Goal: Task Accomplishment & Management: Manage account settings

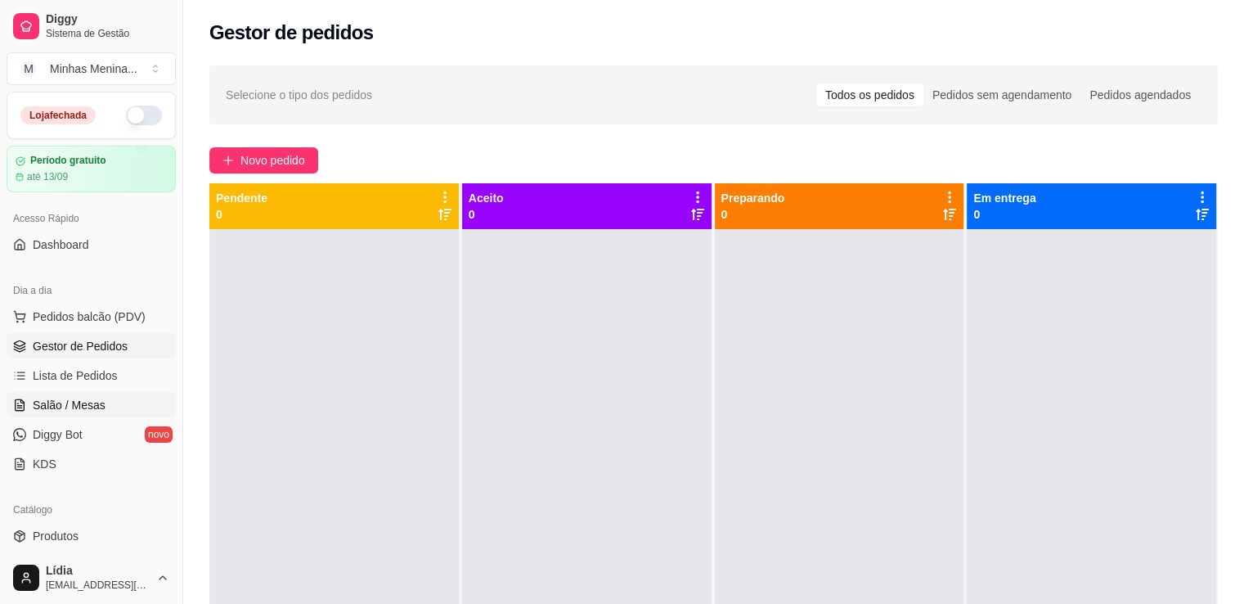
scroll to position [381, 0]
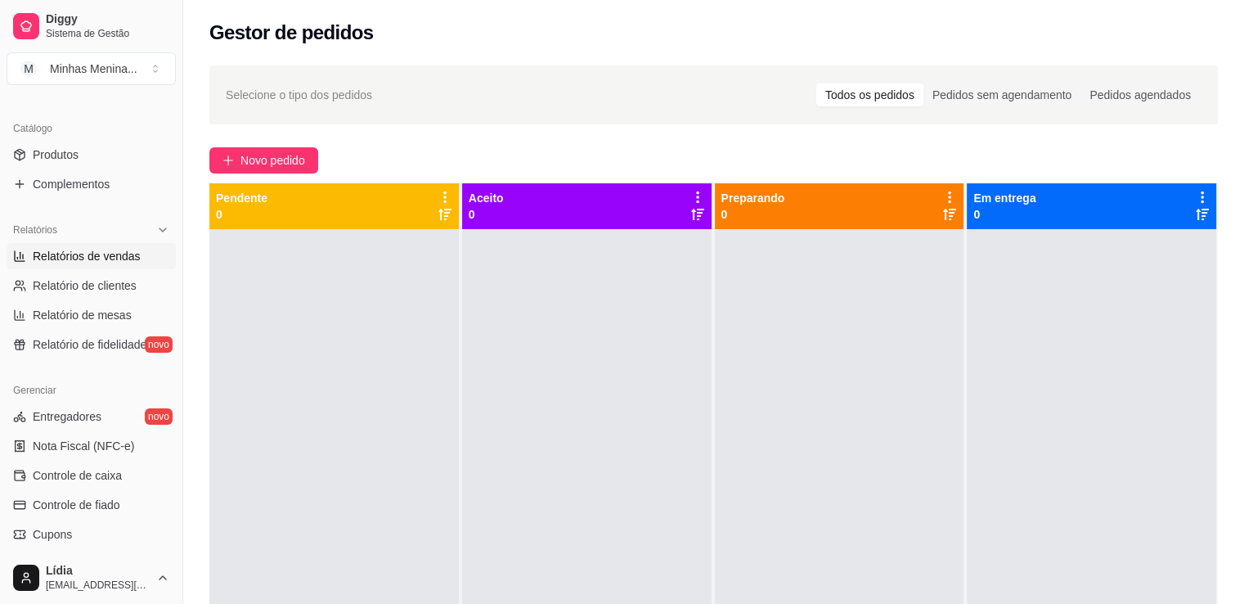
click at [102, 264] on link "Relatórios de vendas" at bounding box center [91, 256] width 169 height 26
select select "ALL"
select select "0"
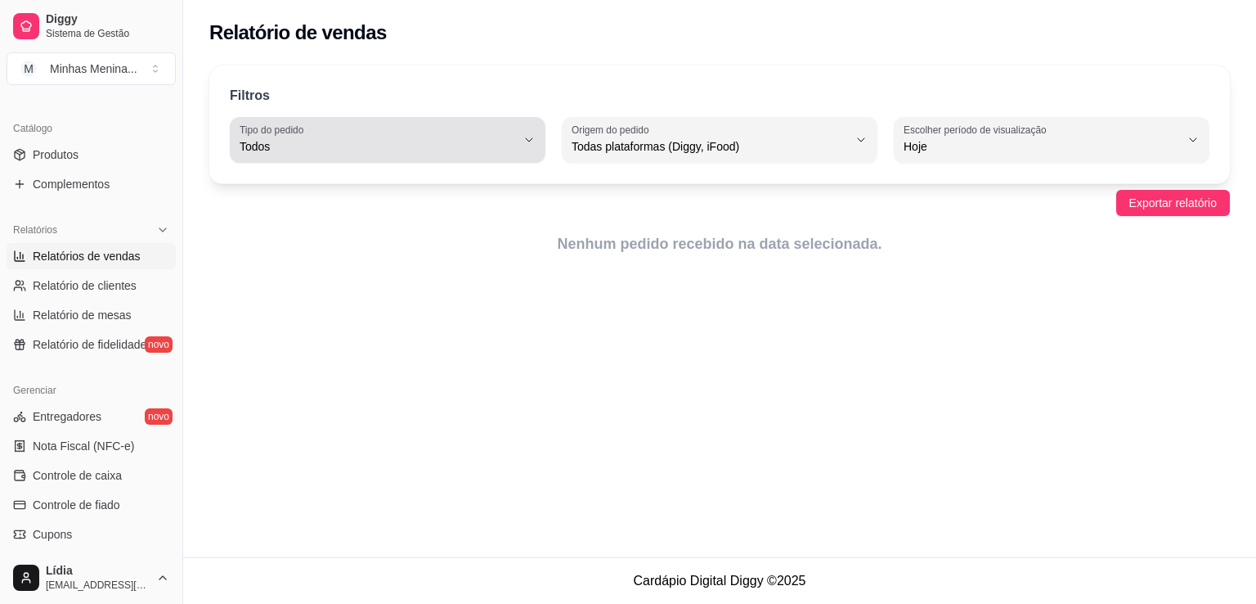
click at [390, 150] on span "Todos" at bounding box center [378, 146] width 276 height 16
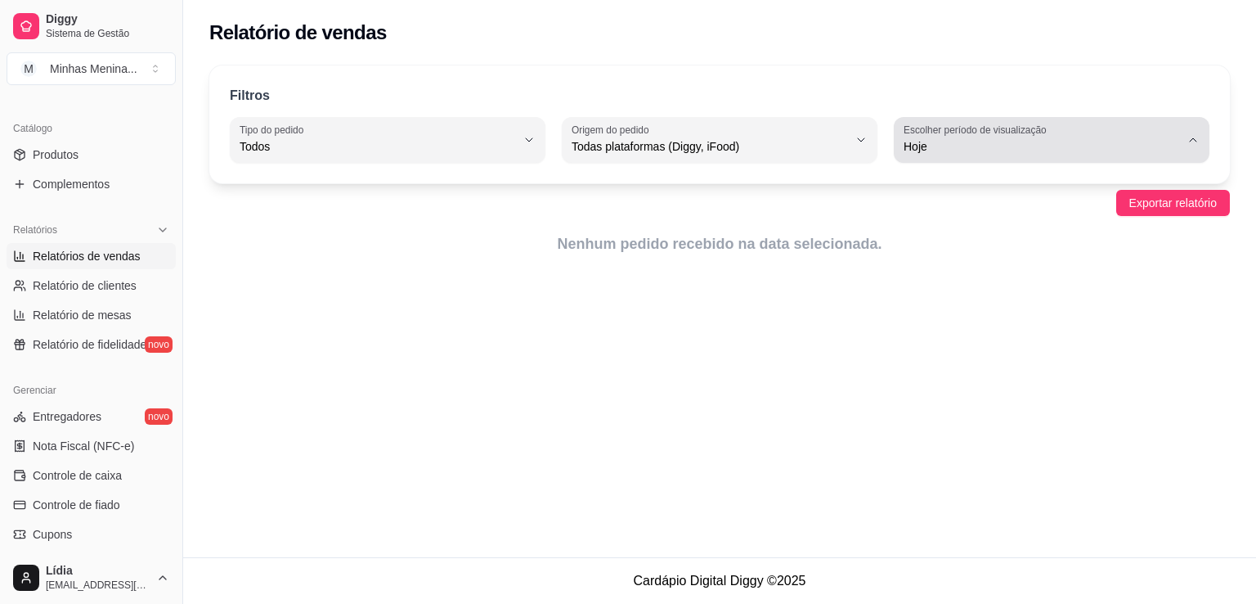
click at [962, 145] on span "Hoje" at bounding box center [1042, 146] width 276 height 16
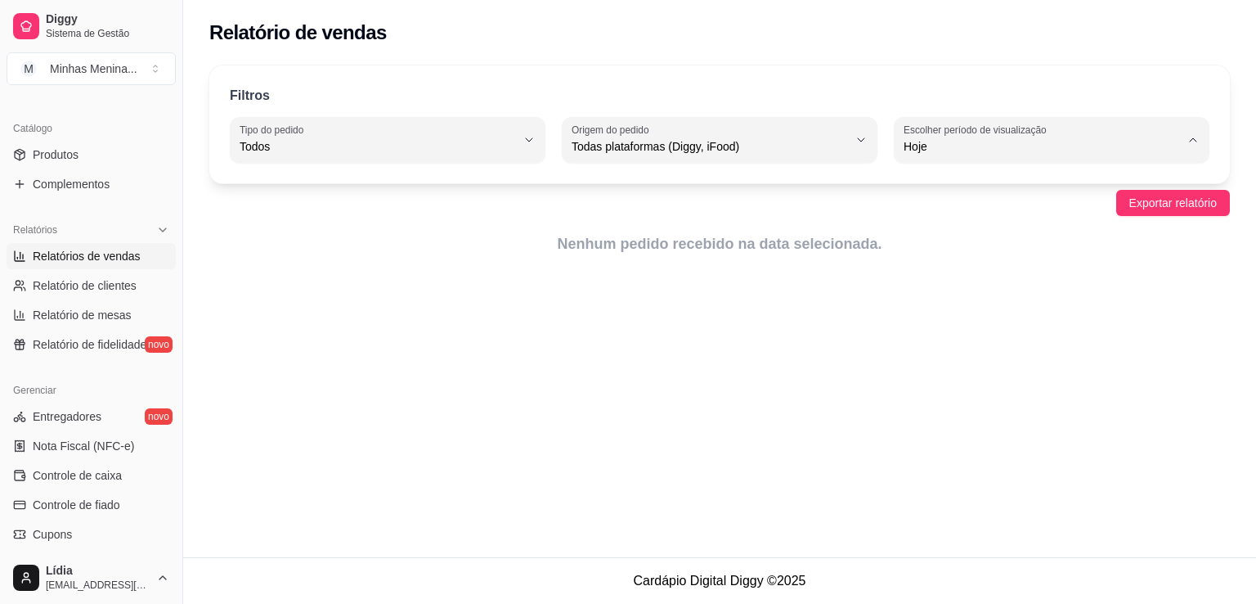
click at [942, 299] on span "30 dias" at bounding box center [1044, 292] width 263 height 16
type input "30"
select select "30"
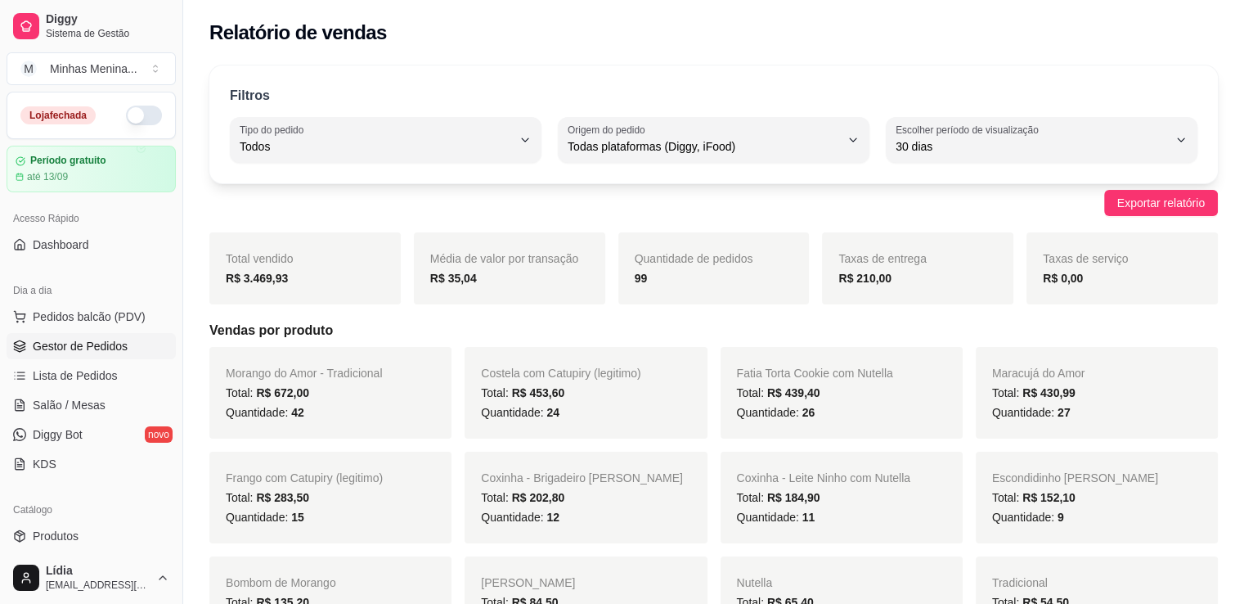
click at [107, 354] on link "Gestor de Pedidos" at bounding box center [91, 346] width 169 height 26
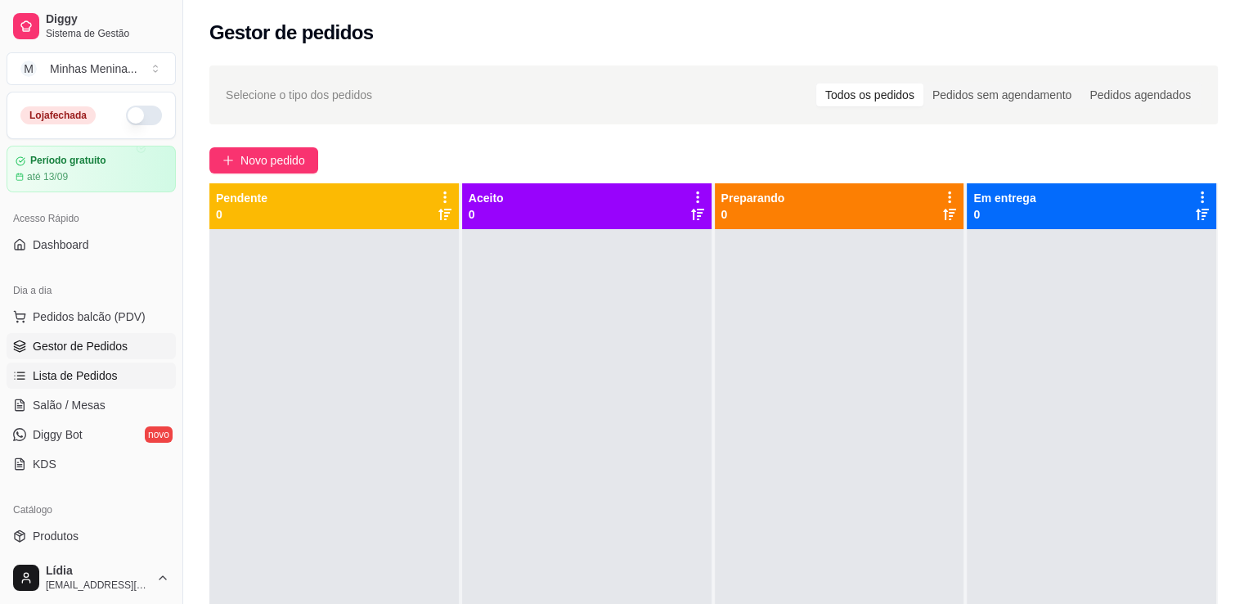
click at [103, 377] on span "Lista de Pedidos" at bounding box center [75, 375] width 85 height 16
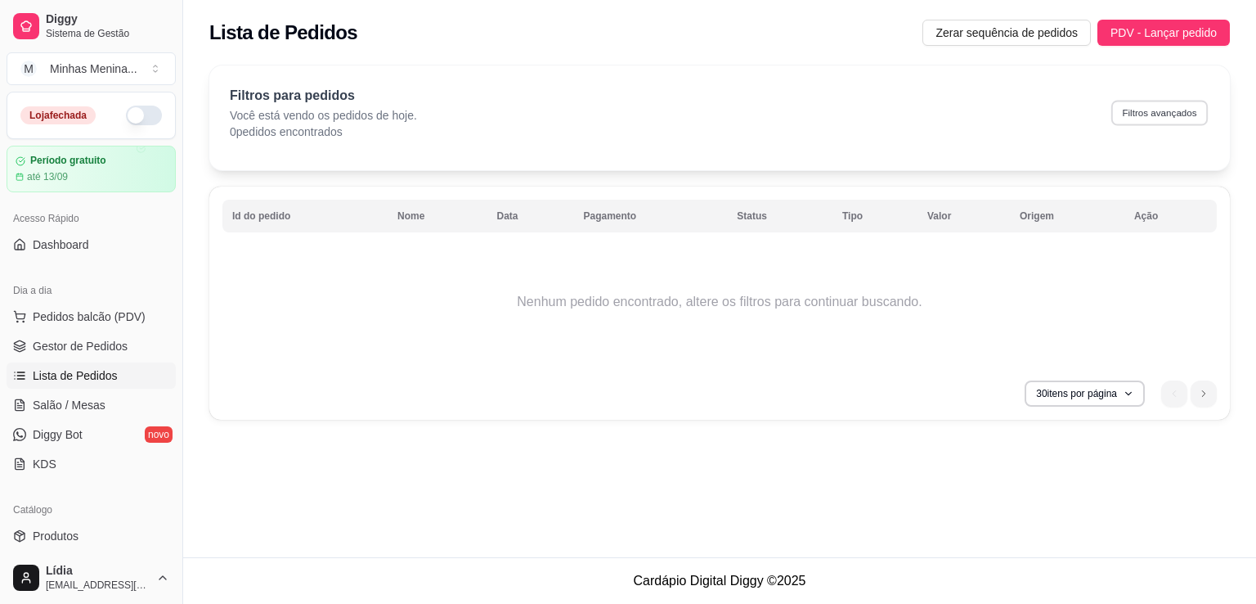
click at [1165, 114] on button "Filtros avançados" at bounding box center [1159, 112] width 97 height 25
select select "0"
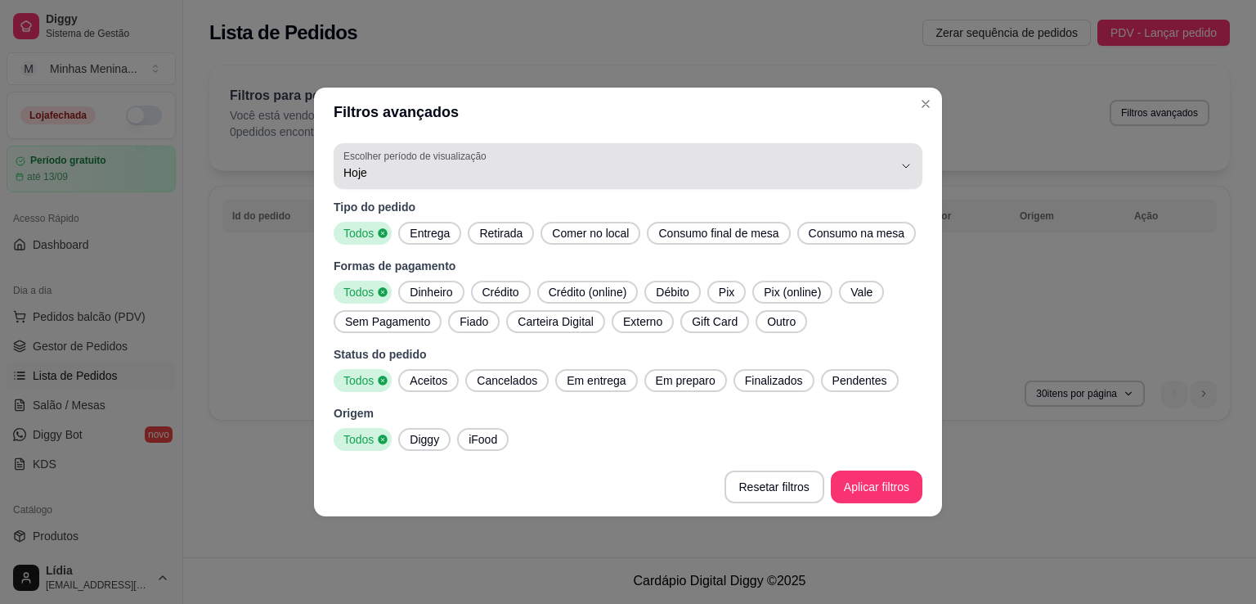
click at [443, 177] on span "Hoje" at bounding box center [619, 172] width 550 height 16
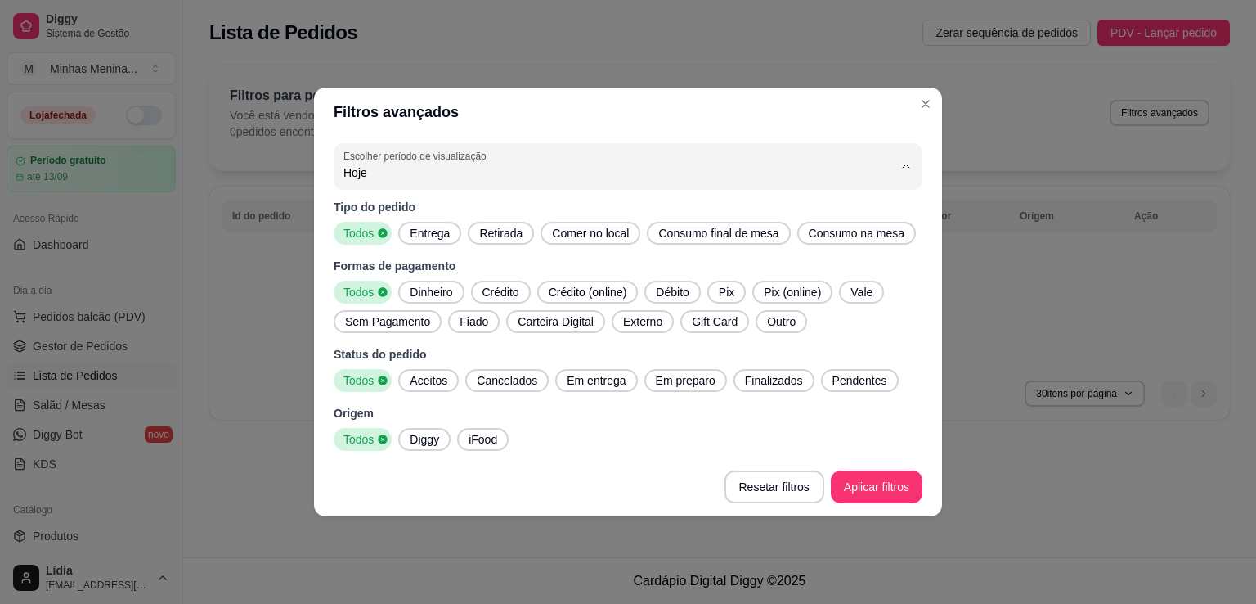
click at [422, 326] on span "30 dias" at bounding box center [620, 318] width 524 height 16
type input "30"
select select "30"
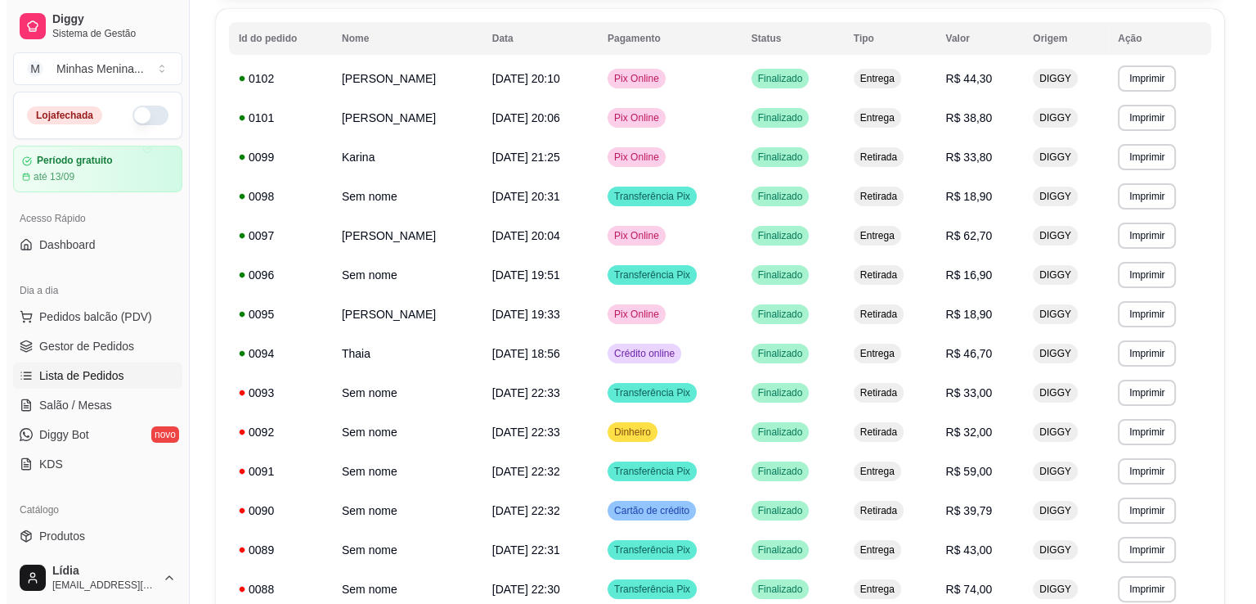
scroll to position [185, 0]
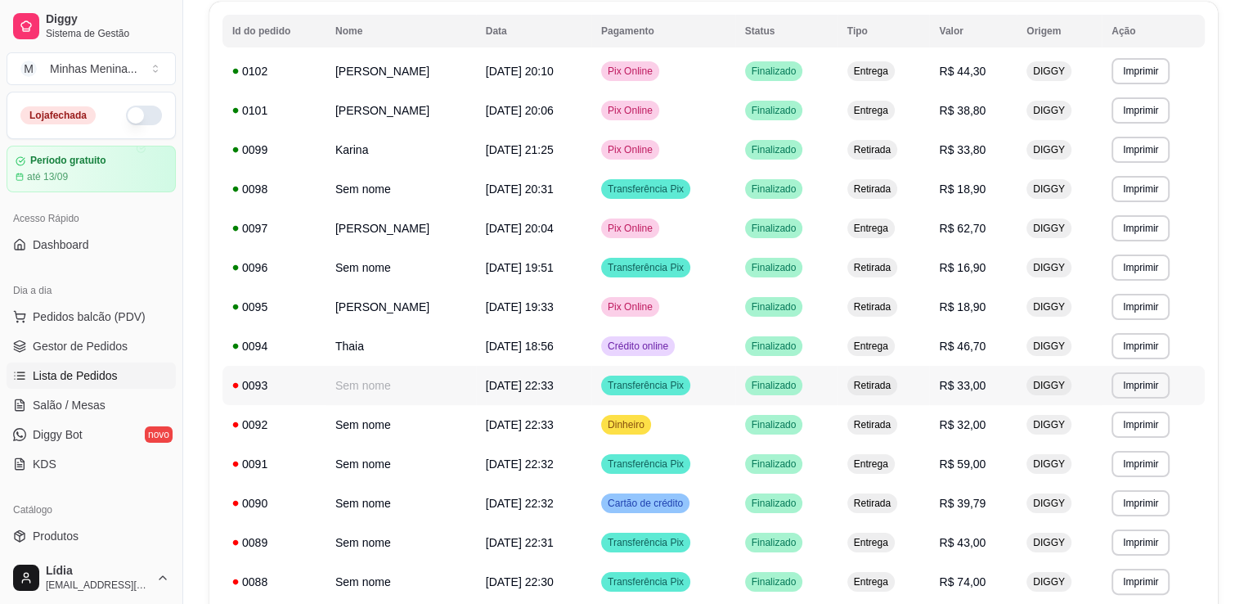
click at [408, 397] on td "Sem nome" at bounding box center [401, 385] width 150 height 39
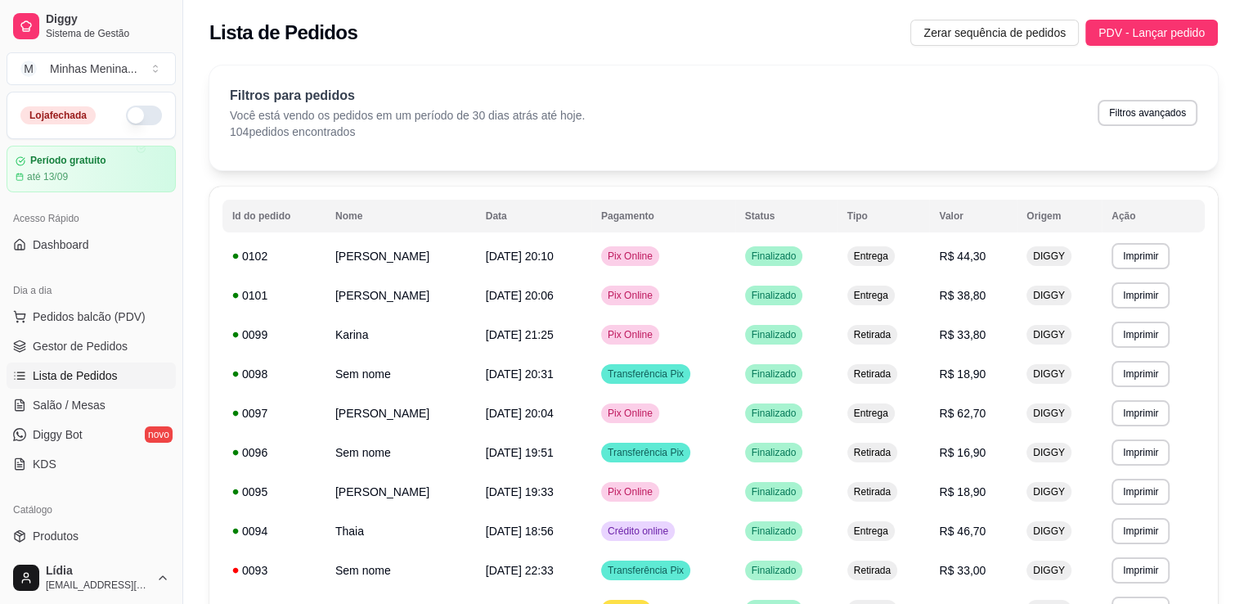
scroll to position [381, 0]
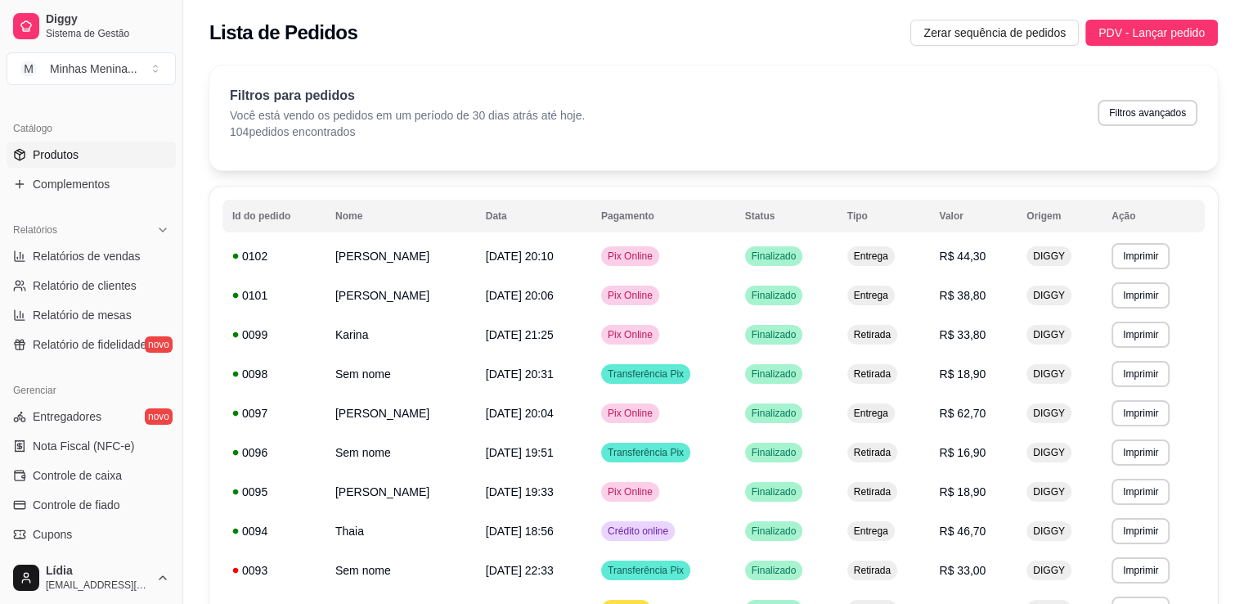
click at [73, 150] on span "Produtos" at bounding box center [56, 154] width 46 height 16
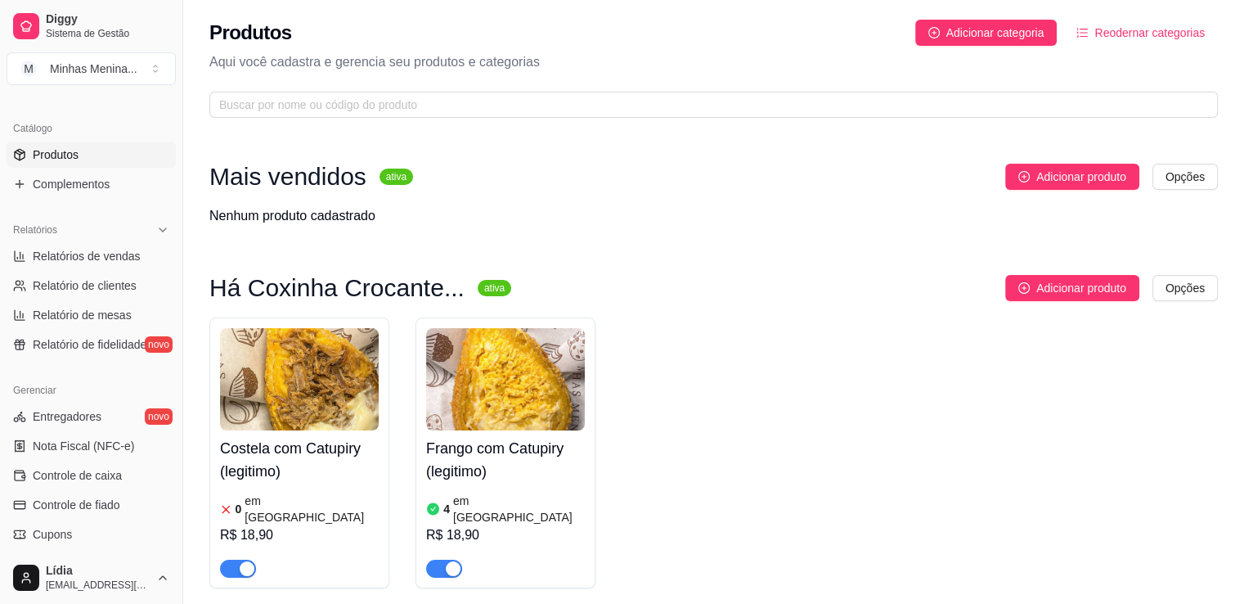
click at [314, 409] on img at bounding box center [299, 379] width 159 height 102
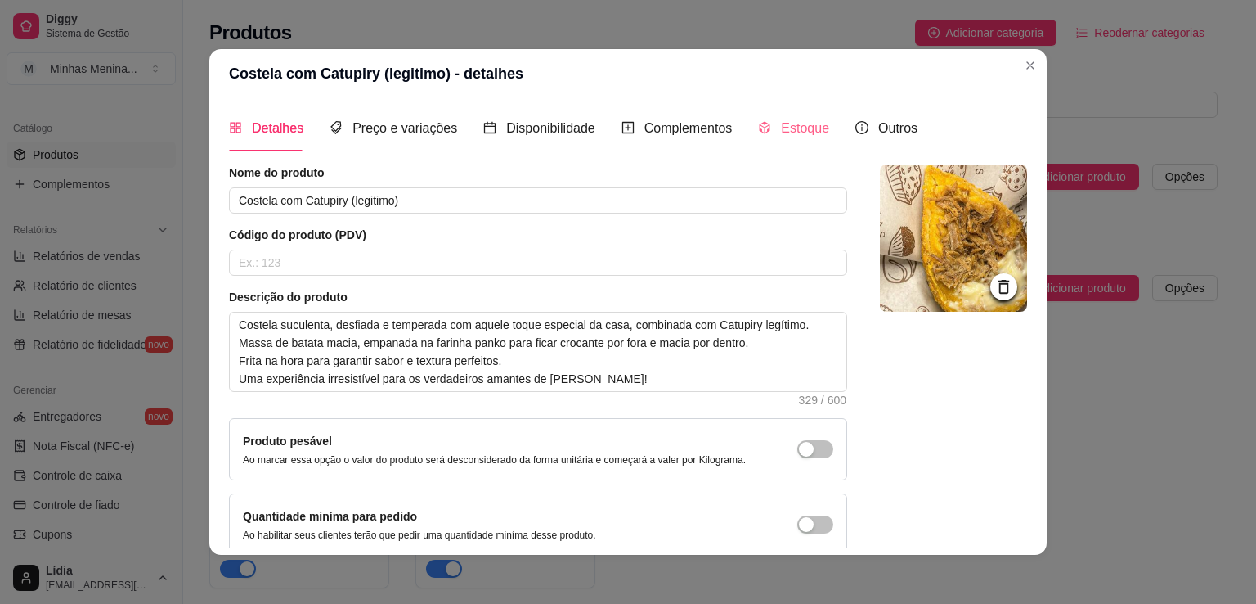
click at [795, 140] on div "Estoque" at bounding box center [793, 128] width 71 height 47
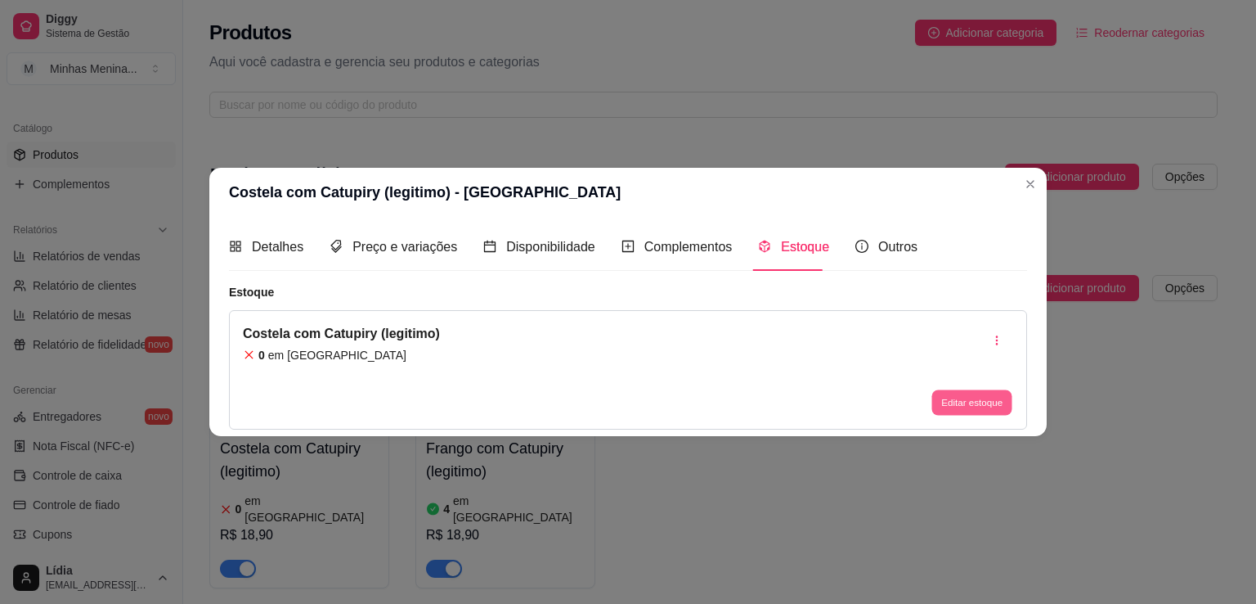
click at [965, 406] on button "Editar estoque" at bounding box center [972, 401] width 80 height 25
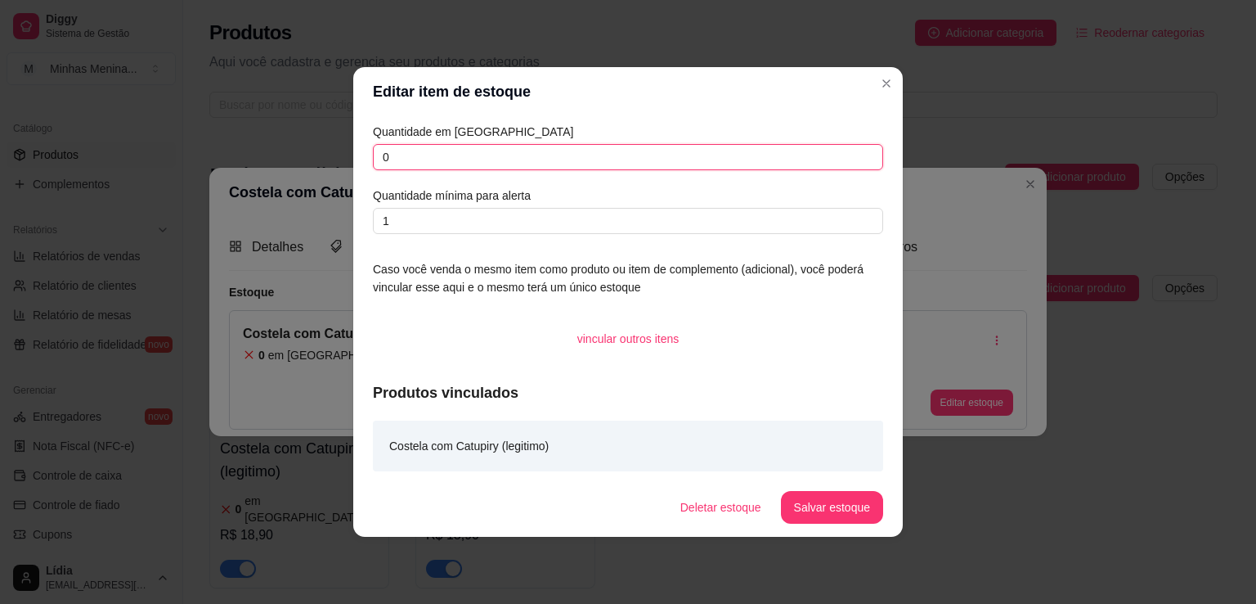
drag, startPoint x: 420, startPoint y: 157, endPoint x: 317, endPoint y: 141, distance: 104.2
click at [317, 141] on div "Editar item de estoque Quantidade em estoque 0 Quantidade mínima para alerta 1 …" at bounding box center [628, 302] width 1256 height 604
click at [607, 150] on input "020" at bounding box center [628, 157] width 510 height 26
drag, startPoint x: 605, startPoint y: 153, endPoint x: 366, endPoint y: 162, distance: 239.8
click at [366, 162] on div "Quantidade em estoque 020 Quantidade mínima para alerta 1 Caso você venda o mes…" at bounding box center [628, 296] width 550 height 361
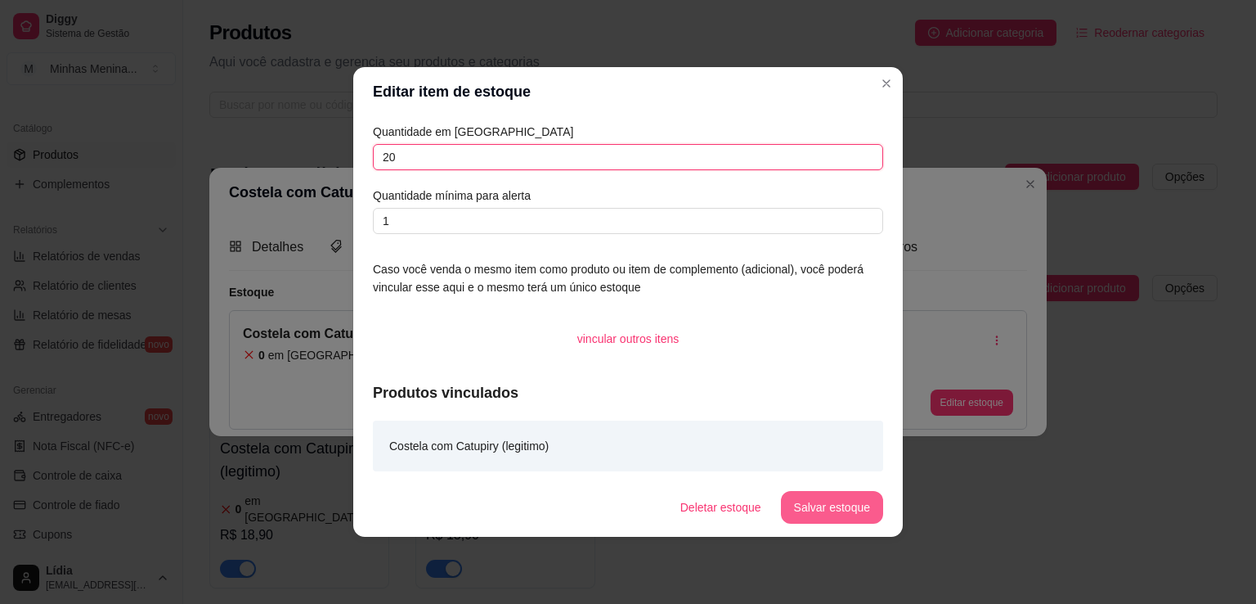
type input "20"
click at [840, 517] on button "Salvar estoque" at bounding box center [832, 507] width 102 height 33
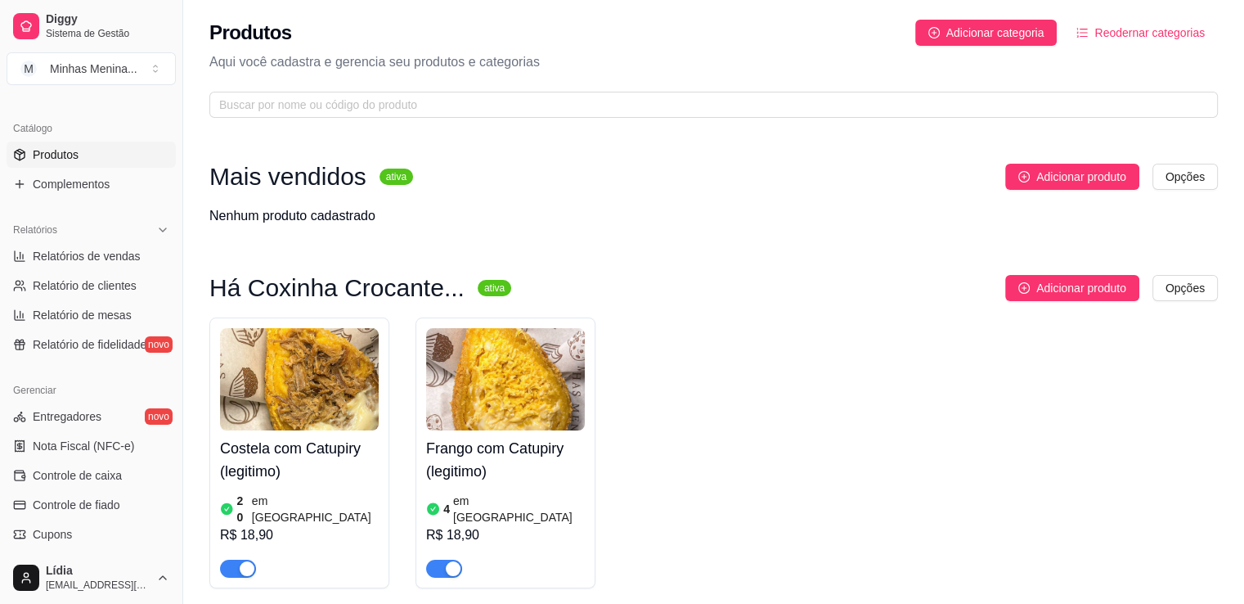
click at [527, 401] on img at bounding box center [505, 379] width 159 height 102
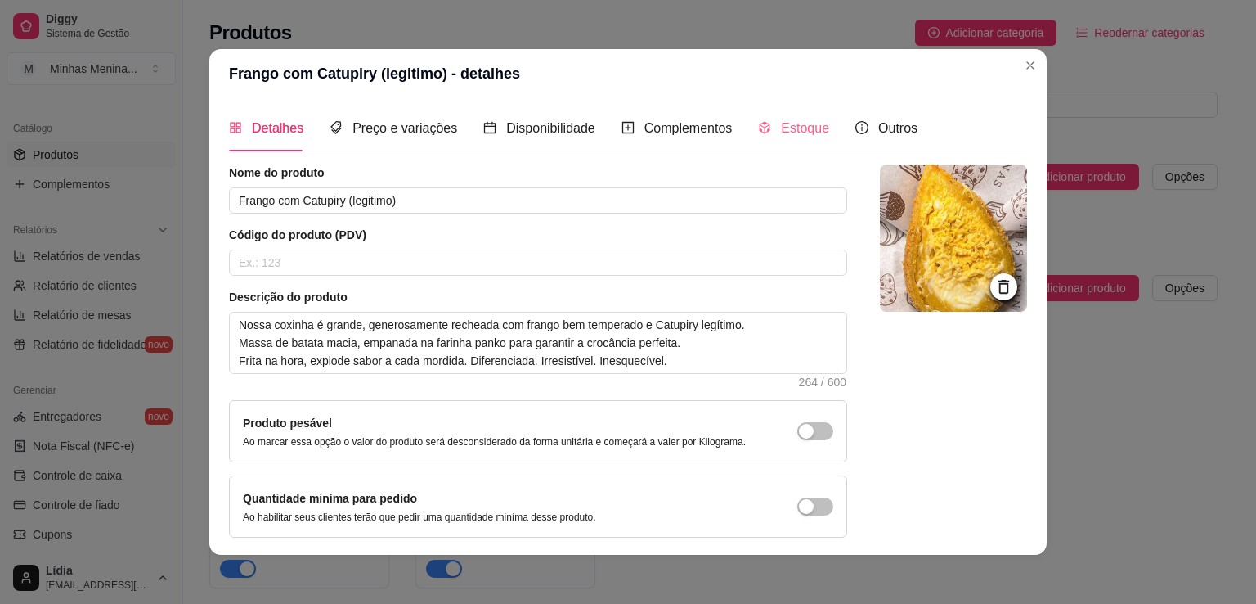
click at [788, 141] on div "Estoque" at bounding box center [793, 128] width 71 height 47
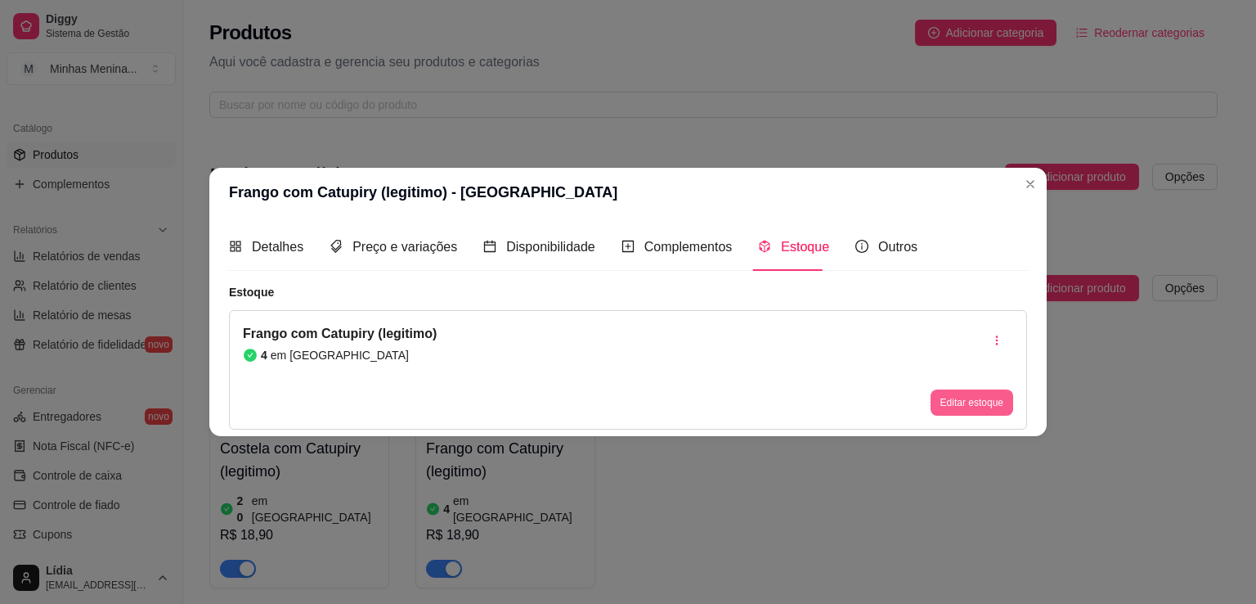
click at [959, 395] on button "Editar estoque" at bounding box center [972, 402] width 83 height 26
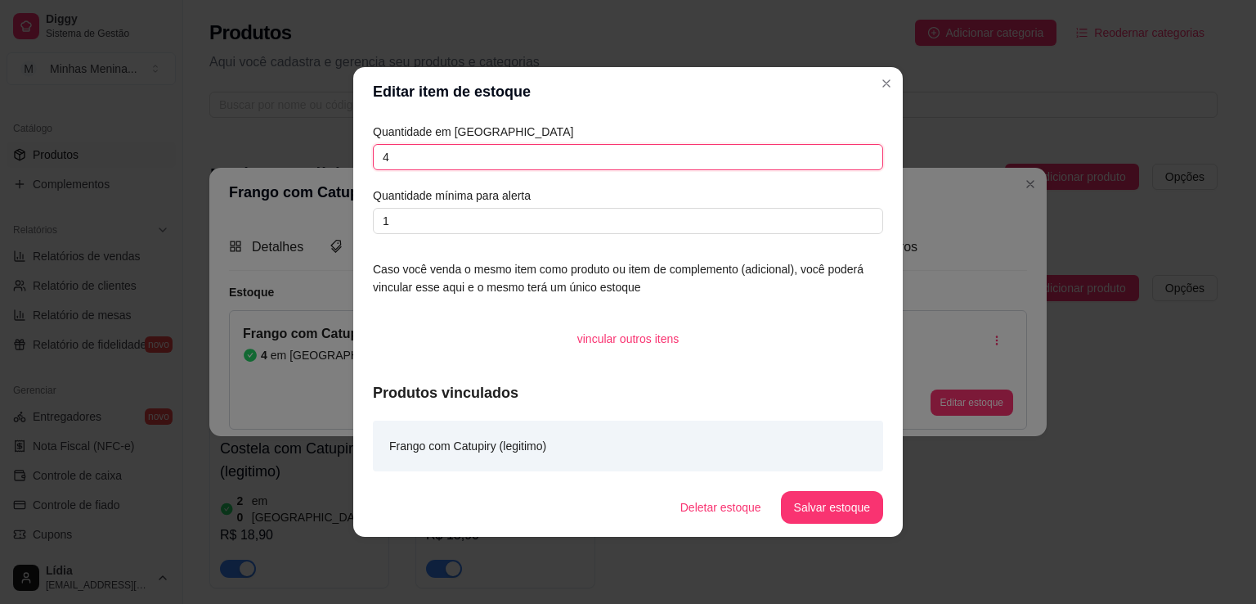
drag, startPoint x: 472, startPoint y: 154, endPoint x: 344, endPoint y: 140, distance: 128.3
click at [406, 147] on input "4" at bounding box center [628, 157] width 510 height 26
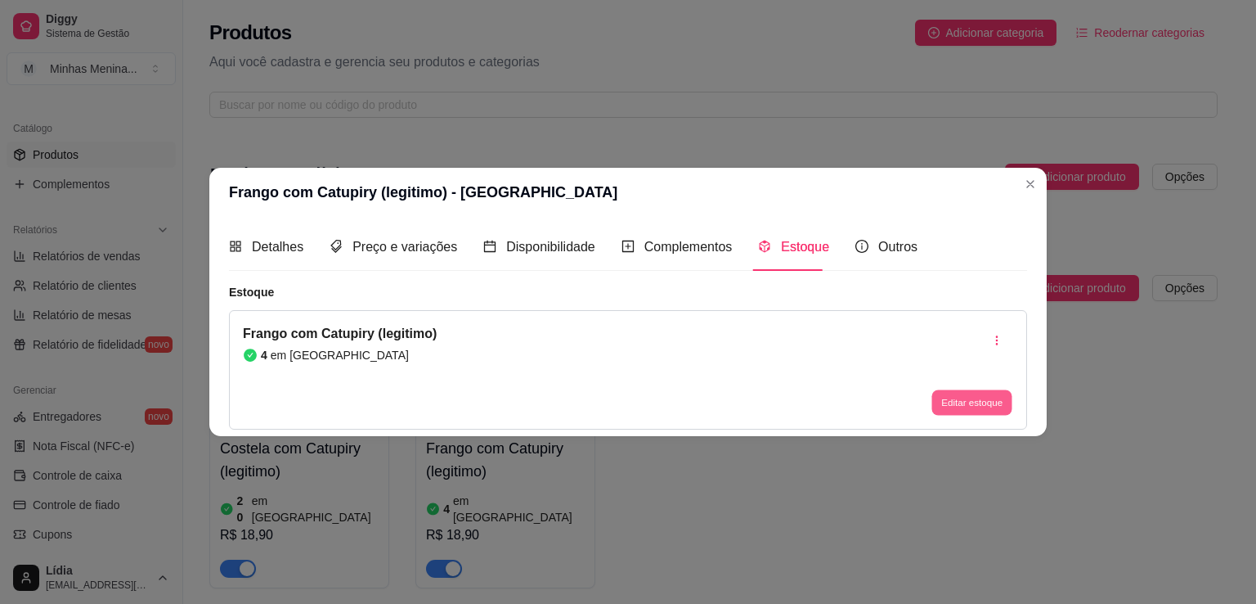
click at [965, 396] on button "Editar estoque" at bounding box center [972, 401] width 80 height 25
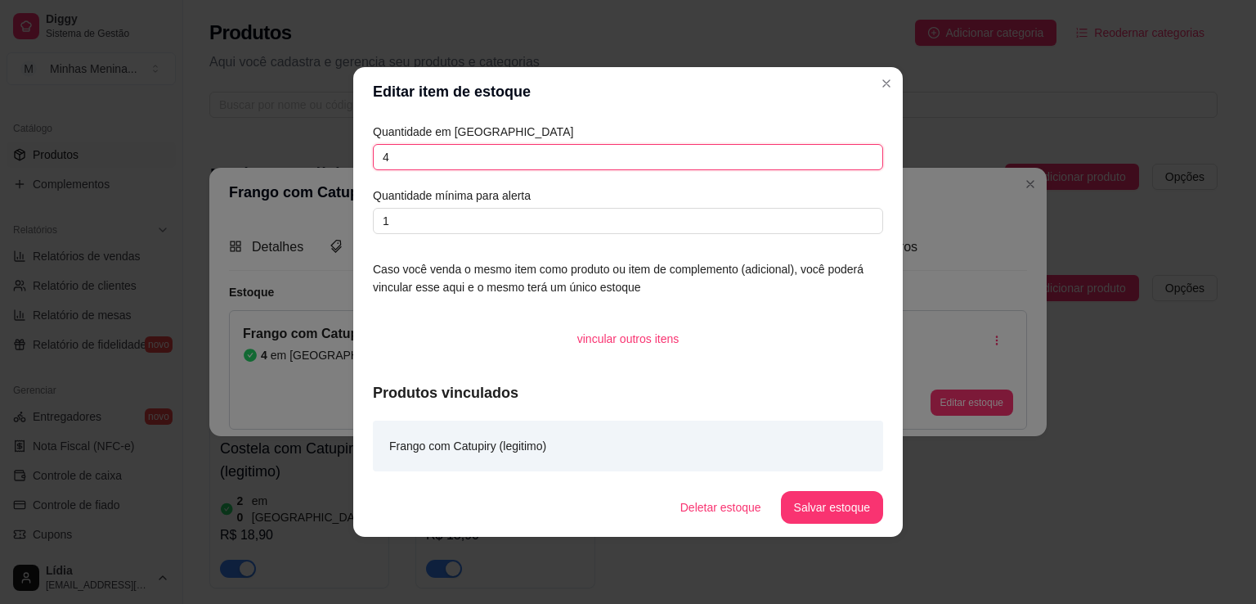
drag, startPoint x: 492, startPoint y: 164, endPoint x: 353, endPoint y: 148, distance: 140.0
click at [353, 148] on div "Quantidade em estoque 4 Quantidade mínima para alerta 1 Caso você venda o mesmo…" at bounding box center [628, 296] width 550 height 361
type input "20"
click at [852, 500] on button "Salvar estoque" at bounding box center [832, 507] width 102 height 33
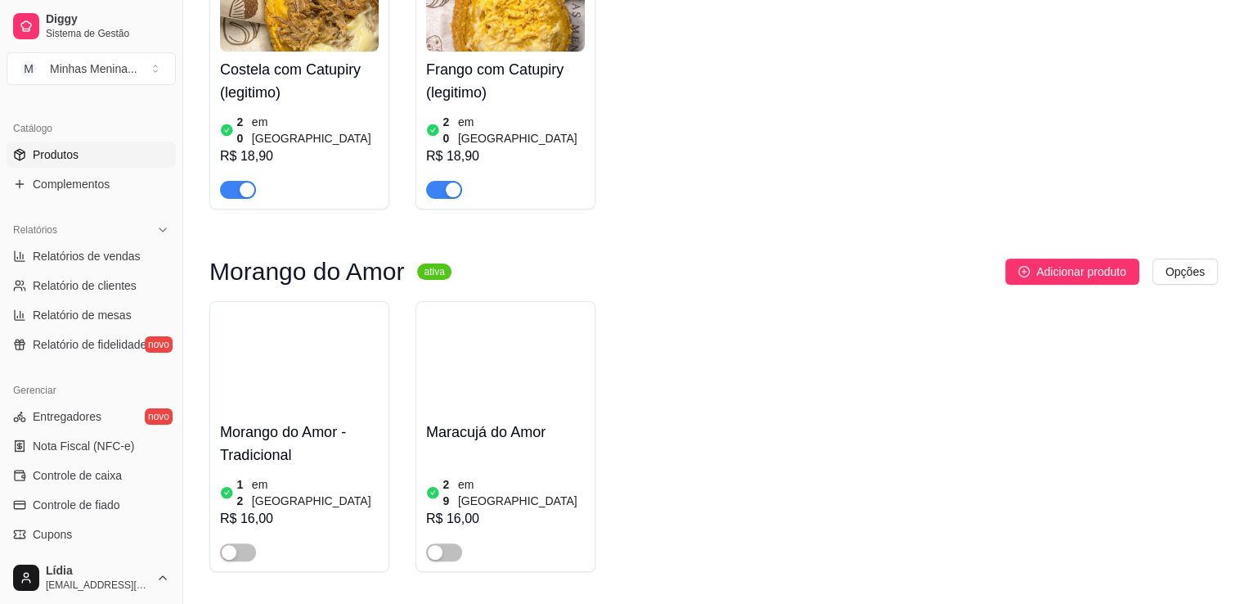
scroll to position [381, 0]
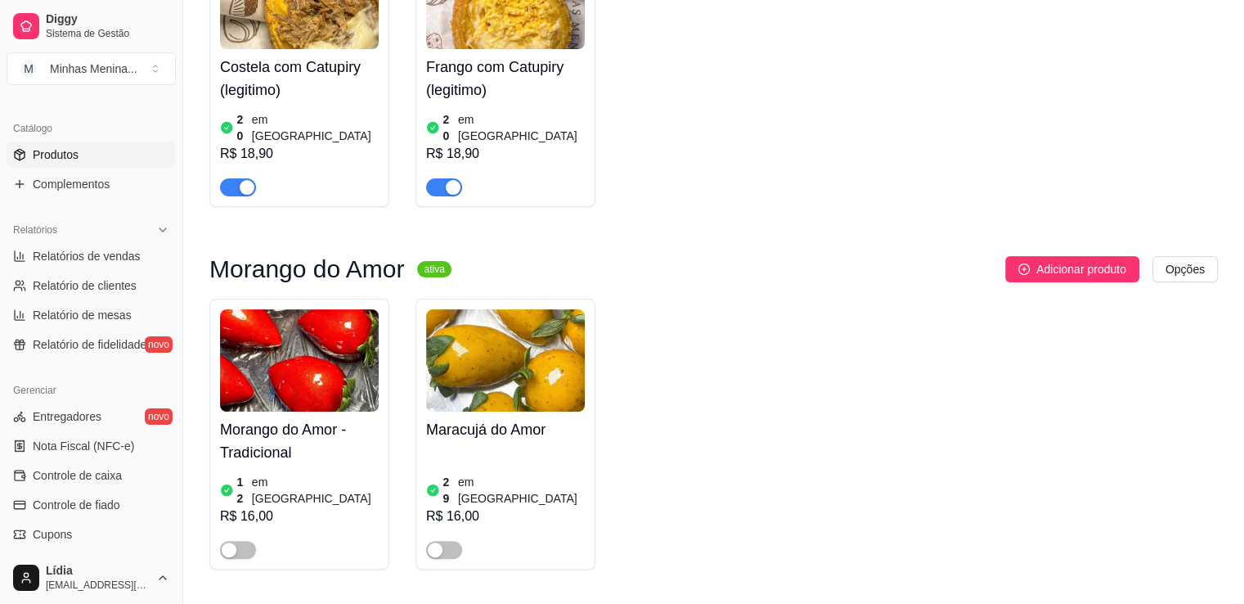
click at [322, 335] on img at bounding box center [299, 360] width 159 height 102
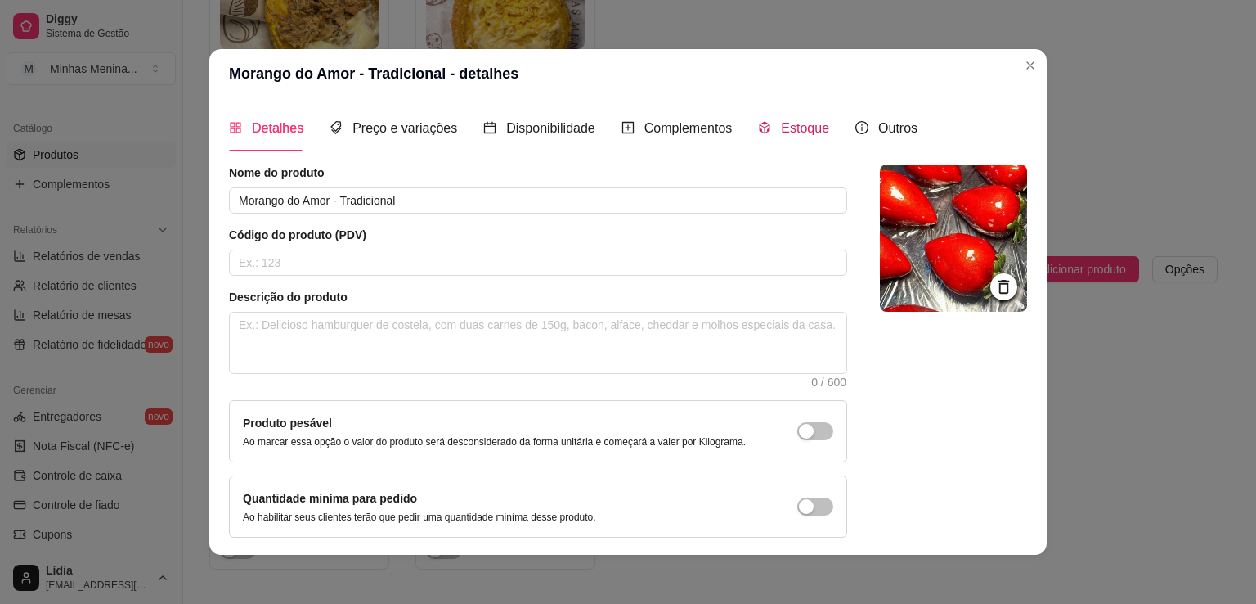
click at [797, 131] on span "Estoque" at bounding box center [805, 128] width 48 height 14
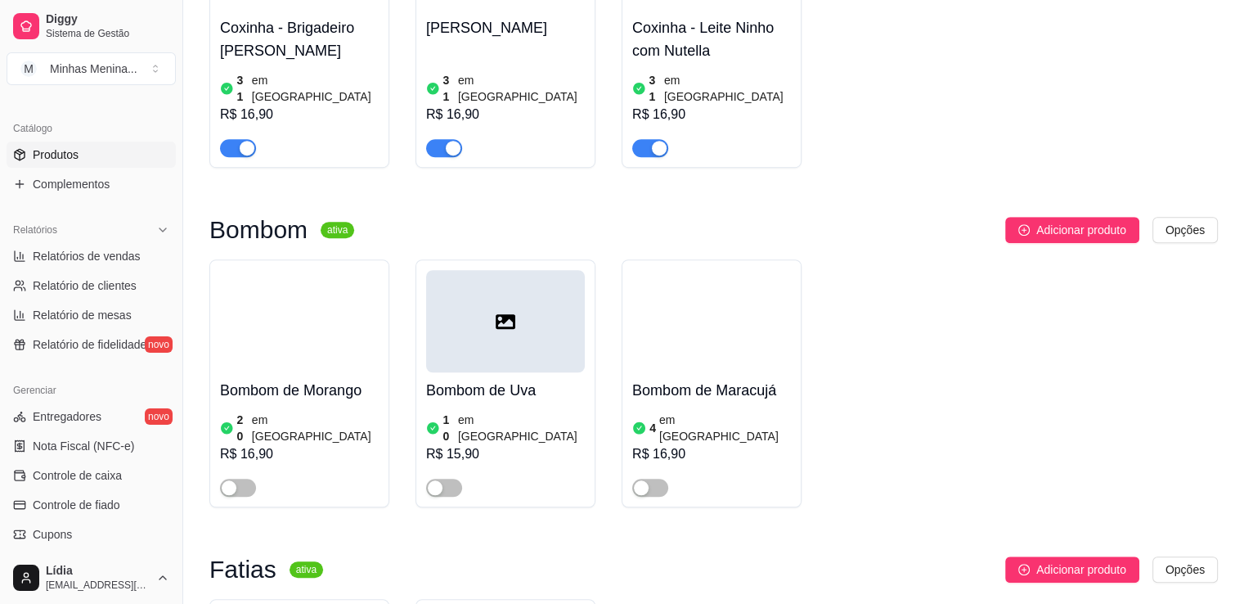
scroll to position [1526, 0]
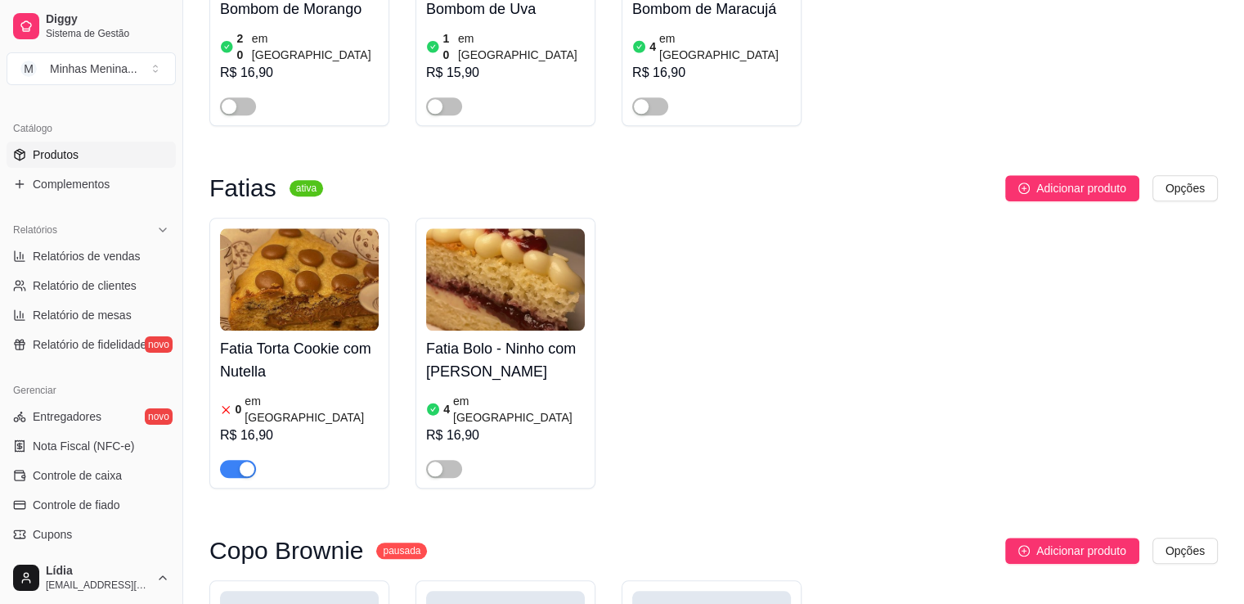
click at [314, 330] on div "Fatia Torta Cookie com Nutella 0 em estoque R$ 16,90" at bounding box center [299, 403] width 159 height 147
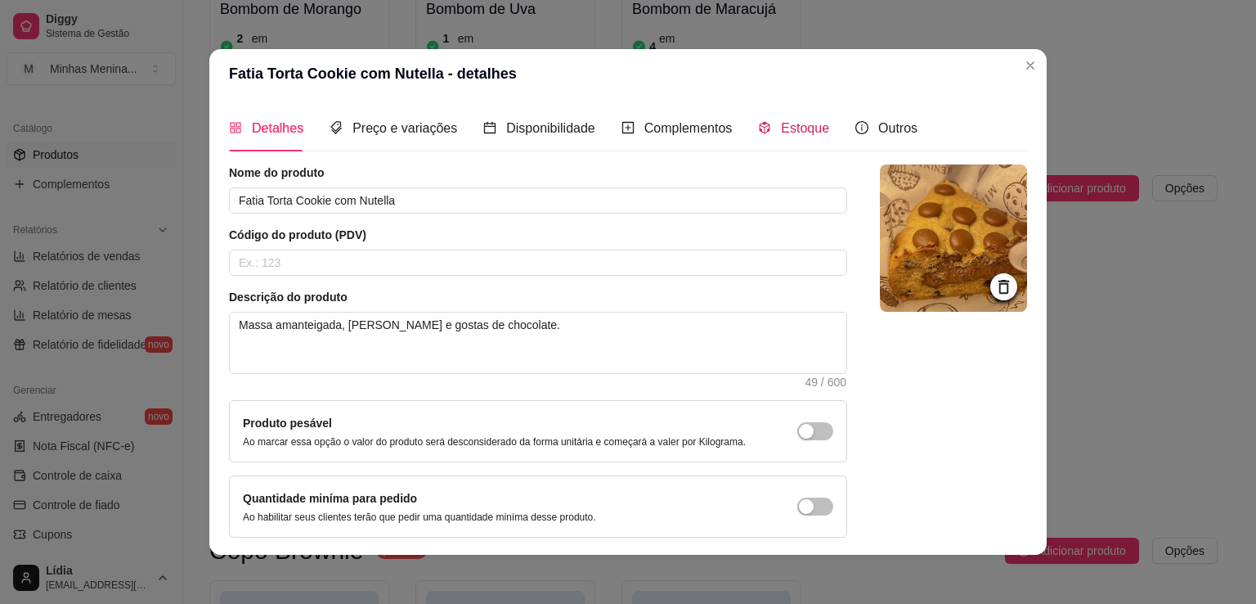
click at [781, 134] on span "Estoque" at bounding box center [805, 128] width 48 height 14
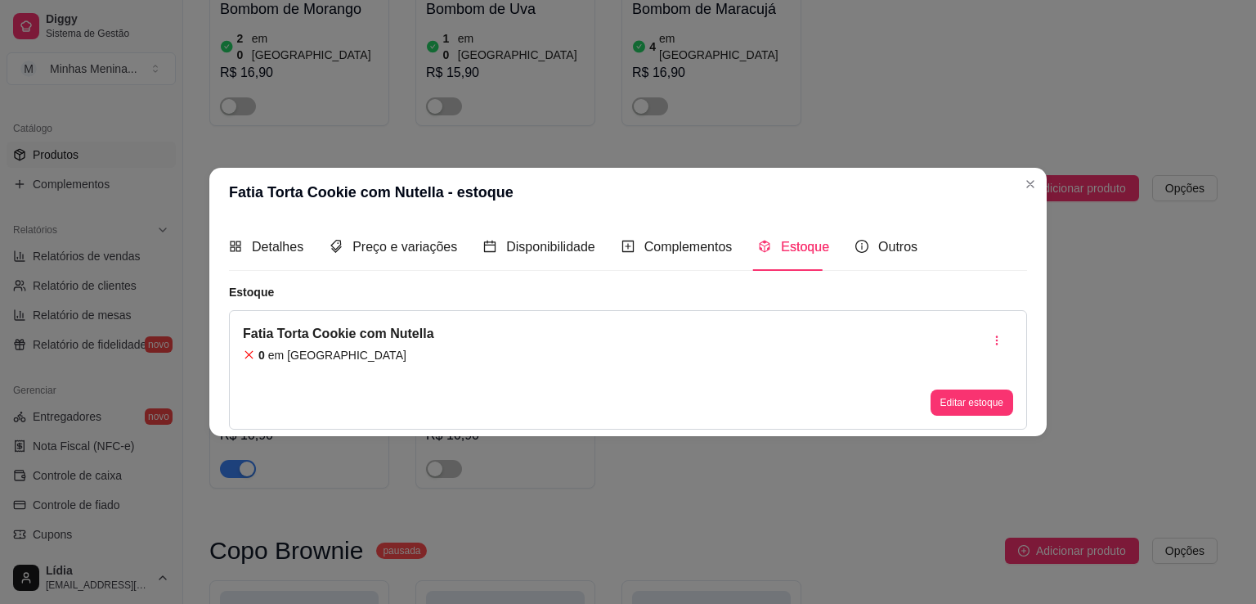
click at [911, 401] on div "Fatia Torta Cookie com Nutella 0 em estoque Editar estoque" at bounding box center [628, 369] width 798 height 119
click at [942, 396] on button "Editar estoque" at bounding box center [972, 401] width 80 height 25
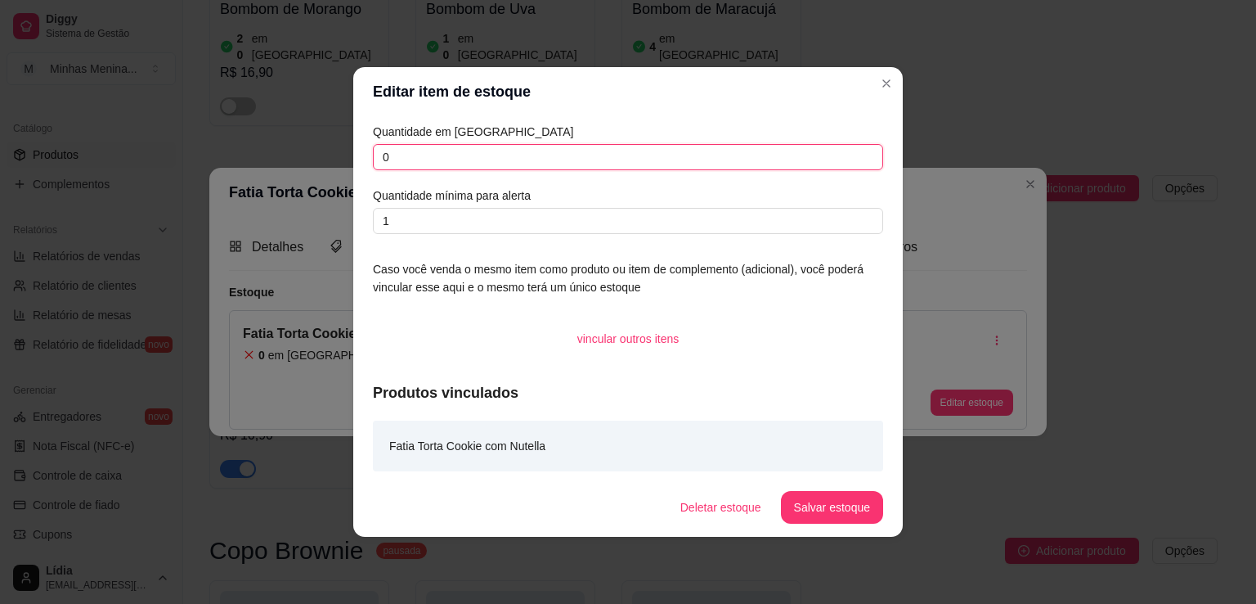
drag, startPoint x: 429, startPoint y: 158, endPoint x: 250, endPoint y: 158, distance: 178.3
click at [263, 158] on div "Editar item de estoque Quantidade em estoque 0 Quantidade mínima para alerta 1 …" at bounding box center [628, 302] width 1256 height 604
type input "20"
click at [837, 507] on button "Salvar estoque" at bounding box center [832, 507] width 102 height 33
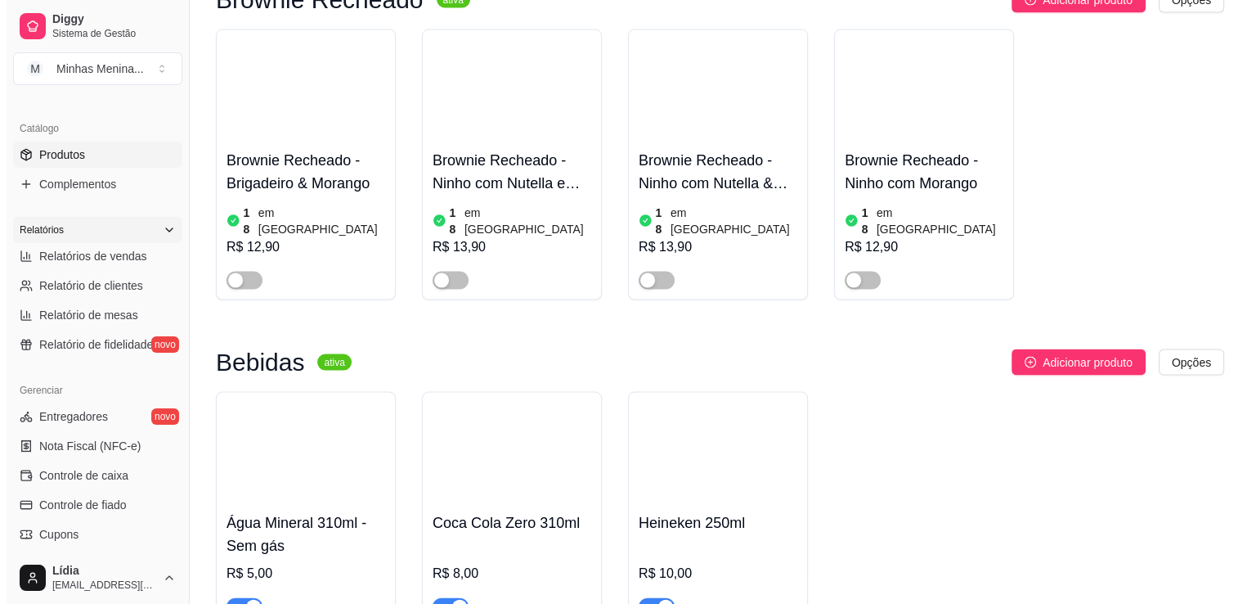
scroll to position [0, 0]
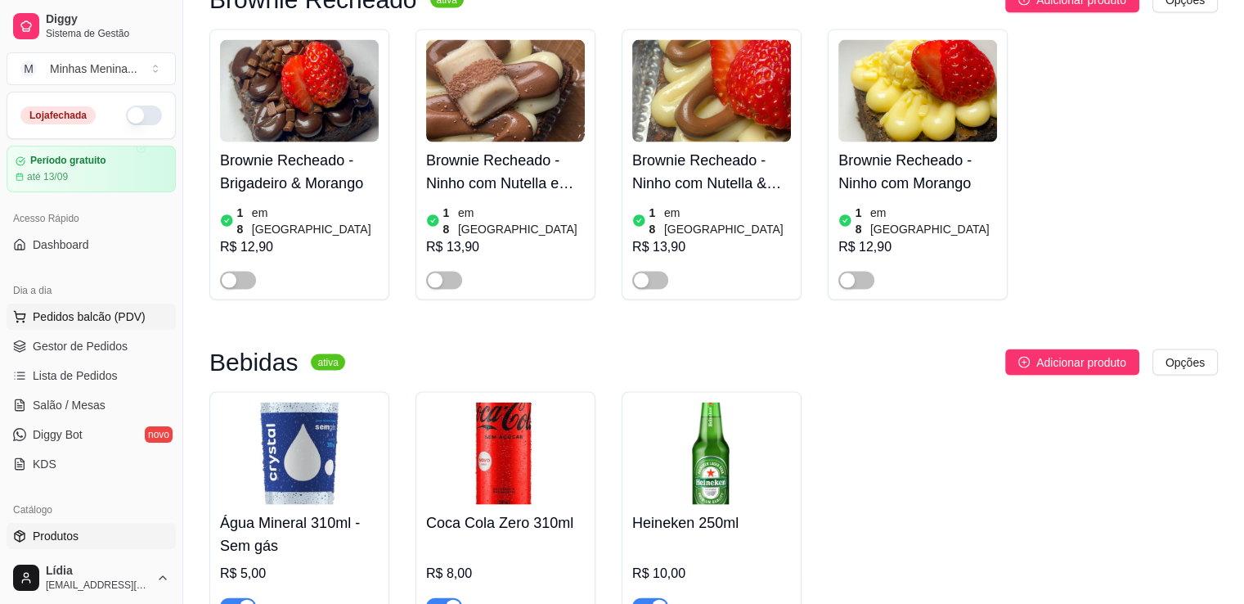
click at [95, 321] on span "Pedidos balcão (PDV)" at bounding box center [89, 316] width 113 height 16
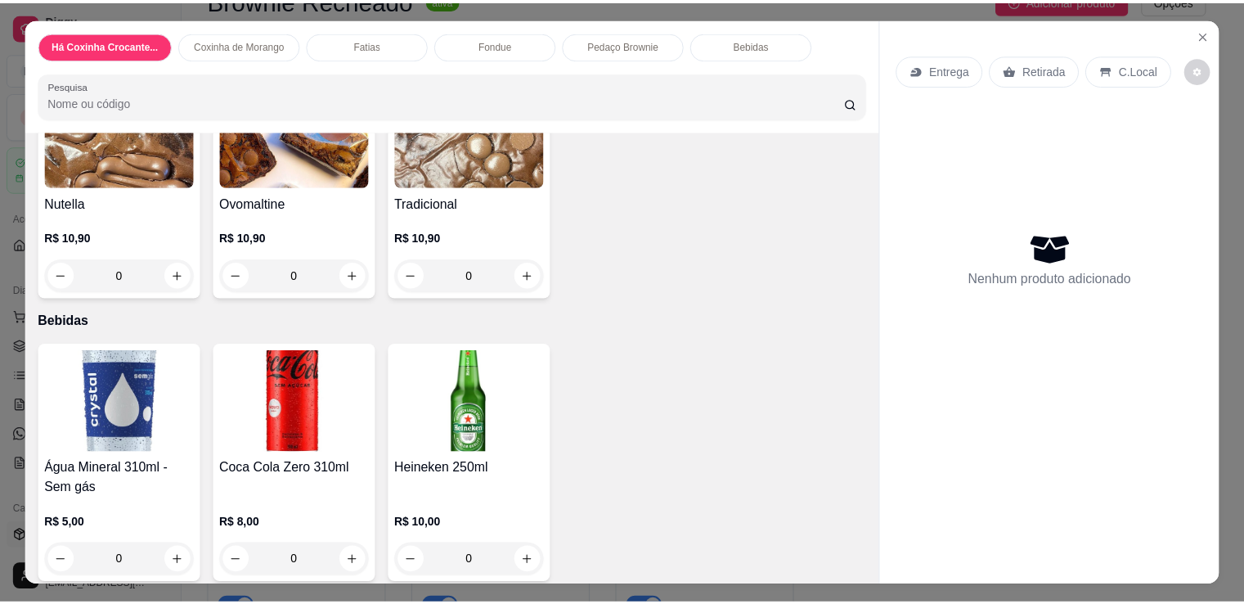
scroll to position [1292, 0]
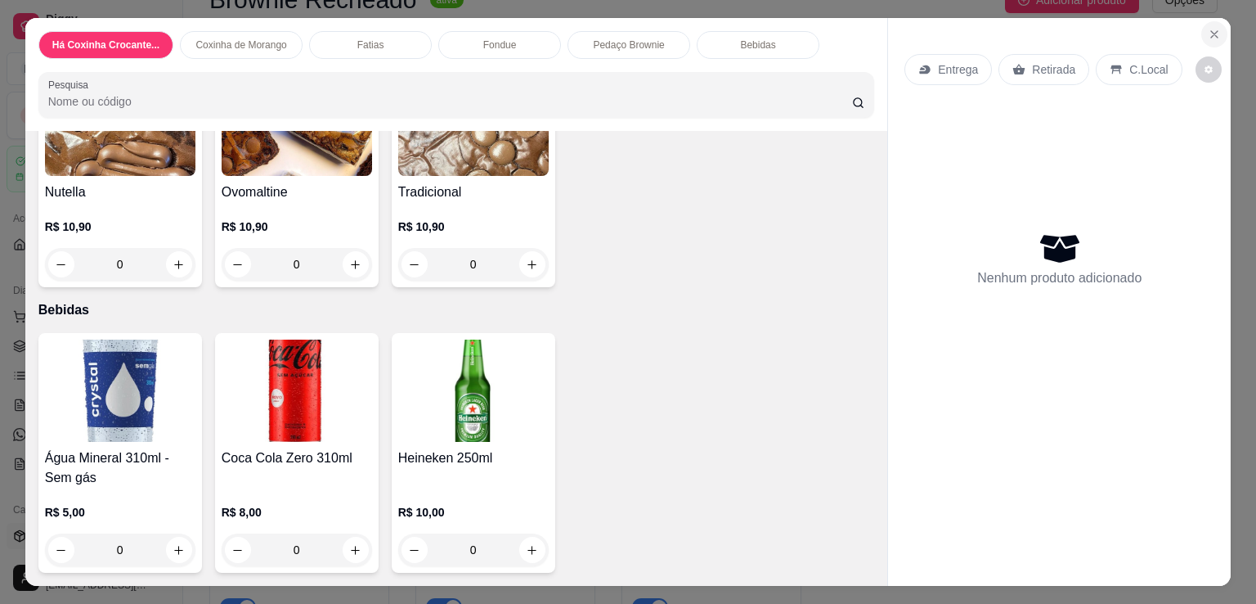
click at [1211, 31] on icon "Close" at bounding box center [1214, 34] width 7 height 7
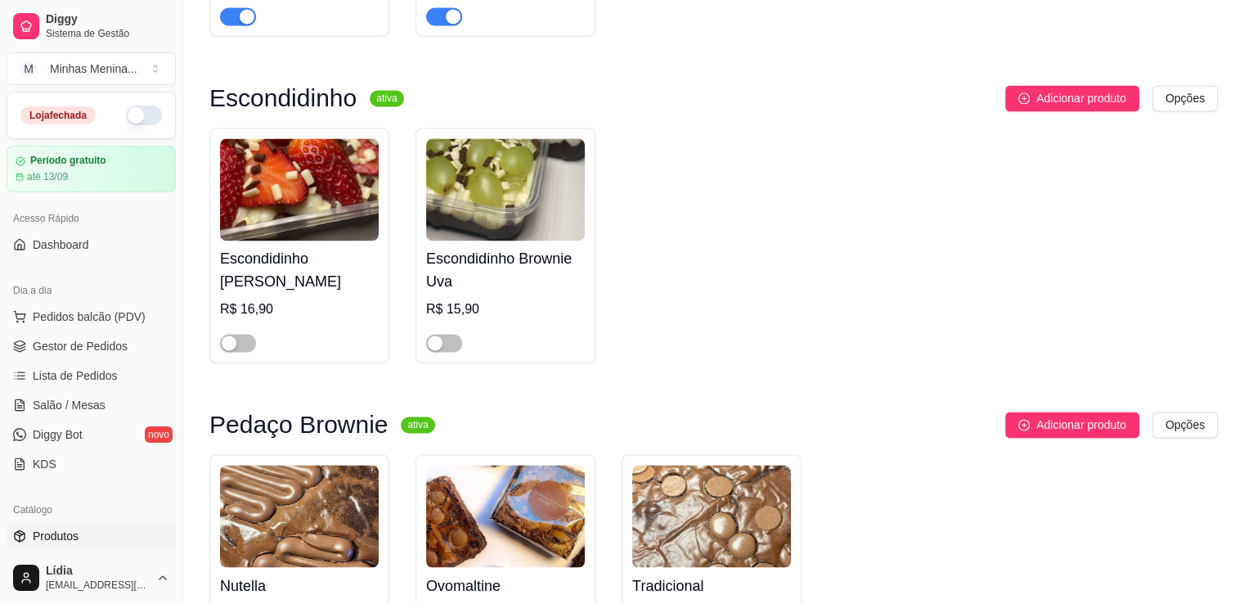
scroll to position [2990, 0]
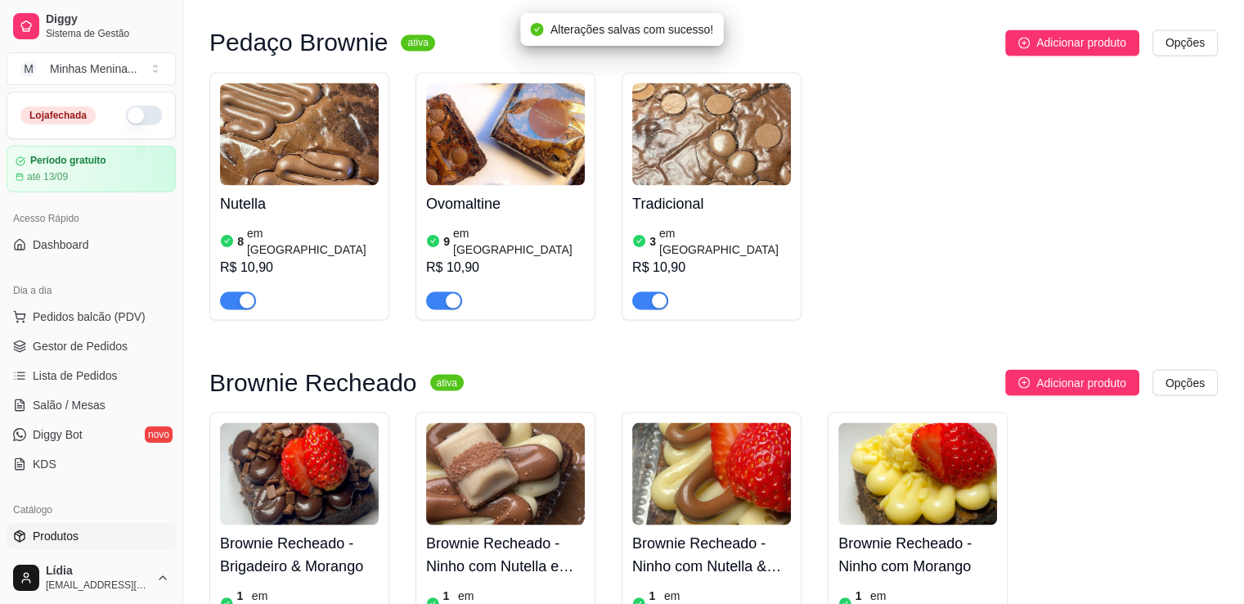
scroll to position [2608, 0]
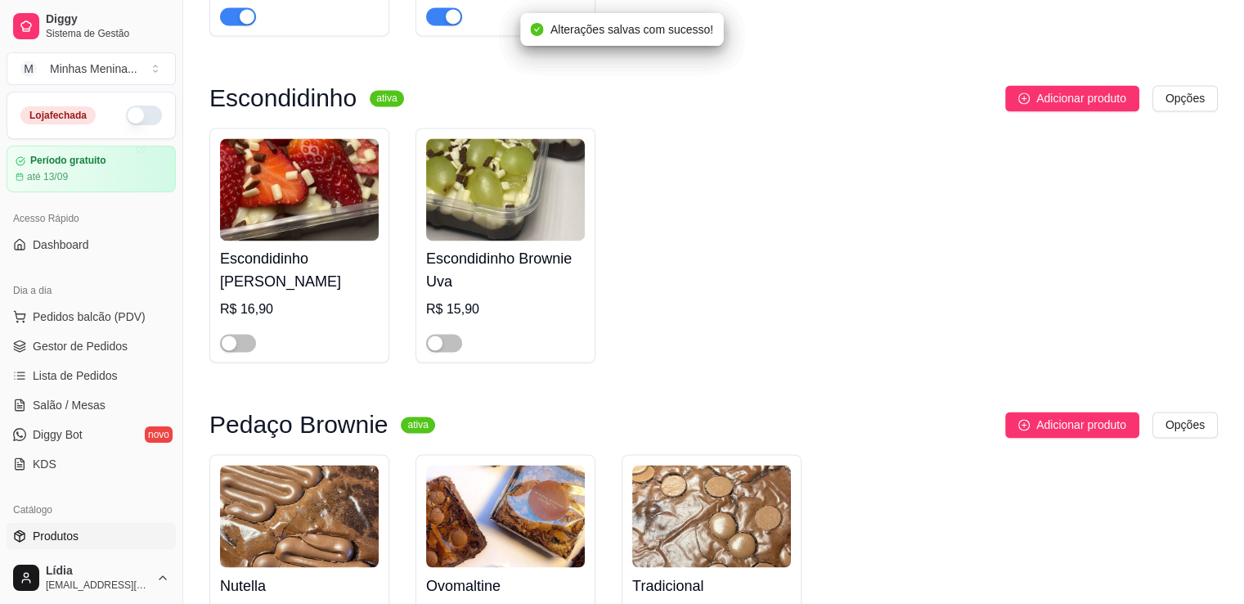
click at [248, 334] on span "button" at bounding box center [238, 343] width 36 height 18
click at [442, 334] on button "button" at bounding box center [444, 343] width 36 height 18
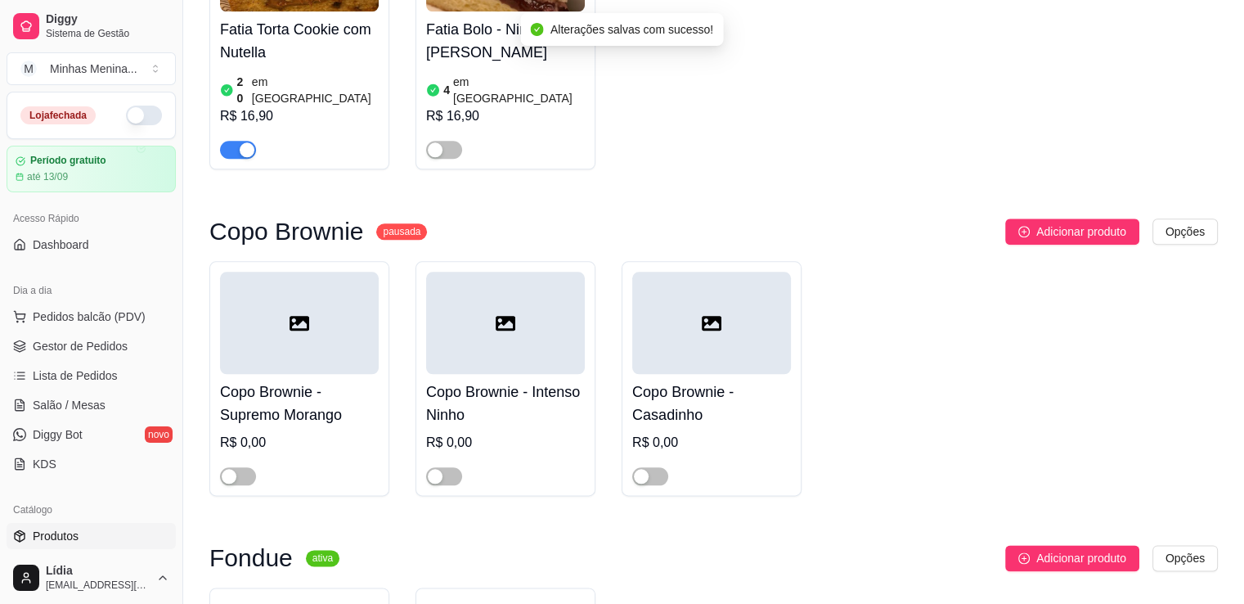
scroll to position [1463, 0]
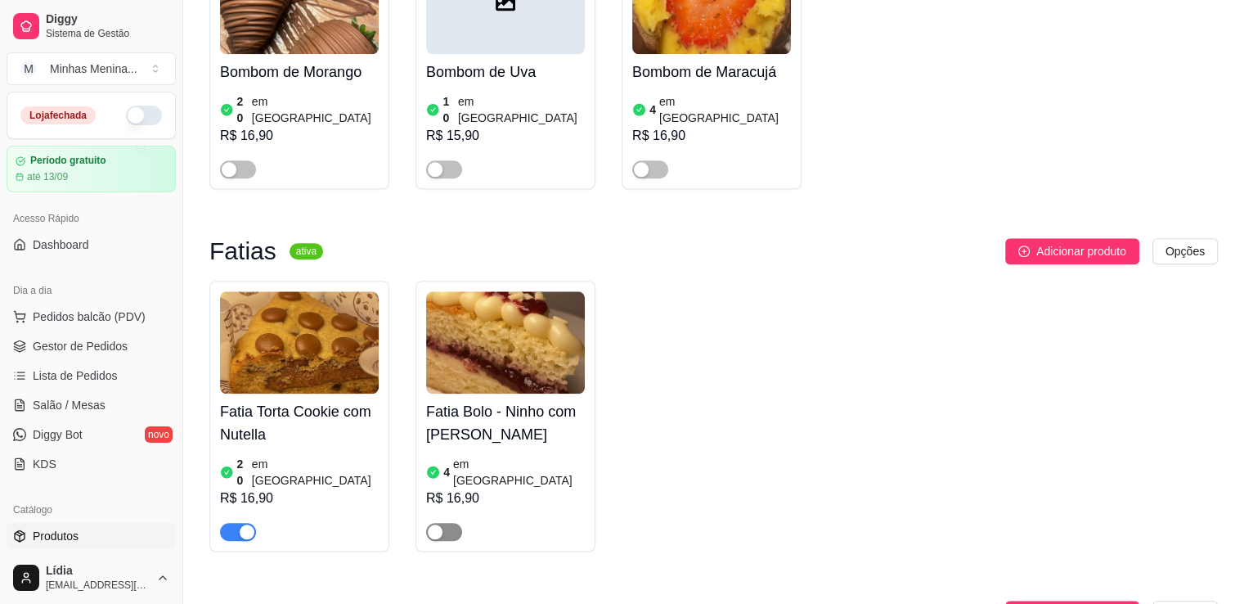
click at [442, 523] on button "button" at bounding box center [444, 532] width 36 height 18
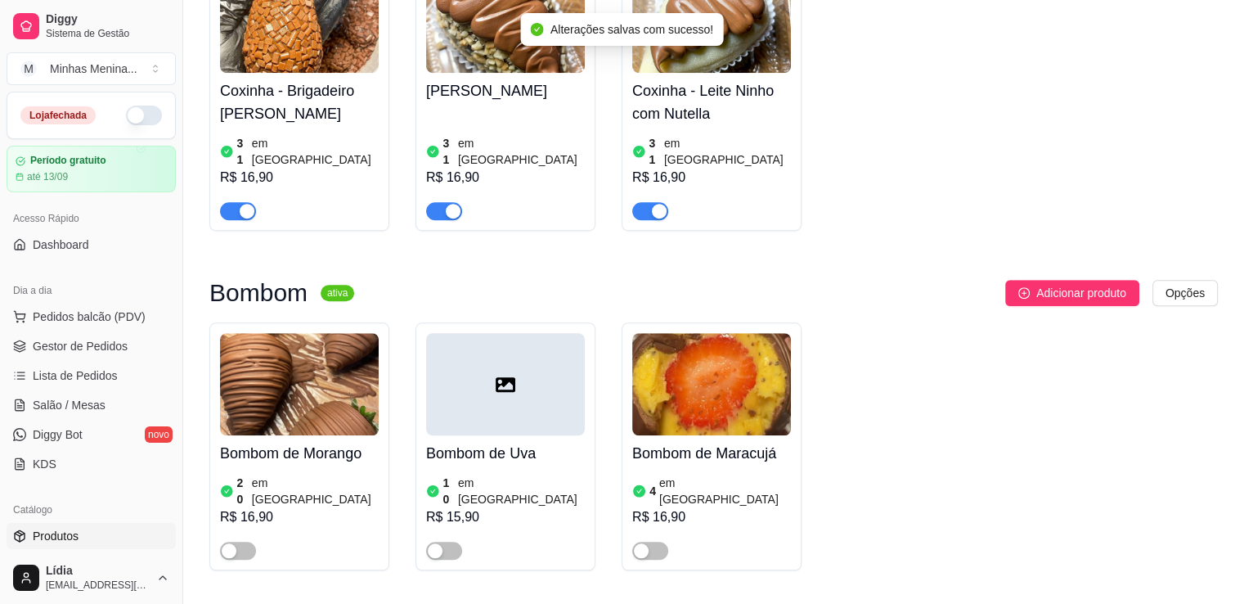
drag, startPoint x: 249, startPoint y: 486, endPoint x: 317, endPoint y: 487, distance: 68.7
click at [249, 541] on span "button" at bounding box center [238, 550] width 36 height 18
click at [448, 541] on span "button" at bounding box center [444, 550] width 36 height 18
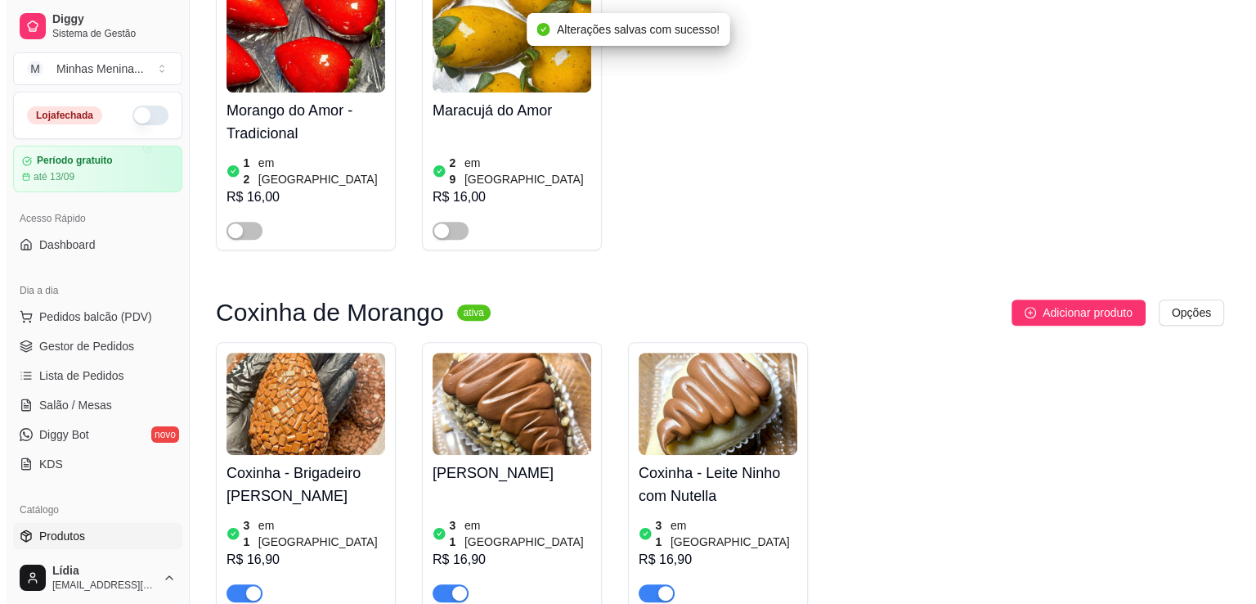
scroll to position [318, 0]
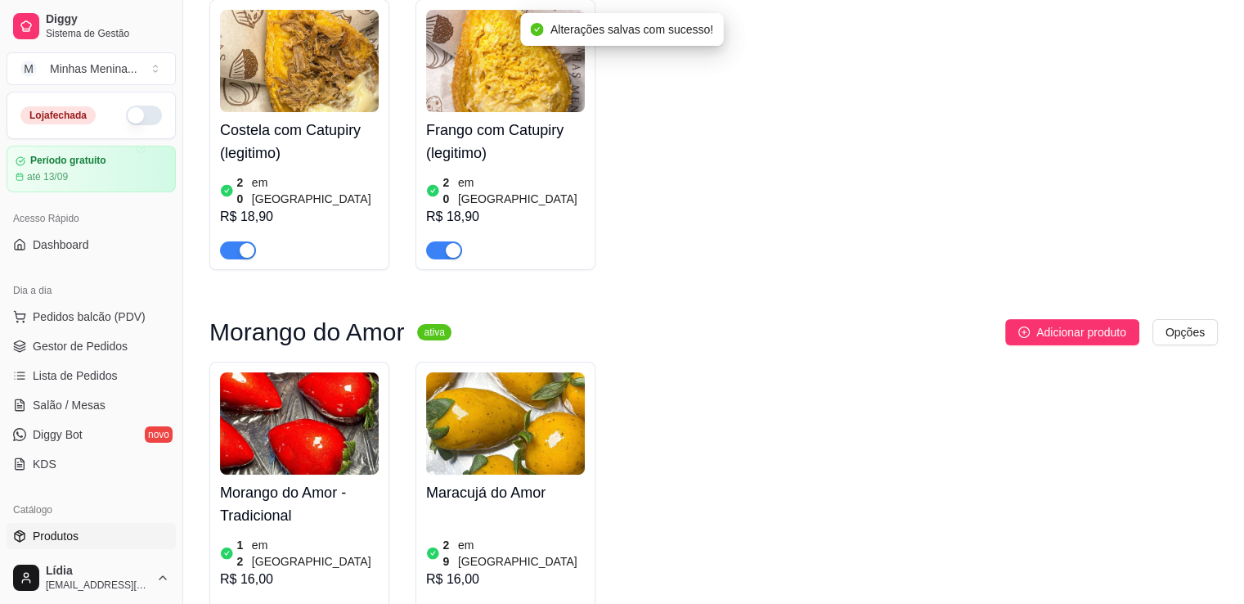
click at [241, 603] on span "button" at bounding box center [238, 613] width 36 height 18
click at [451, 603] on span "button" at bounding box center [444, 613] width 36 height 18
click at [106, 317] on span "Pedidos balcão (PDV)" at bounding box center [89, 316] width 113 height 16
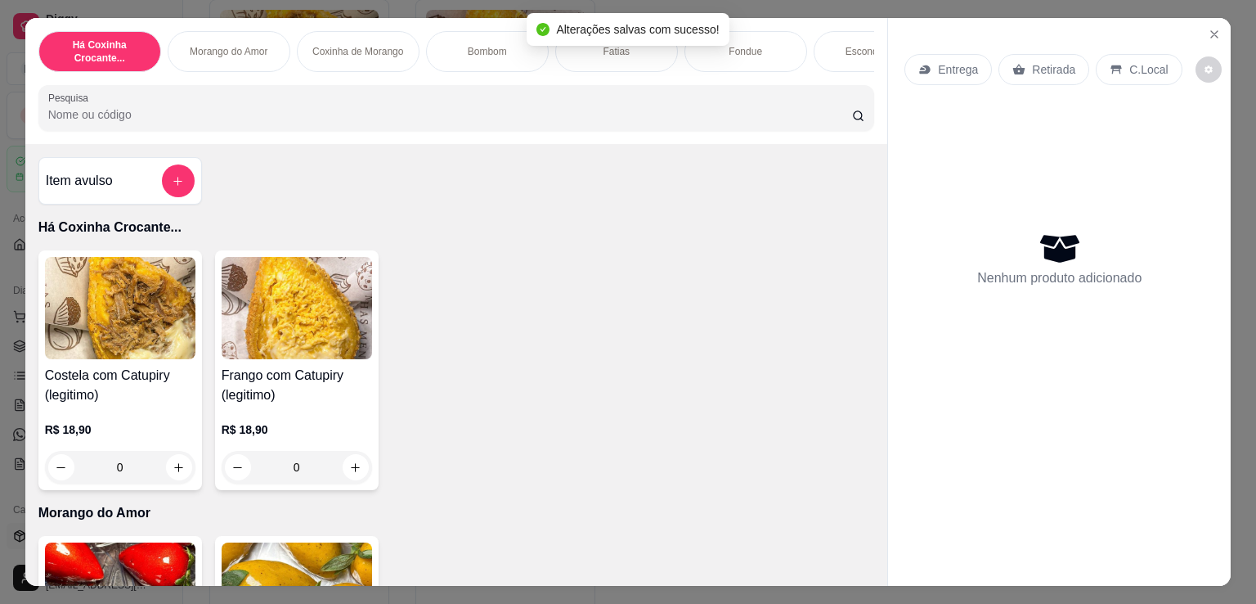
scroll to position [381, 0]
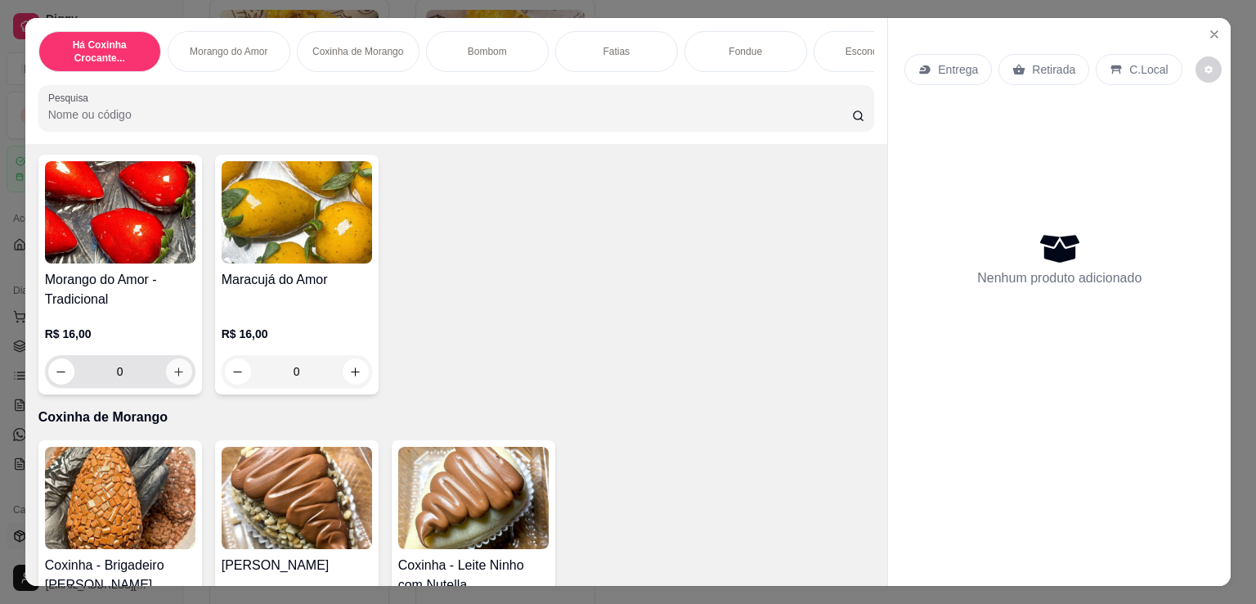
click at [180, 381] on button "increase-product-quantity" at bounding box center [179, 371] width 26 height 26
type input "1"
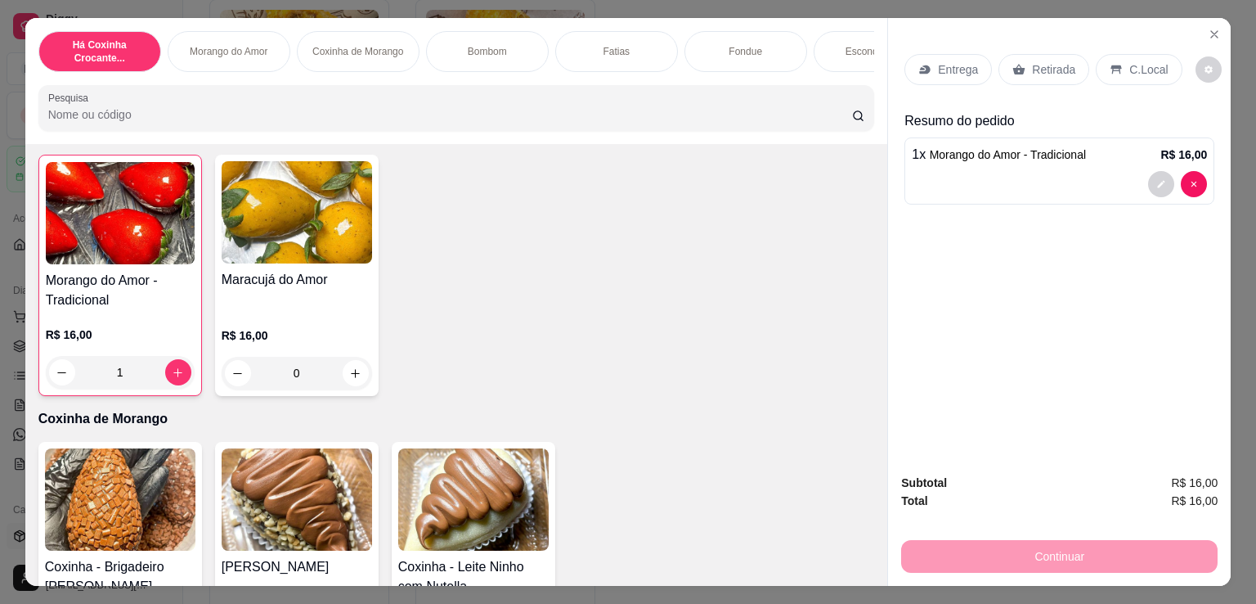
click at [1036, 63] on p "Retirada" at bounding box center [1053, 69] width 43 height 16
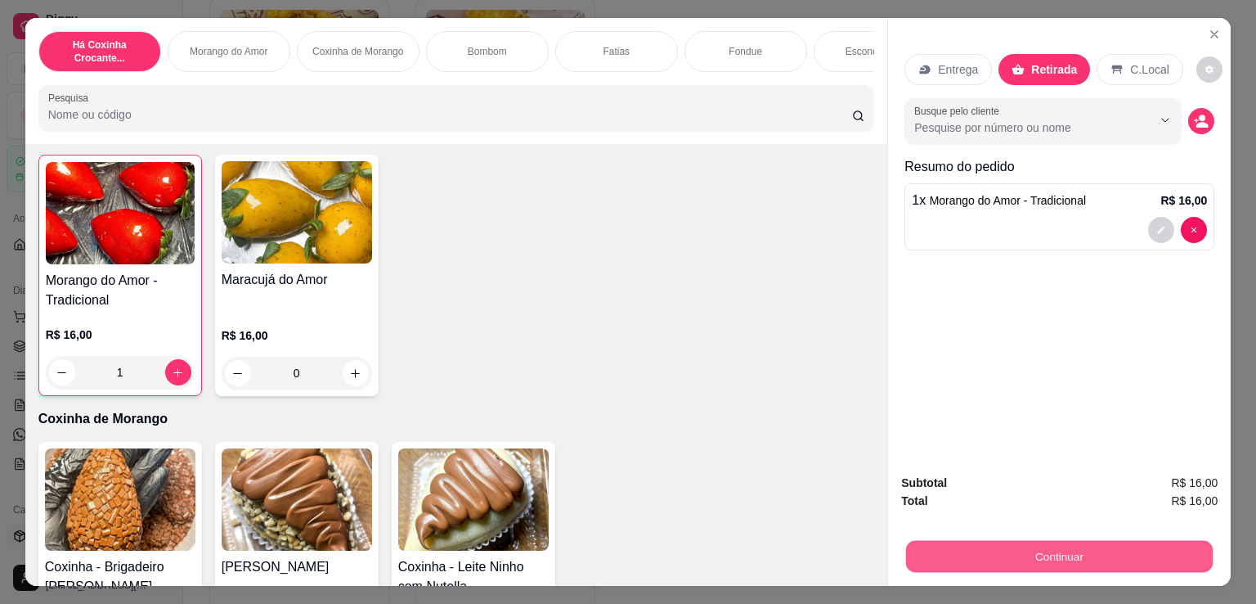
click at [1077, 557] on button "Continuar" at bounding box center [1059, 556] width 307 height 32
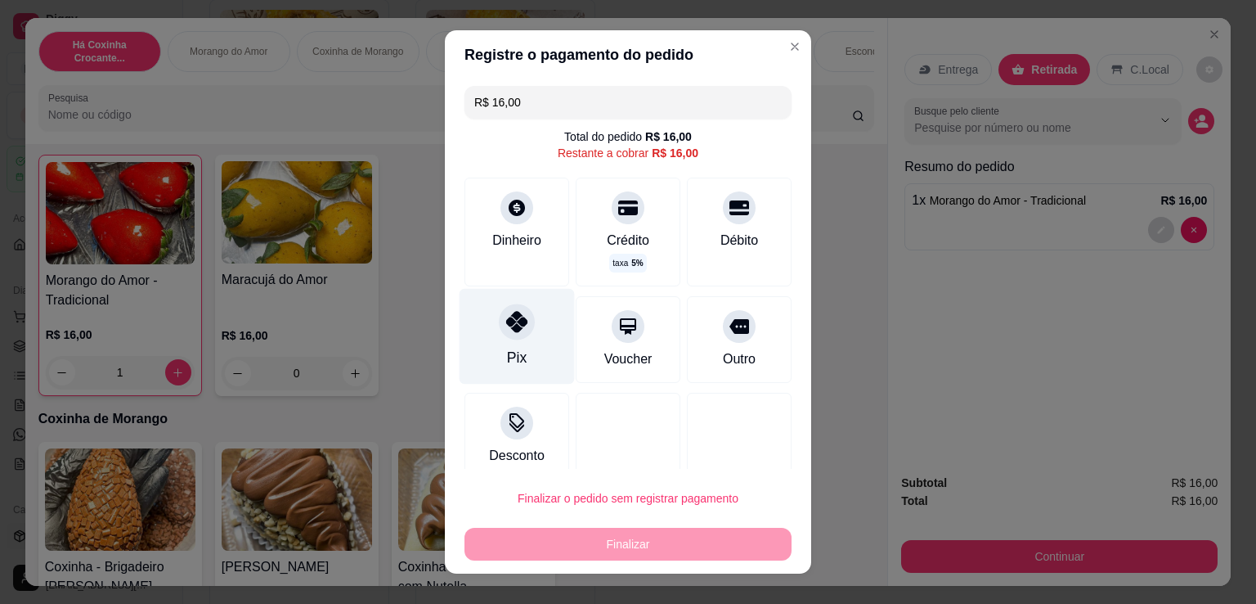
click at [502, 370] on div "Pix" at bounding box center [517, 337] width 115 height 96
type input "R$ 0,00"
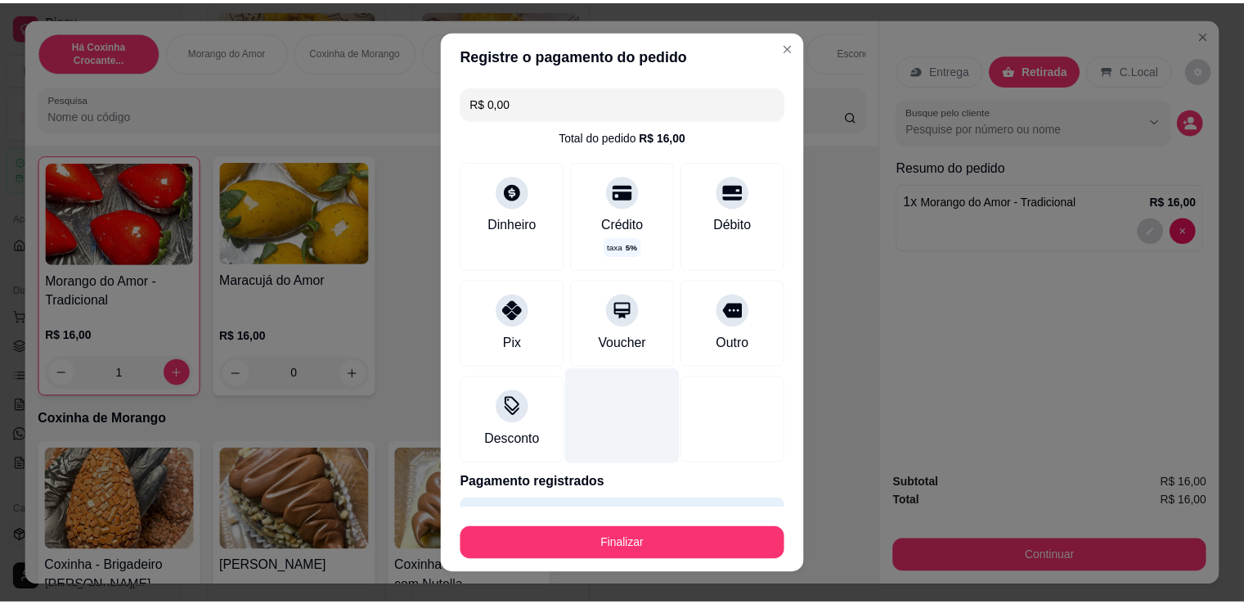
scroll to position [46, 0]
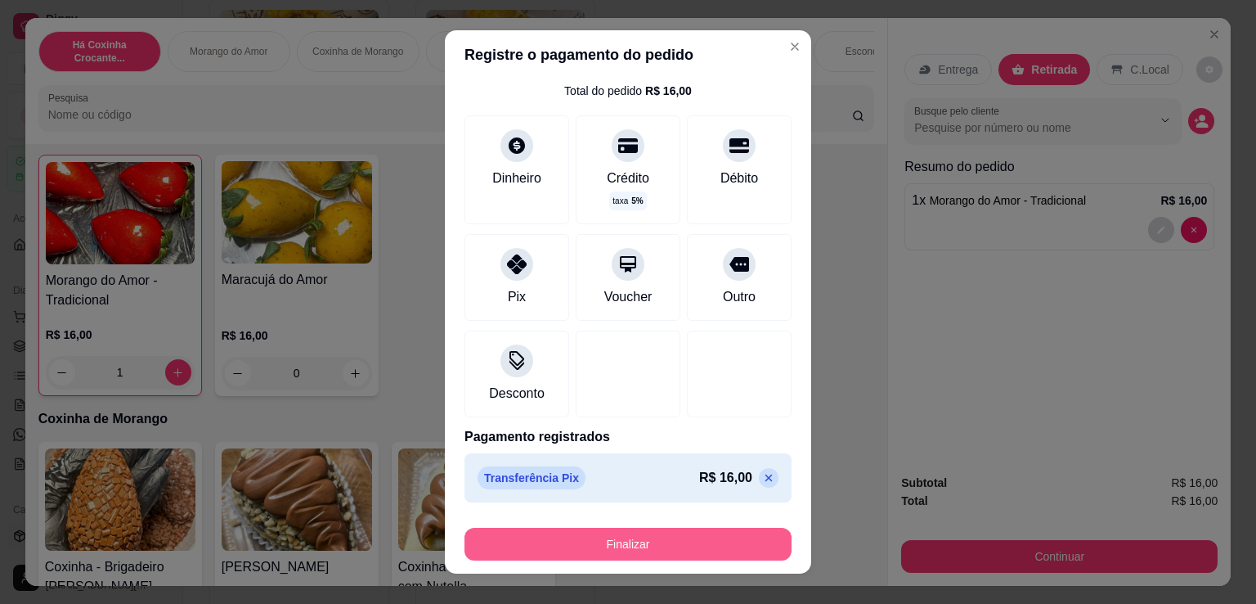
click at [671, 541] on button "Finalizar" at bounding box center [628, 544] width 327 height 33
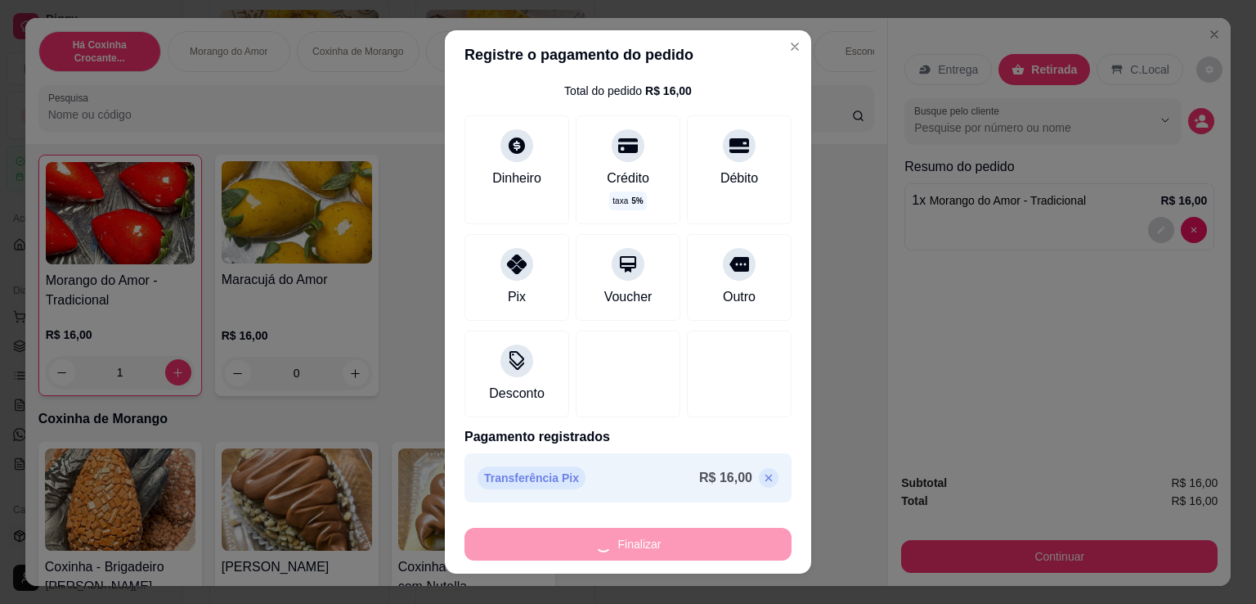
type input "0"
type input "-R$ 16,00"
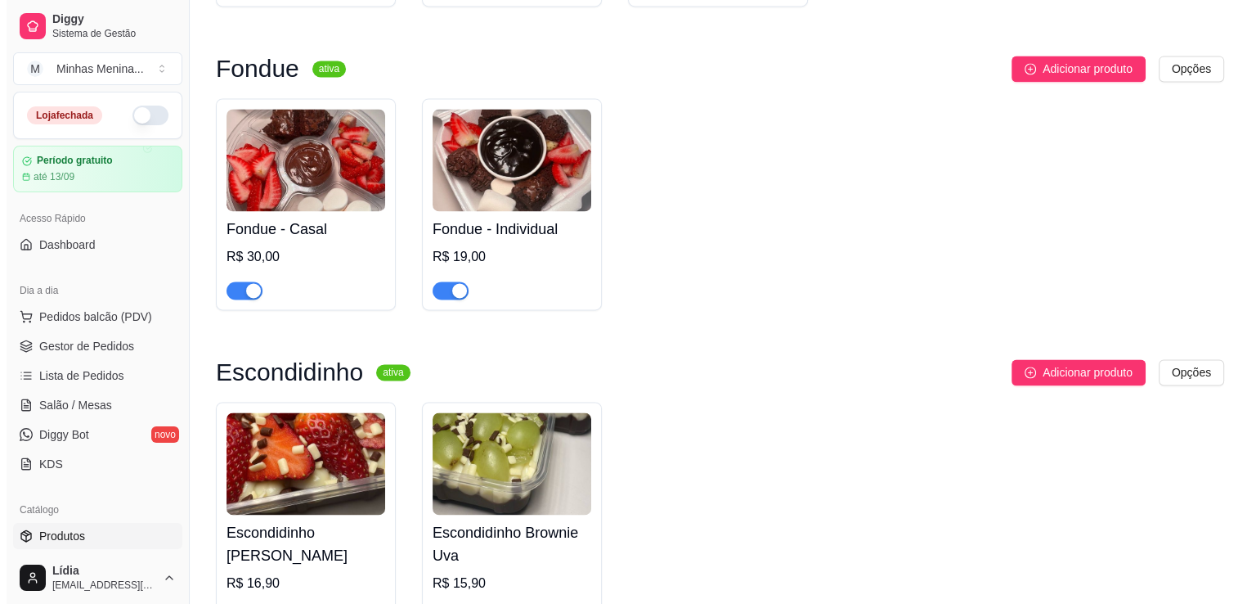
scroll to position [2671, 0]
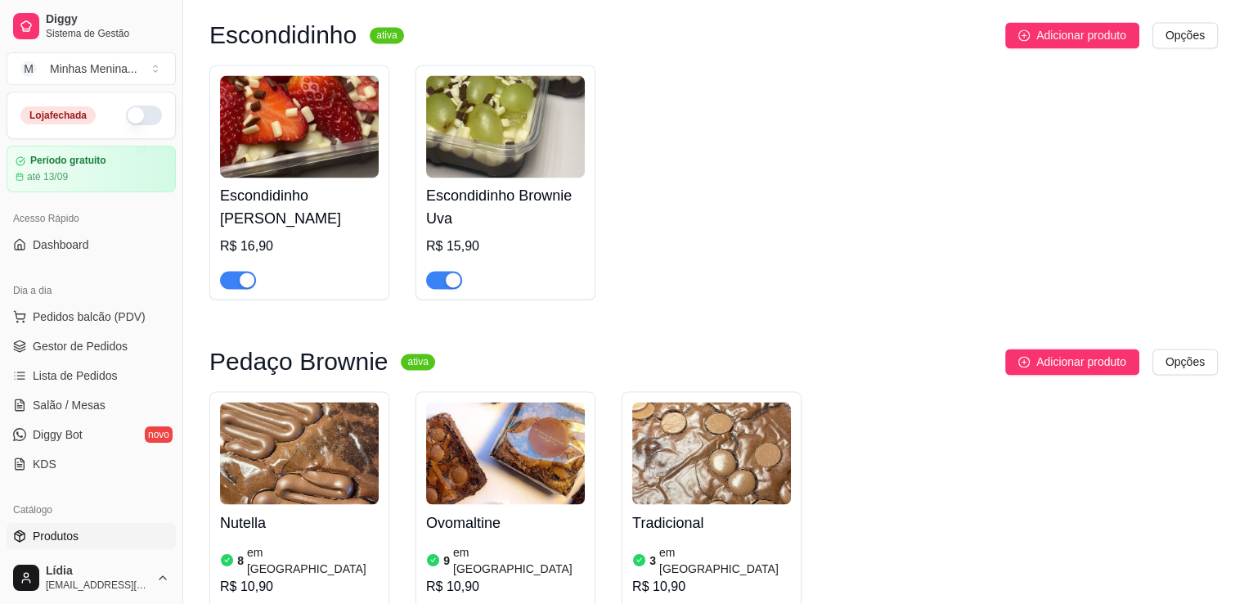
click at [357, 256] on div at bounding box center [299, 272] width 159 height 33
click at [72, 329] on ul "Pedidos balcão (PDV) Gestor de Pedidos Lista de Pedidos Salão / Mesas Diggy Bot…" at bounding box center [91, 389] width 169 height 173
click at [80, 312] on span "Pedidos balcão (PDV)" at bounding box center [89, 316] width 113 height 16
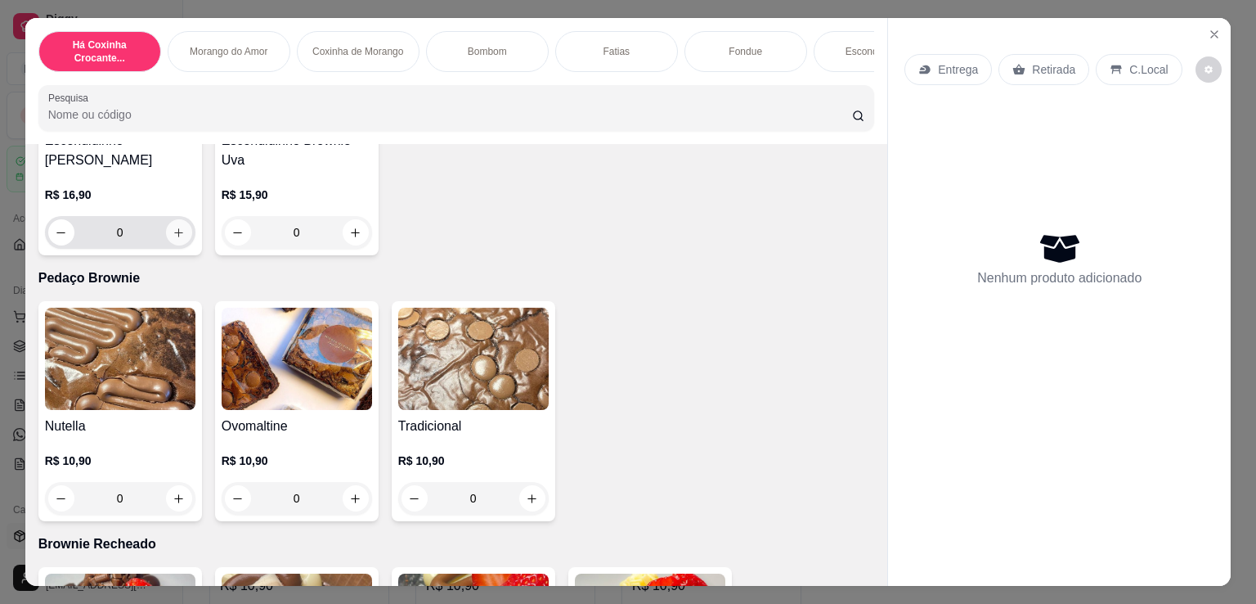
click at [176, 245] on button "increase-product-quantity" at bounding box center [179, 232] width 26 height 26
type input "1"
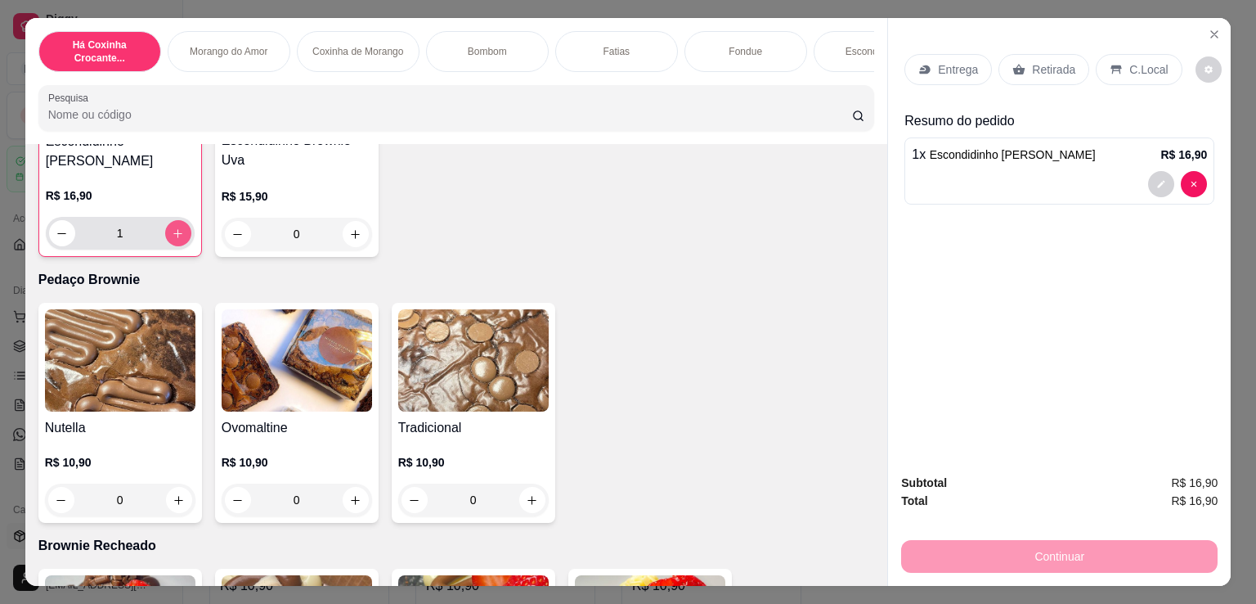
scroll to position [1909, 0]
click at [1060, 74] on div "Retirada" at bounding box center [1044, 69] width 91 height 31
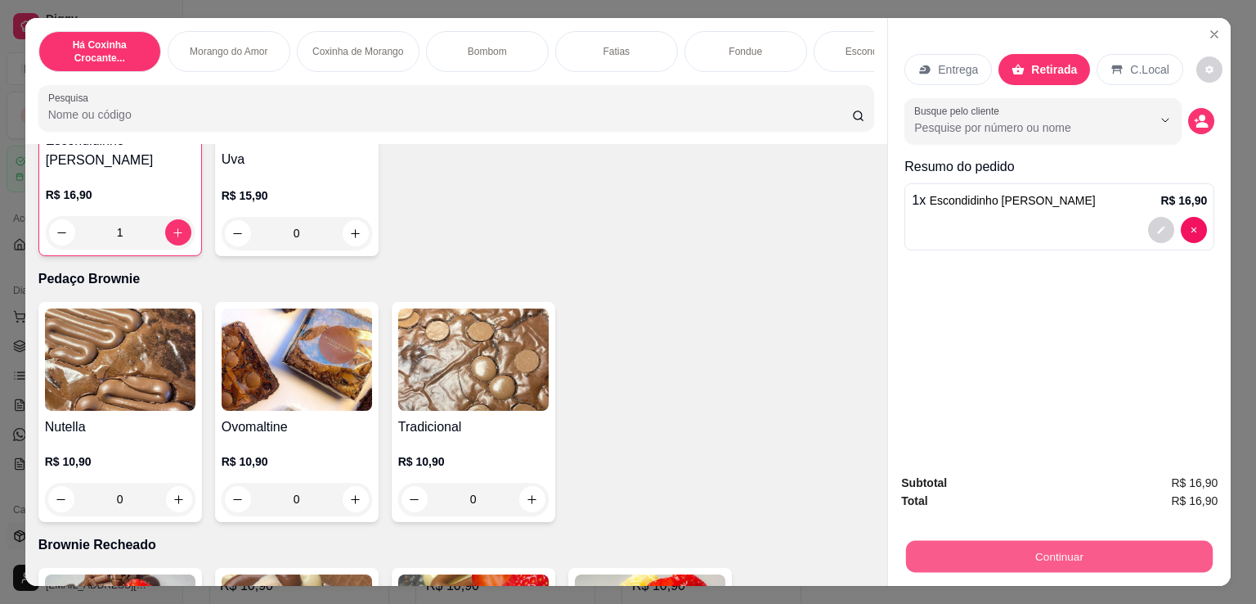
click at [1024, 556] on button "Continuar" at bounding box center [1059, 556] width 307 height 32
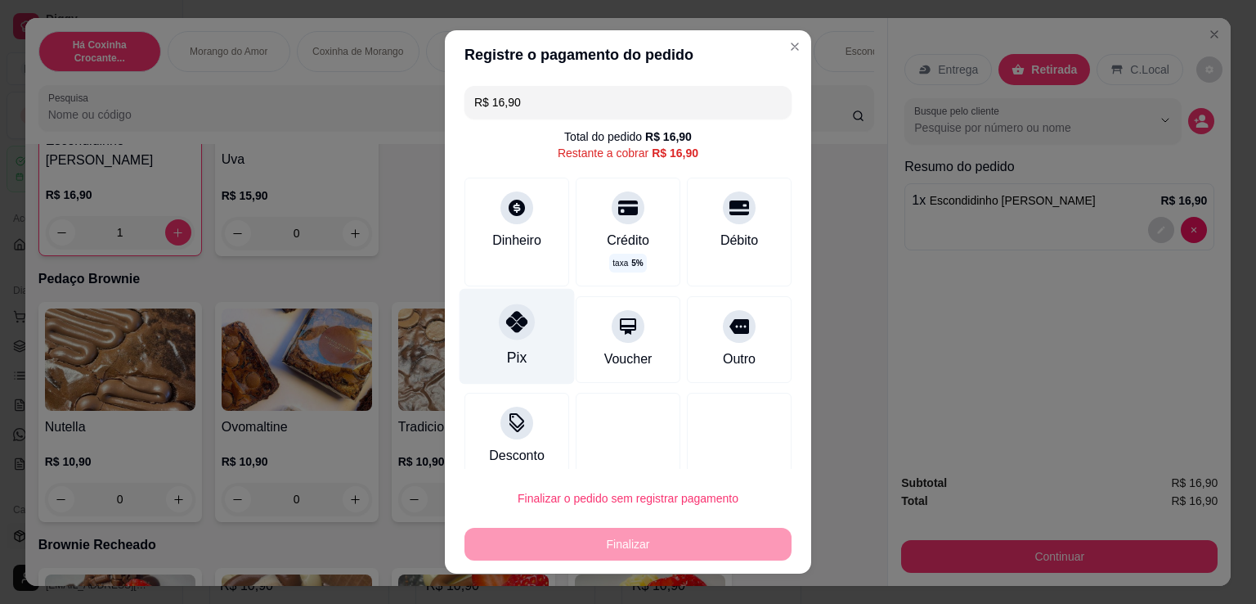
click at [519, 338] on div "Pix" at bounding box center [517, 337] width 115 height 96
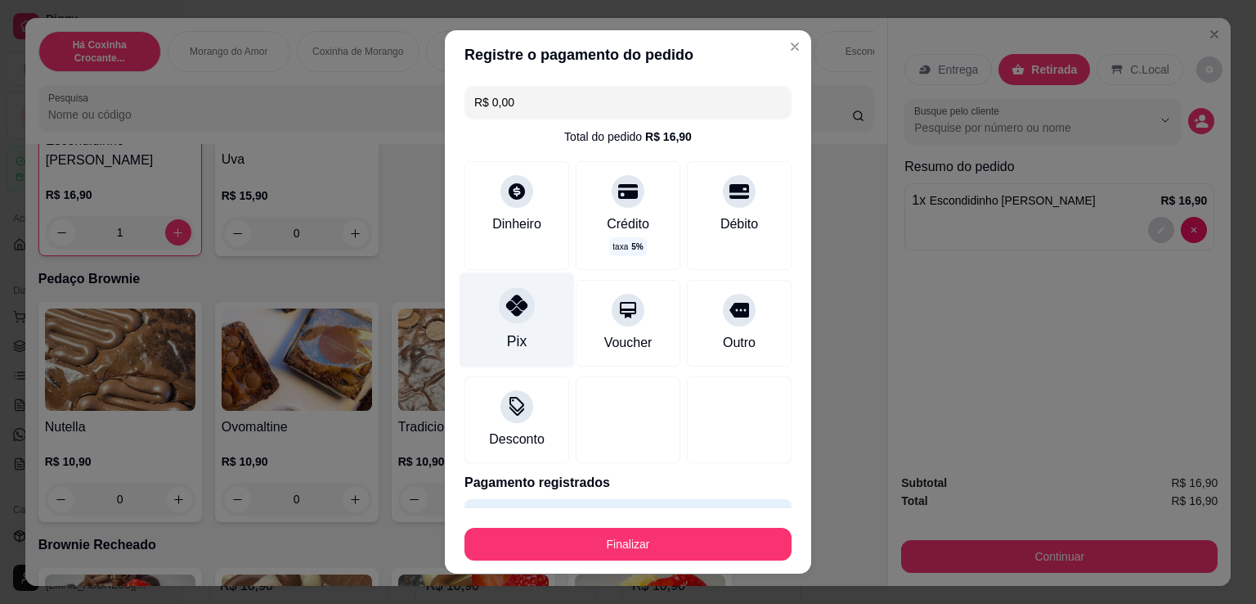
click at [518, 337] on div "Pix" at bounding box center [517, 320] width 115 height 96
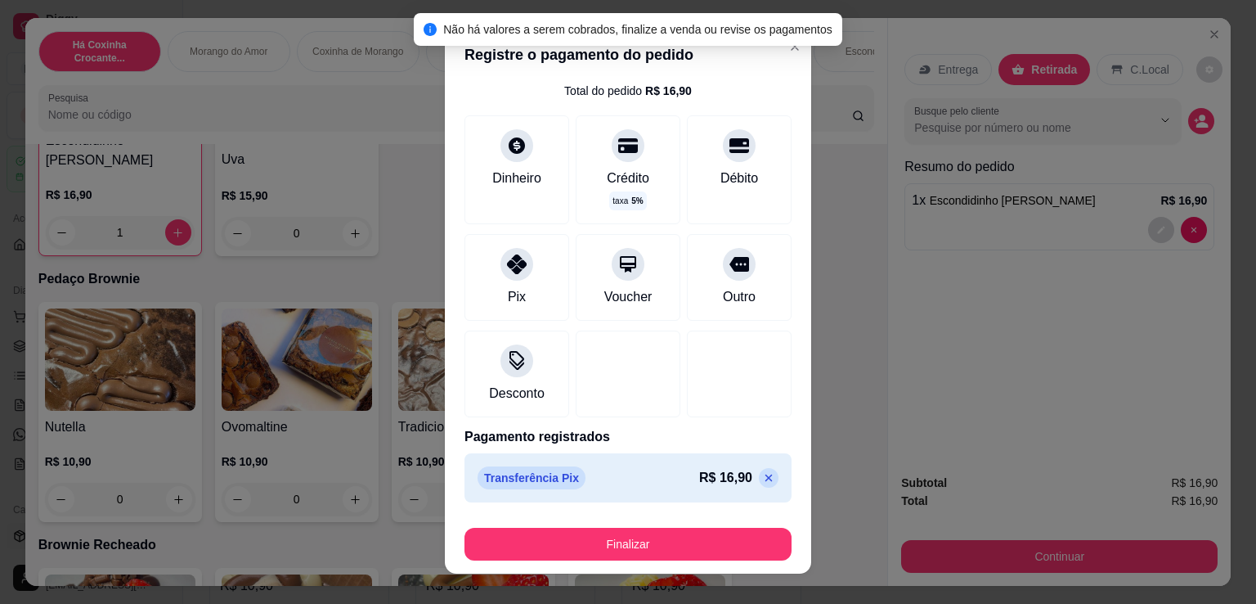
click at [762, 474] on icon at bounding box center [768, 477] width 13 height 13
type input "R$ 16,90"
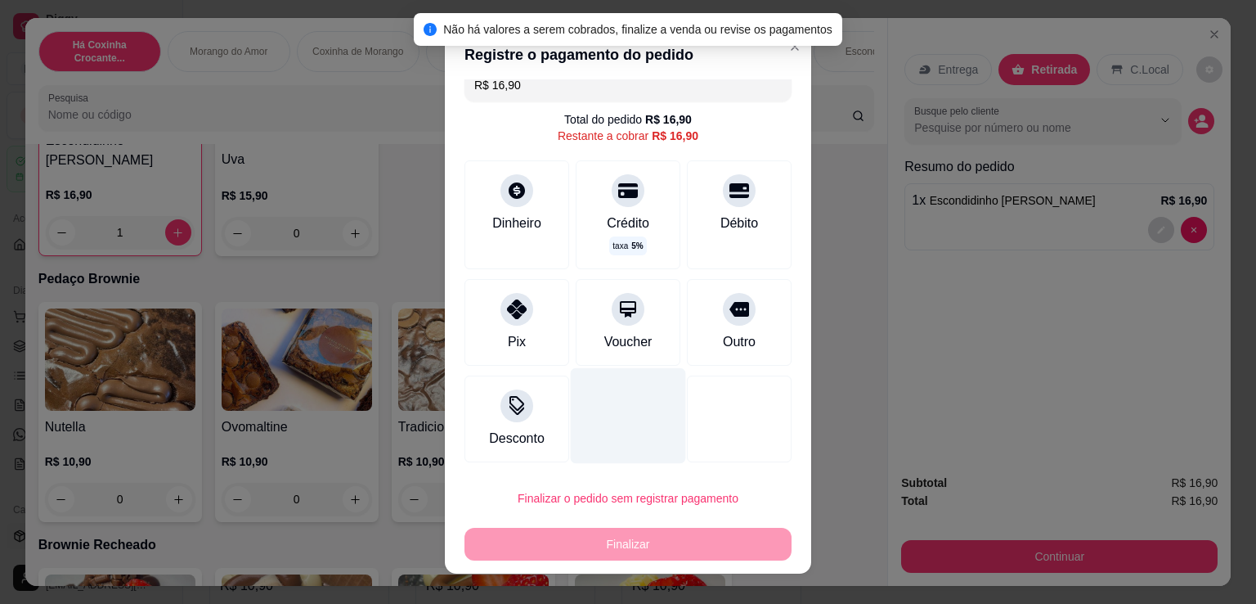
scroll to position [16, 0]
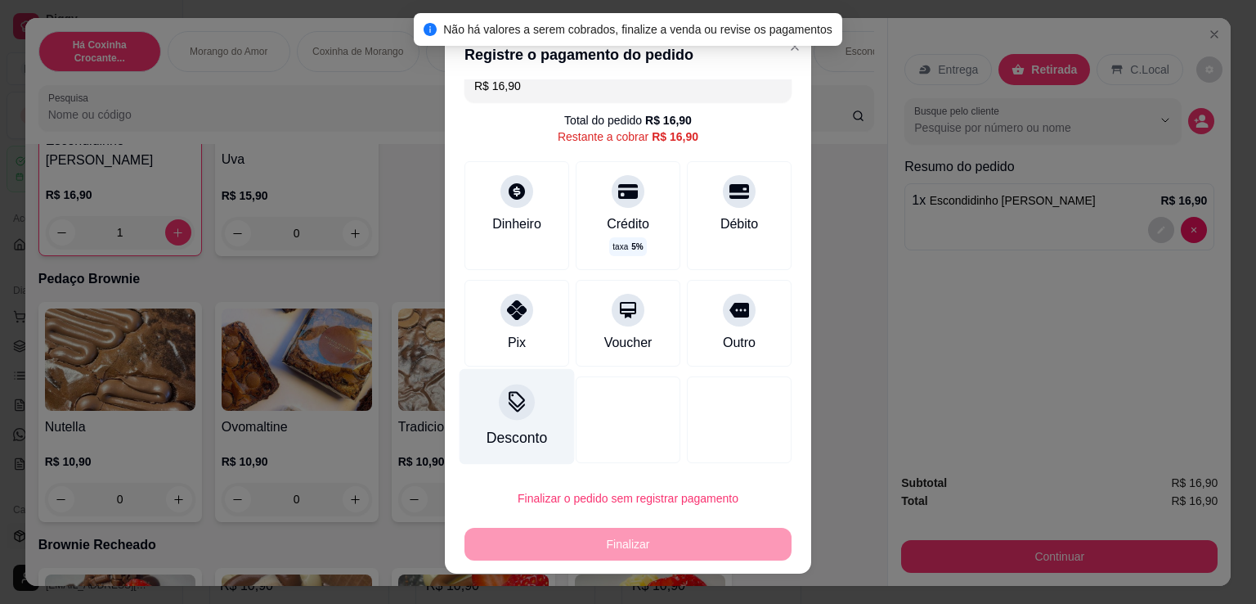
click at [527, 387] on div "Desconto" at bounding box center [517, 417] width 115 height 96
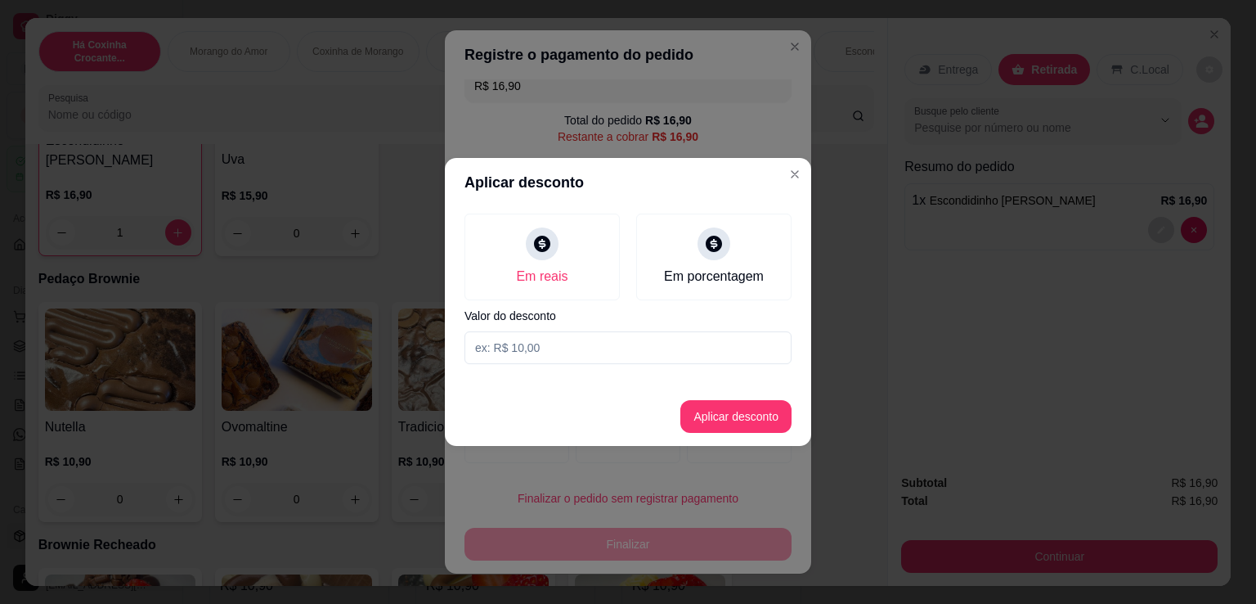
click at [610, 356] on input at bounding box center [628, 347] width 327 height 33
type input "0,90"
click at [716, 416] on button "Aplicar desconto" at bounding box center [735, 416] width 111 height 33
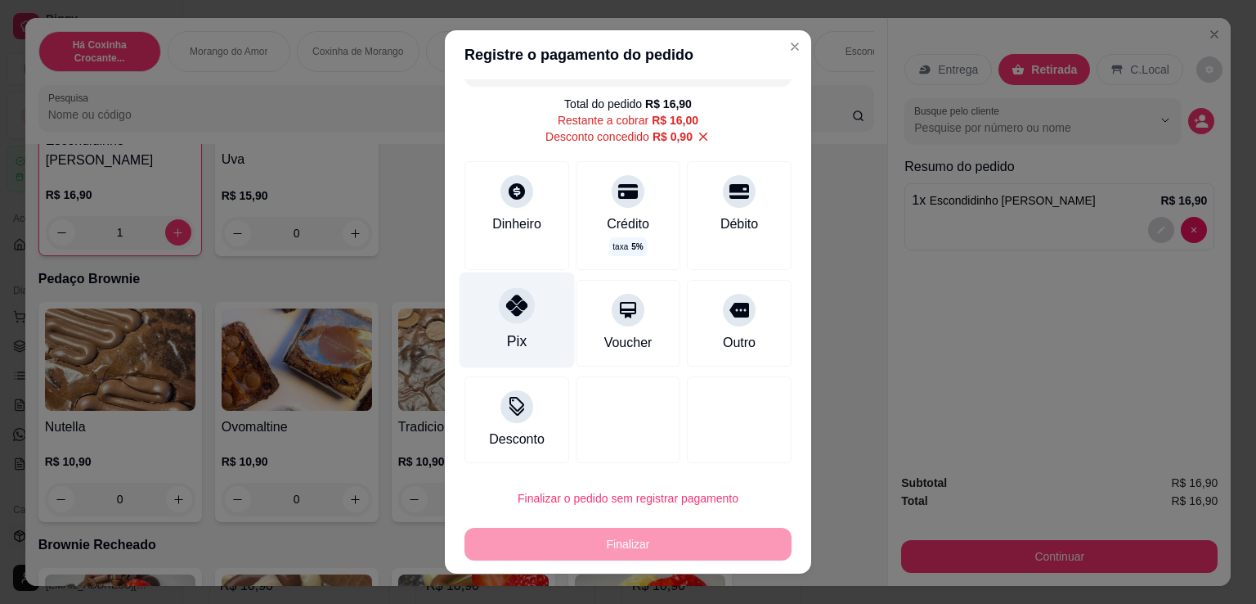
click at [513, 316] on div at bounding box center [517, 305] width 36 height 36
type input "R$ 0,00"
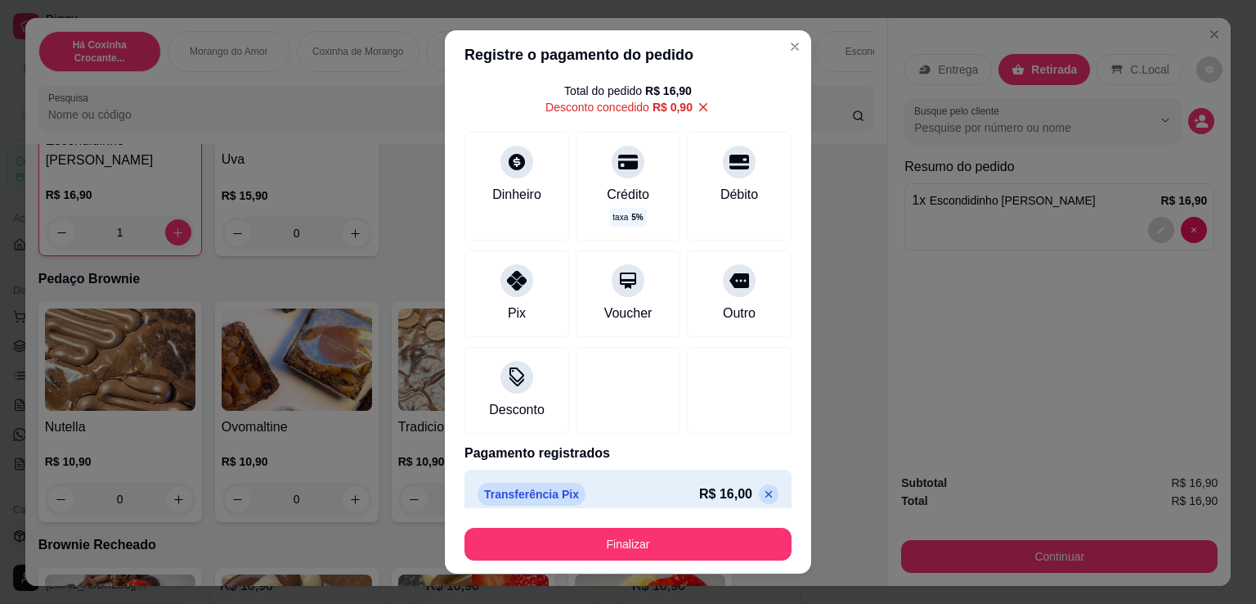
scroll to position [62, 0]
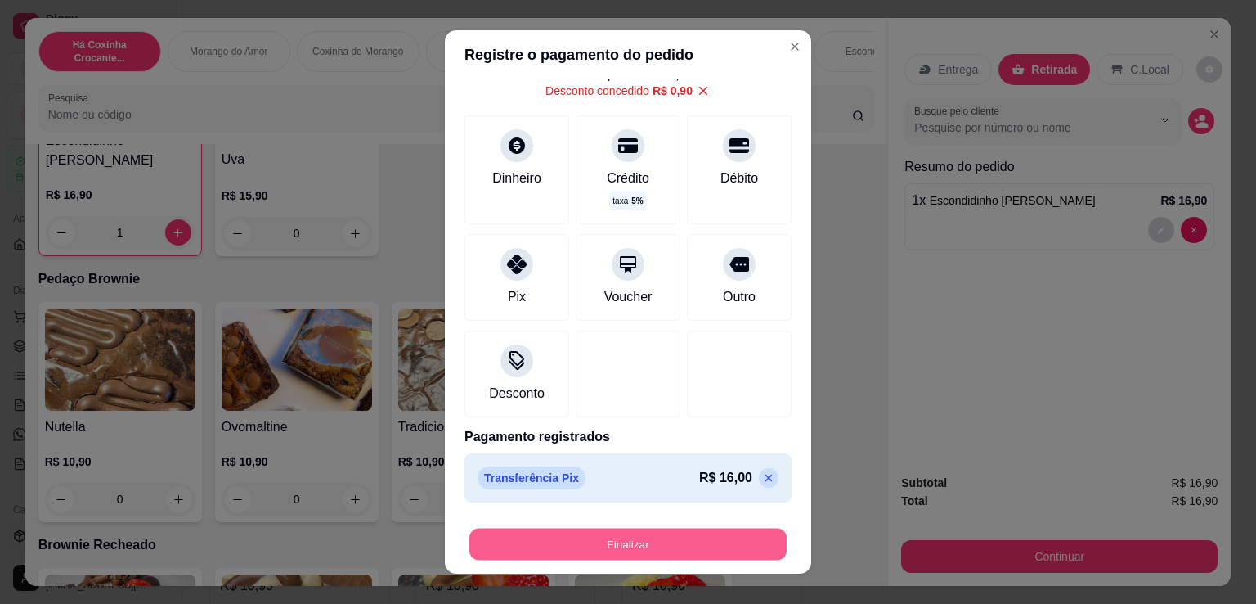
click at [680, 541] on button "Finalizar" at bounding box center [627, 544] width 317 height 32
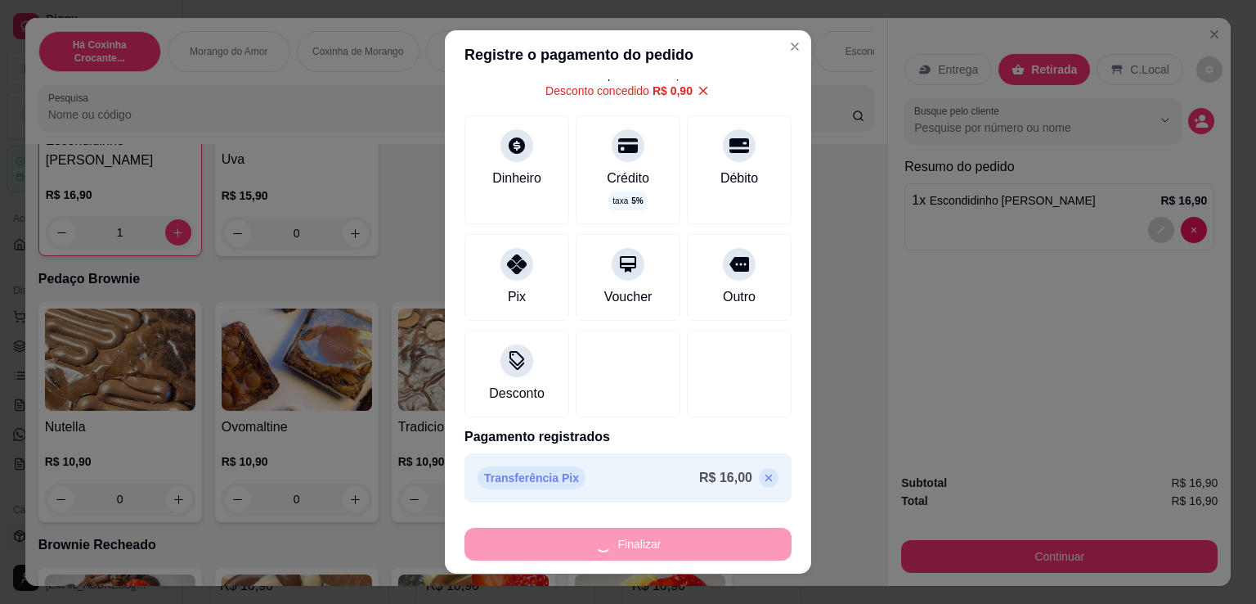
type input "0"
type input "-R$ 16,90"
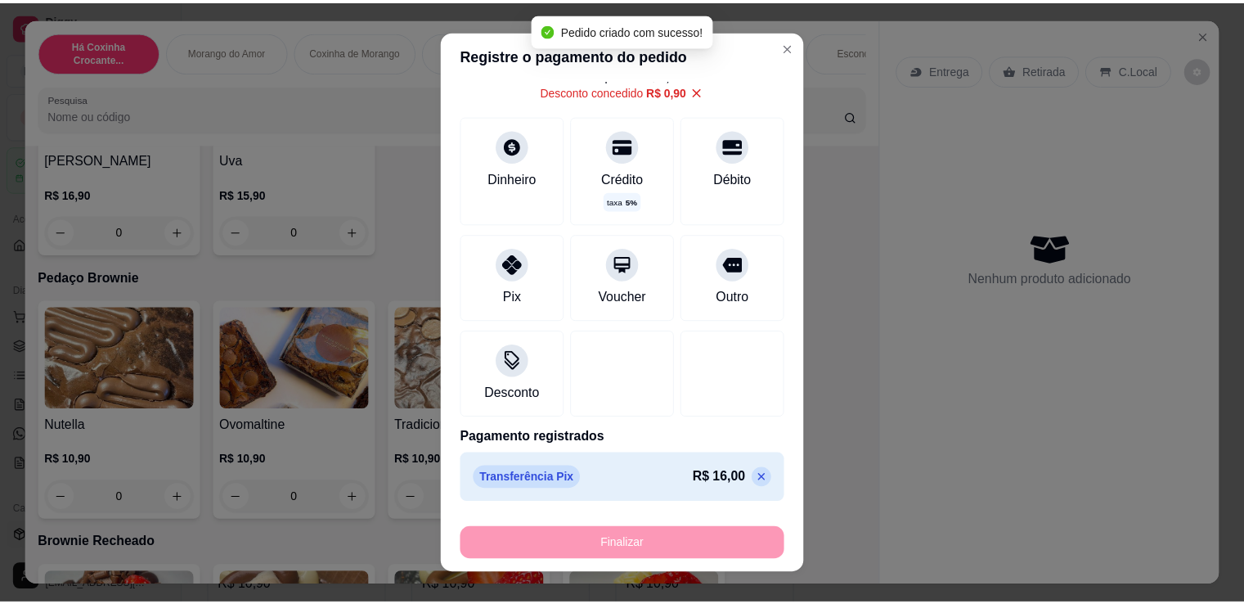
scroll to position [1908, 0]
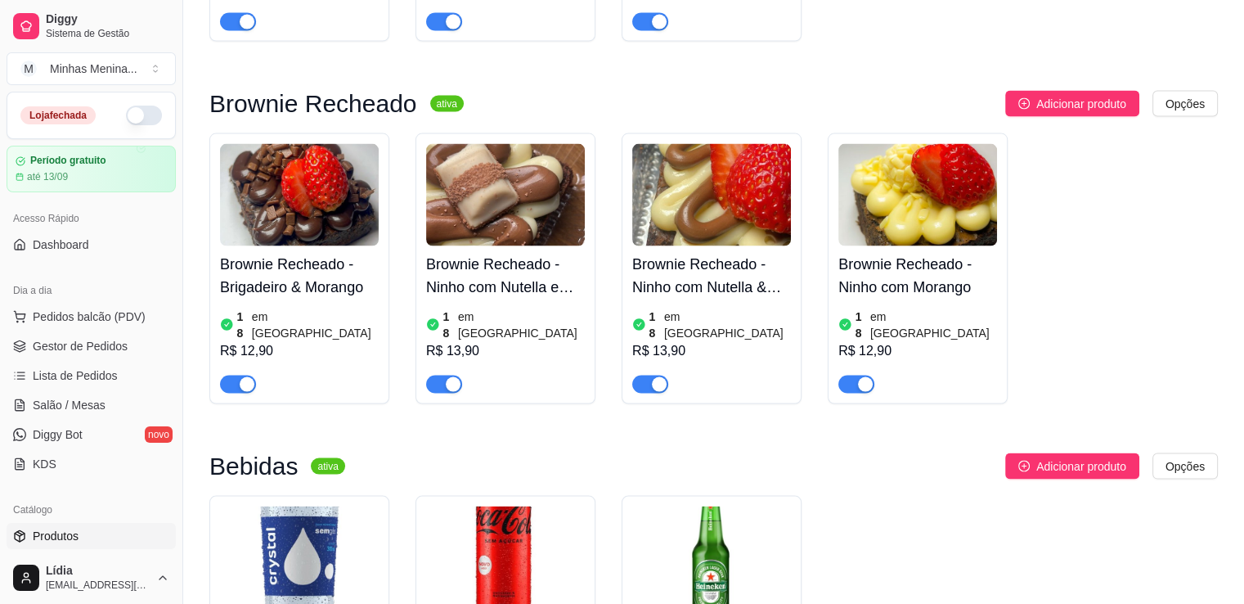
scroll to position [3372, 0]
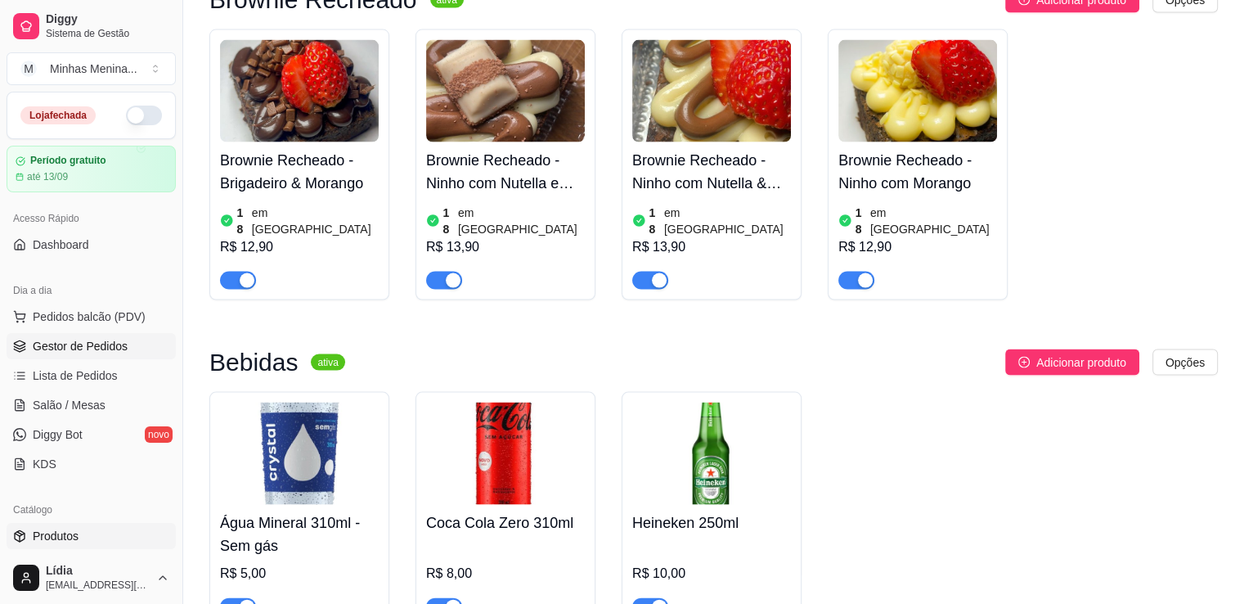
click at [79, 348] on span "Gestor de Pedidos" at bounding box center [80, 346] width 95 height 16
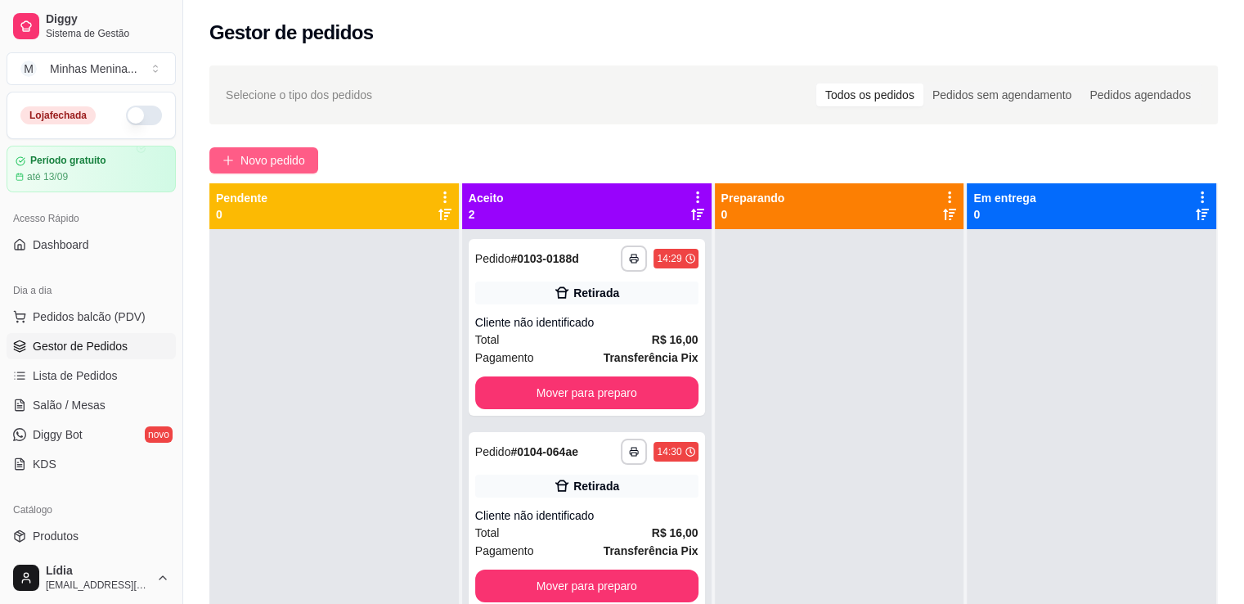
click at [275, 159] on span "Novo pedido" at bounding box center [272, 160] width 65 height 18
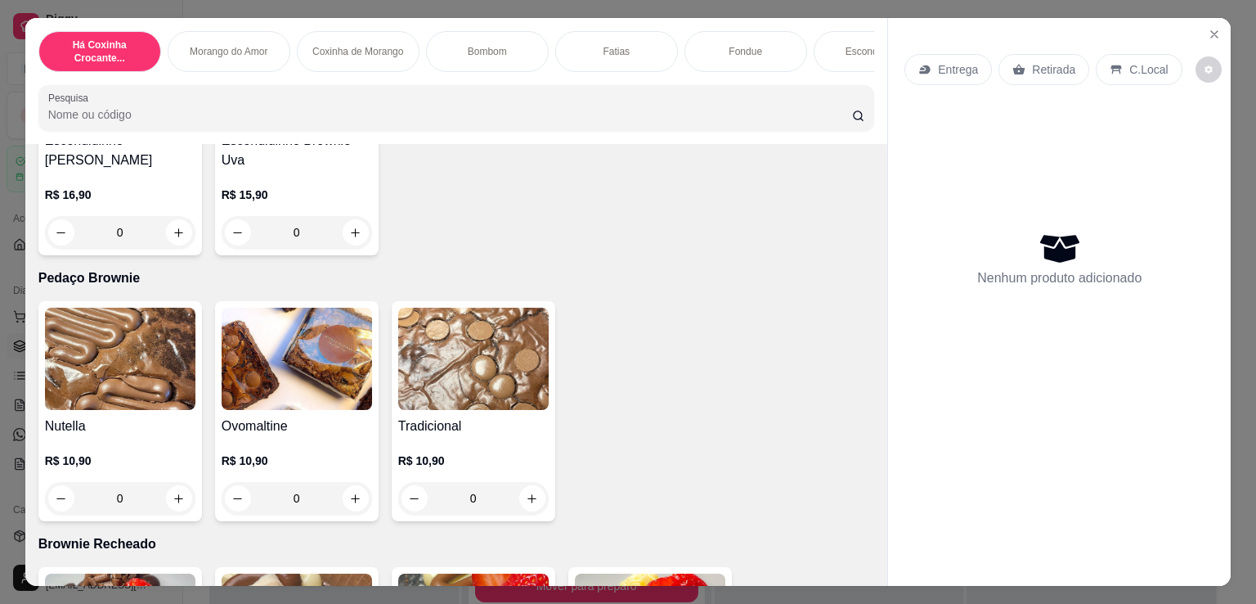
scroll to position [2290, 0]
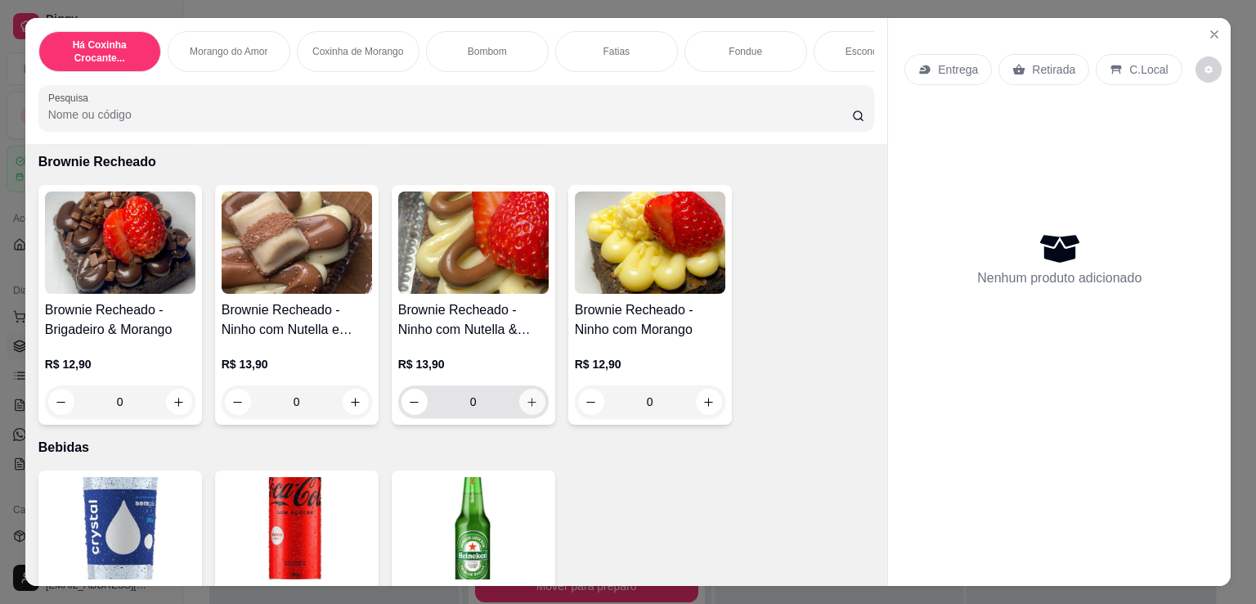
click at [523, 413] on button "increase-product-quantity" at bounding box center [532, 401] width 26 height 26
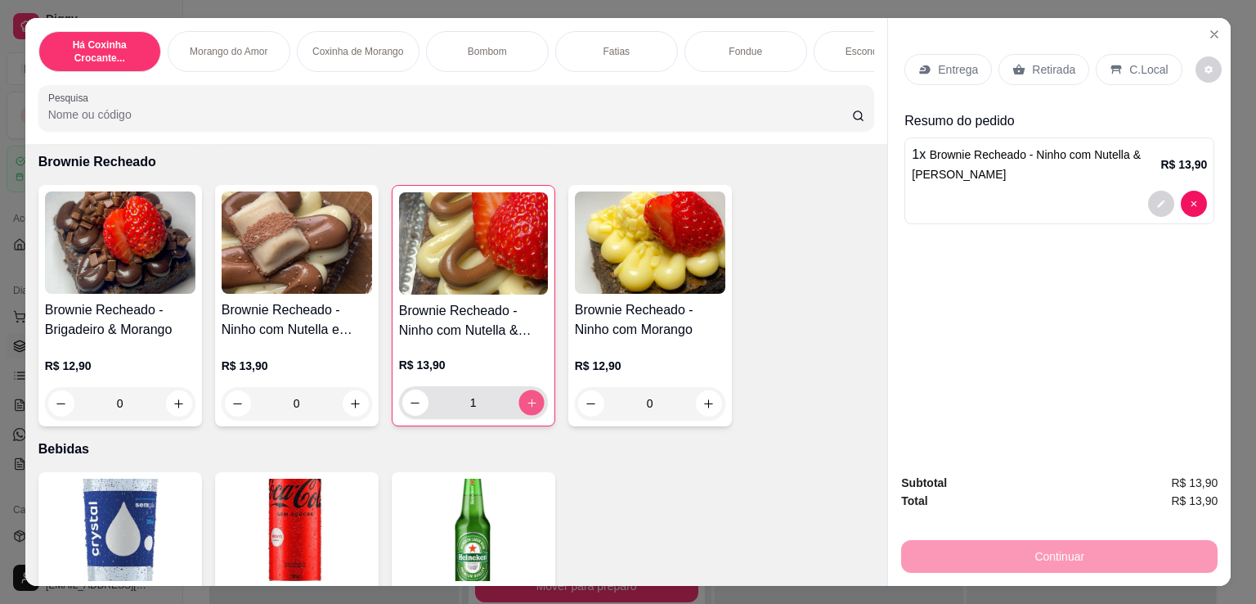
click at [526, 414] on button "increase-product-quantity" at bounding box center [531, 402] width 25 height 25
type input "2"
click at [1022, 64] on div "Retirada" at bounding box center [1044, 69] width 91 height 31
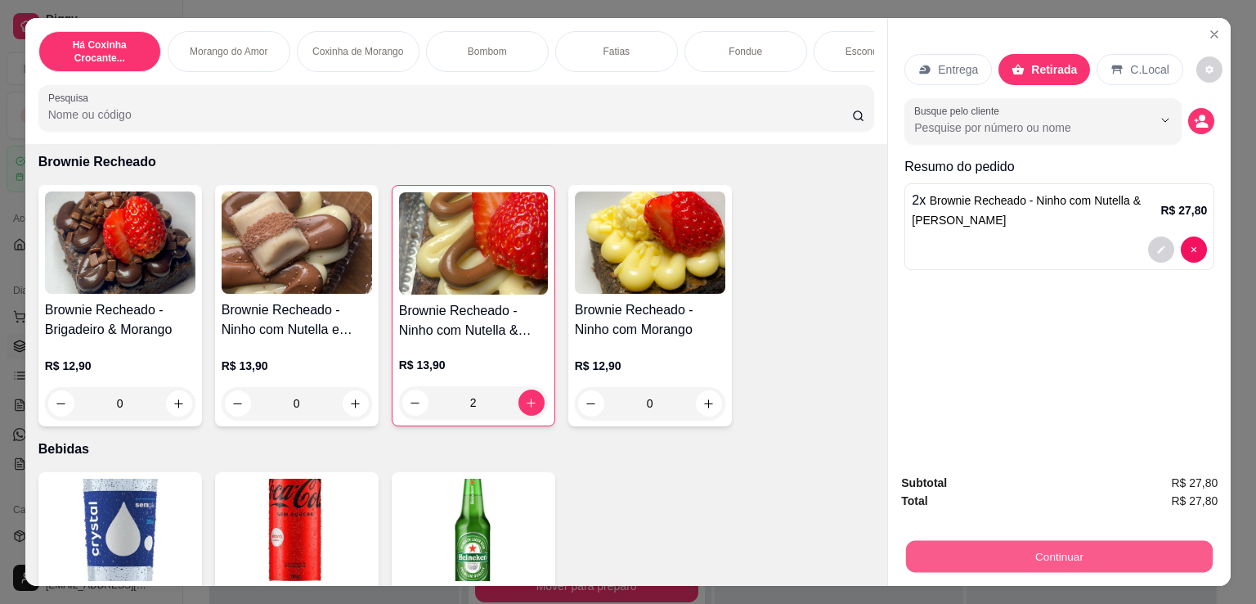
click at [1066, 540] on button "Continuar" at bounding box center [1059, 556] width 307 height 32
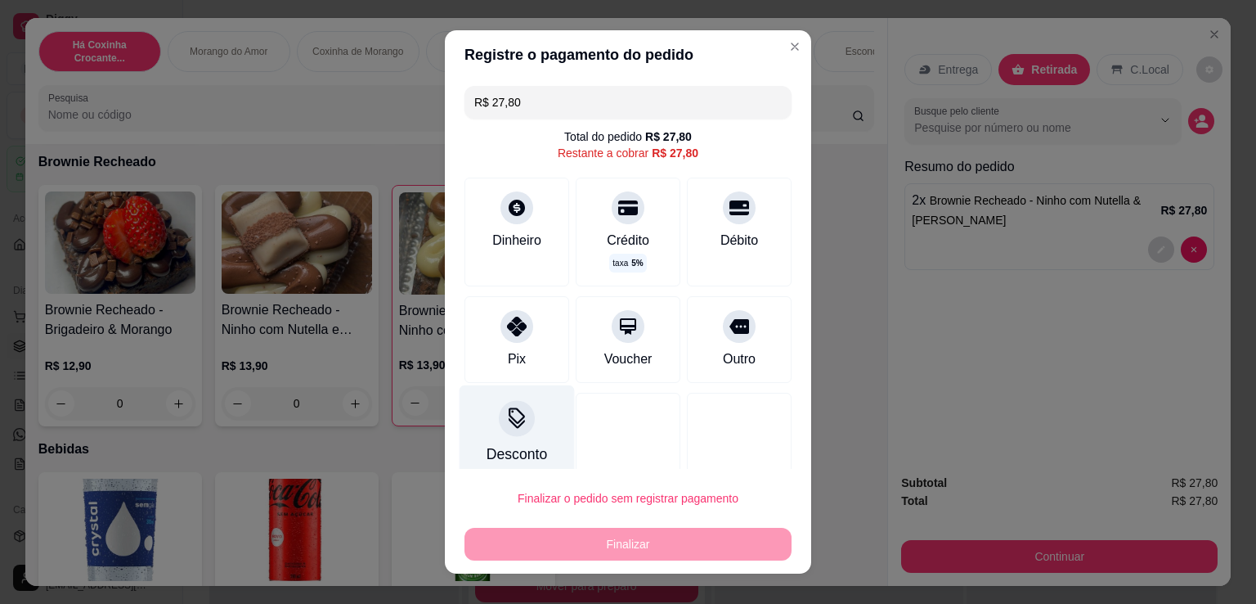
click at [514, 439] on div "Desconto" at bounding box center [517, 433] width 115 height 96
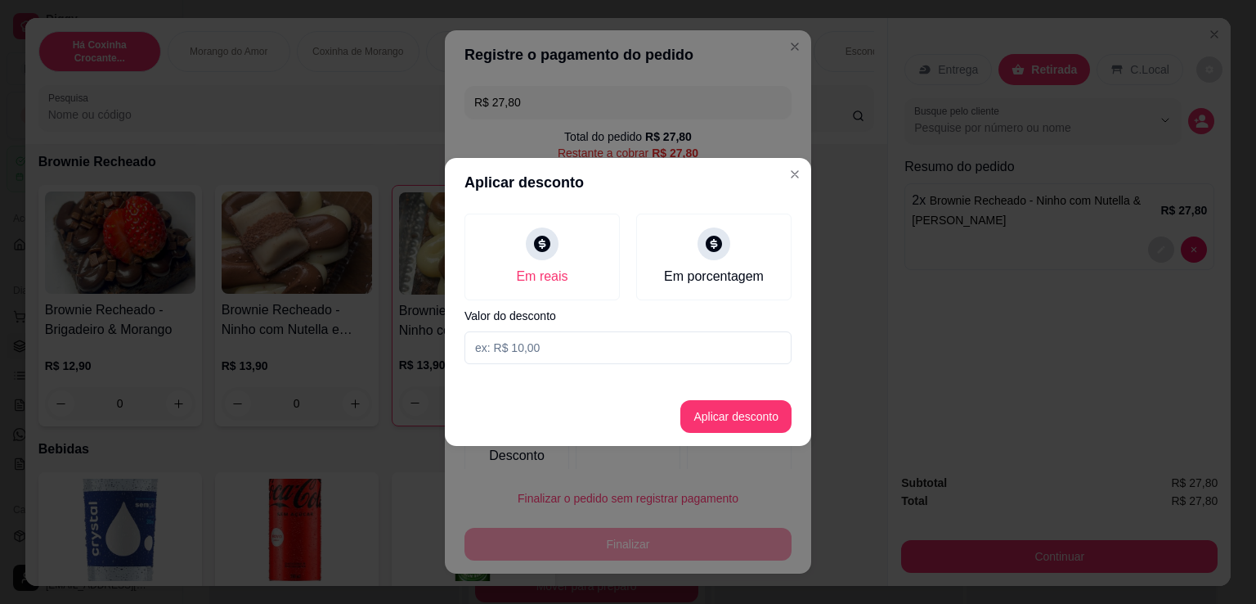
click at [557, 362] on input at bounding box center [628, 347] width 327 height 33
type input "1,80"
click at [695, 421] on button "Aplicar desconto" at bounding box center [735, 416] width 111 height 33
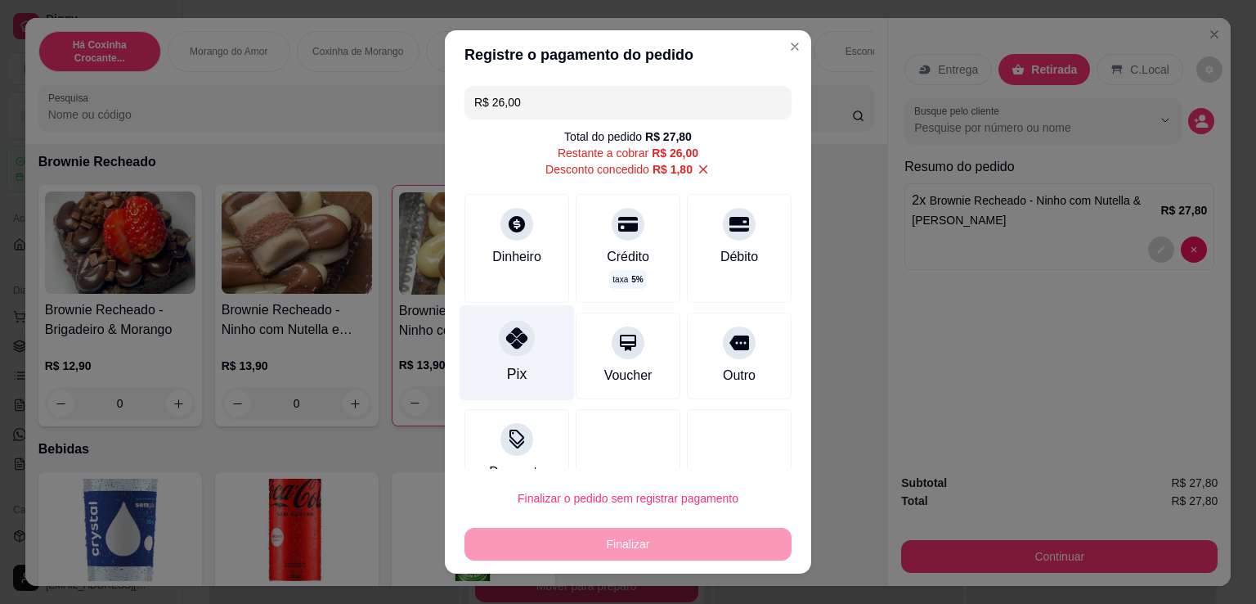
drag, startPoint x: 501, startPoint y: 344, endPoint x: 513, endPoint y: 312, distance: 33.4
click at [506, 343] on icon at bounding box center [516, 337] width 21 height 21
type input "R$ 0,00"
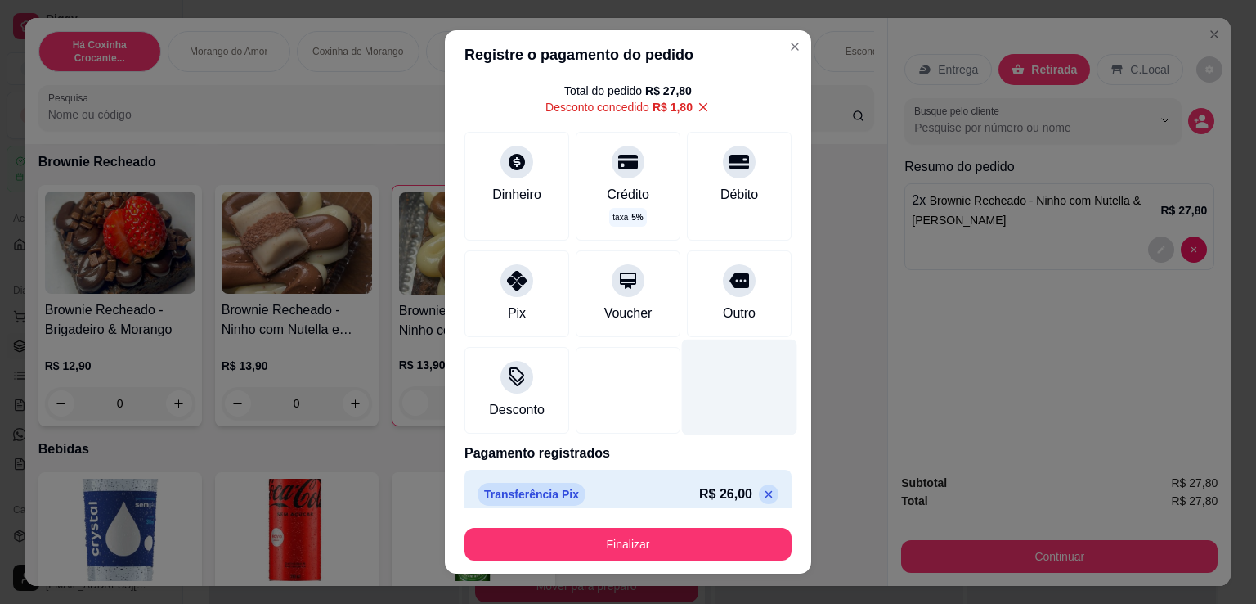
scroll to position [62, 0]
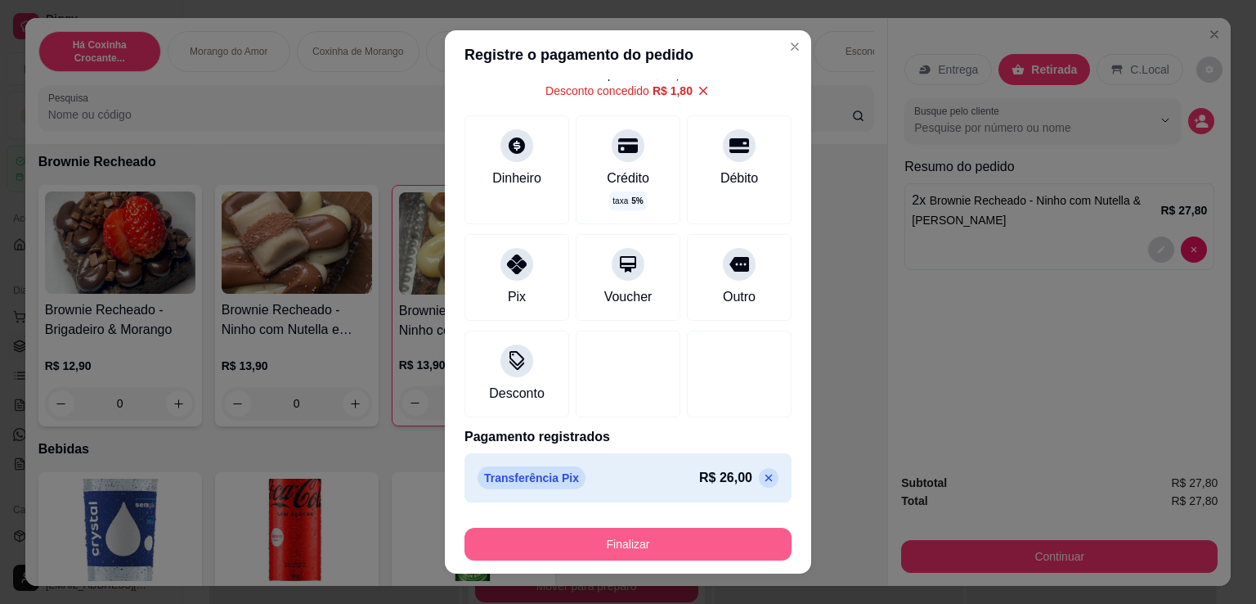
click at [742, 531] on button "Finalizar" at bounding box center [628, 544] width 327 height 33
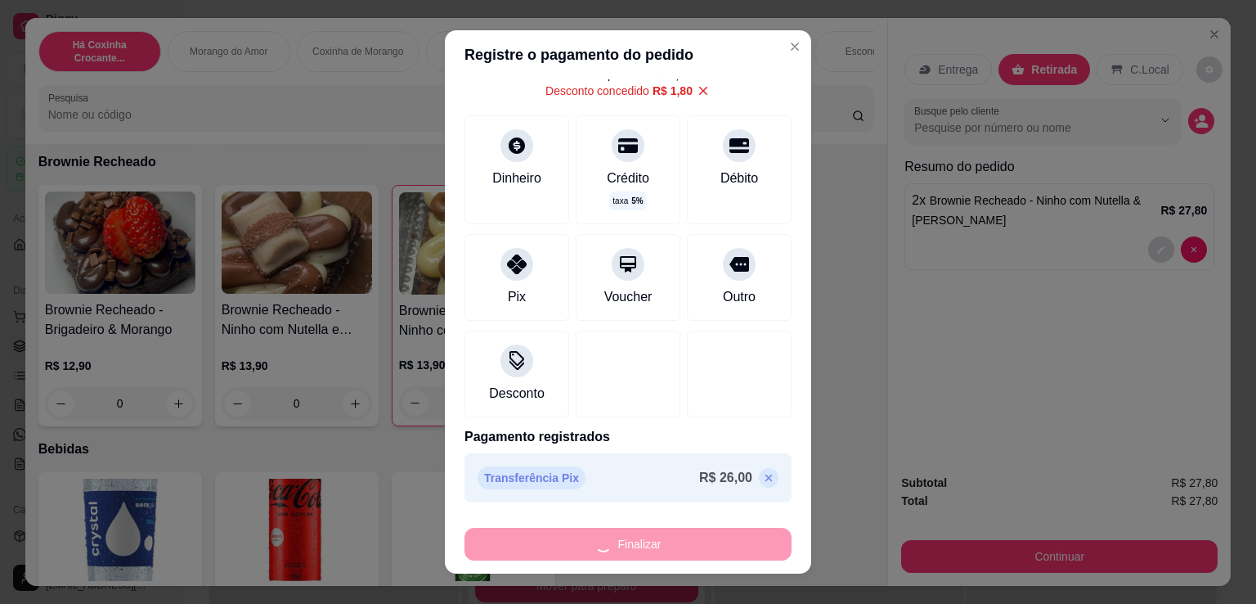
type input "0"
type input "-R$ 27,80"
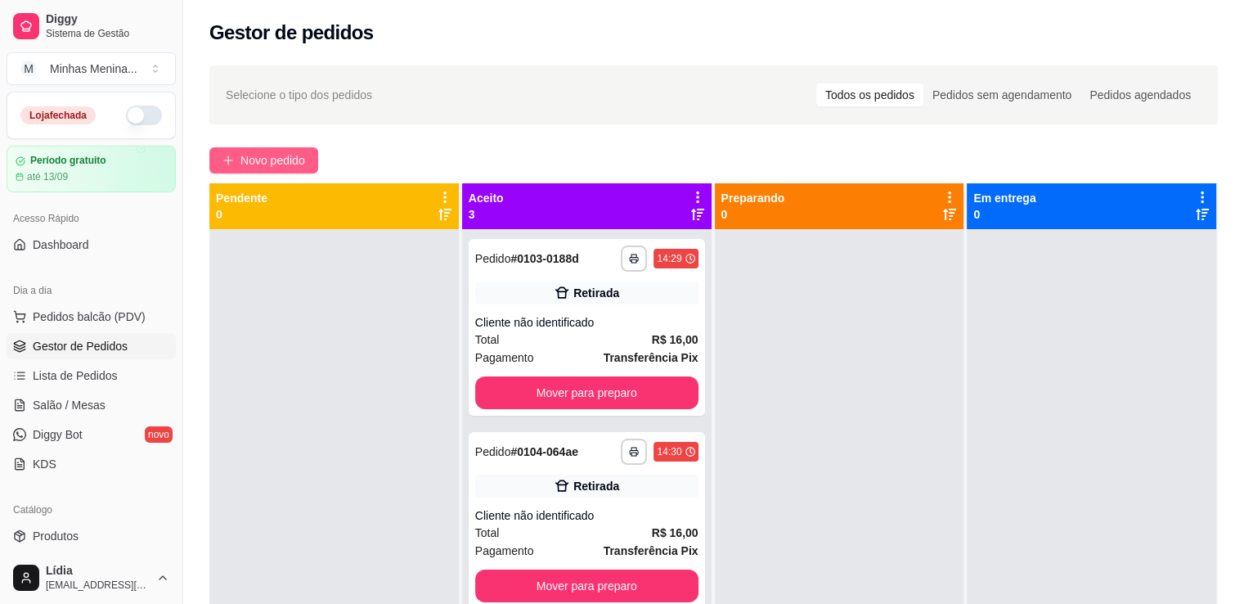
click at [296, 164] on span "Novo pedido" at bounding box center [272, 160] width 65 height 18
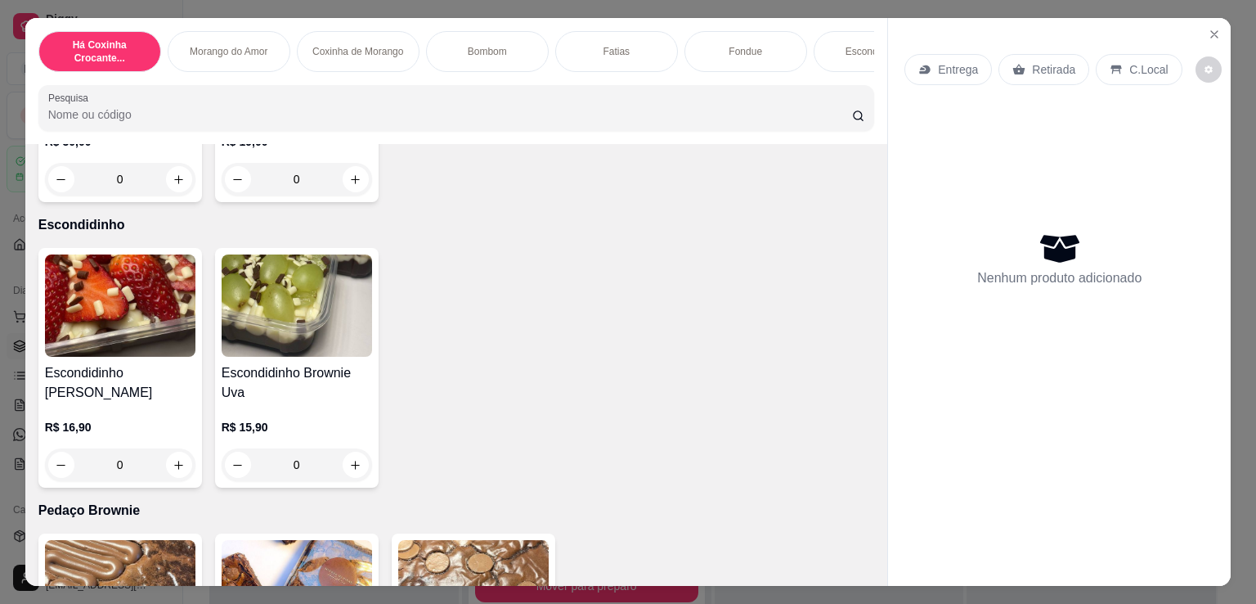
scroll to position [1295, 0]
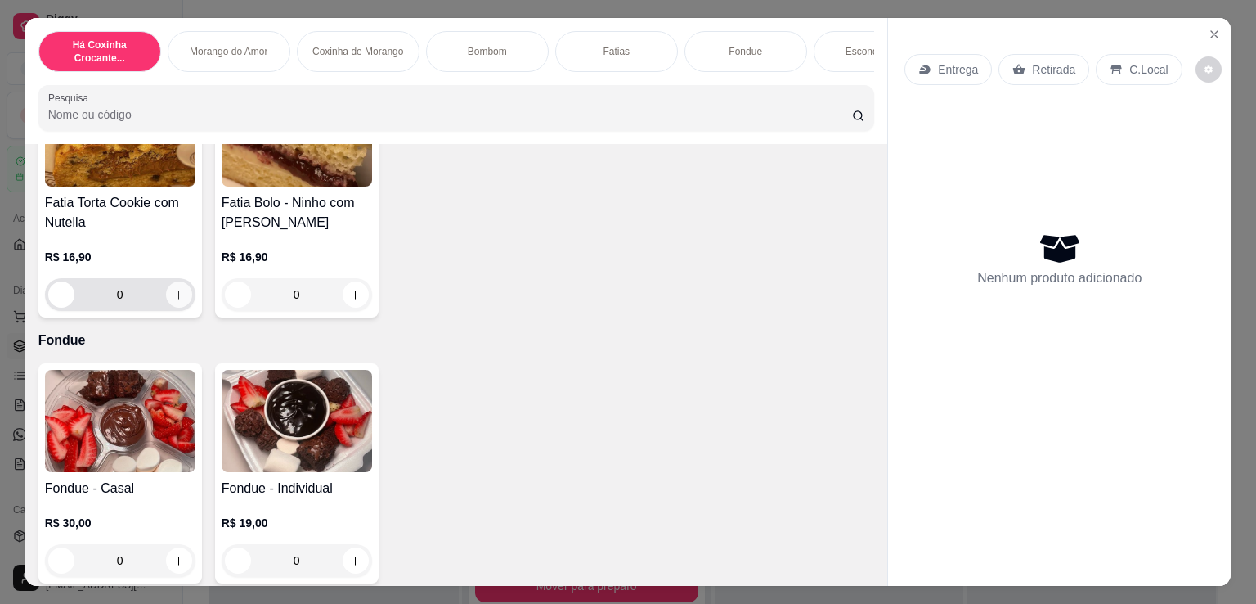
click at [173, 301] on icon "increase-product-quantity" at bounding box center [179, 295] width 12 height 12
type input "1"
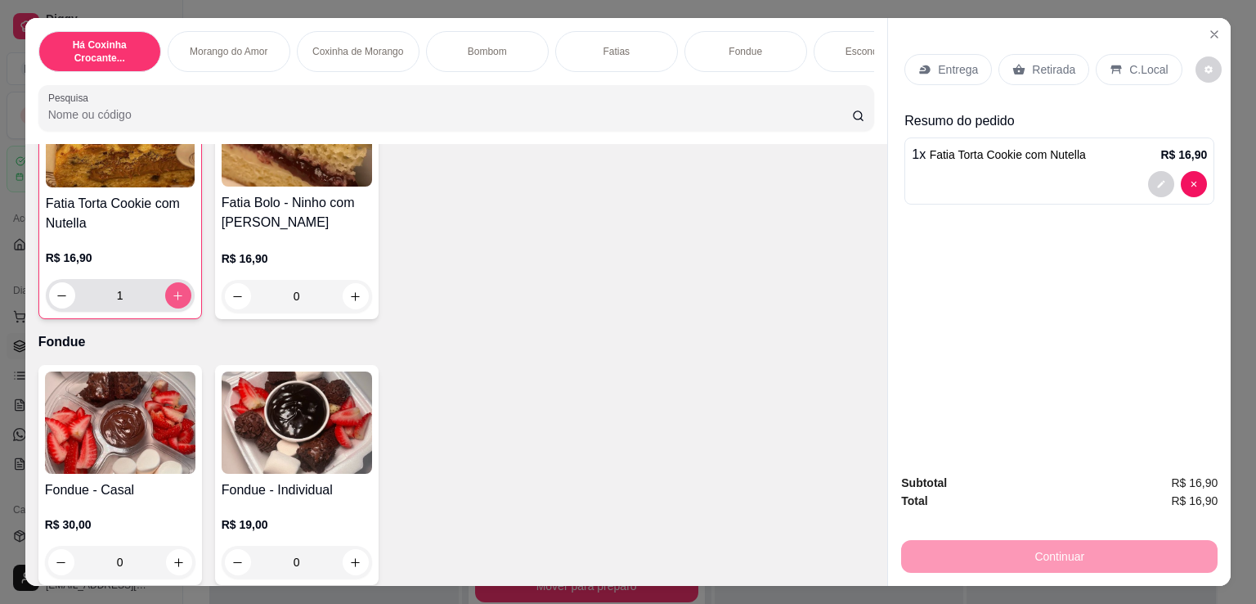
scroll to position [1295, 0]
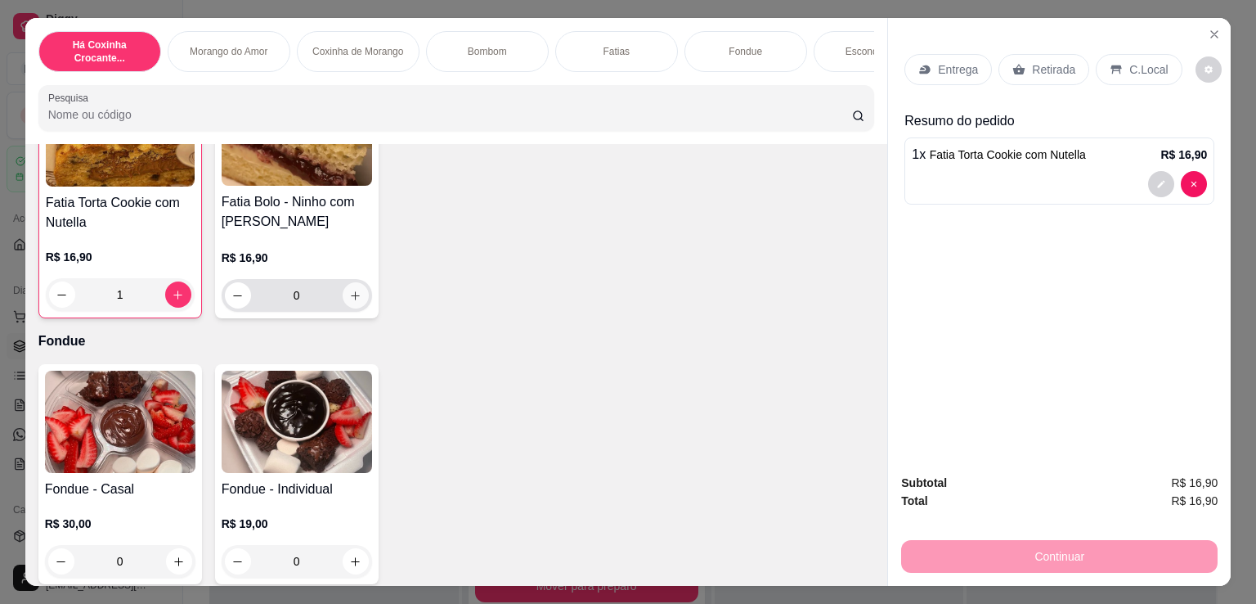
click at [351, 300] on icon "increase-product-quantity" at bounding box center [355, 295] width 9 height 9
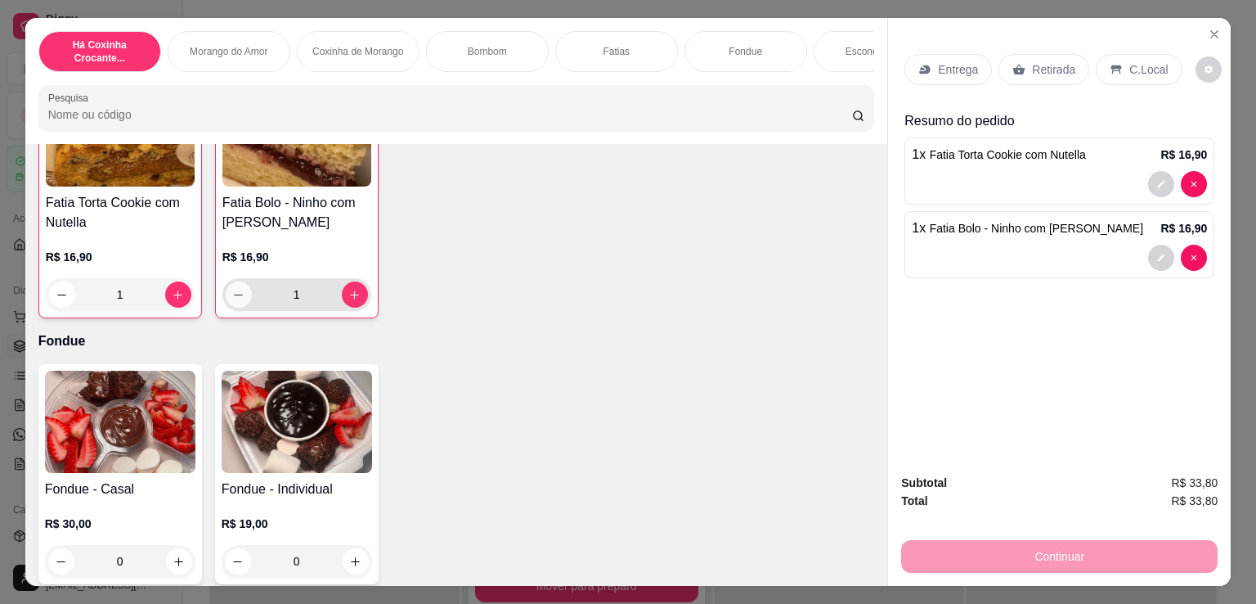
click at [242, 300] on button "decrease-product-quantity" at bounding box center [239, 294] width 26 height 26
type input "0"
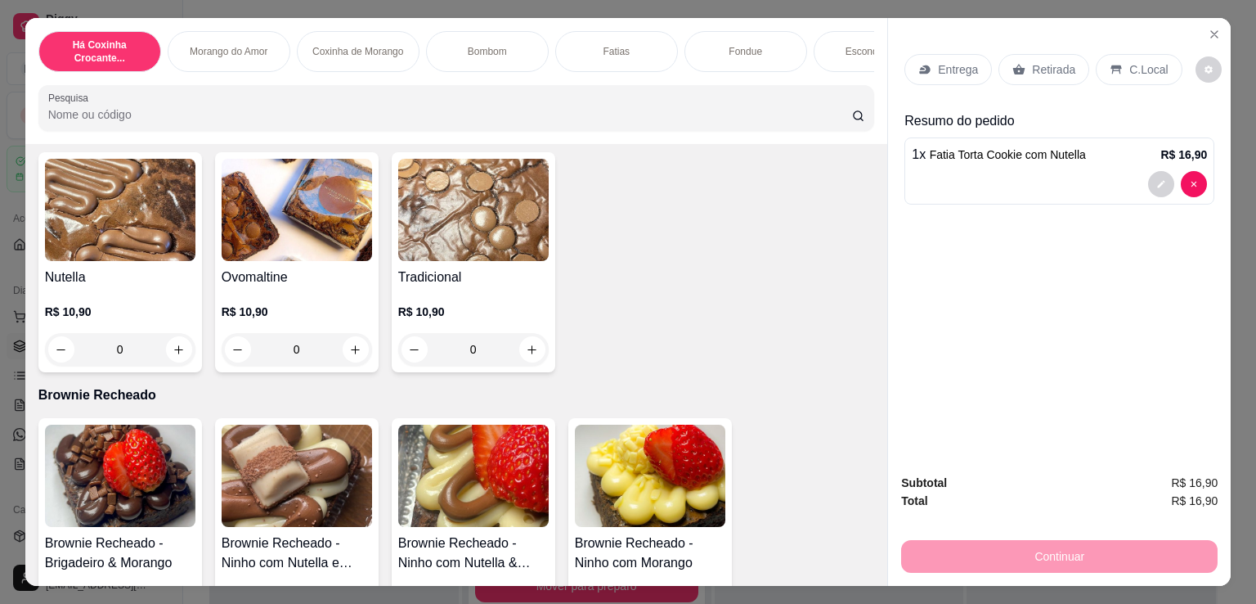
scroll to position [2441, 0]
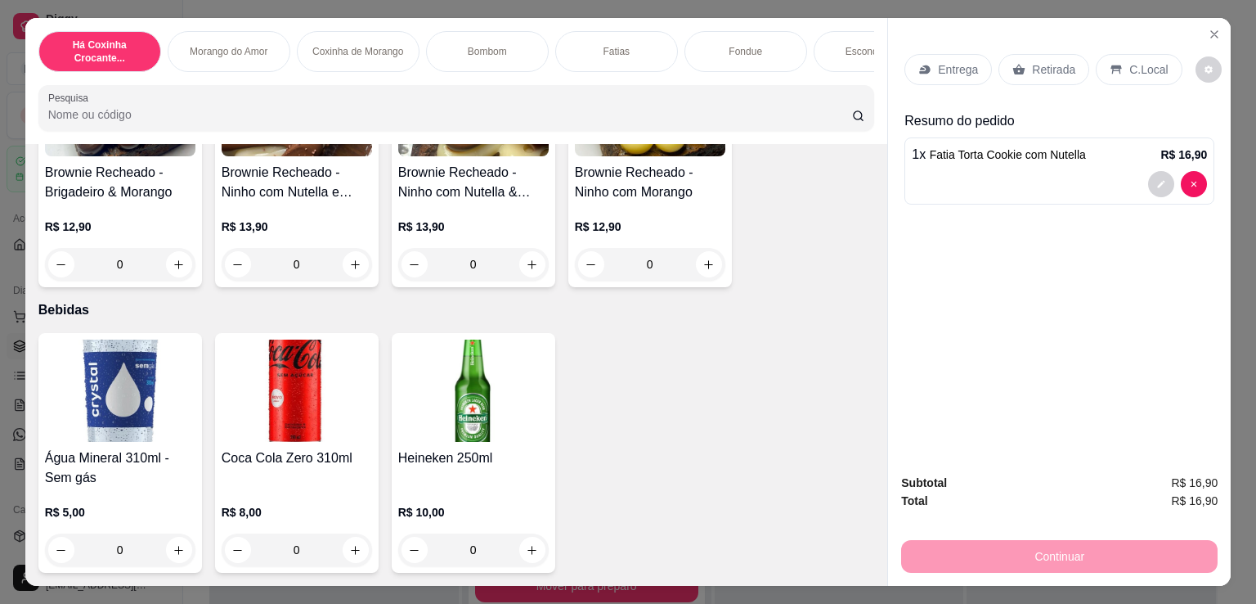
click at [959, 61] on p "Entrega" at bounding box center [958, 69] width 40 height 16
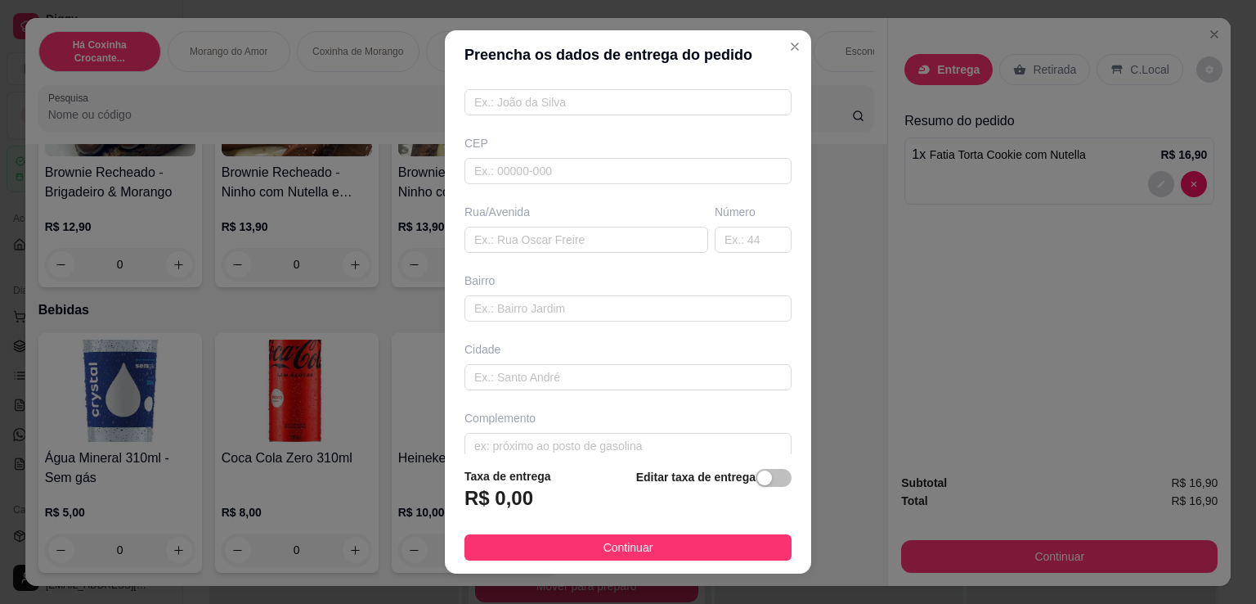
scroll to position [174, 0]
click at [757, 479] on div "button" at bounding box center [764, 477] width 15 height 15
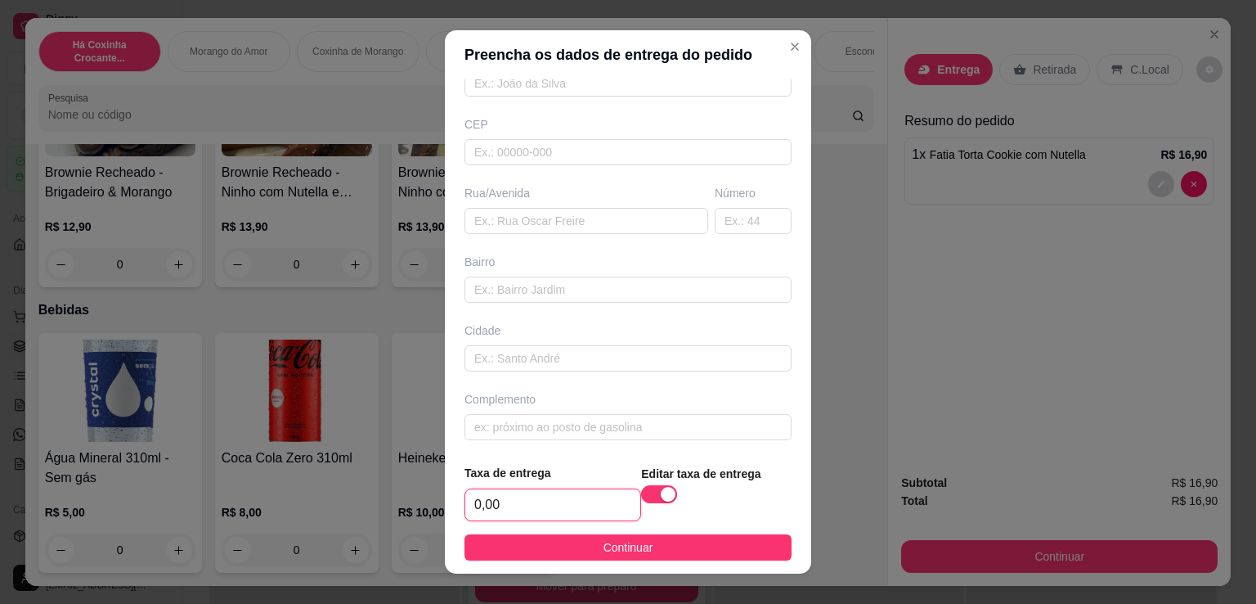
click at [582, 498] on input "0,00" at bounding box center [552, 504] width 175 height 31
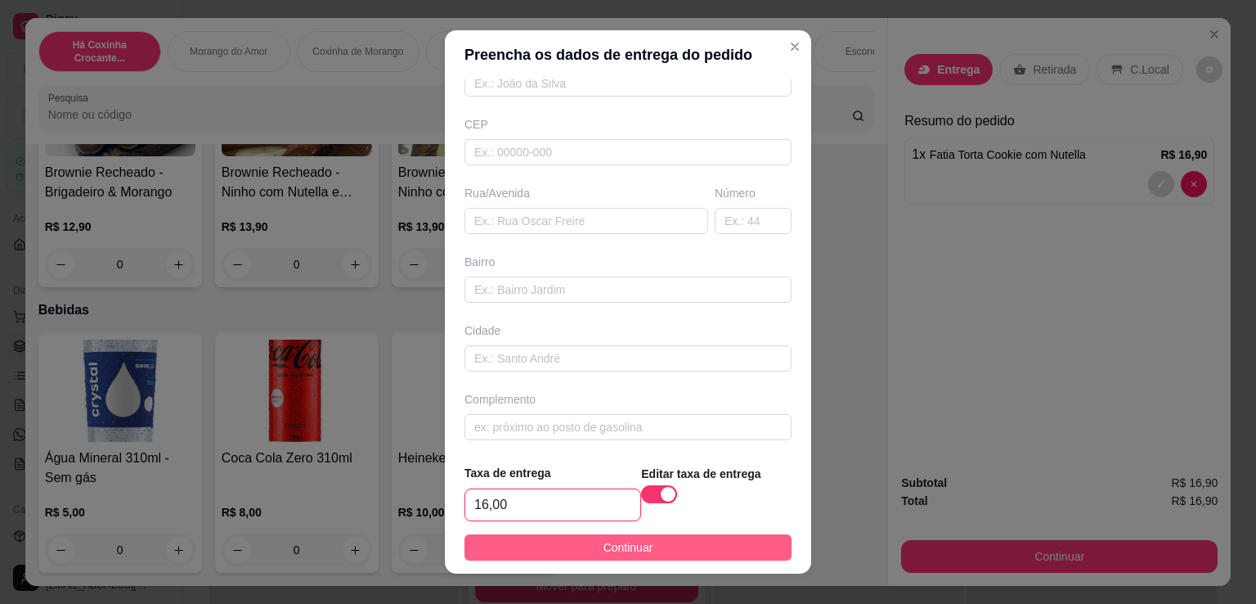
type input "16,00"
click at [613, 548] on span "Continuar" at bounding box center [629, 547] width 50 height 18
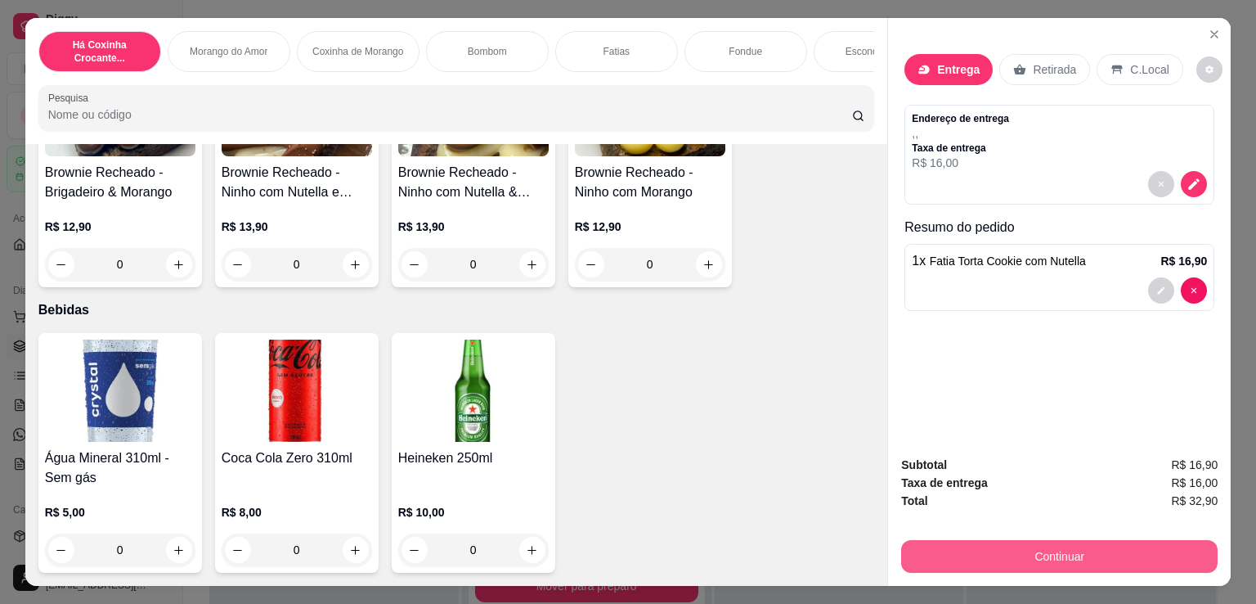
click at [1050, 557] on button "Continuar" at bounding box center [1059, 556] width 317 height 33
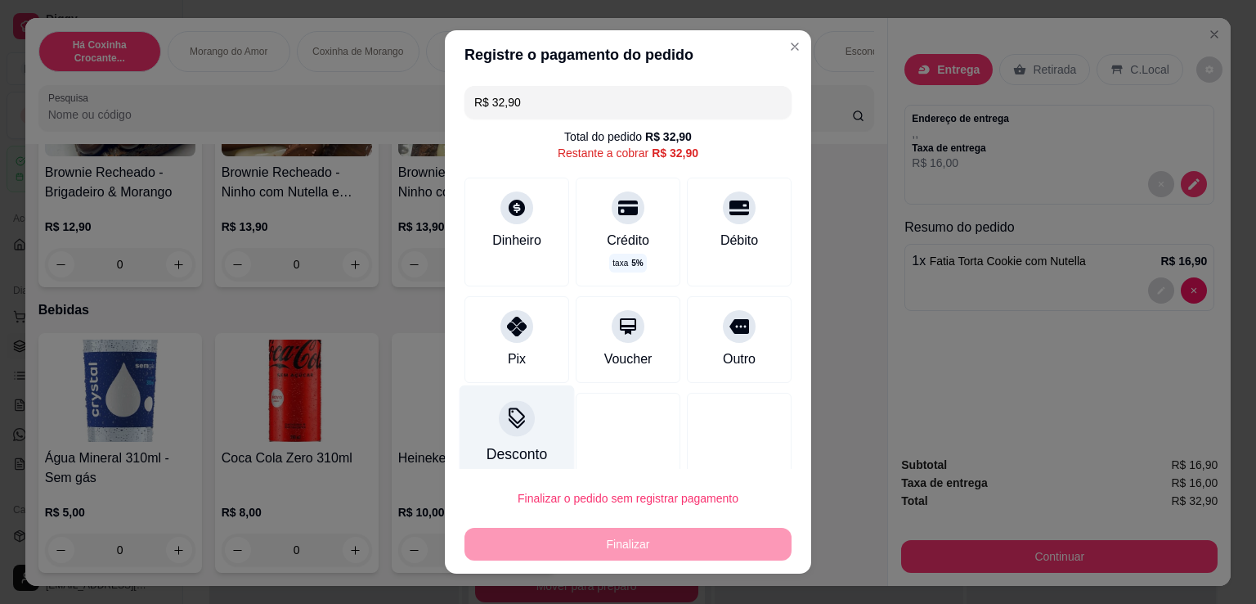
click at [524, 429] on div "Desconto" at bounding box center [517, 433] width 115 height 96
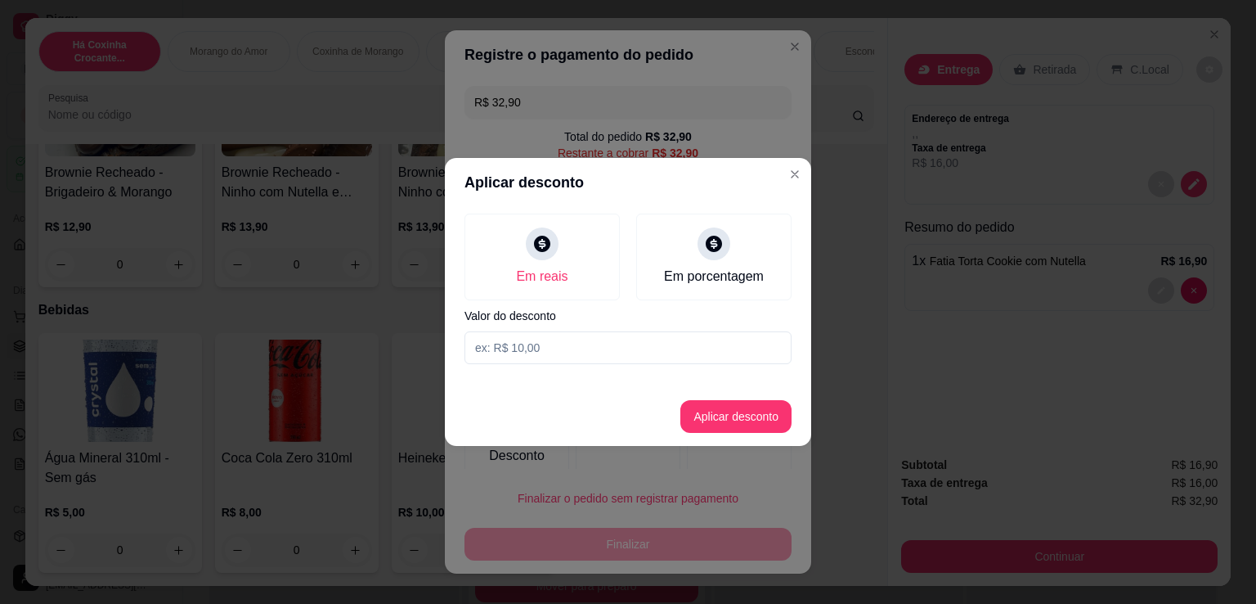
click at [606, 347] on input at bounding box center [628, 347] width 327 height 33
type input "0,90"
click at [700, 401] on button "Aplicar desconto" at bounding box center [736, 417] width 107 height 32
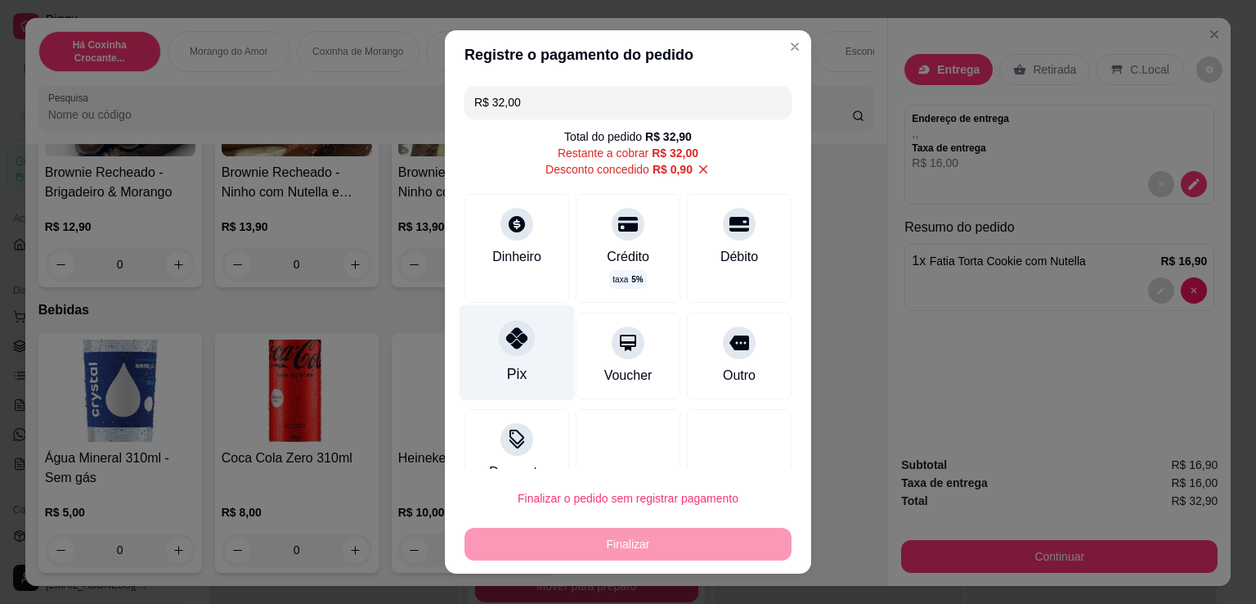
click at [509, 357] on div "Pix" at bounding box center [517, 353] width 115 height 96
type input "R$ 0,00"
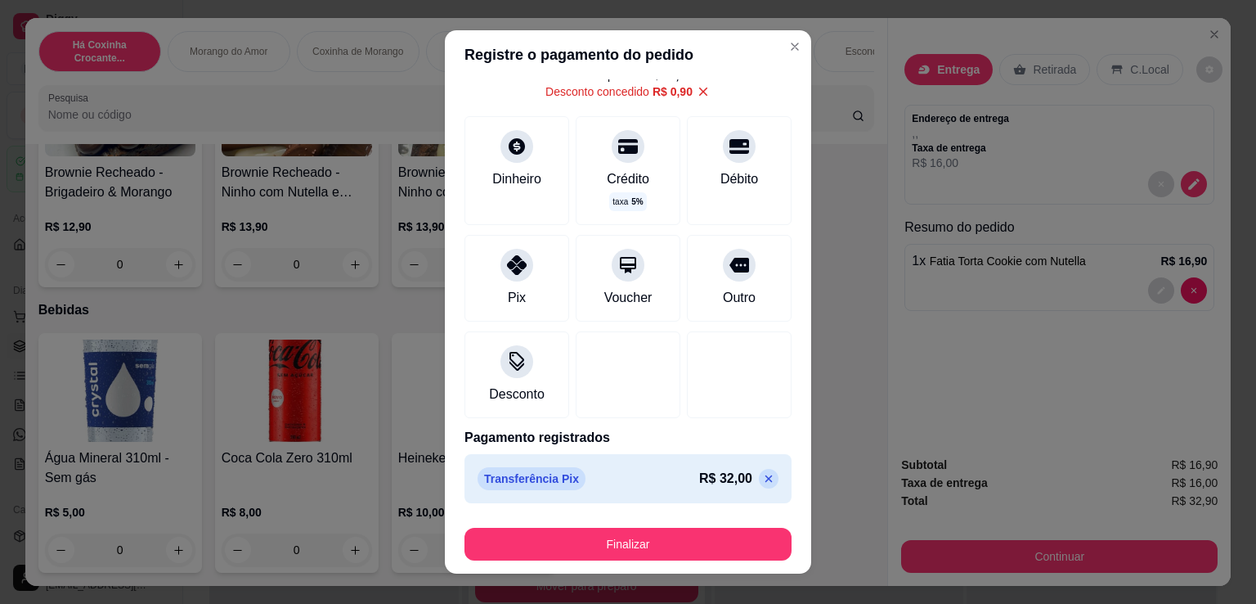
scroll to position [62, 0]
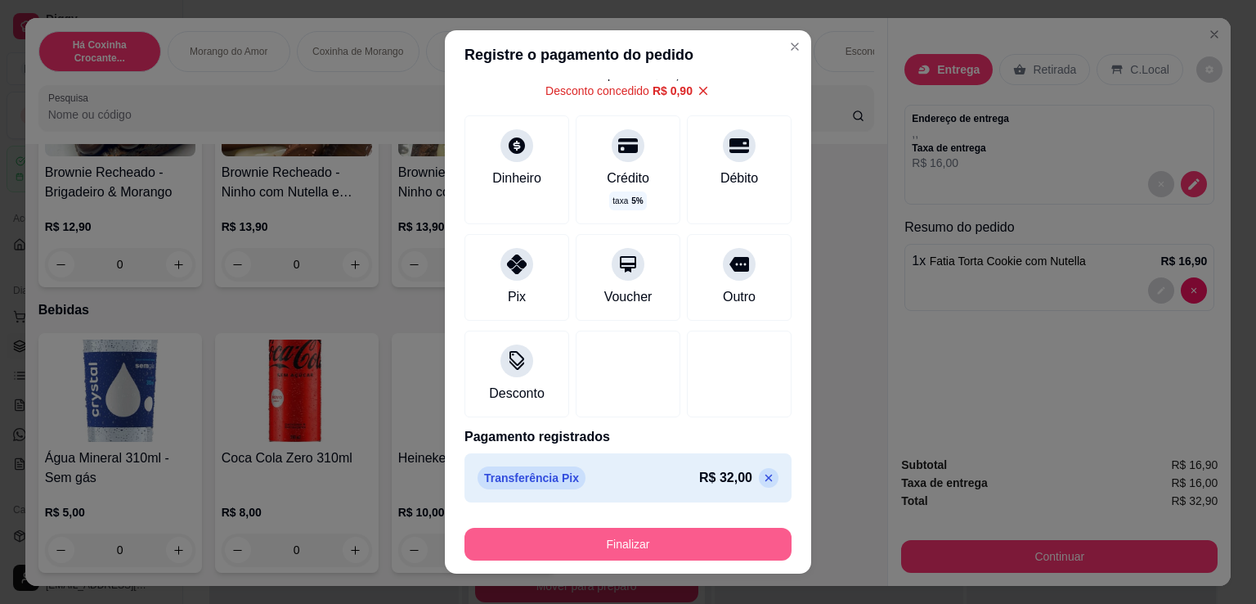
click at [685, 550] on button "Finalizar" at bounding box center [628, 544] width 327 height 33
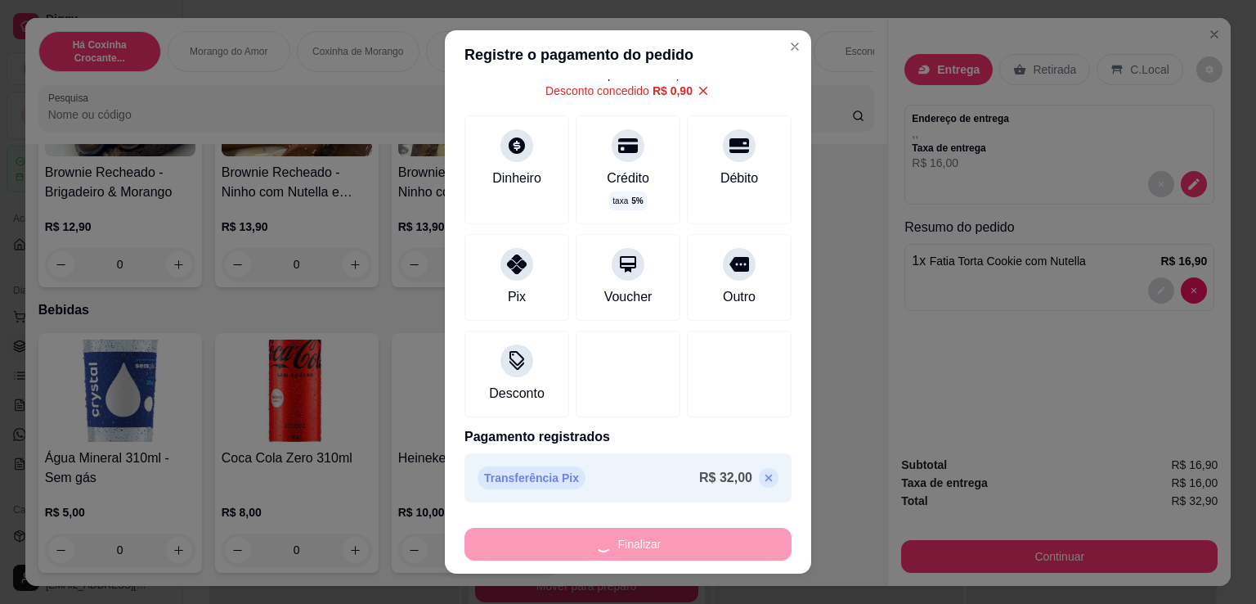
type input "0"
type input "-R$ 32,90"
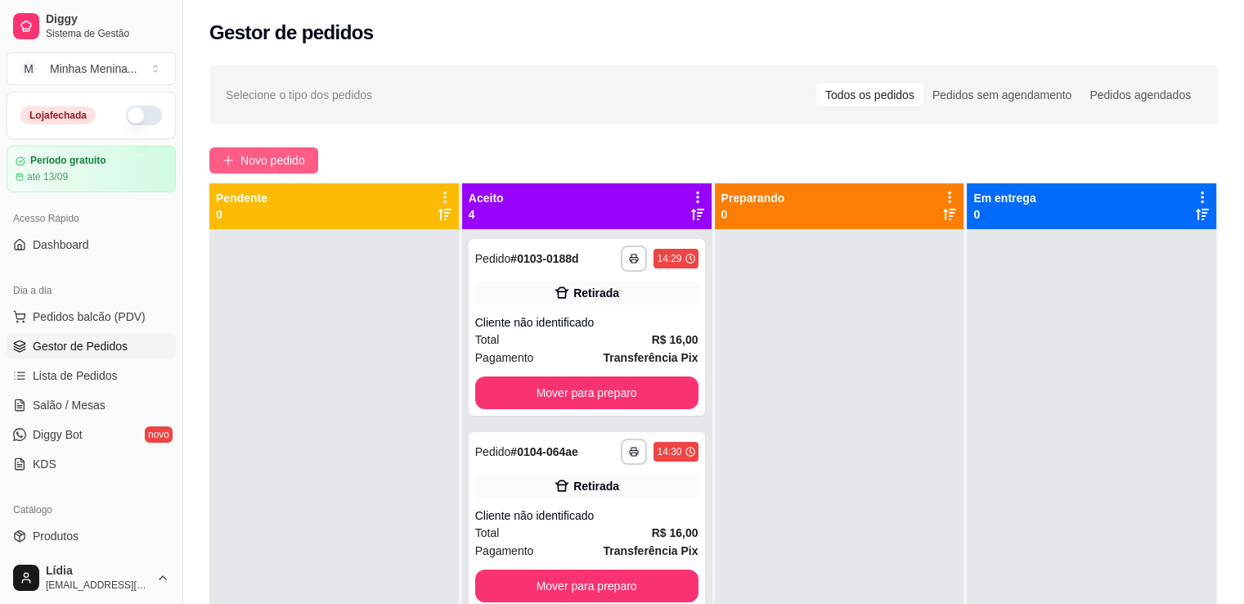
click at [307, 156] on button "Novo pedido" at bounding box center [263, 160] width 109 height 26
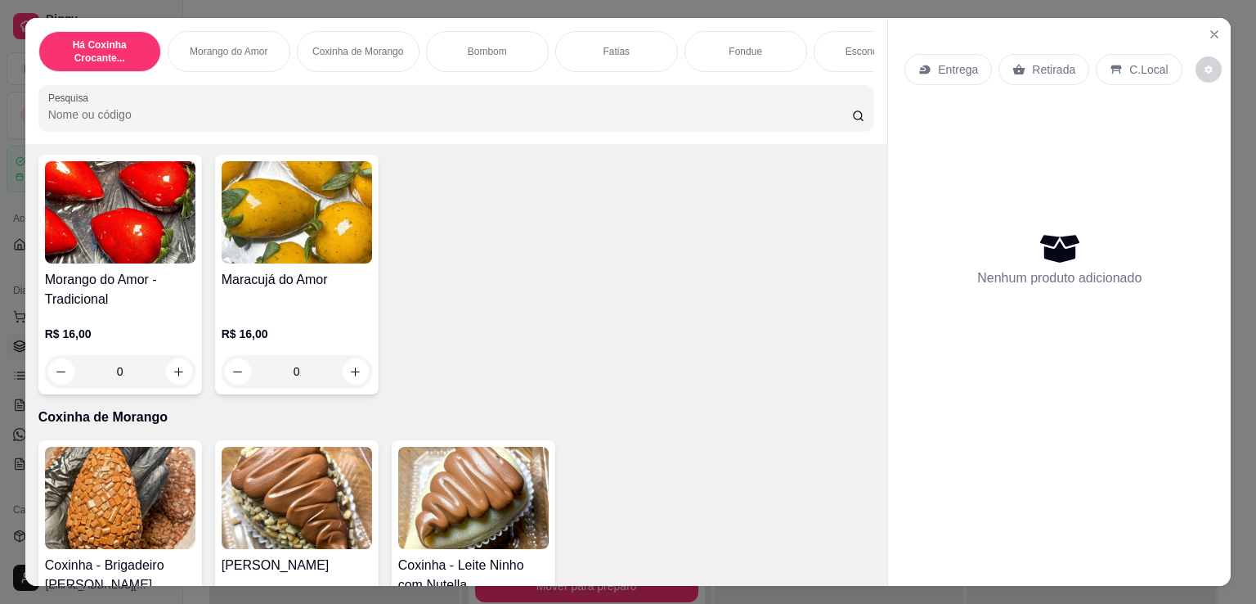
scroll to position [763, 0]
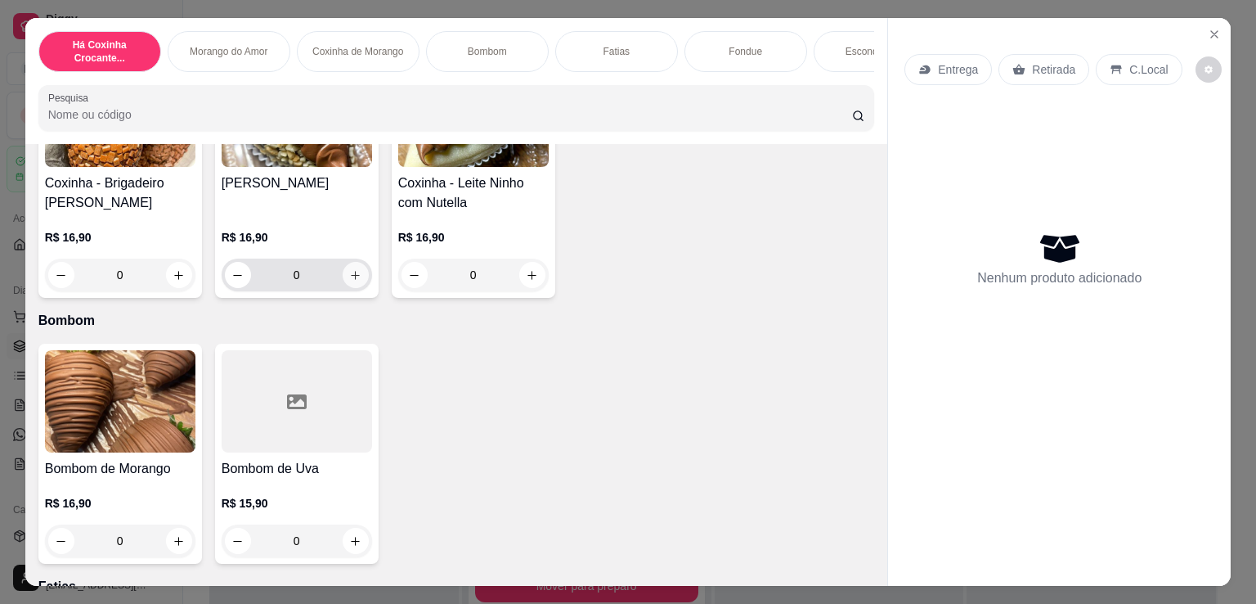
click at [354, 281] on icon "increase-product-quantity" at bounding box center [355, 275] width 12 height 12
type input "1"
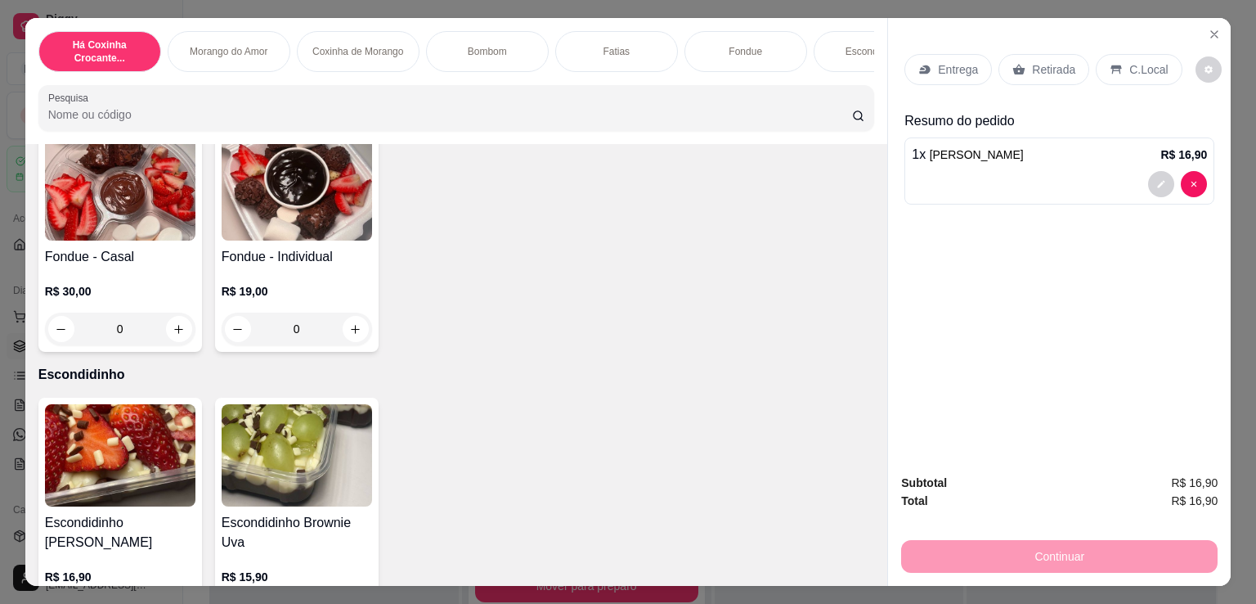
scroll to position [1908, 0]
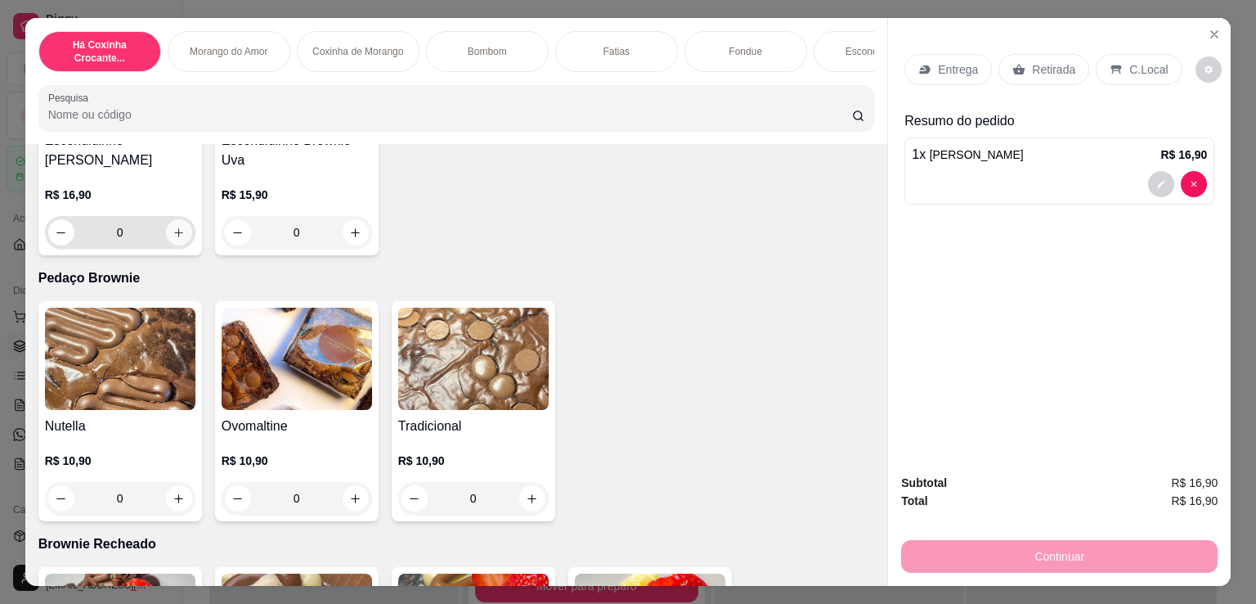
click at [177, 245] on button "increase-product-quantity" at bounding box center [179, 232] width 26 height 26
type input "1"
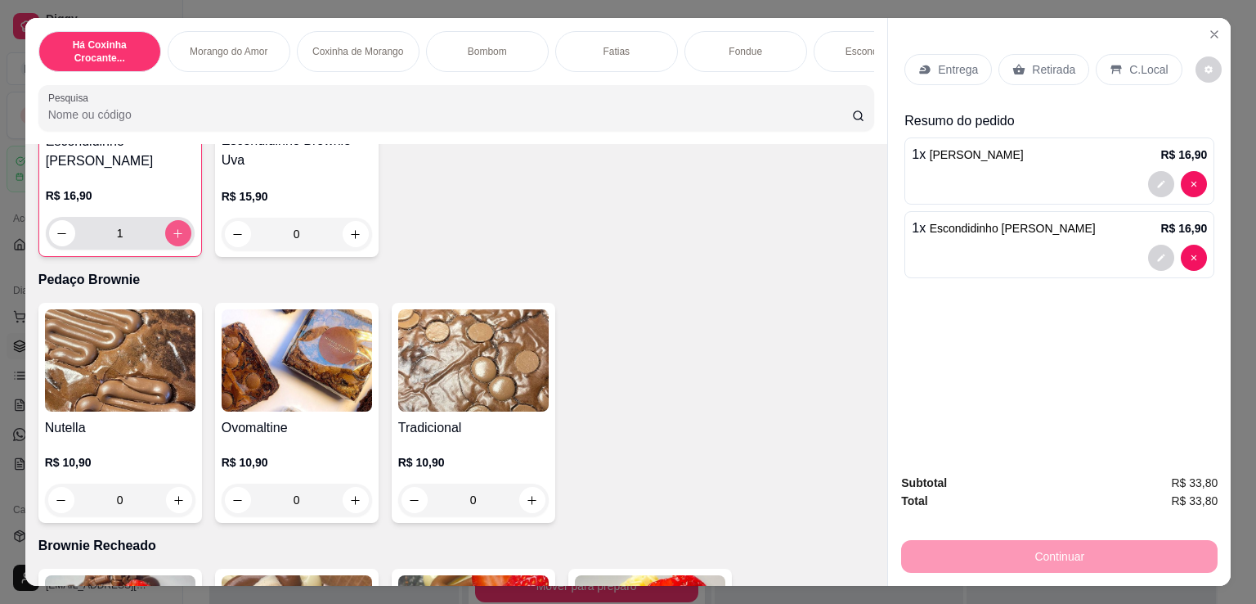
scroll to position [1909, 0]
click at [938, 66] on p "Entrega" at bounding box center [958, 69] width 40 height 16
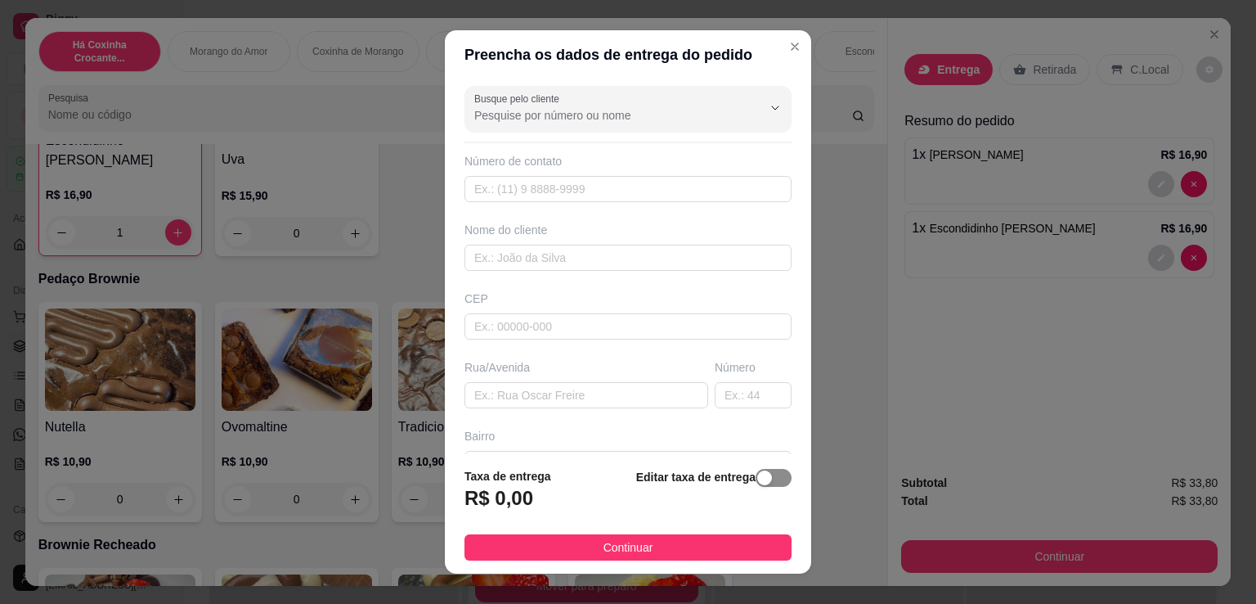
click at [757, 481] on div "button" at bounding box center [764, 477] width 15 height 15
click at [567, 497] on input "0,00" at bounding box center [552, 504] width 175 height 31
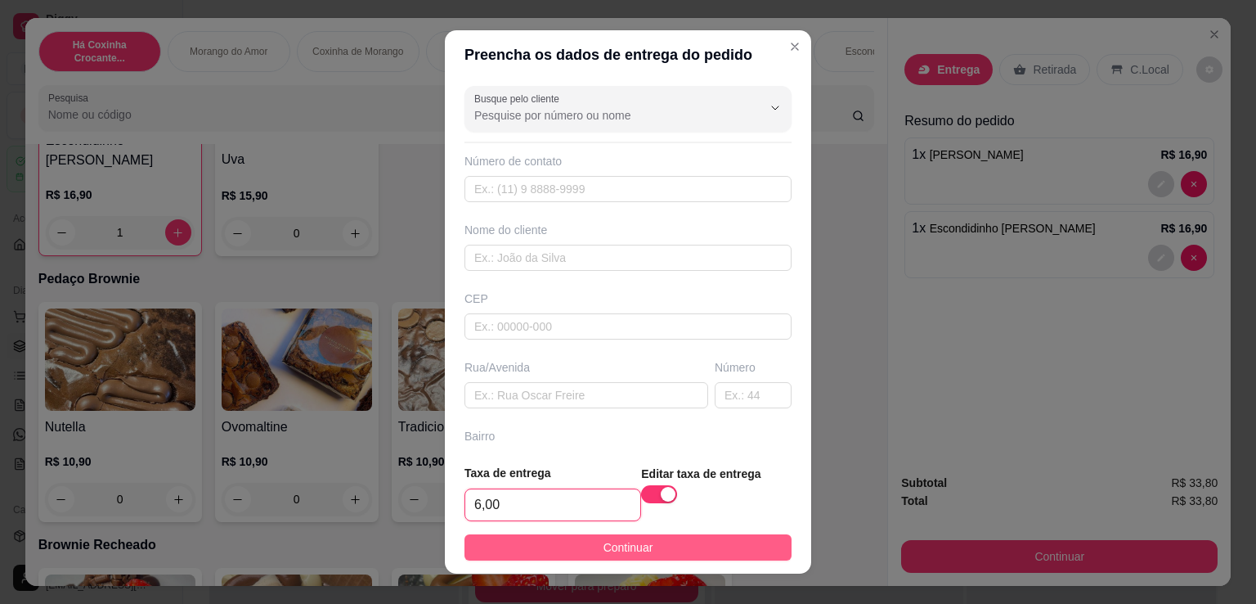
type input "6,00"
click at [606, 547] on span "Continuar" at bounding box center [629, 547] width 50 height 18
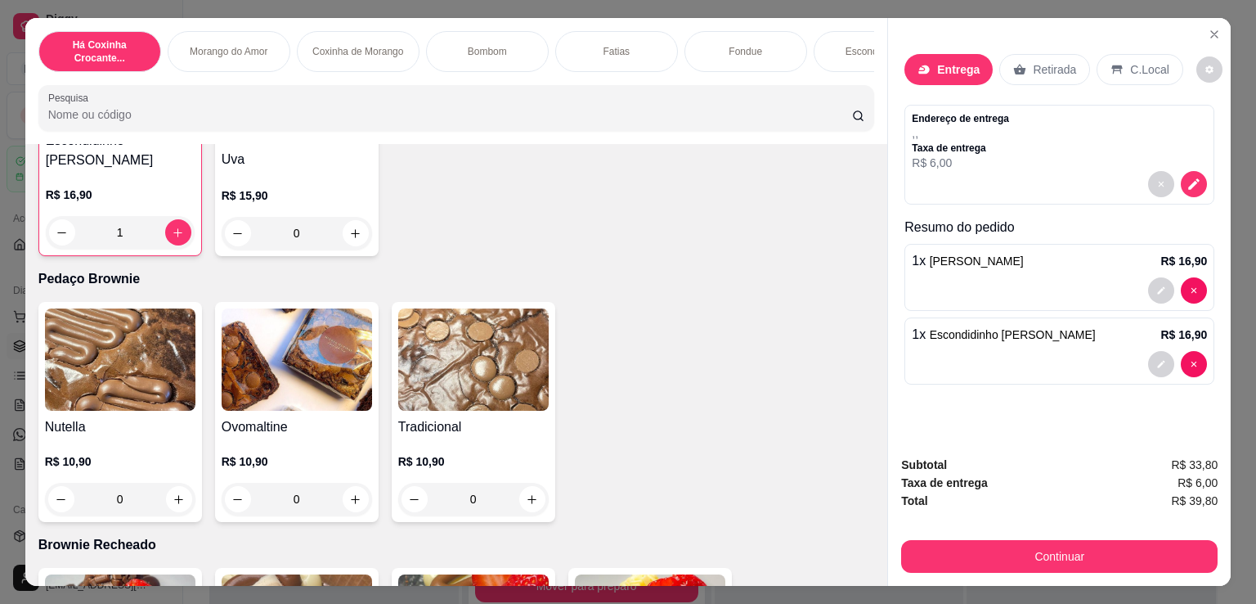
click at [1050, 64] on p "Retirada" at bounding box center [1054, 69] width 43 height 16
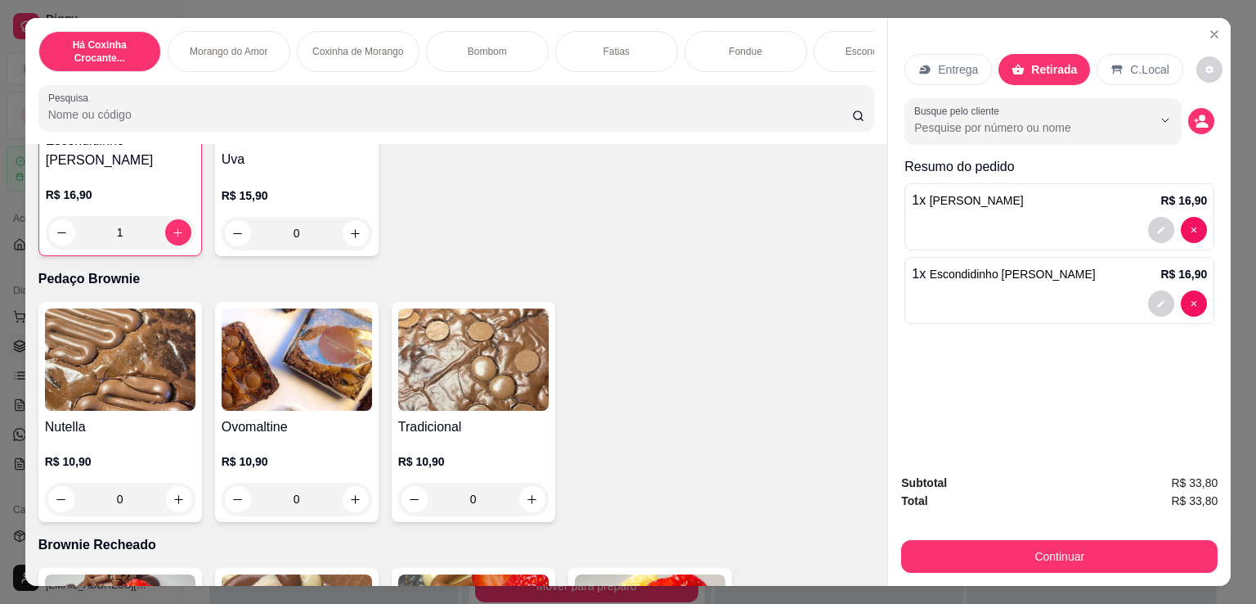
click at [963, 74] on div "Entrega" at bounding box center [949, 69] width 88 height 31
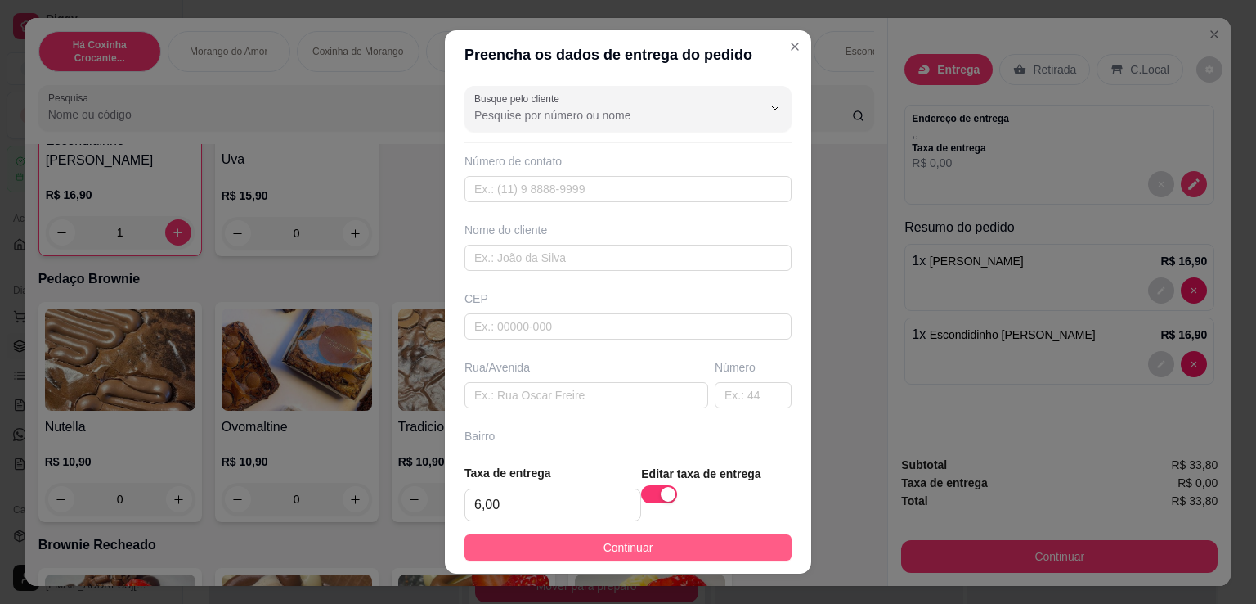
click at [648, 550] on button "Continuar" at bounding box center [628, 547] width 327 height 26
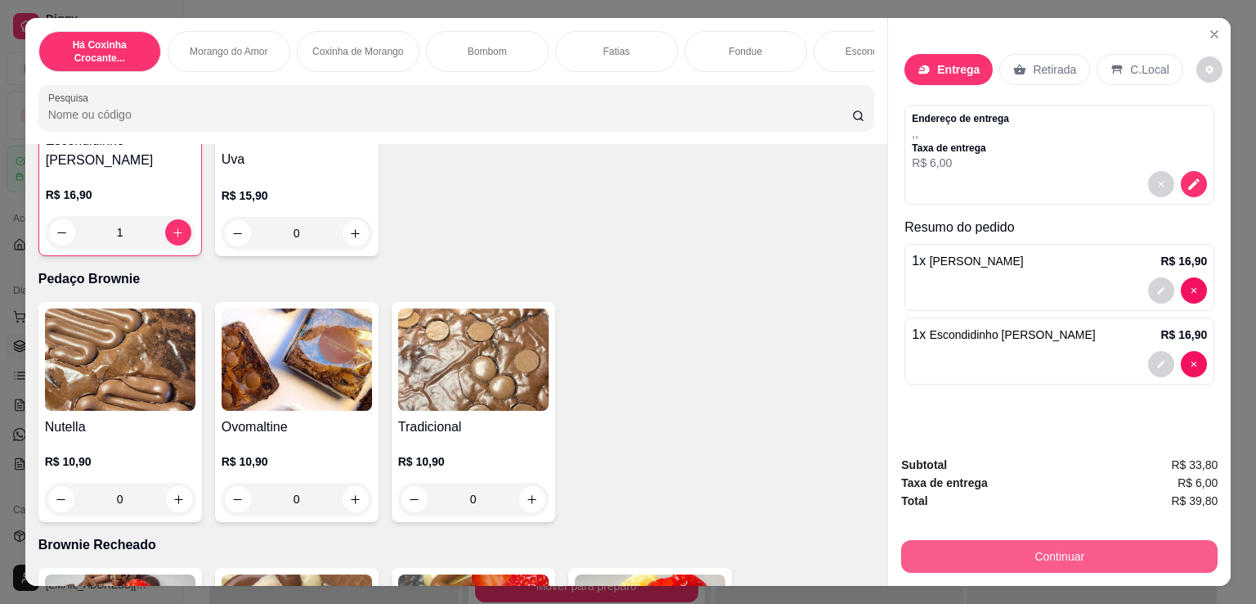
click at [963, 552] on button "Continuar" at bounding box center [1059, 556] width 317 height 33
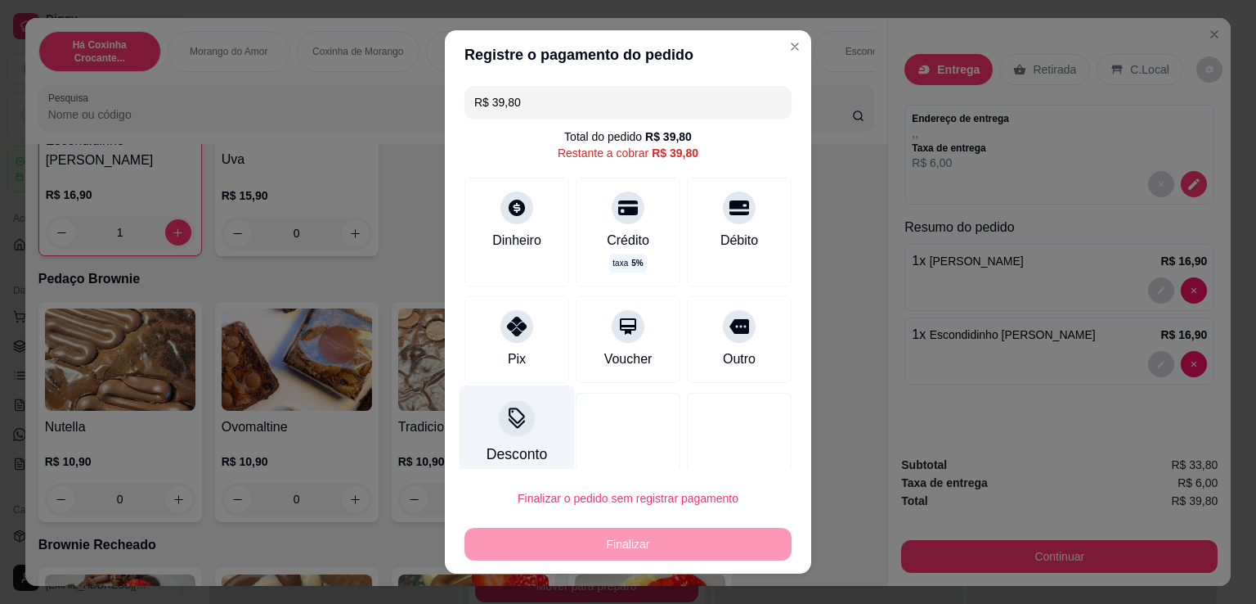
click at [510, 435] on div "Desconto" at bounding box center [517, 433] width 115 height 96
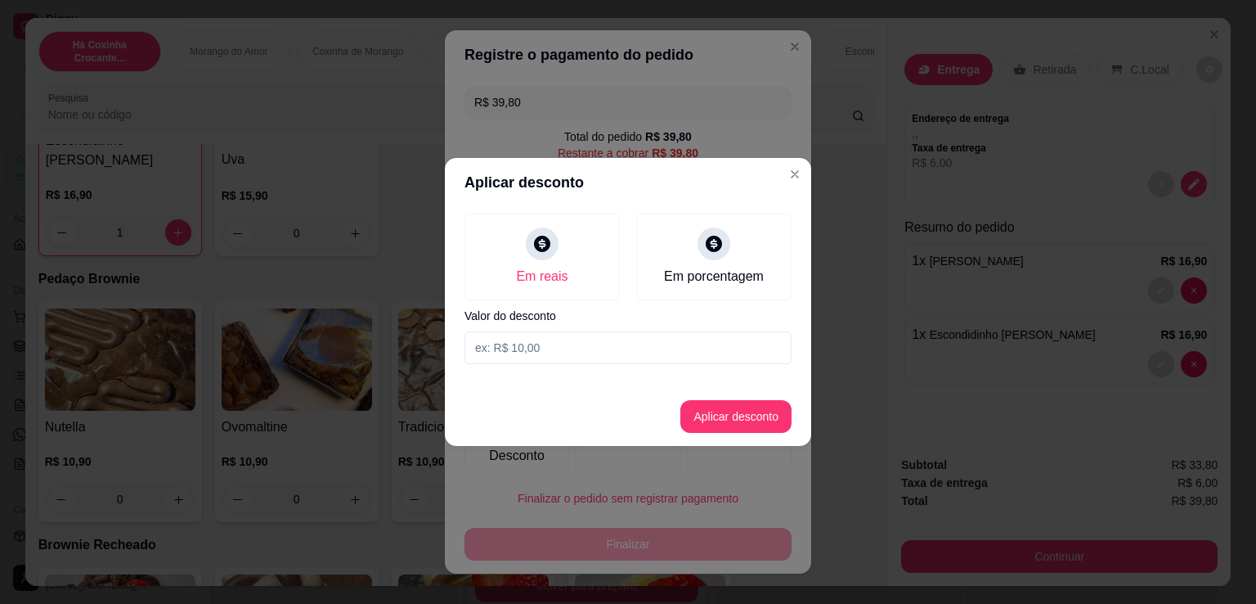
click at [543, 347] on input at bounding box center [628, 347] width 327 height 33
type input "1,80"
click at [694, 406] on button "Aplicar desconto" at bounding box center [735, 416] width 111 height 33
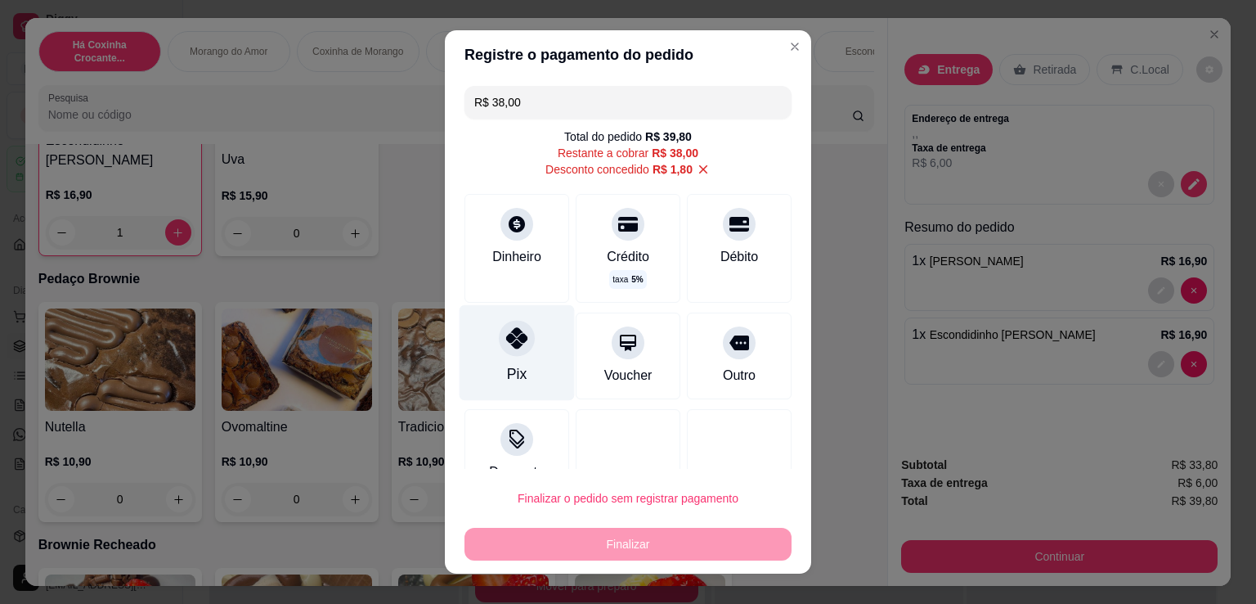
click at [517, 340] on icon at bounding box center [516, 337] width 21 height 21
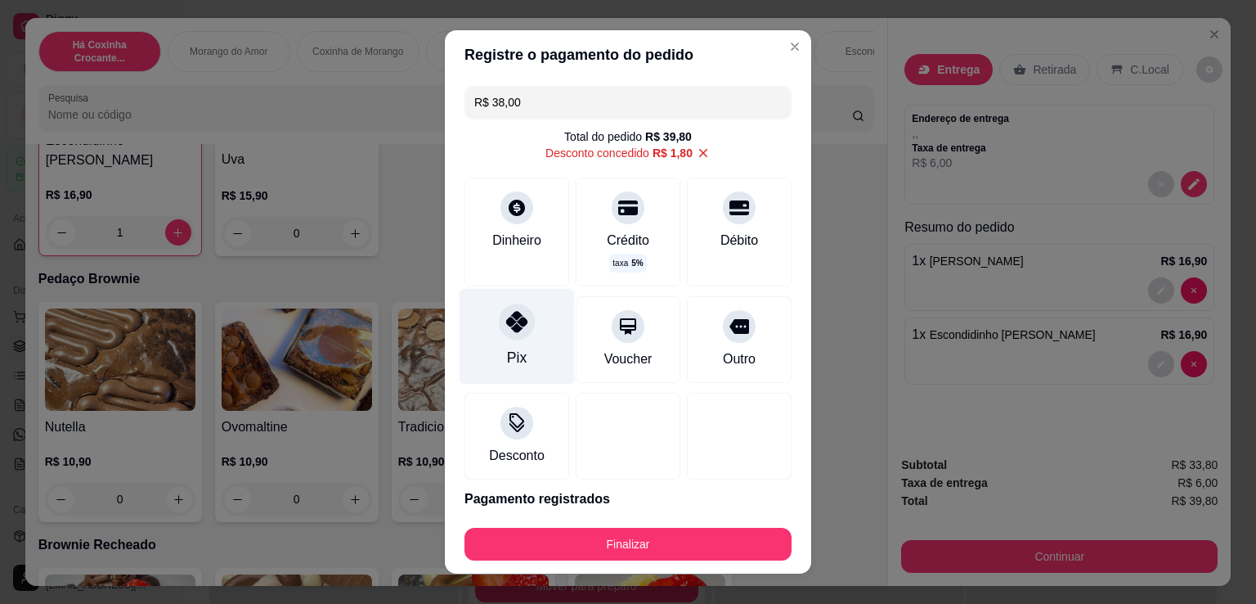
type input "R$ 0,00"
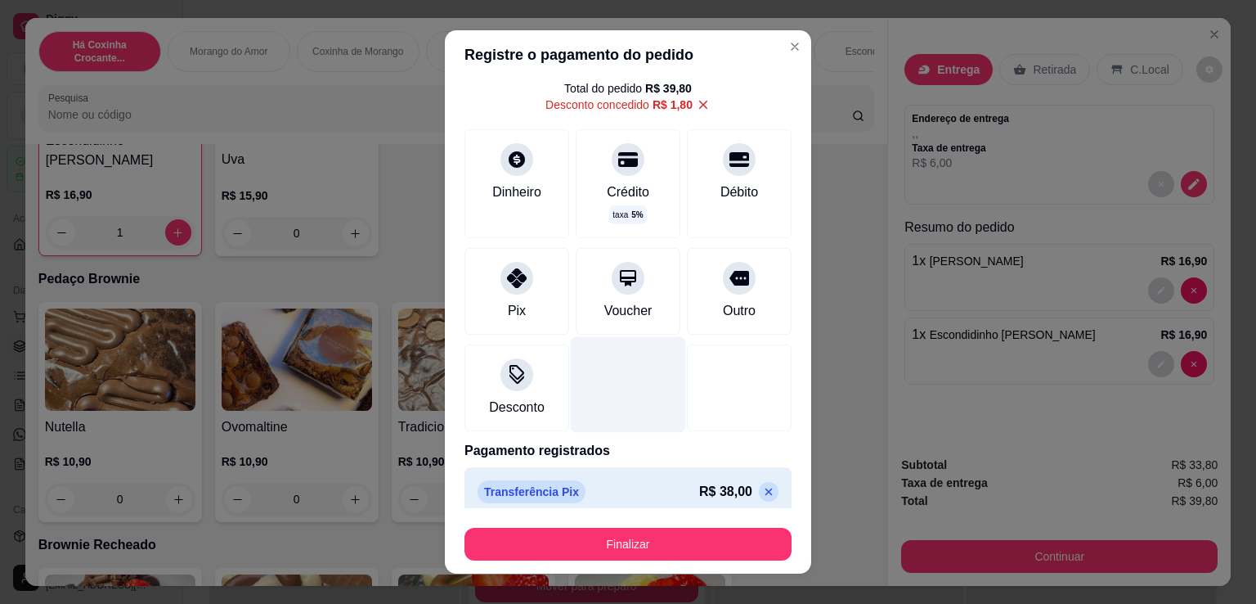
scroll to position [62, 0]
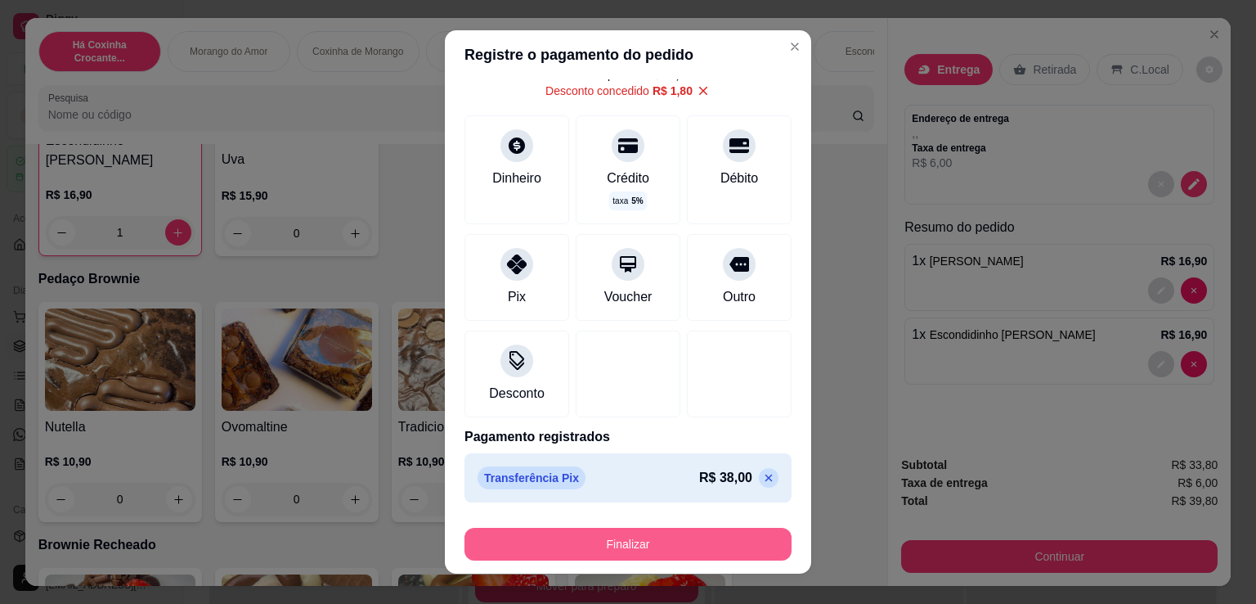
click at [713, 537] on button "Finalizar" at bounding box center [628, 544] width 327 height 33
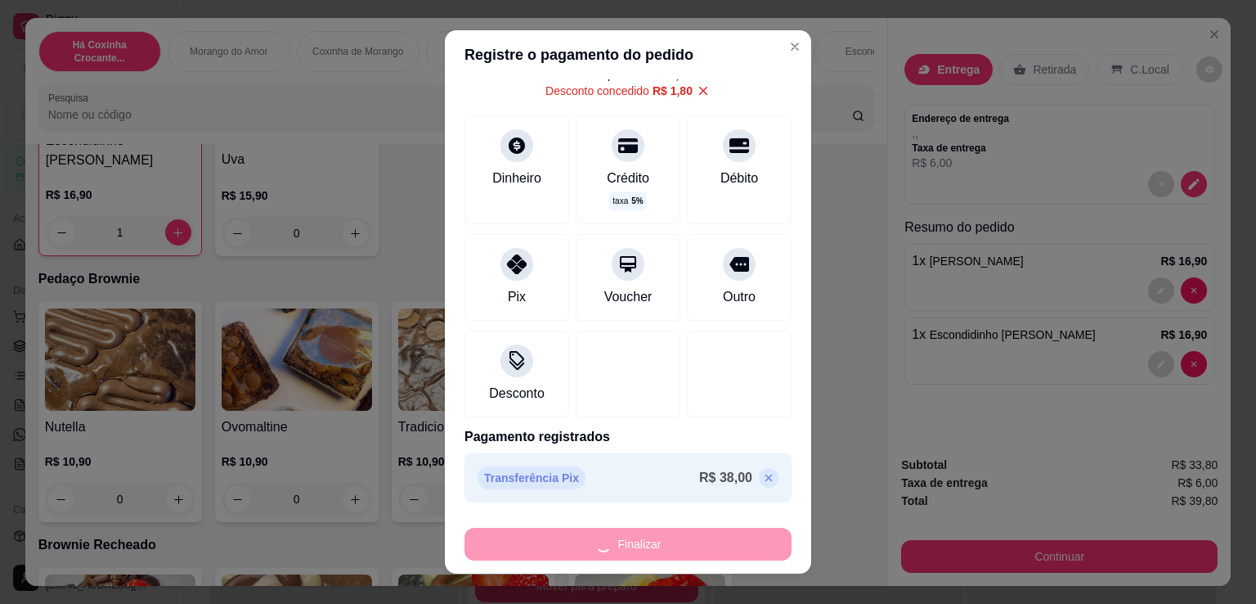
type input "0"
type input "-R$ 39,80"
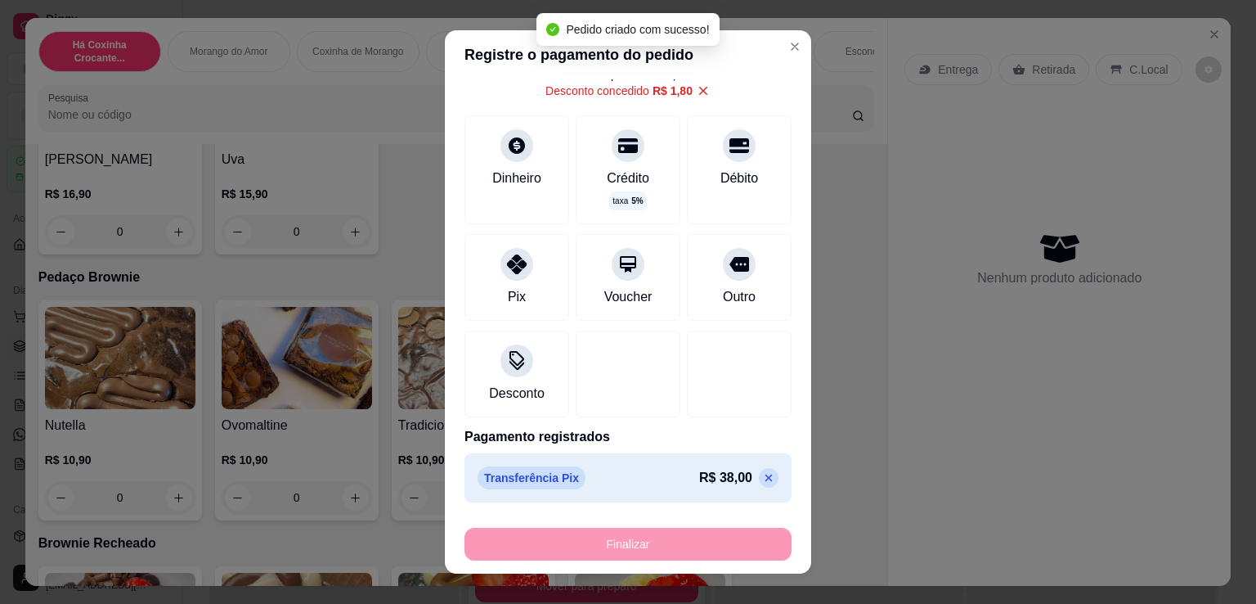
scroll to position [1908, 0]
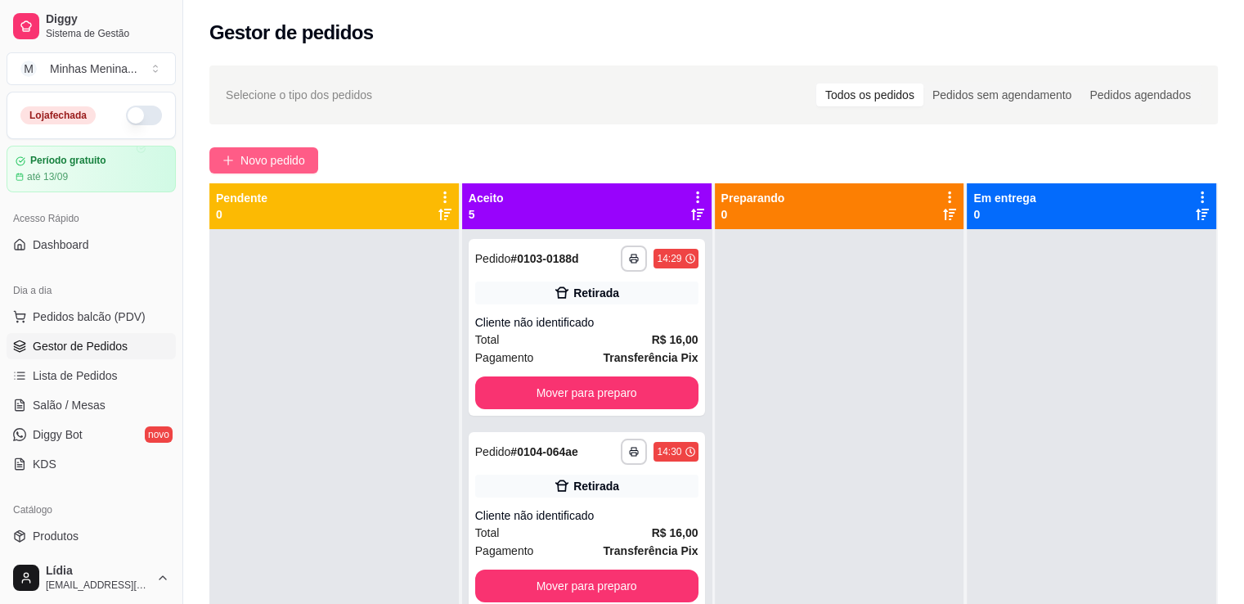
click at [288, 151] on span "Novo pedido" at bounding box center [272, 160] width 65 height 18
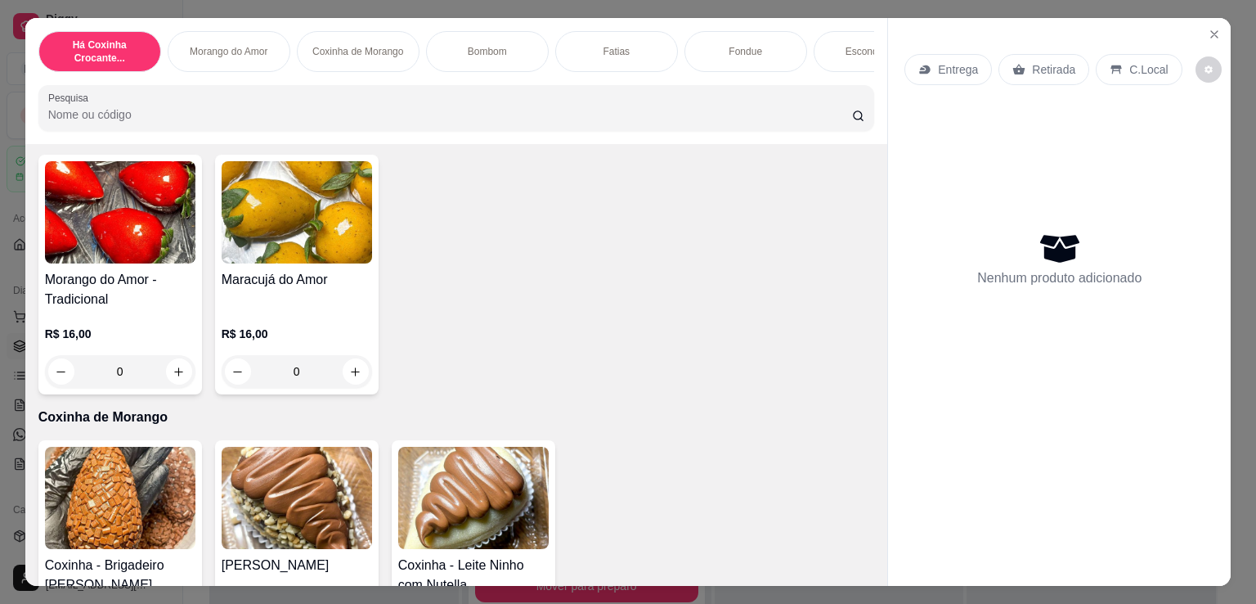
scroll to position [763, 0]
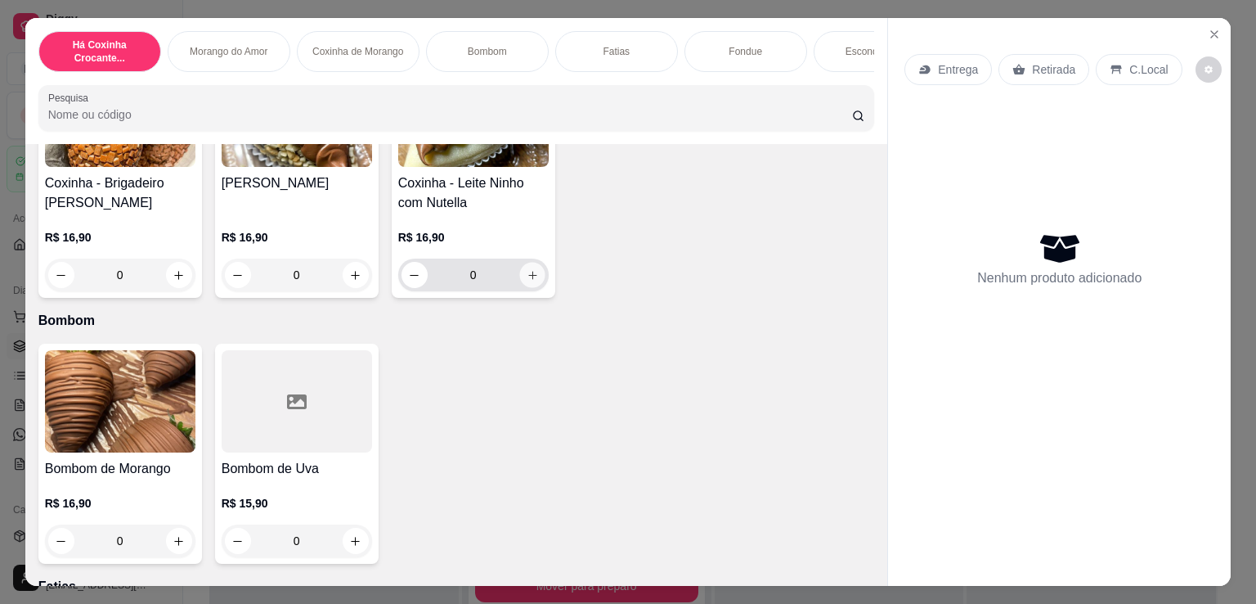
click at [526, 281] on icon "increase-product-quantity" at bounding box center [532, 275] width 12 height 12
type input "1"
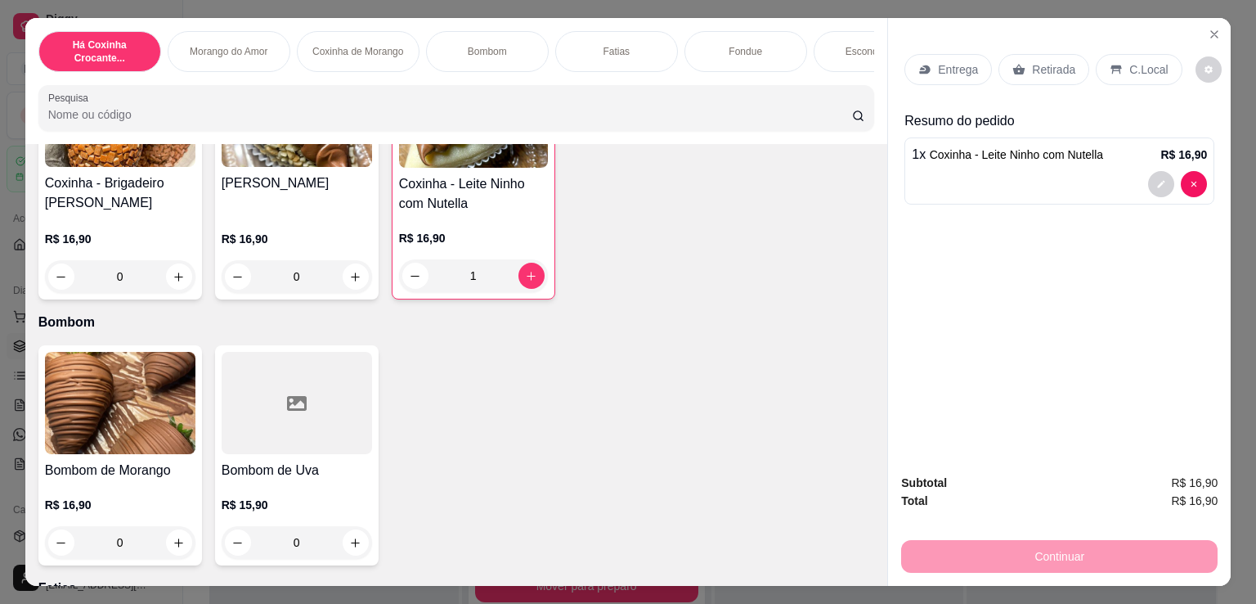
drag, startPoint x: 1086, startPoint y: 7, endPoint x: 664, endPoint y: 363, distance: 552.0
click at [664, 363] on div "Bombom de Morango R$ 16,90 0 Bombom de Uva R$ 15,90 0" at bounding box center [456, 455] width 837 height 220
click at [1197, 191] on div "1 x Coxinha - Leite Ninho com Nutella R$ 16,90" at bounding box center [1060, 170] width 310 height 67
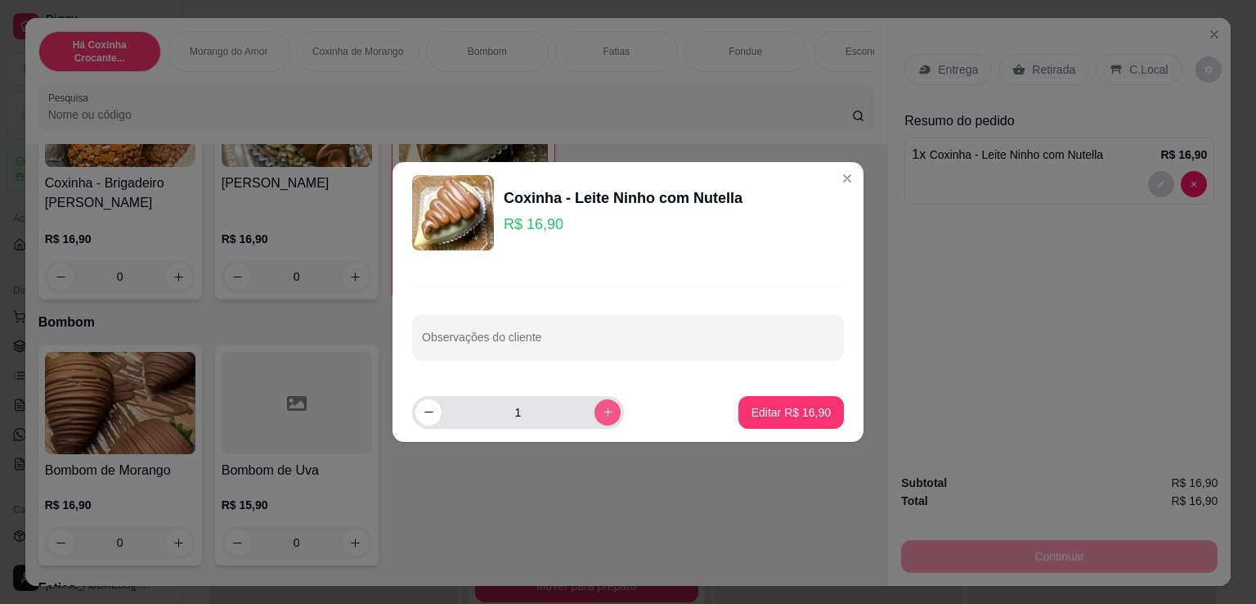
click at [601, 412] on button "increase-product-quantity" at bounding box center [608, 412] width 26 height 26
type input "2"
click at [815, 412] on p "Editar R$ 33,80" at bounding box center [791, 412] width 79 height 16
type input "2"
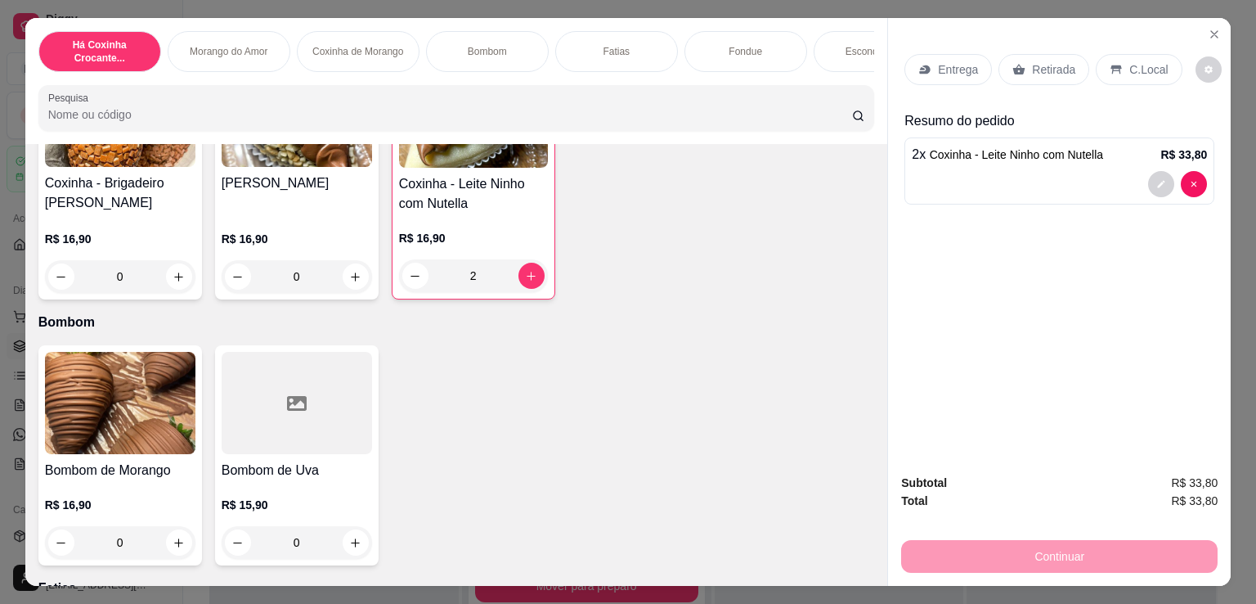
drag, startPoint x: 955, startPoint y: 81, endPoint x: 958, endPoint y: 64, distance: 17.3
click at [957, 74] on div "Entrega Retirada C.Local" at bounding box center [1060, 69] width 310 height 57
click at [958, 64] on p "Entrega" at bounding box center [958, 69] width 40 height 16
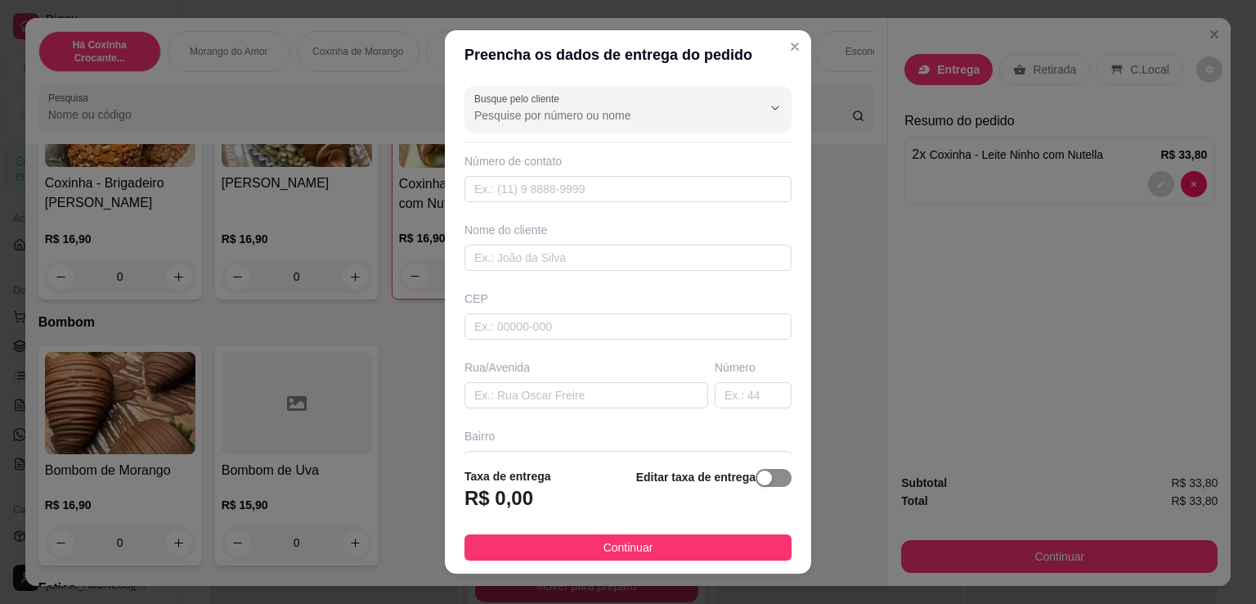
drag, startPoint x: 752, startPoint y: 475, endPoint x: 690, endPoint y: 469, distance: 62.4
click at [757, 474] on div "button" at bounding box center [764, 477] width 15 height 15
drag, startPoint x: 543, startPoint y: 489, endPoint x: 404, endPoint y: 495, distance: 139.2
click at [404, 495] on div "Preencha os dados de entrega do pedido Busque pelo cliente Número de contato No…" at bounding box center [628, 302] width 1256 height 604
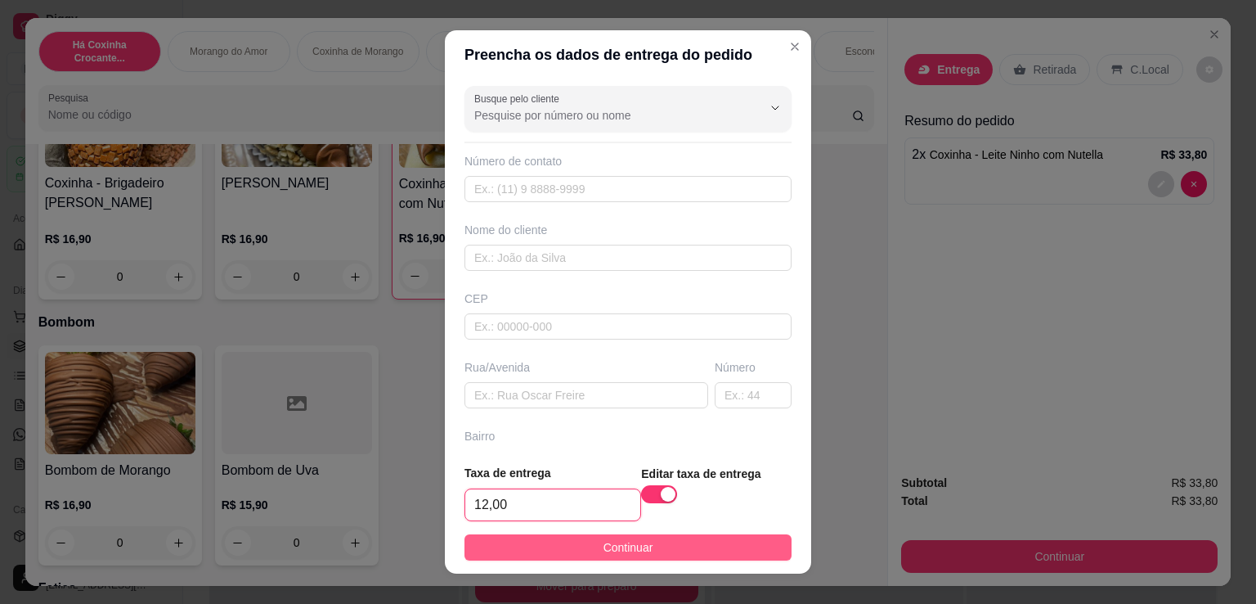
type input "12,00"
click at [637, 538] on span "Continuar" at bounding box center [629, 547] width 50 height 18
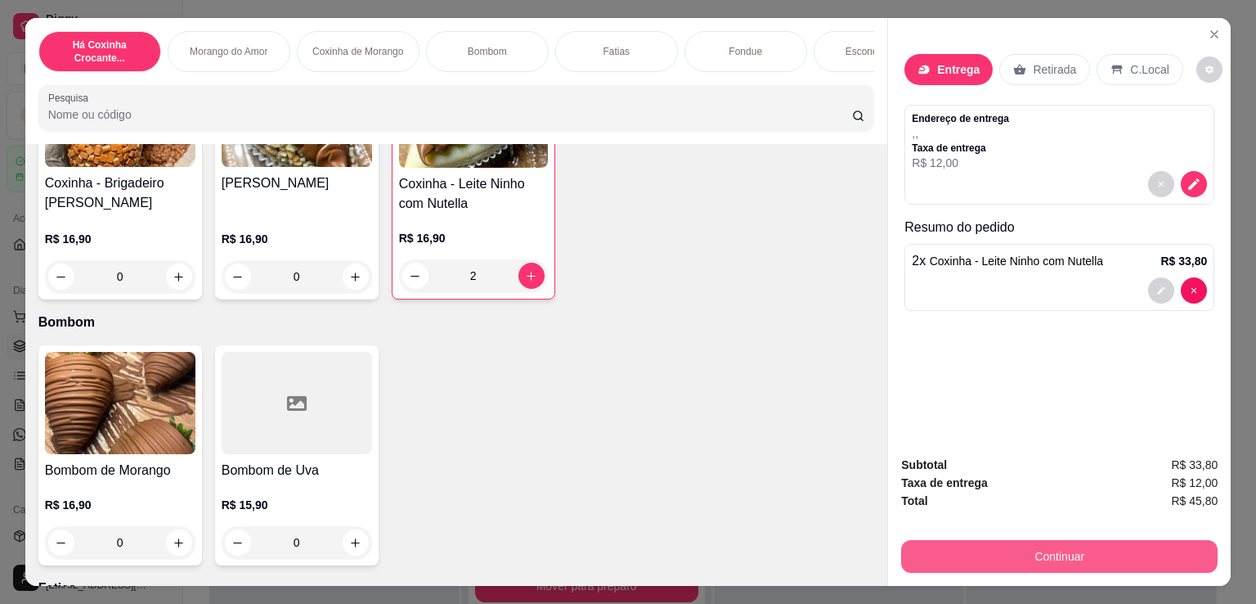
click at [1042, 540] on button "Continuar" at bounding box center [1059, 556] width 317 height 33
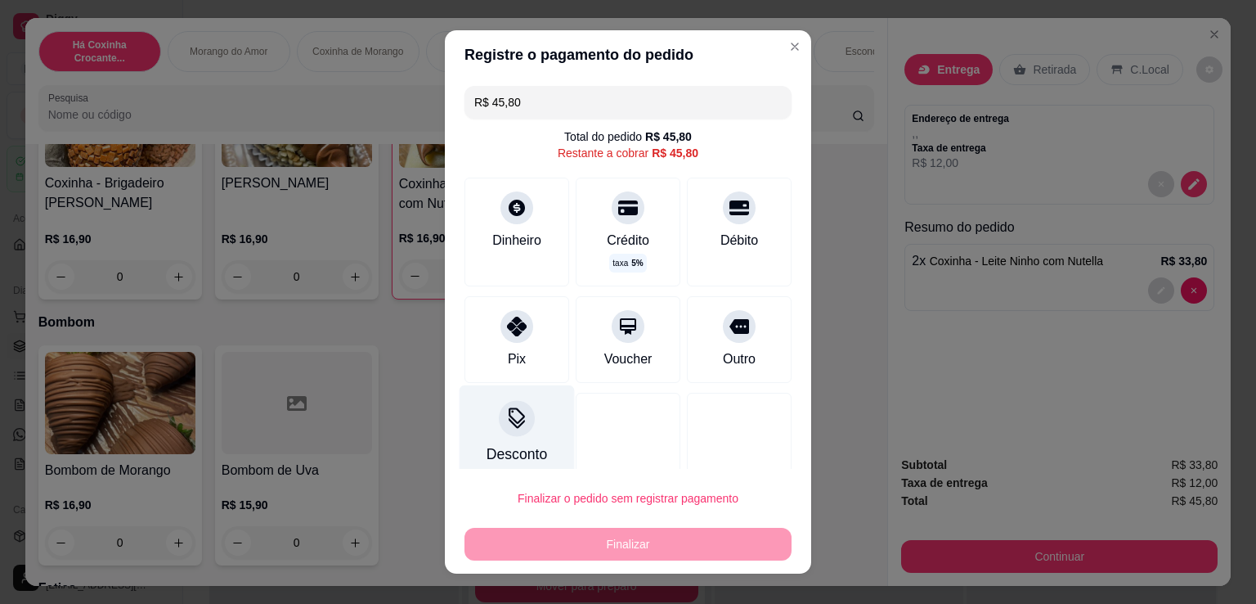
click at [532, 451] on div "Desconto" at bounding box center [517, 453] width 61 height 21
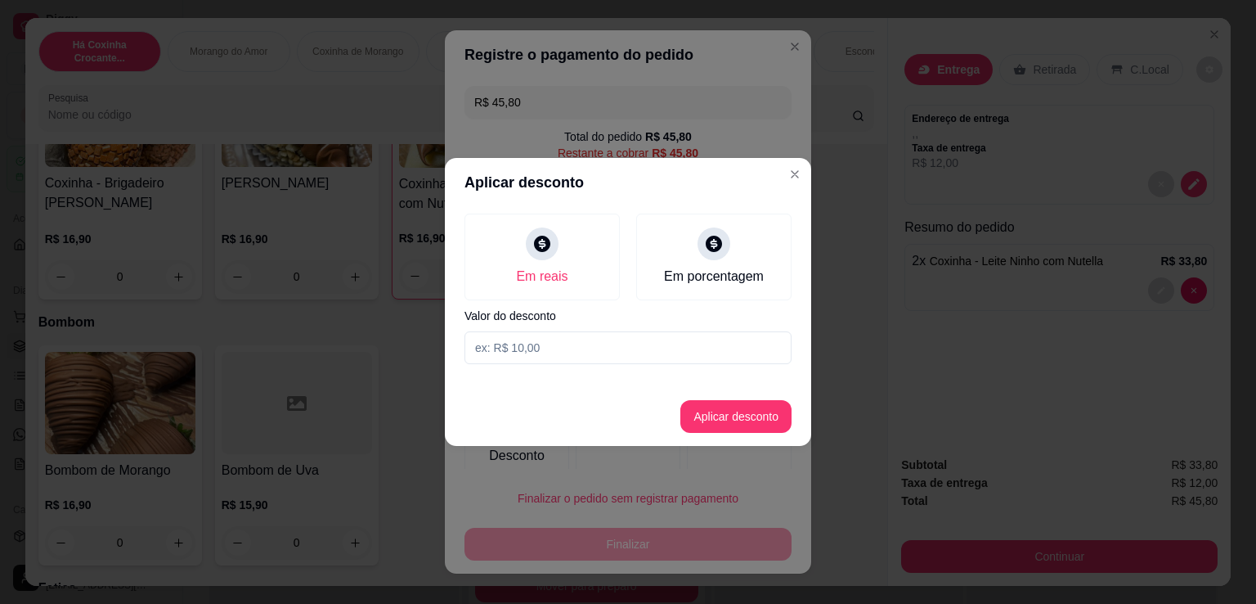
click at [550, 352] on input at bounding box center [628, 347] width 327 height 33
type input "5,80"
click at [726, 408] on button "Aplicar desconto" at bounding box center [735, 416] width 111 height 33
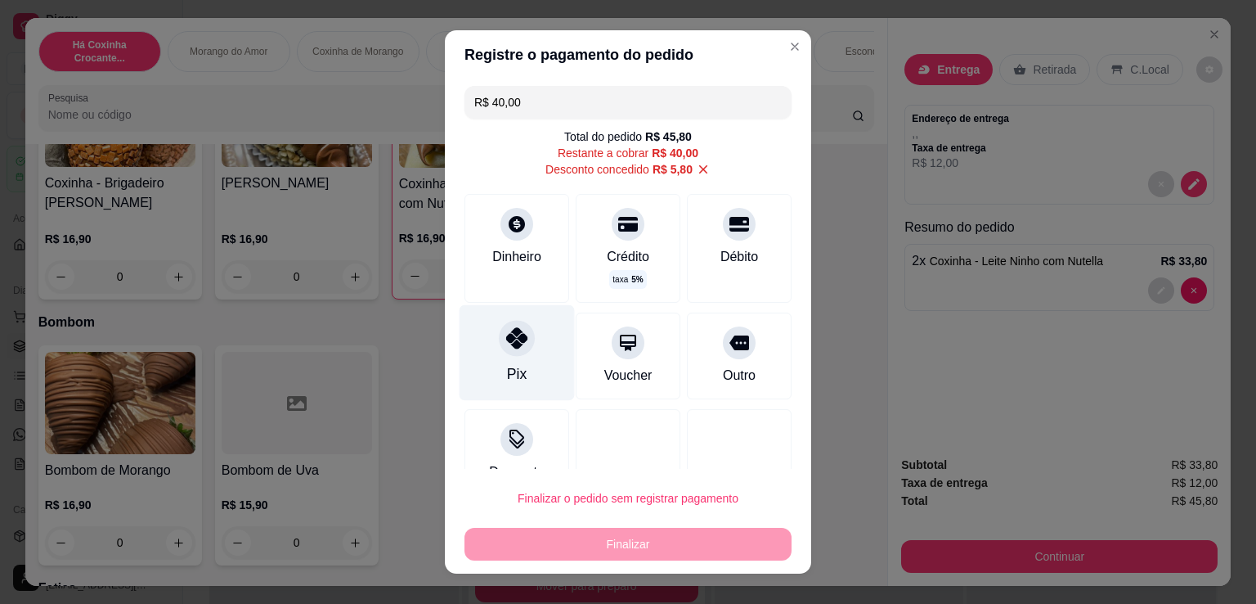
click at [506, 344] on icon at bounding box center [516, 337] width 21 height 21
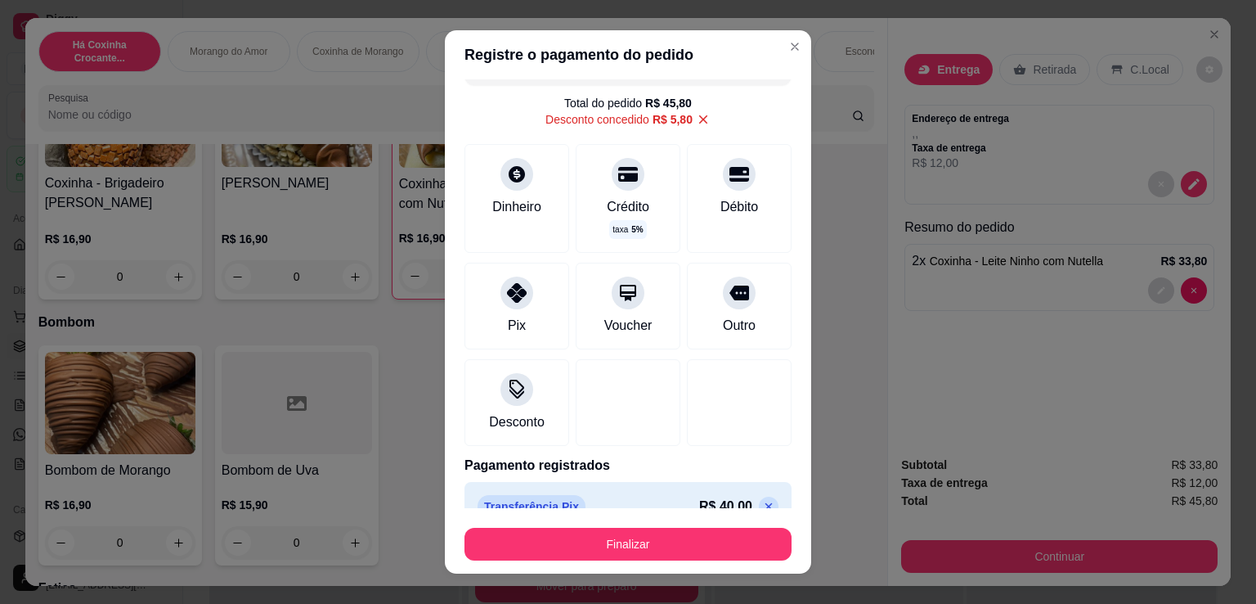
scroll to position [62, 0]
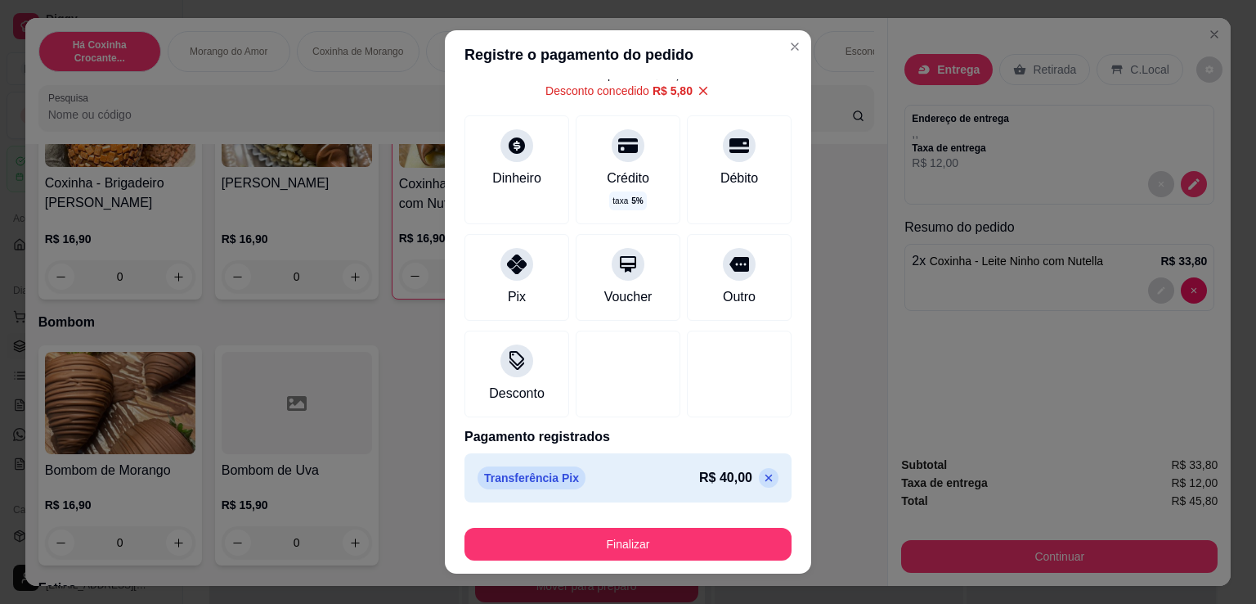
click at [762, 483] on icon at bounding box center [768, 477] width 13 height 13
type input "R$ 40,00"
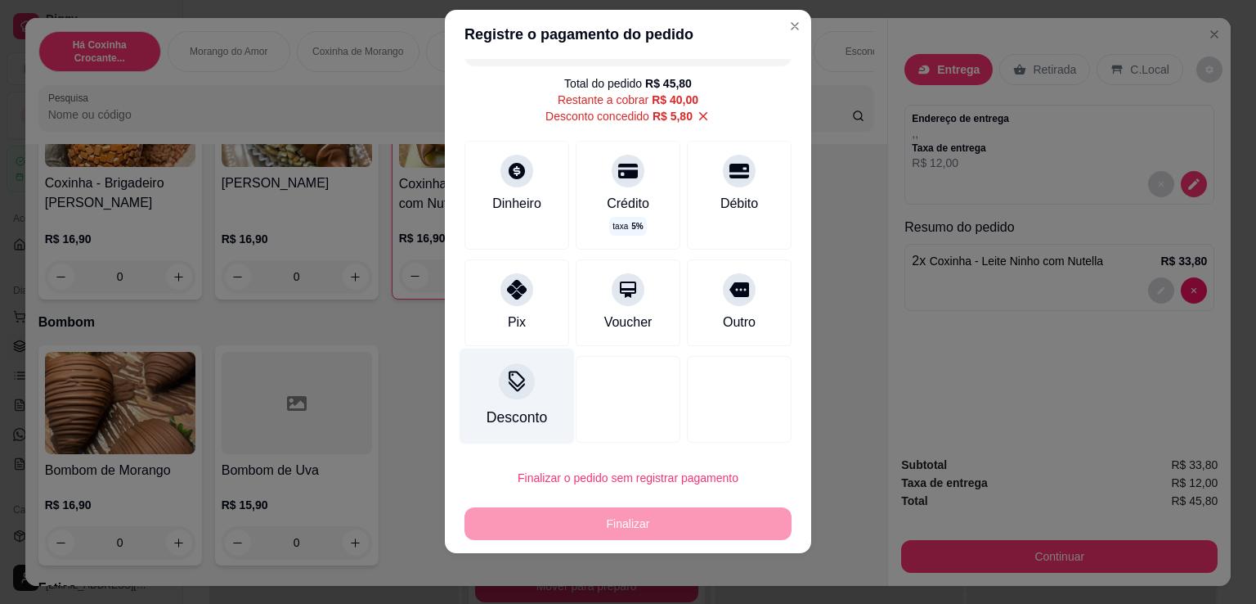
scroll to position [22, 0]
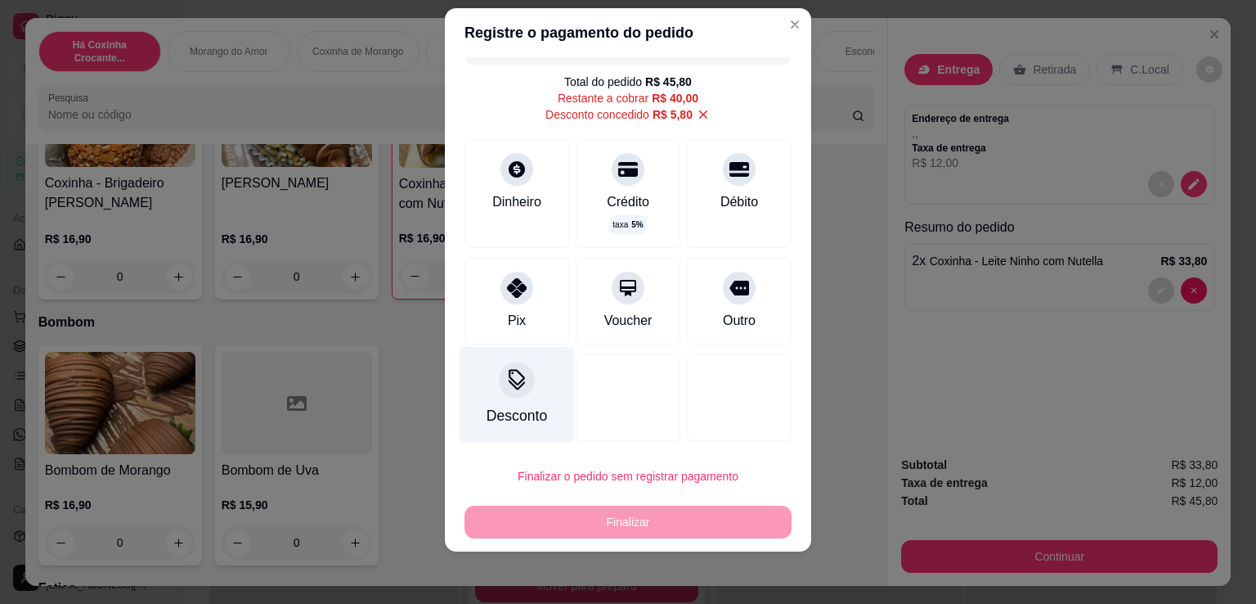
click at [536, 387] on div "Desconto" at bounding box center [517, 395] width 115 height 96
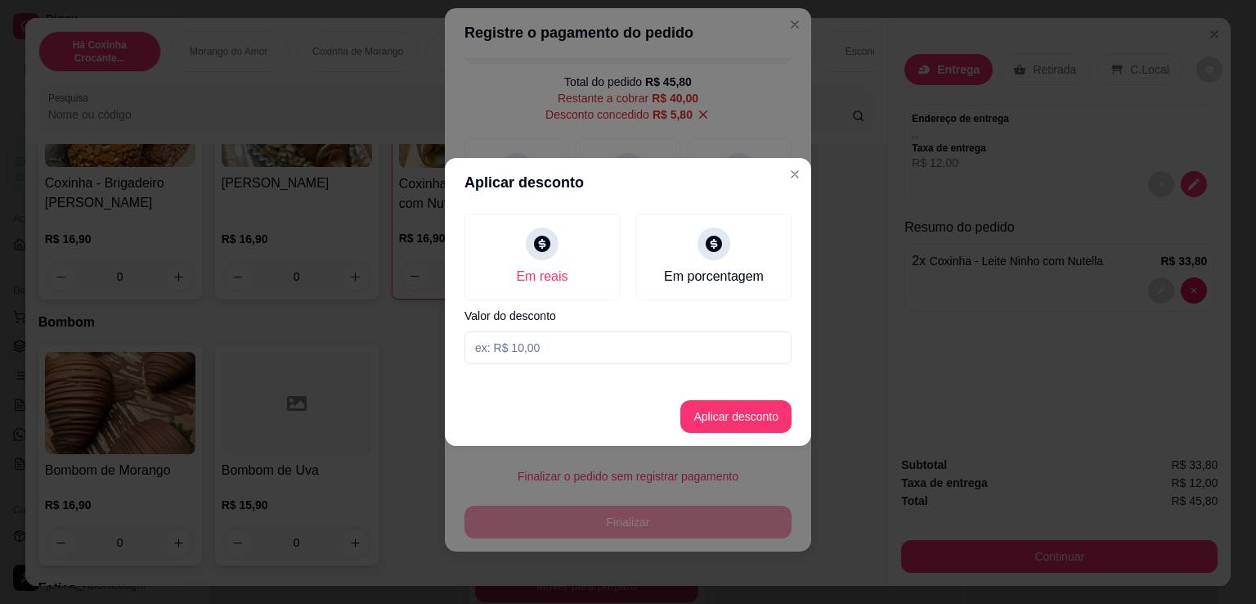
click at [564, 335] on input at bounding box center [628, 347] width 327 height 33
type input "1,80"
click at [749, 414] on button "Aplicar desconto" at bounding box center [736, 417] width 107 height 32
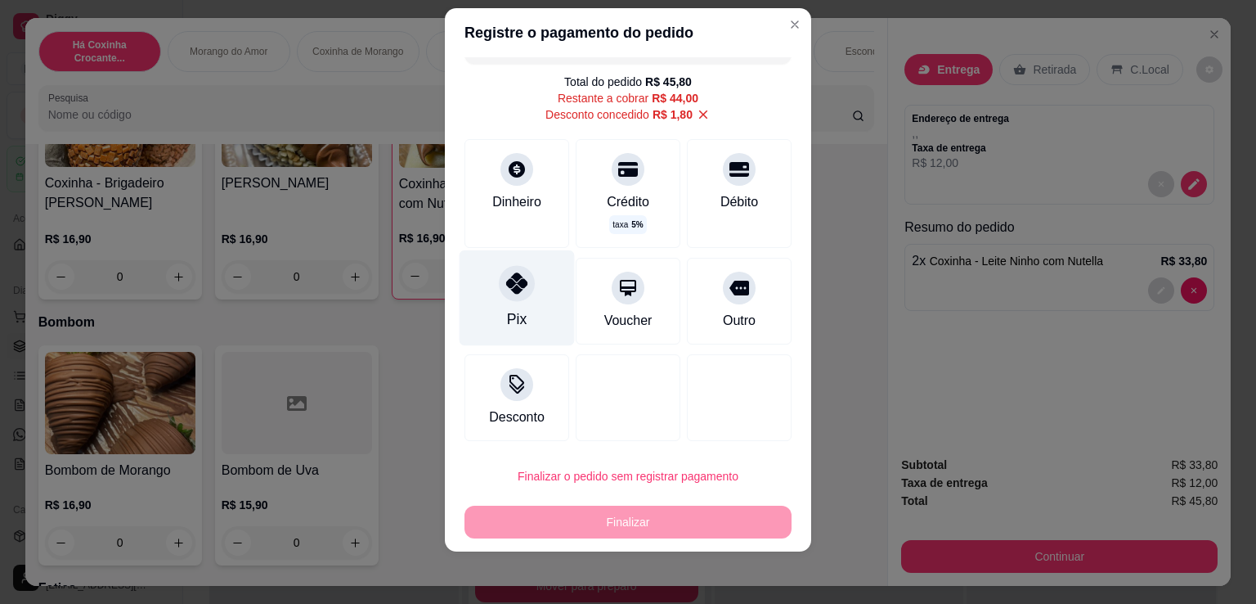
click at [518, 308] on div "Pix" at bounding box center [517, 298] width 115 height 96
type input "R$ 0,00"
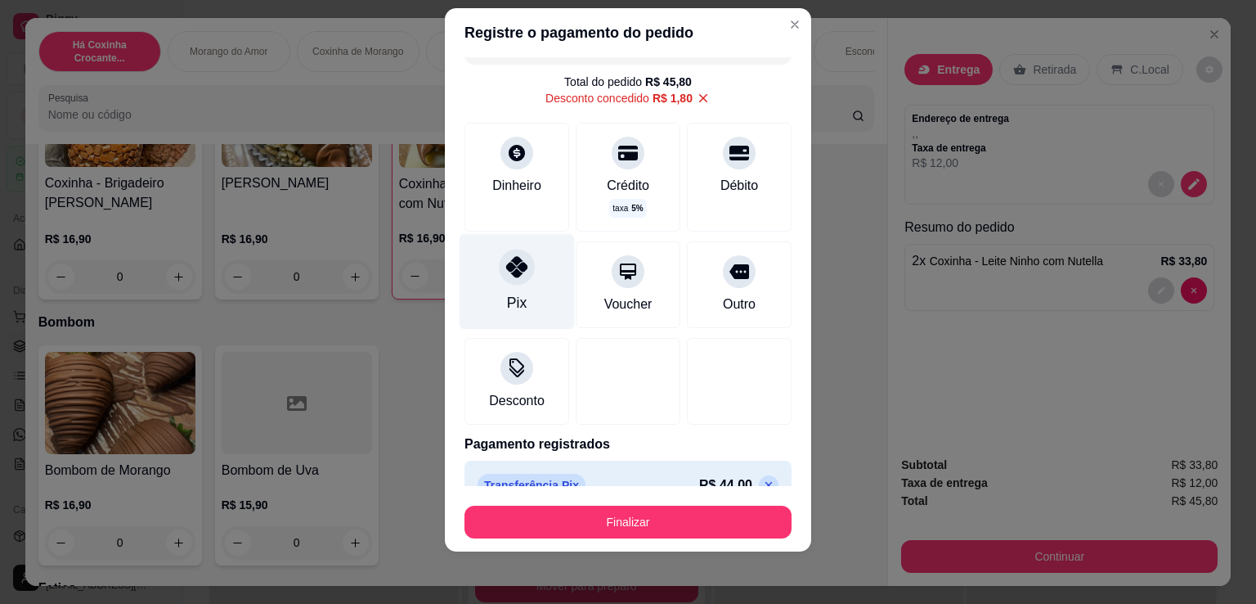
scroll to position [62, 0]
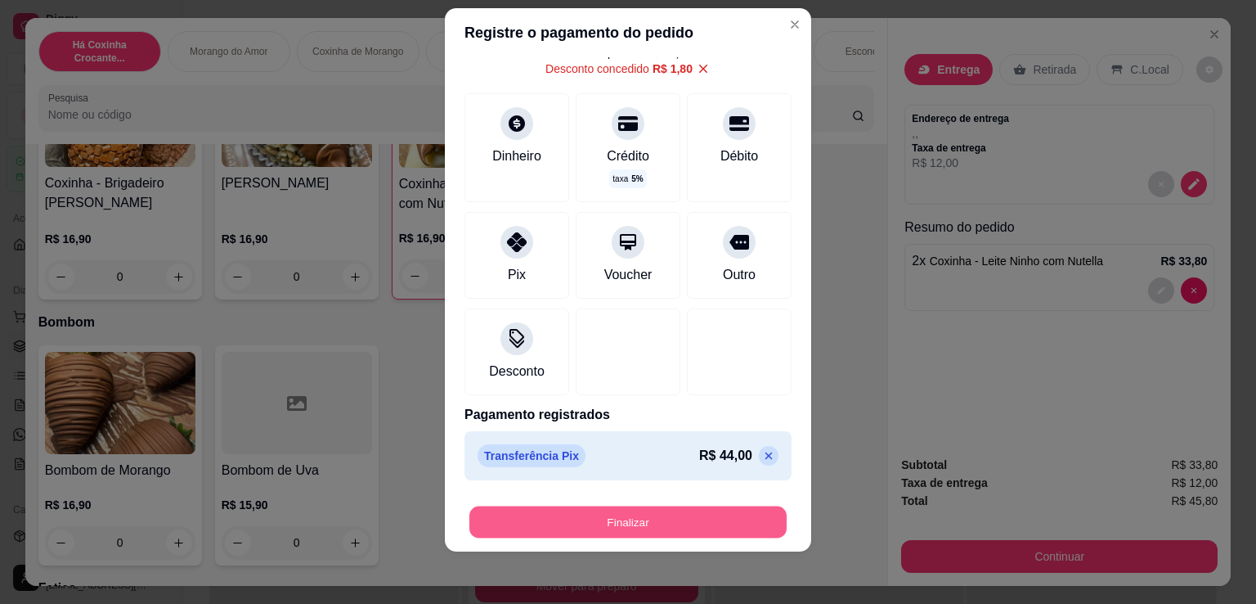
click at [672, 518] on button "Finalizar" at bounding box center [627, 522] width 317 height 32
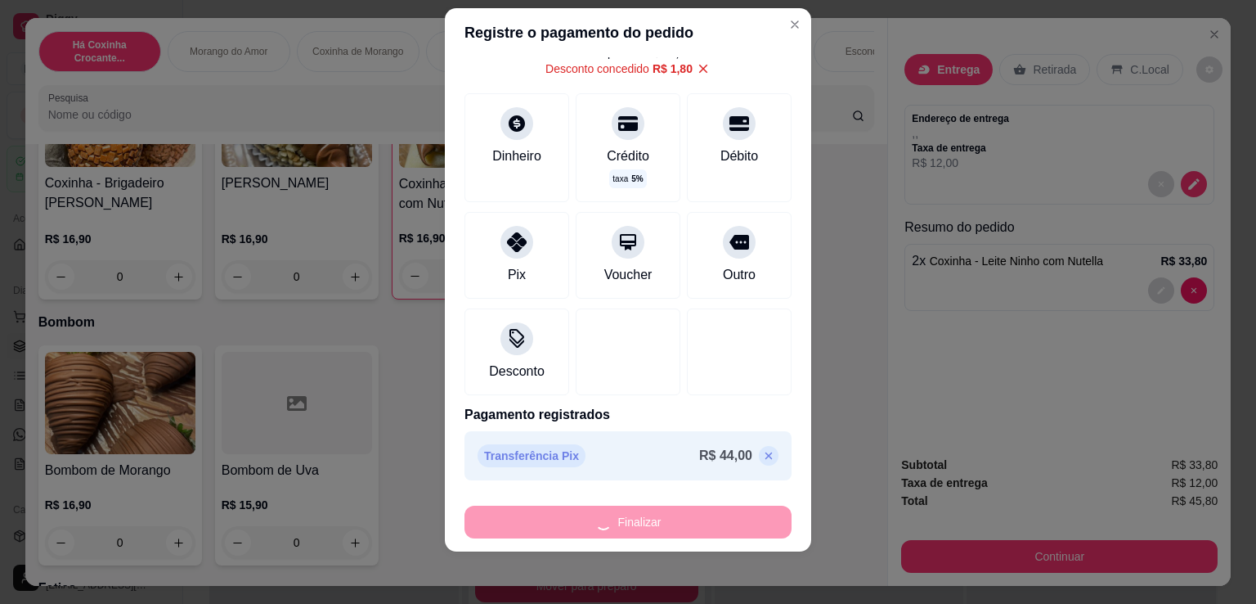
type input "0"
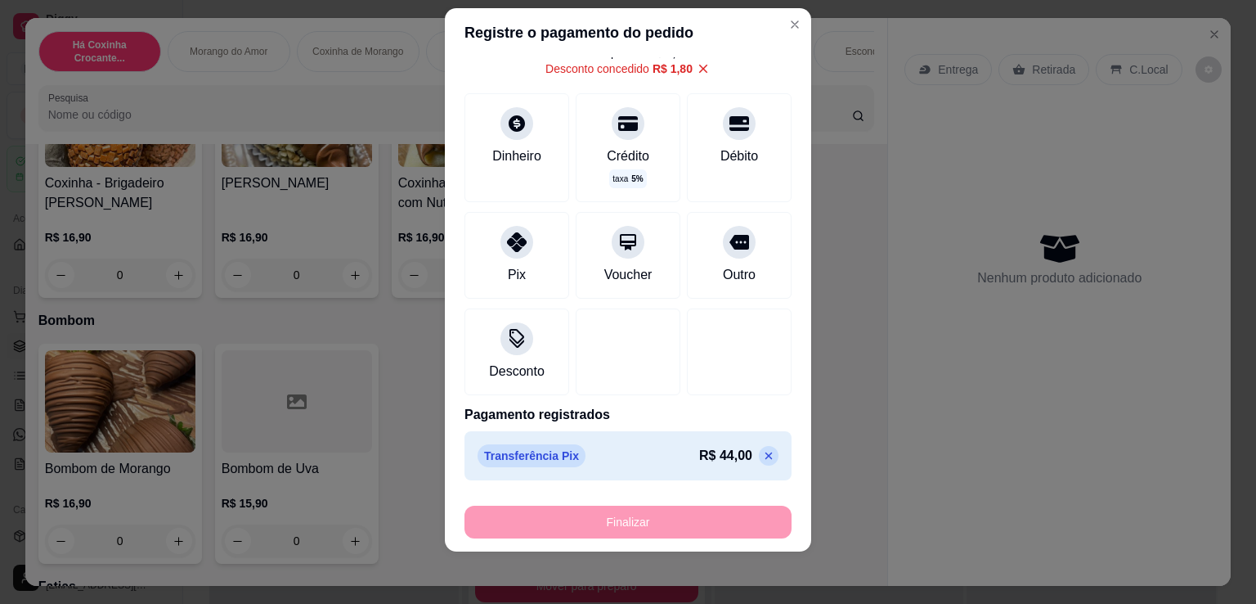
type input "-R$ 45,80"
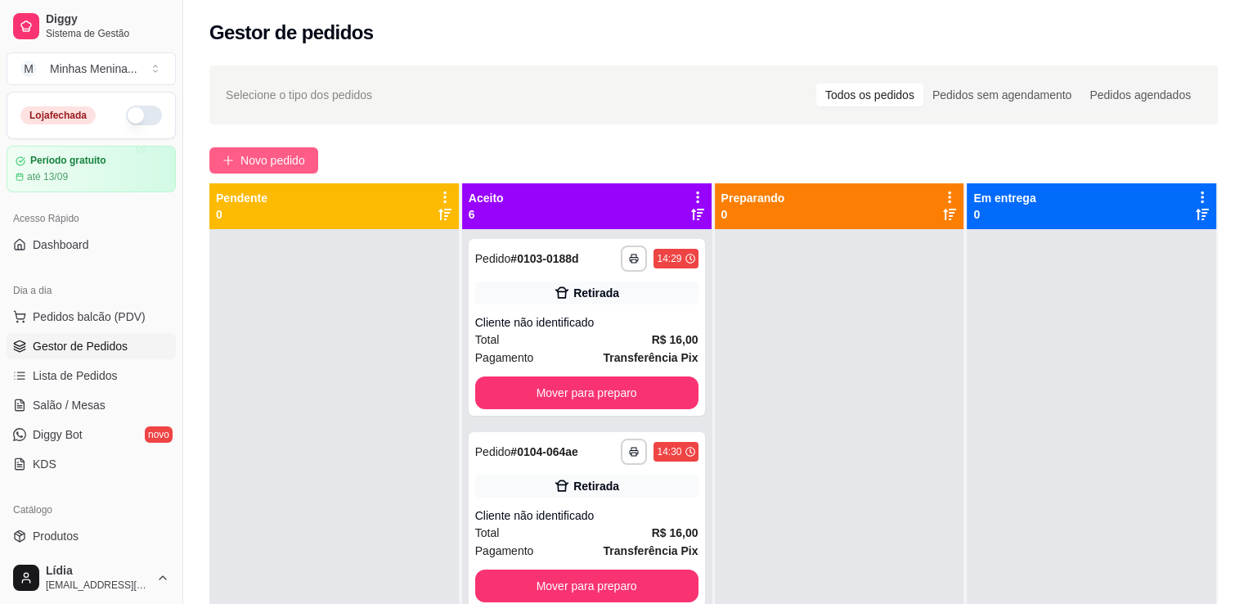
click at [308, 169] on button "Novo pedido" at bounding box center [263, 160] width 109 height 26
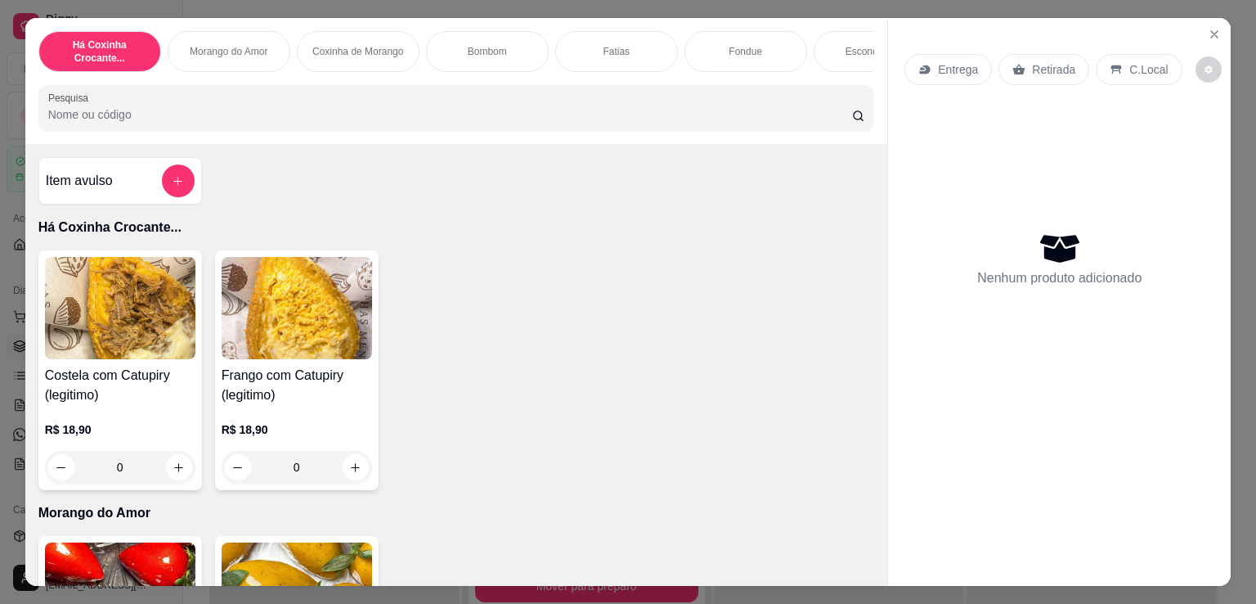
scroll to position [381, 0]
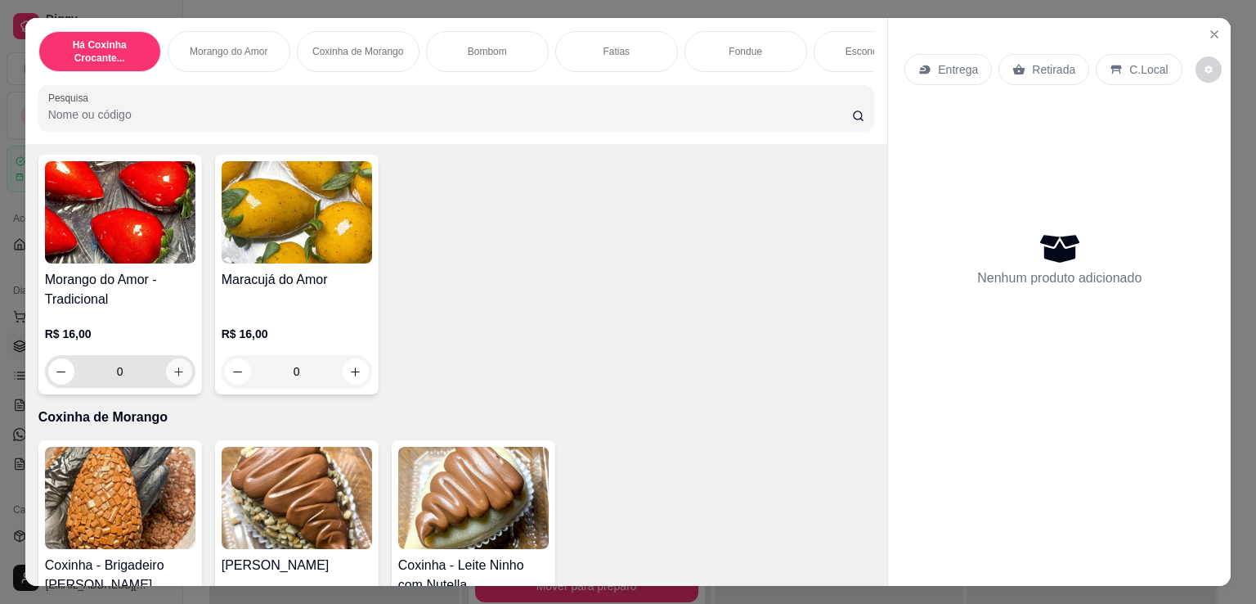
click at [174, 375] on icon "increase-product-quantity" at bounding box center [178, 371] width 9 height 9
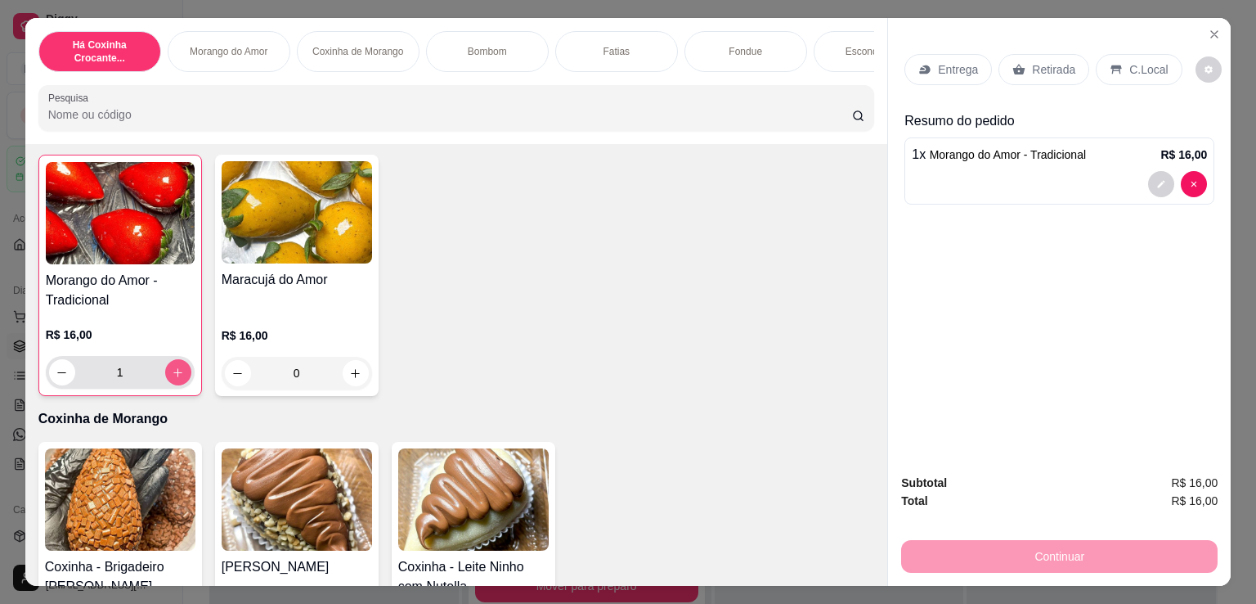
click at [173, 375] on icon "increase-product-quantity" at bounding box center [178, 372] width 12 height 12
click at [173, 376] on icon "increase-product-quantity" at bounding box center [178, 372] width 12 height 12
type input "3"
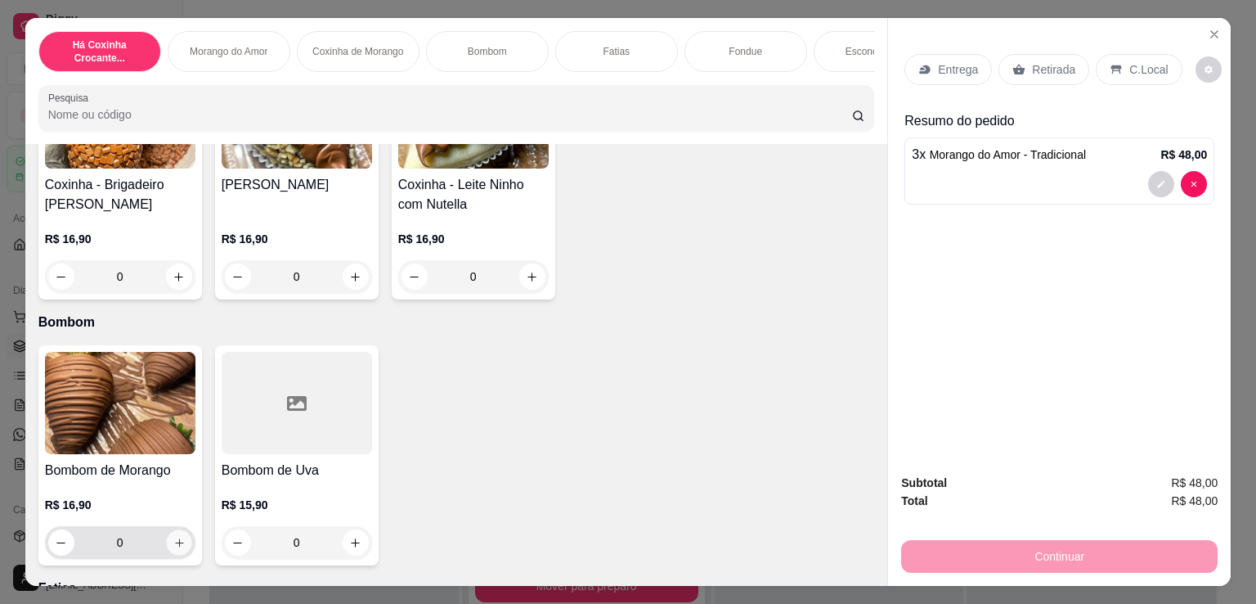
click at [173, 547] on icon "increase-product-quantity" at bounding box center [179, 543] width 12 height 12
type input "1"
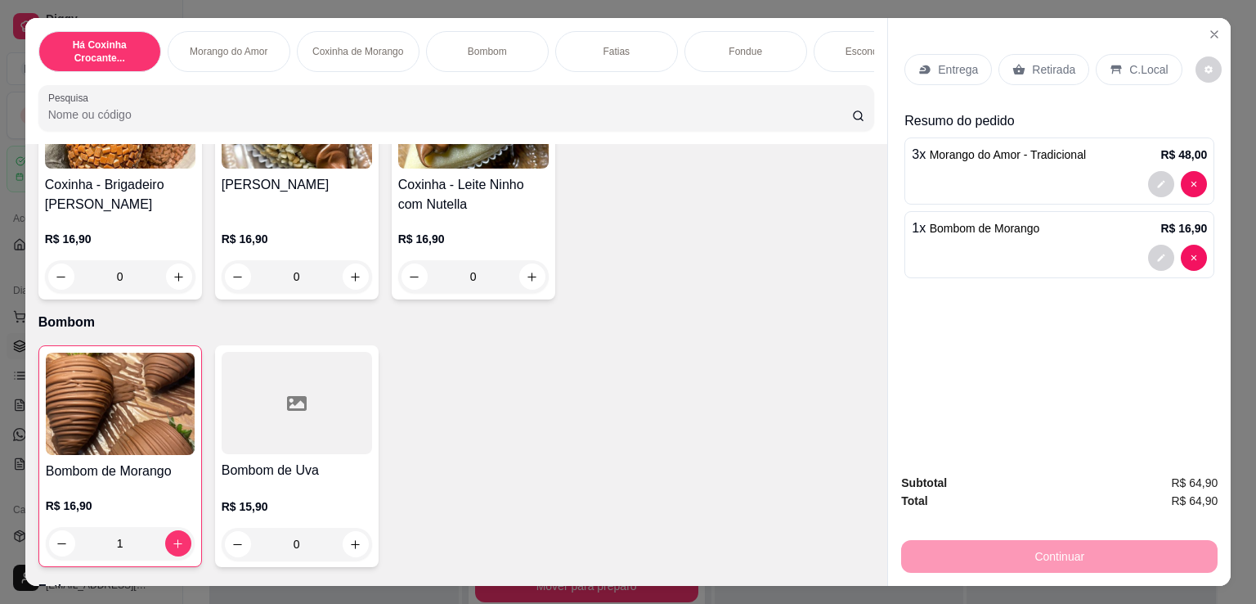
click at [953, 65] on p "Entrega" at bounding box center [958, 69] width 40 height 16
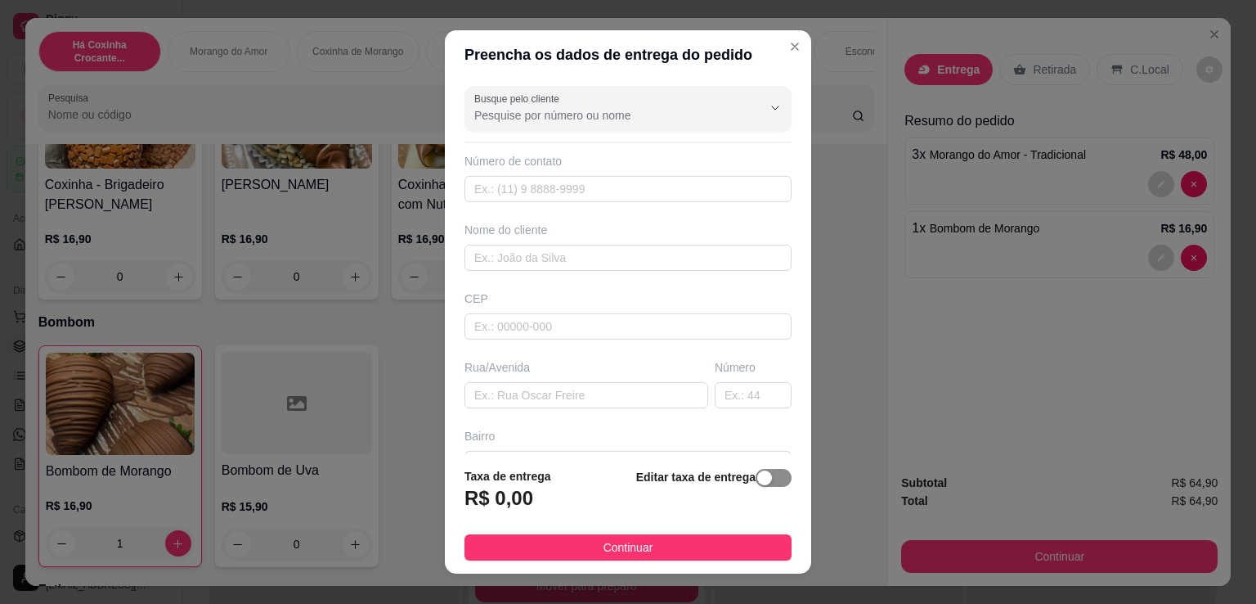
click at [757, 478] on div "button" at bounding box center [764, 477] width 15 height 15
drag, startPoint x: 582, startPoint y: 498, endPoint x: 305, endPoint y: 510, distance: 277.5
click at [305, 510] on div "Preencha os dados de entrega do pedido Busque pelo cliente Número de contato No…" at bounding box center [628, 302] width 1256 height 604
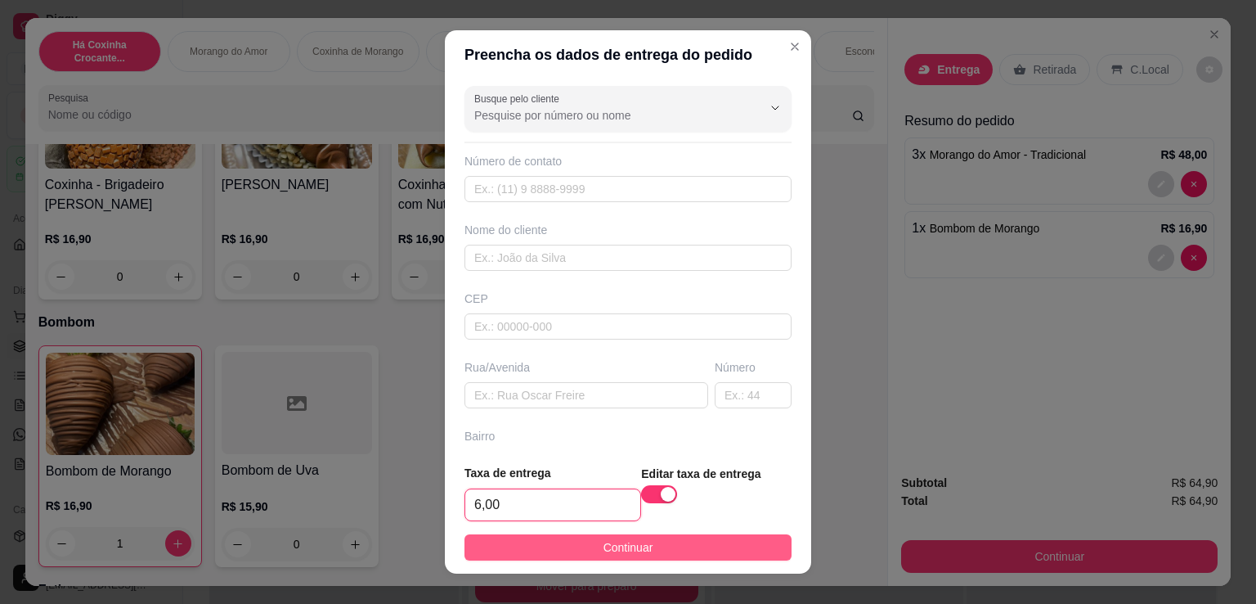
type input "6,00"
click at [646, 546] on button "Continuar" at bounding box center [628, 547] width 327 height 26
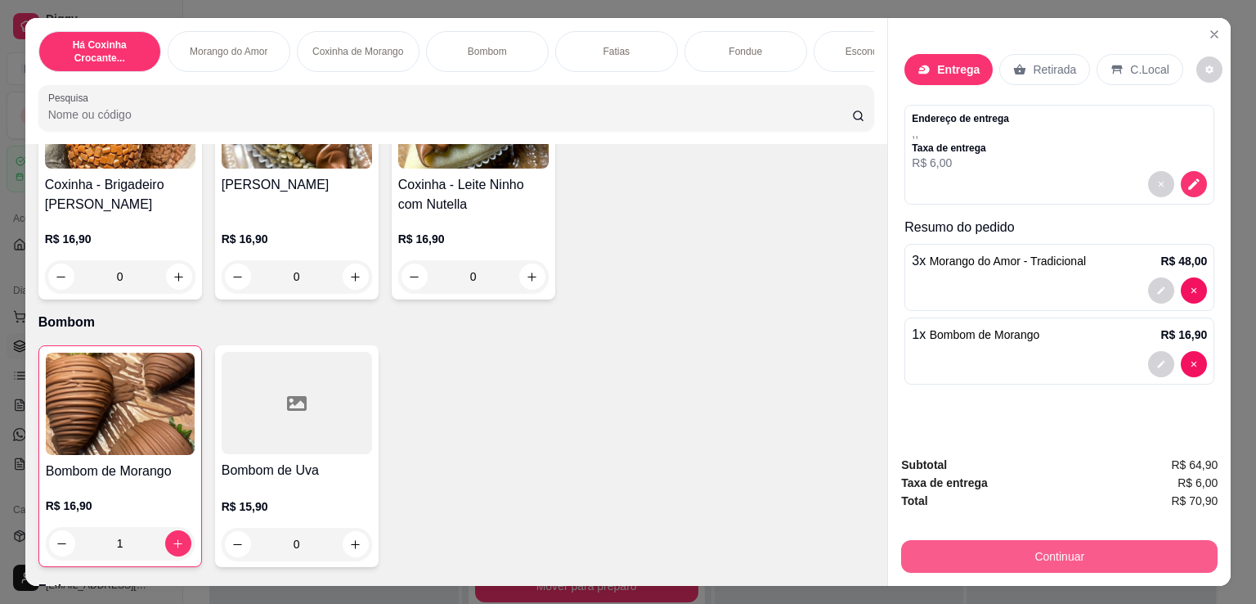
click at [1120, 546] on button "Continuar" at bounding box center [1059, 556] width 317 height 33
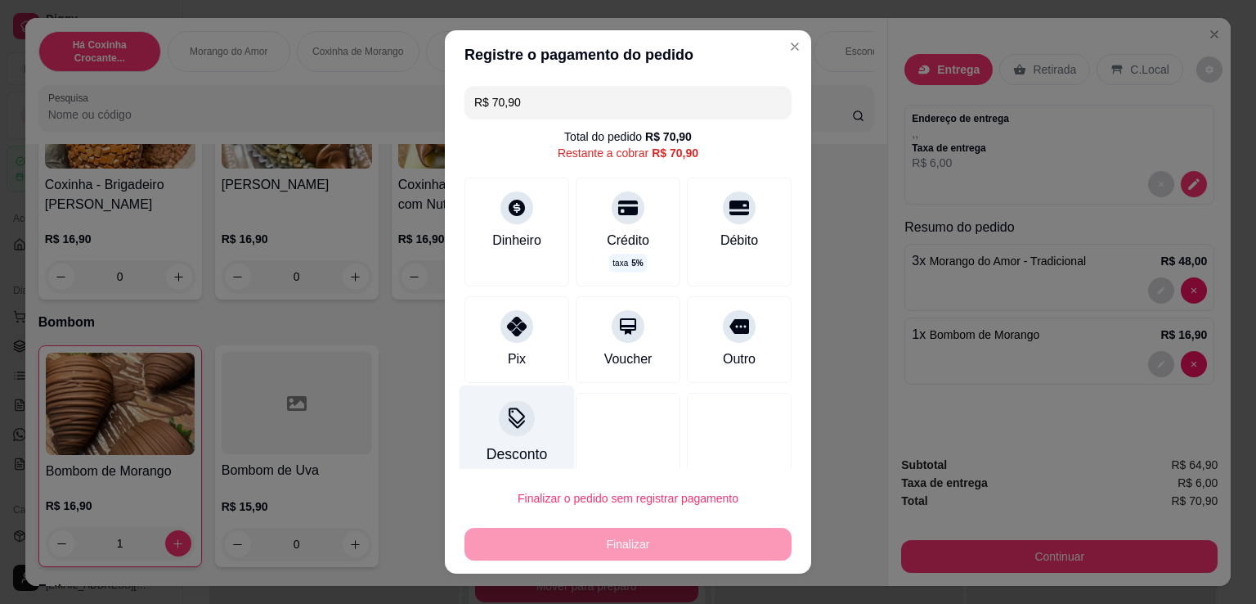
click at [517, 428] on icon at bounding box center [516, 417] width 21 height 21
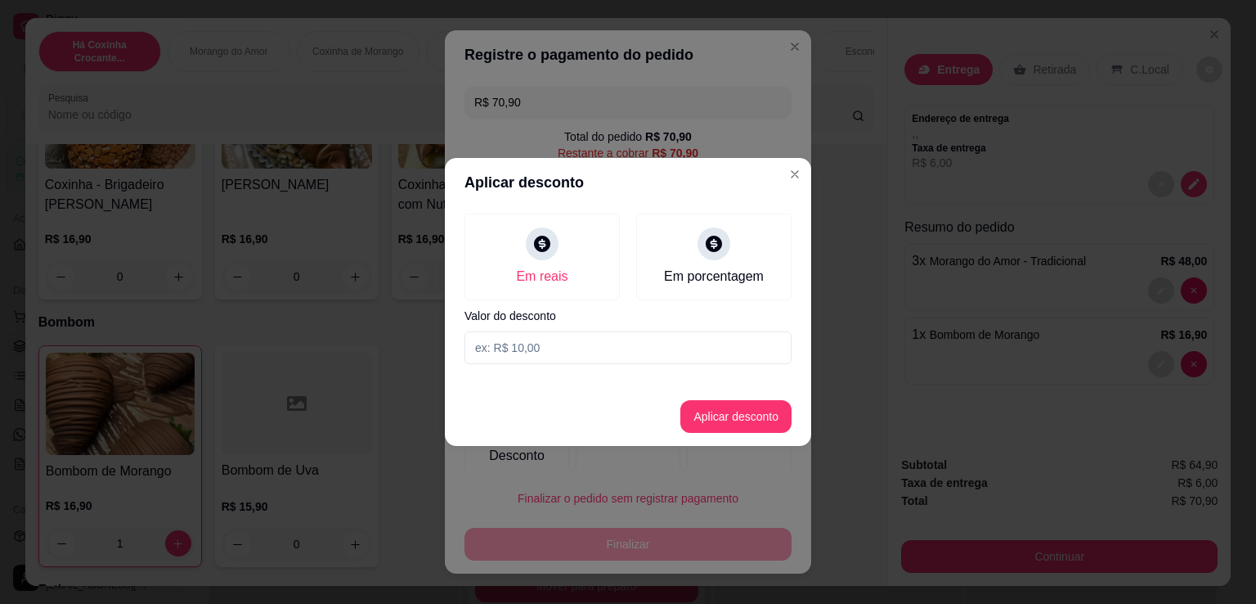
click at [564, 344] on input at bounding box center [628, 347] width 327 height 33
type input "0,90"
click at [770, 412] on button "Aplicar desconto" at bounding box center [735, 416] width 111 height 33
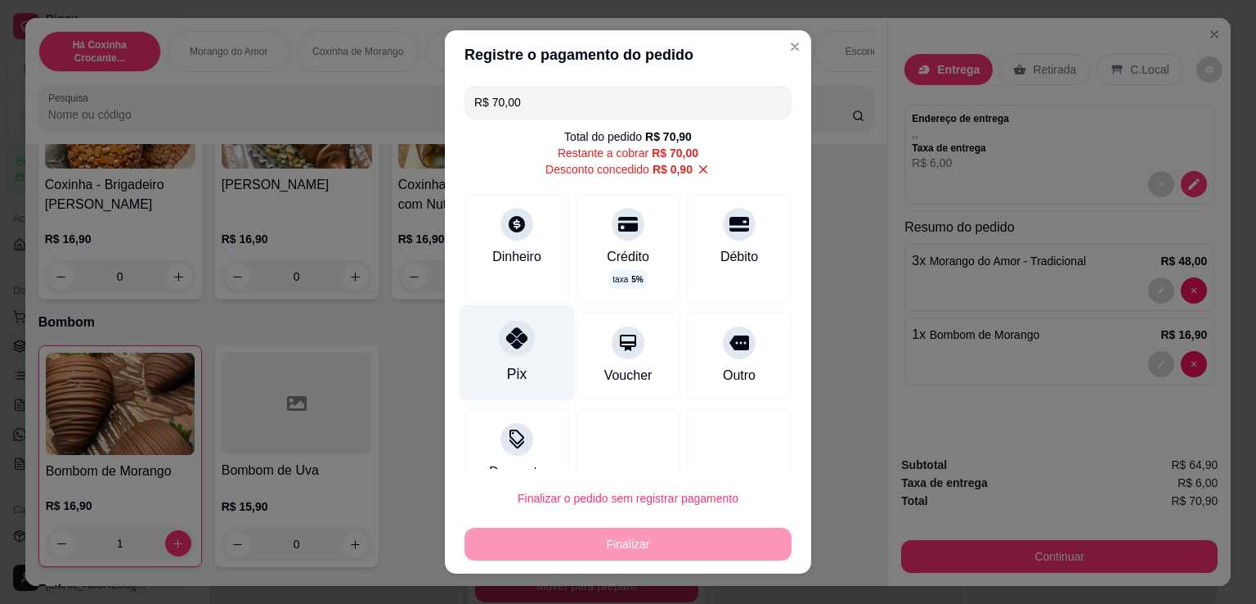
click at [507, 380] on div "Pix" at bounding box center [517, 373] width 20 height 21
type input "R$ 0,00"
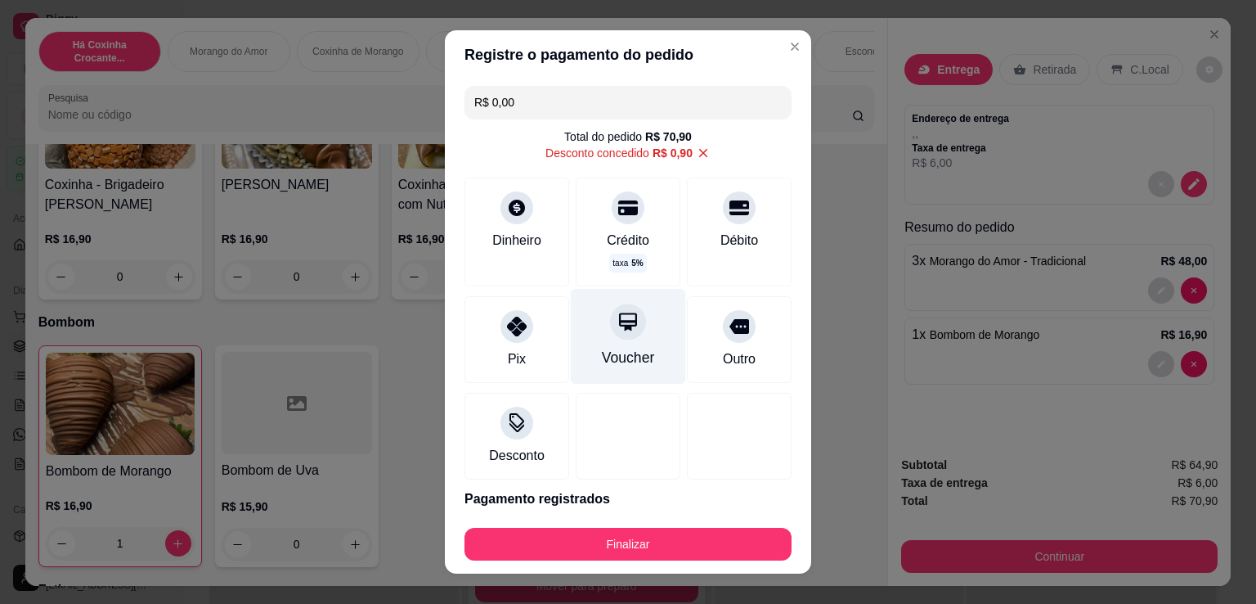
scroll to position [62, 0]
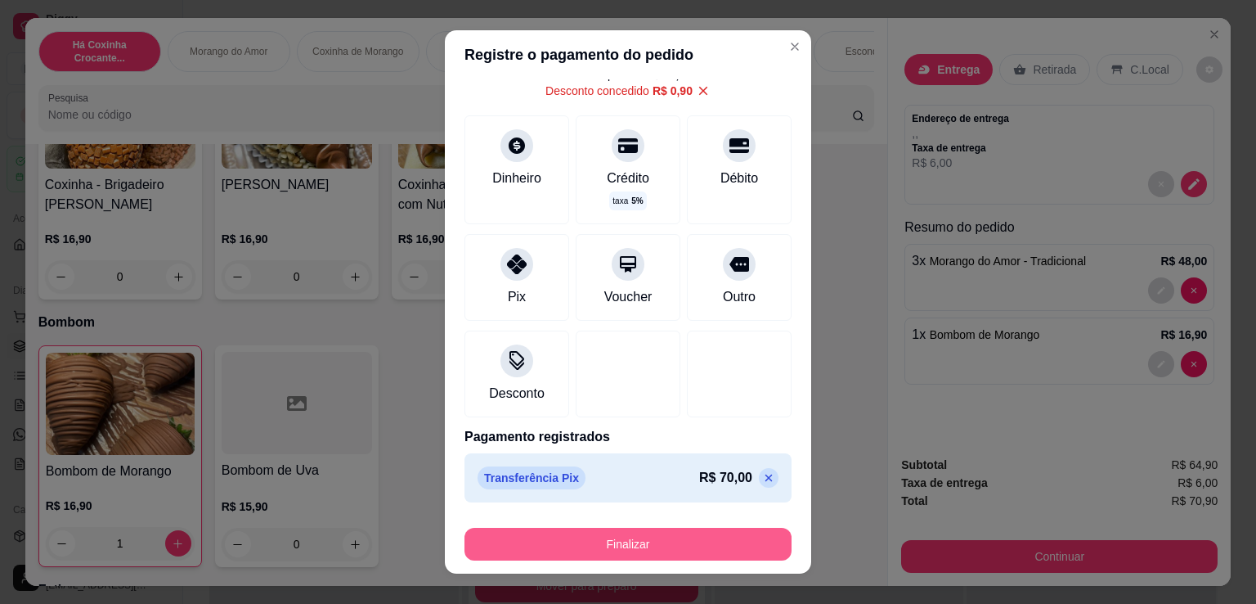
click at [729, 547] on button "Finalizar" at bounding box center [628, 544] width 327 height 33
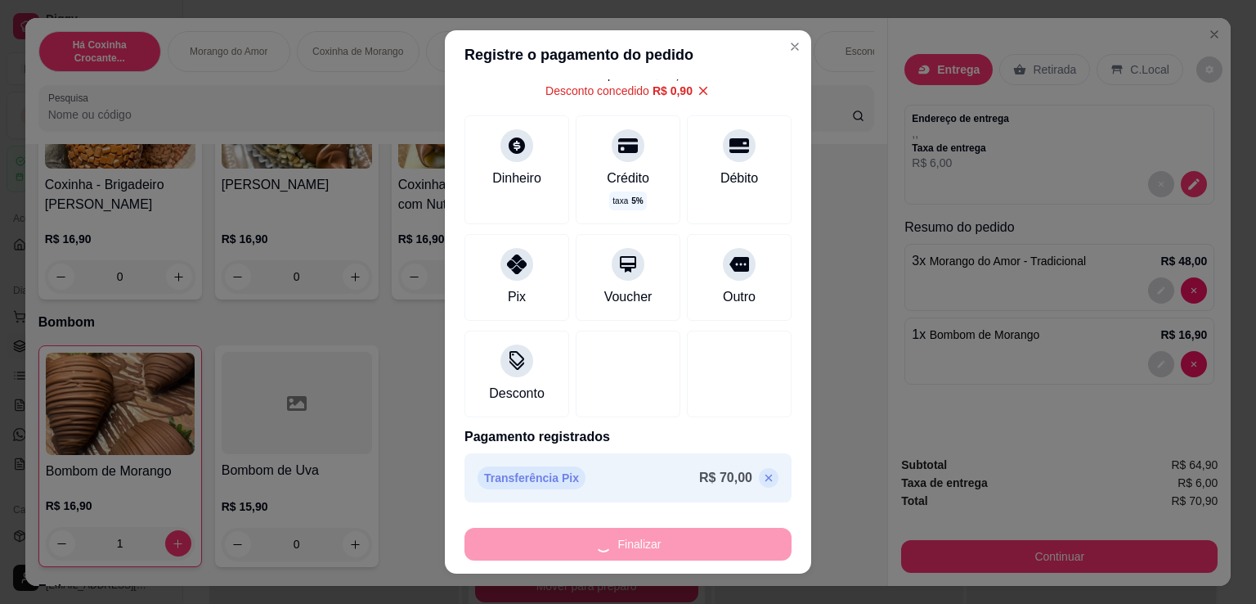
type input "0"
type input "-R$ 70,90"
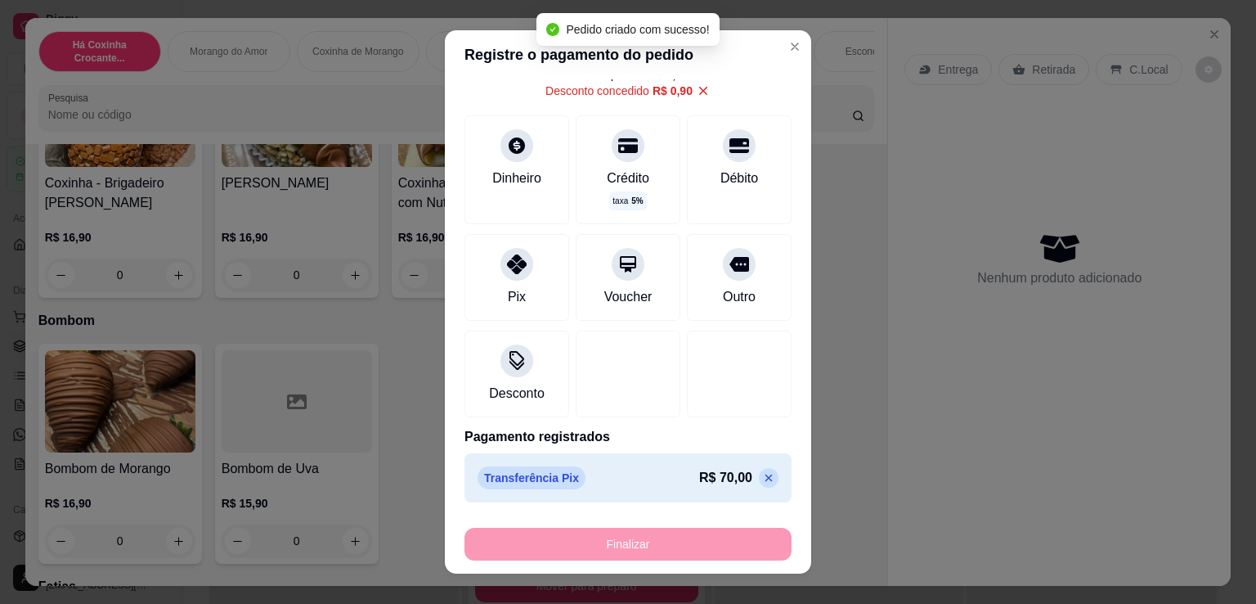
scroll to position [762, 0]
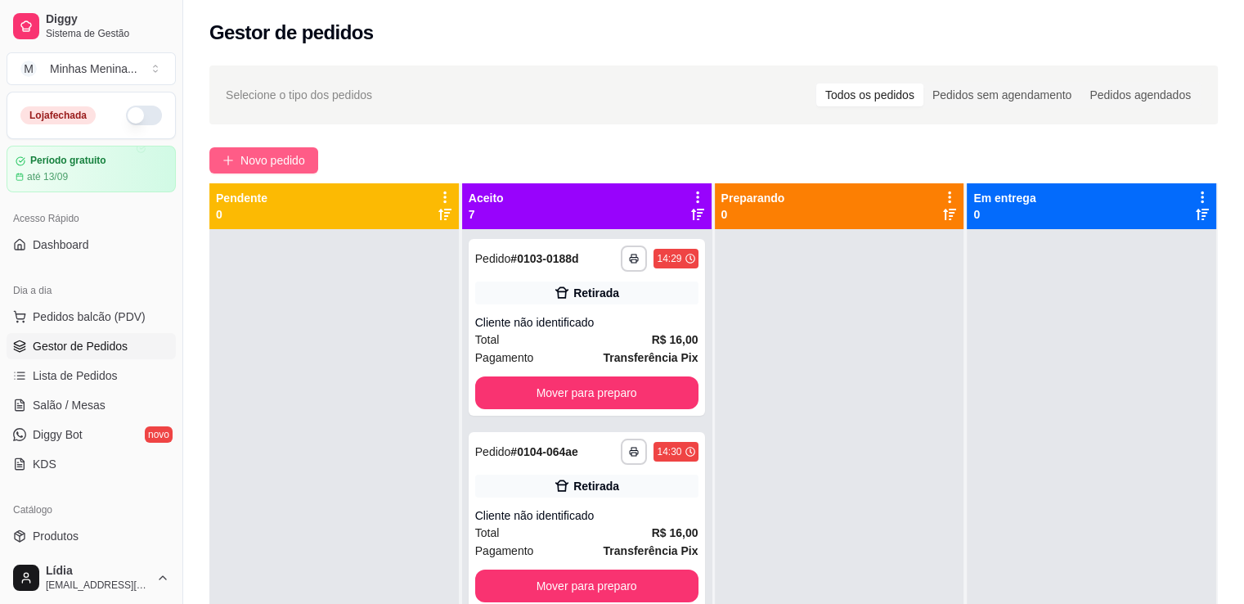
click at [261, 163] on span "Novo pedido" at bounding box center [272, 160] width 65 height 18
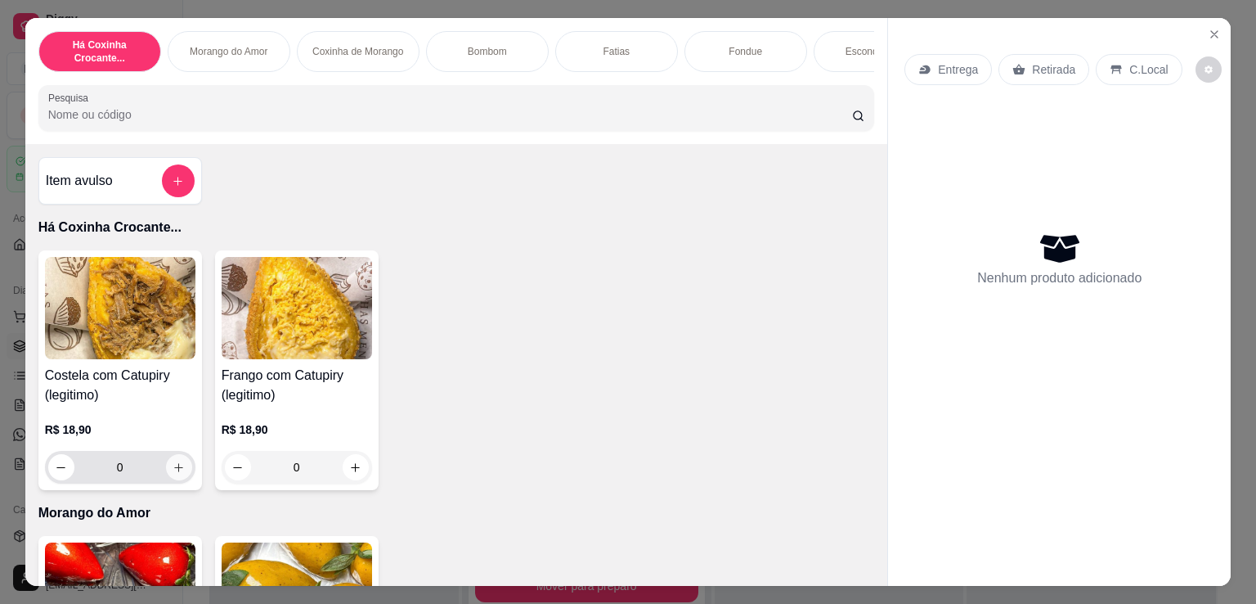
click at [173, 474] on icon "increase-product-quantity" at bounding box center [179, 467] width 12 height 12
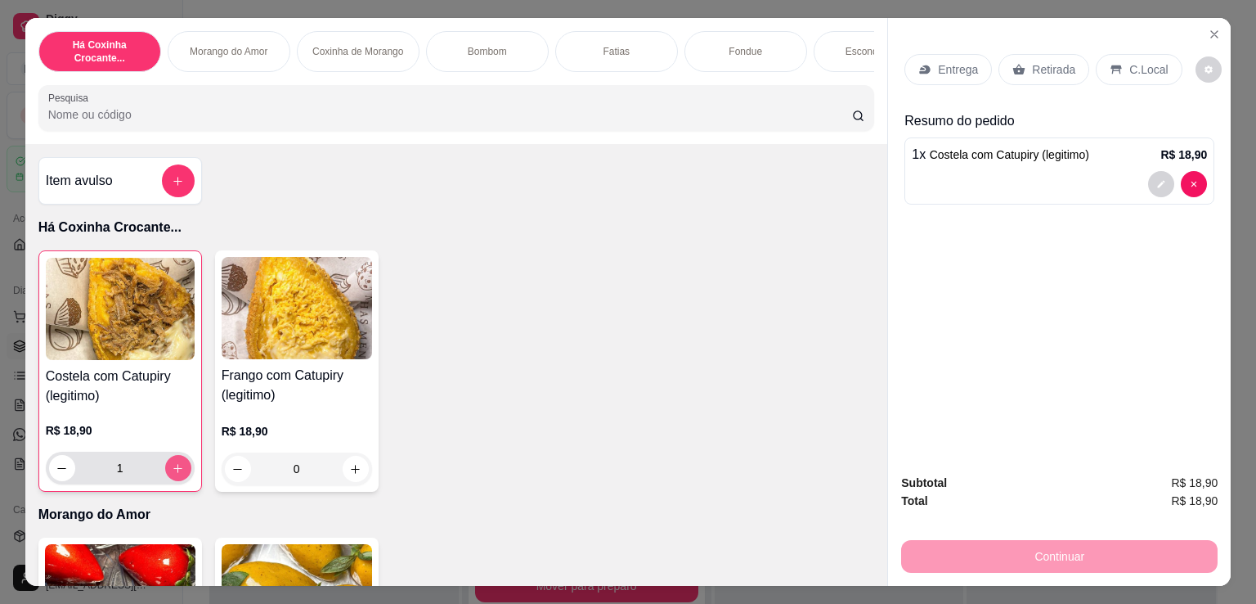
click at [172, 474] on icon "increase-product-quantity" at bounding box center [178, 468] width 12 height 12
type input "2"
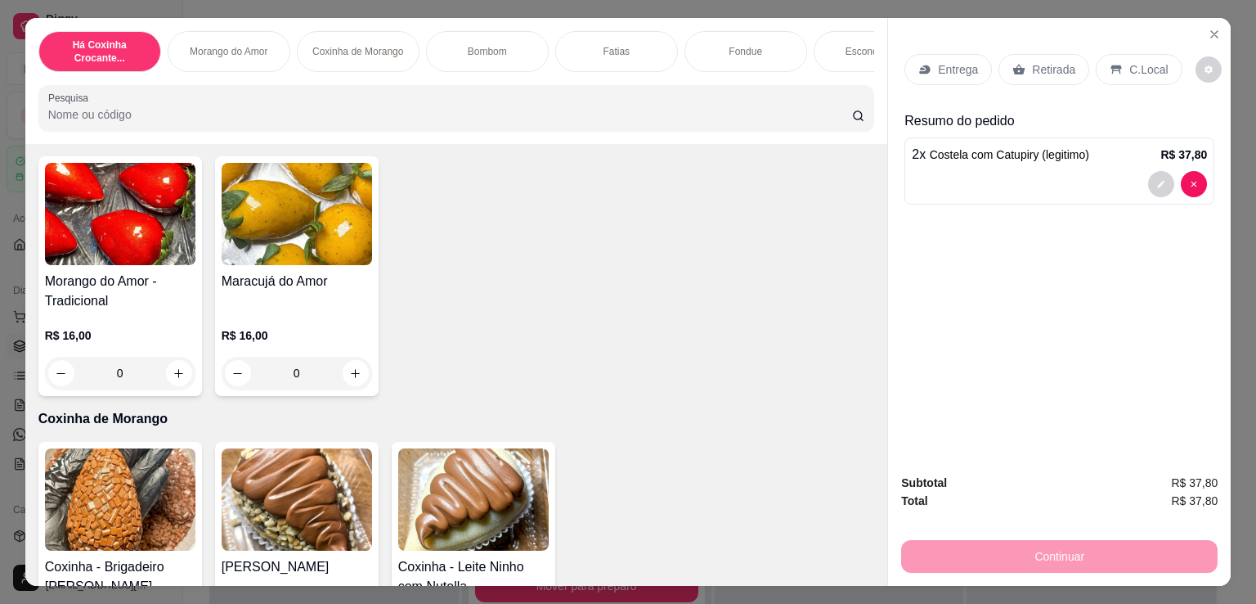
scroll to position [763, 0]
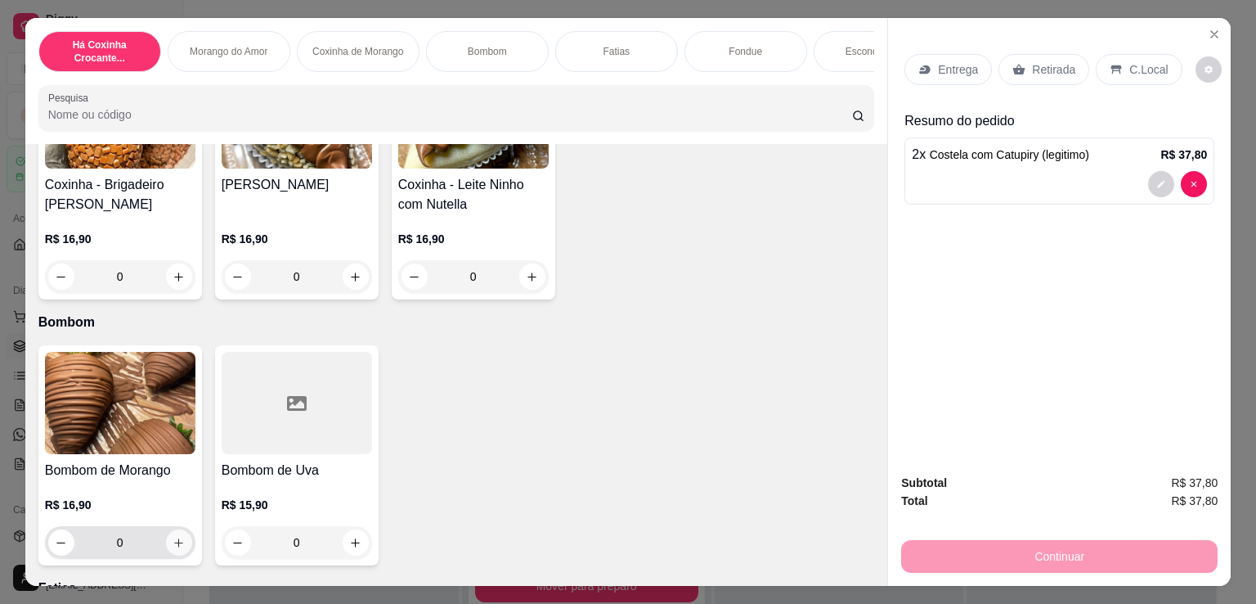
click at [172, 555] on button "increase-product-quantity" at bounding box center [179, 542] width 26 height 26
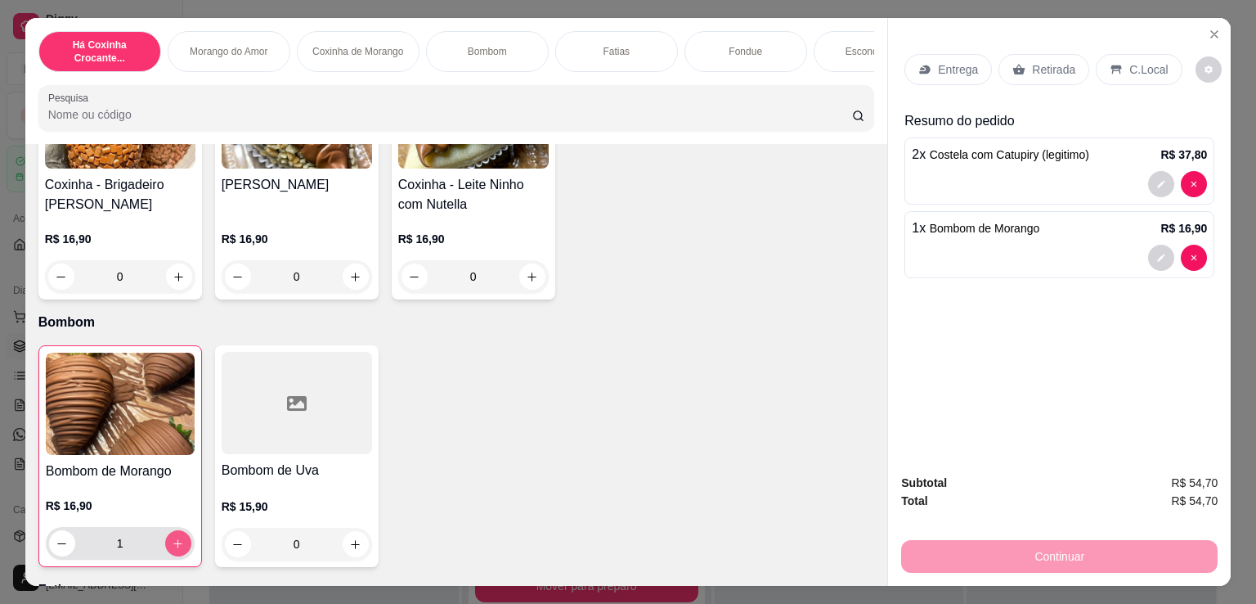
click at [172, 556] on button "increase-product-quantity" at bounding box center [178, 543] width 26 height 26
type input "2"
click at [963, 61] on p "Entrega" at bounding box center [958, 69] width 40 height 16
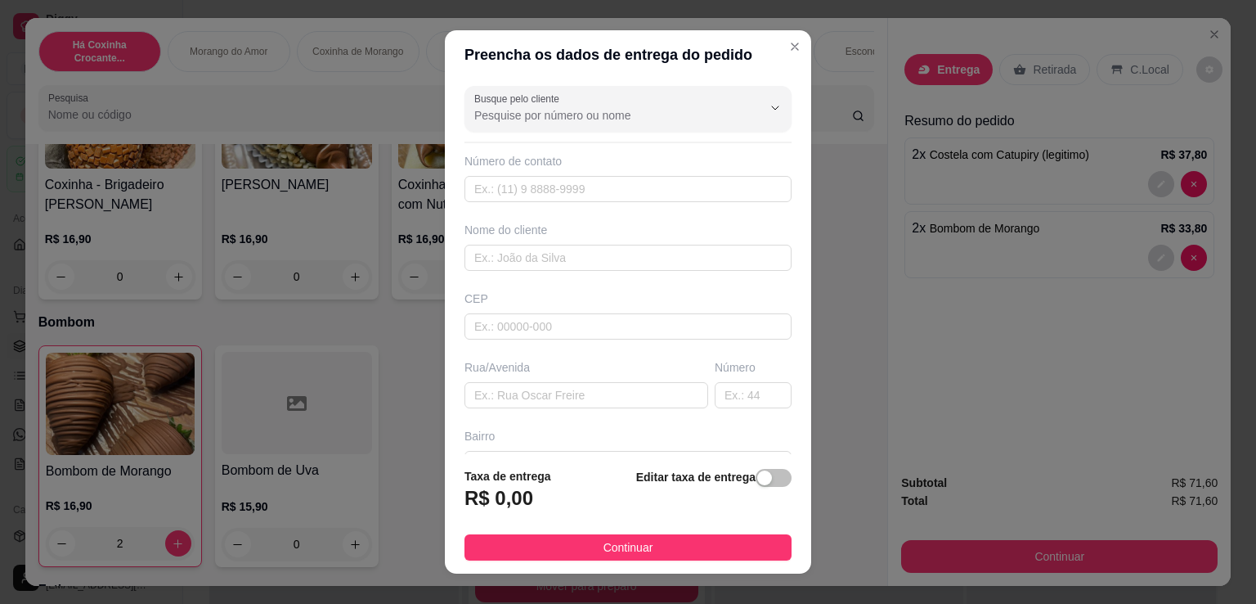
click at [743, 468] on div "Editar taxa de entrega" at bounding box center [713, 494] width 155 height 54
click at [757, 472] on div "button" at bounding box center [764, 477] width 15 height 15
drag, startPoint x: 317, startPoint y: 512, endPoint x: 312, endPoint y: 497, distance: 15.8
click at [313, 503] on div "Preencha os dados de entrega do pedido Busque pelo cliente Número de contato No…" at bounding box center [628, 302] width 1256 height 604
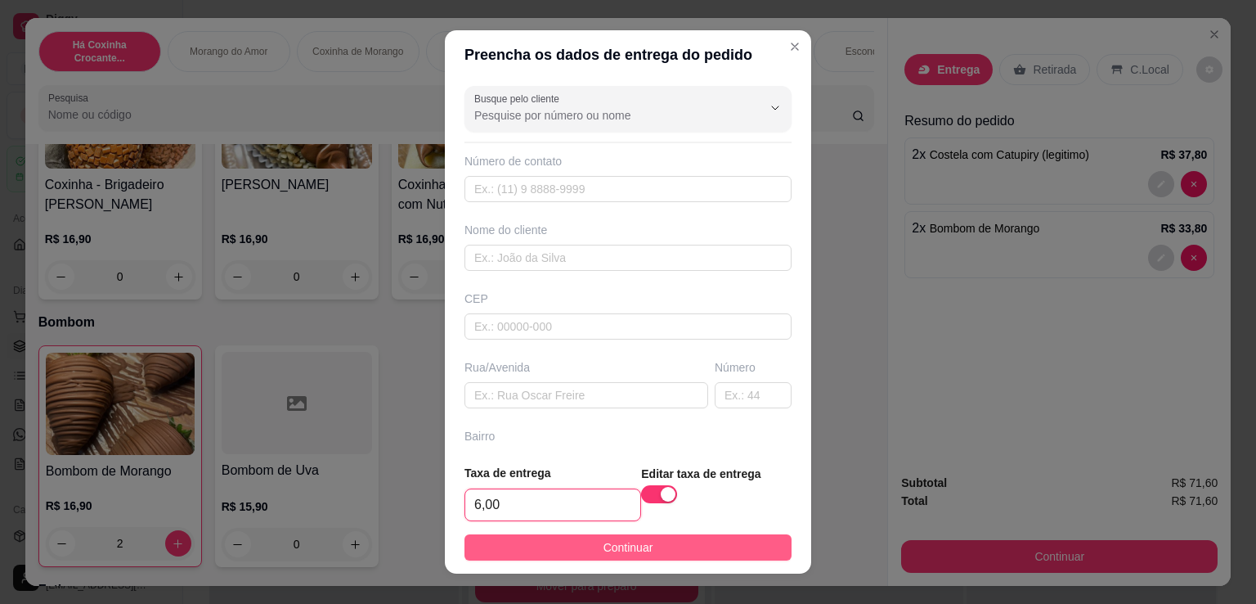
type input "6,00"
click at [749, 536] on button "Continuar" at bounding box center [628, 547] width 327 height 26
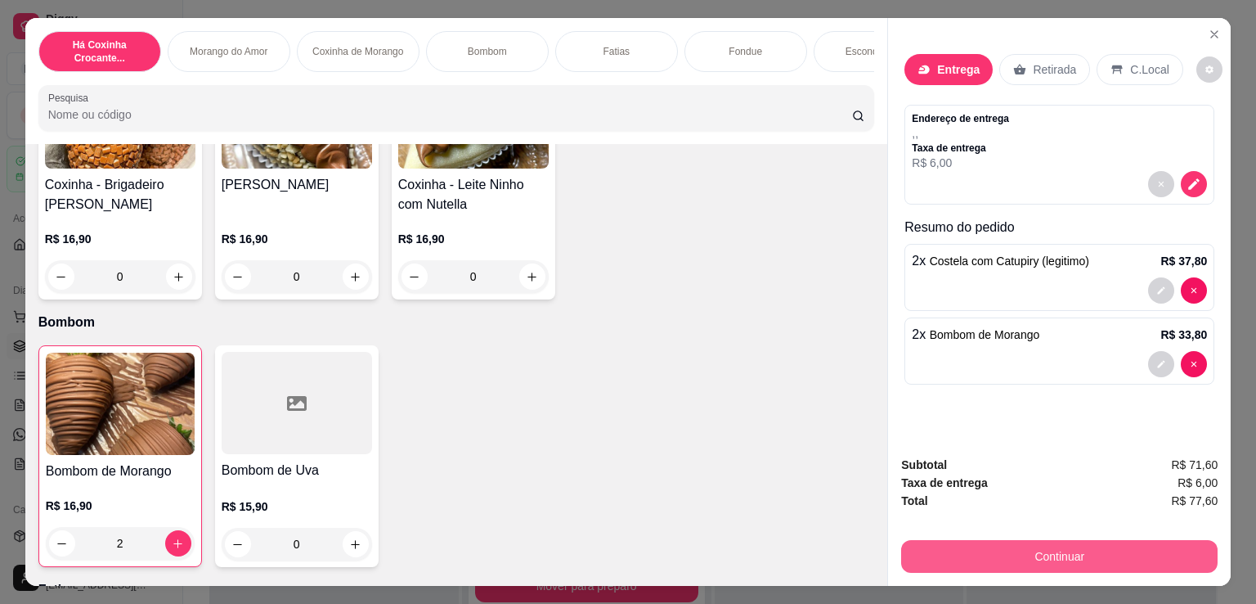
click at [1103, 559] on button "Continuar" at bounding box center [1059, 556] width 317 height 33
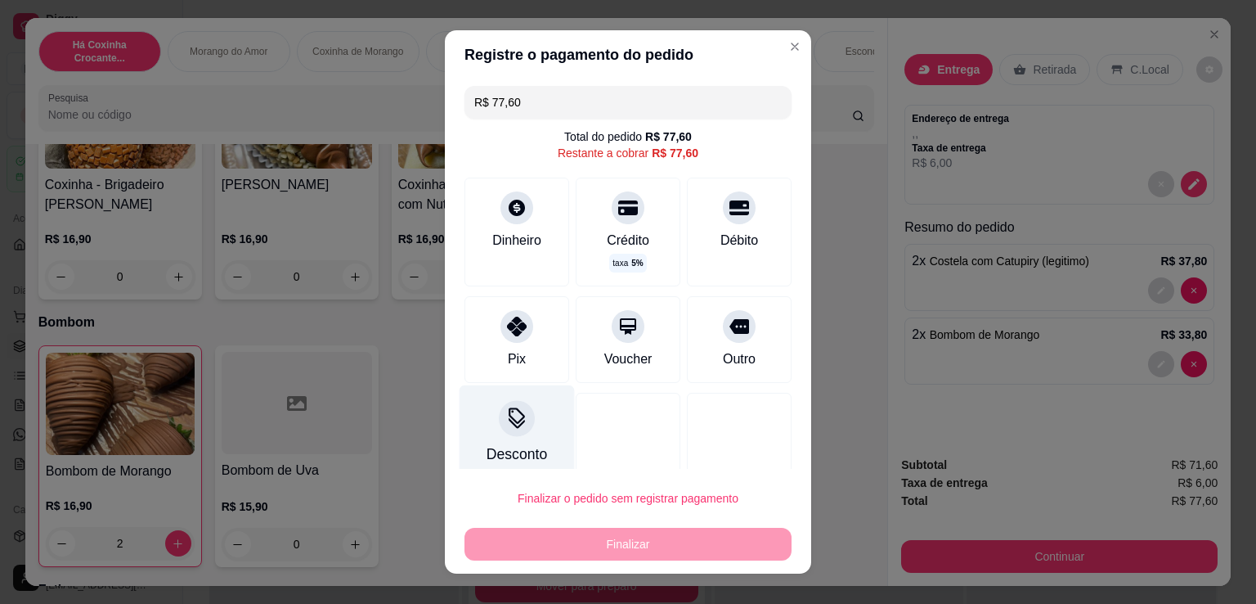
click at [489, 406] on div "Desconto" at bounding box center [517, 433] width 115 height 96
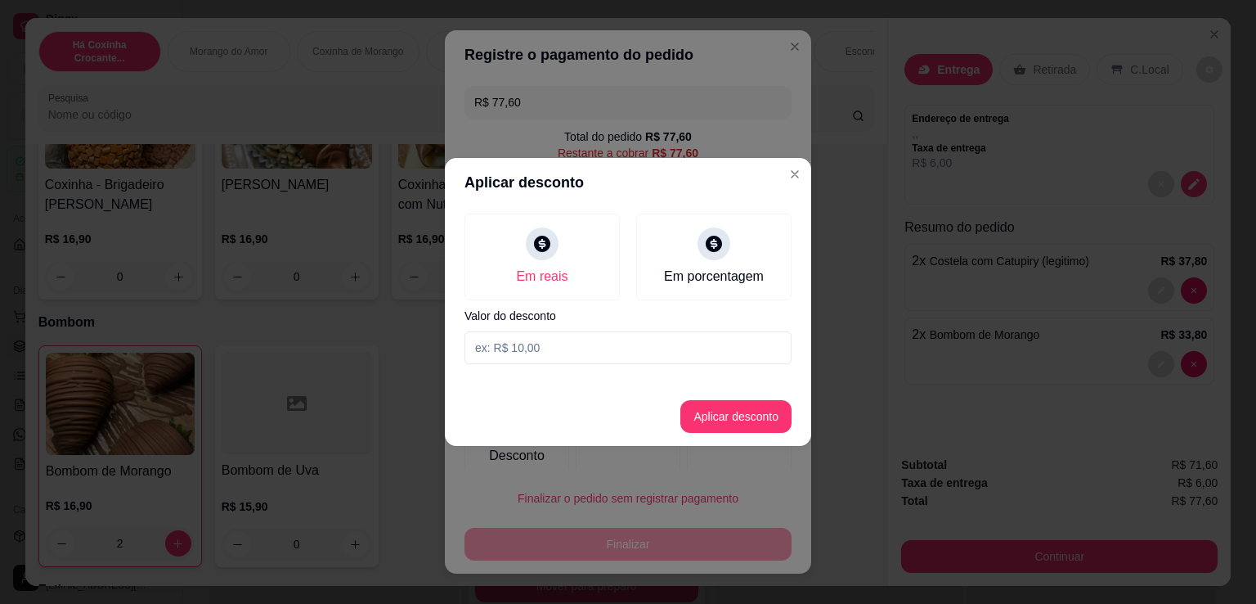
click at [606, 354] on input at bounding box center [628, 347] width 327 height 33
type input "3,60"
click at [730, 420] on button "Aplicar desconto" at bounding box center [735, 416] width 111 height 33
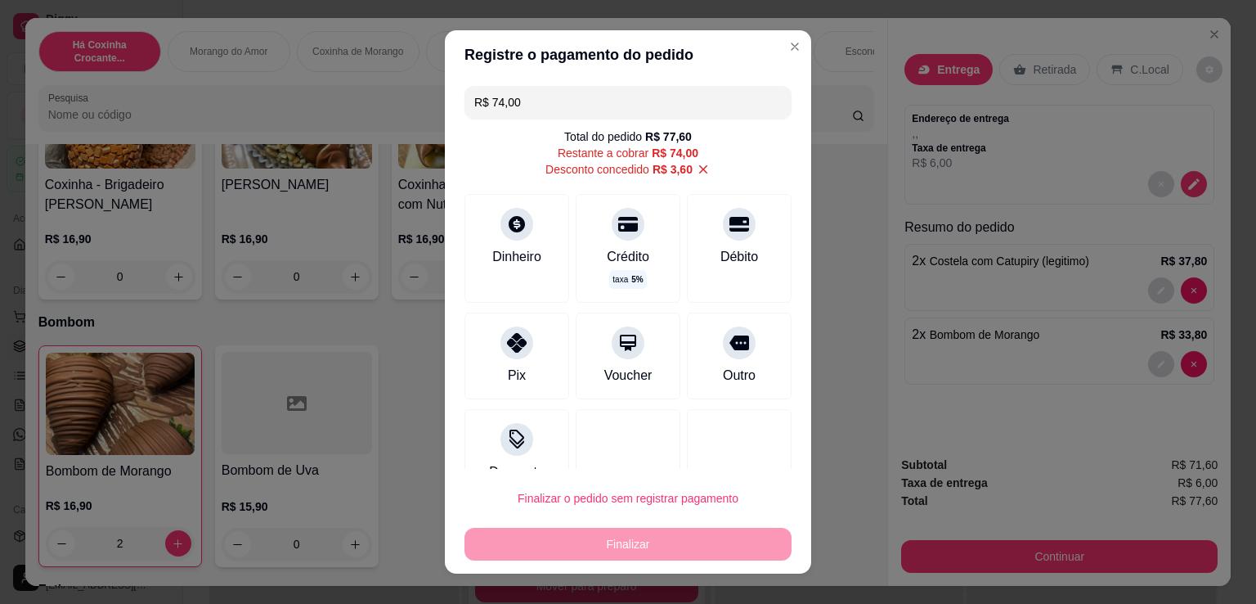
drag, startPoint x: 519, startPoint y: 344, endPoint x: 559, endPoint y: 356, distance: 41.9
click at [520, 344] on div at bounding box center [517, 342] width 33 height 33
type input "R$ 0,00"
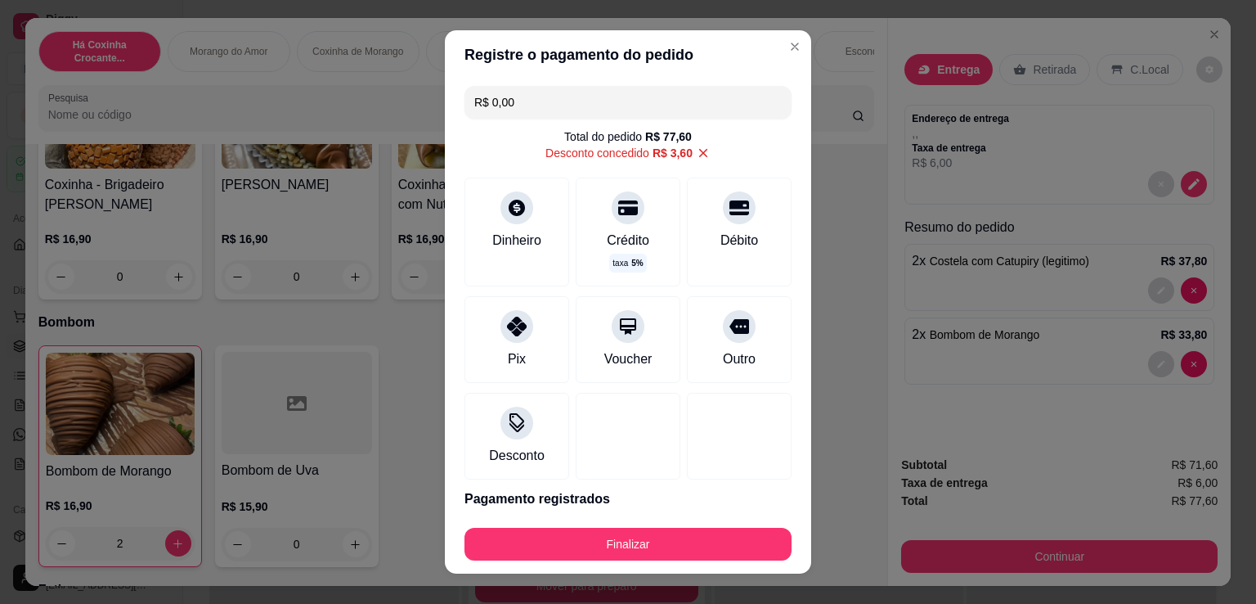
scroll to position [62, 0]
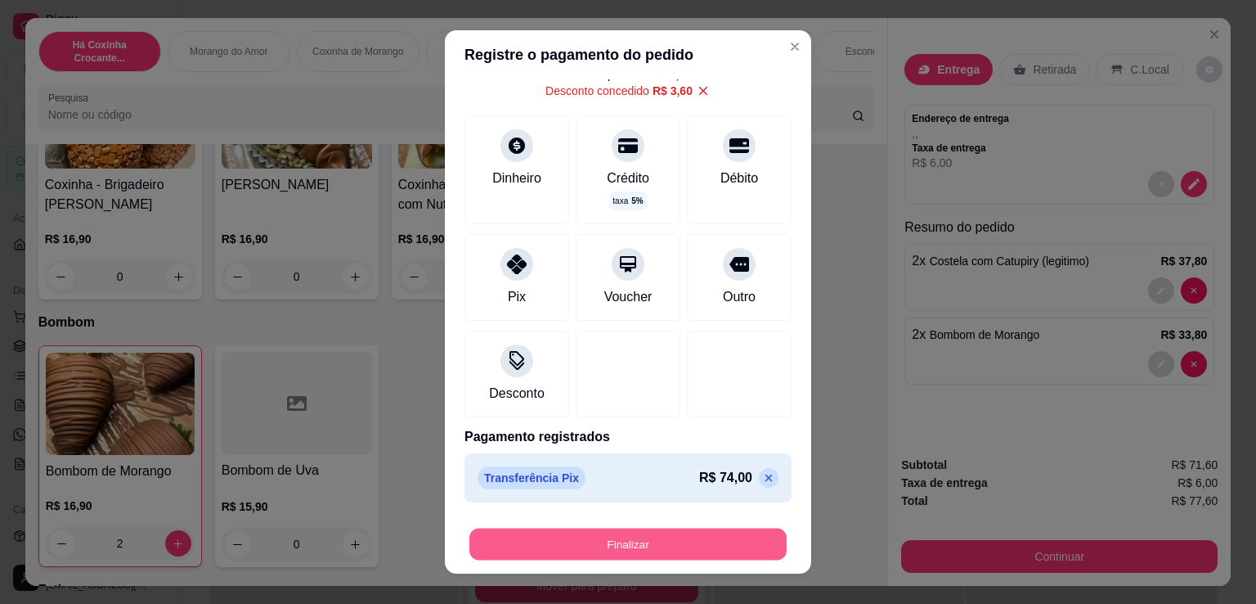
click at [720, 536] on button "Finalizar" at bounding box center [627, 544] width 317 height 32
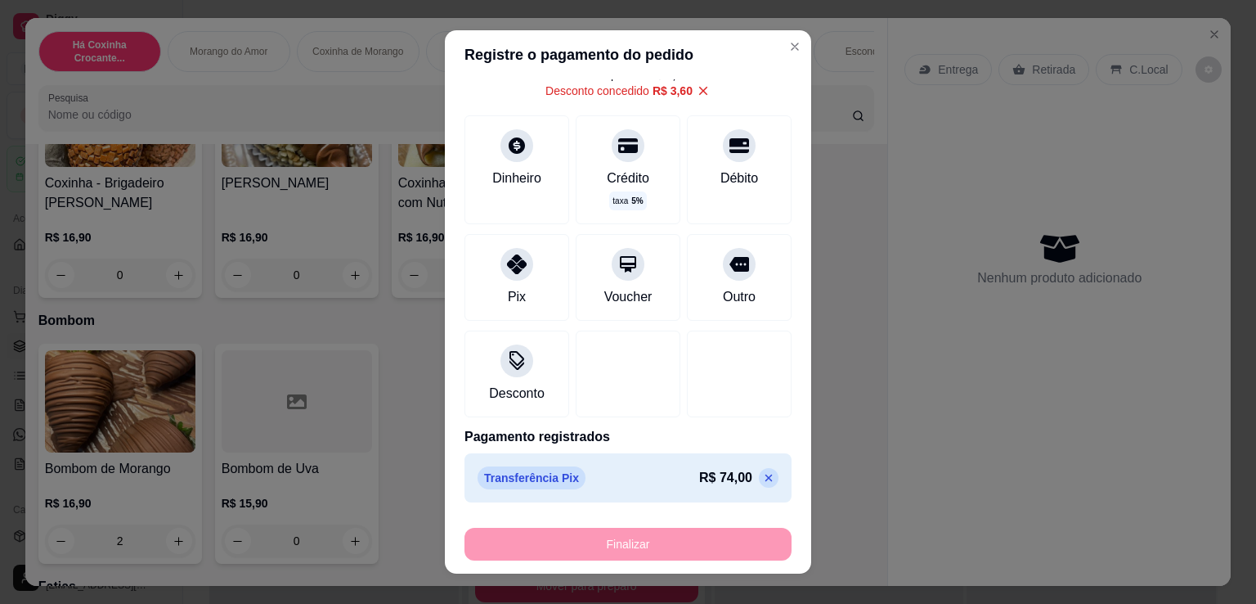
type input "0"
type input "-R$ 77,60"
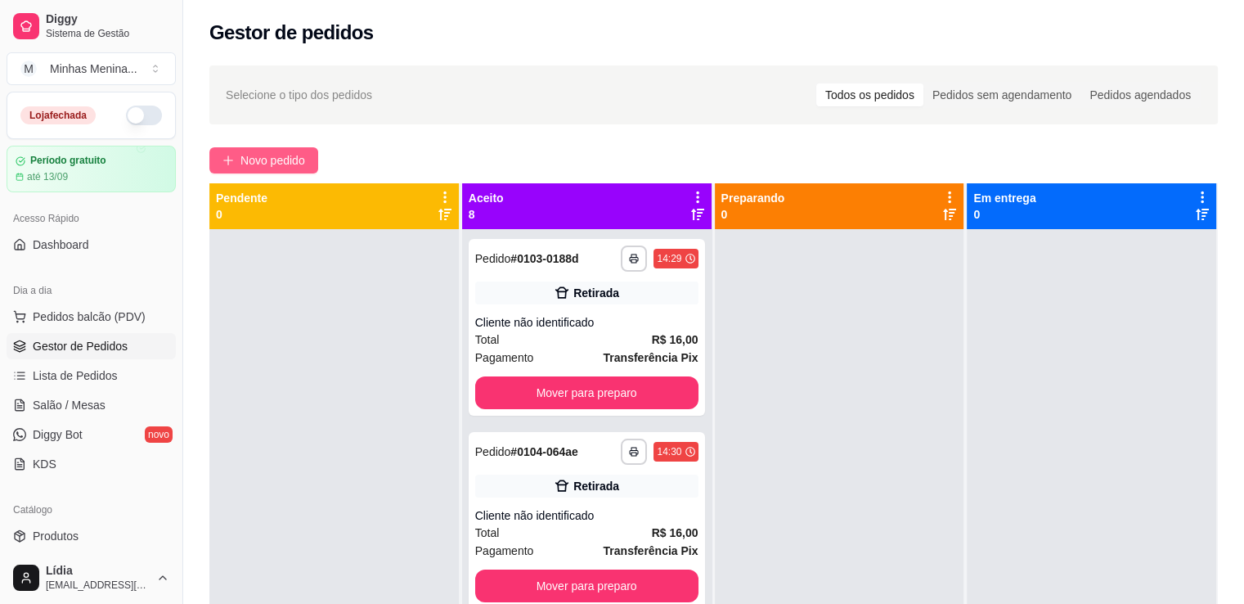
click at [272, 148] on button "Novo pedido" at bounding box center [263, 160] width 109 height 26
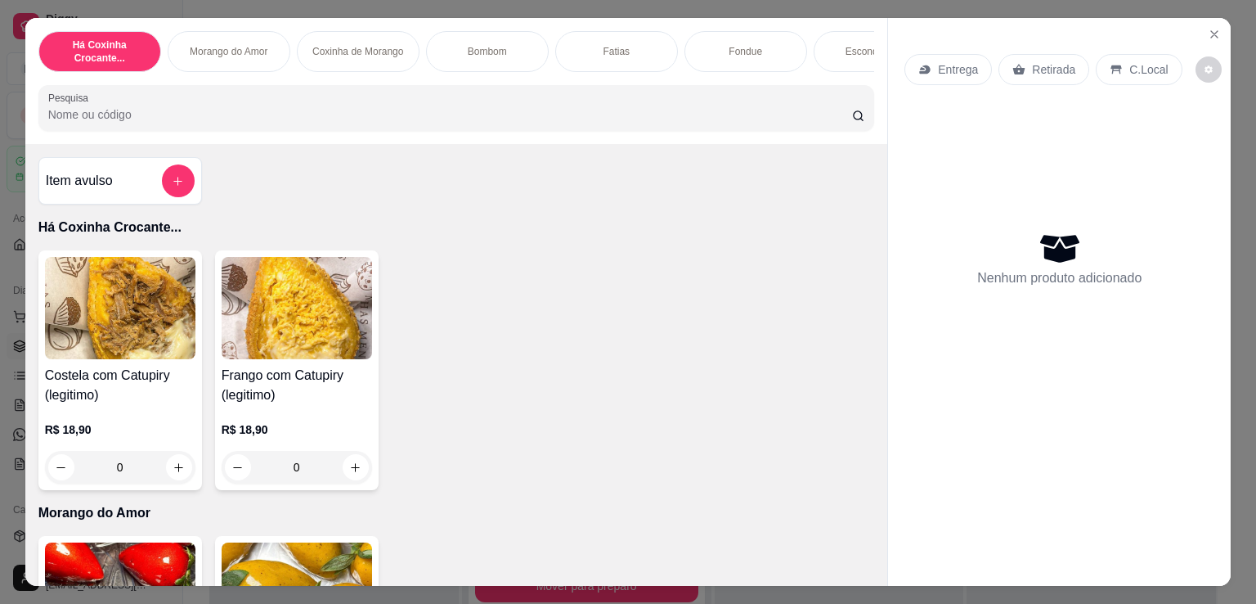
scroll to position [381, 0]
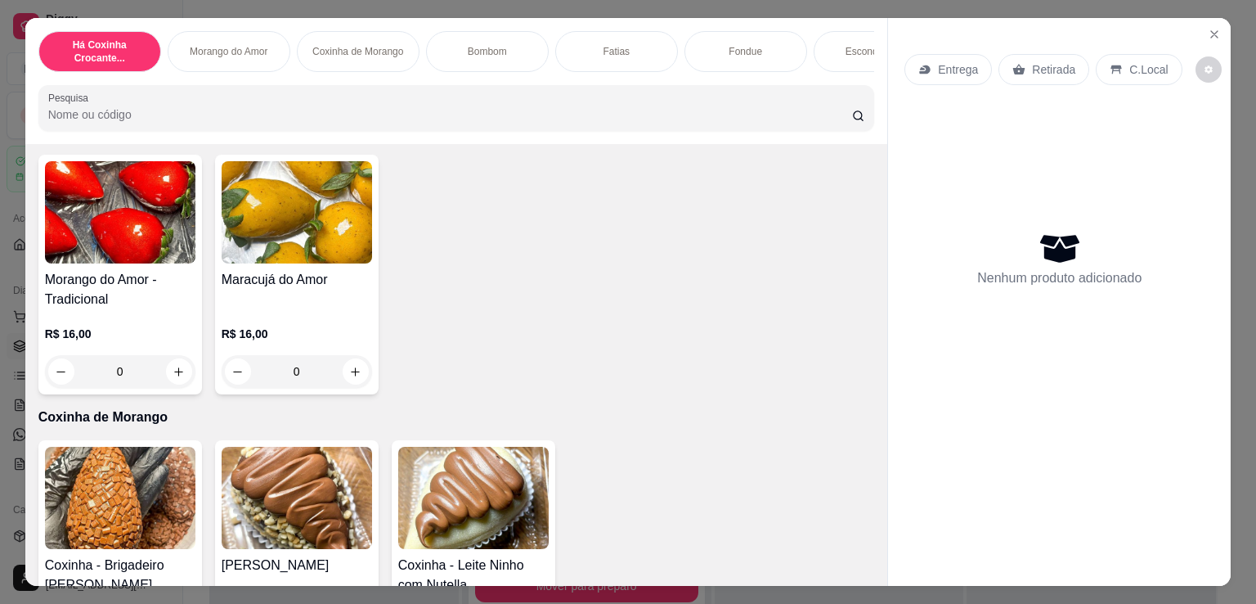
click at [335, 374] on input "0" at bounding box center [297, 371] width 92 height 33
click at [349, 378] on icon "increase-product-quantity" at bounding box center [355, 372] width 12 height 12
type input "1"
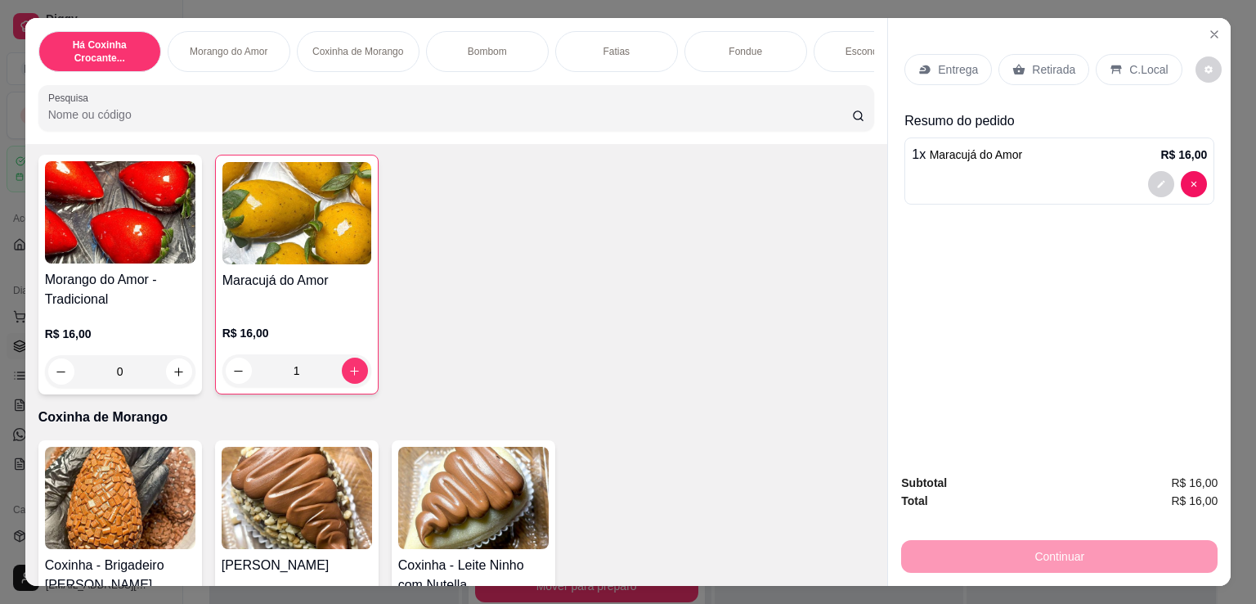
click at [956, 54] on div "Entrega" at bounding box center [949, 69] width 88 height 31
click at [1040, 54] on div "Retirada" at bounding box center [1044, 69] width 91 height 31
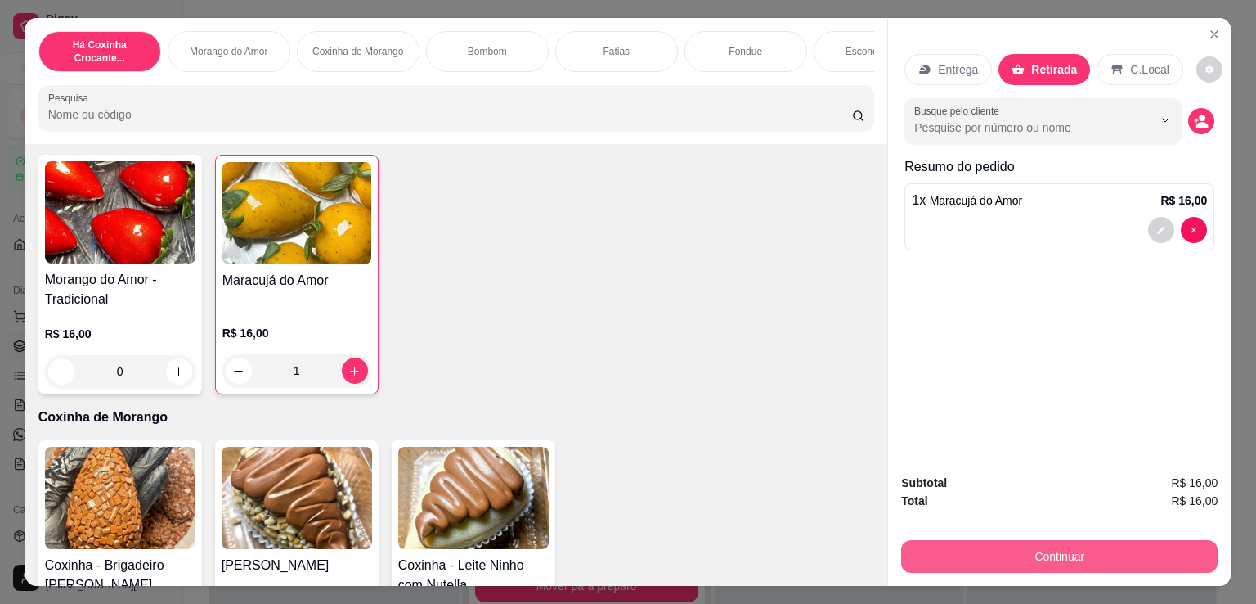
click at [1014, 550] on button "Continuar" at bounding box center [1059, 556] width 317 height 33
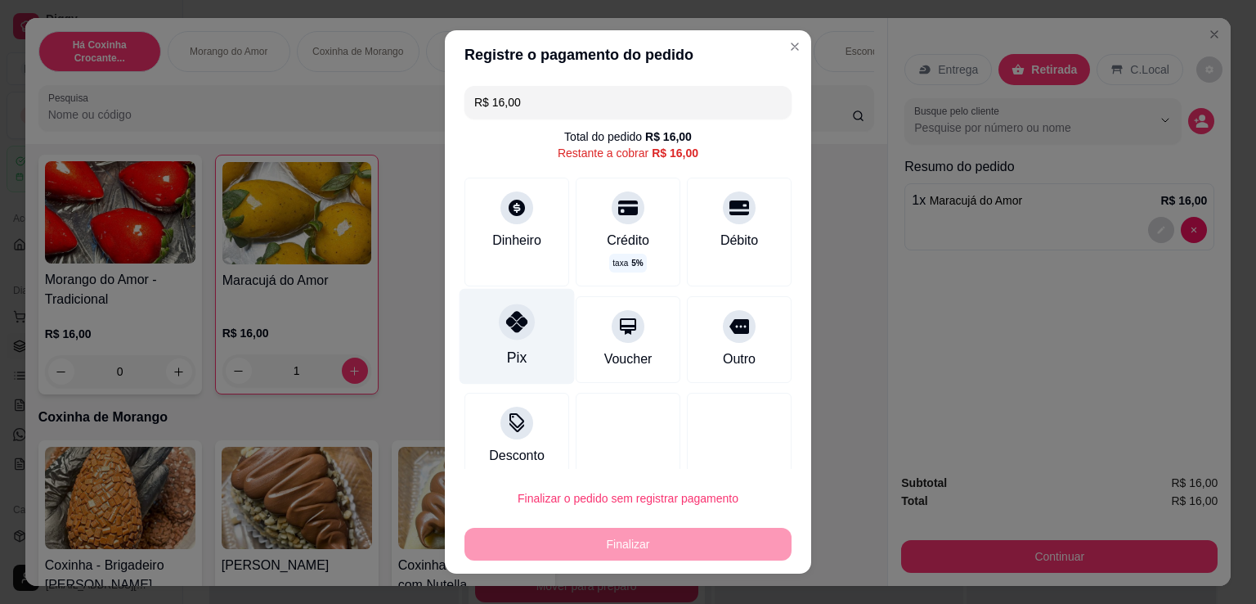
click at [523, 357] on div "Pix" at bounding box center [517, 337] width 115 height 96
type input "R$ 0,00"
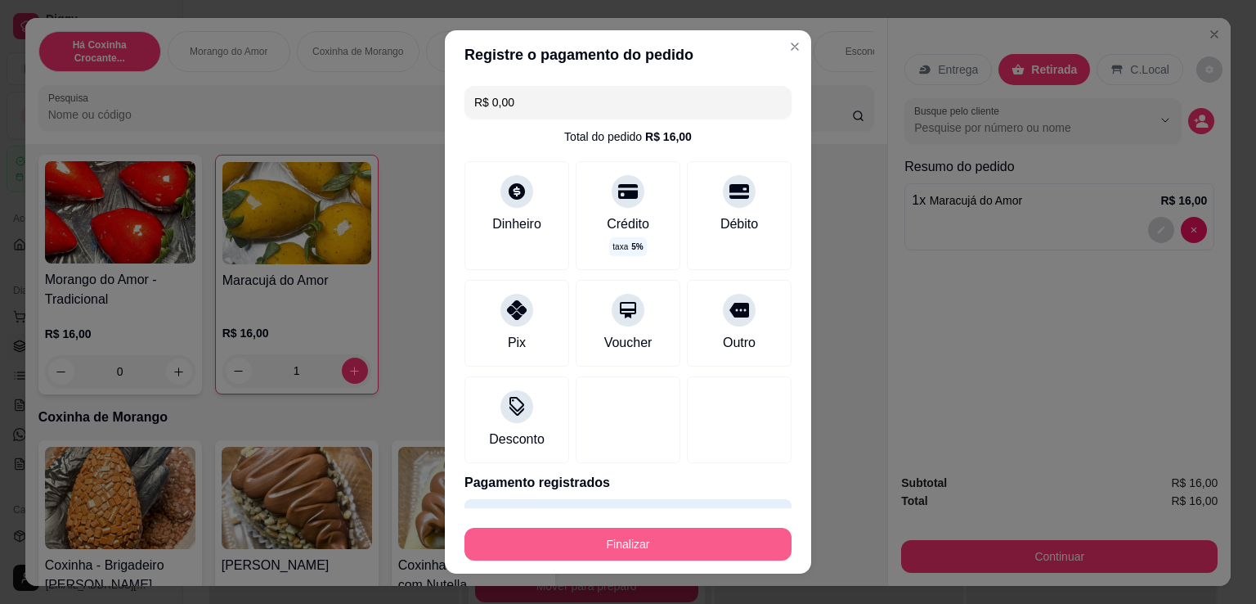
click at [618, 544] on button "Finalizar" at bounding box center [628, 544] width 327 height 33
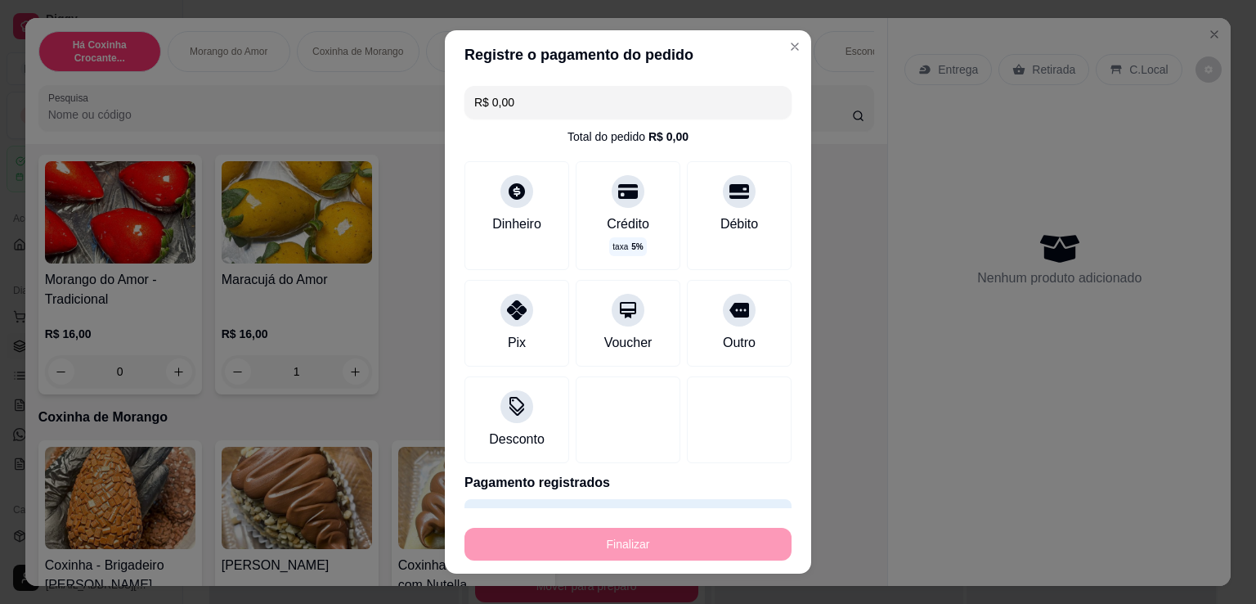
type input "0"
type input "-R$ 16,00"
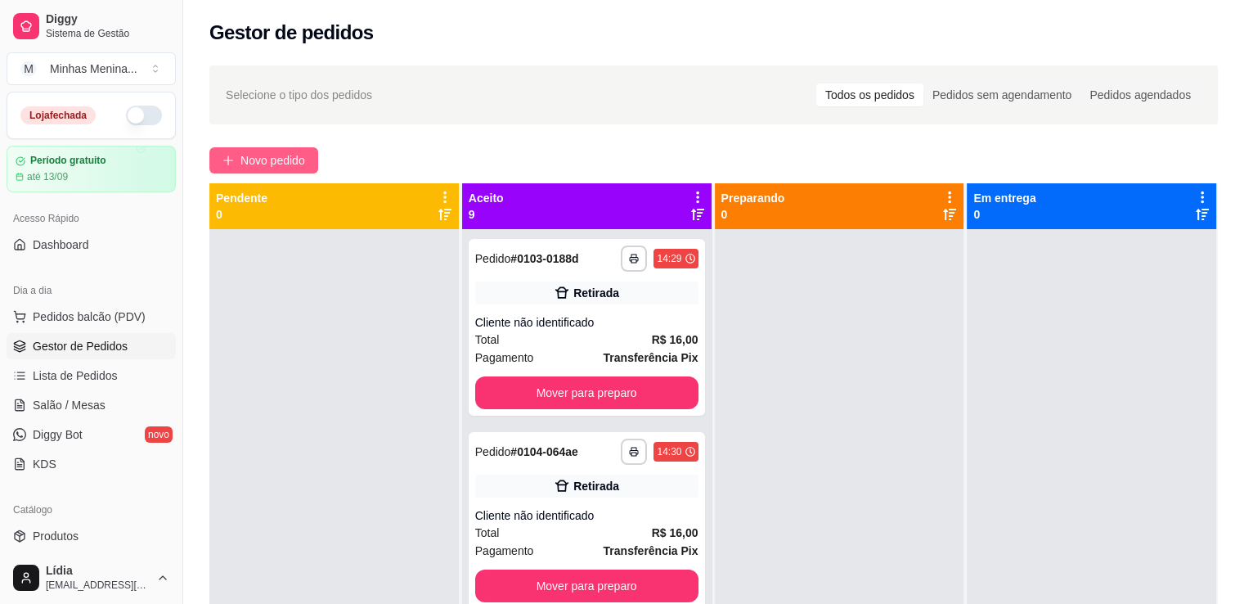
click at [304, 165] on span "Novo pedido" at bounding box center [272, 160] width 65 height 18
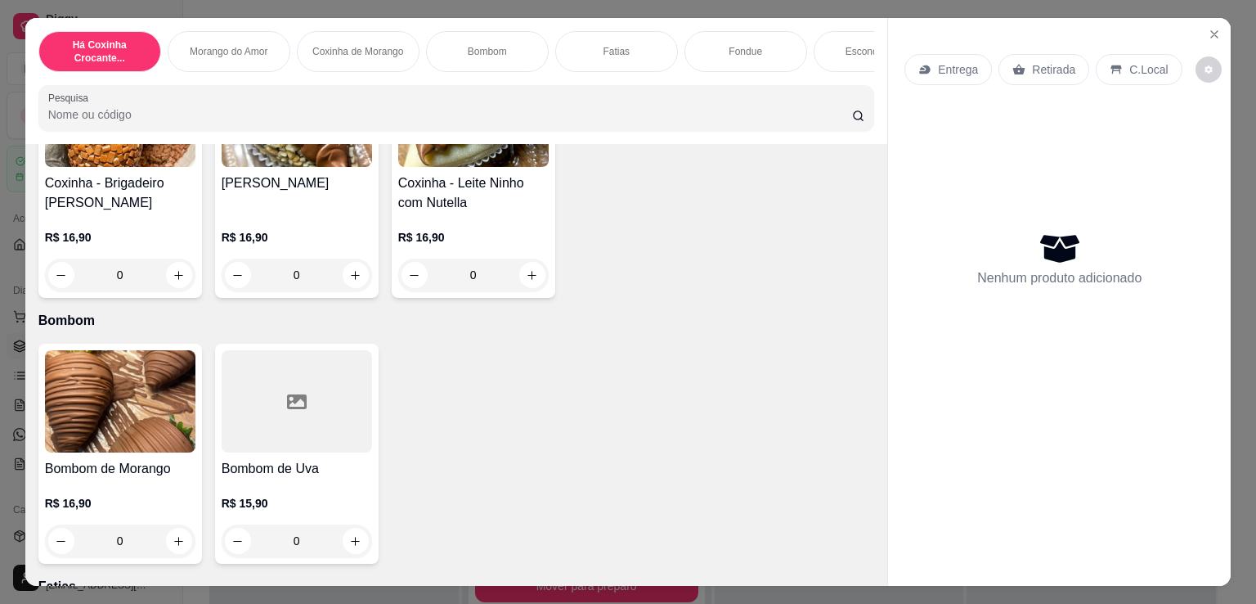
scroll to position [381, 0]
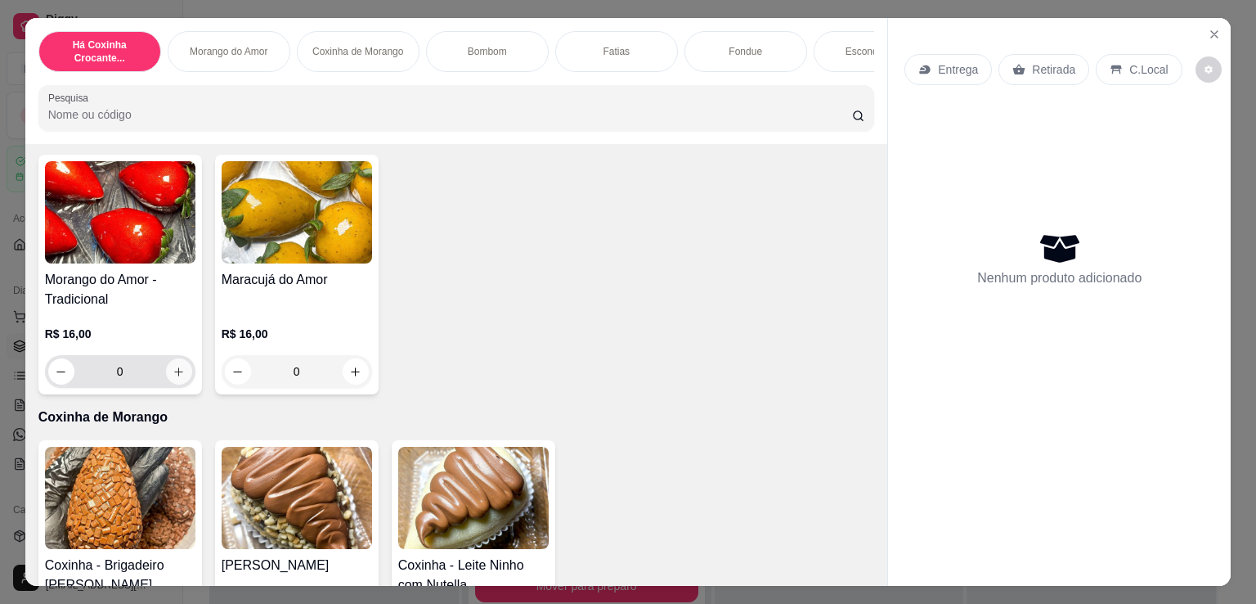
click at [170, 369] on button "increase-product-quantity" at bounding box center [179, 371] width 26 height 26
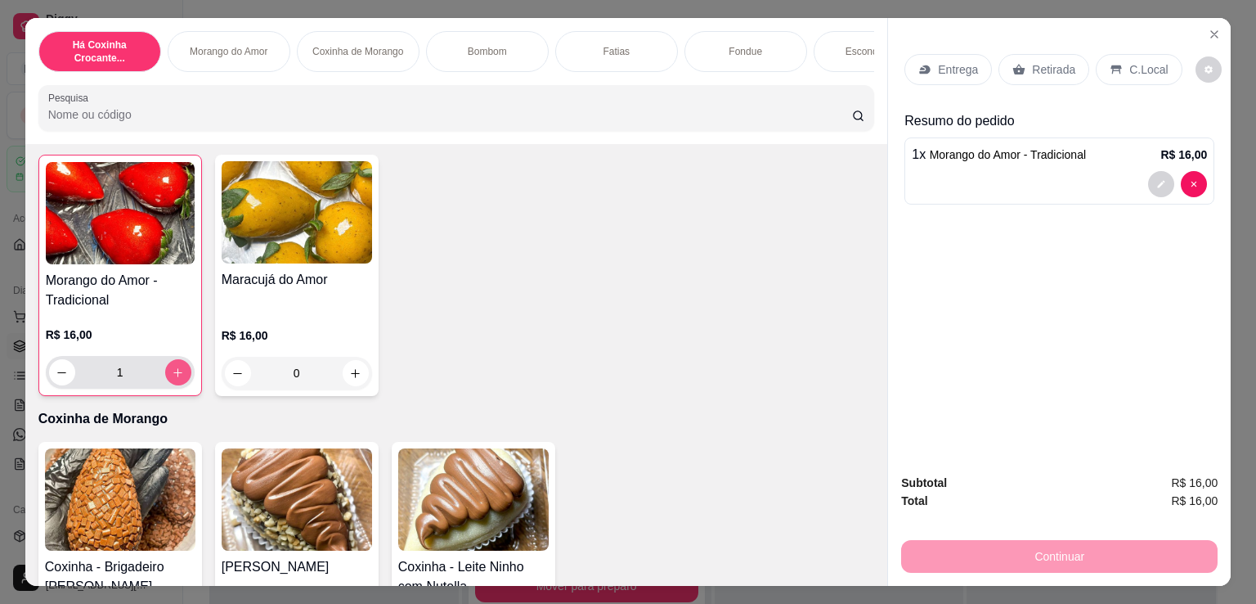
click at [170, 369] on button "increase-product-quantity" at bounding box center [178, 372] width 26 height 26
type input "2"
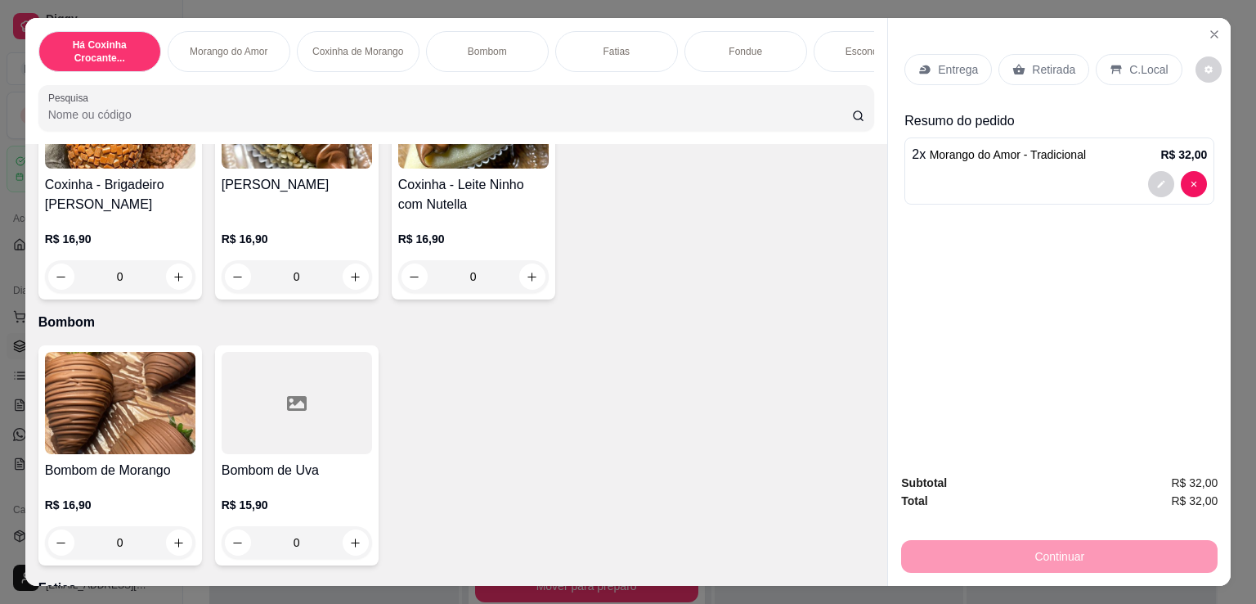
scroll to position [1145, 0]
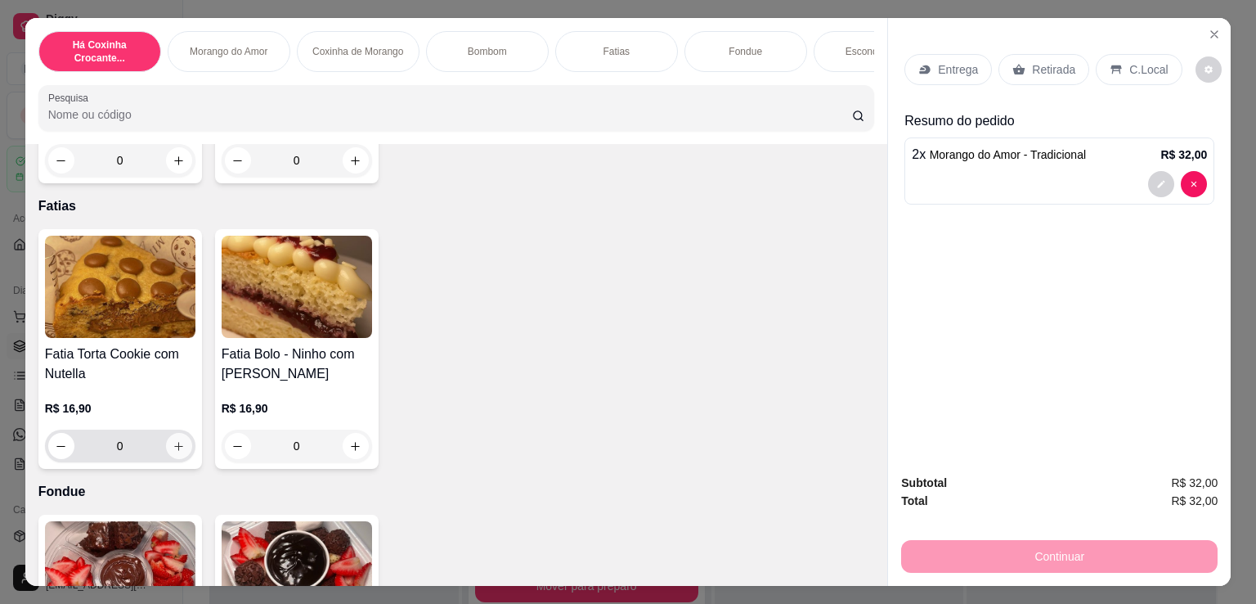
click at [174, 451] on icon "increase-product-quantity" at bounding box center [178, 446] width 9 height 9
type input "1"
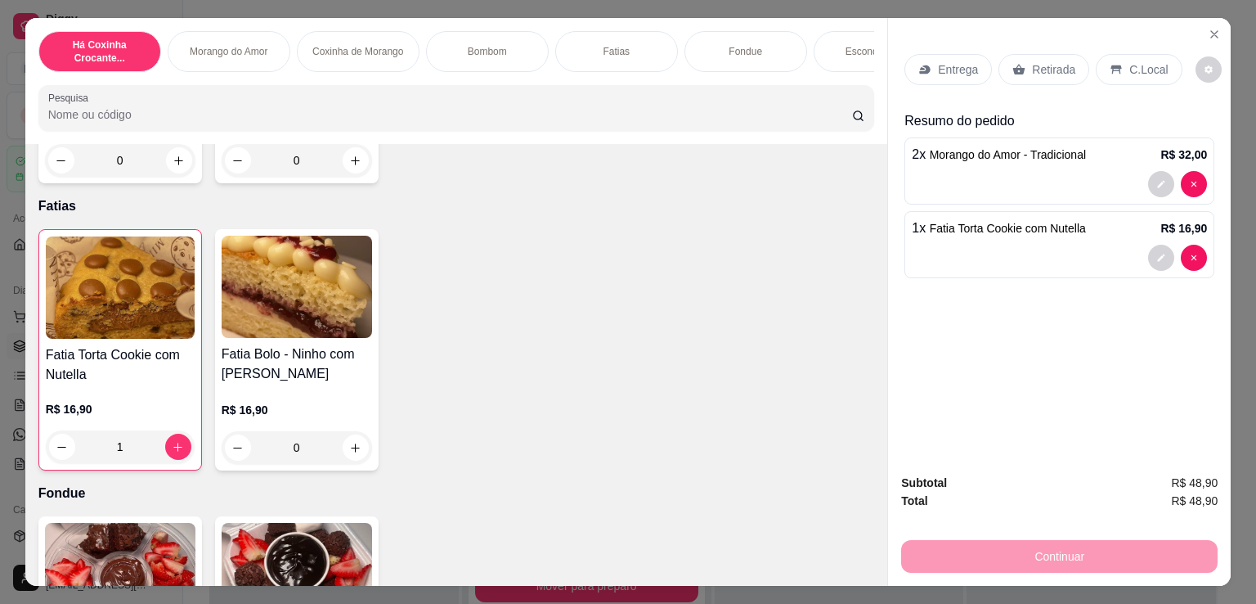
click at [1177, 538] on div "Continuar" at bounding box center [1059, 554] width 317 height 37
click at [1036, 66] on p "Retirada" at bounding box center [1053, 69] width 43 height 16
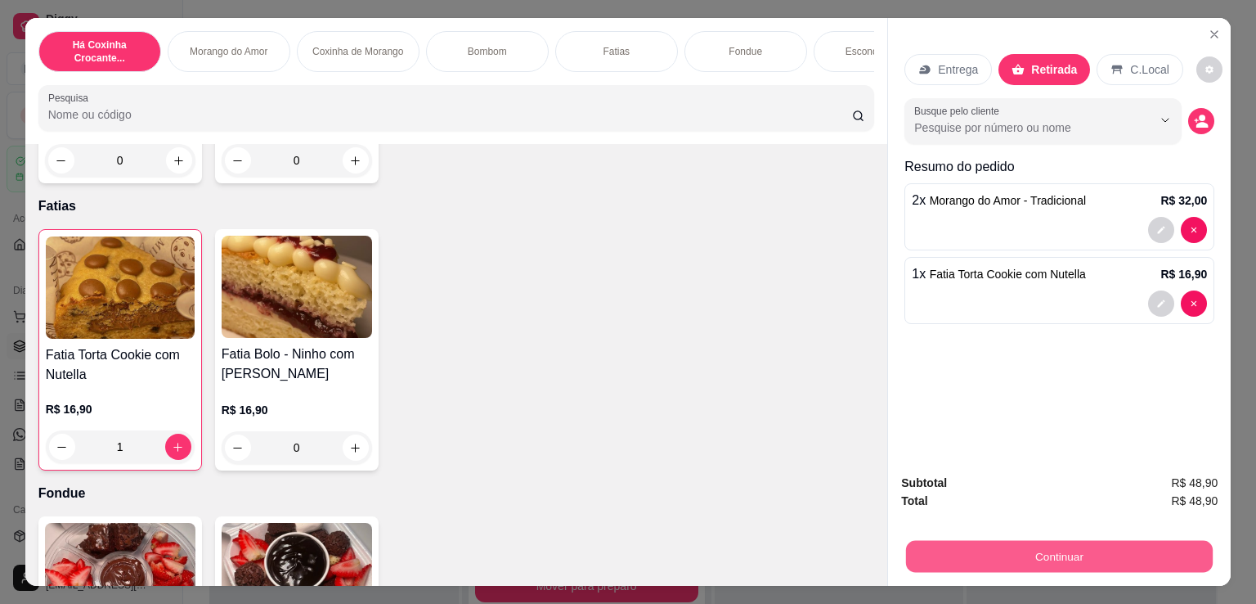
click at [1049, 542] on button "Continuar" at bounding box center [1059, 556] width 307 height 32
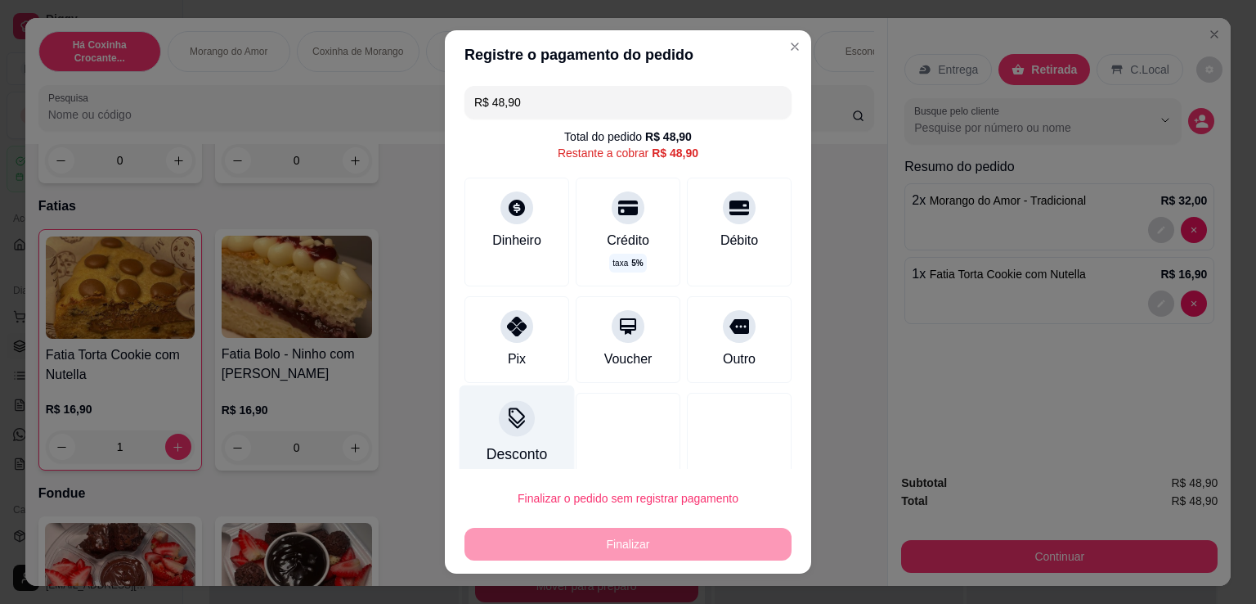
click at [510, 433] on div at bounding box center [517, 418] width 36 height 36
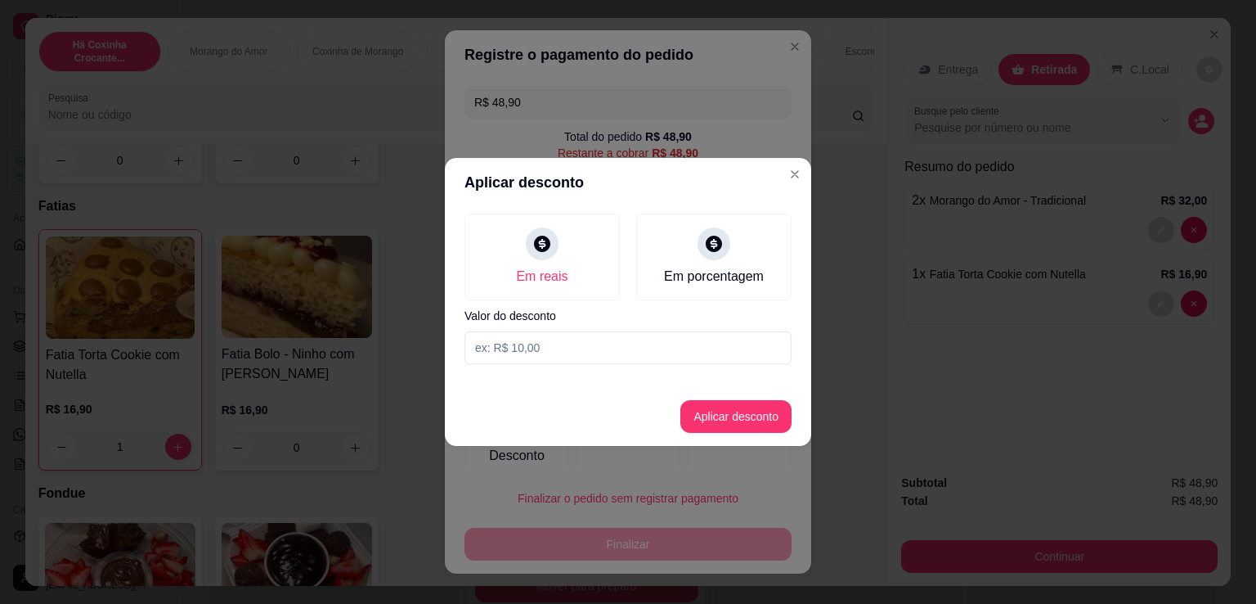
click at [563, 339] on input at bounding box center [628, 347] width 327 height 33
type input "0,90"
click at [751, 403] on button "Aplicar desconto" at bounding box center [735, 416] width 111 height 33
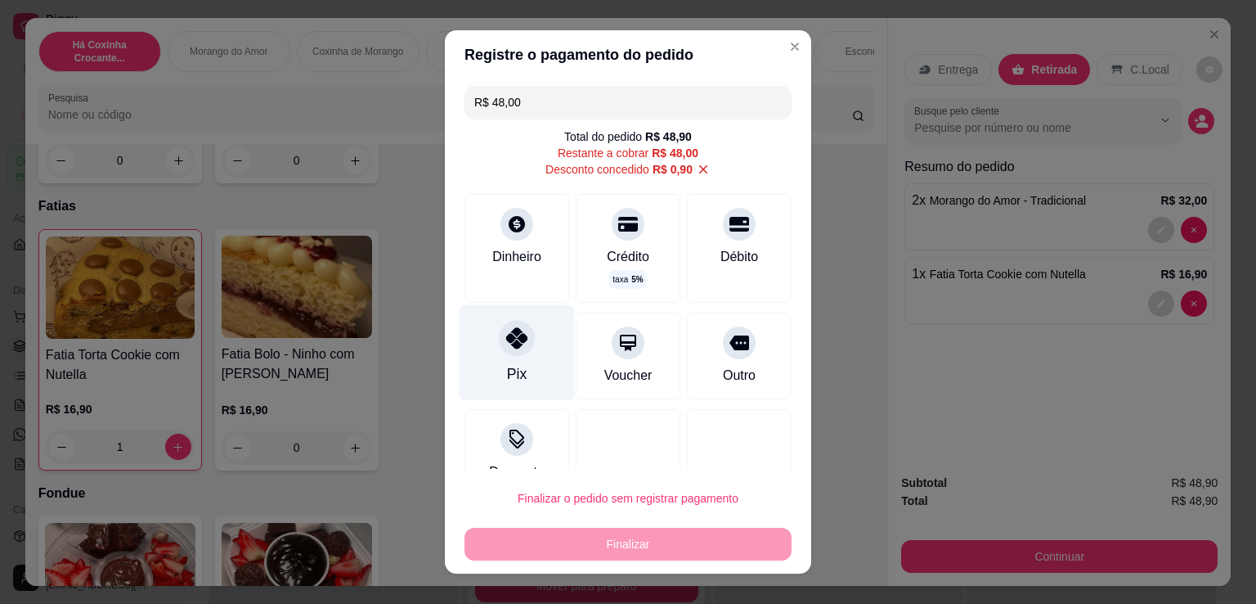
click at [541, 344] on div "Pix" at bounding box center [517, 353] width 115 height 96
type input "R$ 0,00"
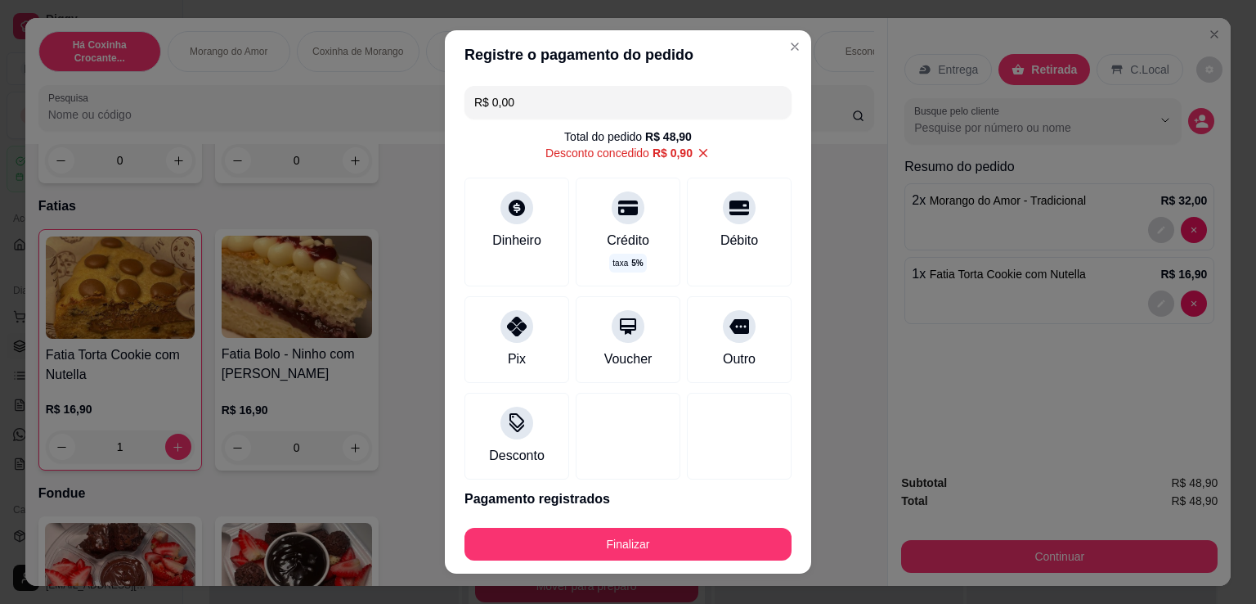
scroll to position [62, 0]
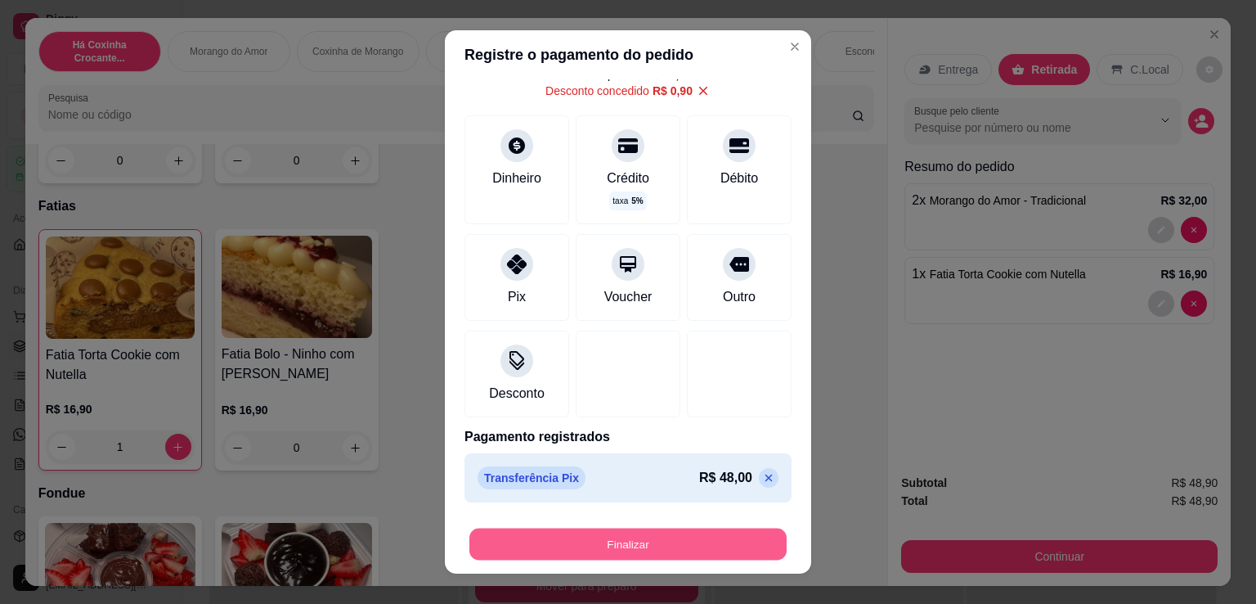
click at [693, 547] on button "Finalizar" at bounding box center [627, 544] width 317 height 32
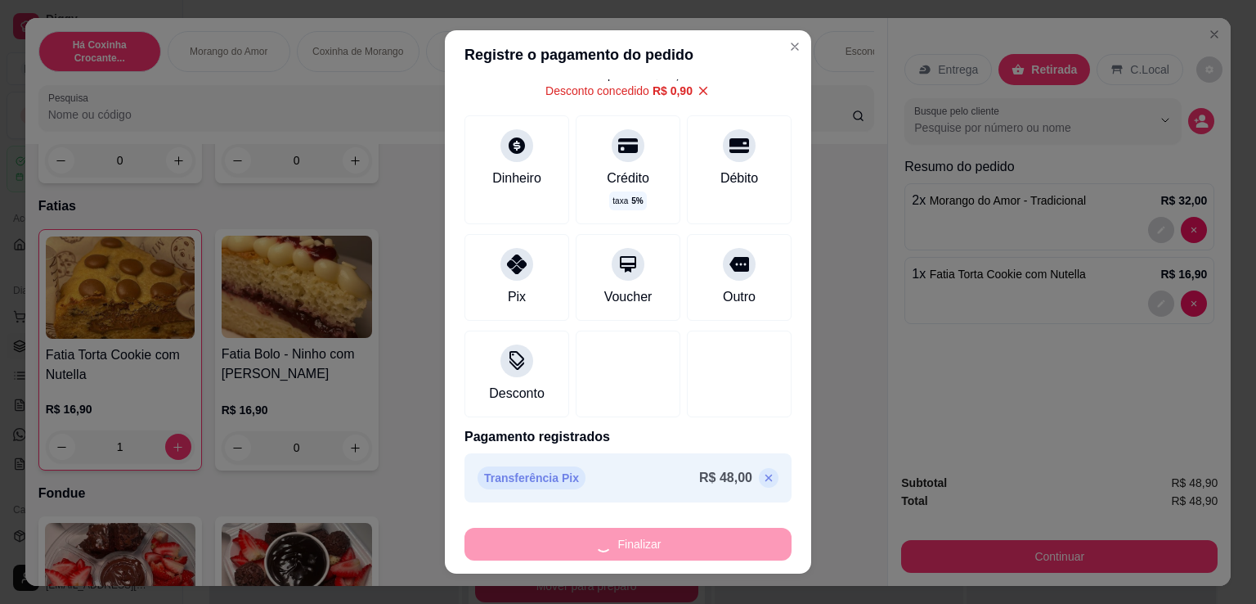
type input "0"
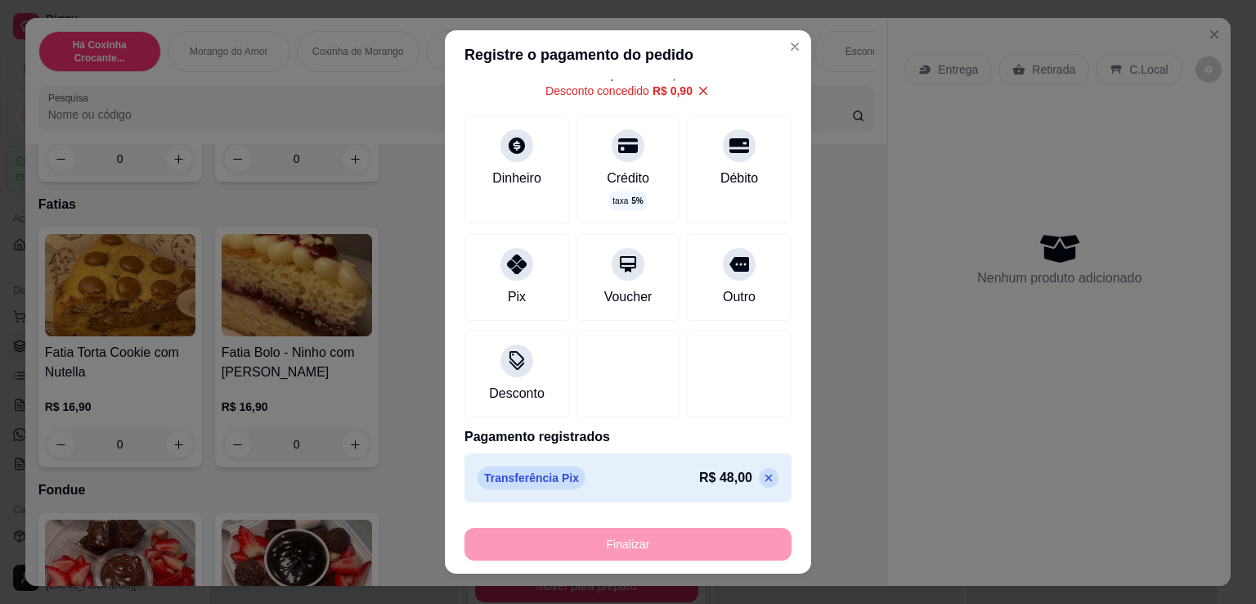
type input "-R$ 48,90"
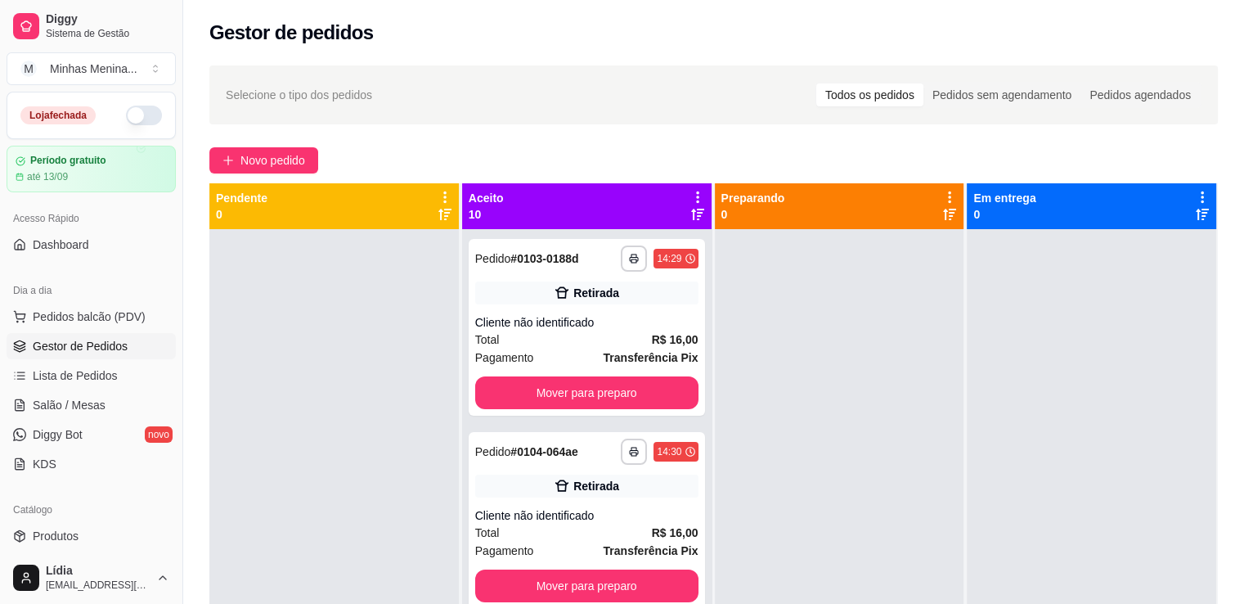
click at [262, 144] on div "**********" at bounding box center [713, 431] width 1061 height 751
click at [263, 156] on span "Novo pedido" at bounding box center [272, 160] width 65 height 18
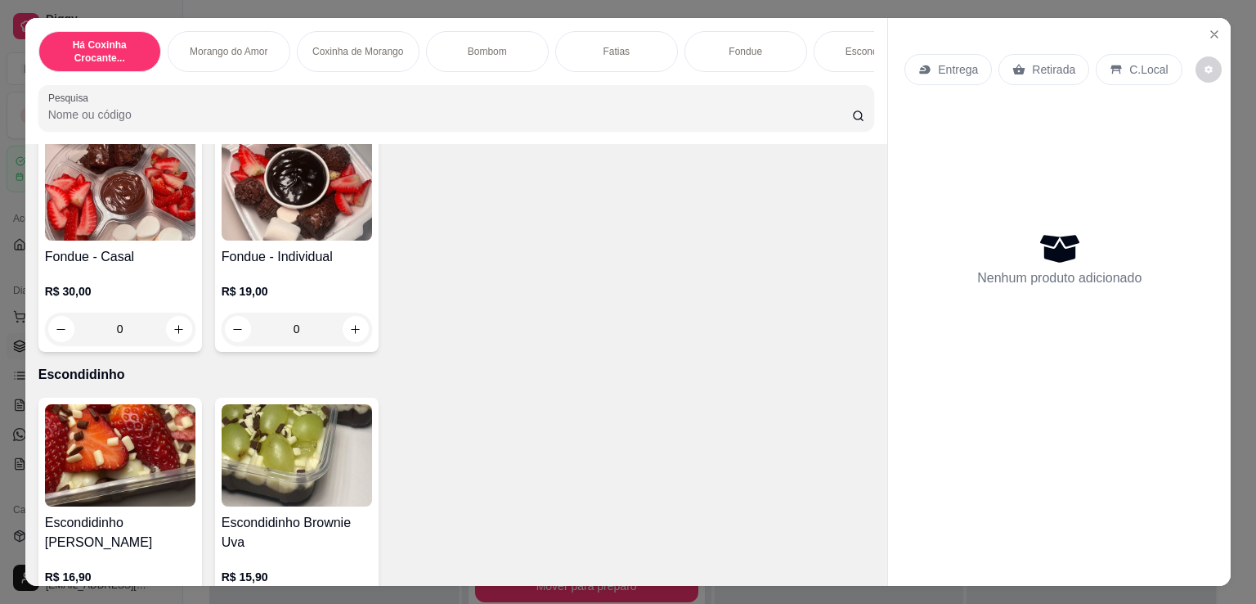
scroll to position [1908, 0]
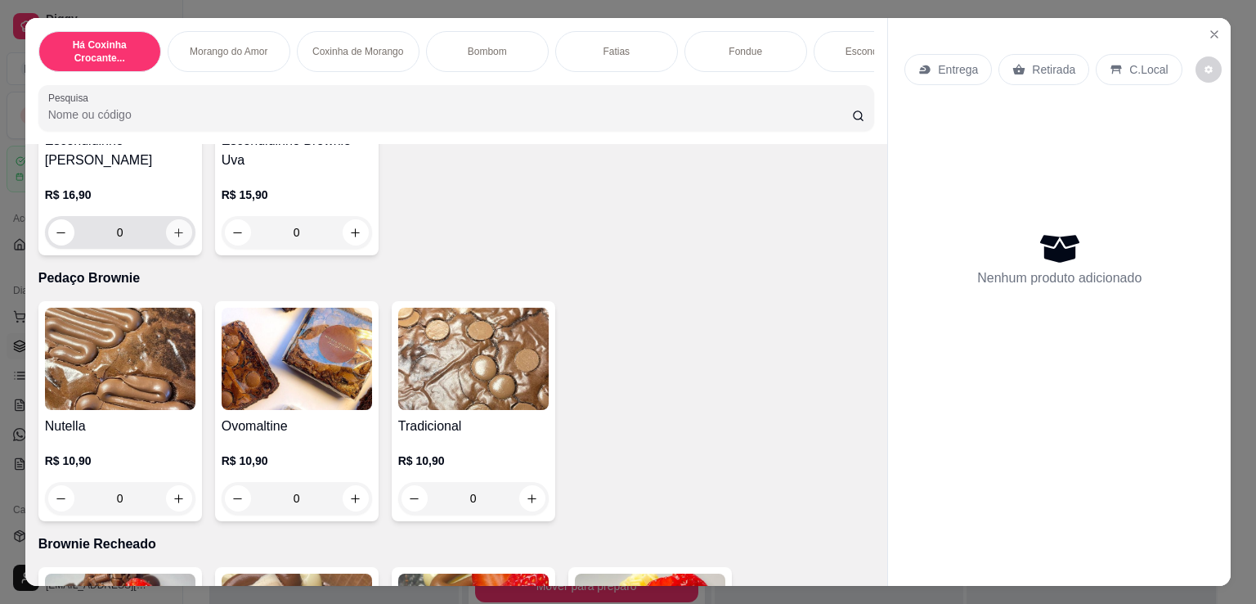
click at [177, 229] on button "increase-product-quantity" at bounding box center [179, 232] width 26 height 26
type input "1"
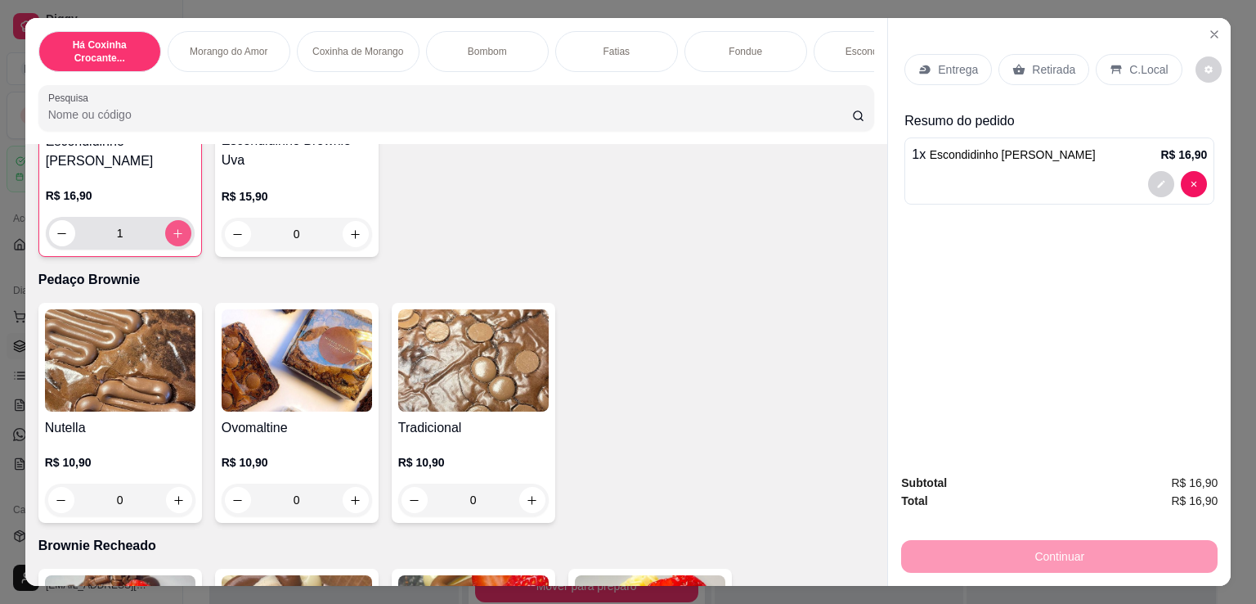
scroll to position [1909, 0]
click at [1032, 61] on p "Retirada" at bounding box center [1053, 69] width 43 height 16
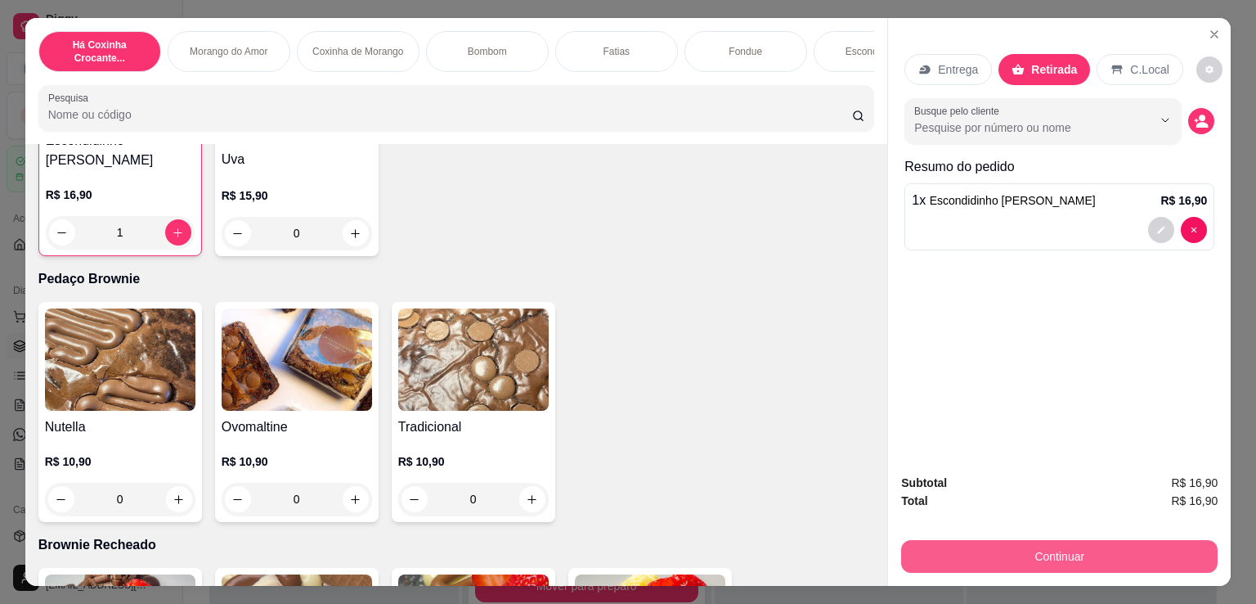
click at [1035, 559] on button "Continuar" at bounding box center [1059, 556] width 317 height 33
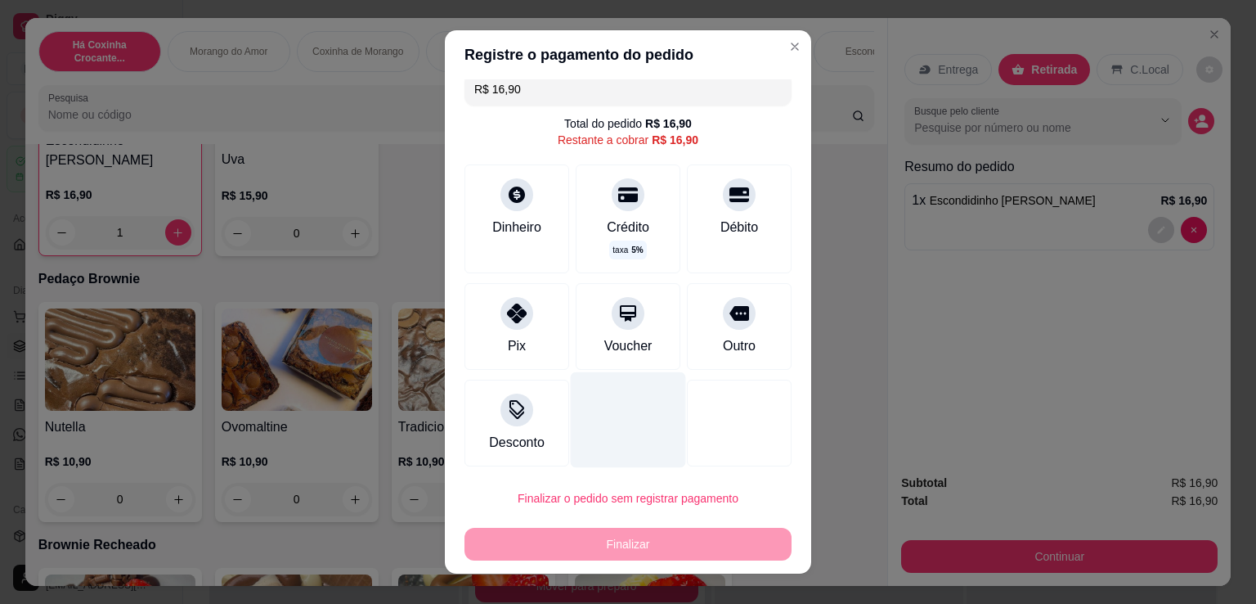
scroll to position [16, 0]
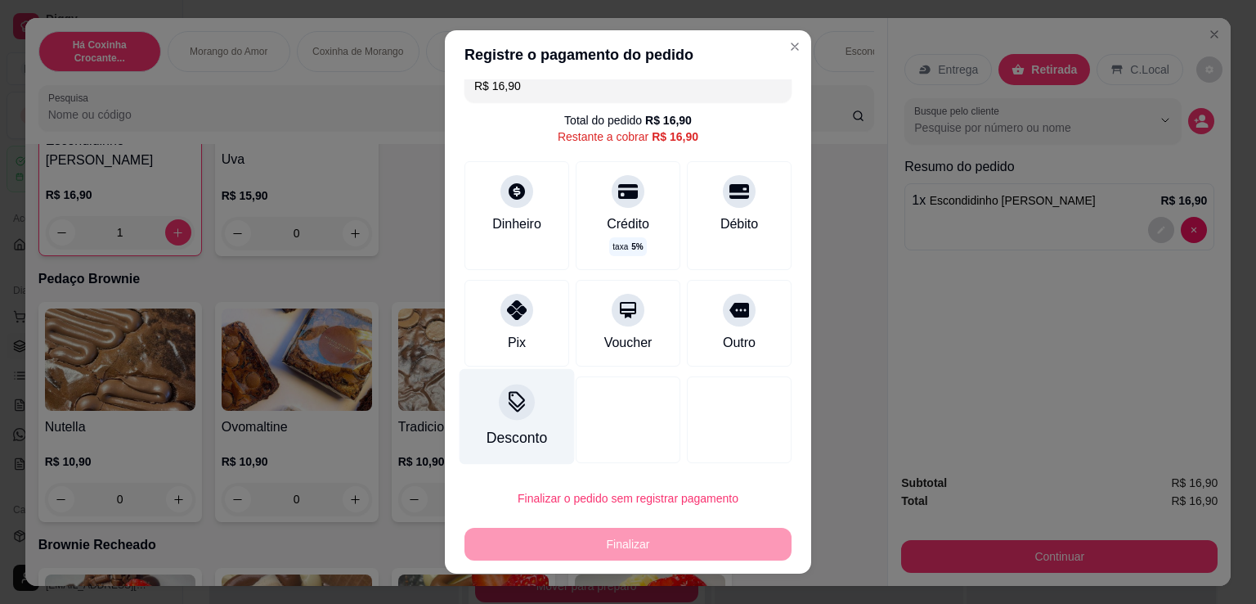
click at [522, 433] on div "Desconto" at bounding box center [517, 437] width 61 height 21
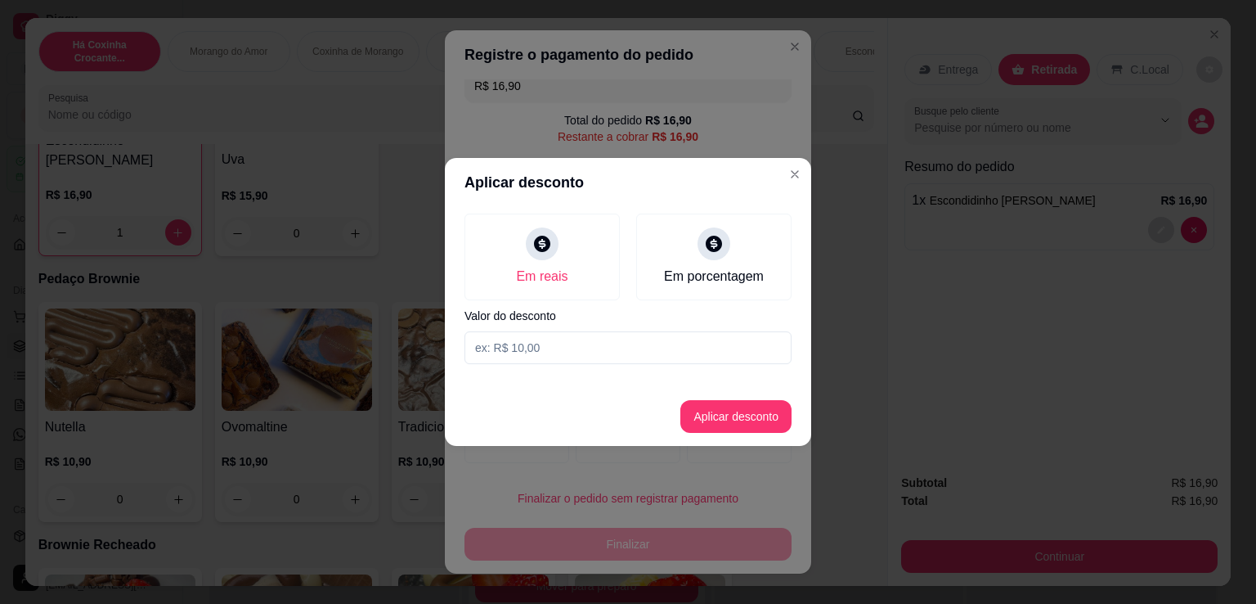
click at [632, 339] on input at bounding box center [628, 347] width 327 height 33
type input "0,90"
click at [742, 411] on button "Aplicar desconto" at bounding box center [735, 416] width 111 height 33
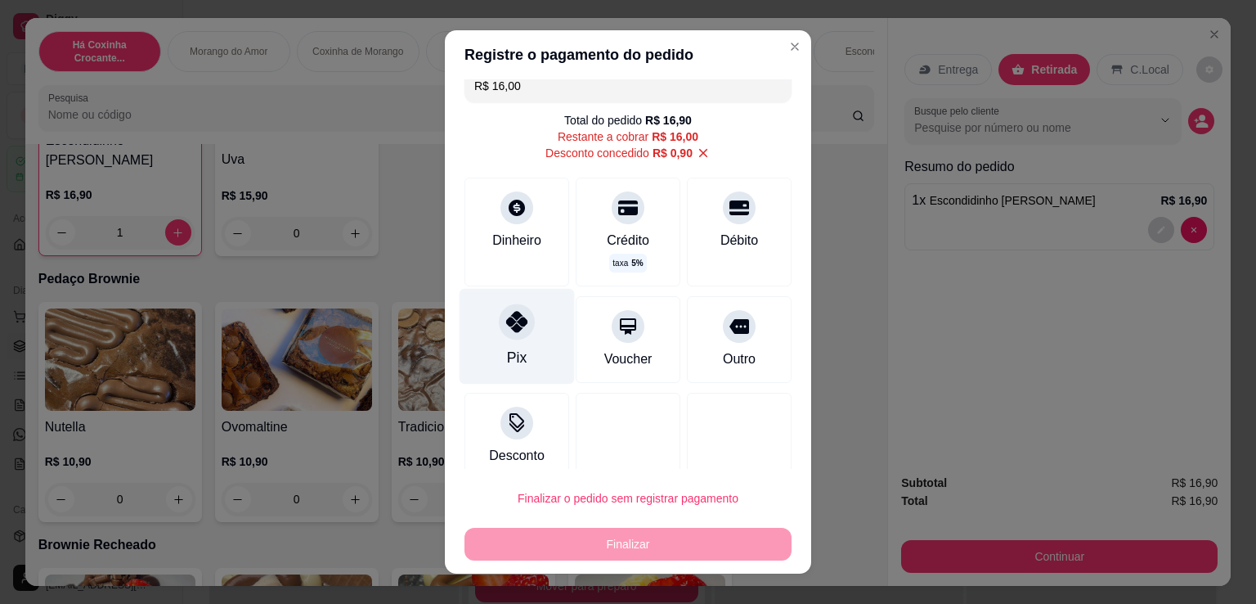
click at [516, 330] on icon at bounding box center [516, 321] width 21 height 21
type input "R$ 0,00"
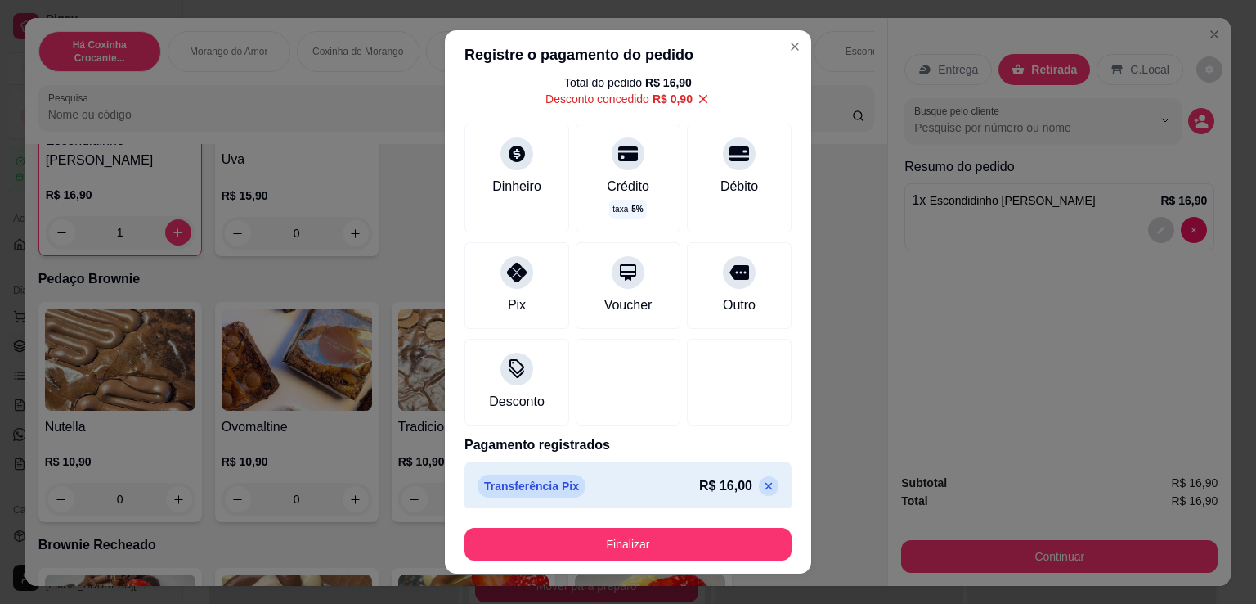
scroll to position [62, 0]
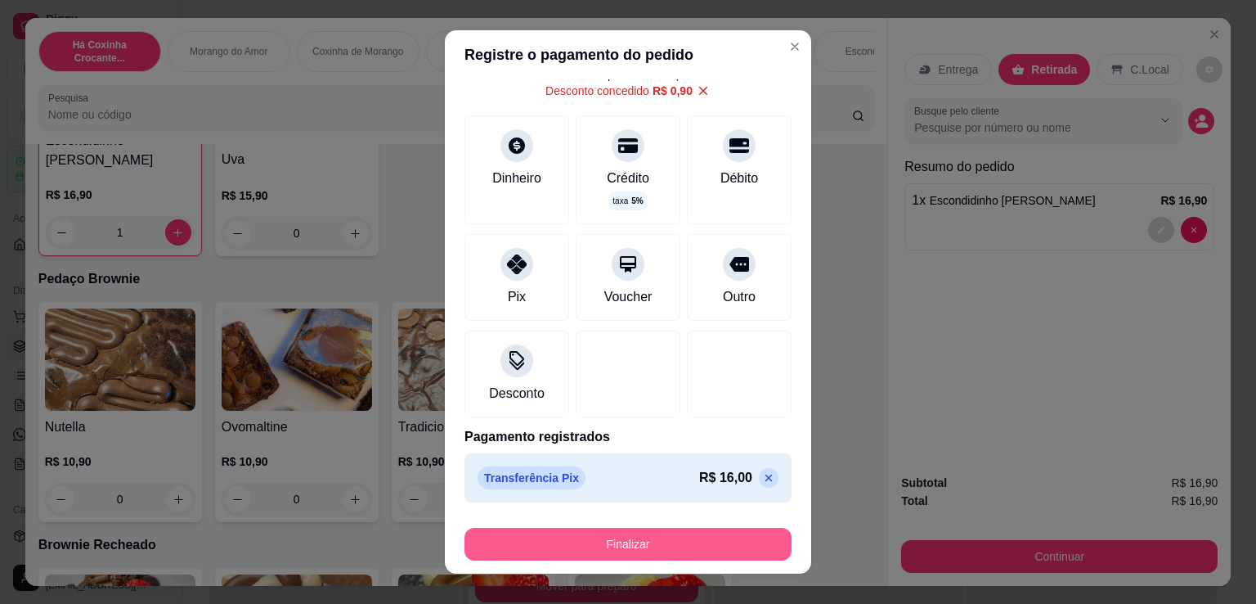
click at [723, 544] on button "Finalizar" at bounding box center [628, 544] width 327 height 33
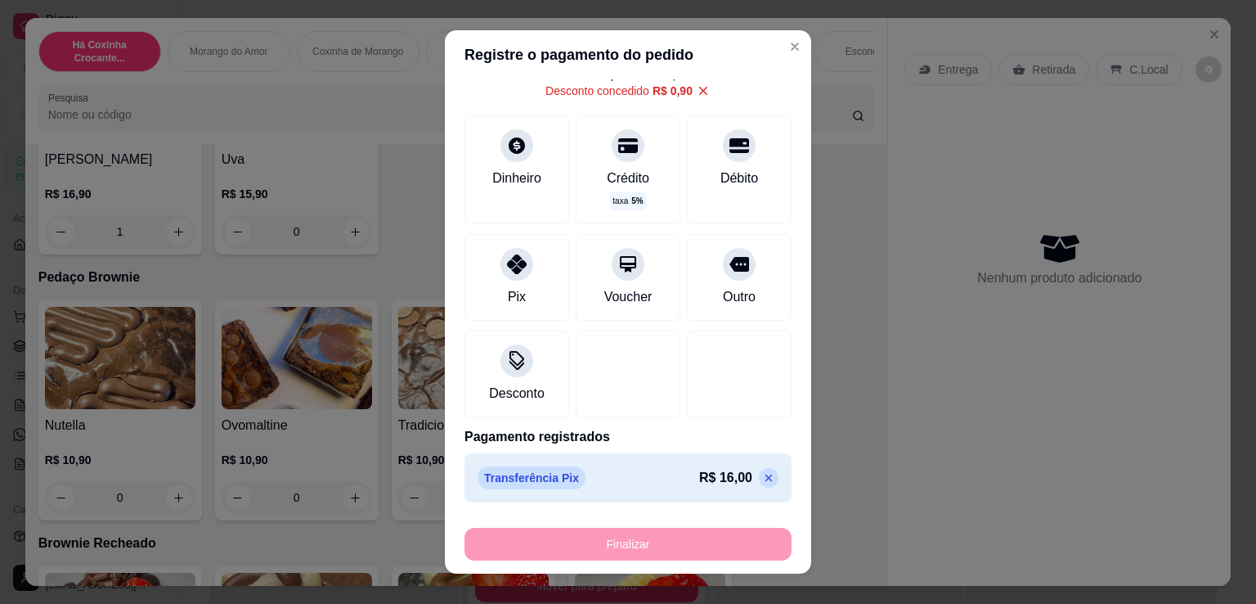
type input "0"
type input "-R$ 16,90"
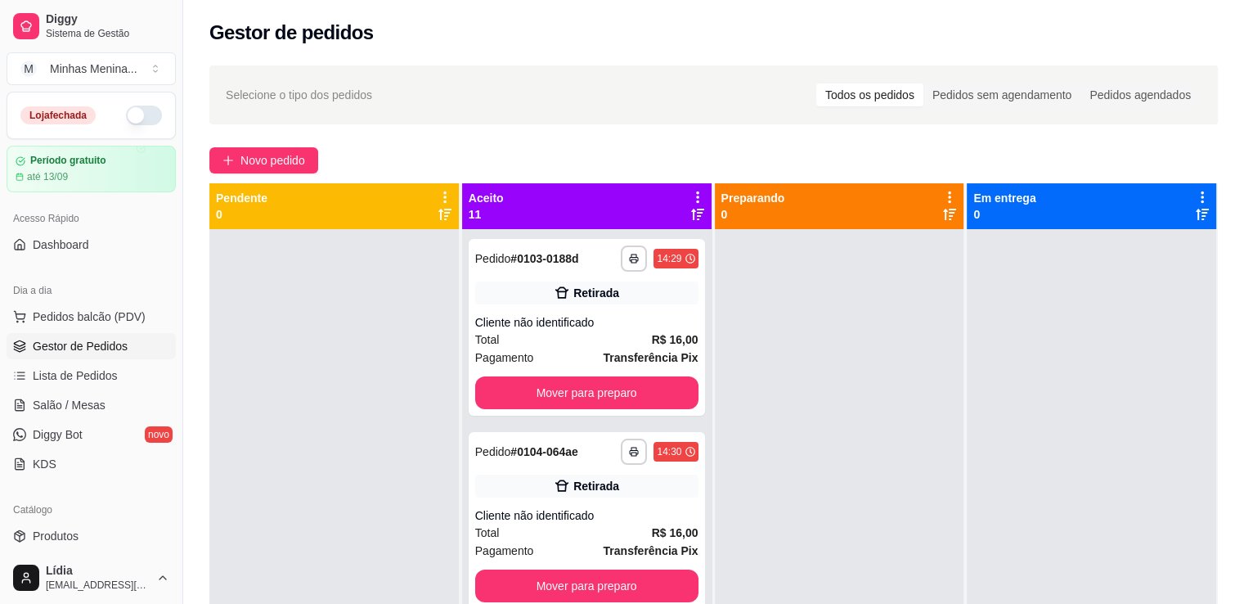
click at [724, 546] on div at bounding box center [839, 531] width 249 height 604
click at [280, 172] on button "Novo pedido" at bounding box center [263, 160] width 109 height 26
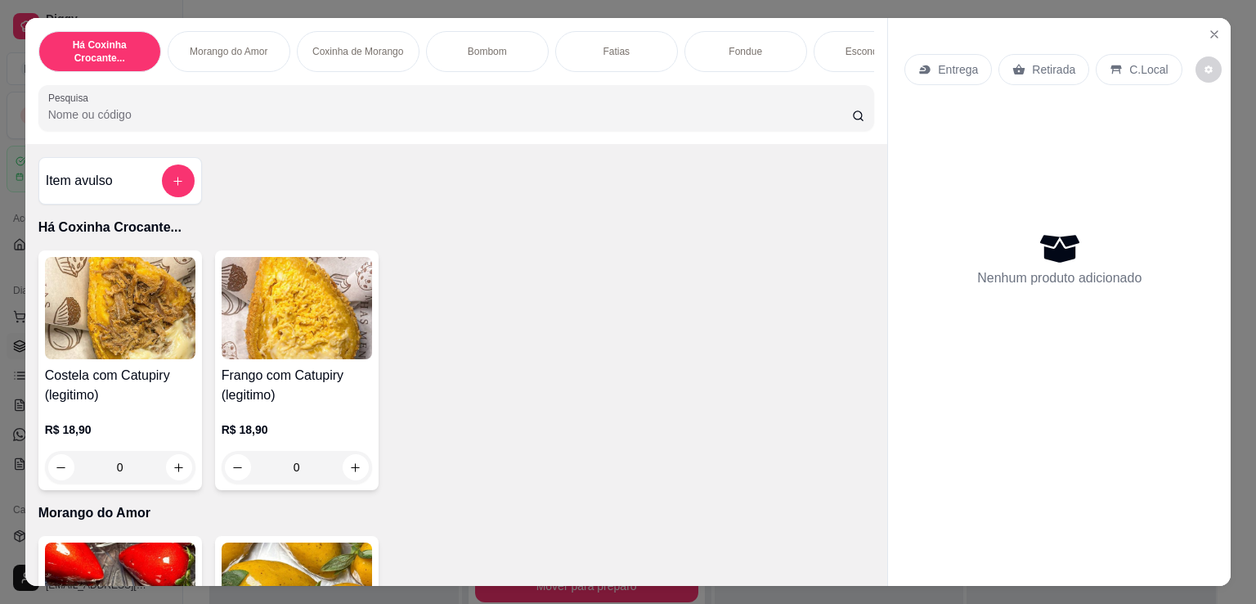
scroll to position [381, 0]
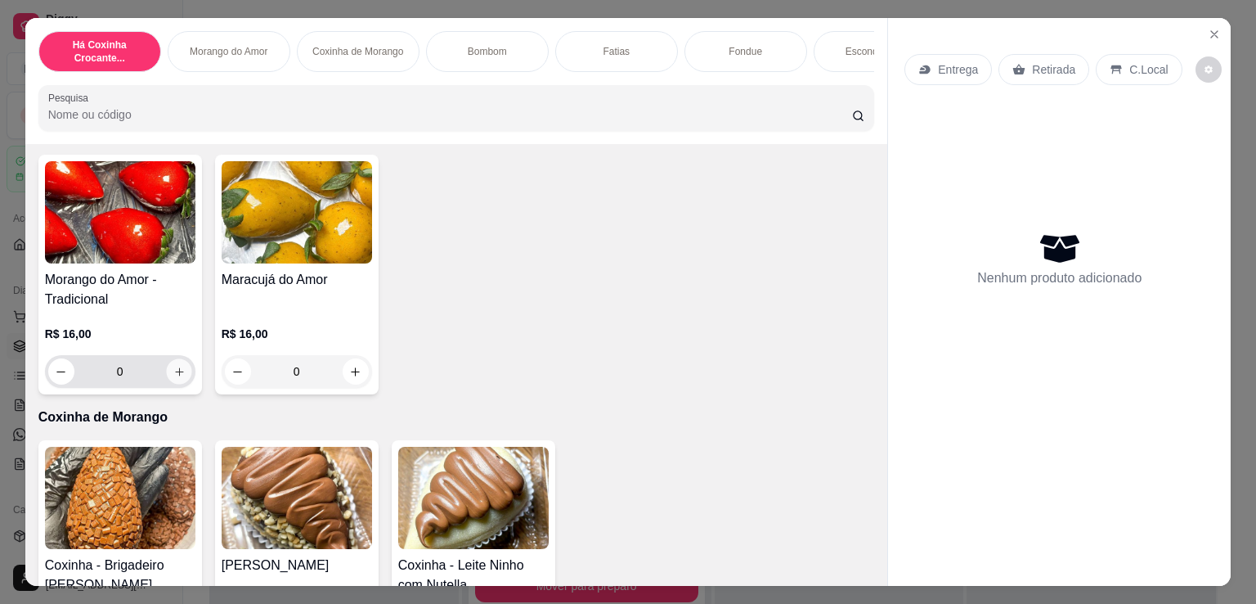
click at [173, 383] on button "increase-product-quantity" at bounding box center [178, 371] width 25 height 25
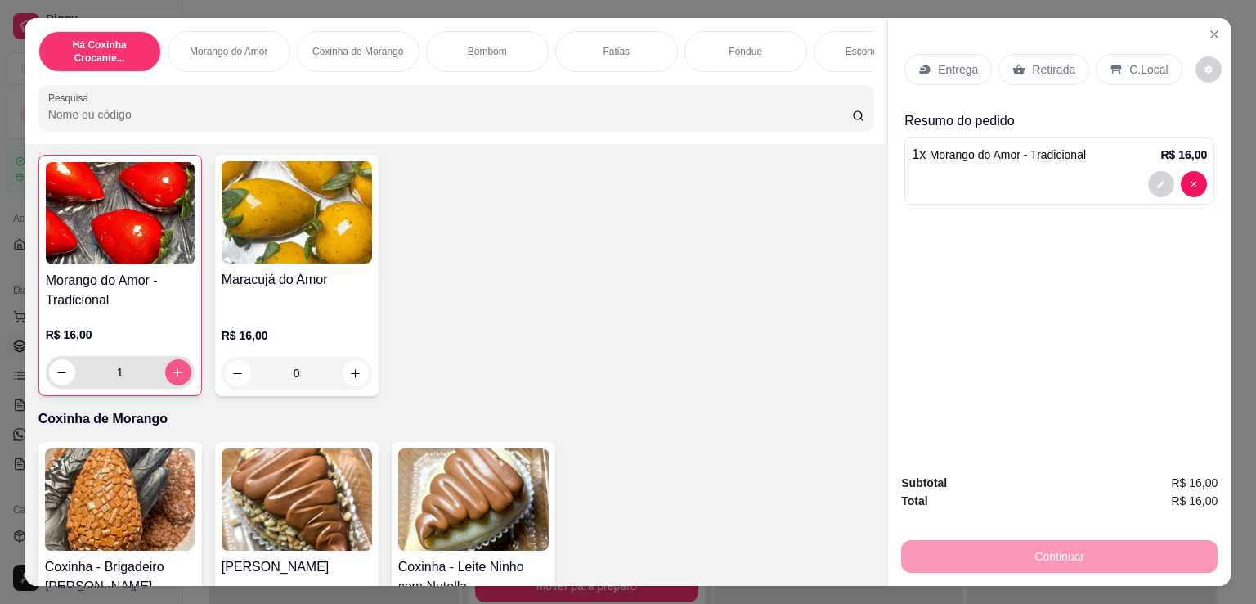
click at [173, 379] on icon "increase-product-quantity" at bounding box center [178, 372] width 12 height 12
type input "5"
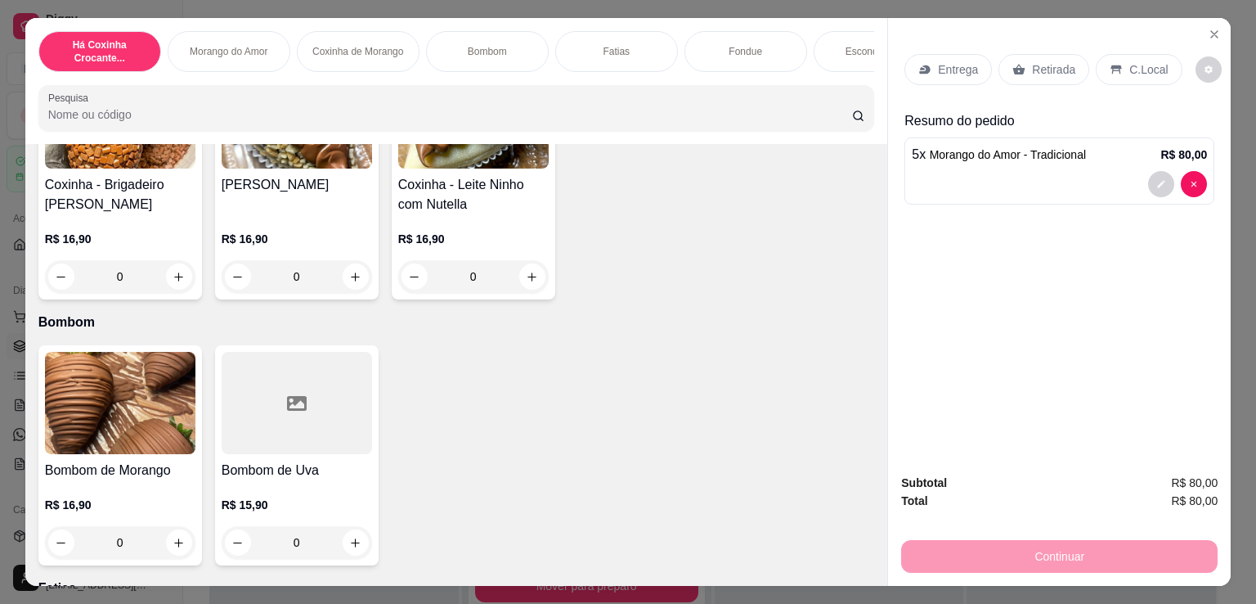
scroll to position [1145, 0]
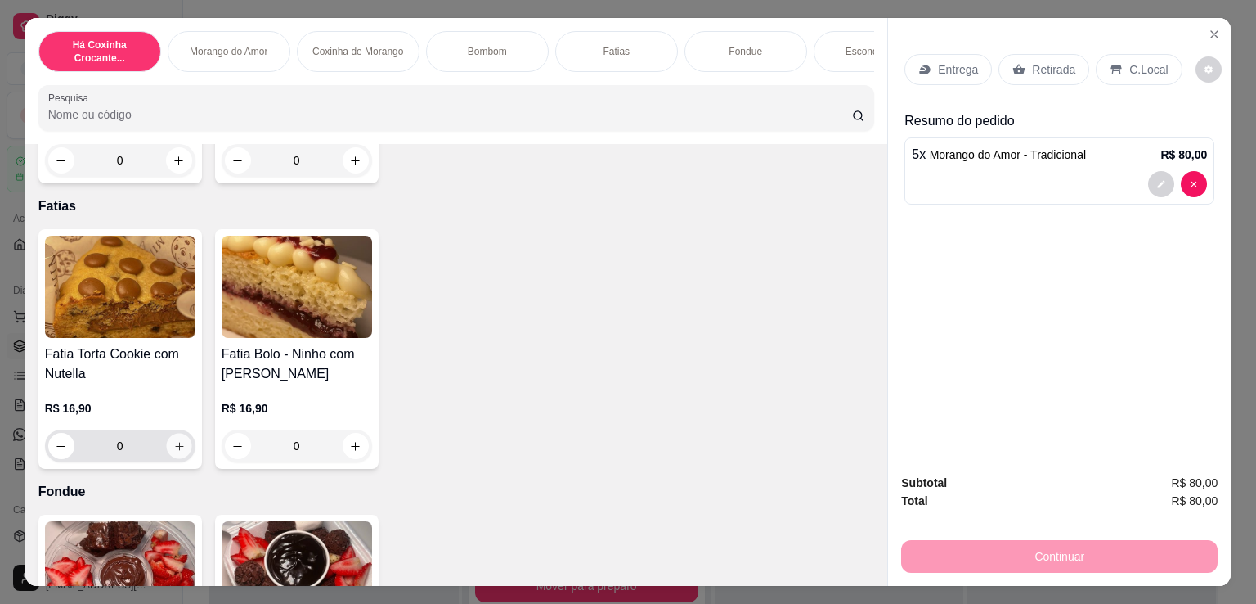
click at [177, 459] on button "increase-product-quantity" at bounding box center [178, 445] width 25 height 25
type input "1"
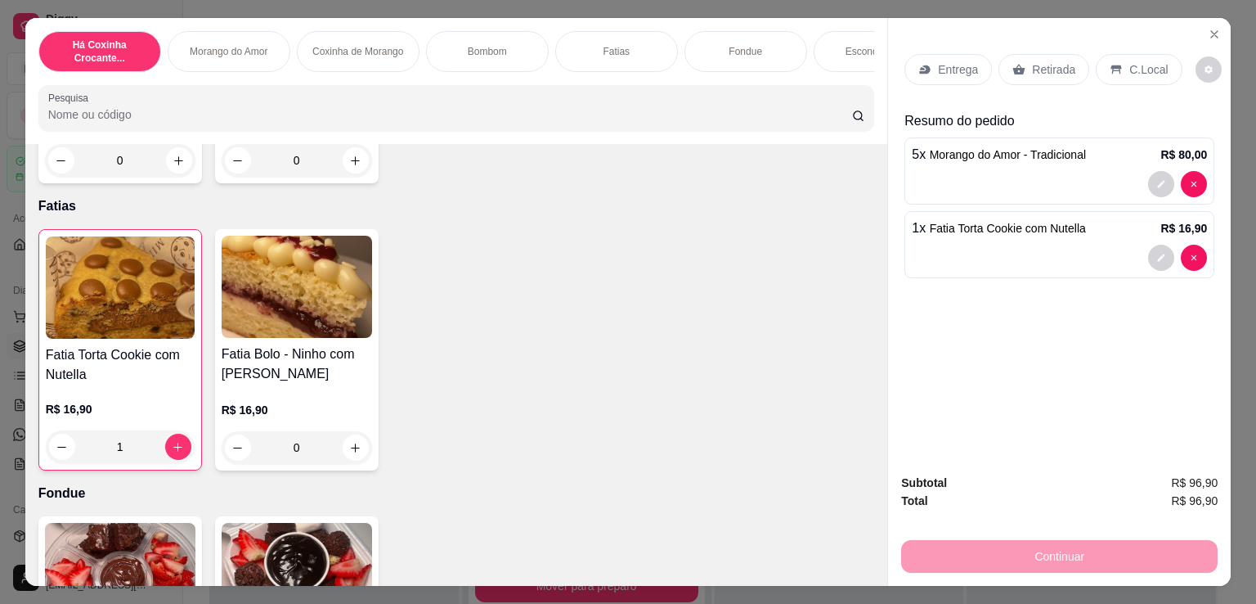
click at [941, 61] on p "Entrega" at bounding box center [958, 69] width 40 height 16
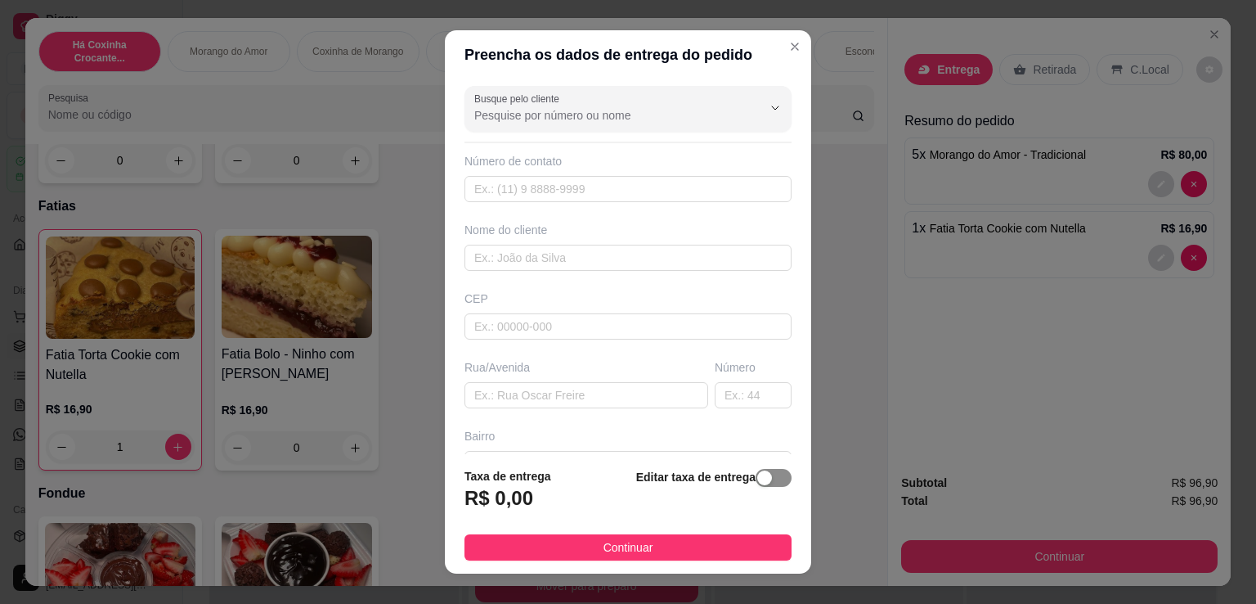
click at [756, 483] on span "button" at bounding box center [774, 478] width 36 height 18
click at [556, 505] on input "0,00" at bounding box center [552, 504] width 175 height 31
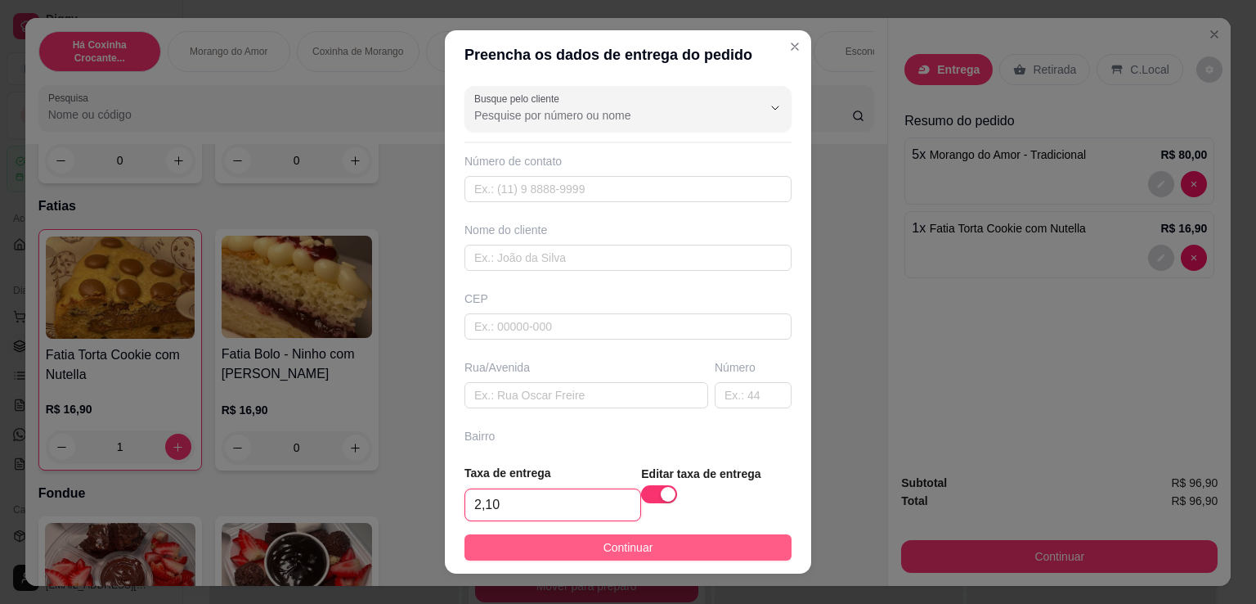
type input "2,10"
click at [631, 552] on span "Continuar" at bounding box center [629, 547] width 50 height 18
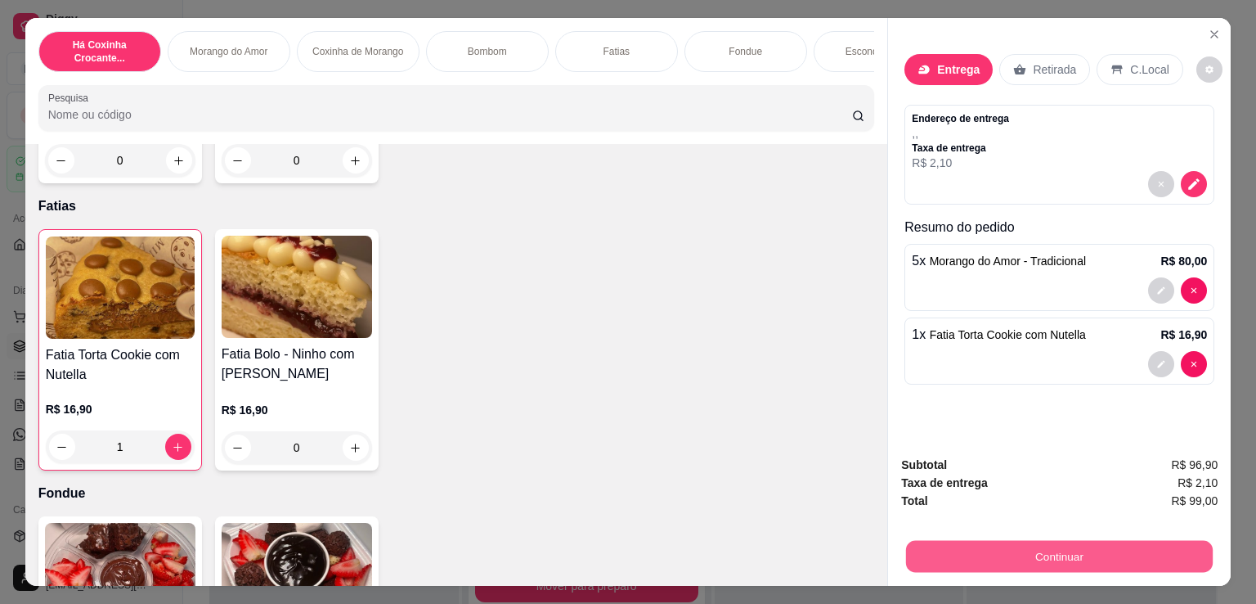
click at [1090, 555] on button "Continuar" at bounding box center [1059, 556] width 307 height 32
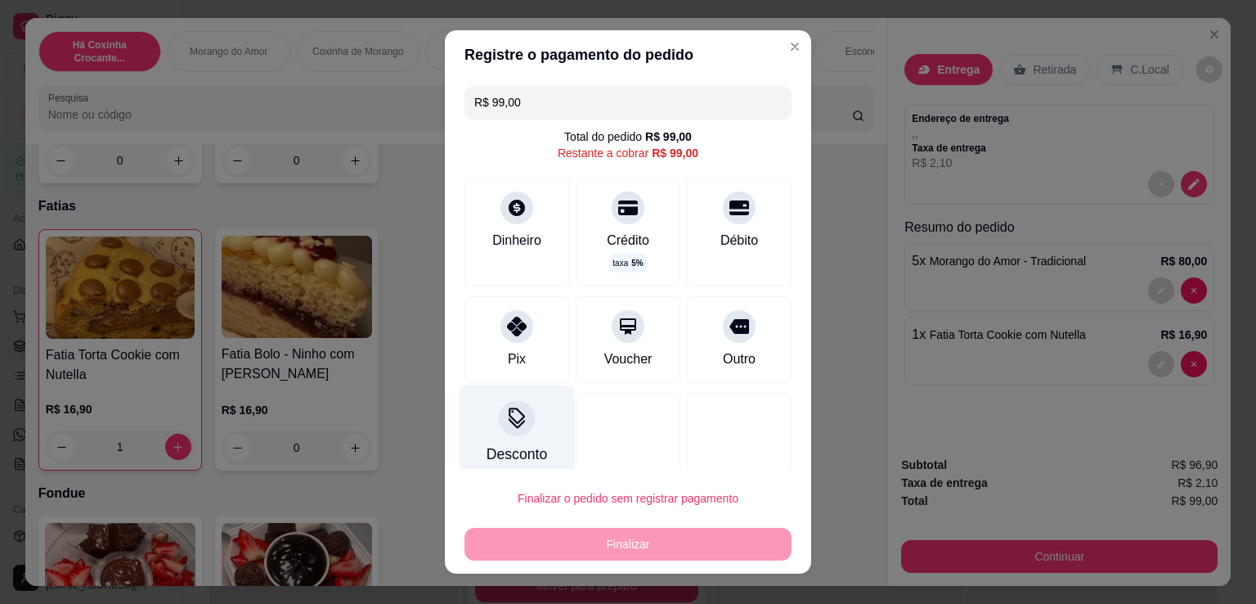
click at [520, 418] on div at bounding box center [517, 418] width 36 height 36
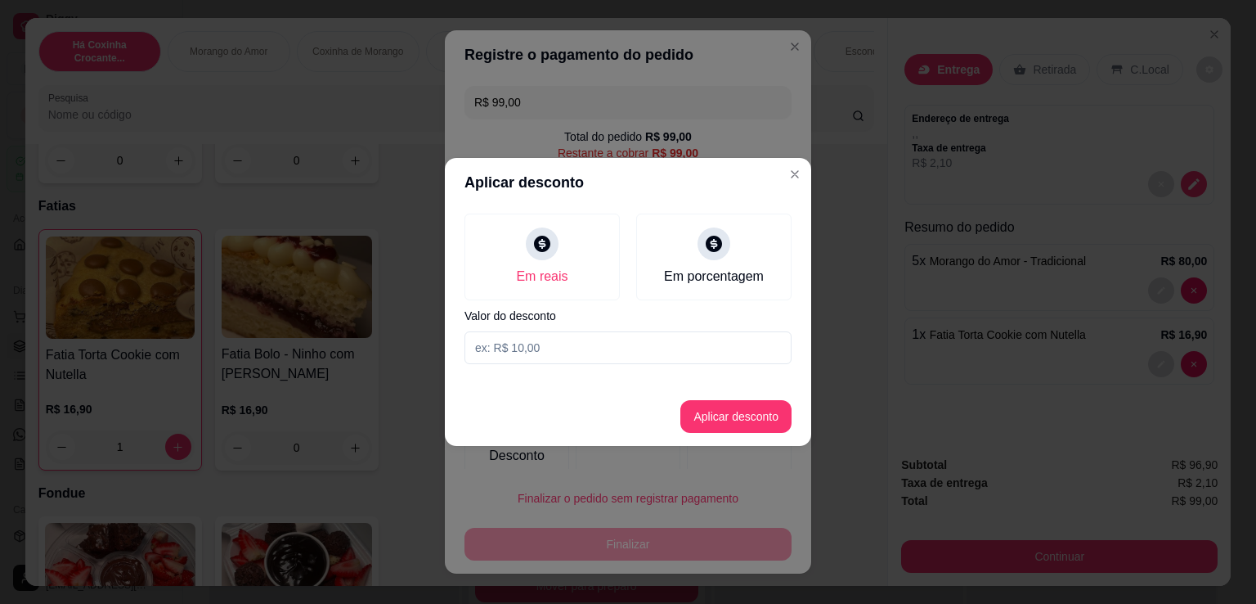
click at [604, 334] on input at bounding box center [628, 347] width 327 height 33
type input "1,00"
click at [736, 399] on footer "Aplicar desconto" at bounding box center [628, 416] width 366 height 59
click at [733, 430] on button "Aplicar desconto" at bounding box center [735, 416] width 111 height 33
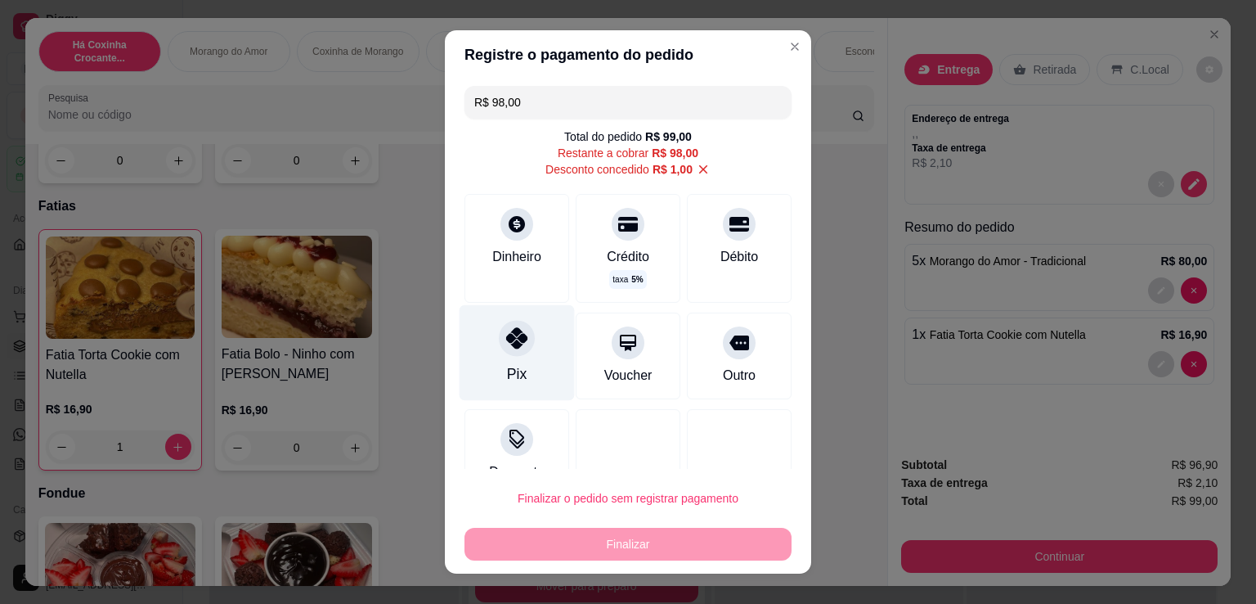
click at [472, 373] on div "Pix" at bounding box center [517, 353] width 115 height 96
type input "R$ 0,00"
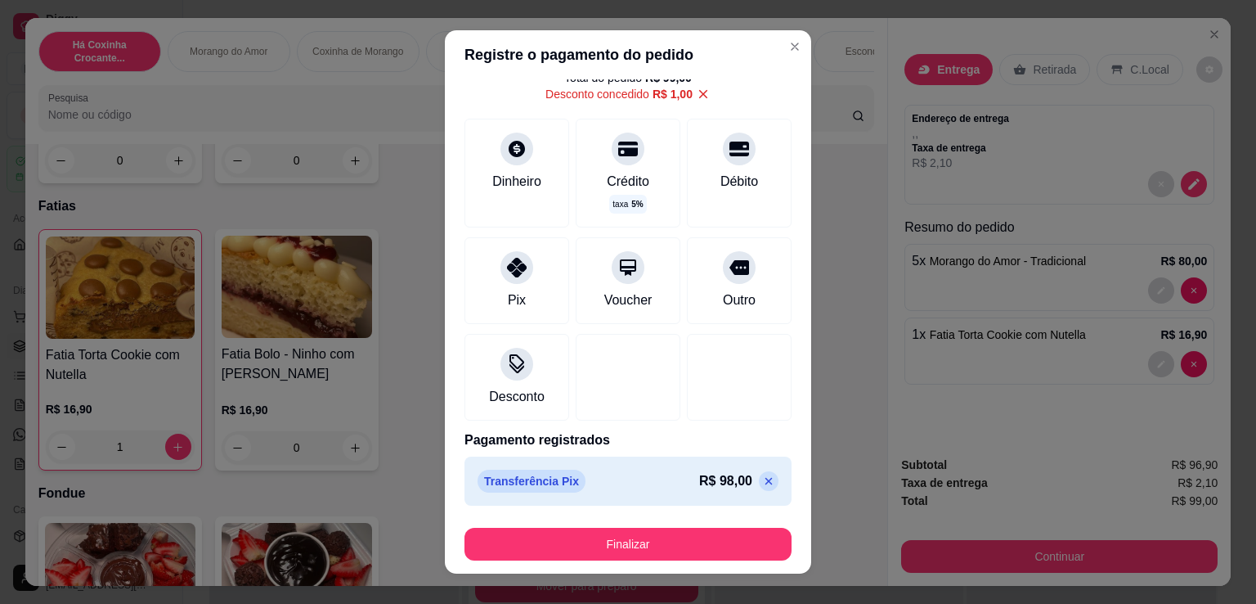
scroll to position [62, 0]
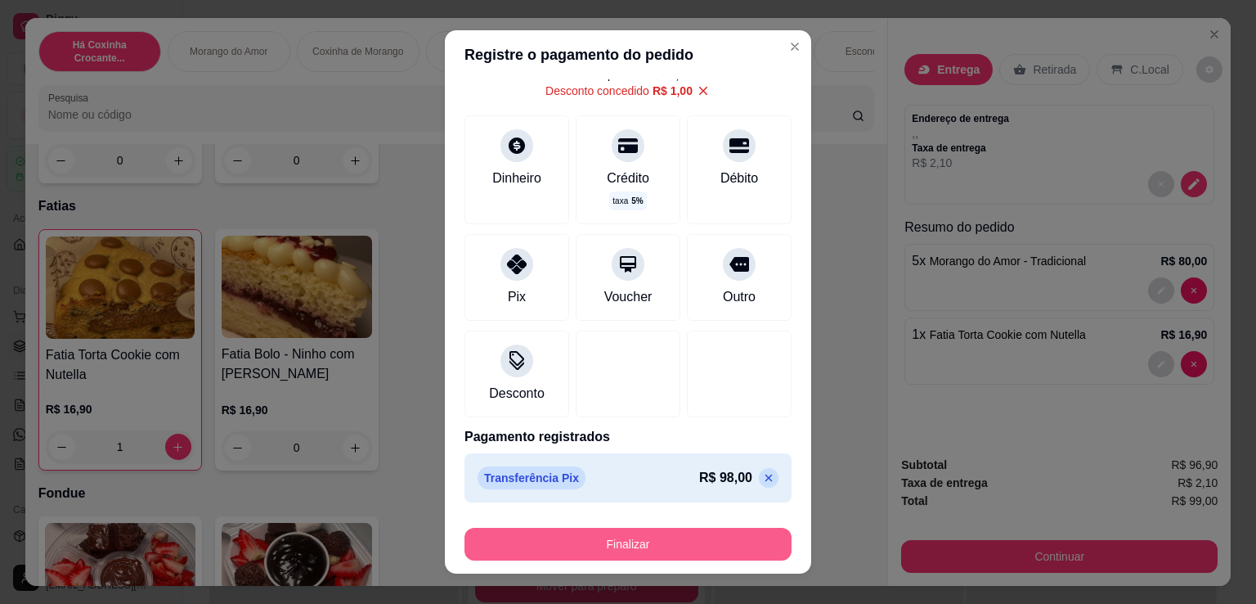
click at [695, 545] on button "Finalizar" at bounding box center [628, 544] width 327 height 33
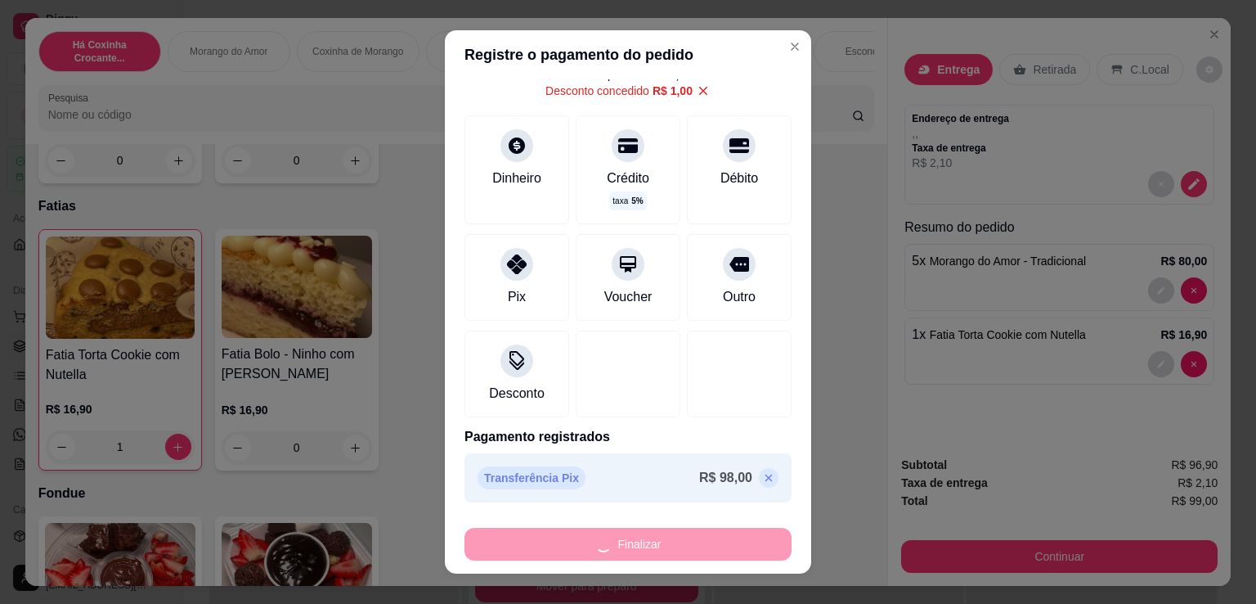
type input "0"
type input "-R$ 99,00"
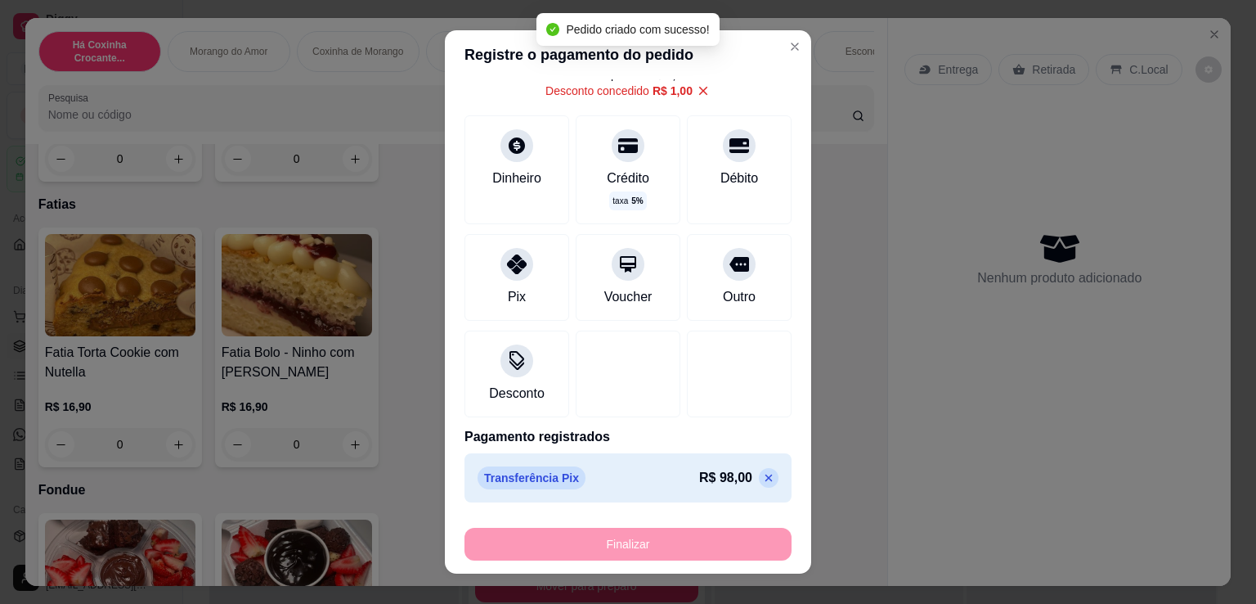
scroll to position [1143, 0]
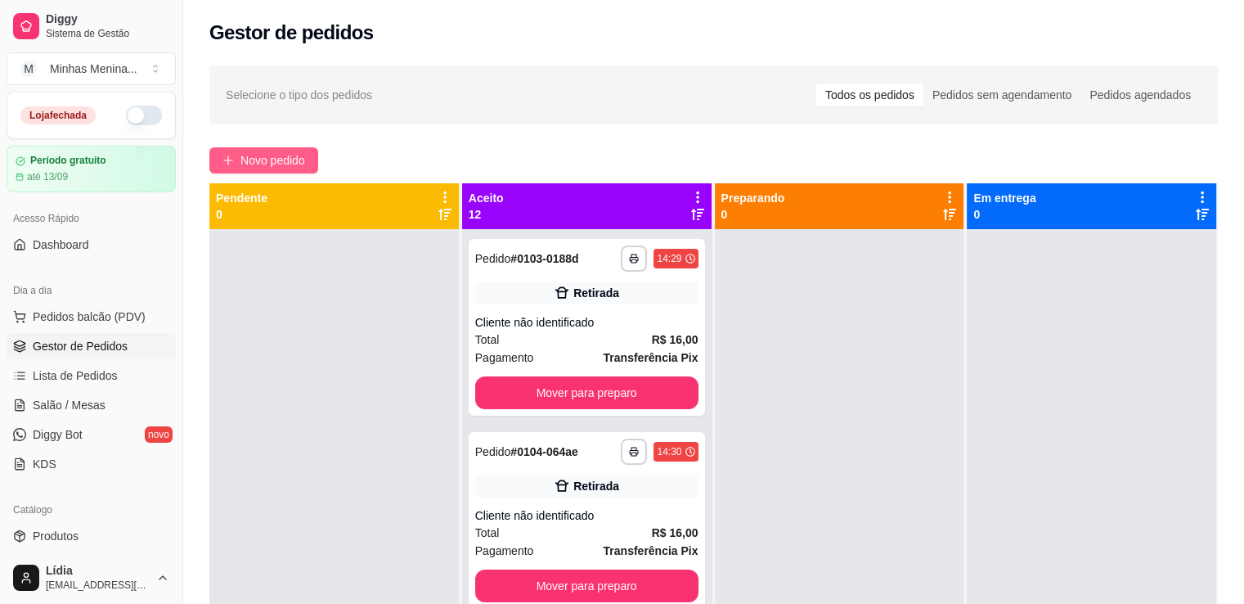
click at [289, 159] on span "Novo pedido" at bounding box center [272, 160] width 65 height 18
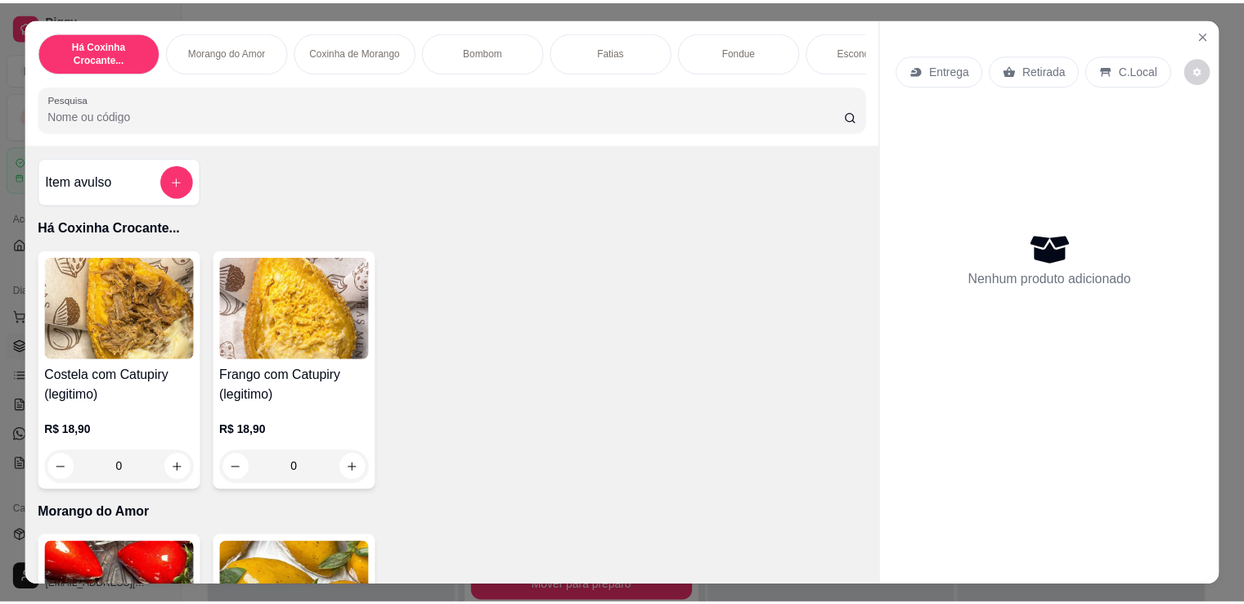
scroll to position [381, 0]
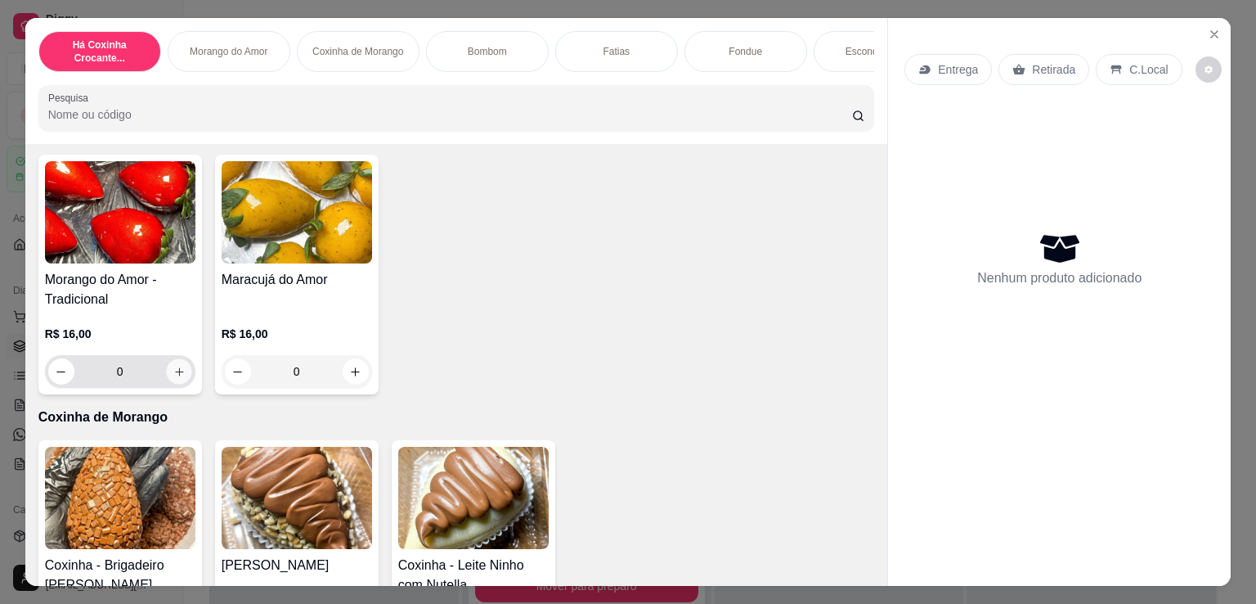
click at [177, 377] on icon "increase-product-quantity" at bounding box center [179, 372] width 12 height 12
type input "1"
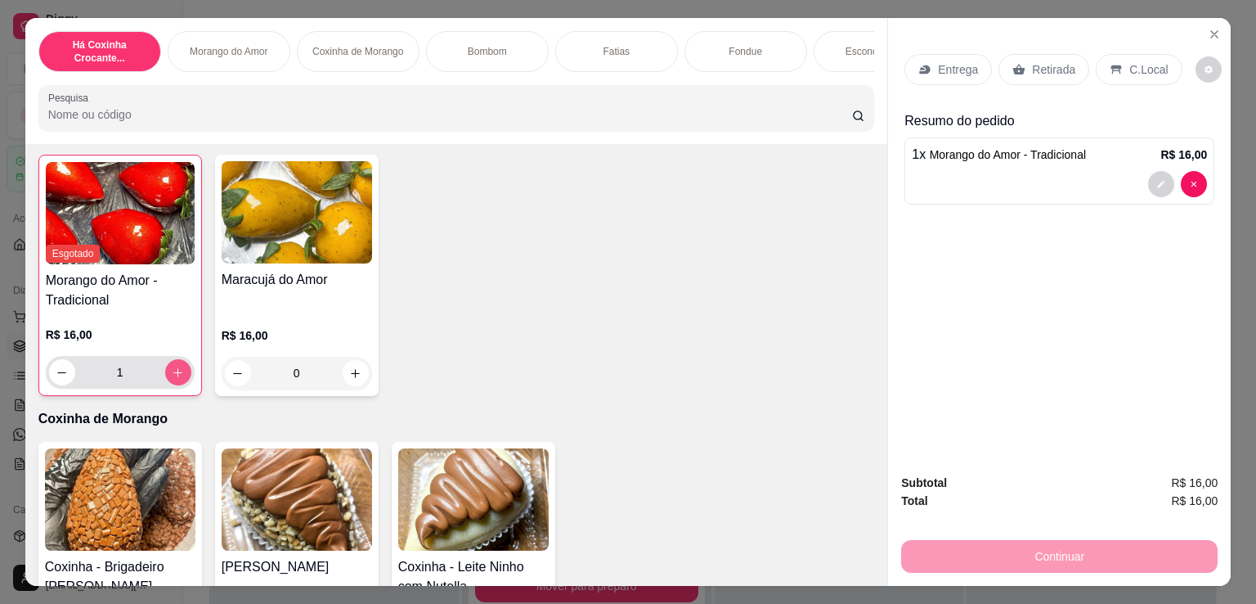
click at [177, 377] on icon "increase-product-quantity" at bounding box center [178, 372] width 12 height 12
click at [1201, 23] on button "Close" at bounding box center [1214, 34] width 26 height 26
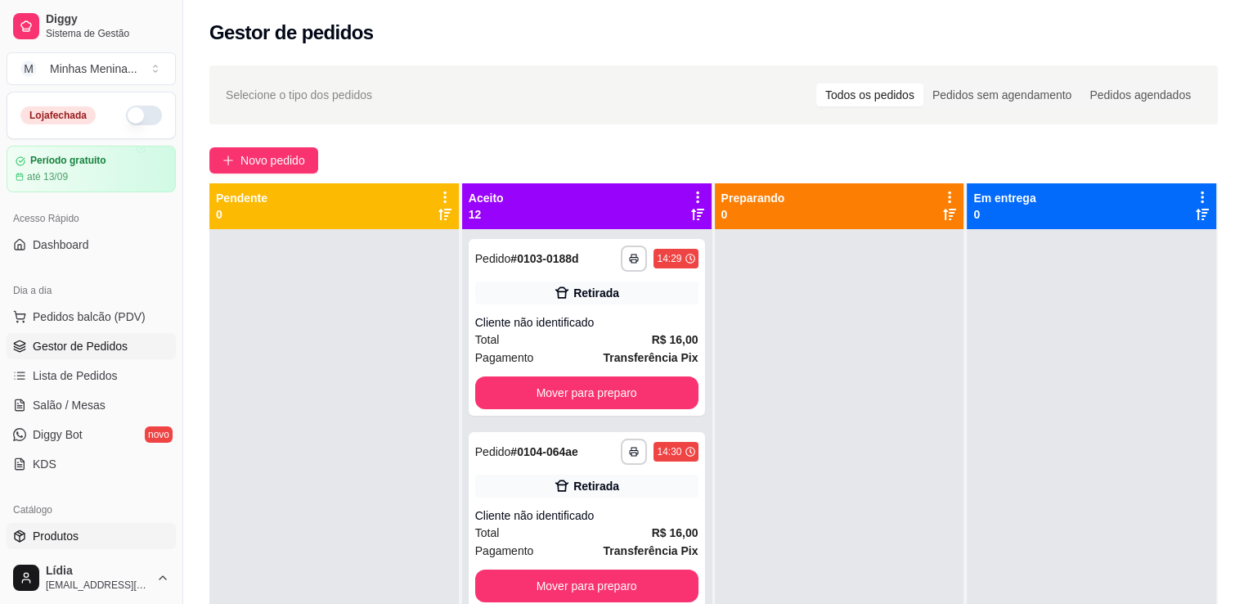
click at [74, 532] on span "Produtos" at bounding box center [56, 536] width 46 height 16
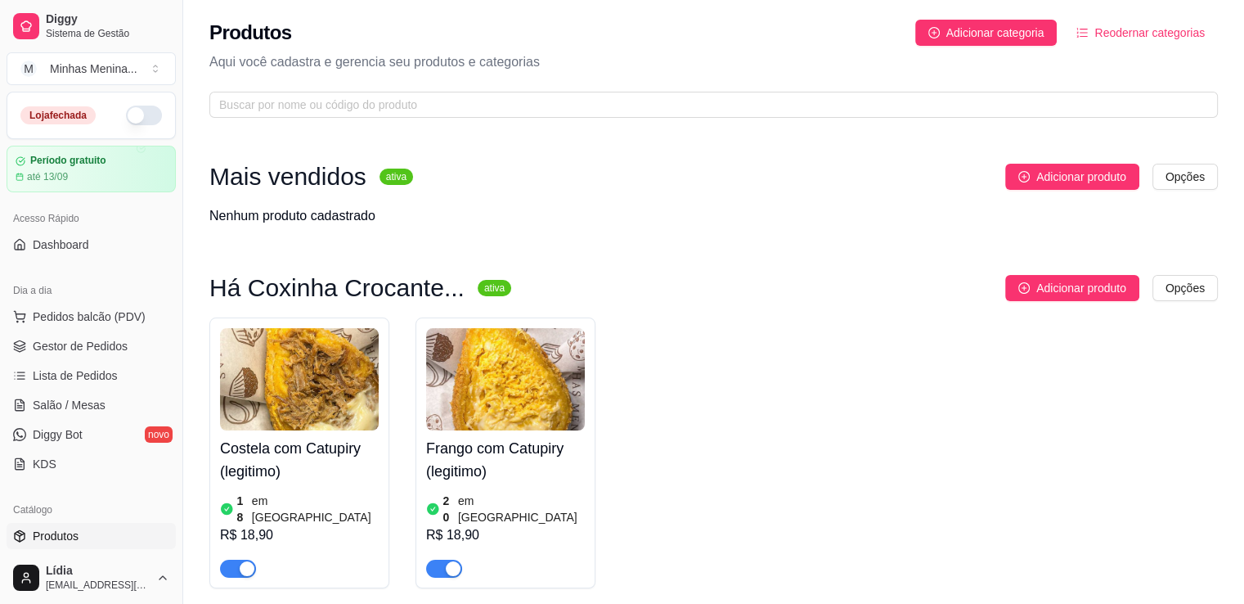
scroll to position [381, 0]
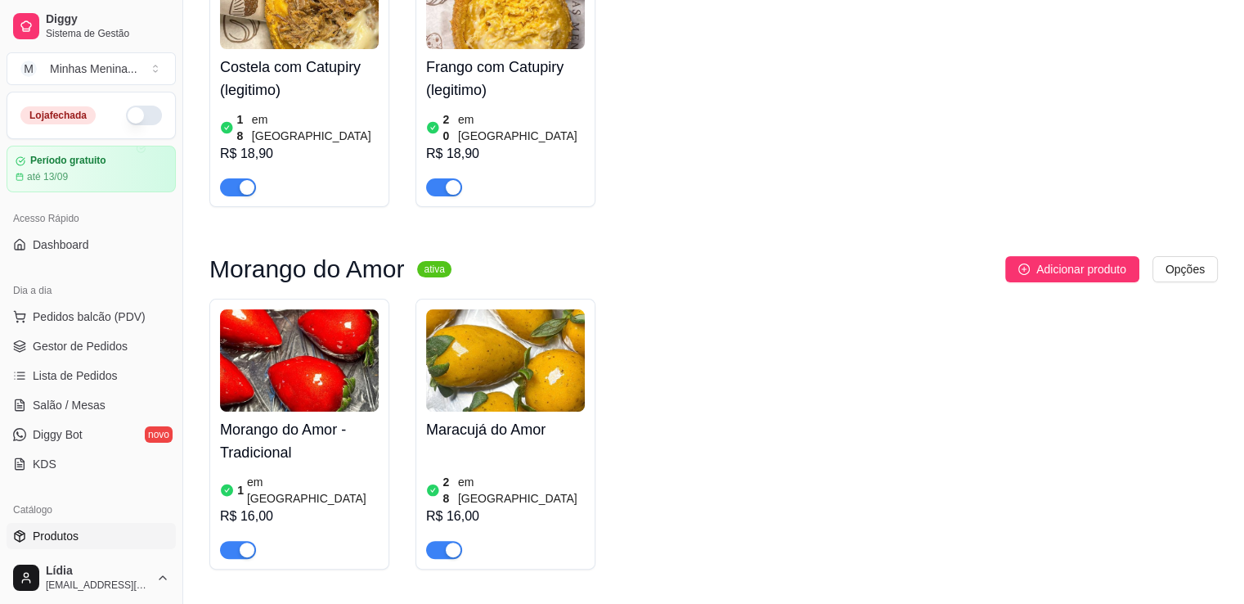
click at [304, 379] on img at bounding box center [299, 360] width 159 height 102
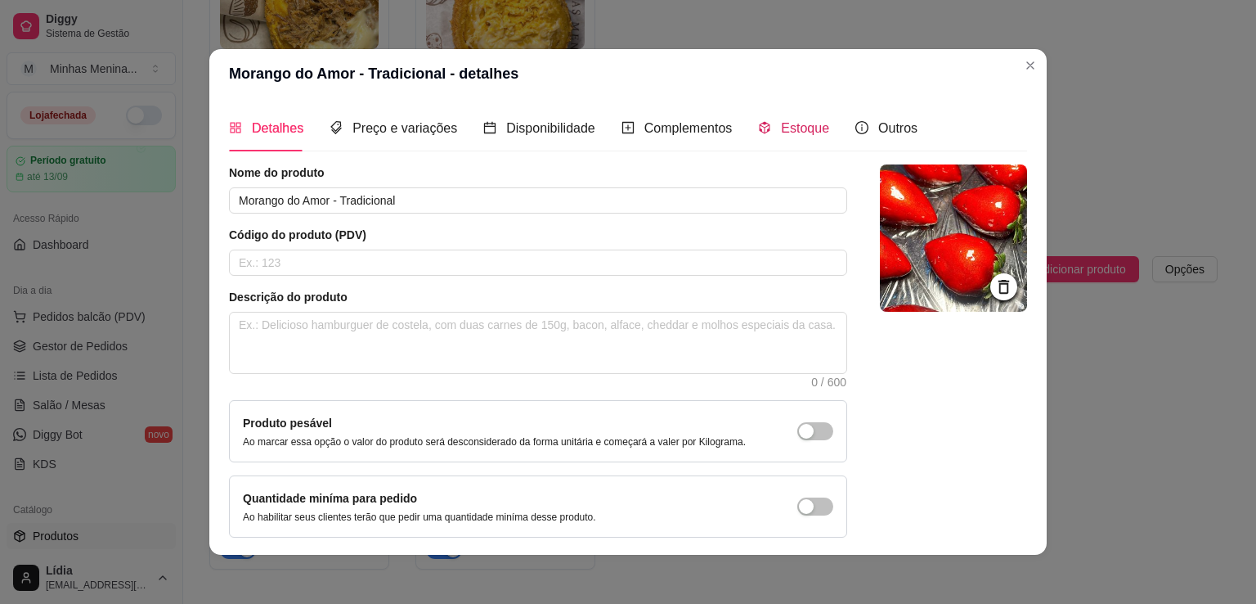
click at [781, 128] on span "Estoque" at bounding box center [805, 128] width 48 height 14
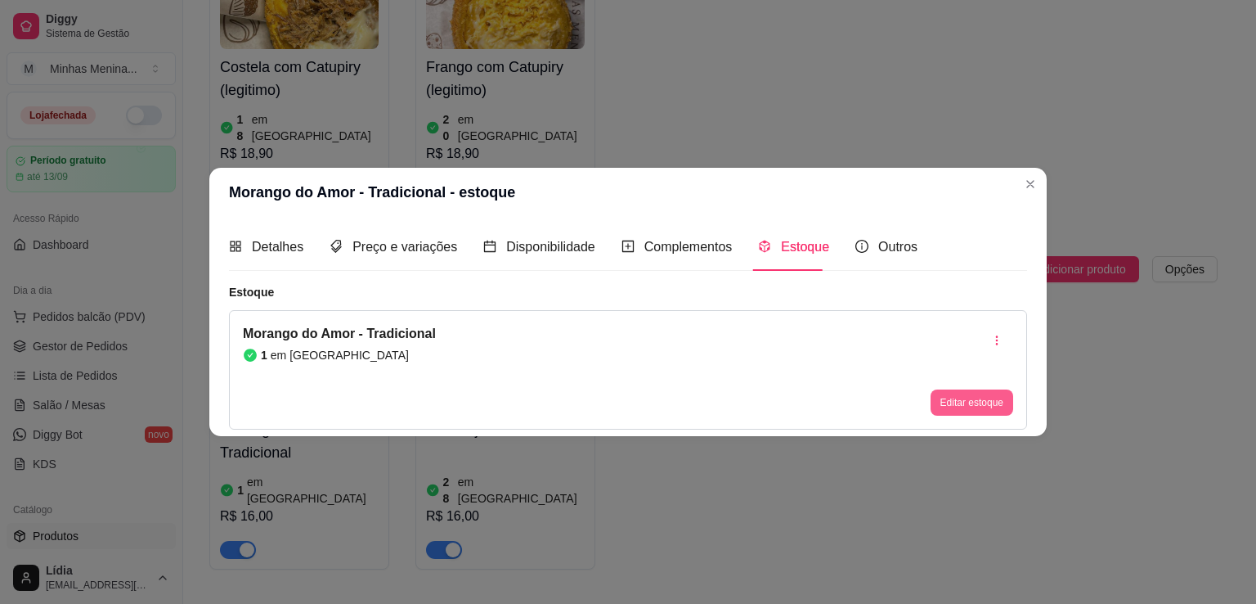
click at [991, 403] on button "Editar estoque" at bounding box center [972, 402] width 83 height 26
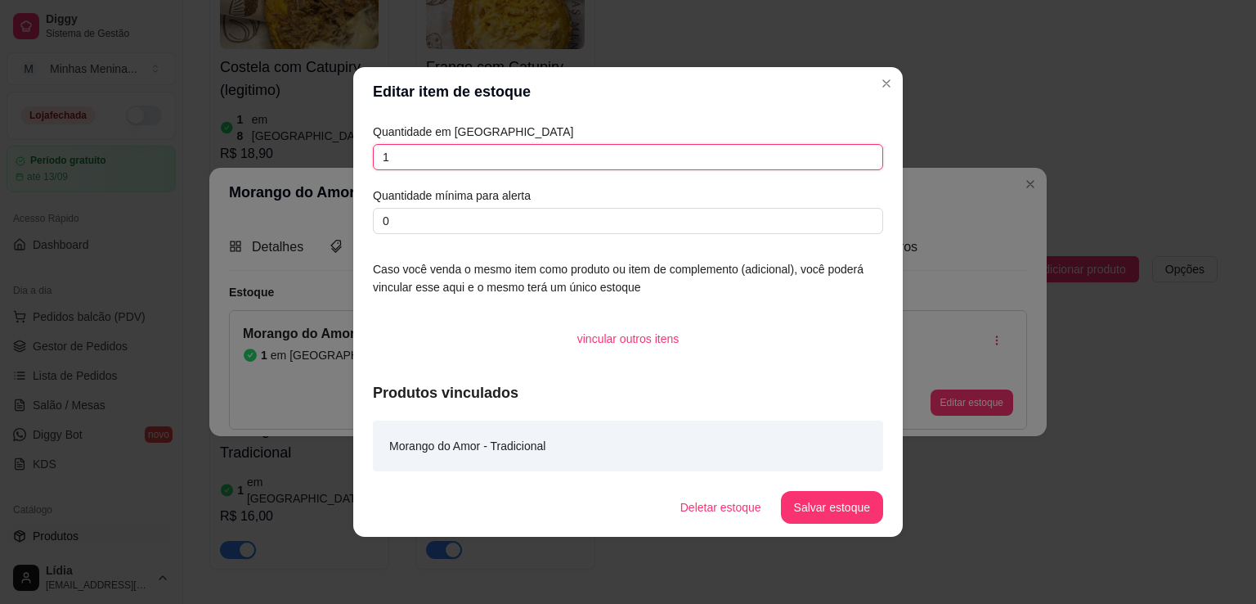
drag, startPoint x: 483, startPoint y: 153, endPoint x: 388, endPoint y: 159, distance: 95.1
click at [388, 159] on input "1" at bounding box center [628, 157] width 510 height 26
type input "4"
type input "30"
click at [839, 517] on button "Salvar estoque" at bounding box center [832, 507] width 102 height 33
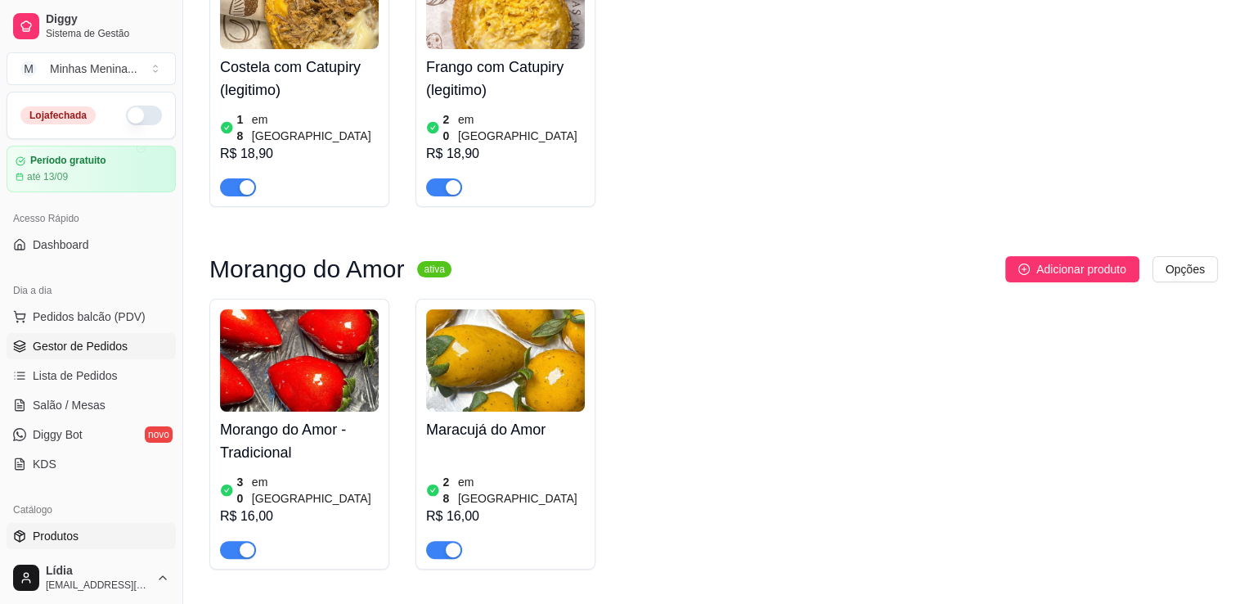
click at [108, 348] on span "Gestor de Pedidos" at bounding box center [80, 346] width 95 height 16
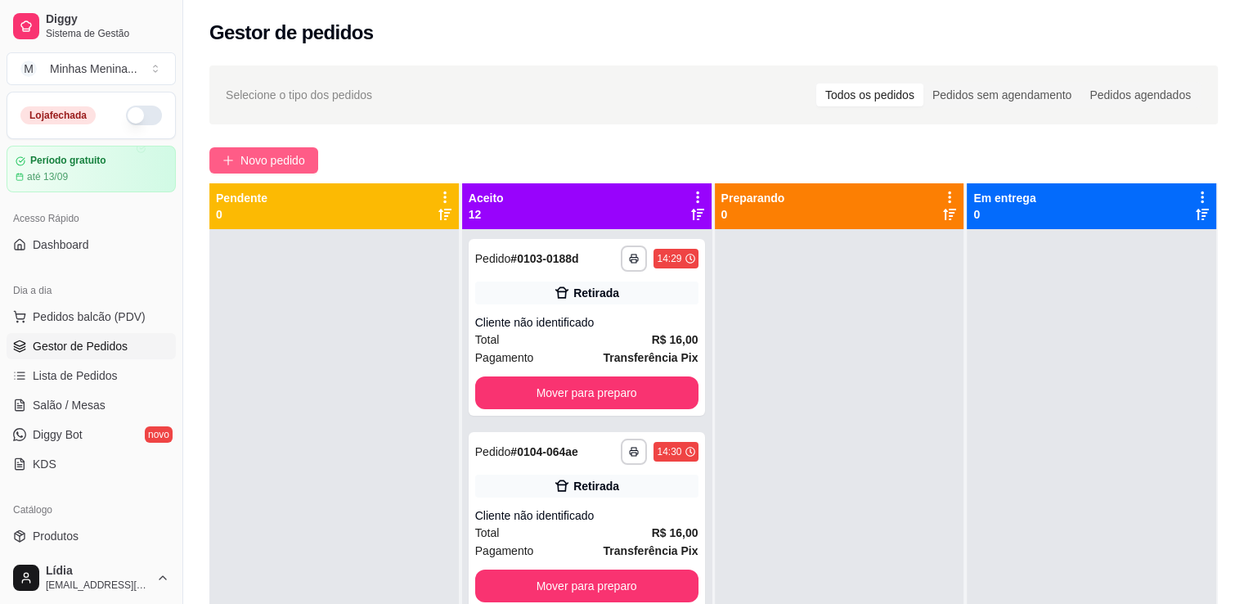
click at [272, 150] on button "Novo pedido" at bounding box center [263, 160] width 109 height 26
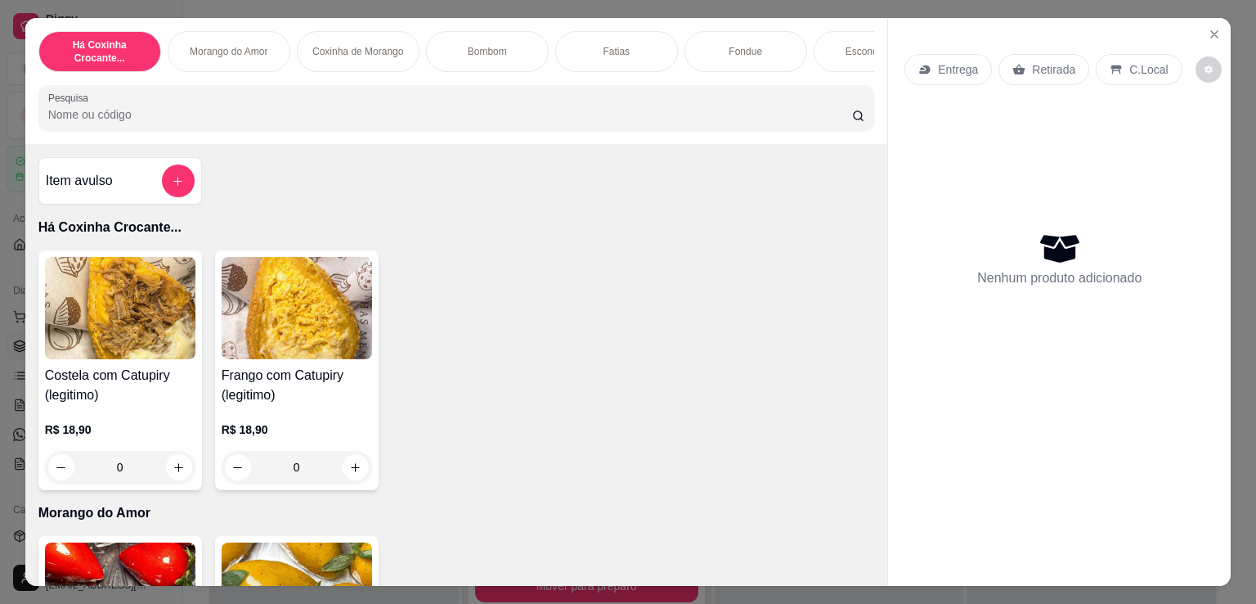
scroll to position [381, 0]
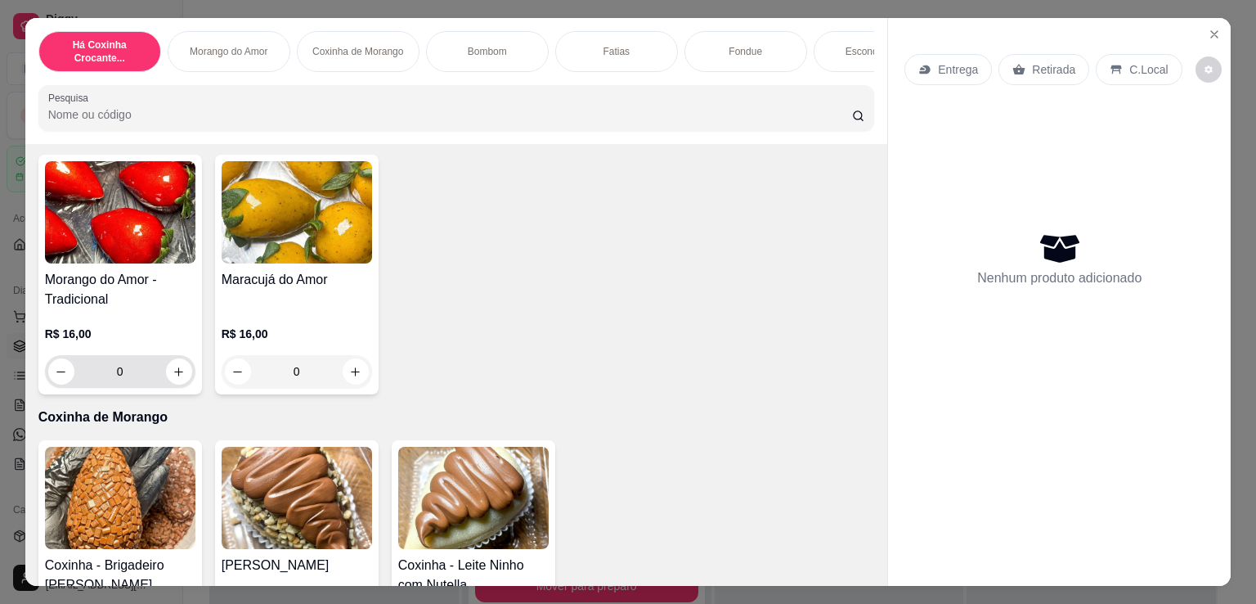
click at [177, 370] on button "increase-product-quantity" at bounding box center [179, 371] width 26 height 26
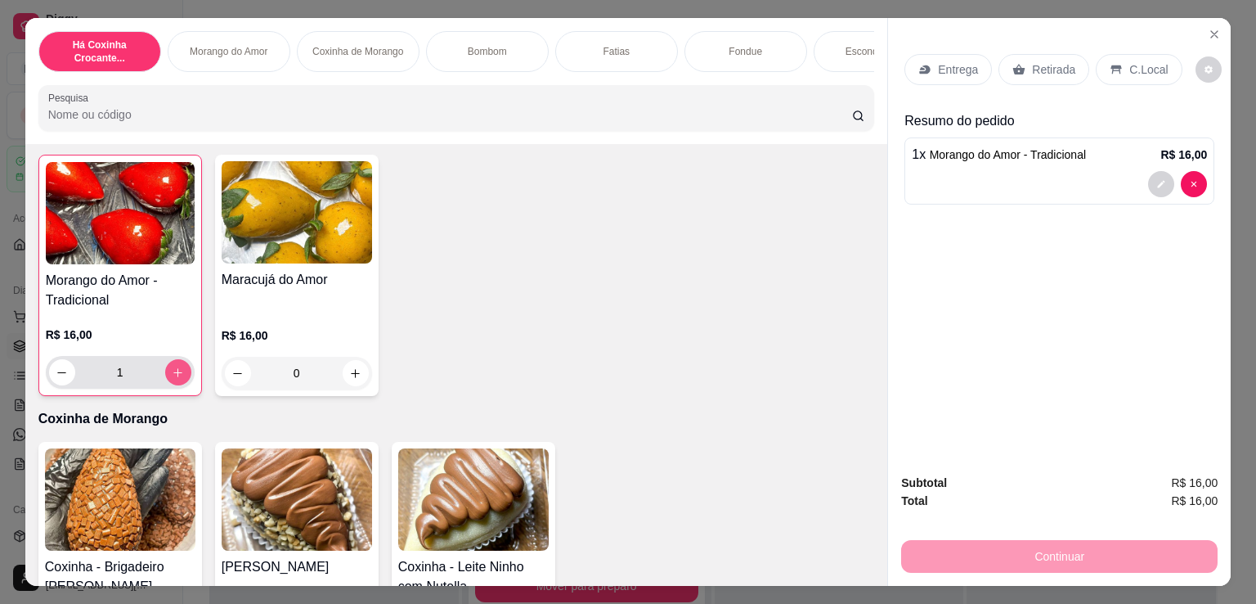
click at [177, 370] on button "increase-product-quantity" at bounding box center [178, 372] width 26 height 26
type input "2"
click at [1031, 550] on div "Continuar" at bounding box center [1059, 554] width 317 height 37
click at [1018, 63] on div "Retirada" at bounding box center [1044, 69] width 91 height 31
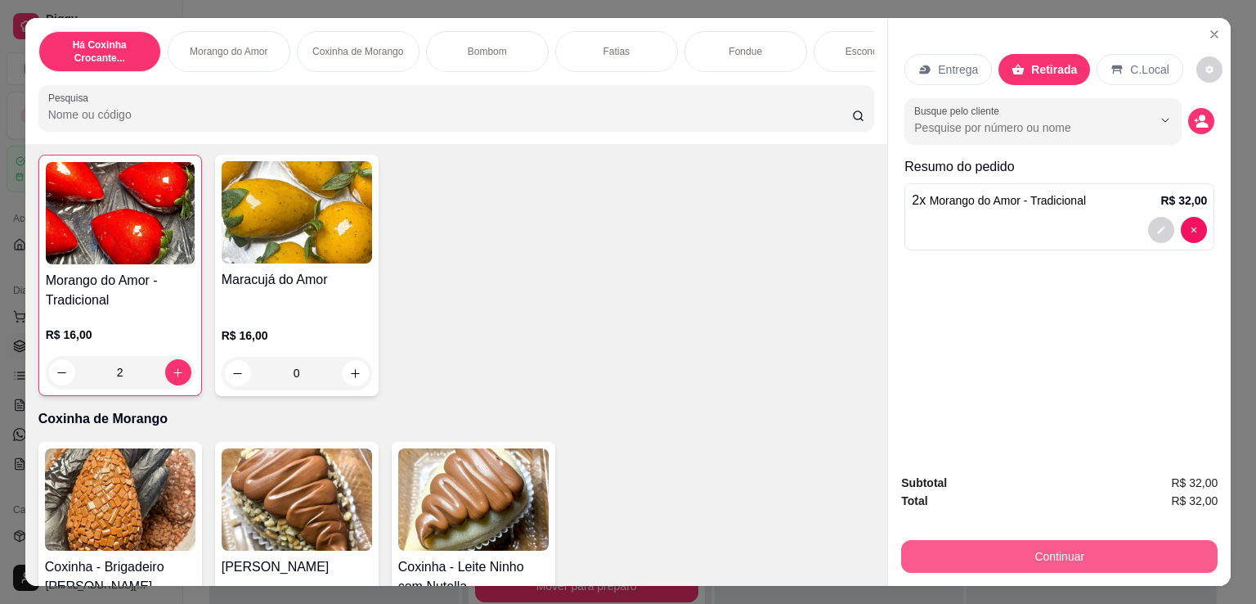
click at [1099, 541] on button "Continuar" at bounding box center [1059, 556] width 317 height 33
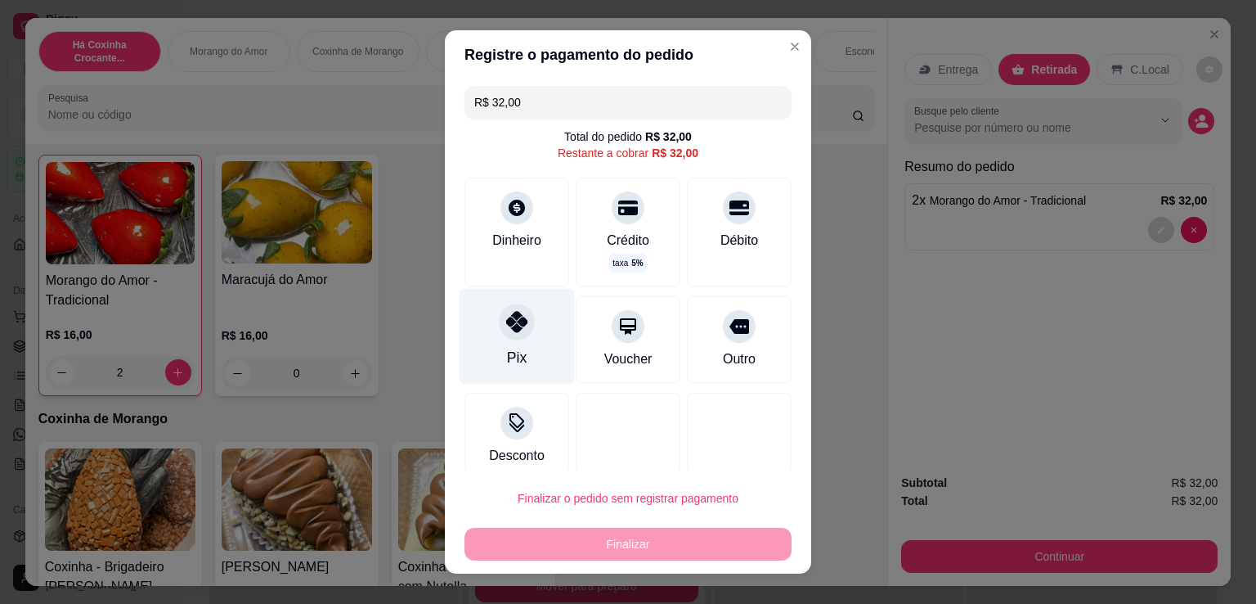
click at [516, 343] on div "Pix" at bounding box center [517, 337] width 115 height 96
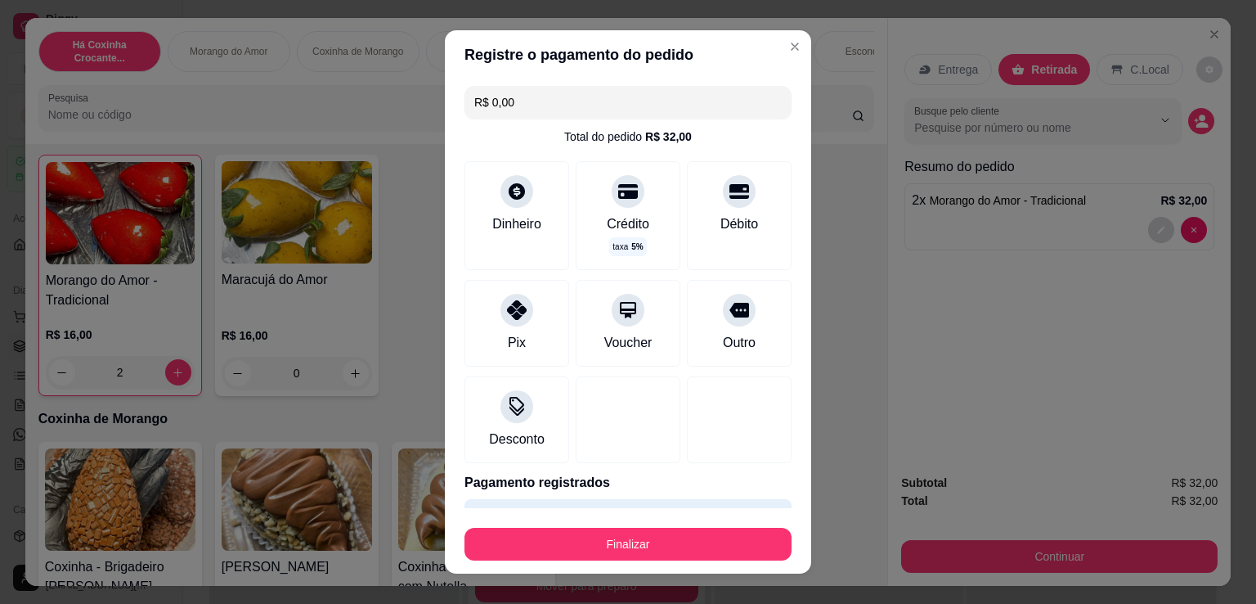
type input "R$ 0,00"
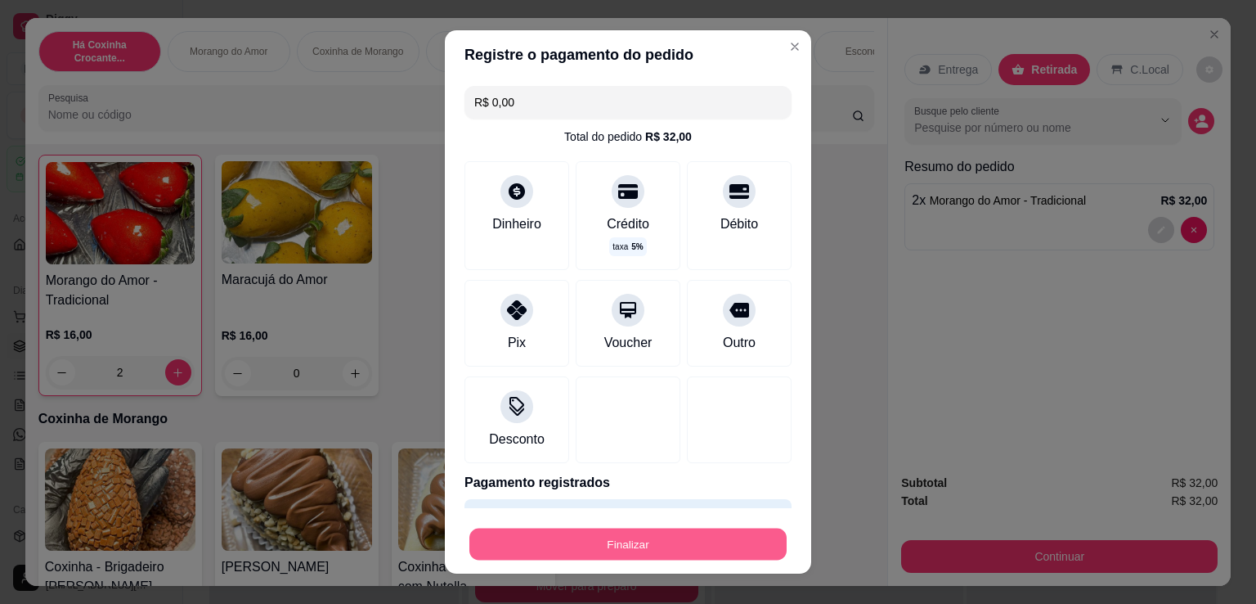
click at [608, 541] on button "Finalizar" at bounding box center [627, 544] width 317 height 32
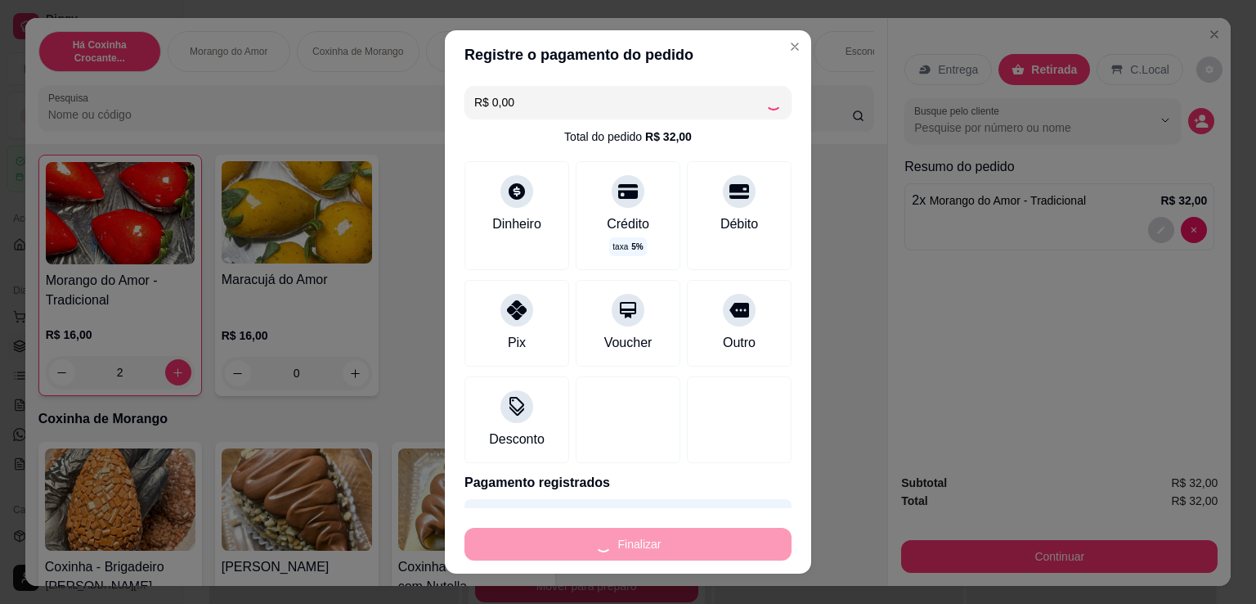
type input "0"
type input "-R$ 32,00"
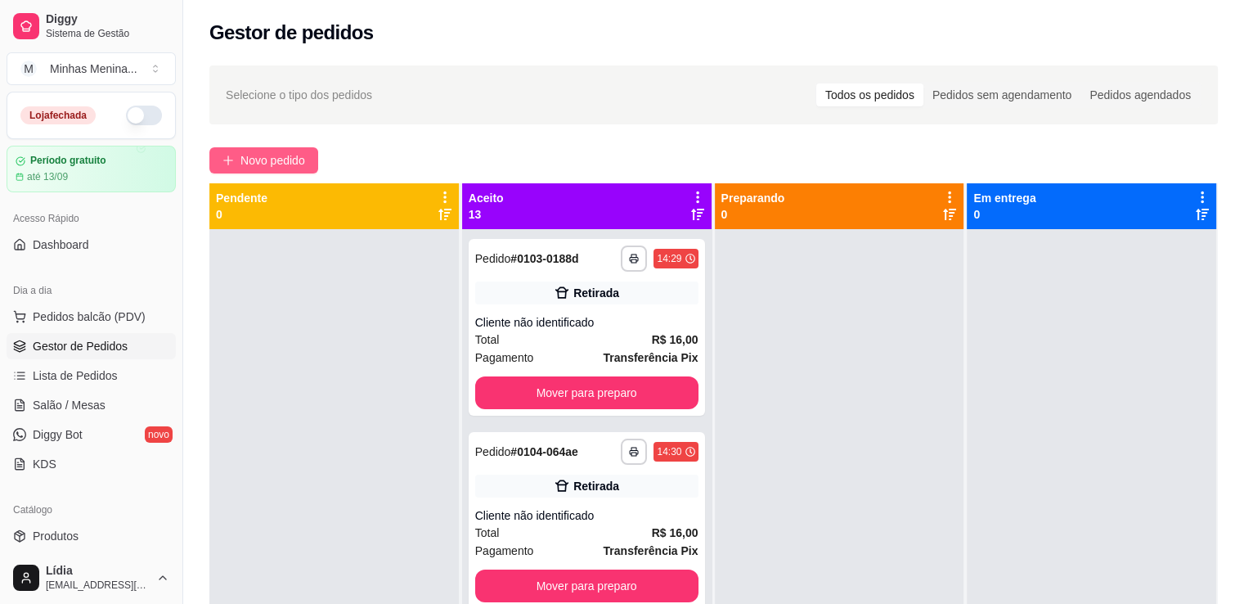
click at [277, 149] on button "Novo pedido" at bounding box center [263, 160] width 109 height 26
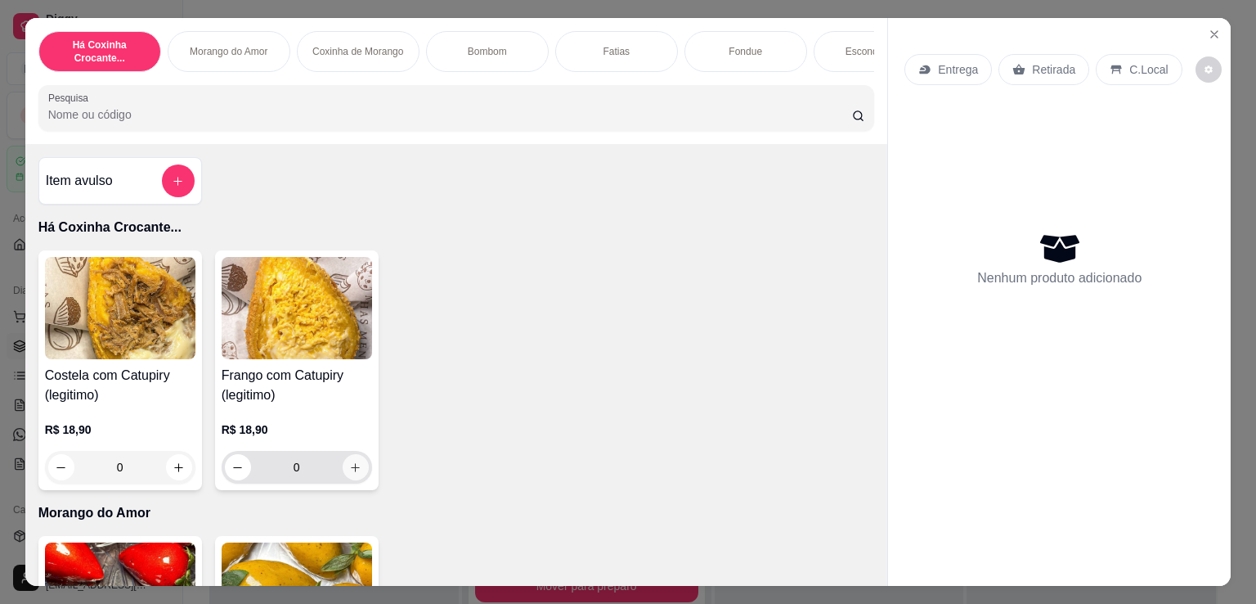
click at [347, 480] on button "increase-product-quantity" at bounding box center [356, 467] width 26 height 26
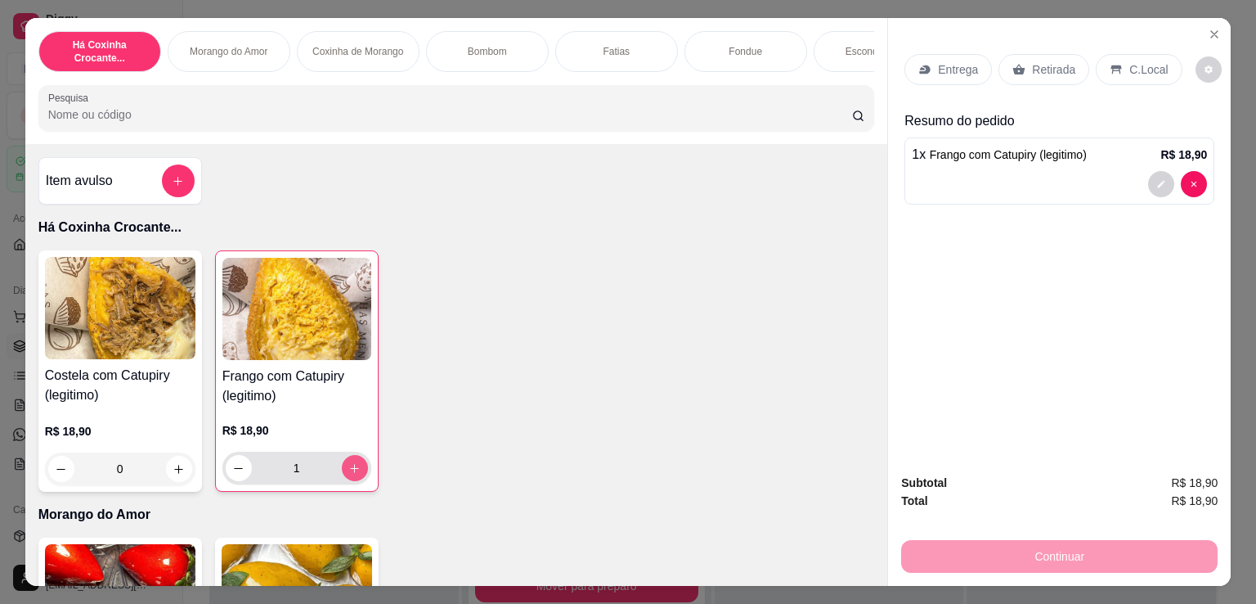
click at [347, 480] on button "increase-product-quantity" at bounding box center [355, 468] width 26 height 26
click at [344, 479] on button "increase-product-quantity" at bounding box center [354, 468] width 25 height 25
click at [344, 479] on button "increase-product-quantity" at bounding box center [355, 468] width 26 height 26
type input "4"
click at [1023, 58] on div "Retirada" at bounding box center [1044, 69] width 91 height 31
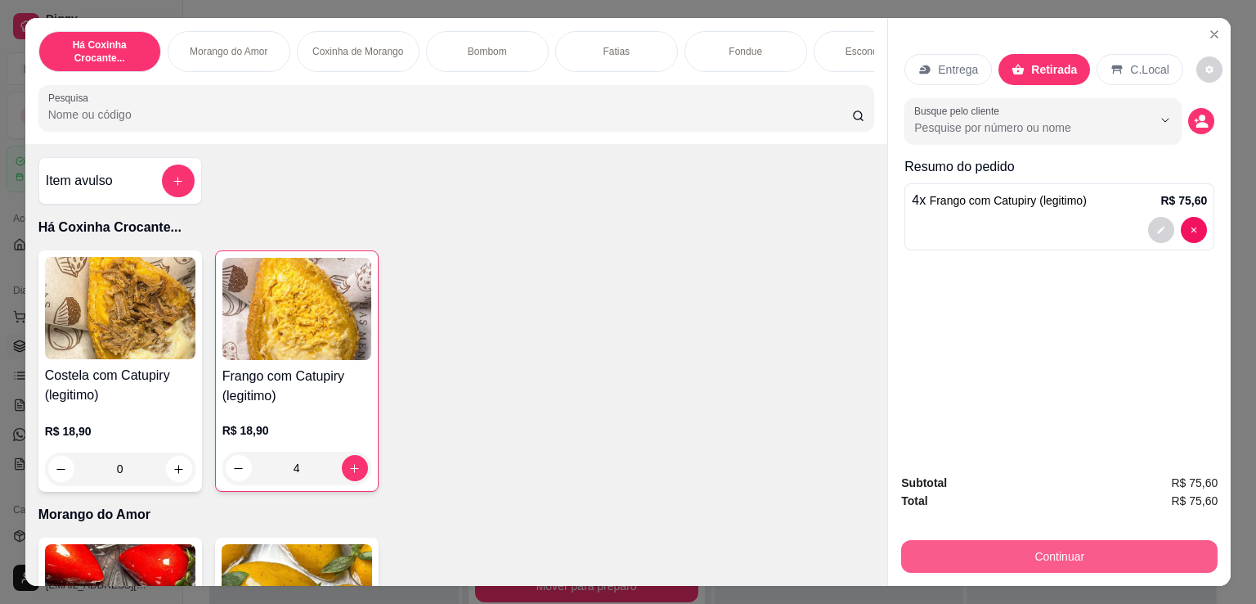
click at [1029, 540] on button "Continuar" at bounding box center [1059, 556] width 317 height 33
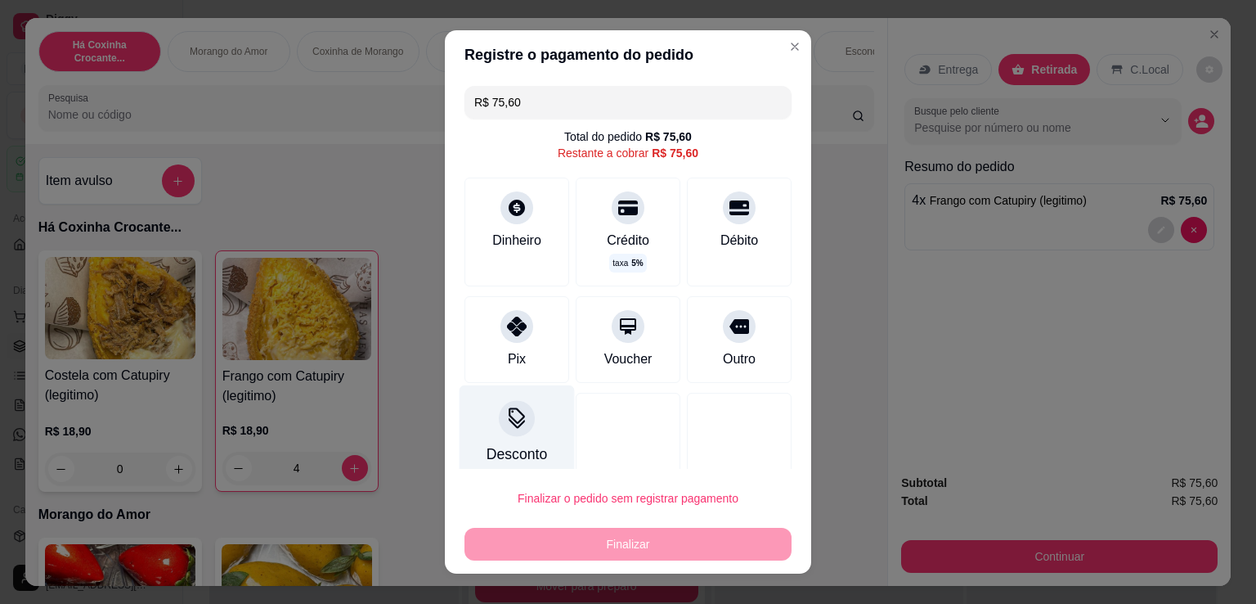
click at [507, 442] on div "Desconto" at bounding box center [517, 433] width 115 height 96
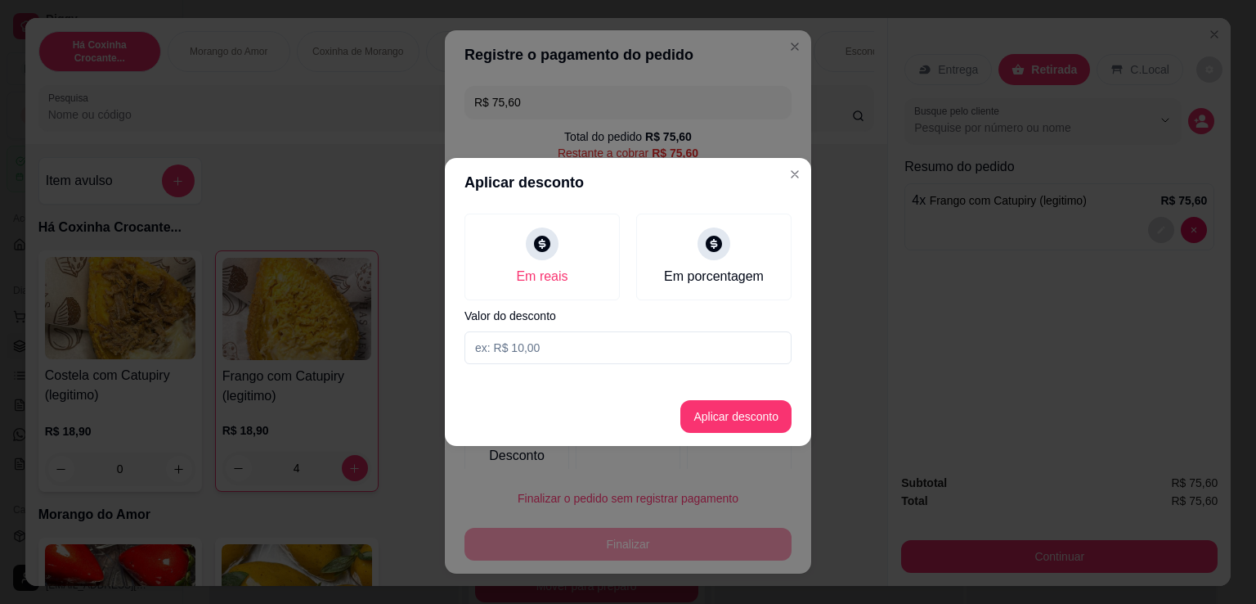
click at [649, 350] on input at bounding box center [628, 347] width 327 height 33
type input "1,80"
click at [748, 417] on button "Aplicar desconto" at bounding box center [735, 416] width 111 height 33
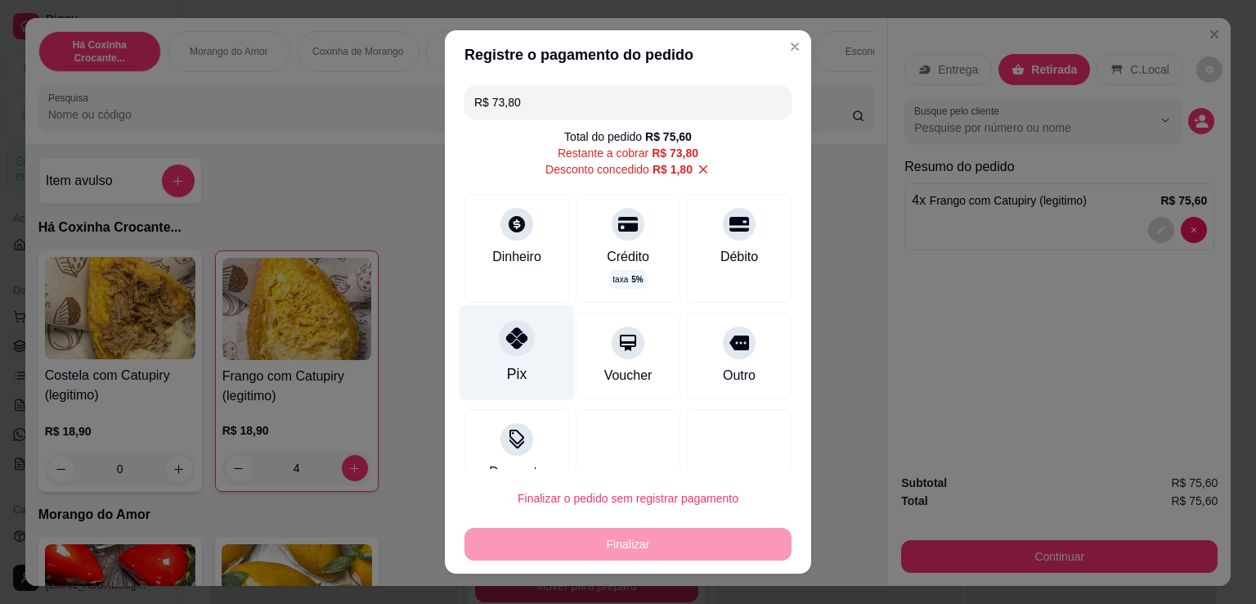
click at [509, 339] on icon at bounding box center [516, 337] width 21 height 21
type input "R$ 0,00"
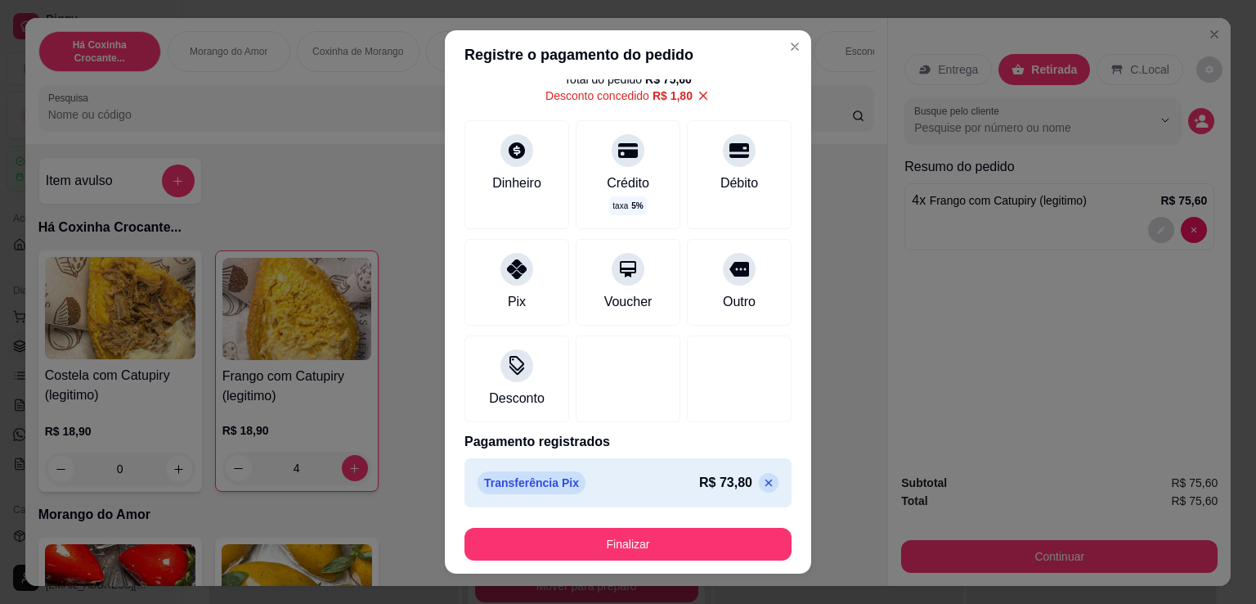
scroll to position [62, 0]
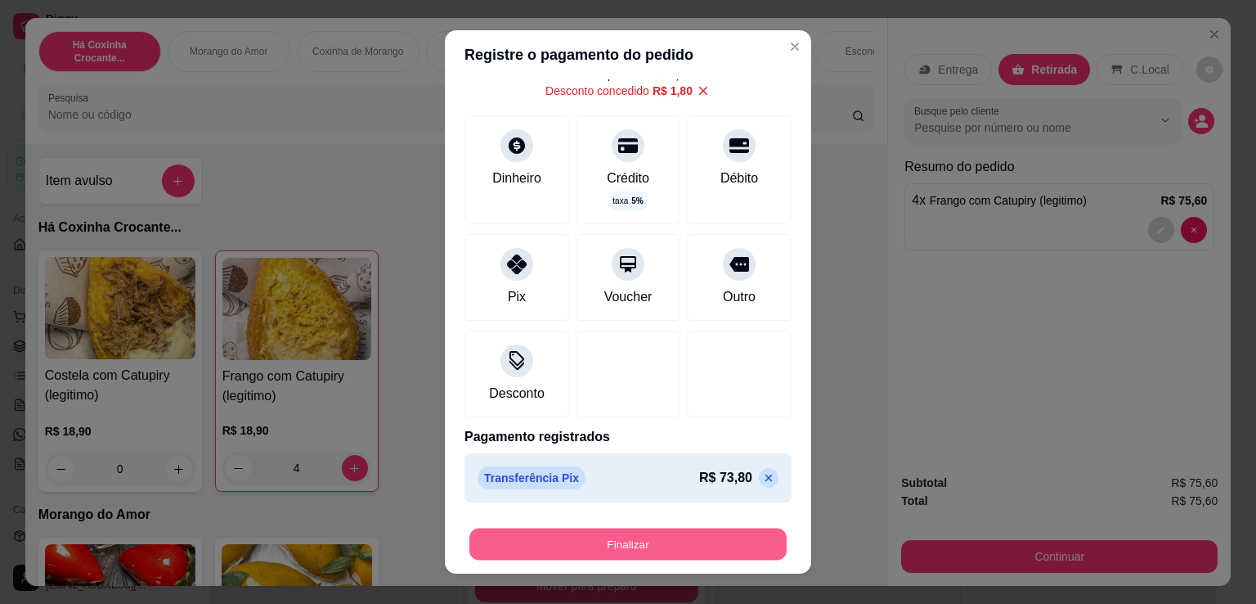
click at [648, 537] on button "Finalizar" at bounding box center [627, 544] width 317 height 32
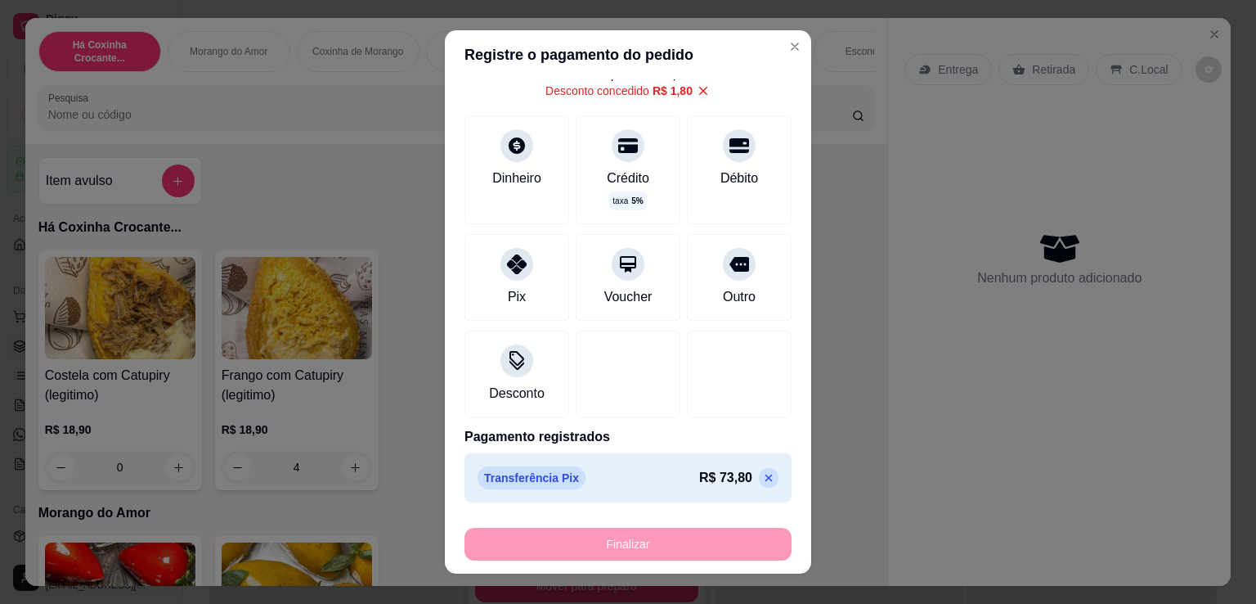
type input "0"
type input "-R$ 75,60"
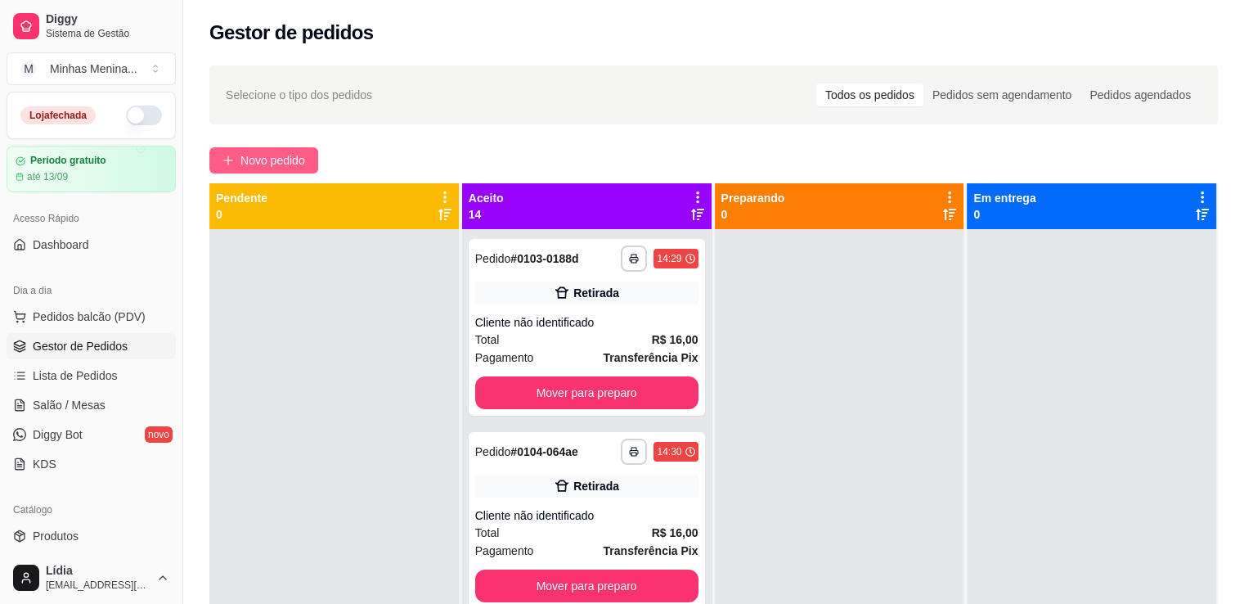
click at [299, 163] on span "Novo pedido" at bounding box center [272, 160] width 65 height 18
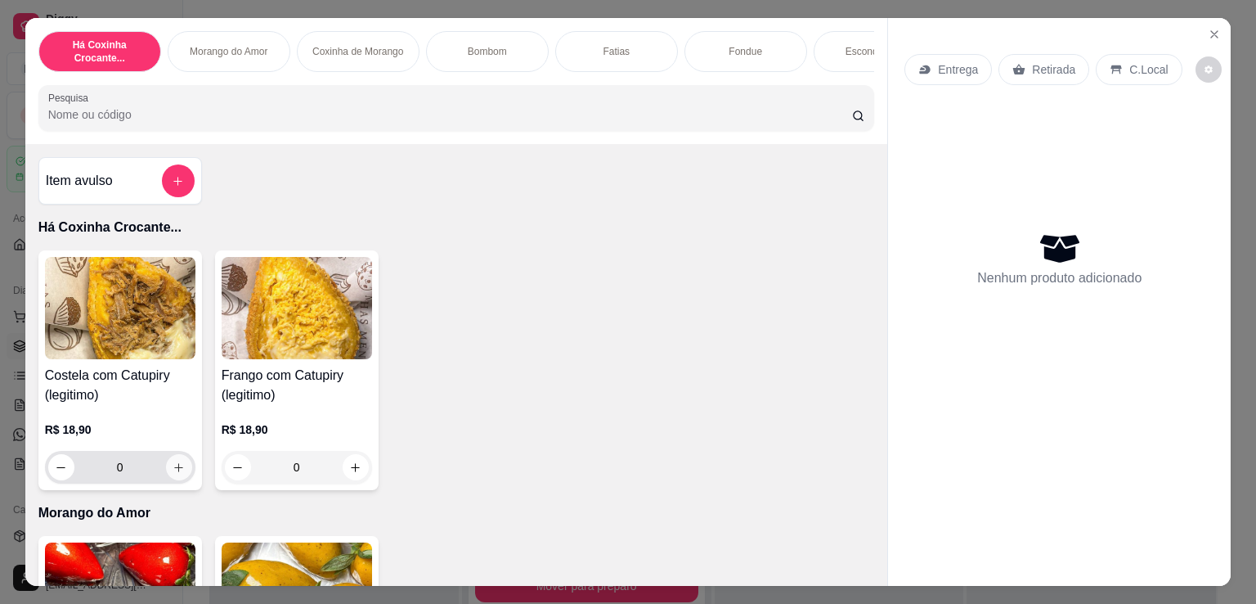
click at [173, 480] on button "increase-product-quantity" at bounding box center [179, 467] width 26 height 26
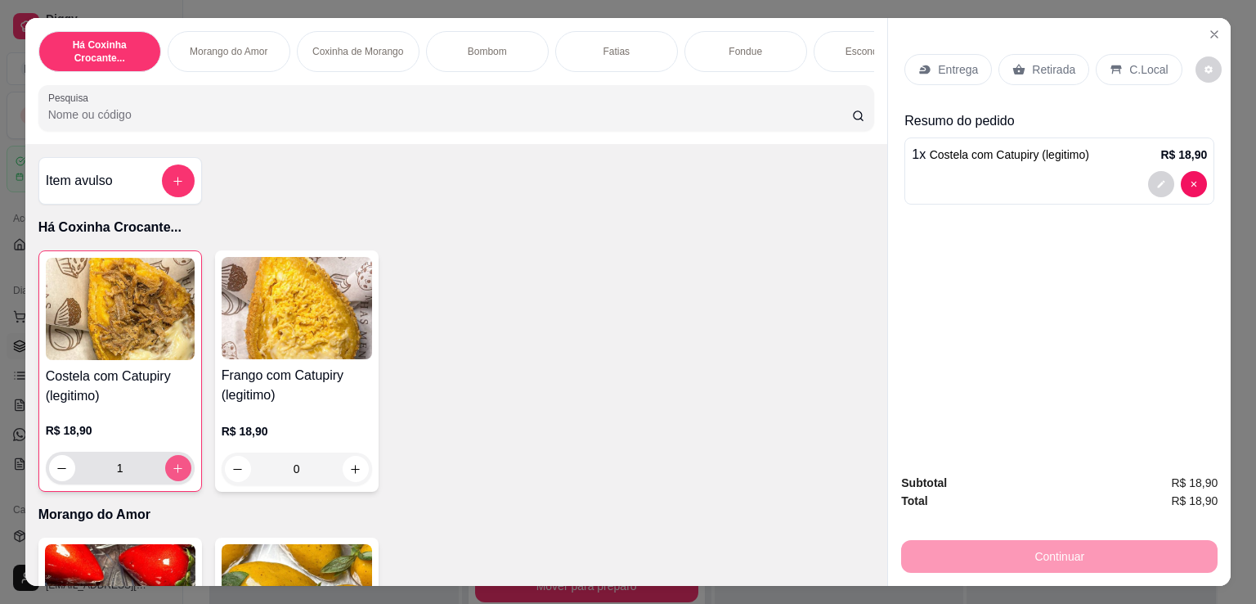
click at [173, 481] on button "increase-product-quantity" at bounding box center [178, 468] width 26 height 26
type input "2"
click at [351, 474] on icon "increase-product-quantity" at bounding box center [355, 469] width 9 height 9
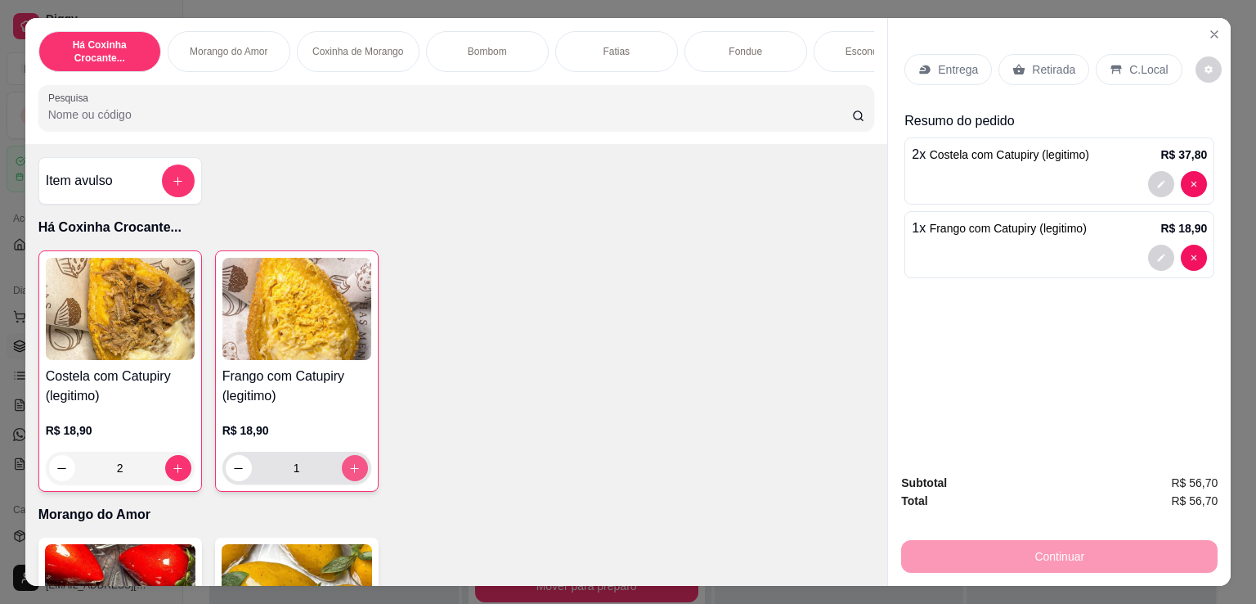
click at [349, 474] on icon "increase-product-quantity" at bounding box center [354, 468] width 12 height 12
type input "2"
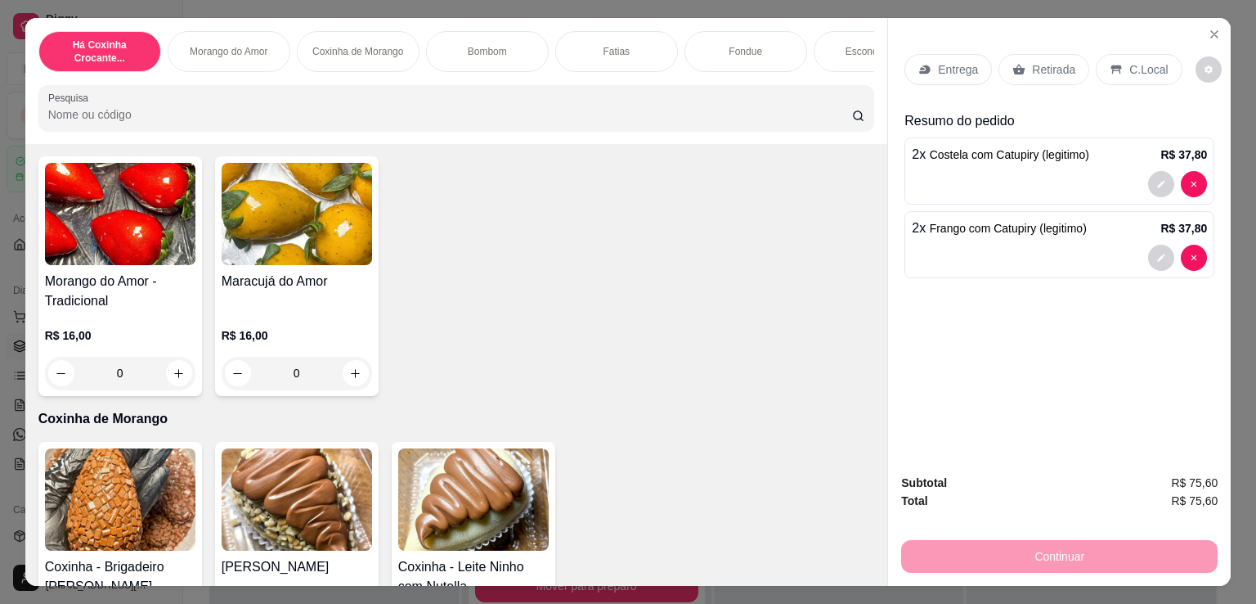
scroll to position [763, 0]
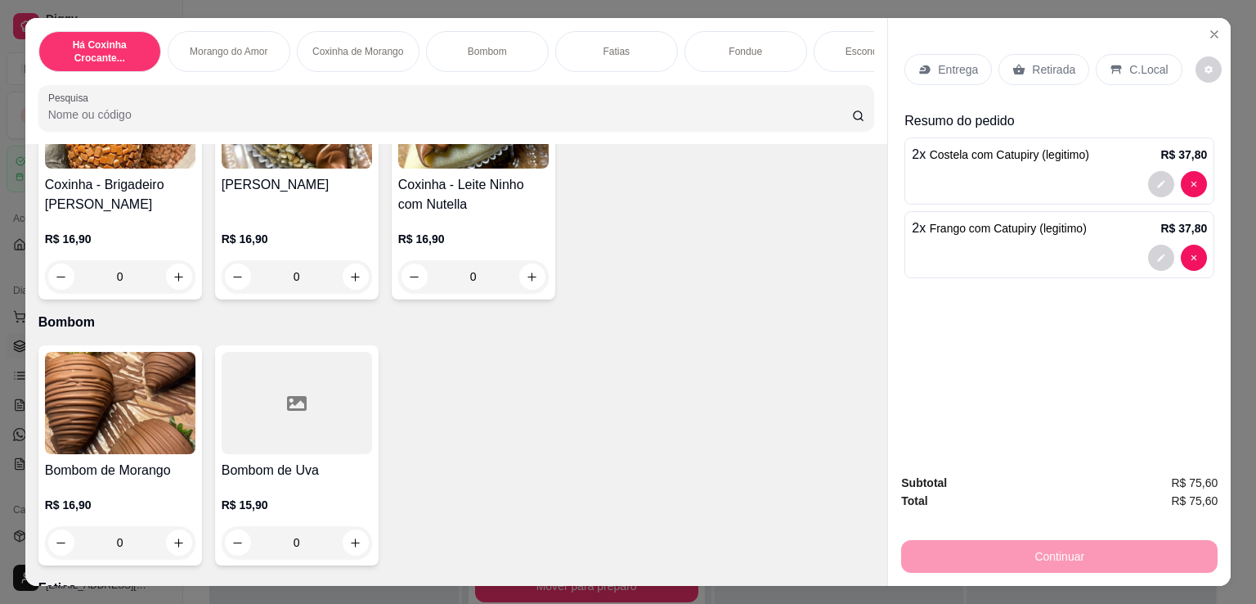
click at [959, 65] on p "Entrega" at bounding box center [958, 69] width 40 height 16
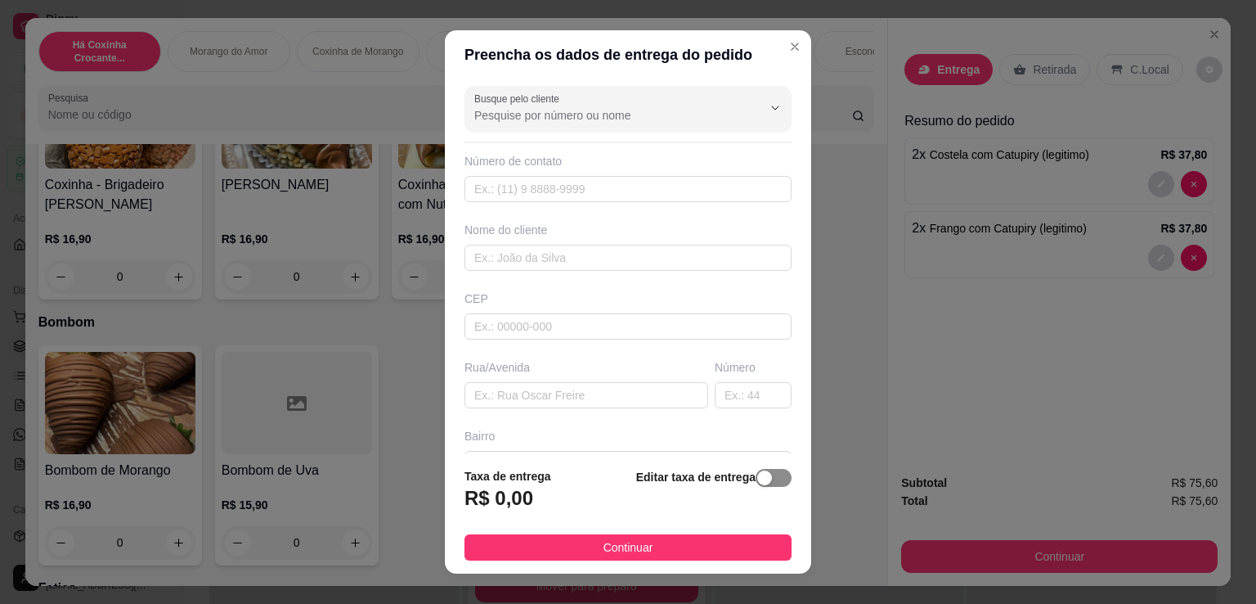
click at [766, 477] on span "button" at bounding box center [774, 478] width 36 height 18
drag, startPoint x: 552, startPoint y: 495, endPoint x: 368, endPoint y: 514, distance: 185.1
click at [370, 511] on div "Preencha os dados de entrega do pedido Busque pelo cliente Número de contato No…" at bounding box center [628, 302] width 1256 height 604
type input "11,40"
drag, startPoint x: 597, startPoint y: 551, endPoint x: 712, endPoint y: 535, distance: 115.7
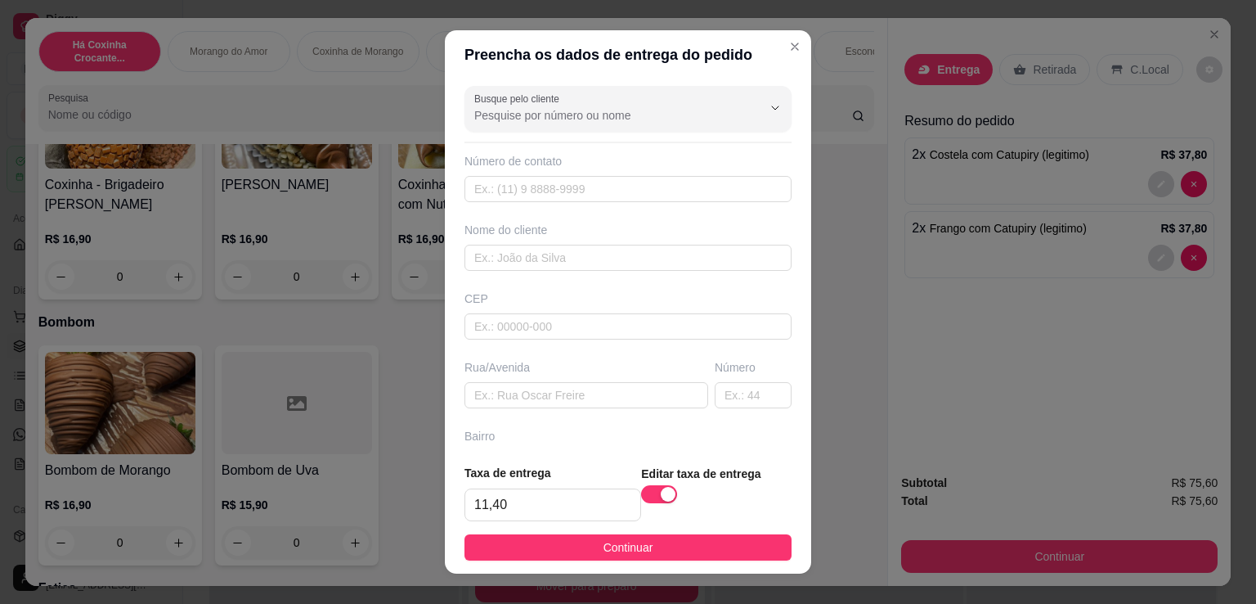
click at [604, 551] on span "Continuar" at bounding box center [629, 547] width 50 height 18
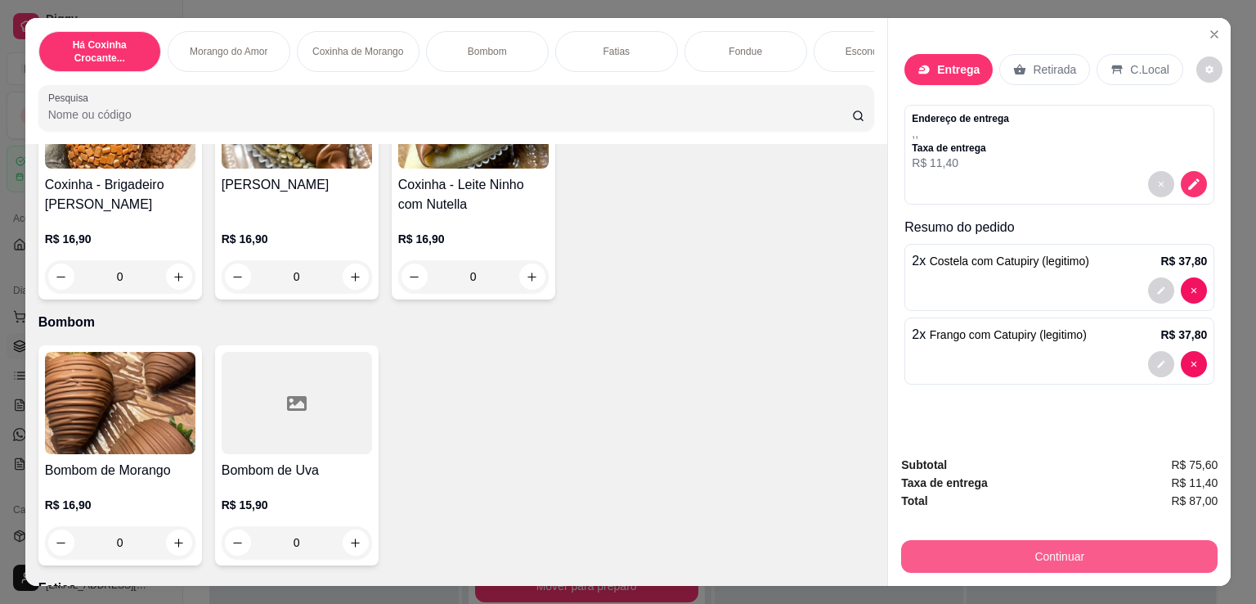
click at [1008, 540] on button "Continuar" at bounding box center [1059, 556] width 317 height 33
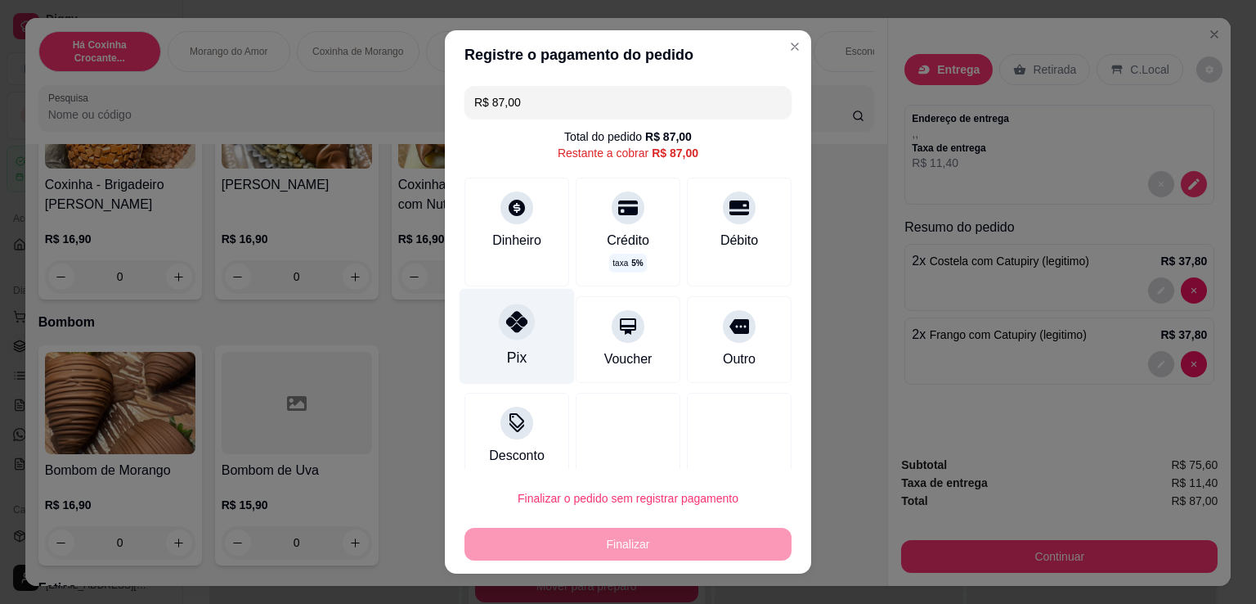
click at [493, 342] on div "Pix" at bounding box center [517, 337] width 115 height 96
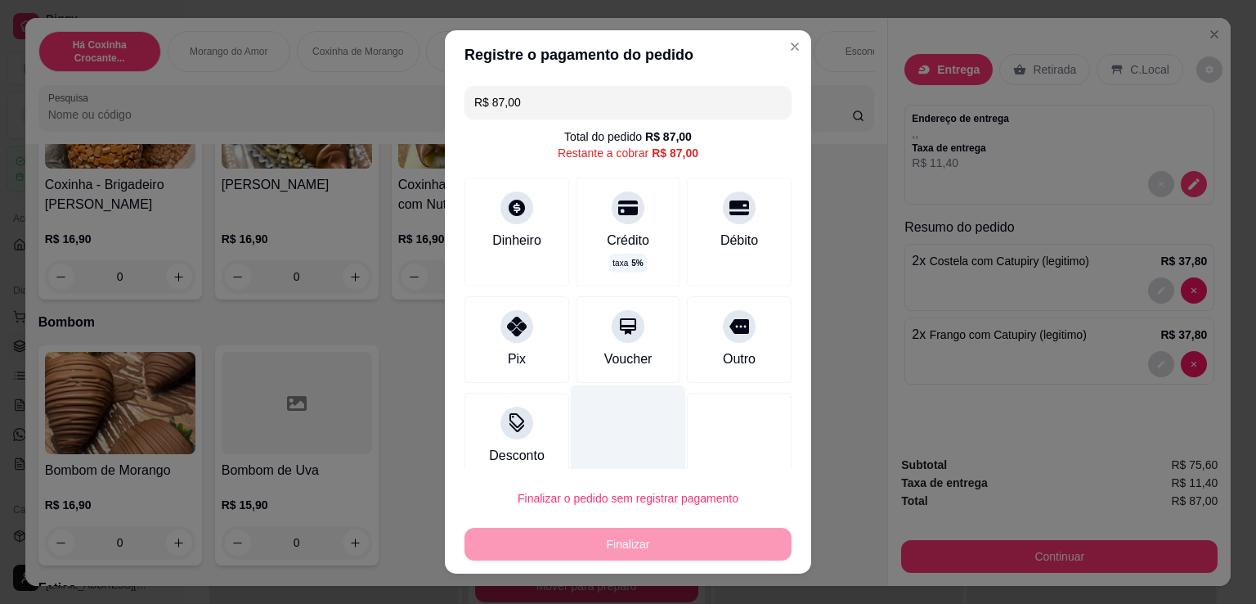
type input "R$ 0,00"
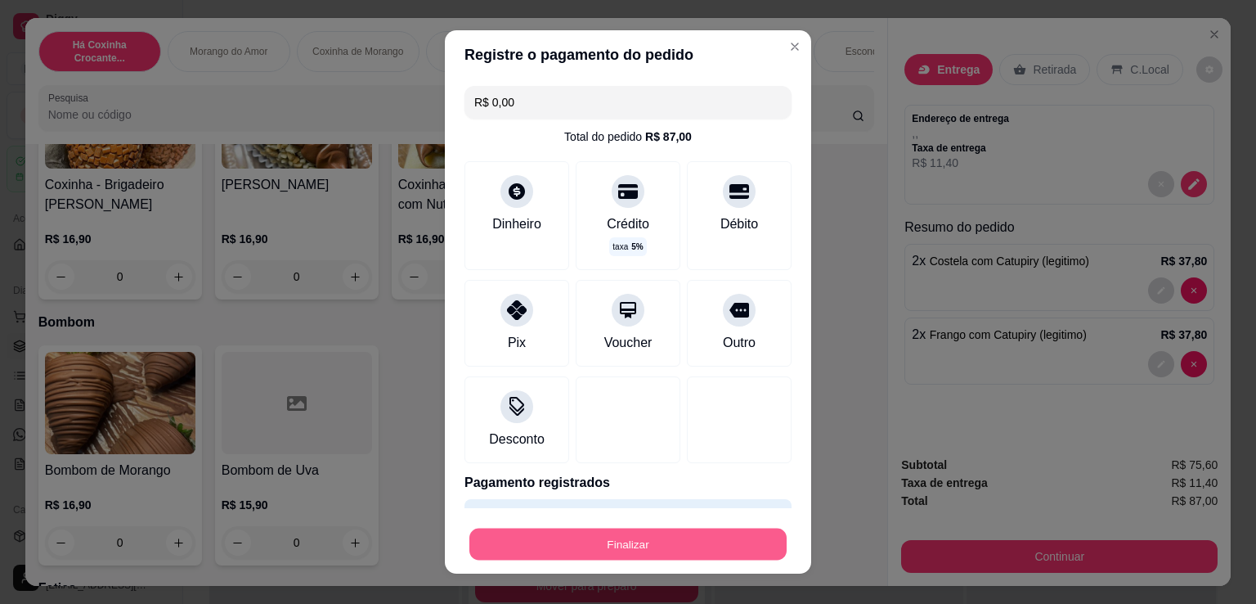
click at [632, 545] on button "Finalizar" at bounding box center [627, 544] width 317 height 32
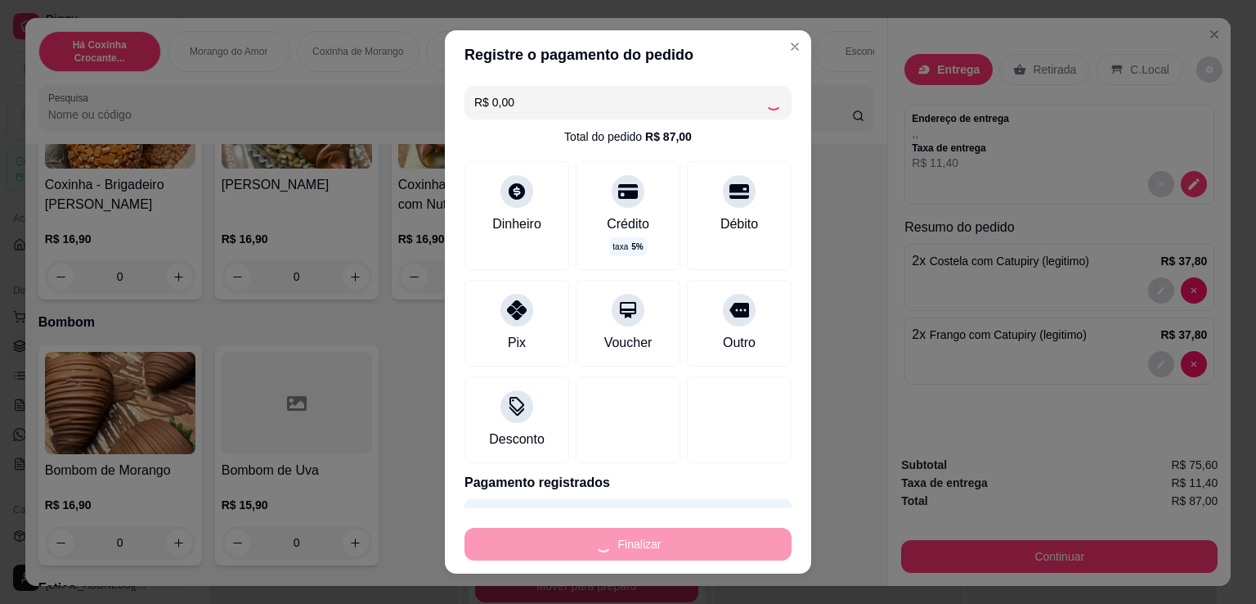
type input "0"
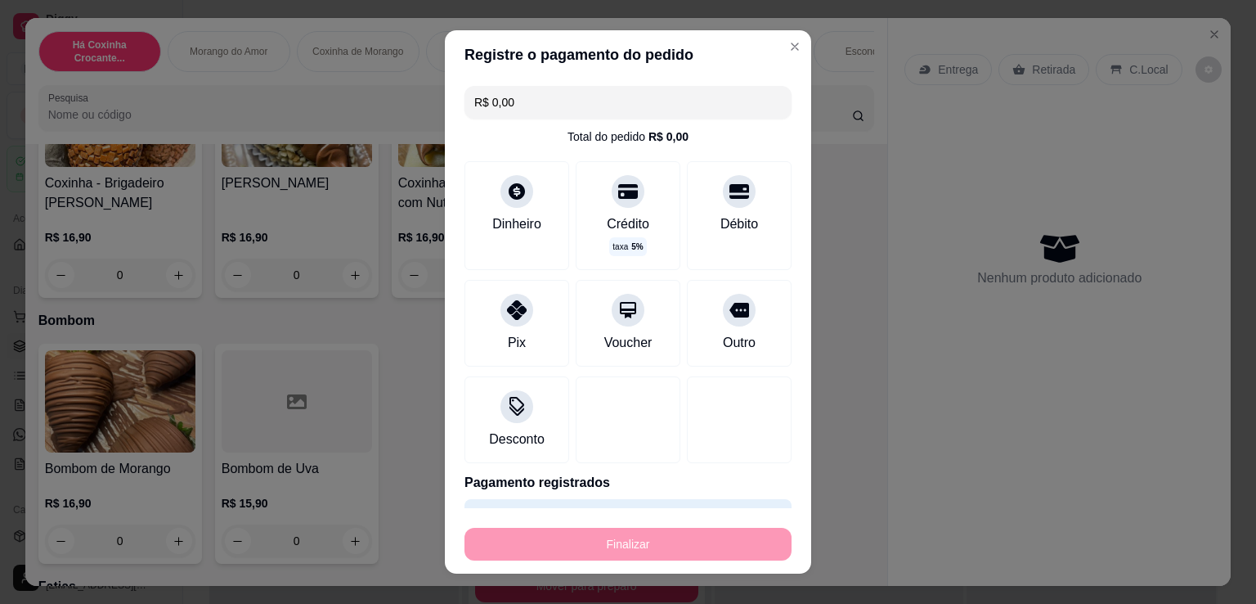
type input "-R$ 87,00"
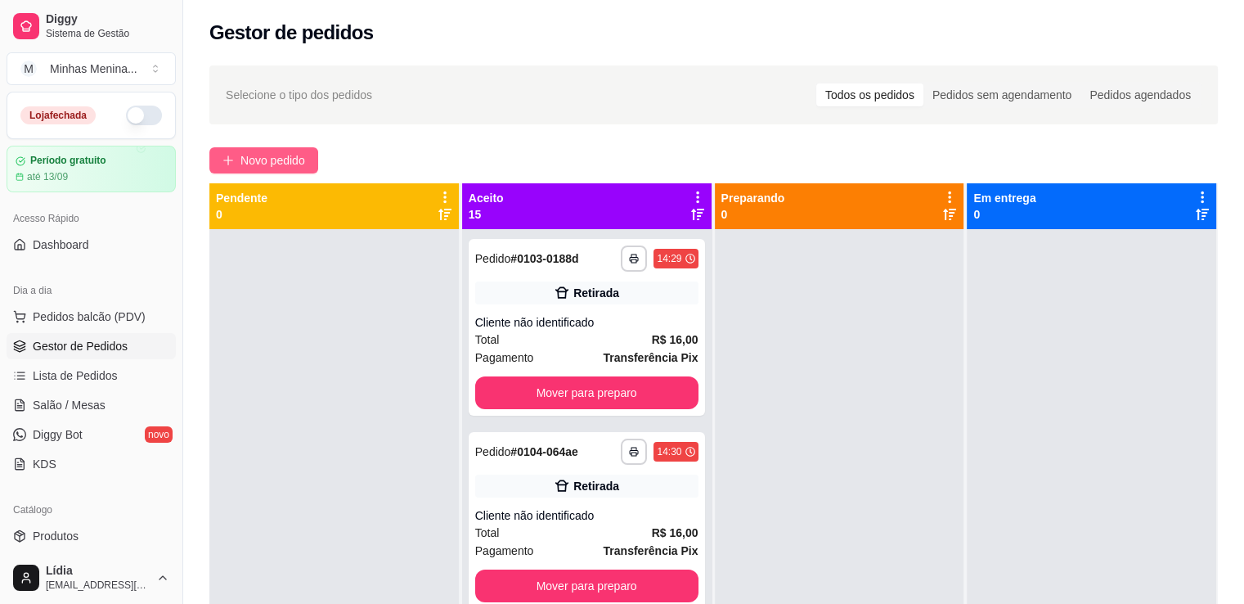
click at [304, 168] on span "Novo pedido" at bounding box center [272, 160] width 65 height 18
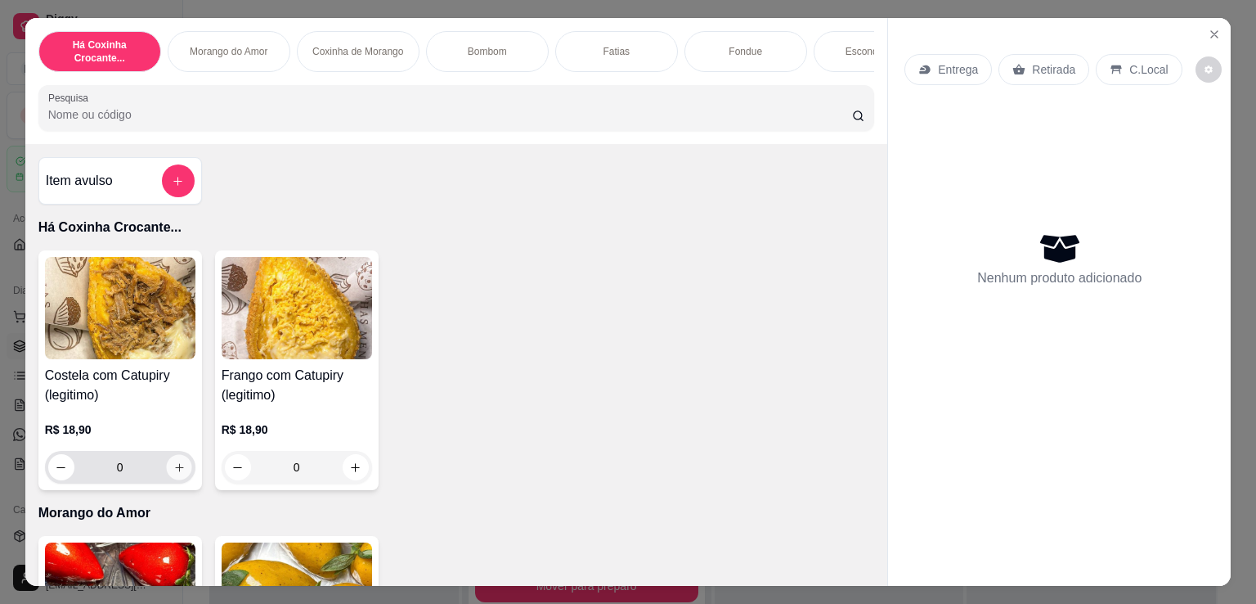
click at [173, 467] on icon "increase-product-quantity" at bounding box center [179, 467] width 12 height 12
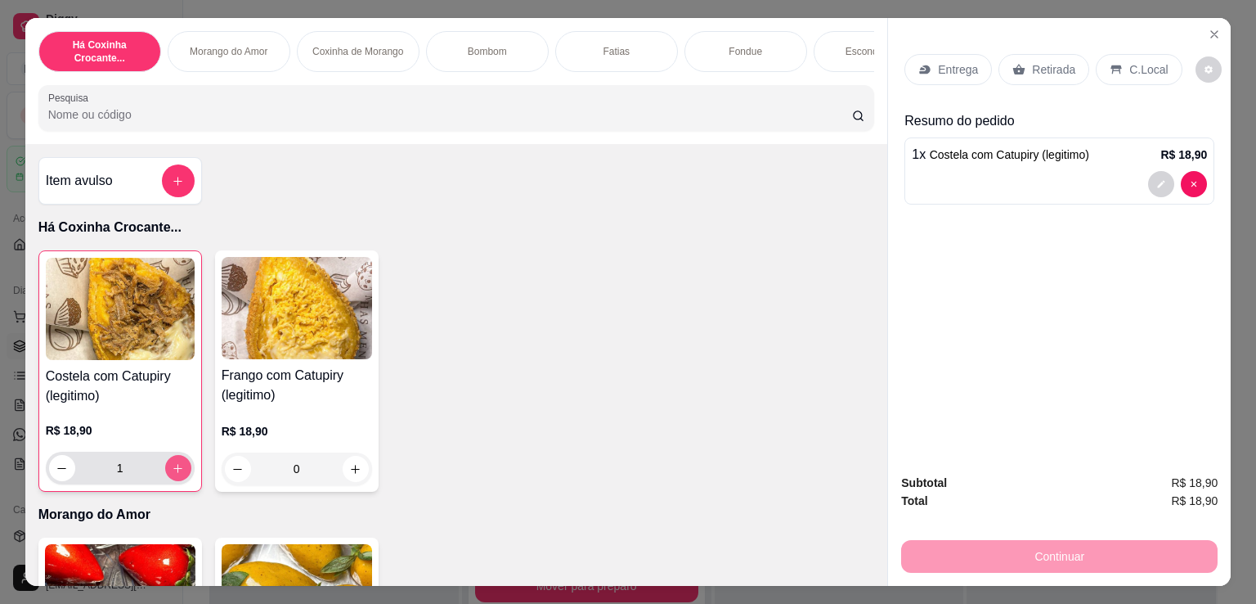
click at [172, 467] on icon "increase-product-quantity" at bounding box center [178, 468] width 12 height 12
click at [67, 475] on button "decrease-product-quantity" at bounding box center [62, 468] width 26 height 26
type input "0"
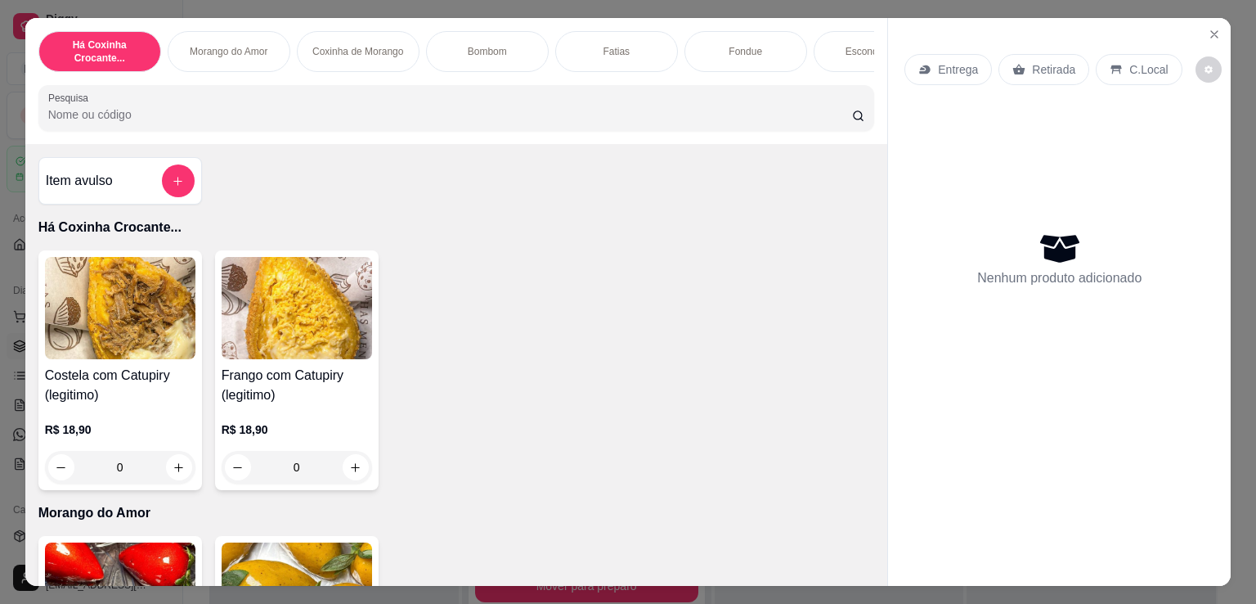
scroll to position [381, 0]
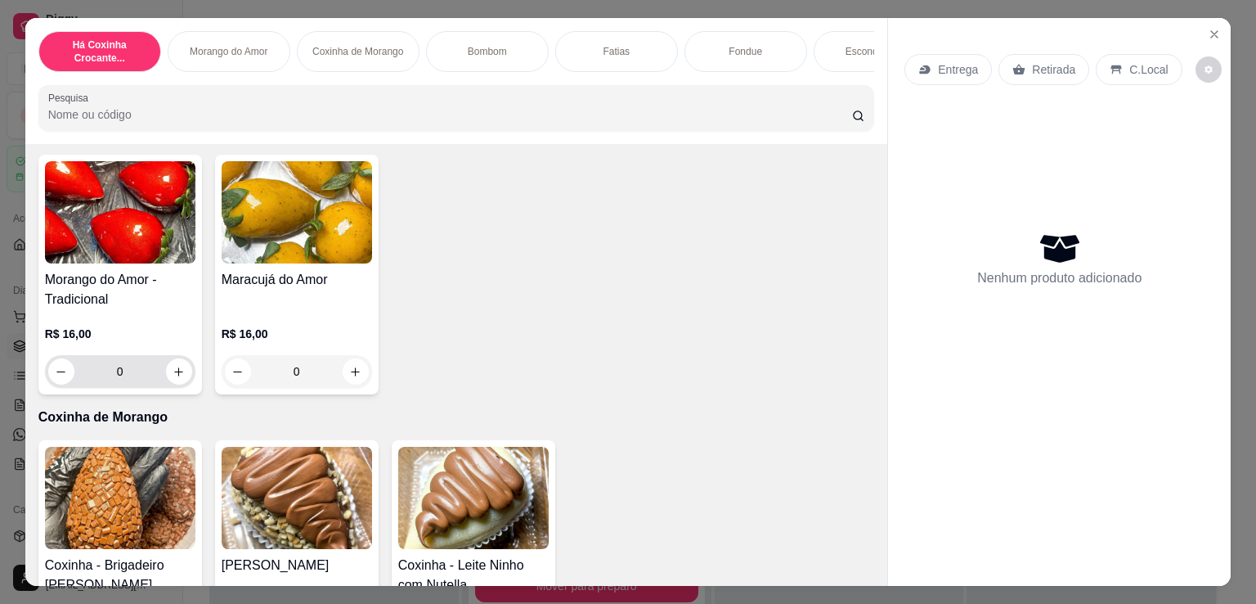
click at [182, 388] on div "0" at bounding box center [120, 371] width 144 height 33
click at [176, 378] on icon "increase-product-quantity" at bounding box center [179, 372] width 12 height 12
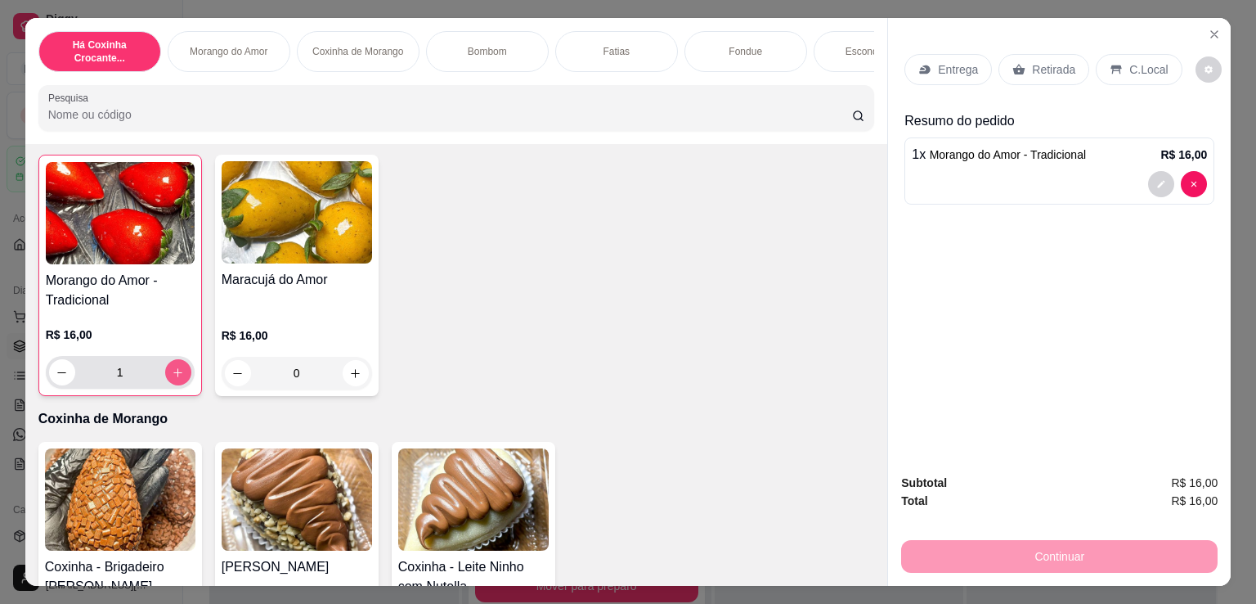
click at [176, 379] on icon "increase-product-quantity" at bounding box center [178, 372] width 12 height 12
type input "3"
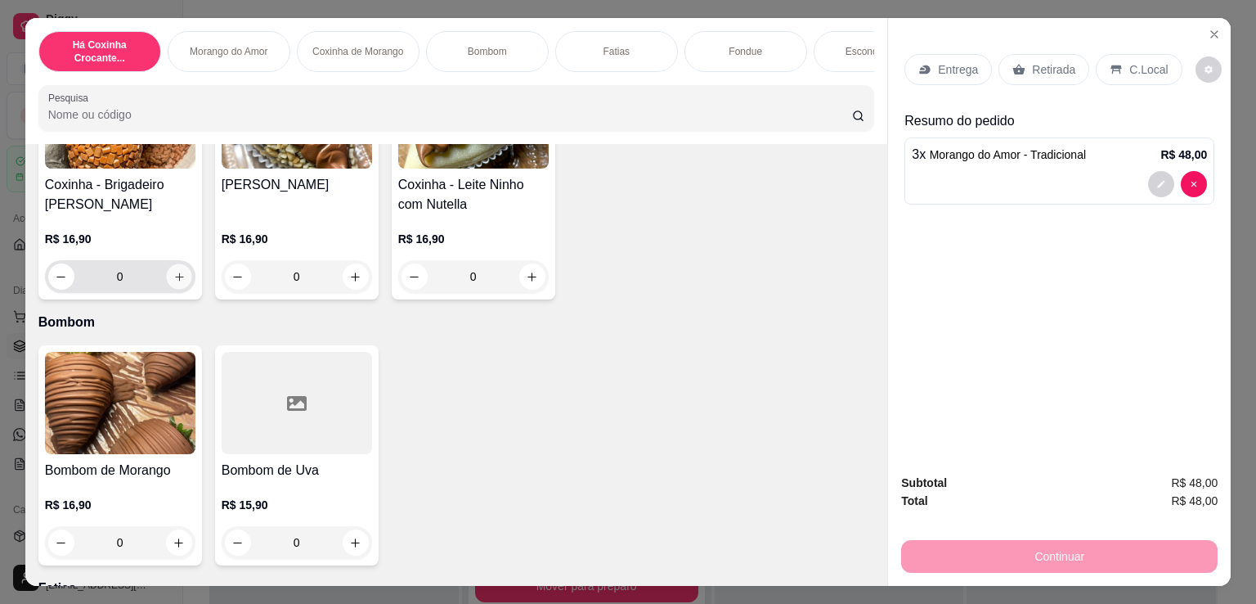
click at [177, 283] on icon "increase-product-quantity" at bounding box center [179, 277] width 12 height 12
type input "1"
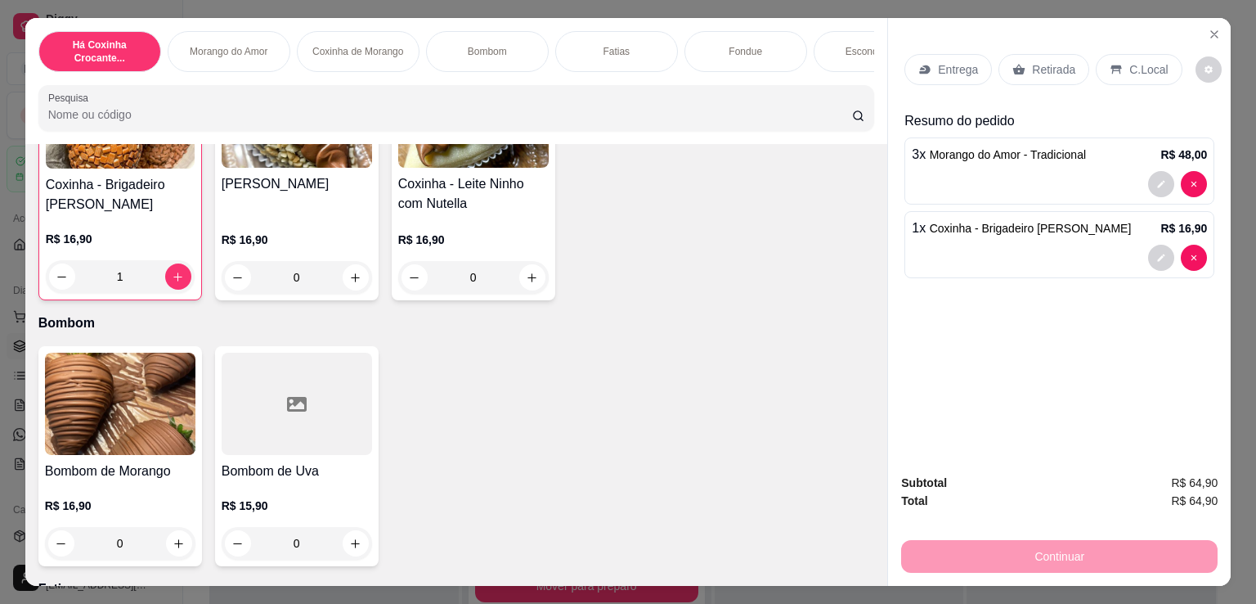
click at [1066, 63] on div "Retirada" at bounding box center [1044, 69] width 91 height 31
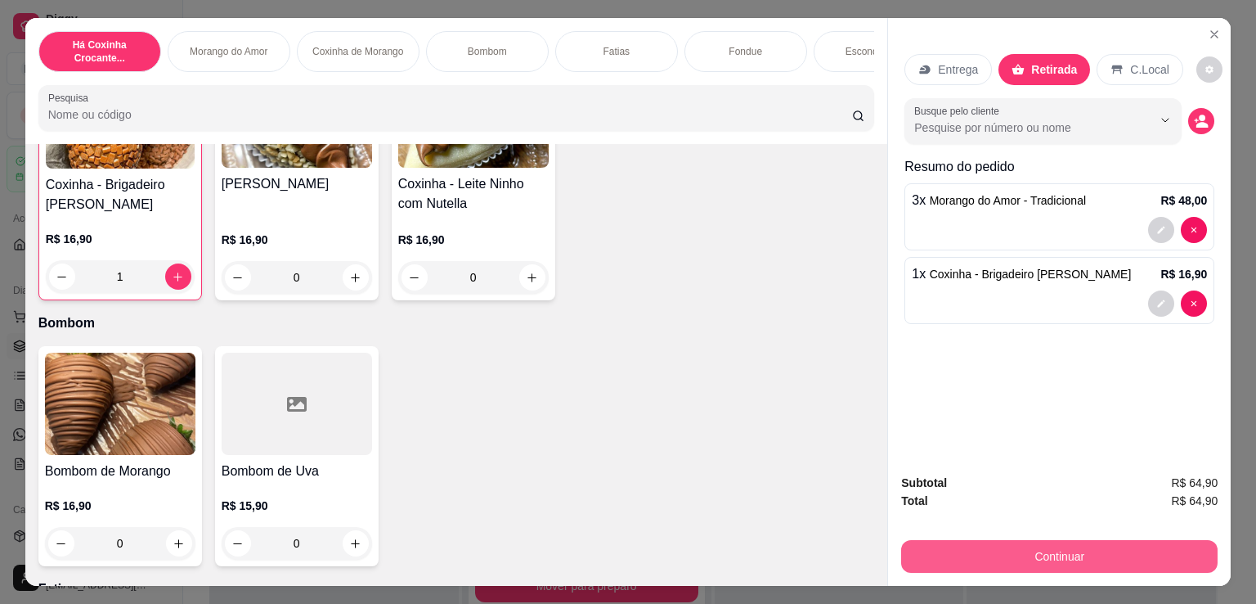
click at [1024, 541] on button "Continuar" at bounding box center [1059, 556] width 317 height 33
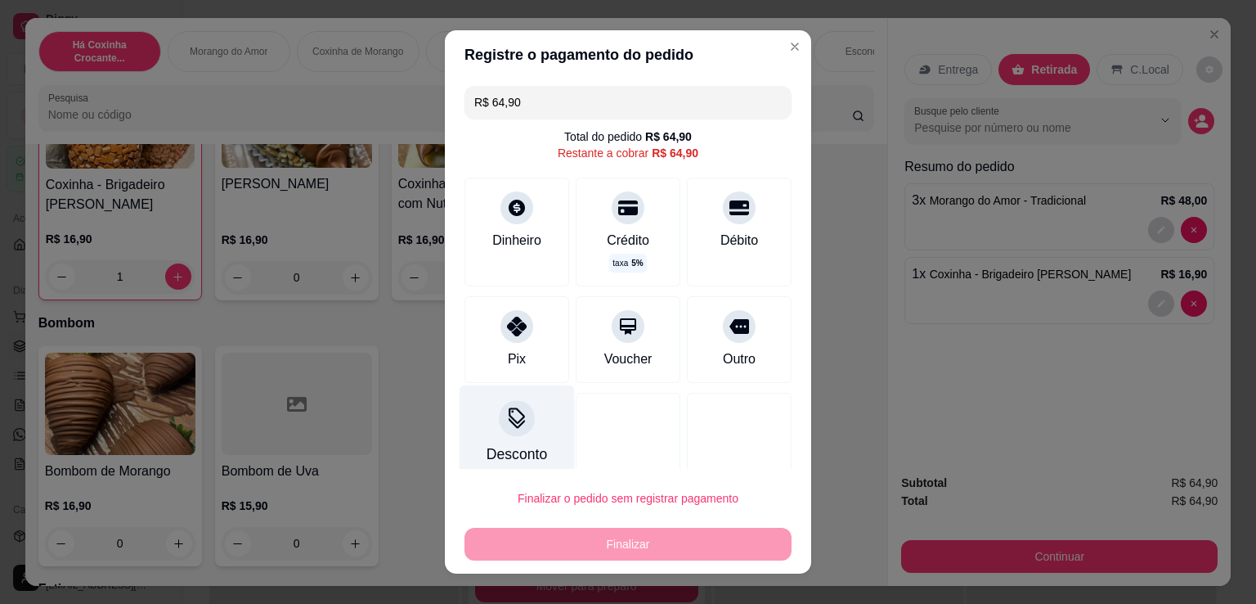
click at [514, 433] on div "Desconto" at bounding box center [517, 433] width 115 height 96
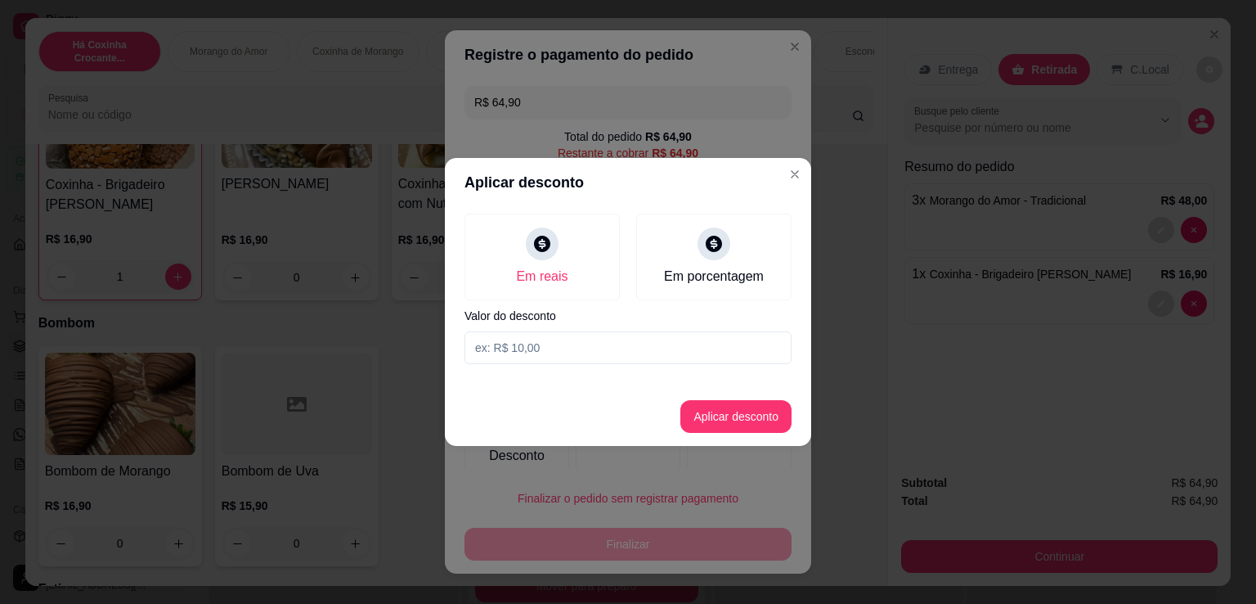
click at [600, 357] on input at bounding box center [628, 347] width 327 height 33
type input "0,90"
click at [727, 413] on button "Aplicar desconto" at bounding box center [735, 416] width 111 height 33
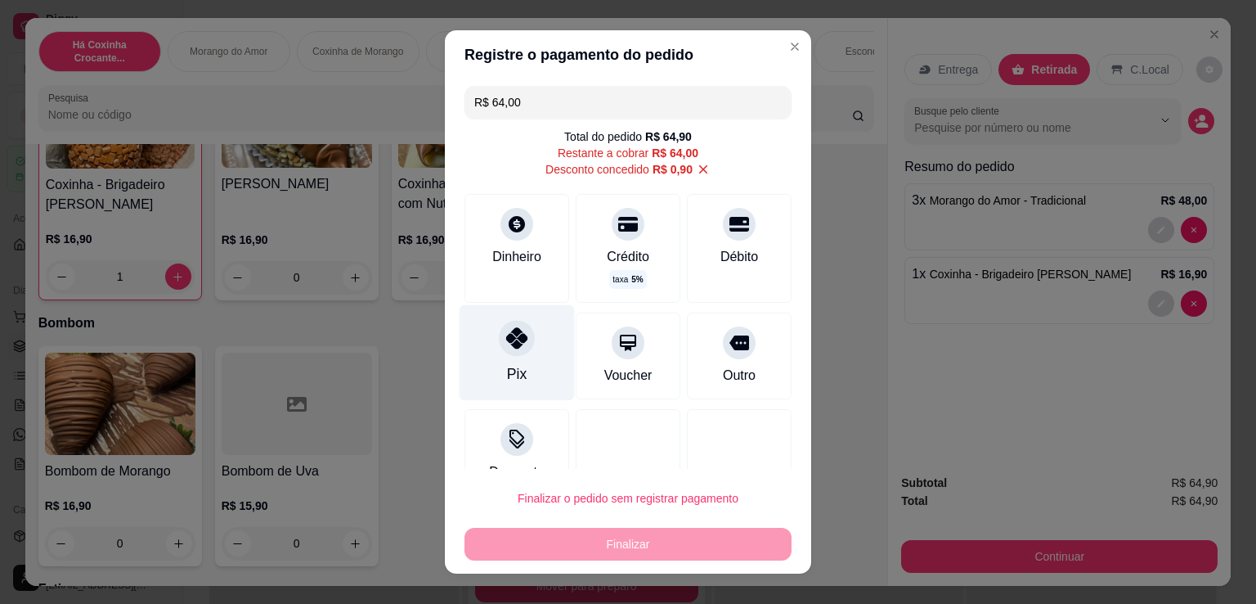
click at [523, 354] on div "Pix" at bounding box center [517, 353] width 115 height 96
type input "R$ 0,00"
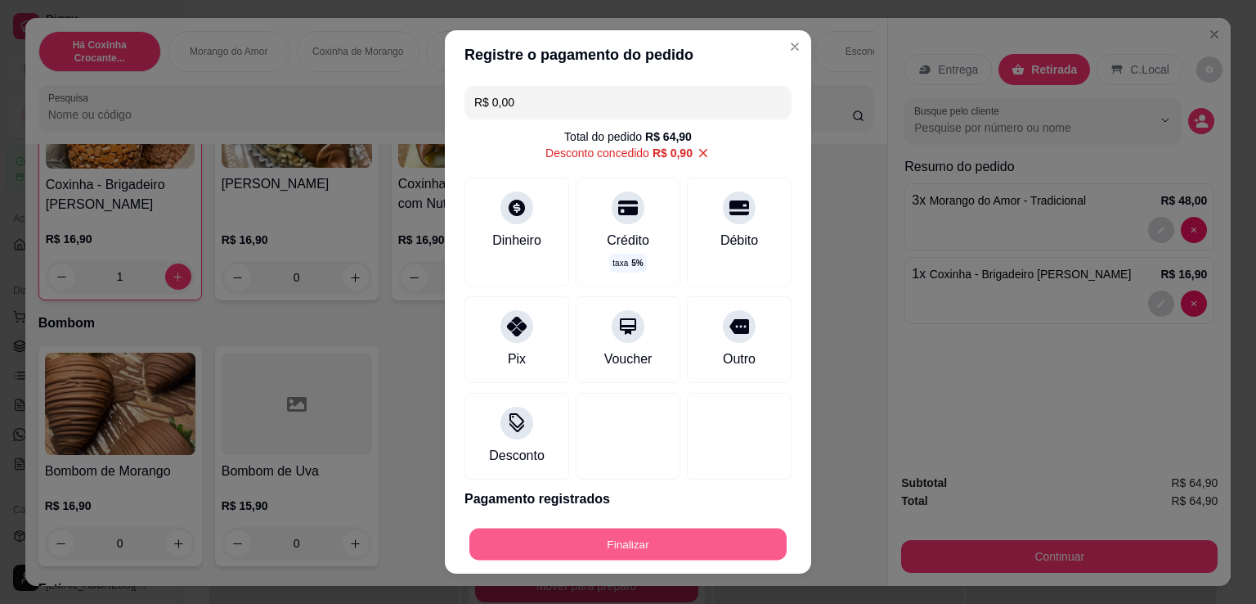
click at [635, 540] on button "Finalizar" at bounding box center [627, 544] width 317 height 32
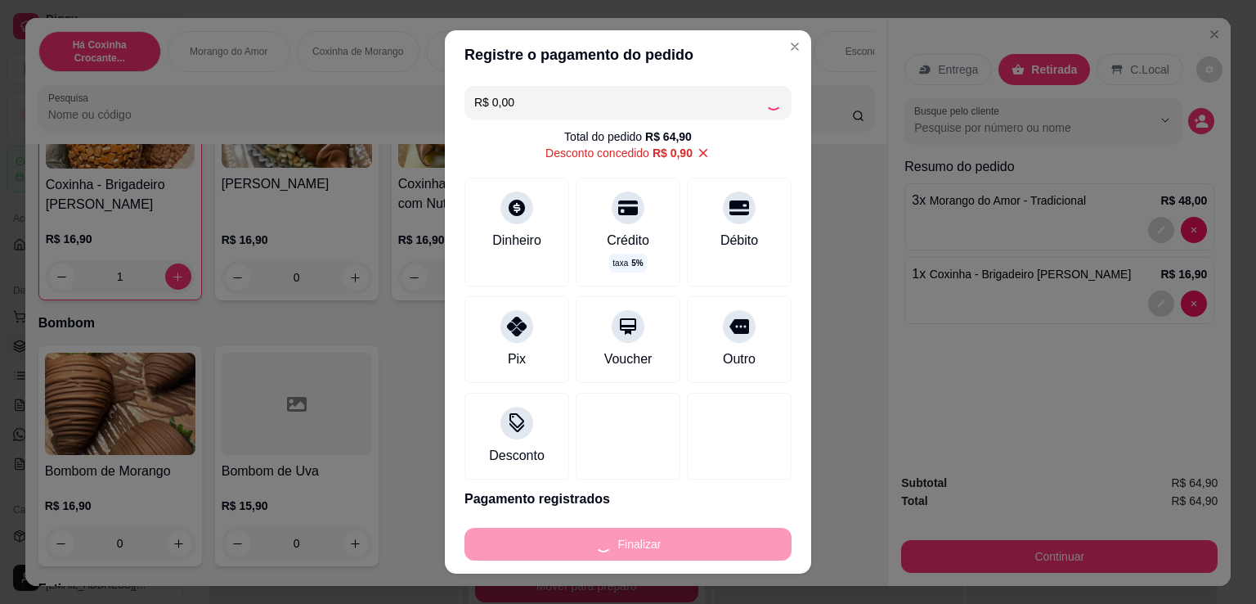
type input "0"
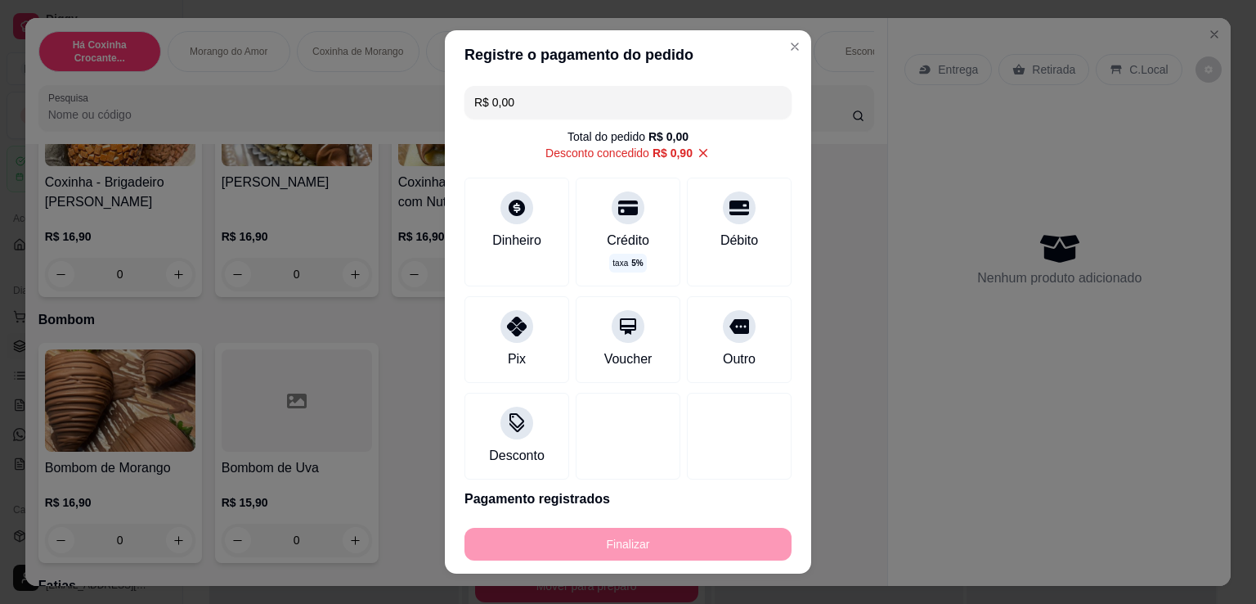
type input "-R$ 64,90"
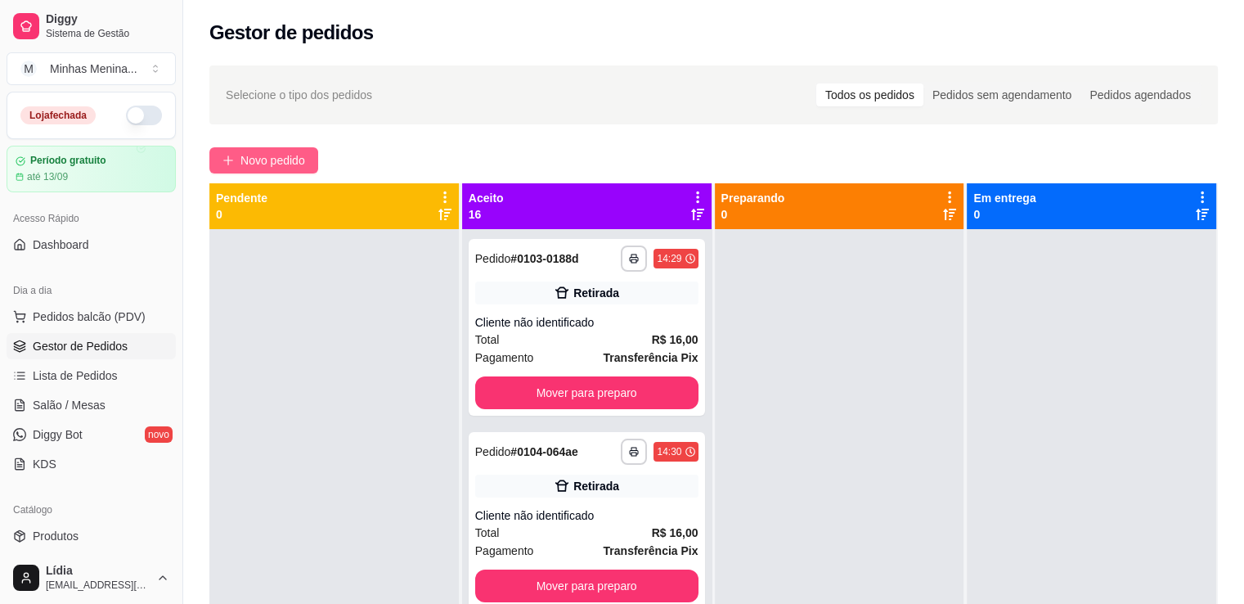
click at [295, 161] on span "Novo pedido" at bounding box center [272, 160] width 65 height 18
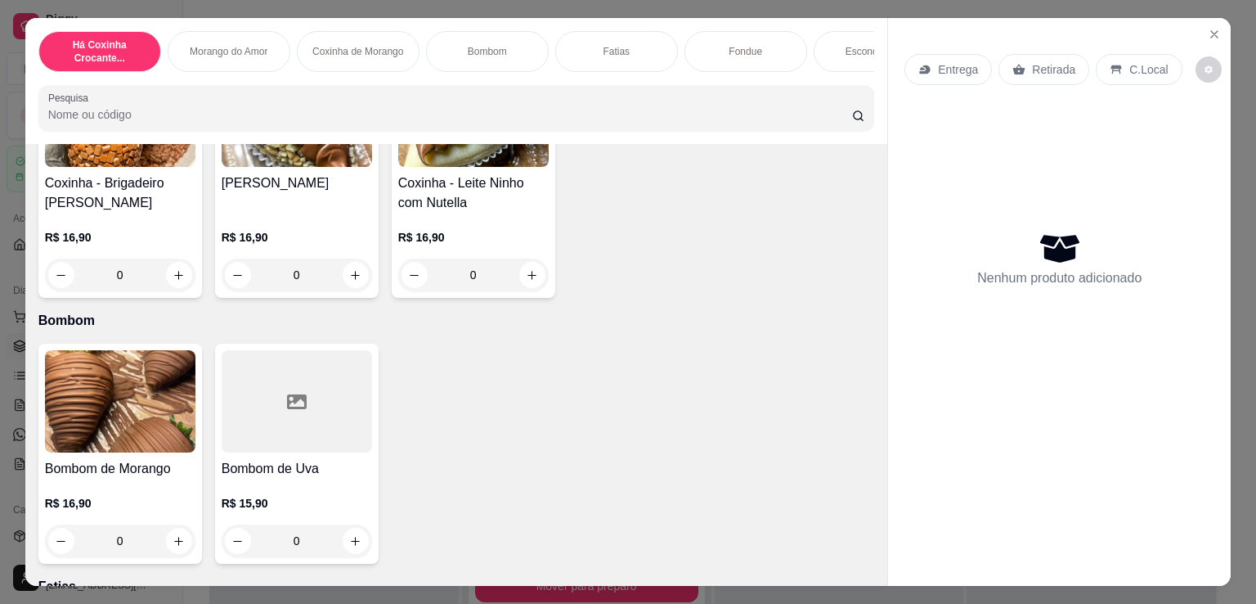
scroll to position [1145, 0]
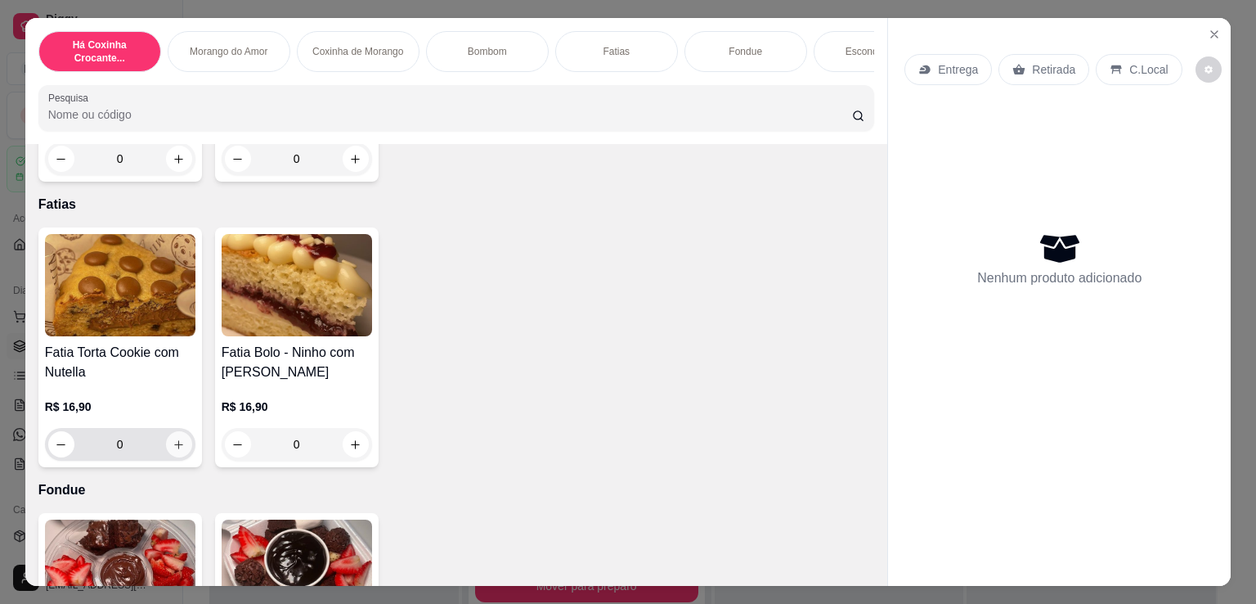
click at [173, 447] on icon "increase-product-quantity" at bounding box center [179, 444] width 12 height 12
type input "1"
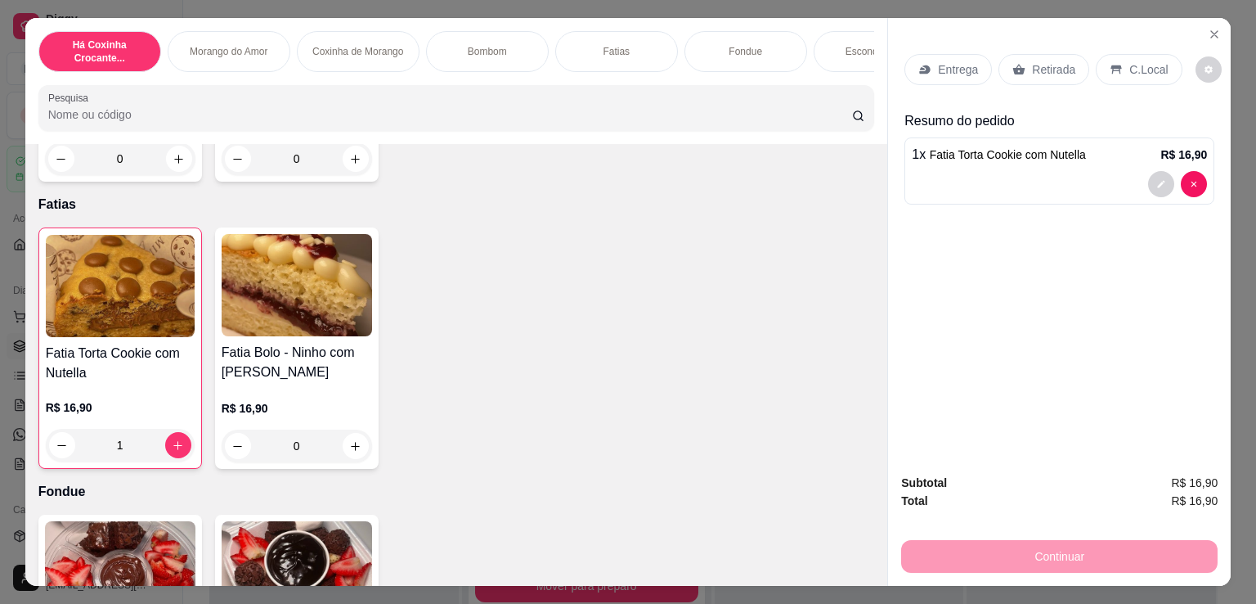
scroll to position [763, 0]
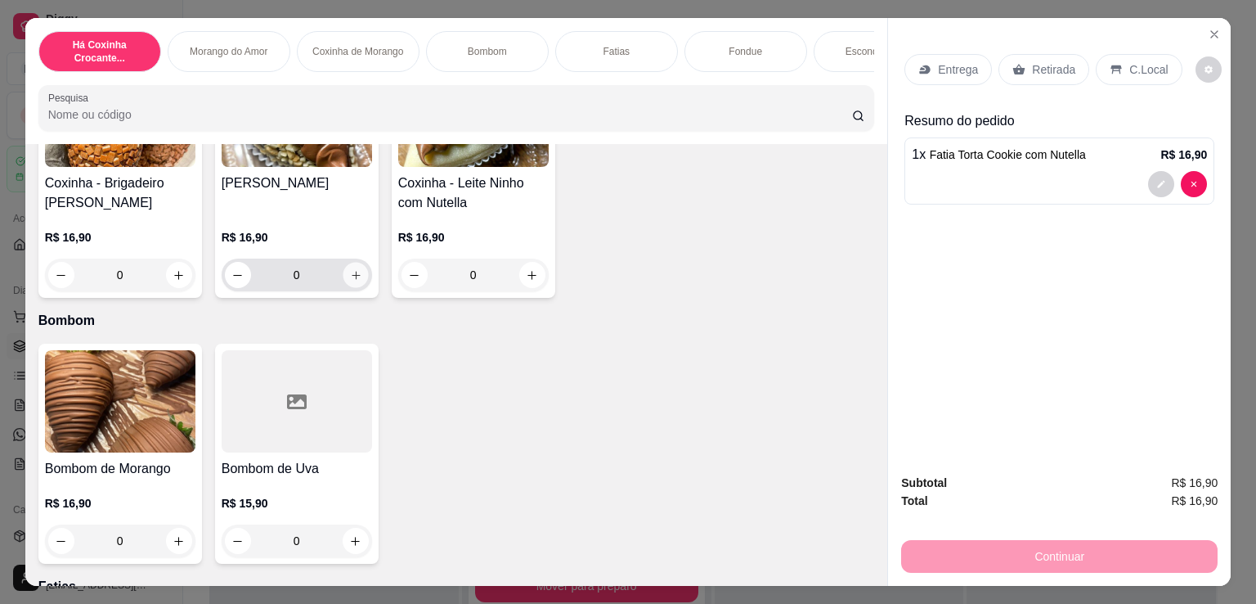
click at [348, 288] on button "increase-product-quantity" at bounding box center [355, 275] width 25 height 25
type input "1"
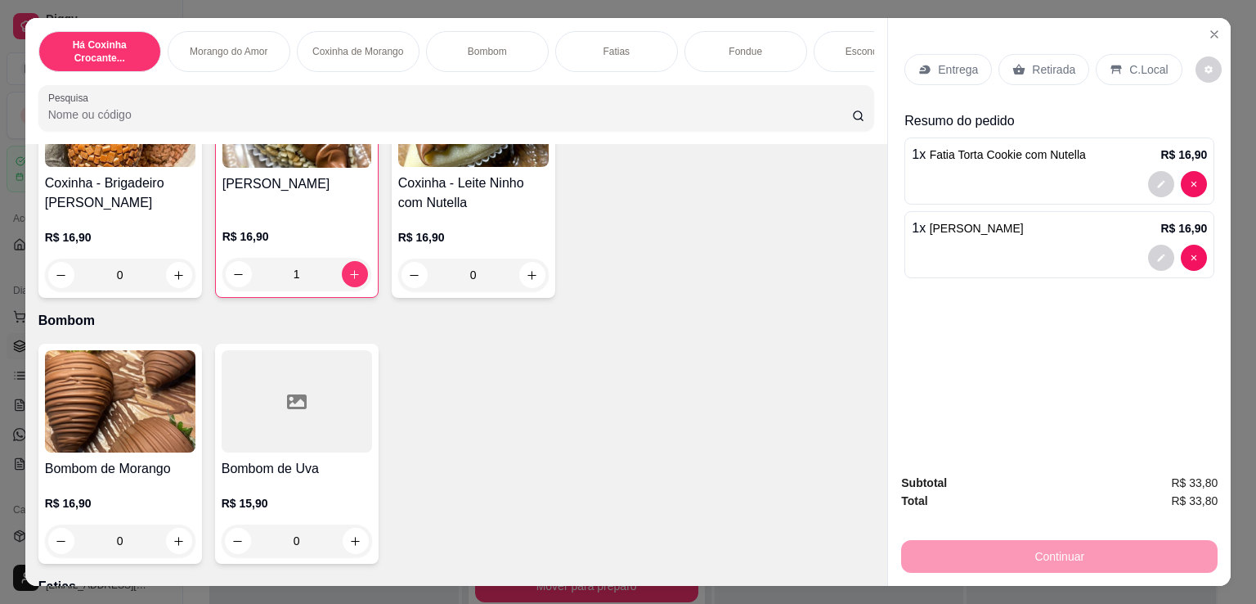
click at [1033, 74] on div "Retirada" at bounding box center [1044, 69] width 91 height 31
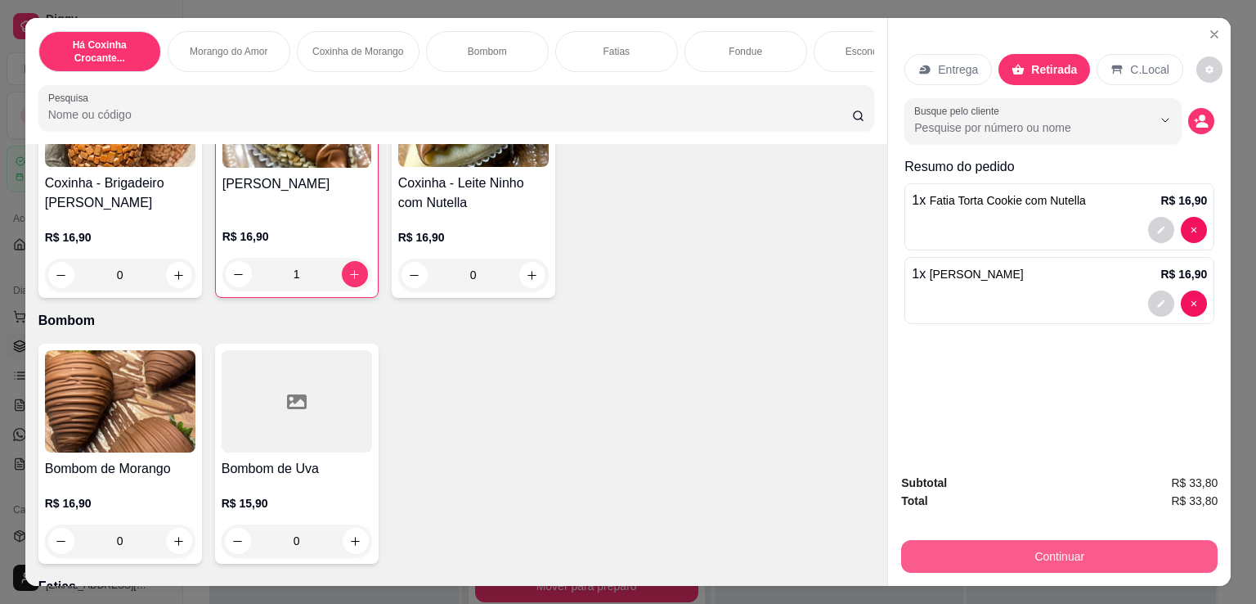
click at [989, 561] on button "Continuar" at bounding box center [1059, 556] width 317 height 33
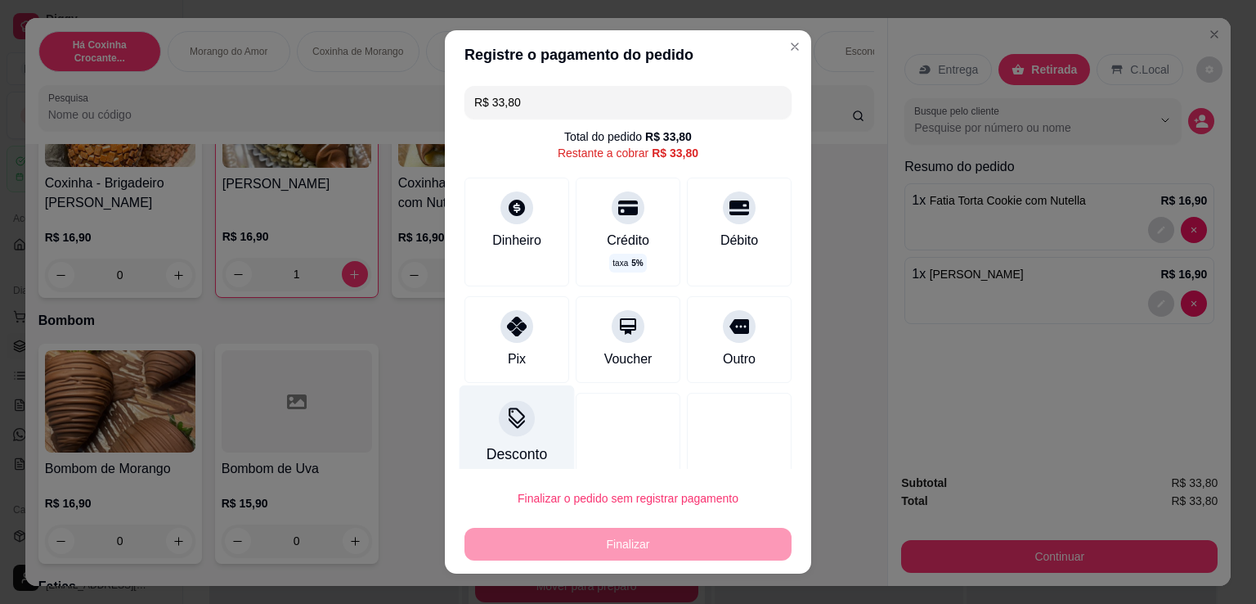
click at [524, 422] on div "Desconto" at bounding box center [517, 433] width 115 height 96
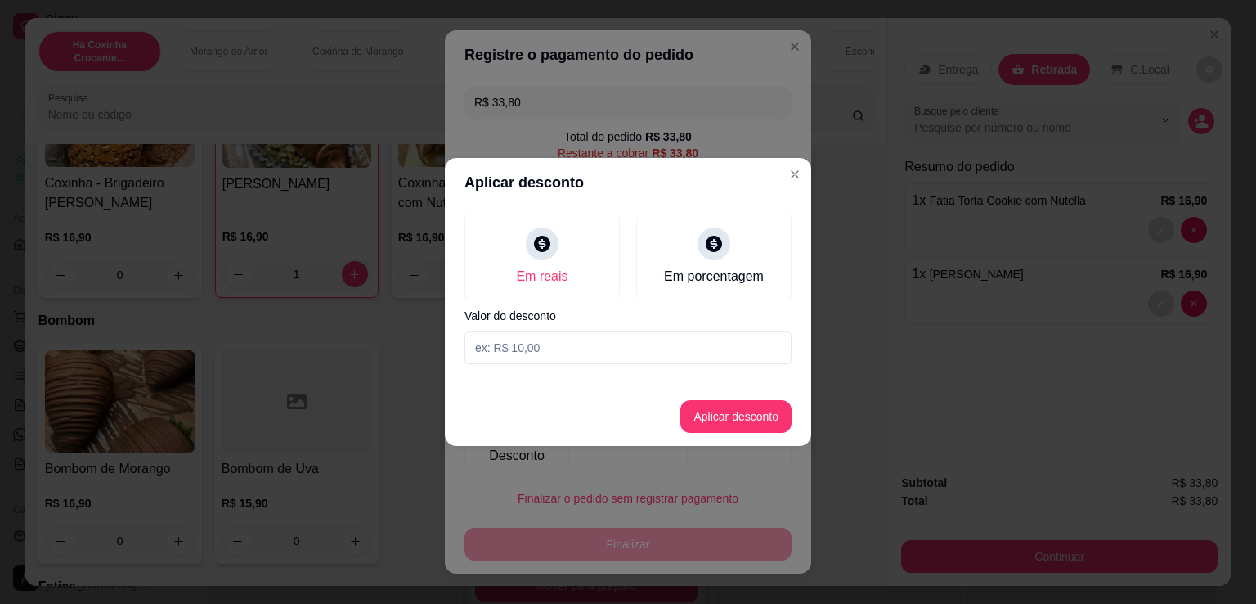
drag, startPoint x: 608, startPoint y: 352, endPoint x: 592, endPoint y: 361, distance: 18.4
click at [608, 351] on input at bounding box center [628, 347] width 327 height 33
type input "5,80"
click at [743, 420] on button "Aplicar desconto" at bounding box center [735, 416] width 111 height 33
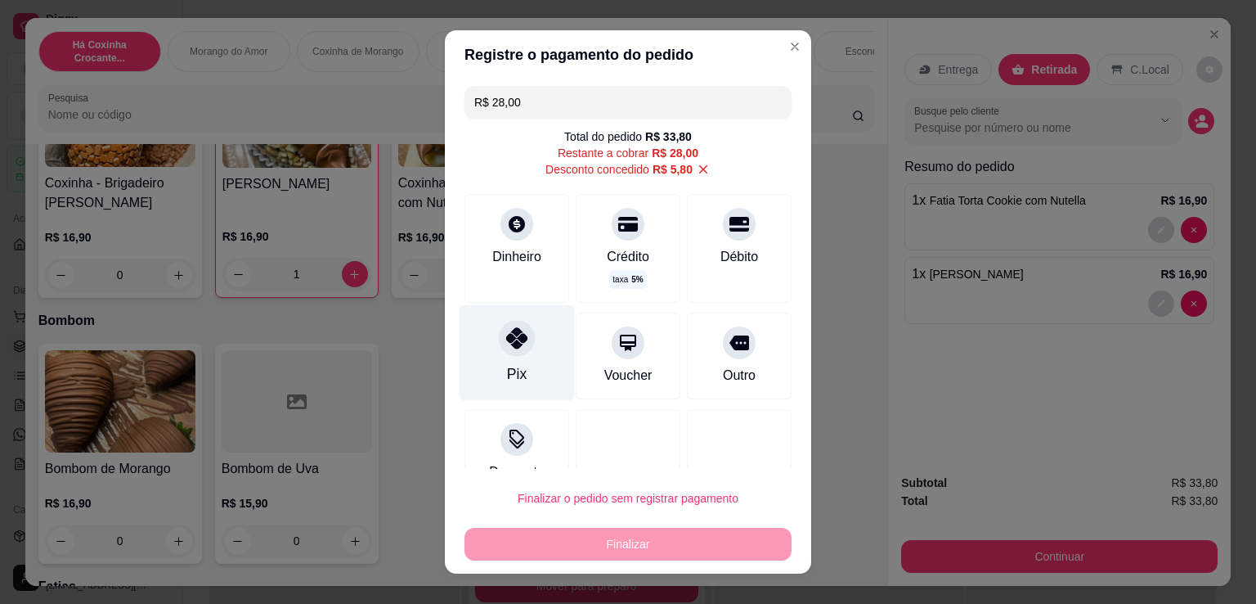
click at [514, 342] on icon at bounding box center [516, 337] width 21 height 21
type input "R$ 0,00"
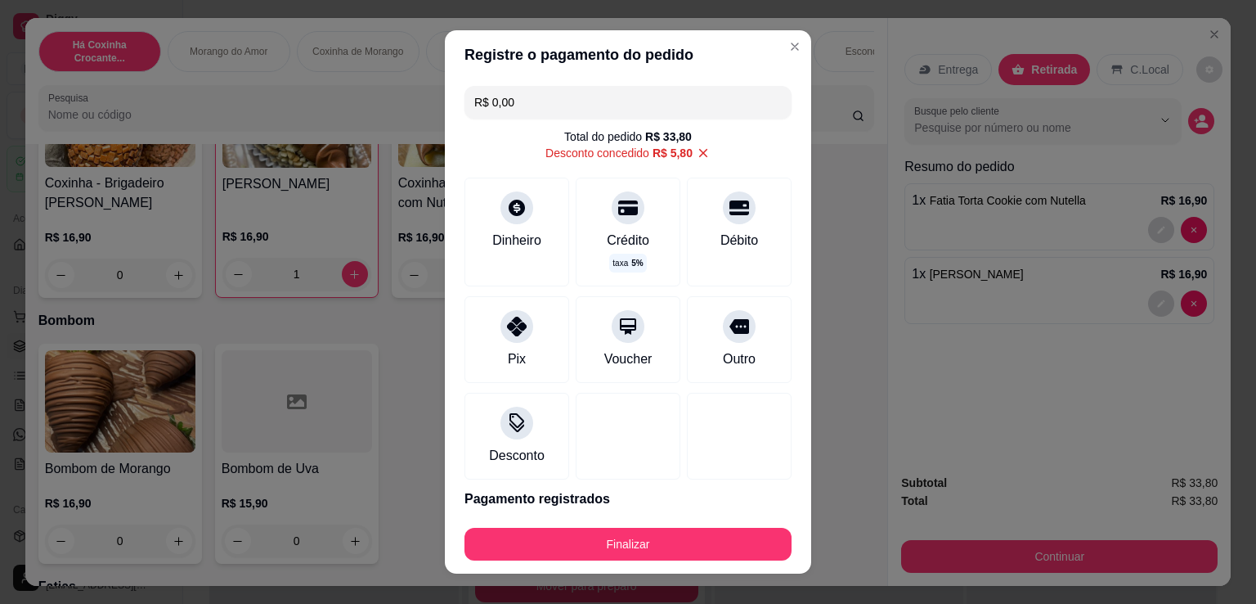
scroll to position [62, 0]
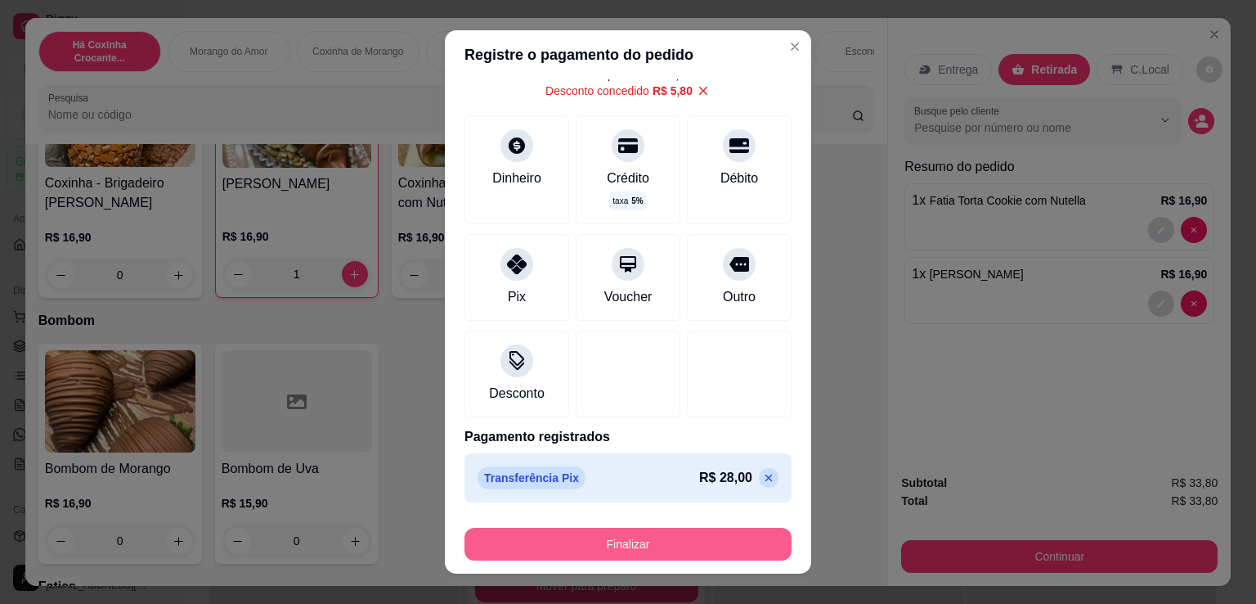
click at [649, 554] on button "Finalizar" at bounding box center [628, 544] width 327 height 33
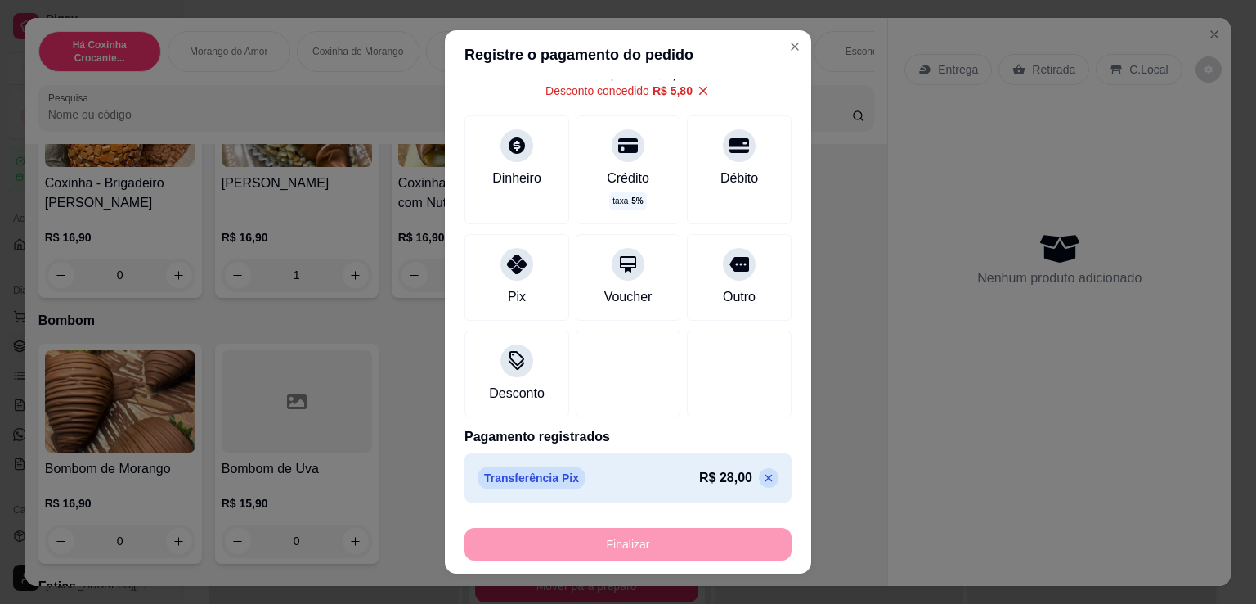
type input "0"
type input "-R$ 33,80"
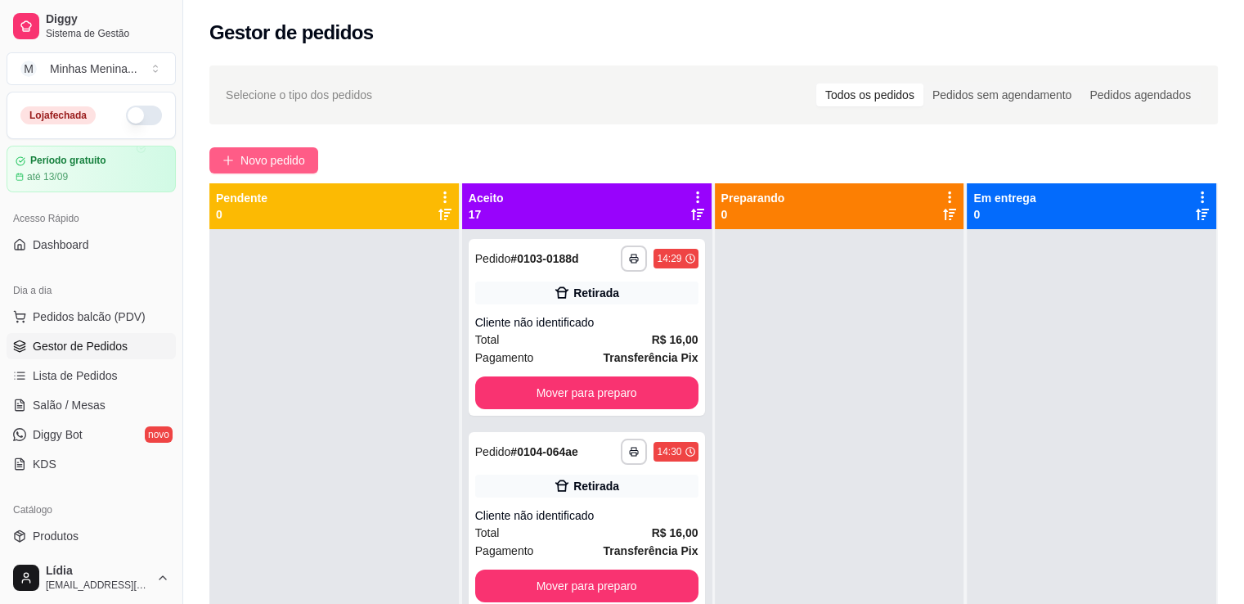
click at [281, 164] on span "Novo pedido" at bounding box center [272, 160] width 65 height 18
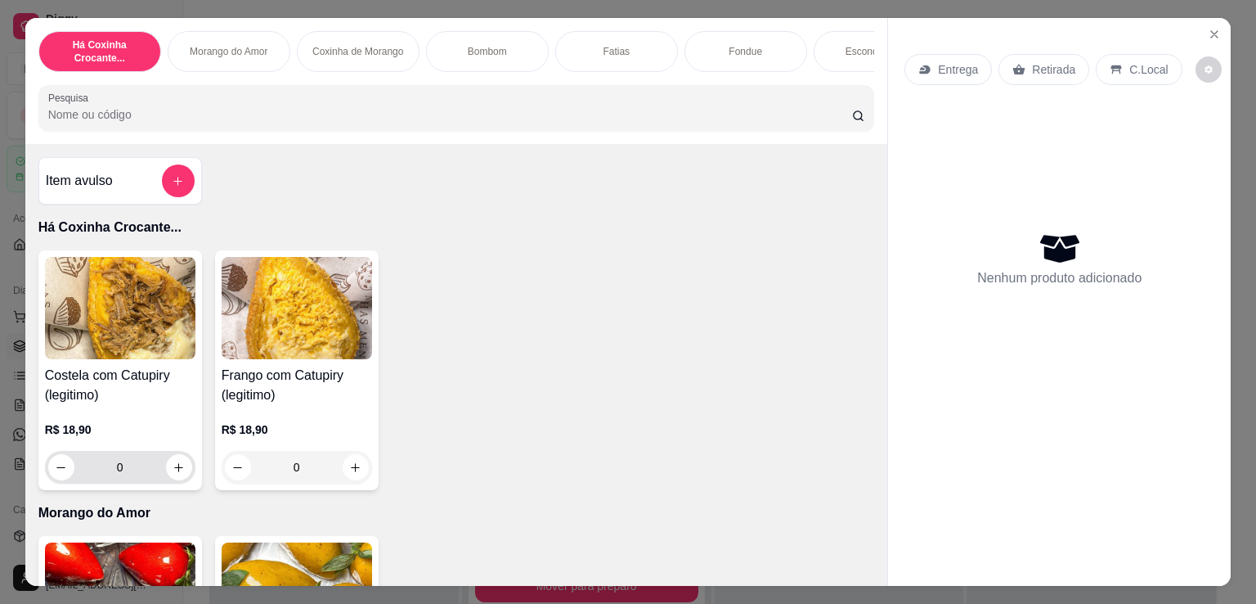
click at [177, 459] on div "0" at bounding box center [120, 467] width 144 height 33
click at [177, 465] on icon "increase-product-quantity" at bounding box center [179, 467] width 12 height 12
type input "1"
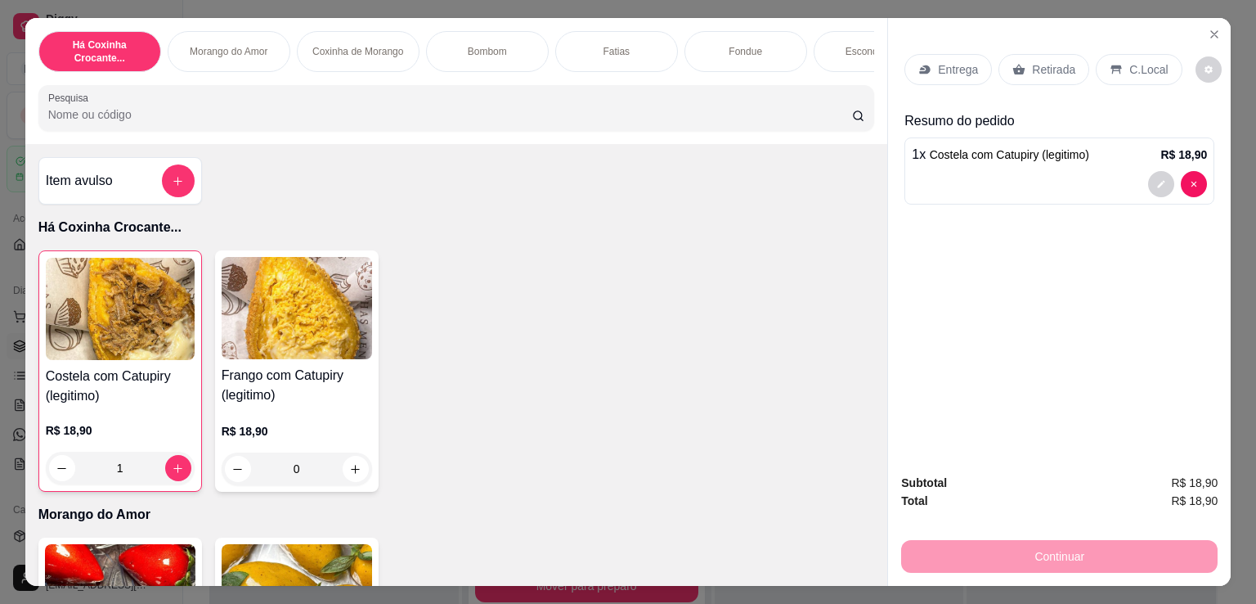
scroll to position [381, 0]
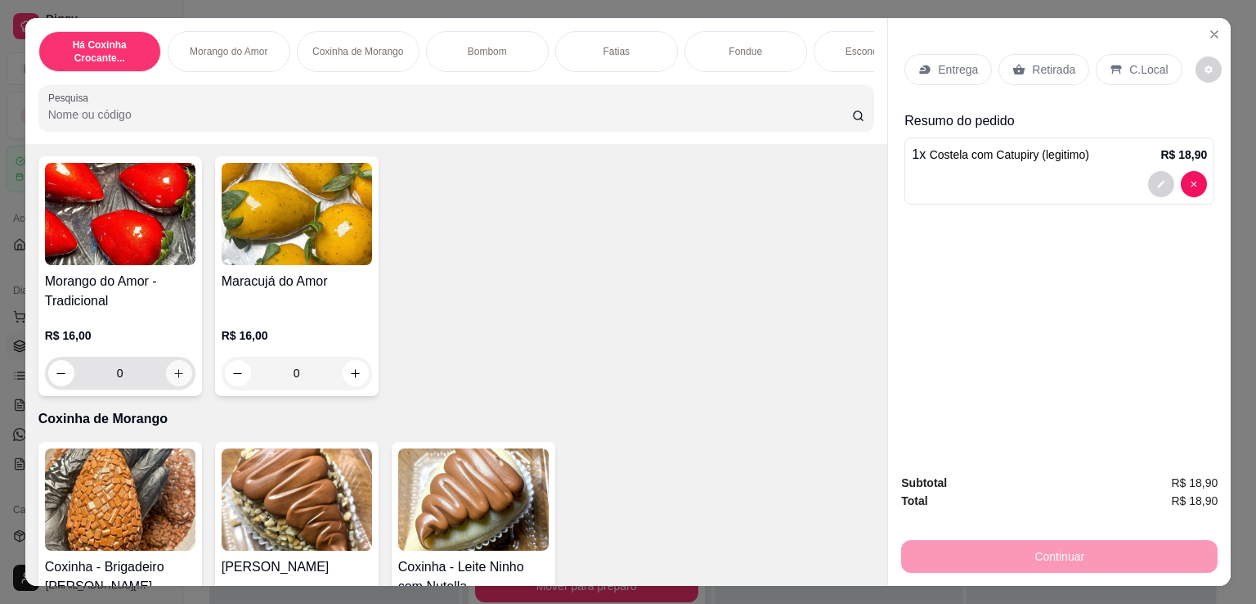
click at [168, 386] on button "increase-product-quantity" at bounding box center [179, 373] width 26 height 26
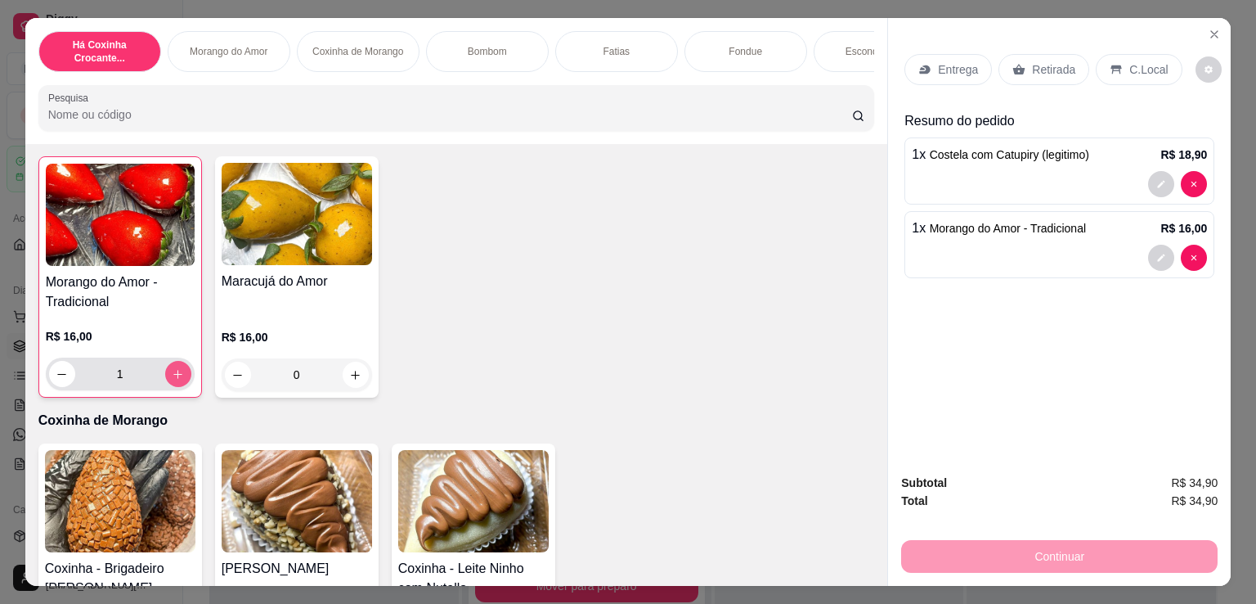
click at [168, 386] on button "increase-product-quantity" at bounding box center [178, 374] width 26 height 26
click at [165, 382] on button "increase-product-quantity" at bounding box center [178, 374] width 26 height 26
type input "3"
click at [1032, 61] on p "Retirada" at bounding box center [1053, 69] width 43 height 16
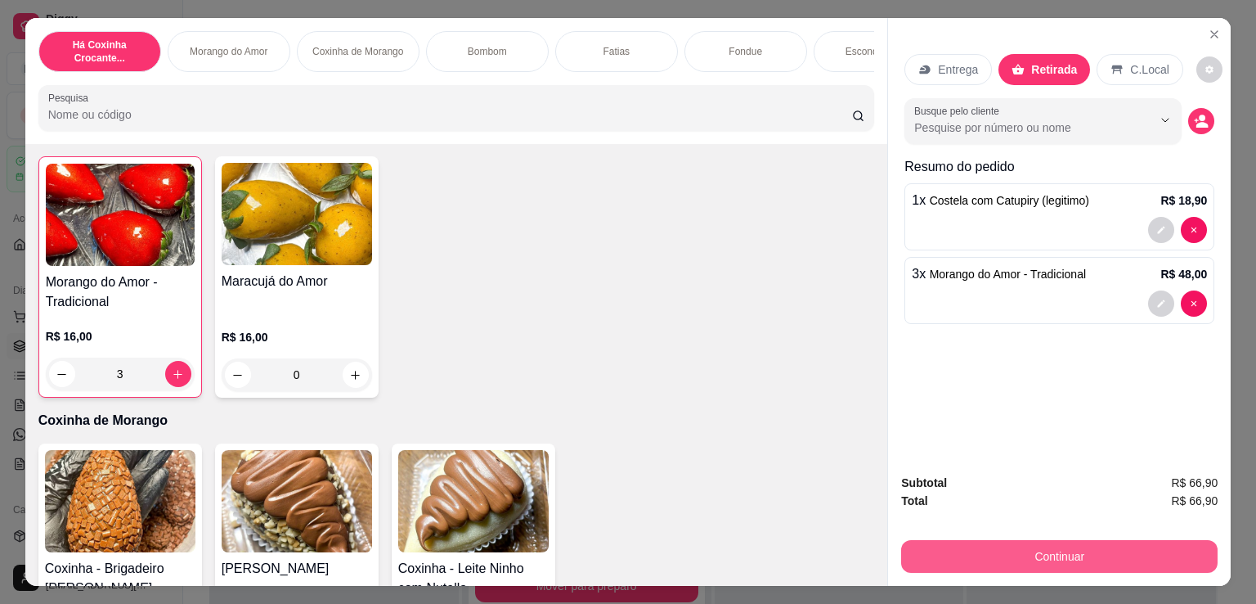
click at [954, 555] on button "Continuar" at bounding box center [1059, 556] width 317 height 33
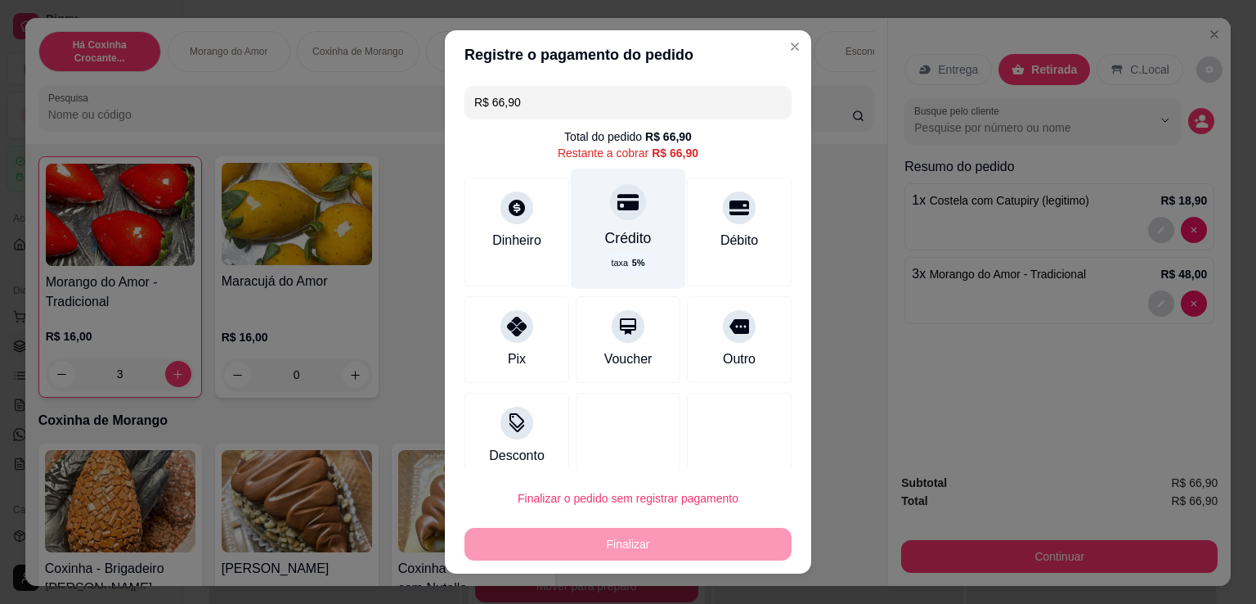
click at [608, 254] on div "taxa 5 %" at bounding box center [628, 263] width 41 height 20
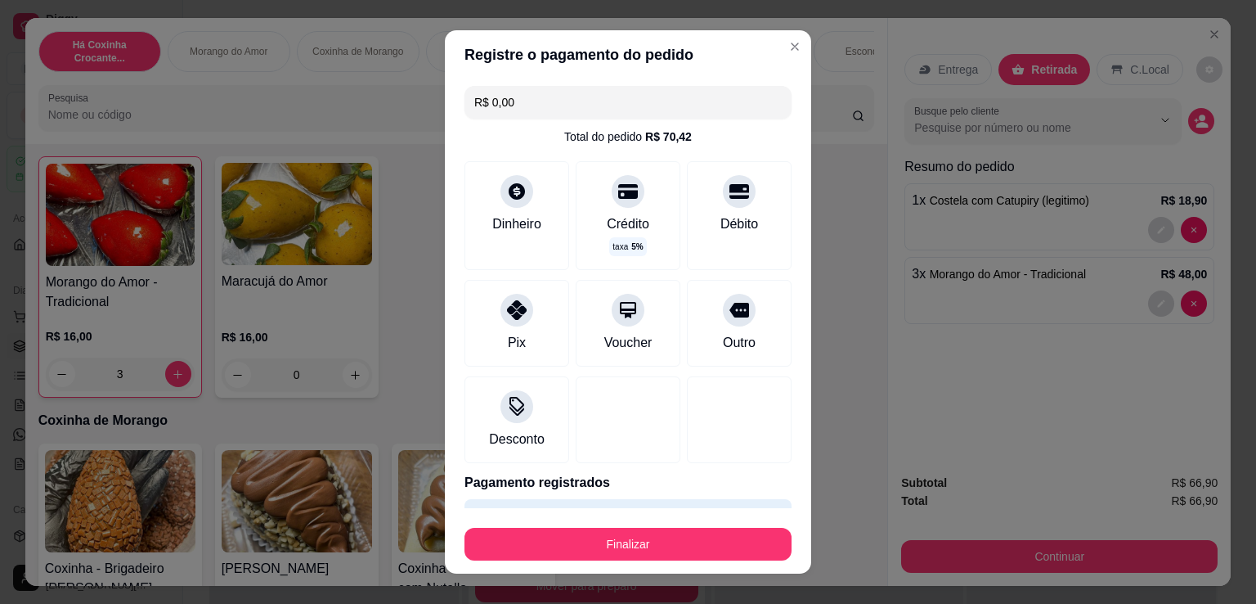
scroll to position [46, 0]
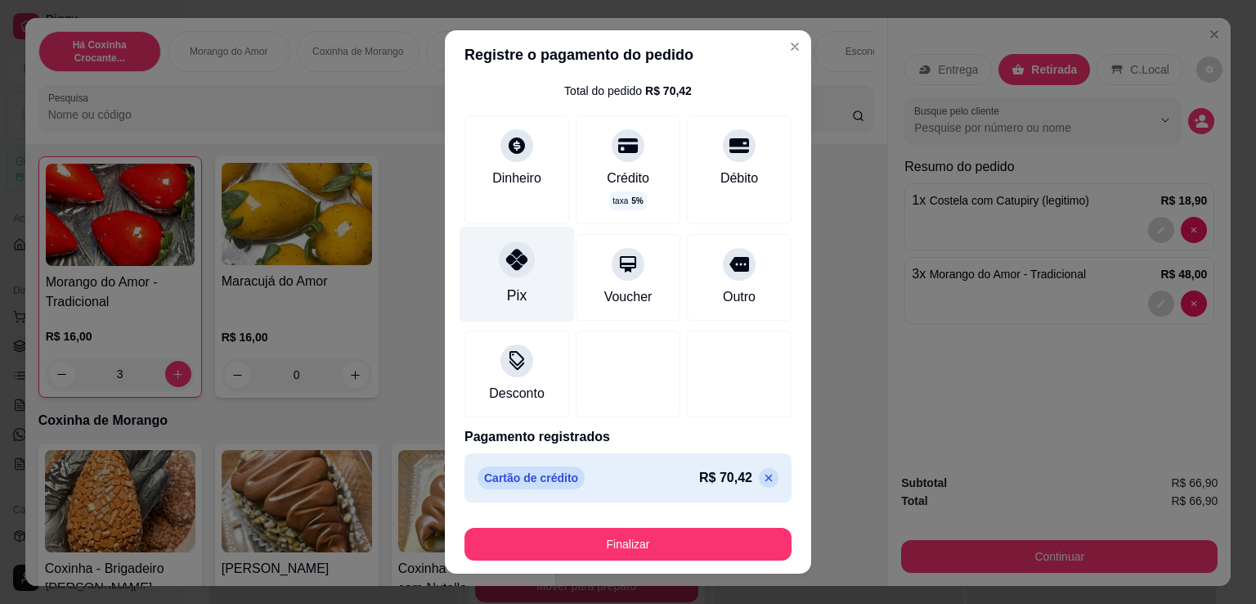
click at [519, 292] on div "Pix" at bounding box center [517, 275] width 115 height 96
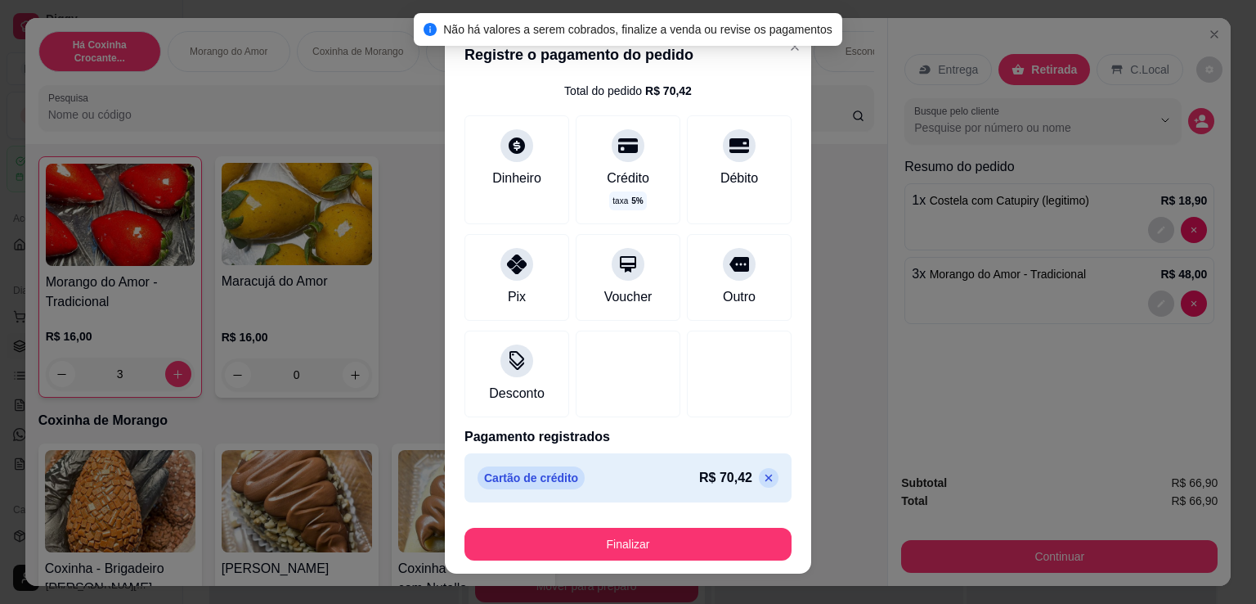
click at [762, 473] on icon at bounding box center [768, 477] width 13 height 13
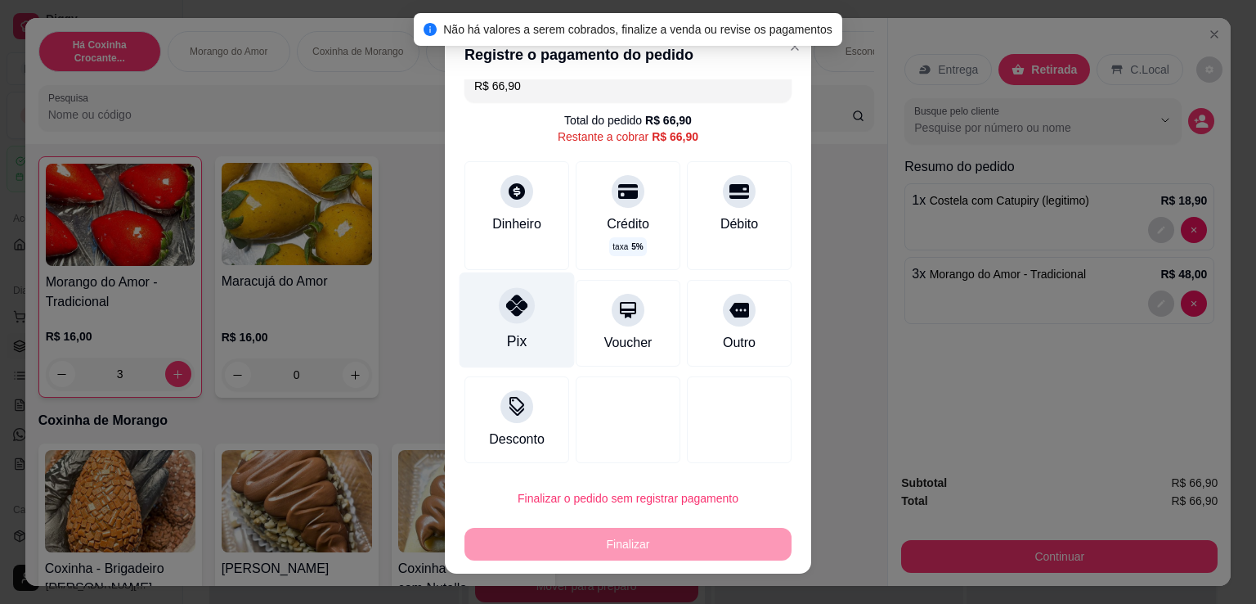
click at [530, 337] on div "Pix" at bounding box center [517, 320] width 115 height 96
type input "R$ 0,00"
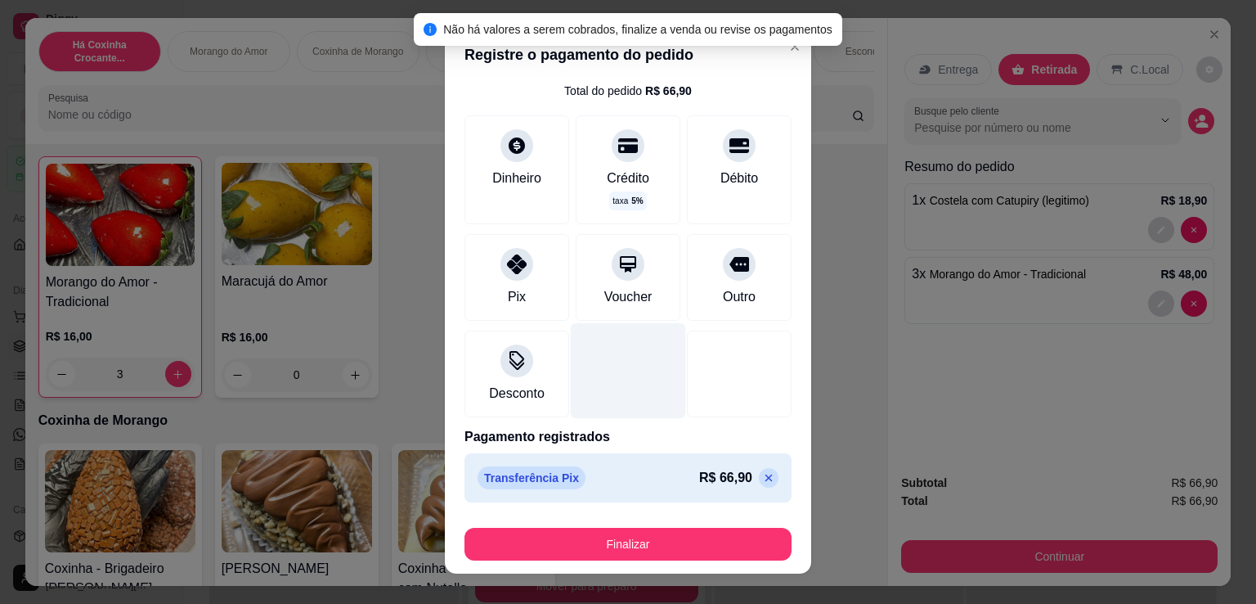
scroll to position [22, 0]
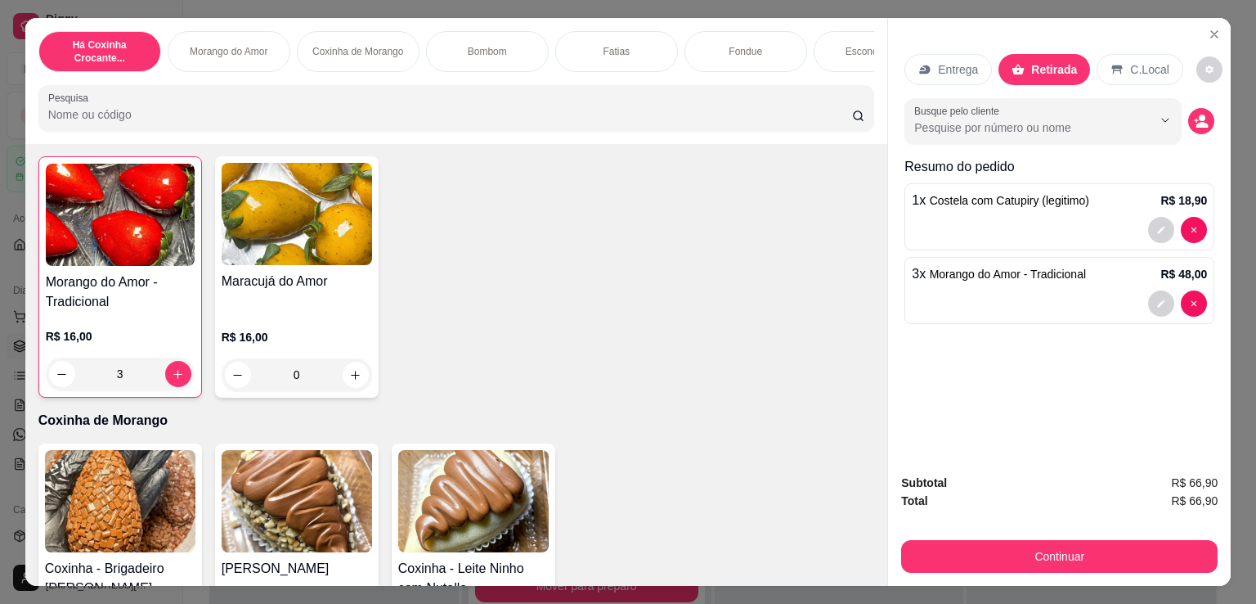
click at [938, 61] on p "Entrega" at bounding box center [958, 69] width 40 height 16
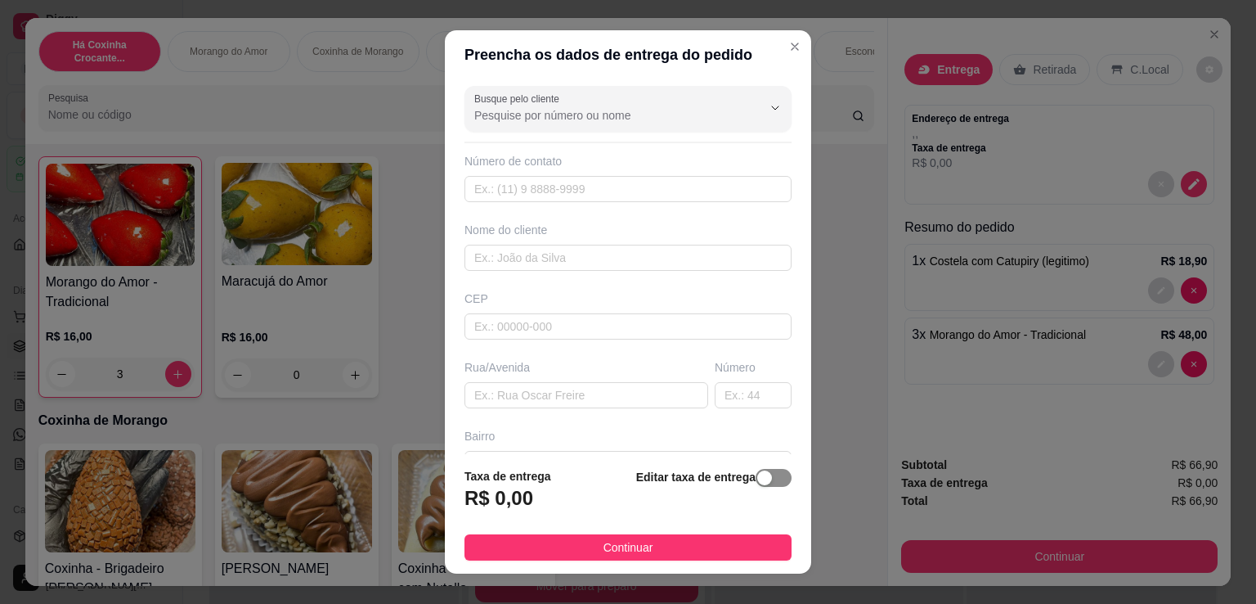
click at [757, 482] on div "button" at bounding box center [764, 477] width 15 height 15
click at [553, 497] on input "0,00" at bounding box center [552, 504] width 175 height 31
drag, startPoint x: 544, startPoint y: 506, endPoint x: 249, endPoint y: 539, distance: 296.2
click at [261, 530] on div "Preencha os dados de entrega do pedido Busque pelo cliente Número de contato No…" at bounding box center [628, 302] width 1256 height 604
type input "2,16"
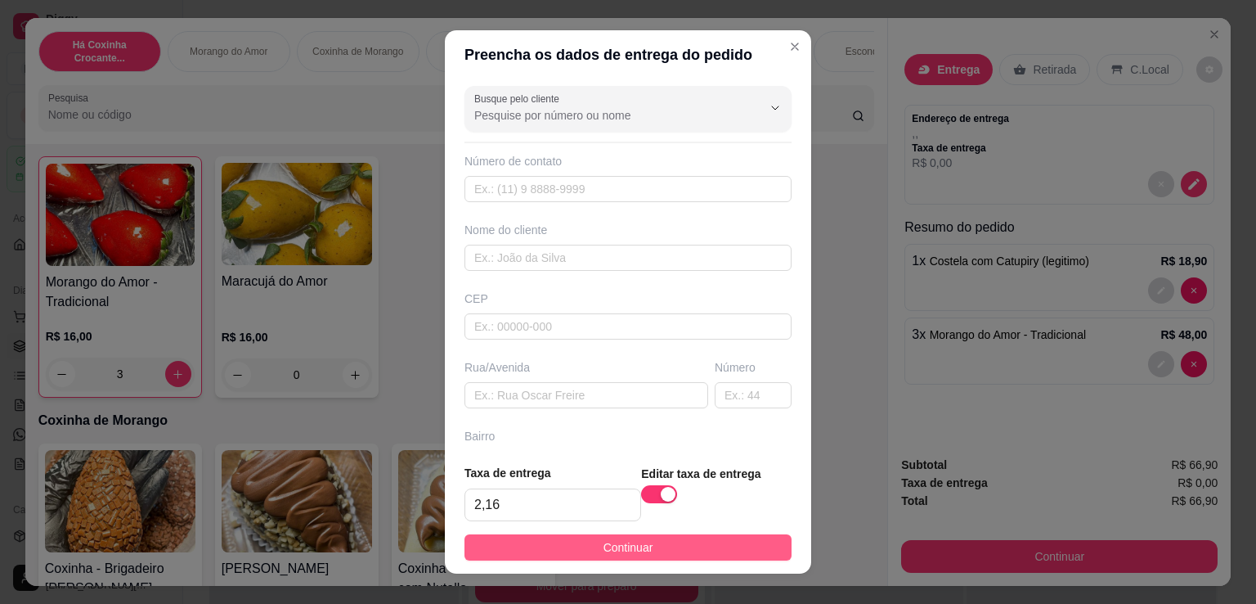
click at [731, 548] on button "Continuar" at bounding box center [628, 547] width 327 height 26
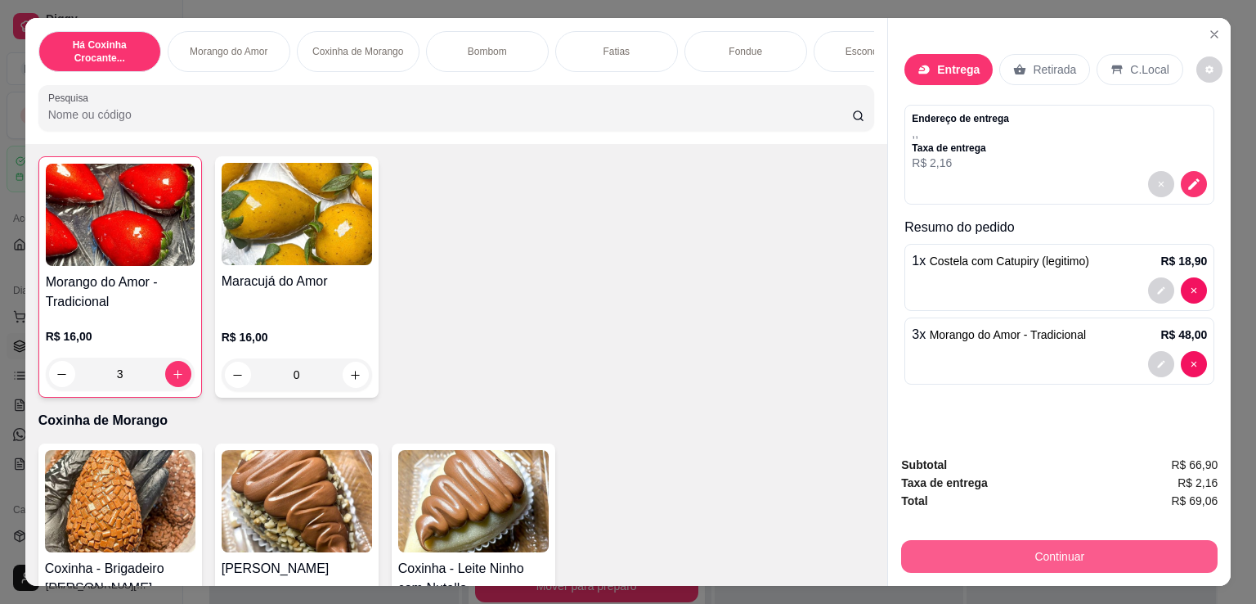
click at [1034, 550] on button "Continuar" at bounding box center [1059, 556] width 317 height 33
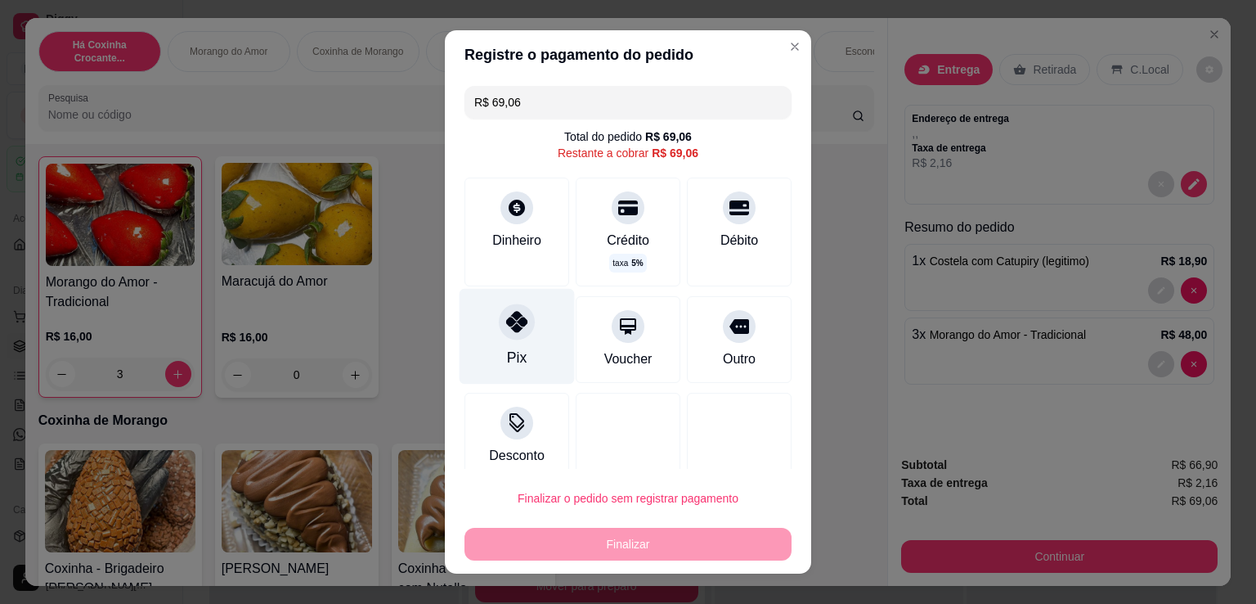
click at [537, 336] on div "Pix" at bounding box center [517, 337] width 115 height 96
type input "R$ 0,00"
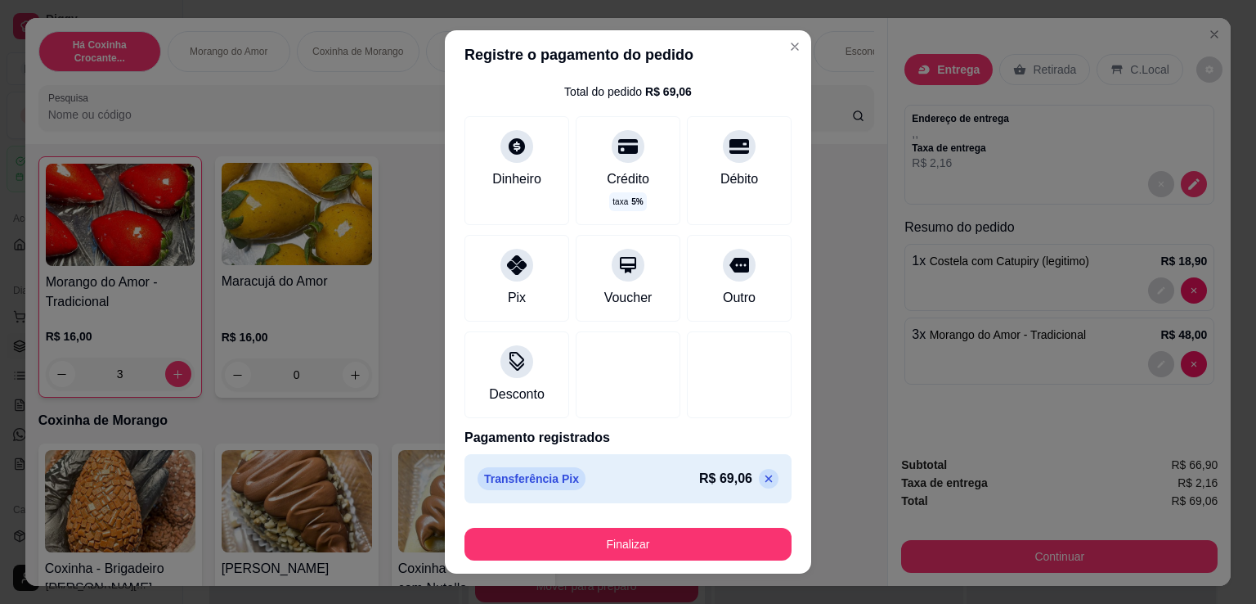
scroll to position [46, 0]
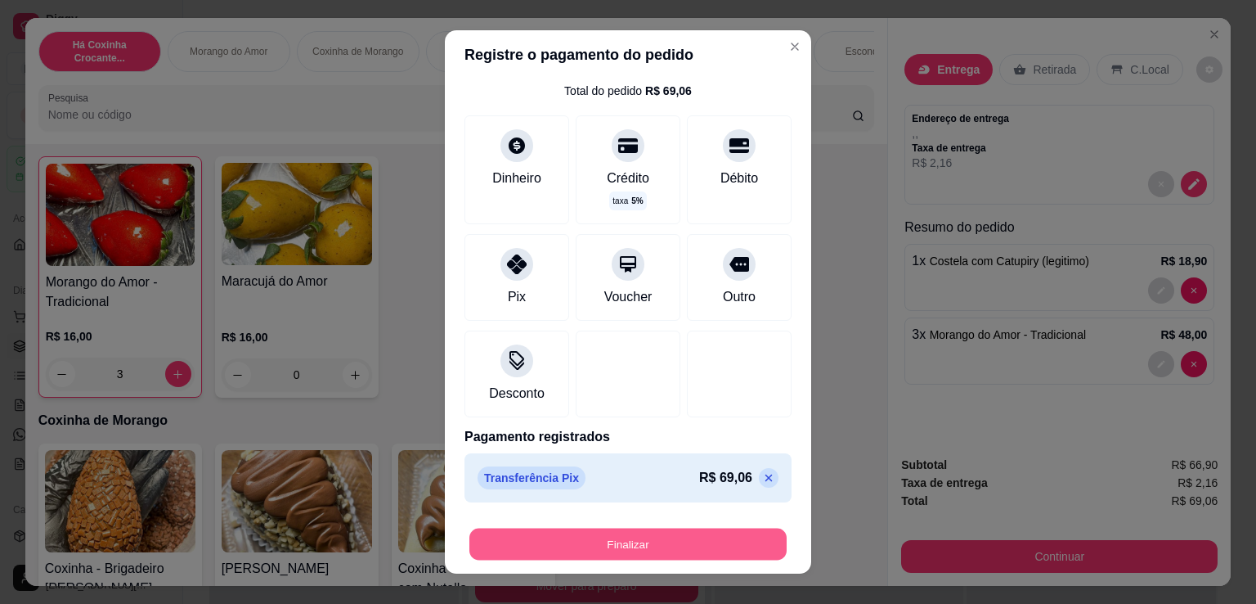
click at [690, 550] on button "Finalizar" at bounding box center [627, 544] width 317 height 32
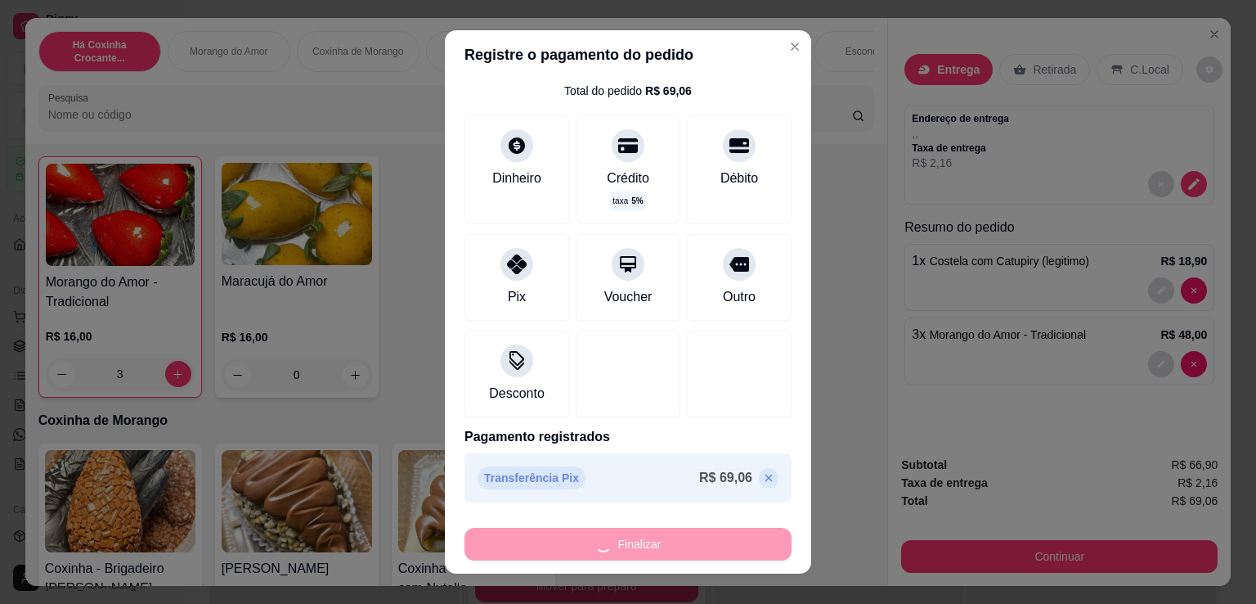
type input "0"
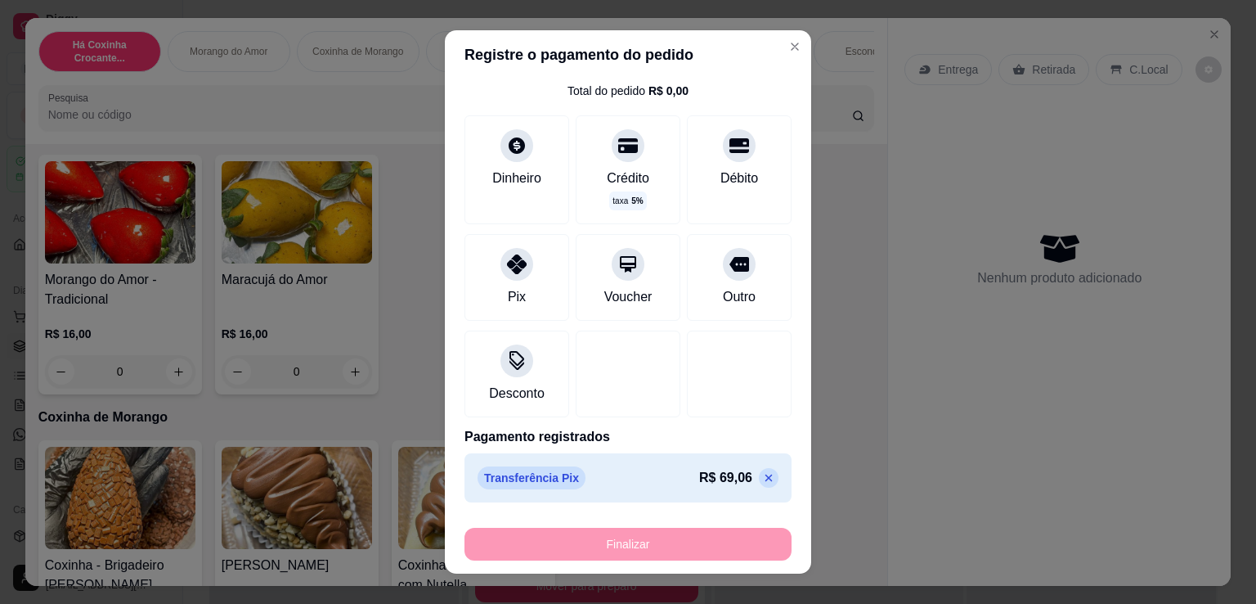
type input "-R$ 69,06"
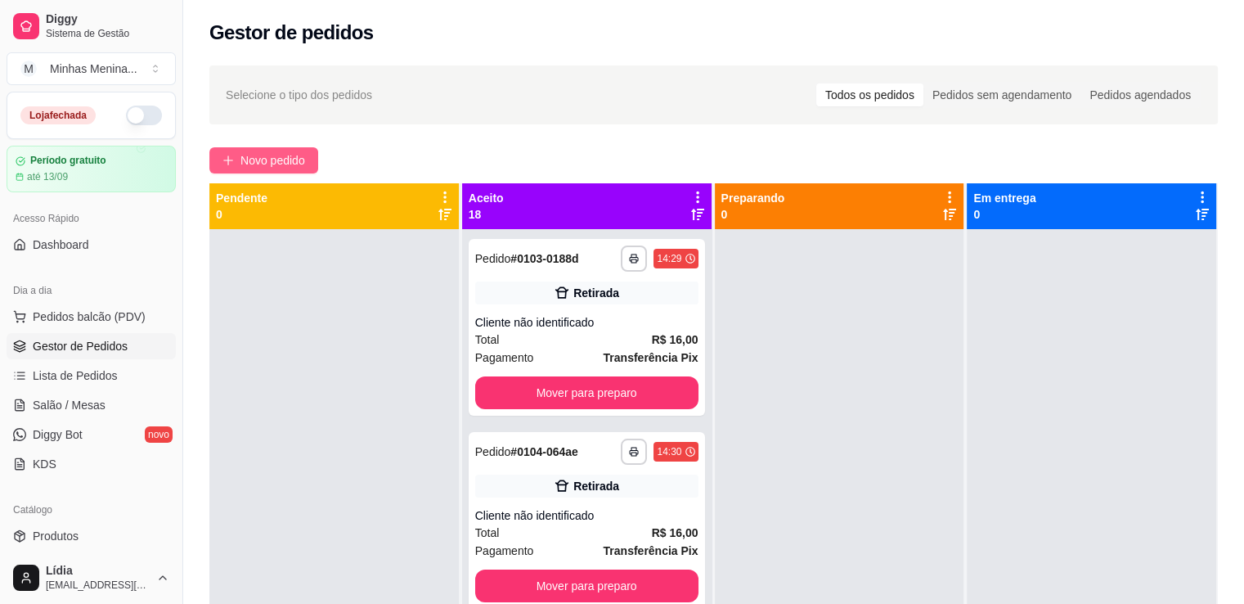
click at [299, 153] on span "Novo pedido" at bounding box center [272, 160] width 65 height 18
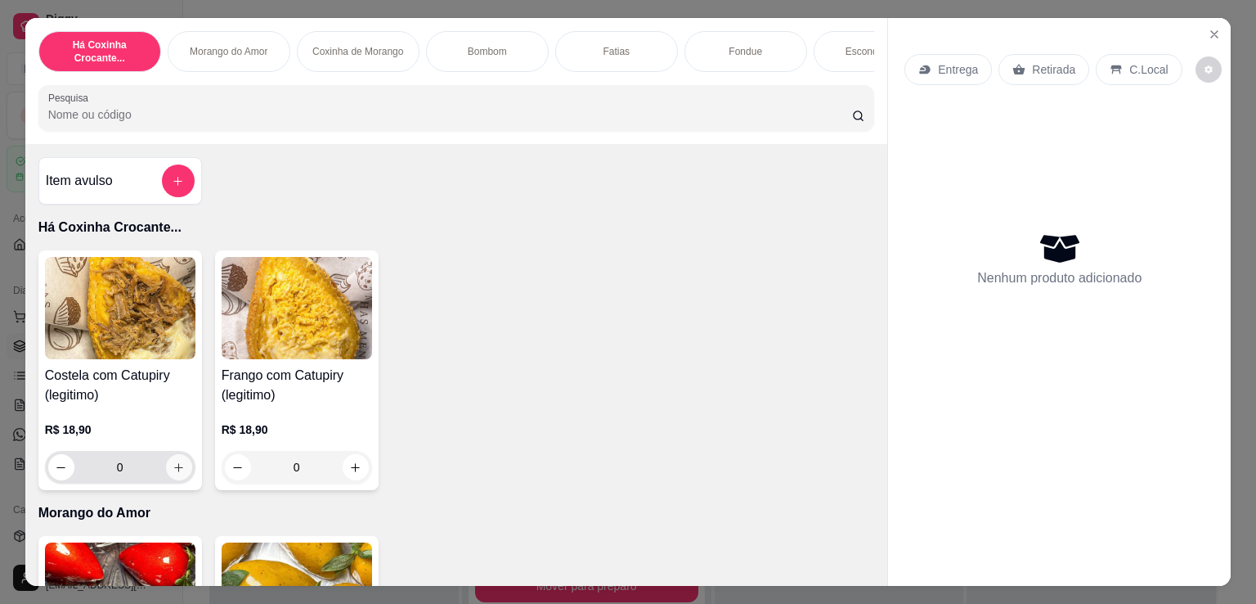
click at [175, 474] on icon "increase-product-quantity" at bounding box center [179, 467] width 12 height 12
type input "1"
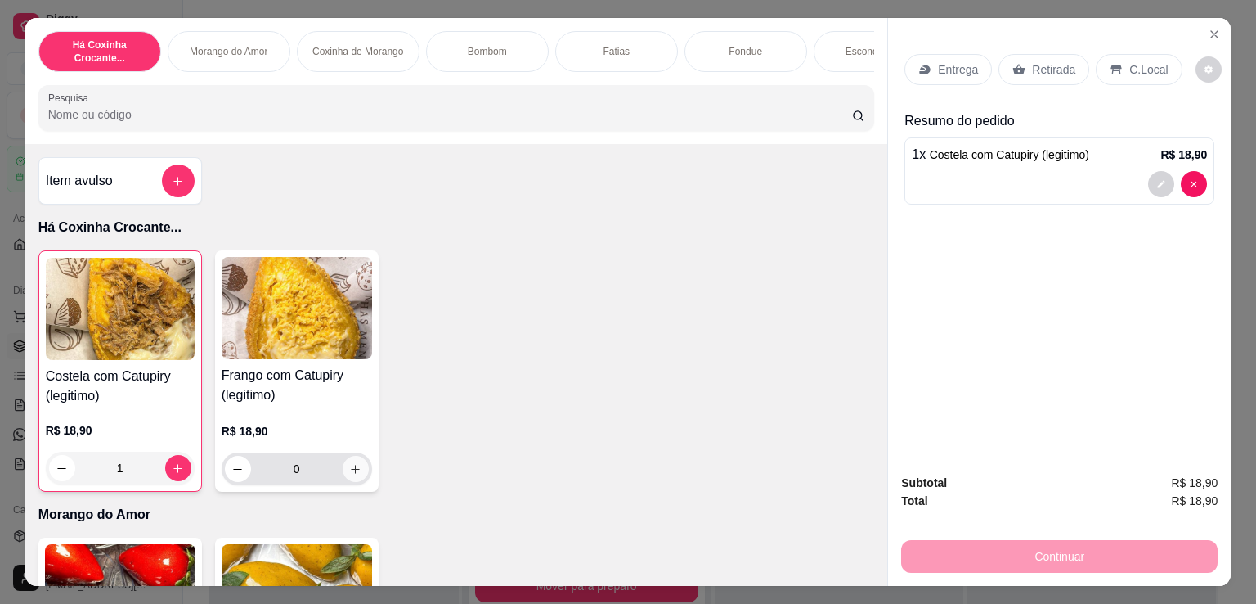
click at [343, 476] on button "increase-product-quantity" at bounding box center [356, 469] width 26 height 26
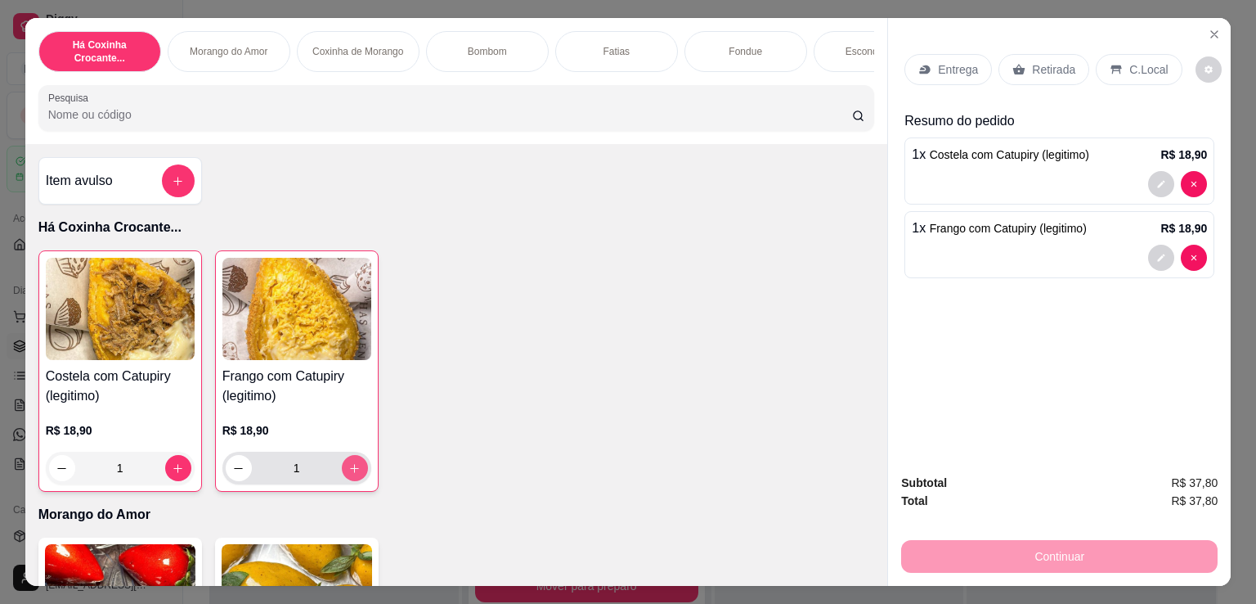
click at [342, 476] on button "increase-product-quantity" at bounding box center [355, 468] width 26 height 26
click at [342, 476] on button "increase-product-quantity" at bounding box center [354, 468] width 25 height 25
click at [342, 476] on button "increase-product-quantity" at bounding box center [355, 468] width 26 height 26
click at [342, 476] on button "increase-product-quantity" at bounding box center [354, 468] width 25 height 25
type input "5"
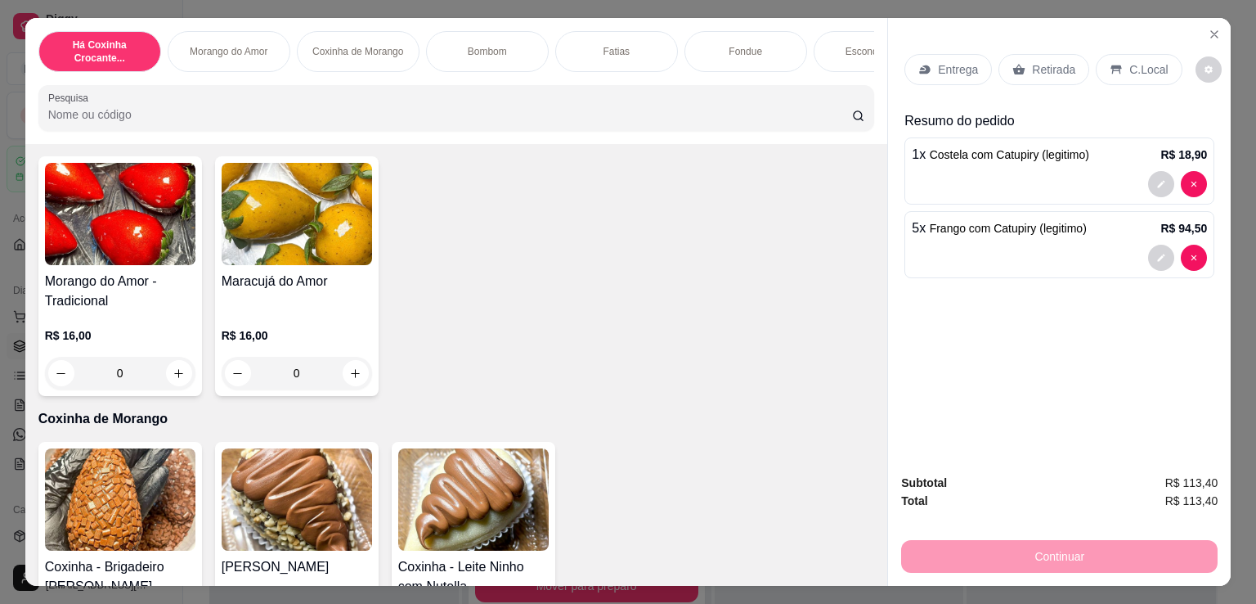
scroll to position [763, 0]
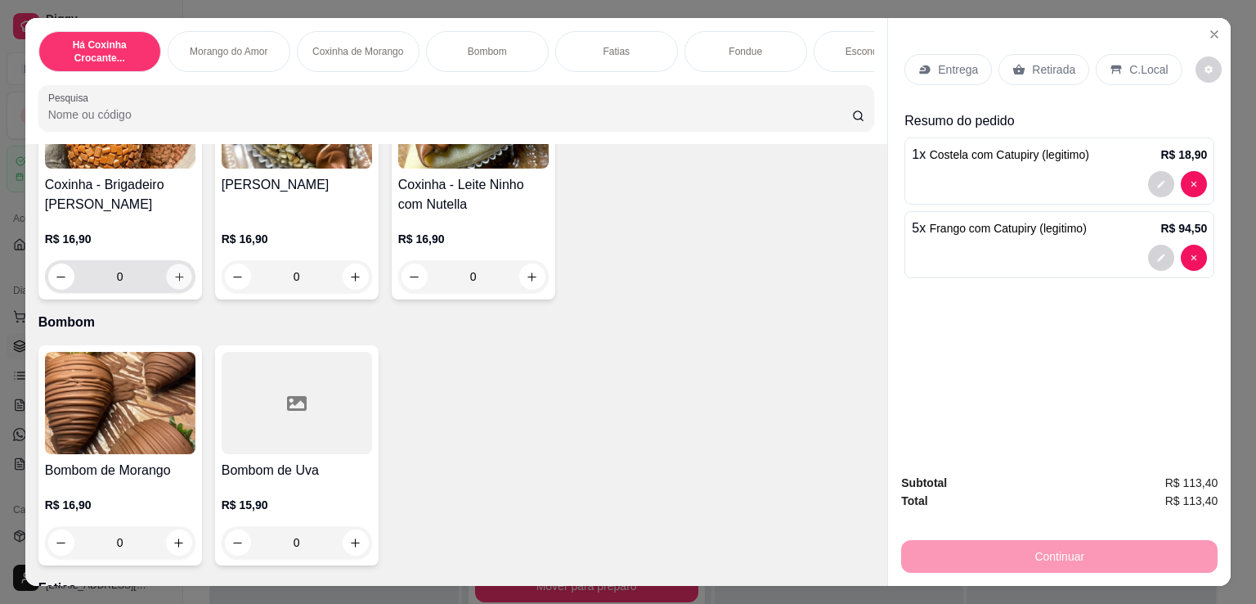
click at [177, 281] on icon "increase-product-quantity" at bounding box center [179, 277] width 12 height 12
type input "1"
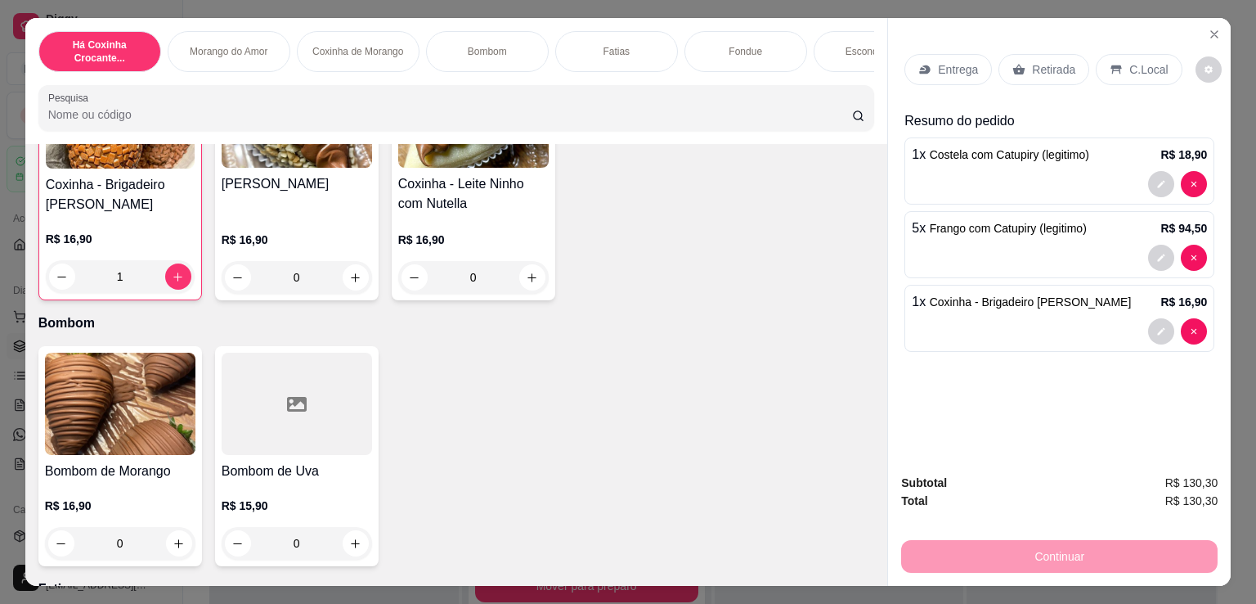
click at [1044, 70] on p "Retirada" at bounding box center [1053, 69] width 43 height 16
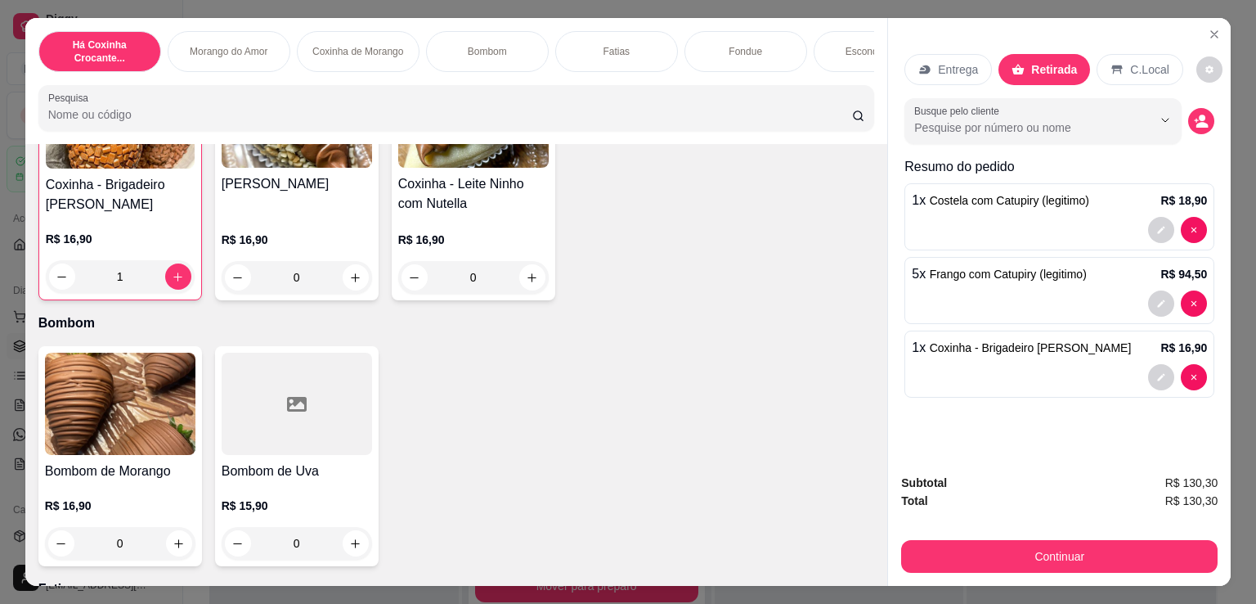
click at [1050, 554] on button "Continuar" at bounding box center [1059, 556] width 317 height 33
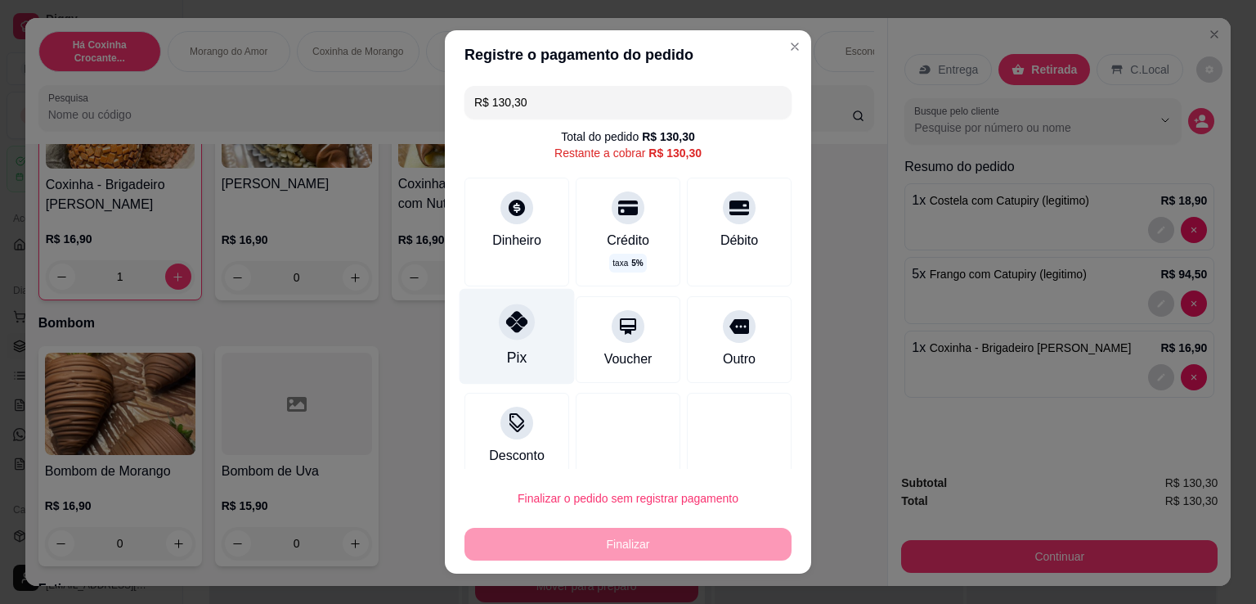
click at [527, 339] on div "Pix" at bounding box center [517, 337] width 115 height 96
type input "R$ 0,00"
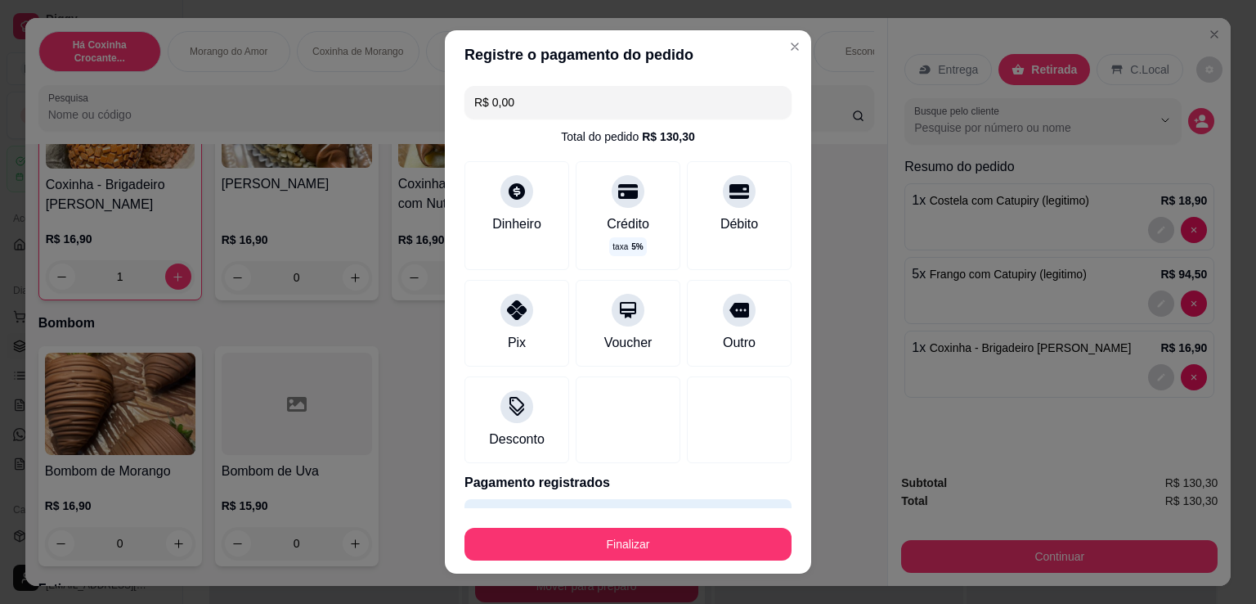
scroll to position [46, 0]
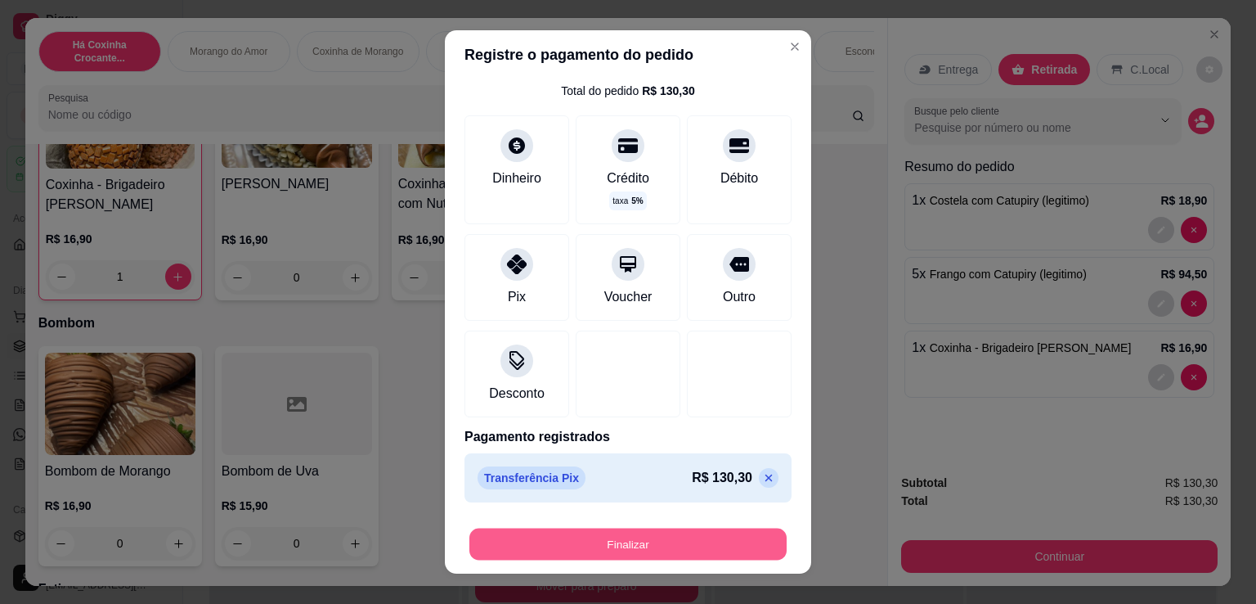
click at [644, 546] on button "Finalizar" at bounding box center [627, 544] width 317 height 32
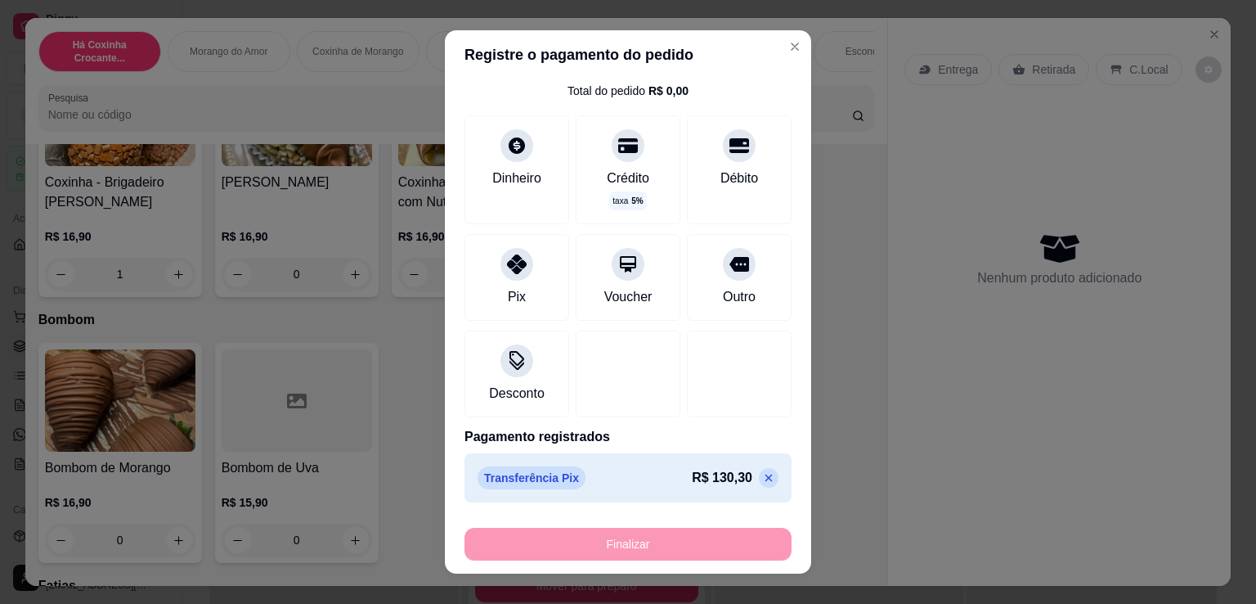
type input "0"
type input "-R$ 130,30"
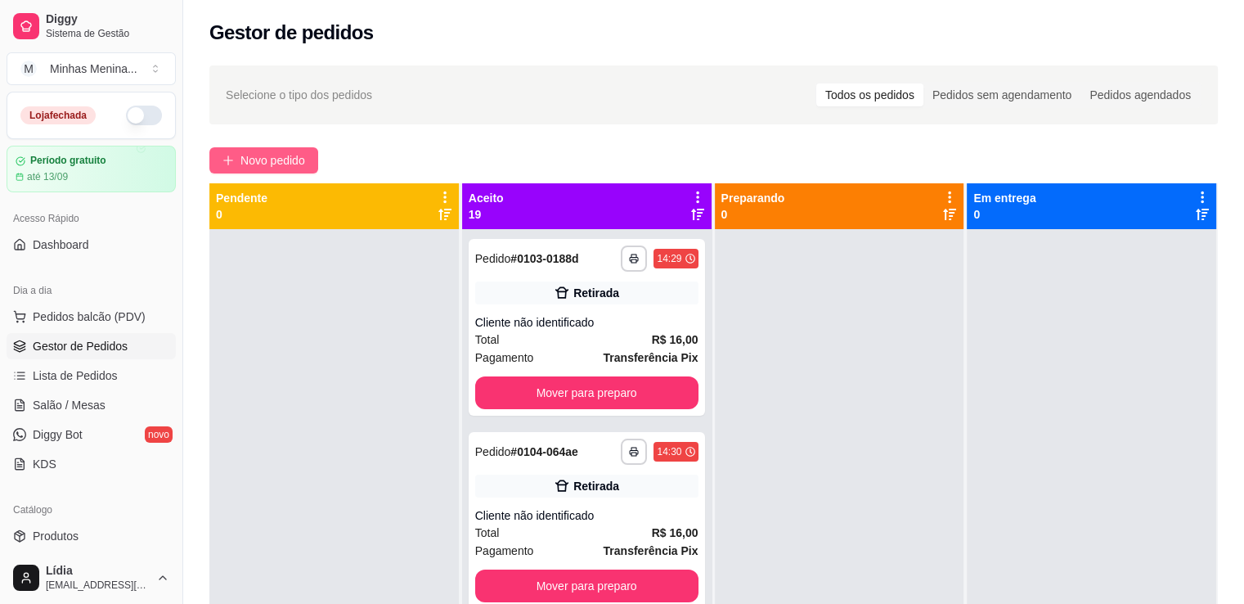
click at [249, 155] on span "Novo pedido" at bounding box center [272, 160] width 65 height 18
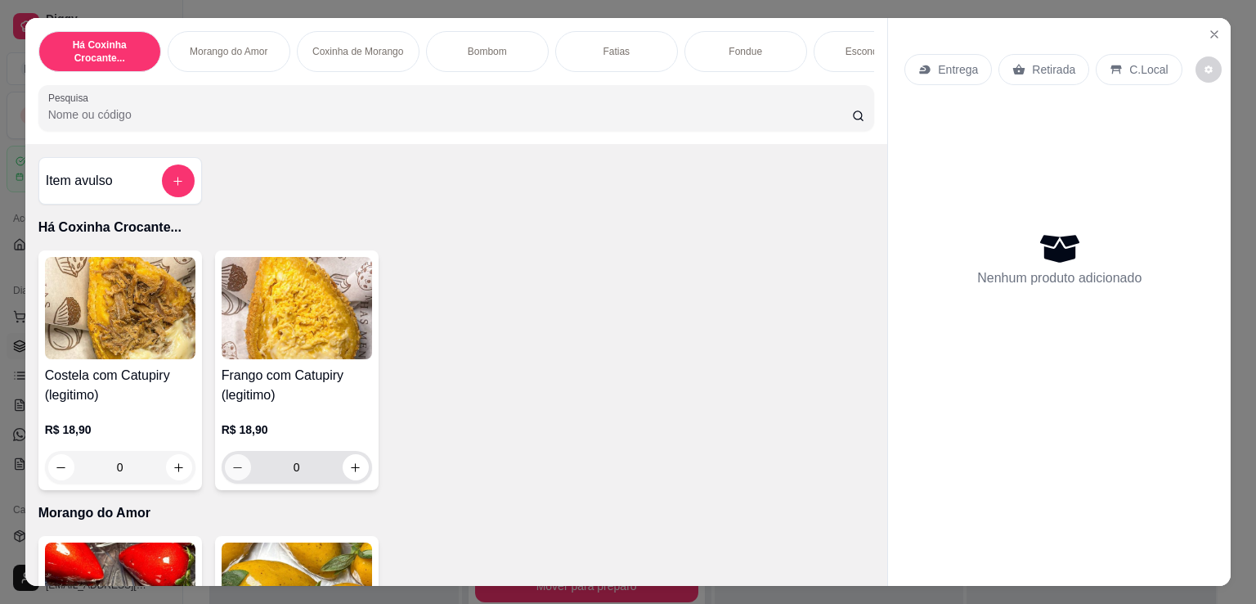
scroll to position [381, 0]
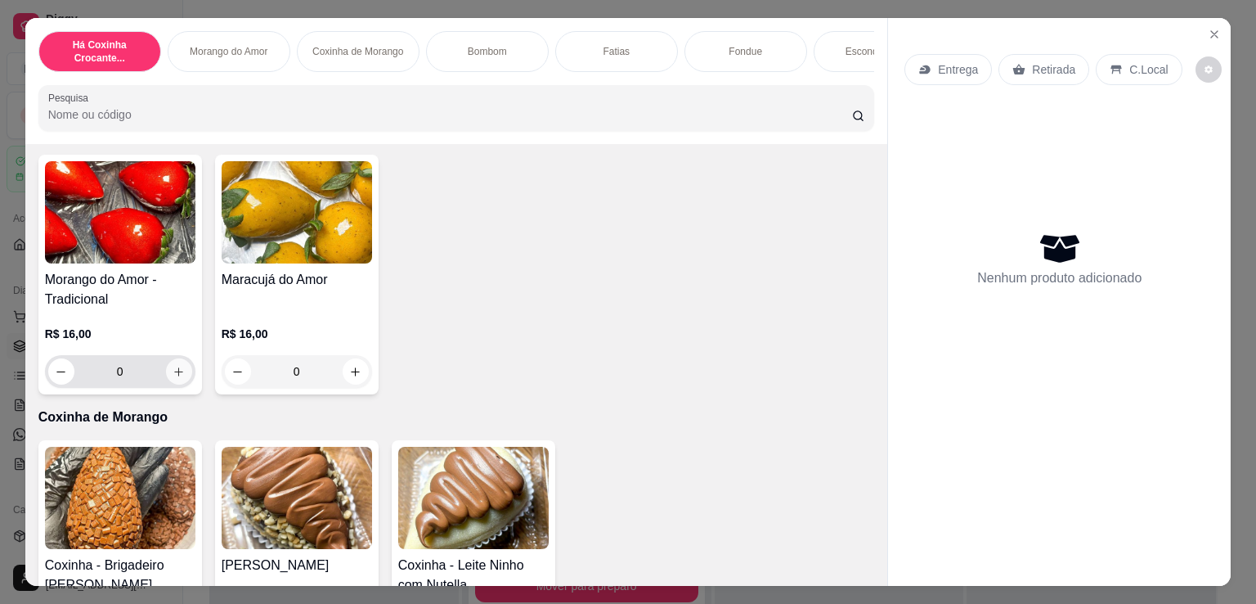
click at [173, 378] on icon "increase-product-quantity" at bounding box center [179, 372] width 12 height 12
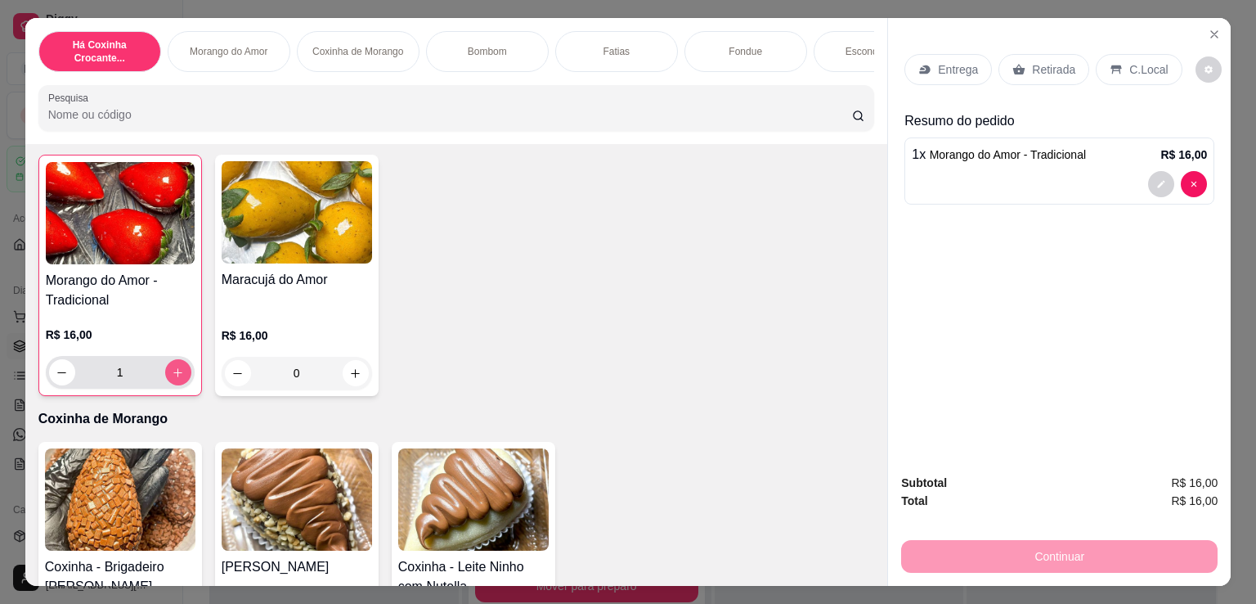
click at [172, 378] on icon "increase-product-quantity" at bounding box center [178, 372] width 12 height 12
type input "2"
click at [358, 374] on button "increase-product-quantity" at bounding box center [356, 373] width 26 height 26
type input "1"
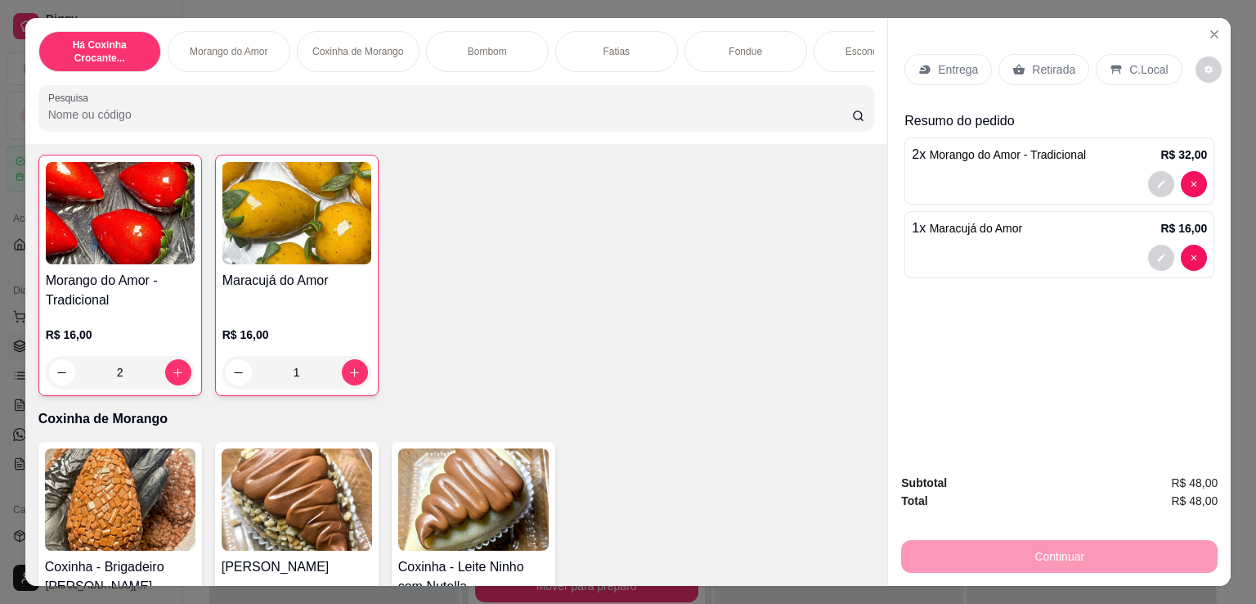
click at [1089, 582] on div "Há Coxinha Crocante... Morango do Amor Coxinha de Morango Bombom Fatias Fondue …" at bounding box center [628, 302] width 1256 height 604
click at [1044, 70] on p "Retirada" at bounding box center [1053, 69] width 43 height 16
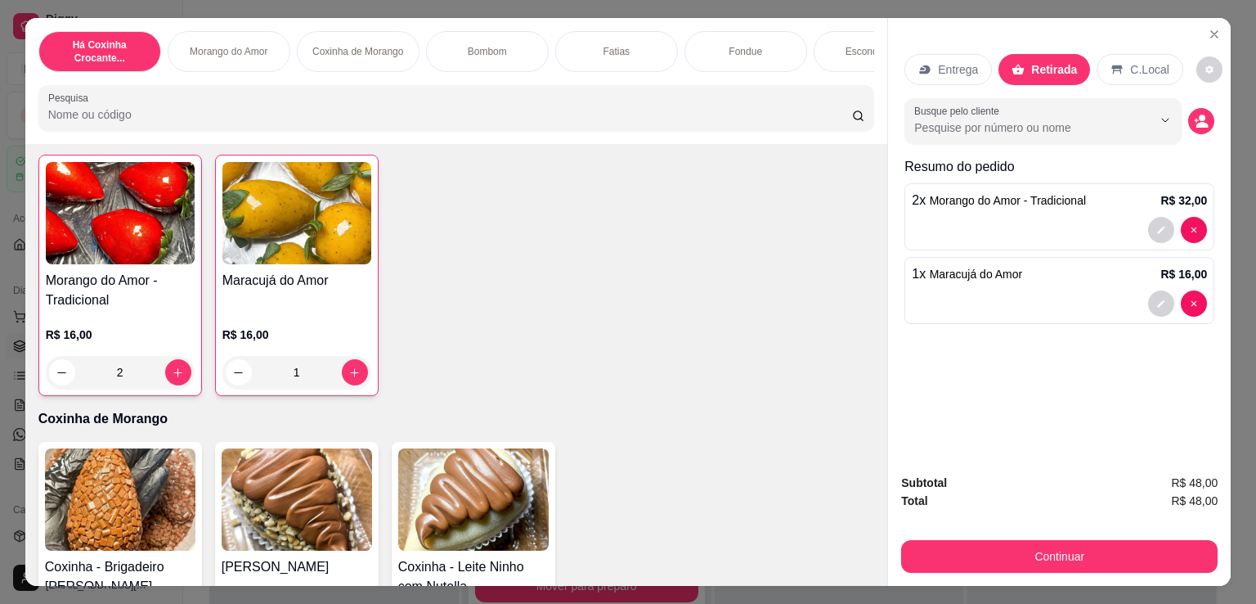
click at [1057, 540] on button "Continuar" at bounding box center [1059, 556] width 317 height 33
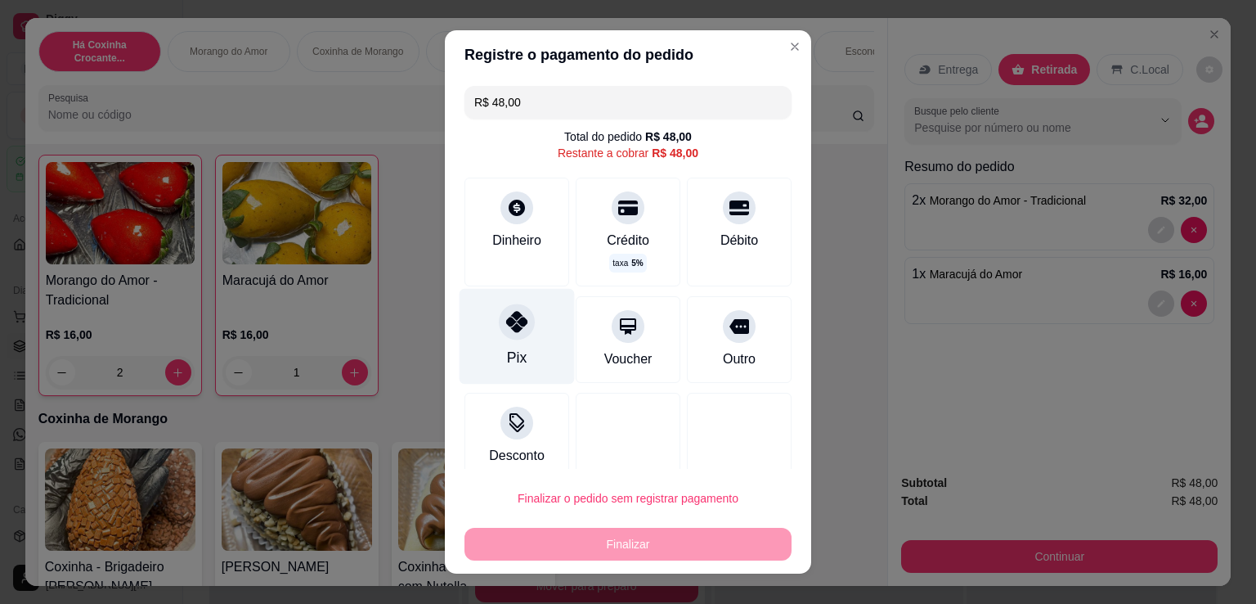
click at [524, 336] on div "Pix" at bounding box center [517, 337] width 115 height 96
type input "R$ 0,00"
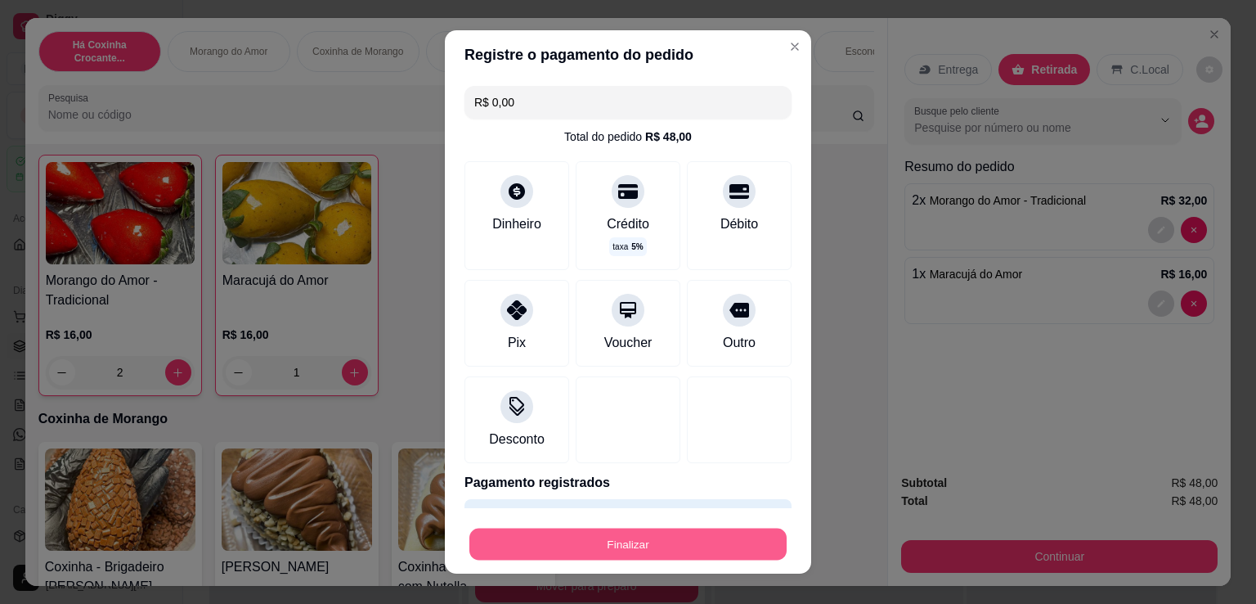
click at [629, 544] on button "Finalizar" at bounding box center [627, 544] width 317 height 32
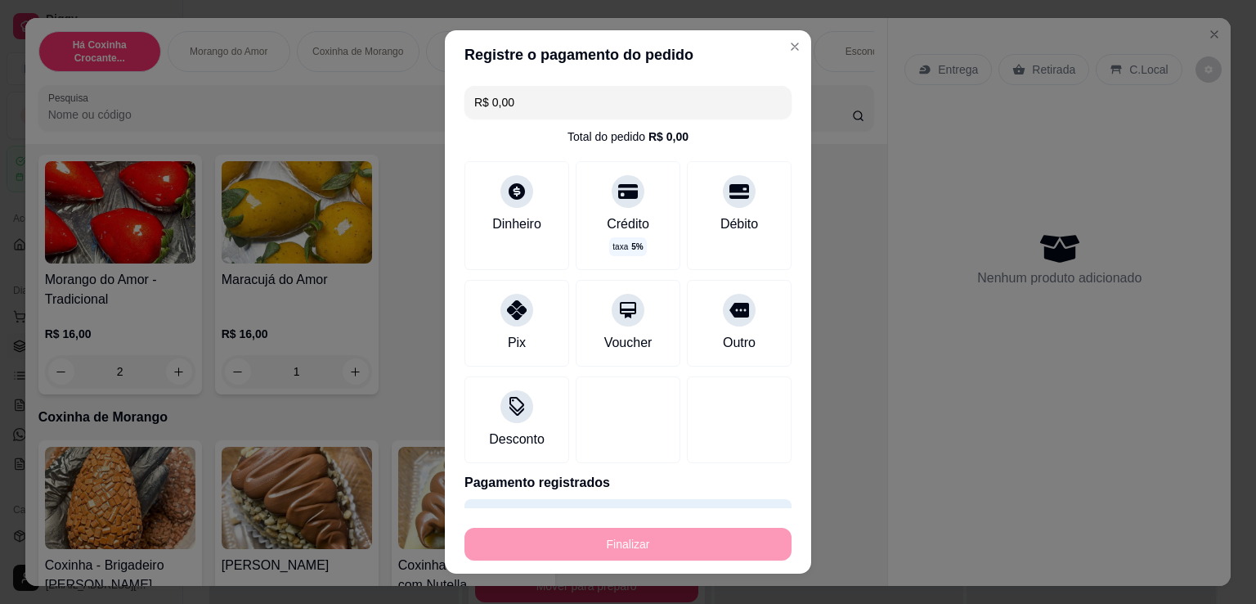
type input "0"
type input "-R$ 48,00"
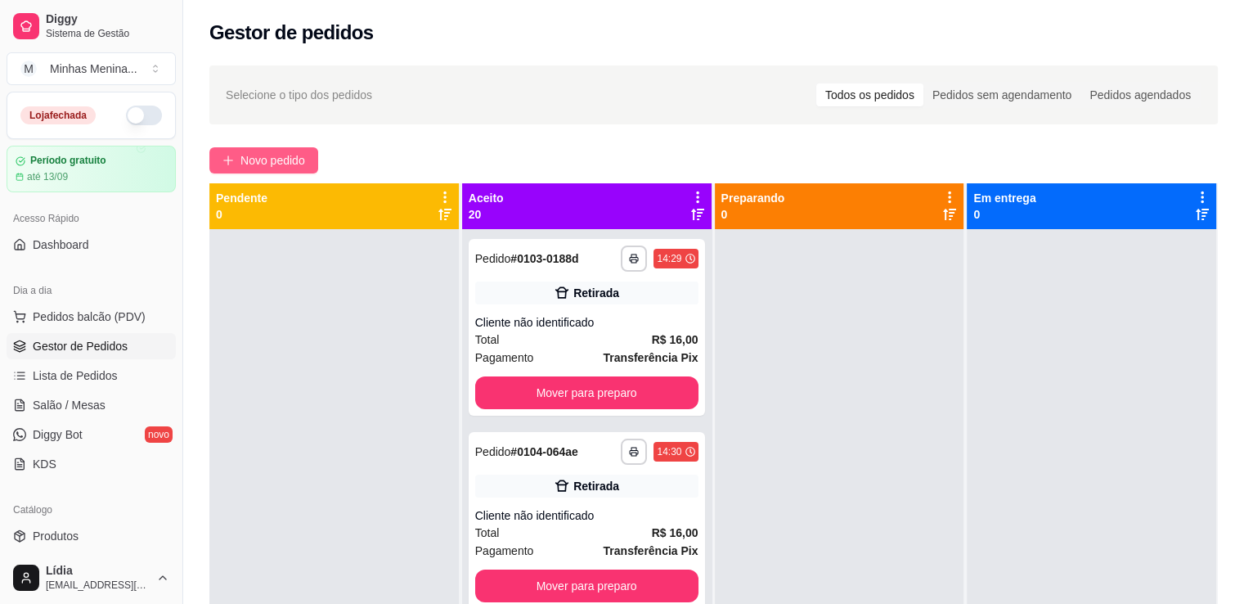
click at [263, 154] on span "Novo pedido" at bounding box center [272, 160] width 65 height 18
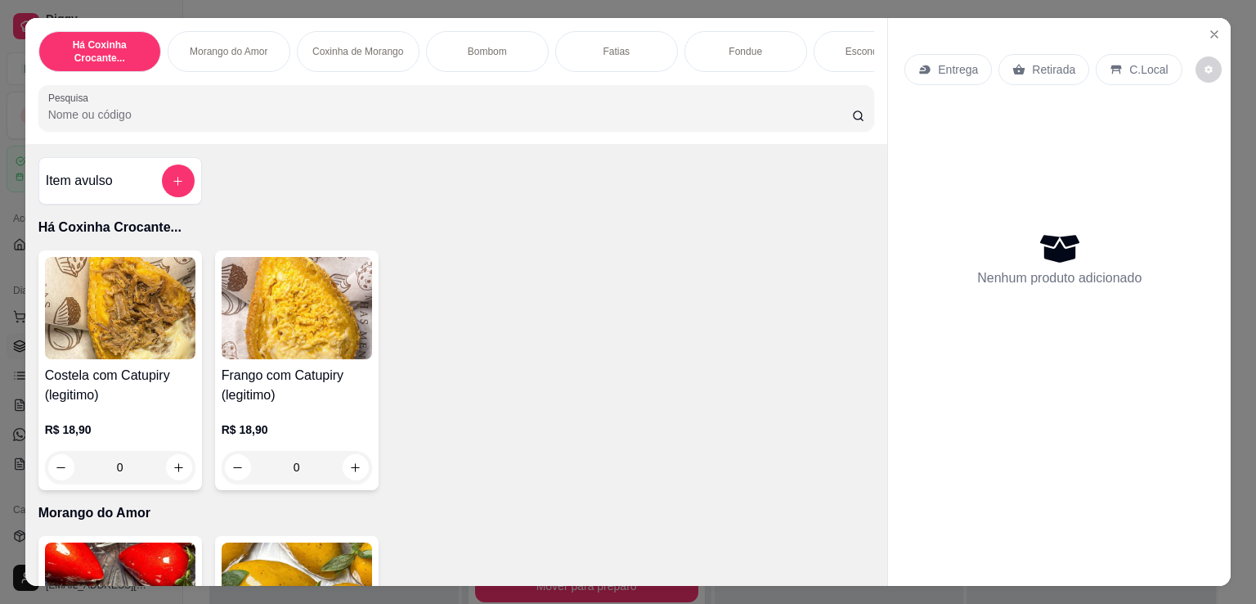
click at [155, 489] on div "Costela com Catupiry (legitimo) R$ 18,90 0" at bounding box center [120, 370] width 164 height 240
click at [186, 477] on div "0" at bounding box center [120, 467] width 150 height 33
click at [177, 474] on icon "increase-product-quantity" at bounding box center [179, 467] width 12 height 12
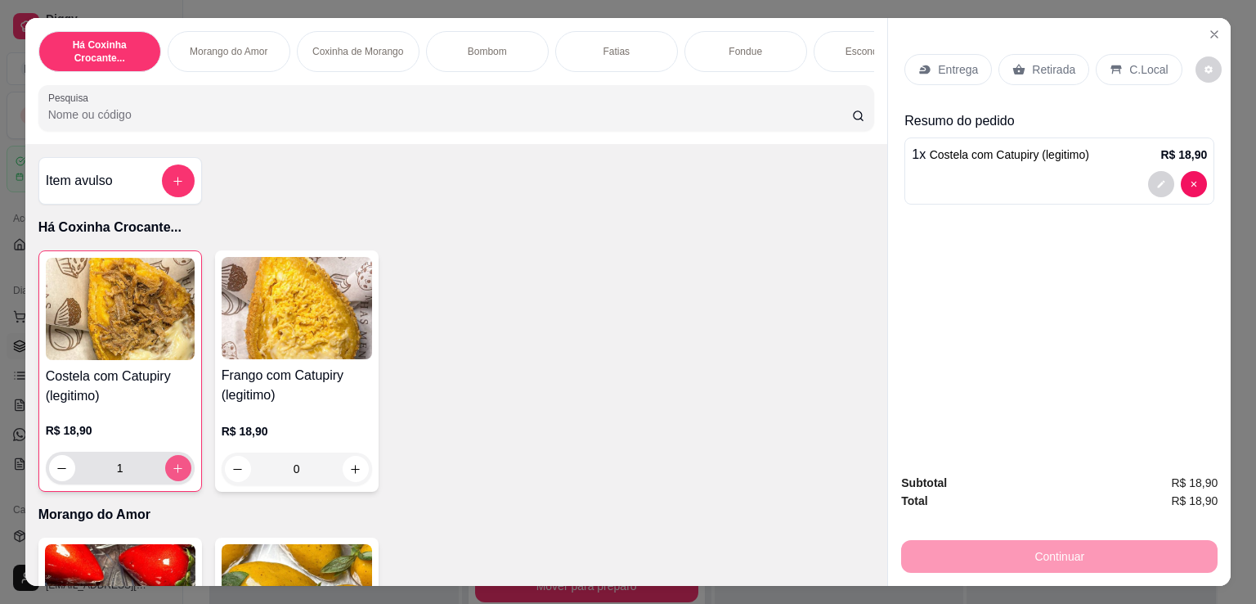
click at [177, 474] on icon "increase-product-quantity" at bounding box center [178, 468] width 12 height 12
type input "2"
click at [350, 475] on icon "increase-product-quantity" at bounding box center [355, 469] width 12 height 12
type input "1"
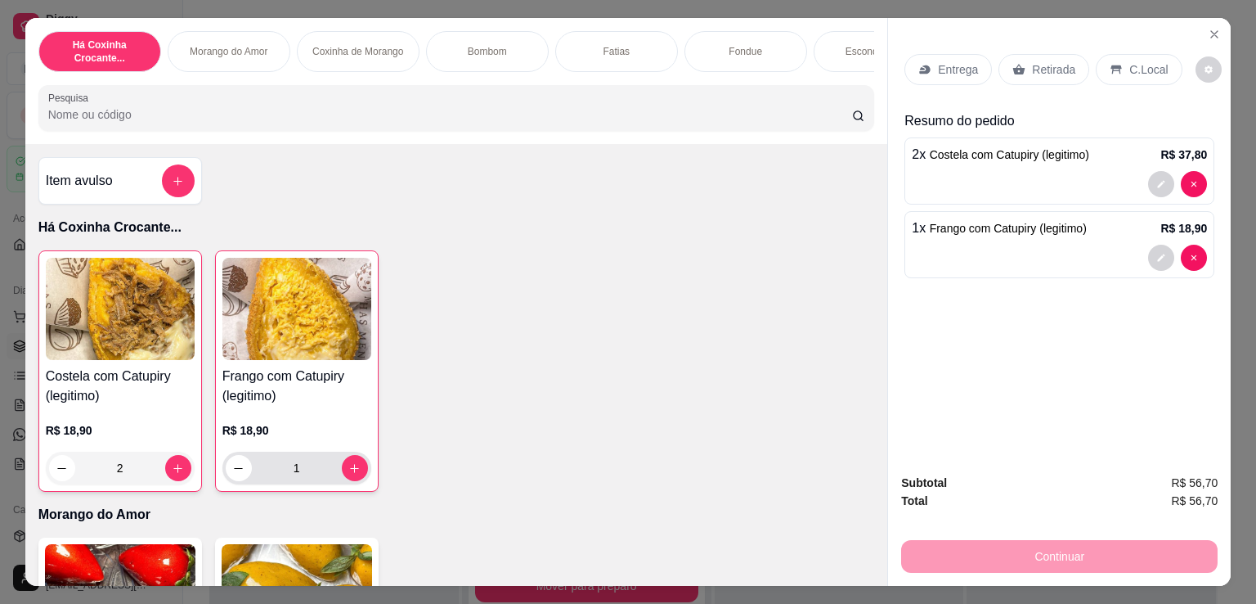
scroll to position [381, 0]
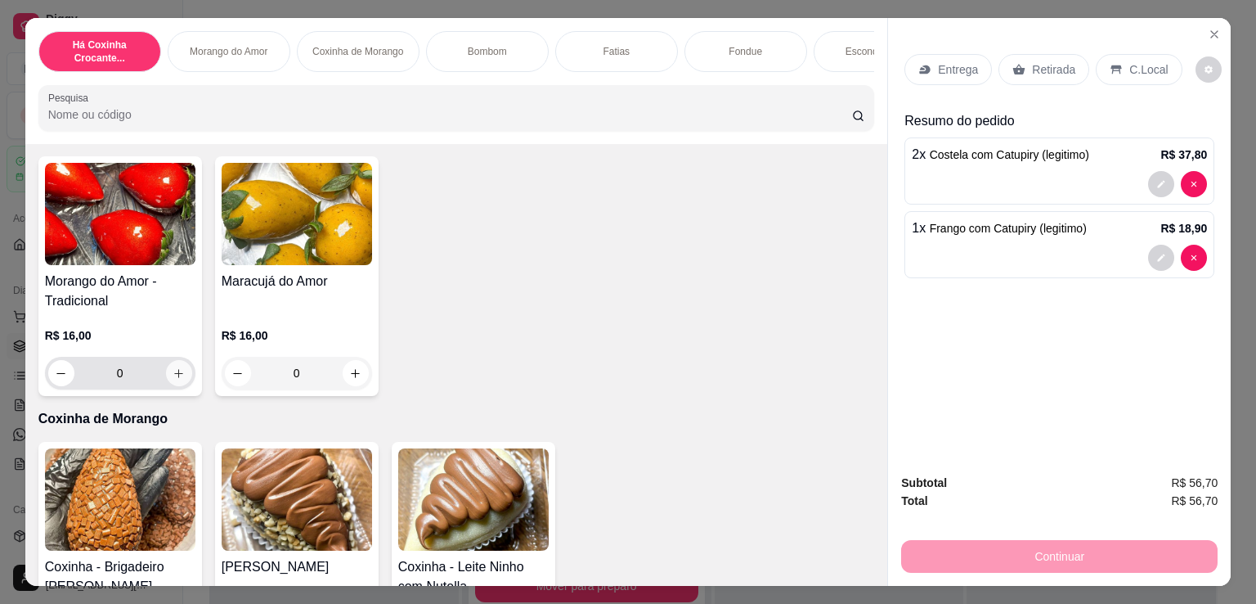
click at [173, 379] on icon "increase-product-quantity" at bounding box center [179, 373] width 12 height 12
type input "1"
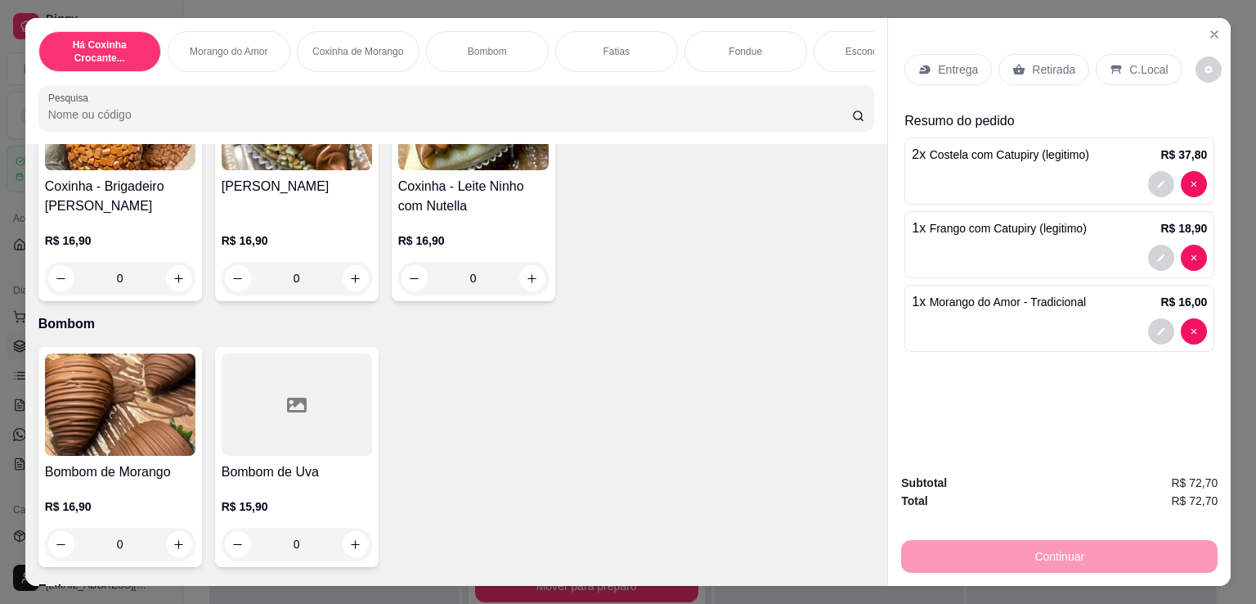
scroll to position [1145, 0]
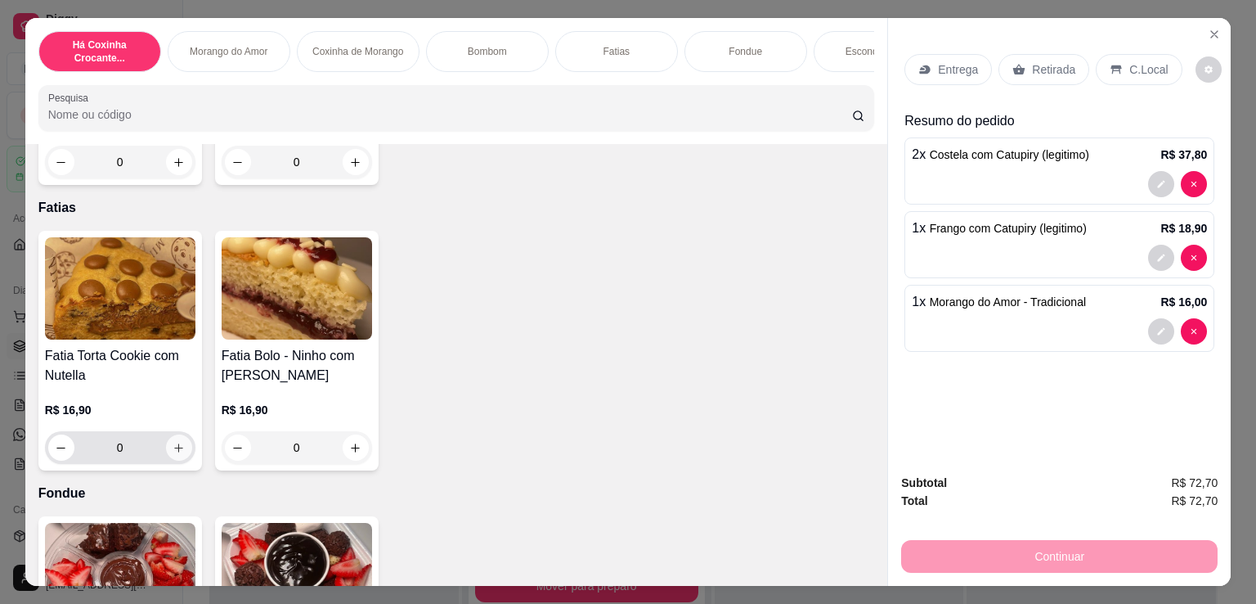
click at [177, 451] on icon "increase-product-quantity" at bounding box center [179, 448] width 12 height 12
type input "1"
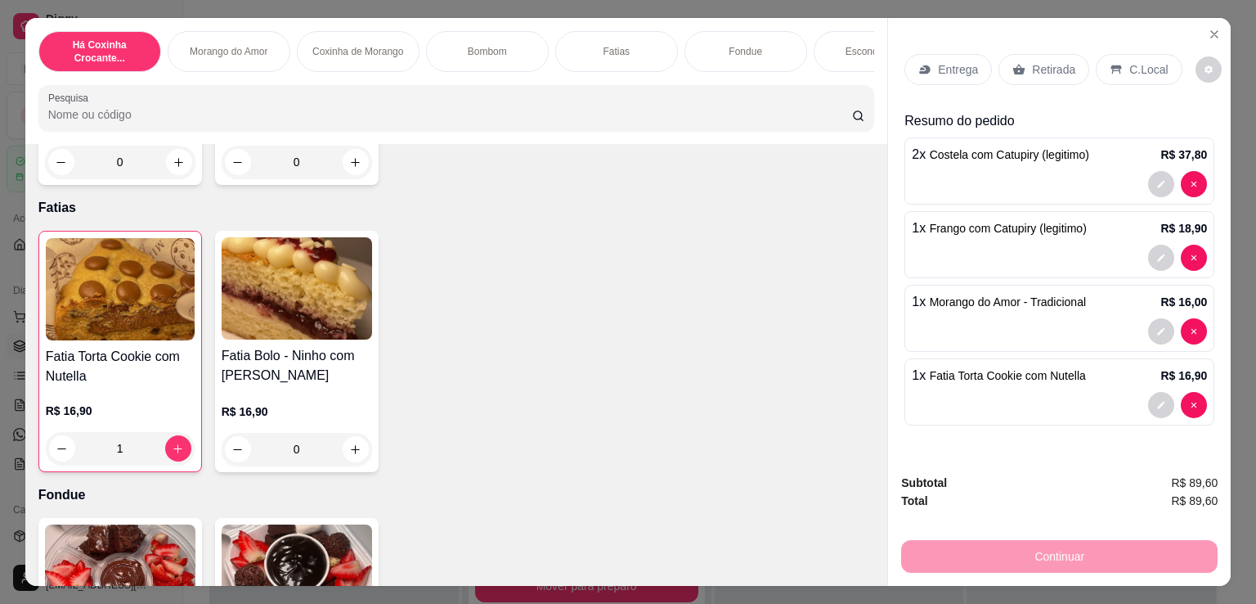
click at [1013, 67] on icon at bounding box center [1019, 69] width 12 height 11
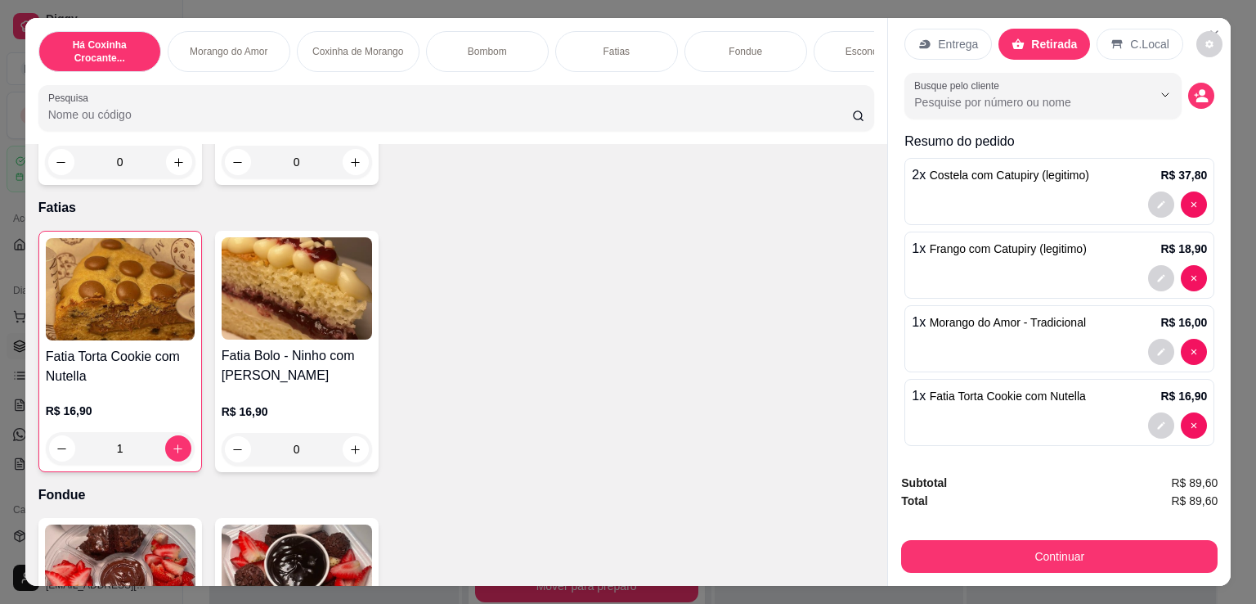
scroll to position [32, 0]
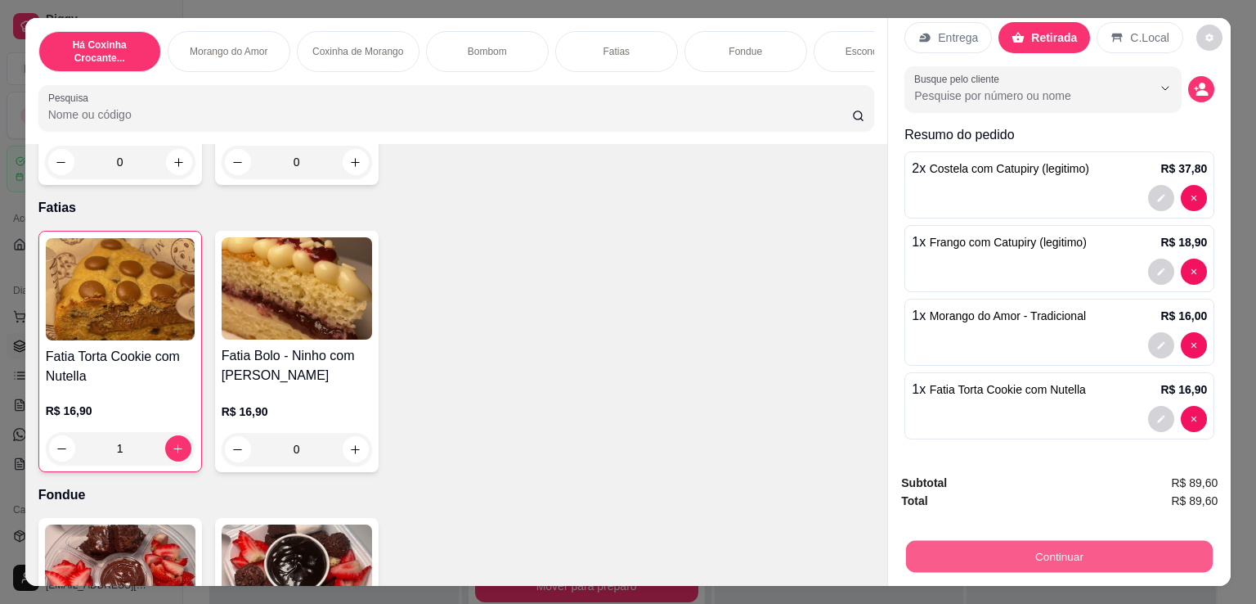
click at [1075, 555] on button "Continuar" at bounding box center [1059, 556] width 307 height 32
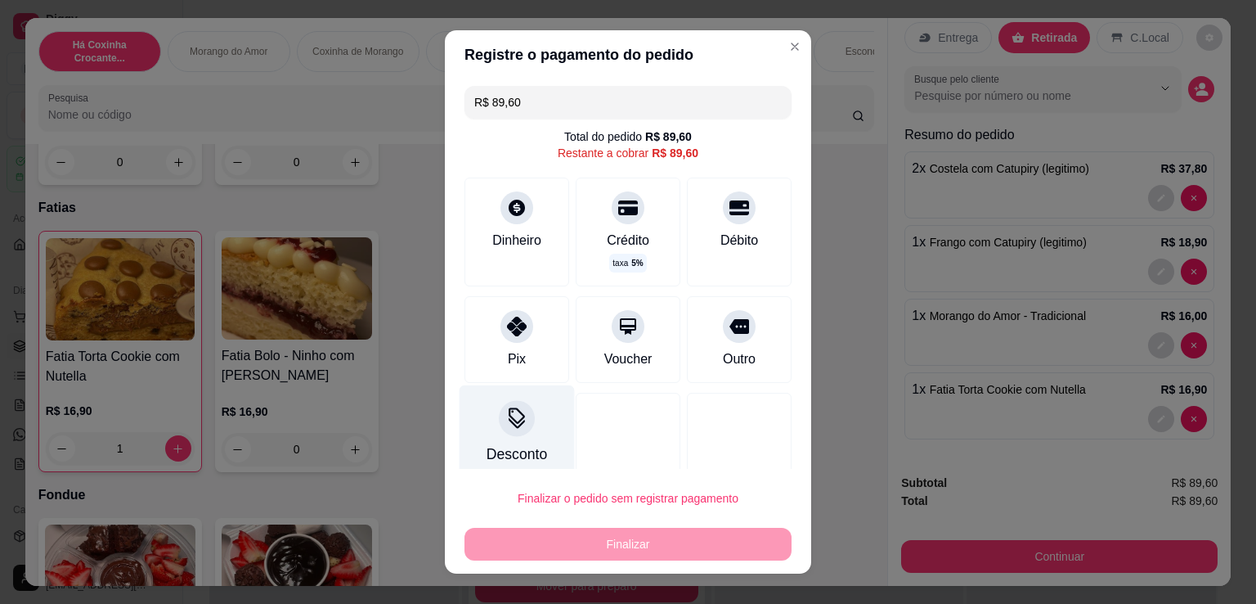
click at [499, 430] on div at bounding box center [517, 418] width 36 height 36
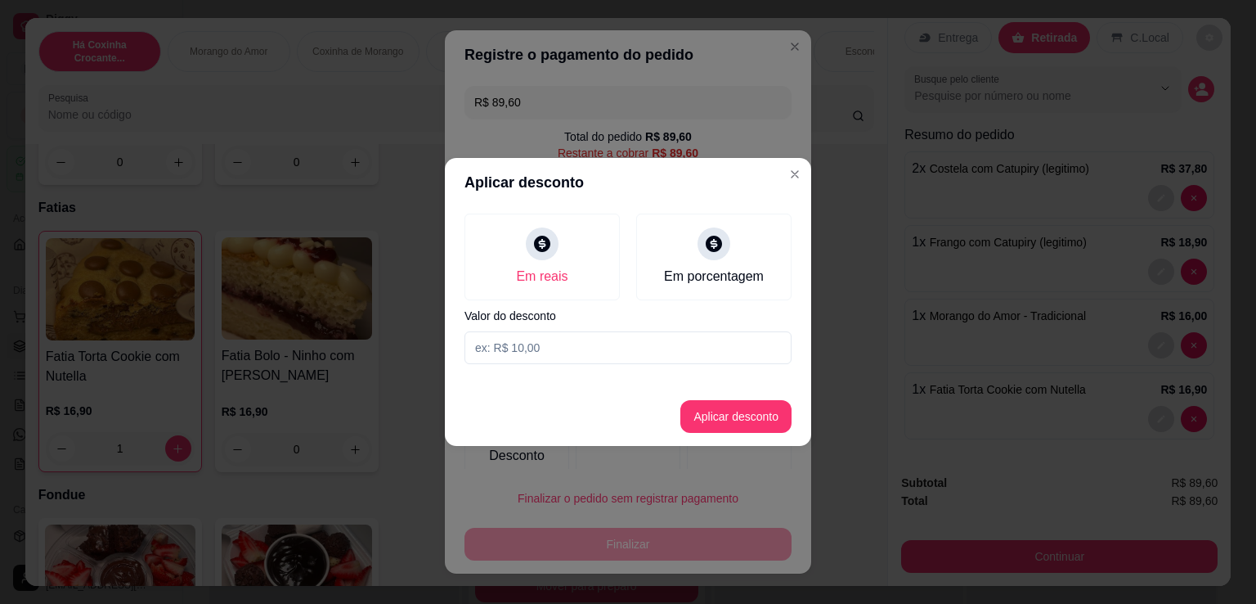
click at [653, 358] on input at bounding box center [628, 347] width 327 height 33
type input "3,60"
click at [740, 412] on button "Aplicar desconto" at bounding box center [735, 416] width 111 height 33
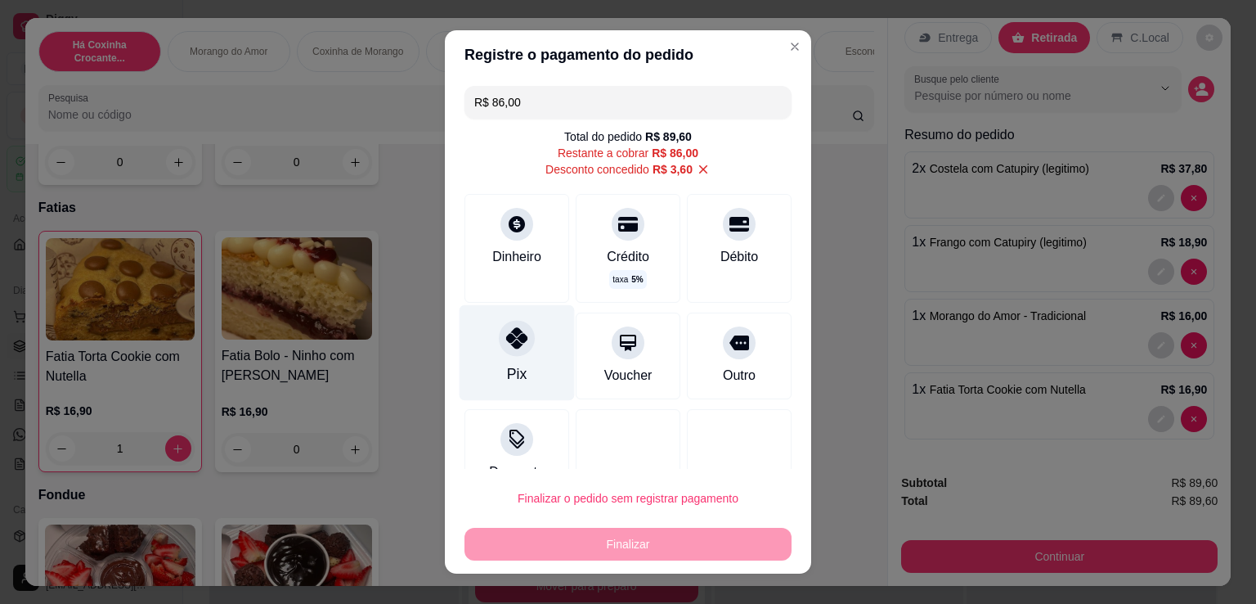
click at [504, 354] on div at bounding box center [517, 338] width 36 height 36
type input "R$ 0,00"
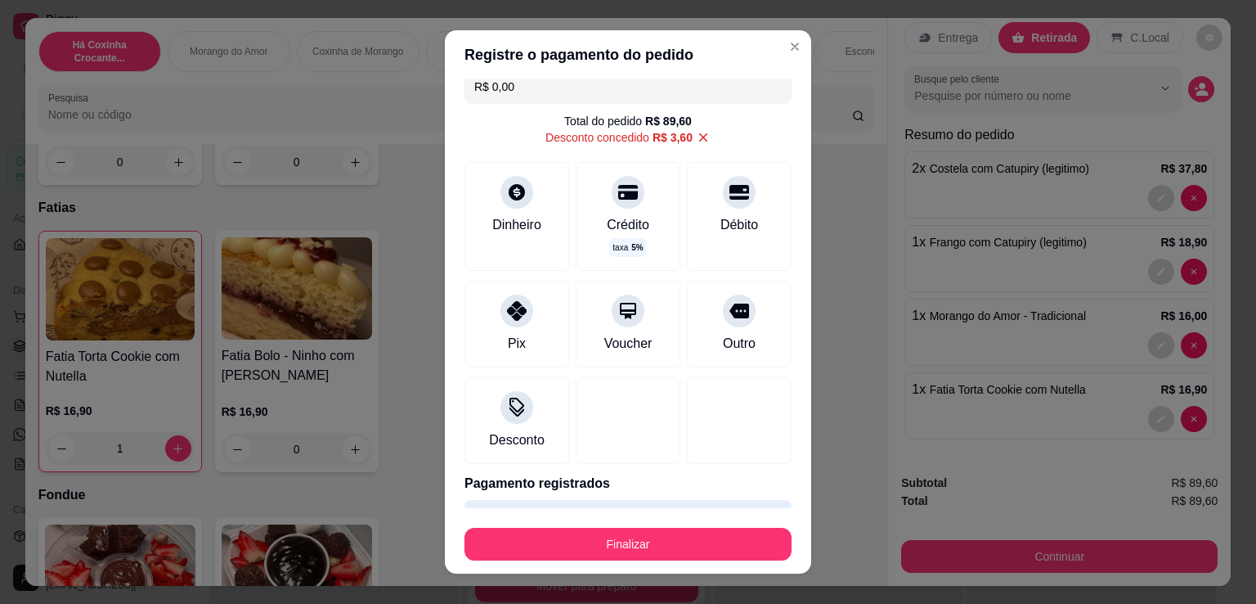
scroll to position [62, 0]
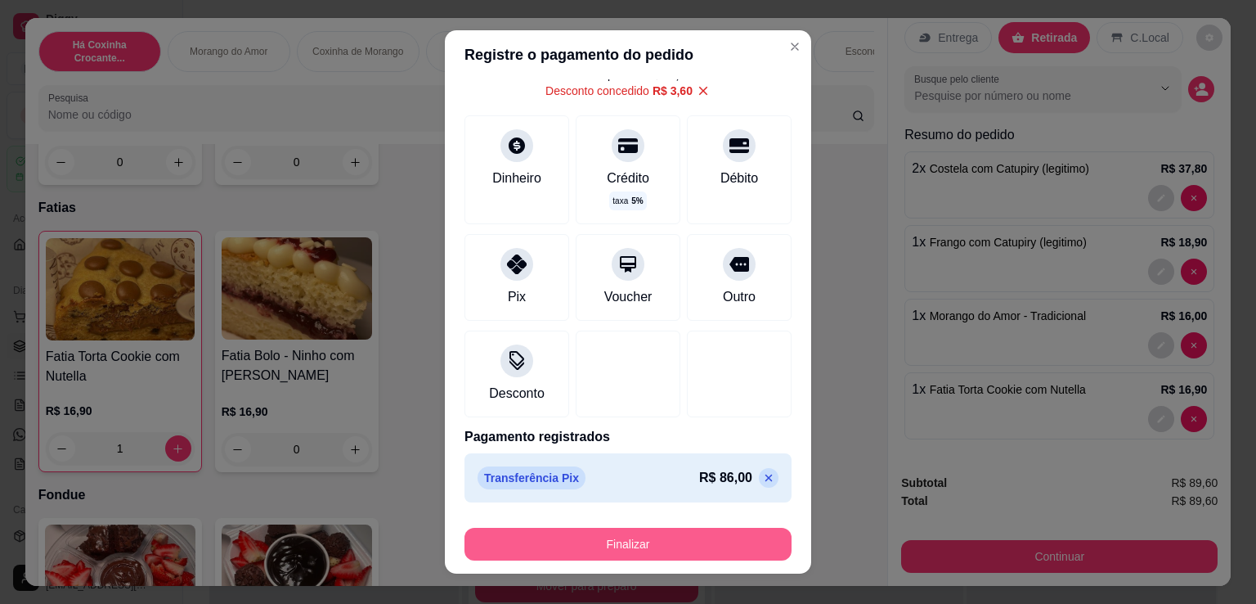
click at [707, 547] on button "Finalizar" at bounding box center [628, 544] width 327 height 33
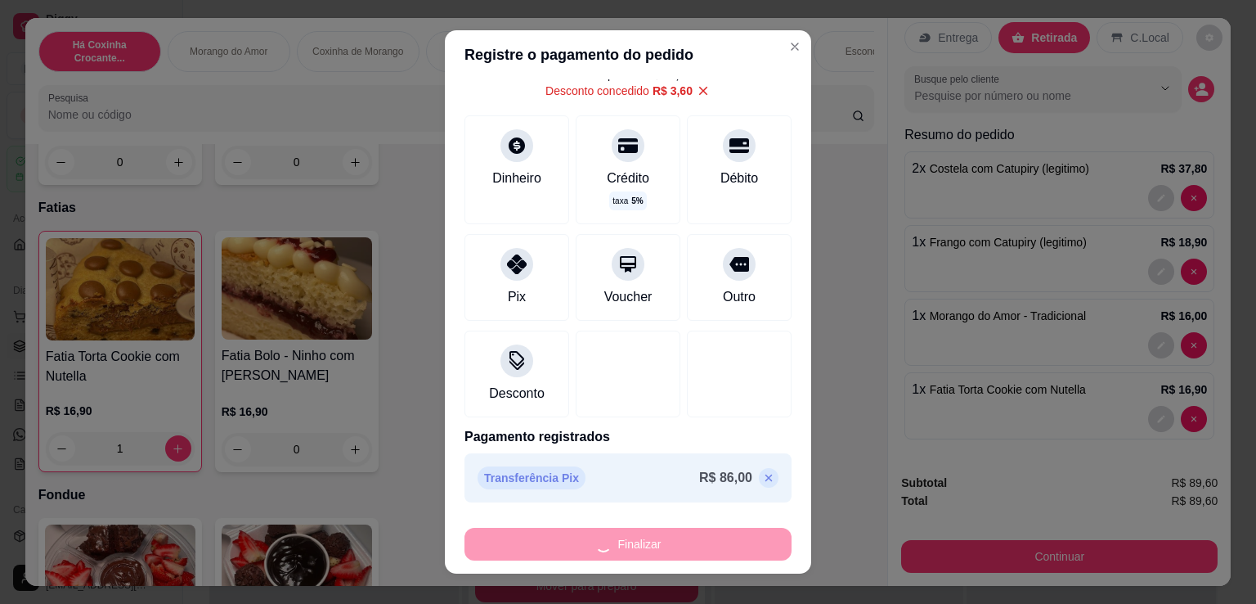
type input "0"
type input "-R$ 89,60"
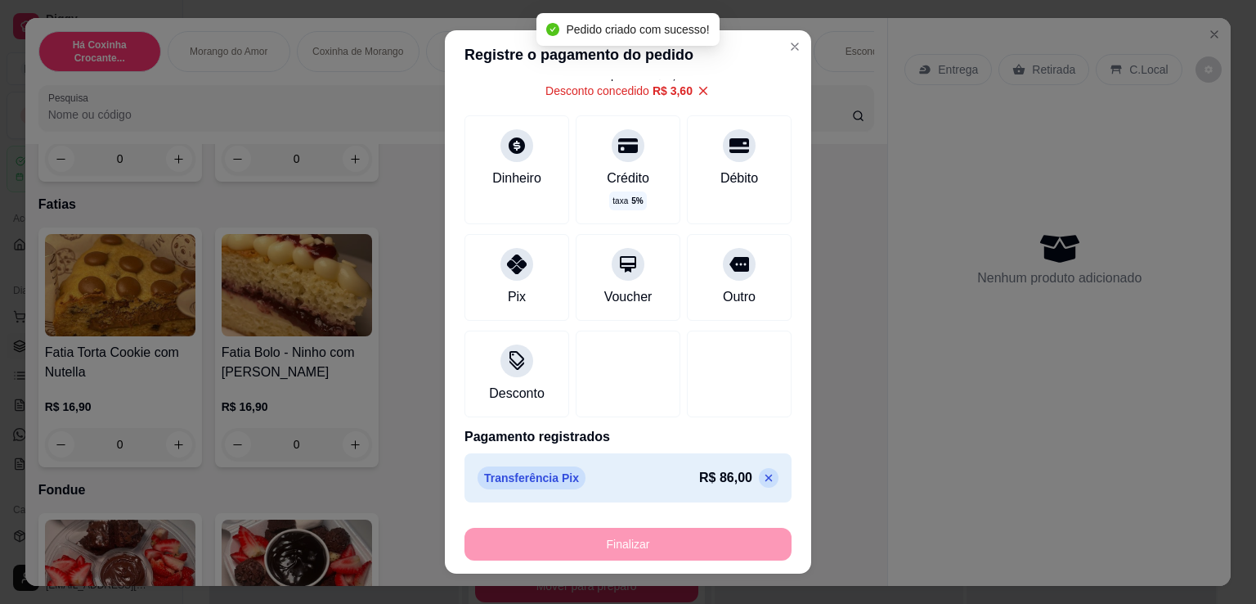
scroll to position [1142, 0]
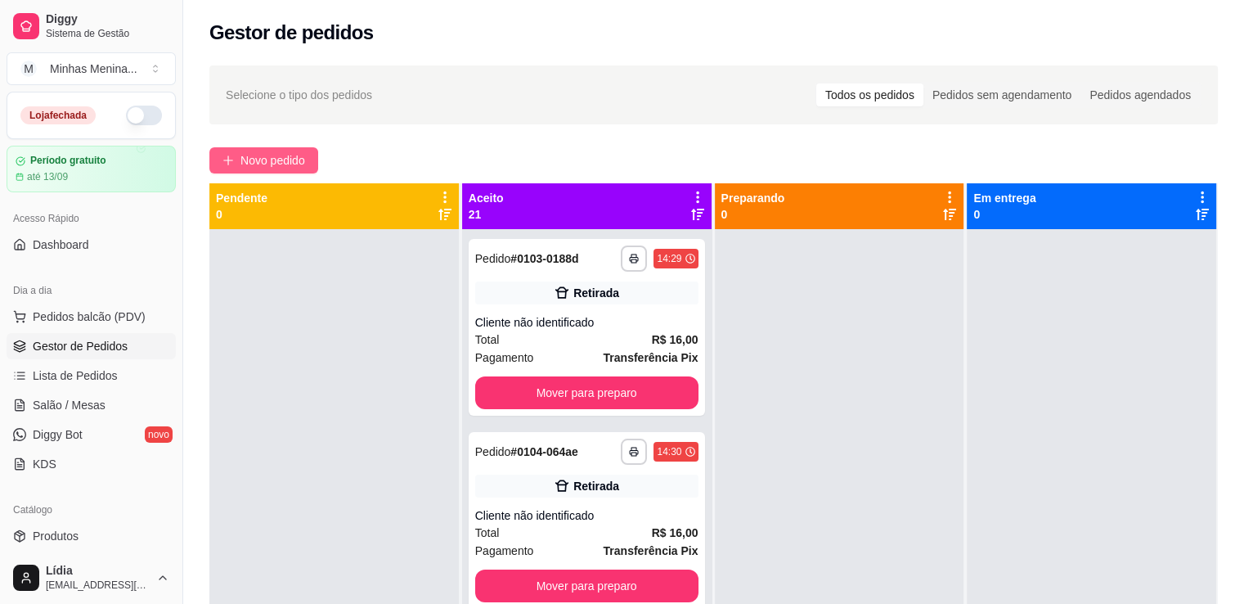
click at [242, 155] on span "Novo pedido" at bounding box center [272, 160] width 65 height 18
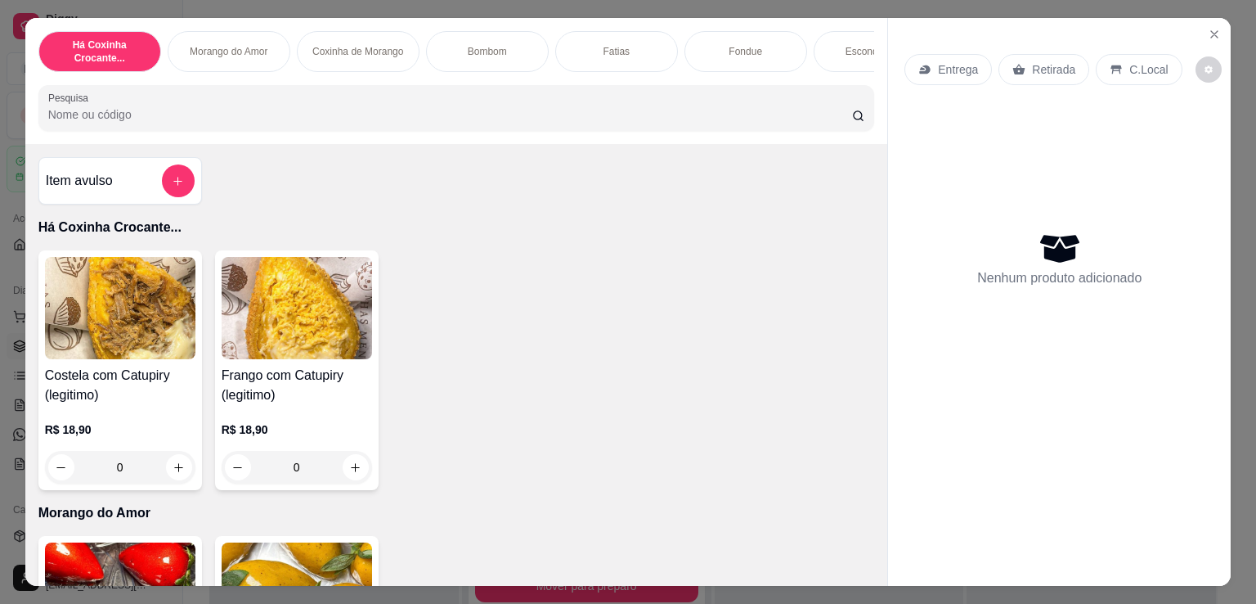
scroll to position [381, 0]
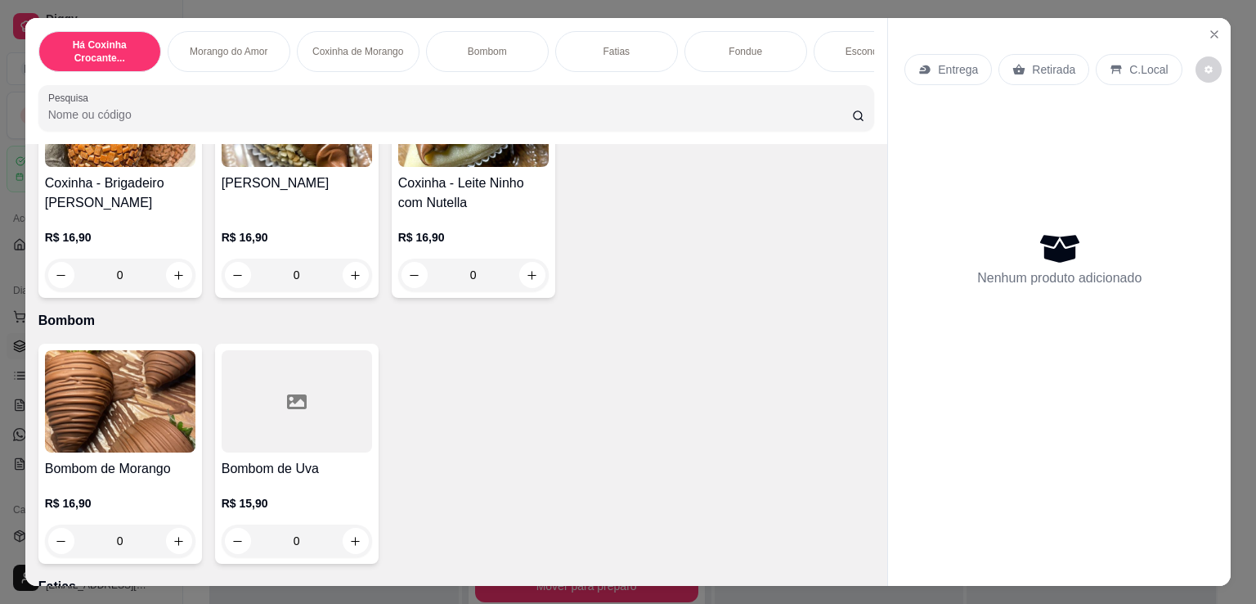
click at [168, 271] on button "increase-product-quantity" at bounding box center [179, 275] width 26 height 26
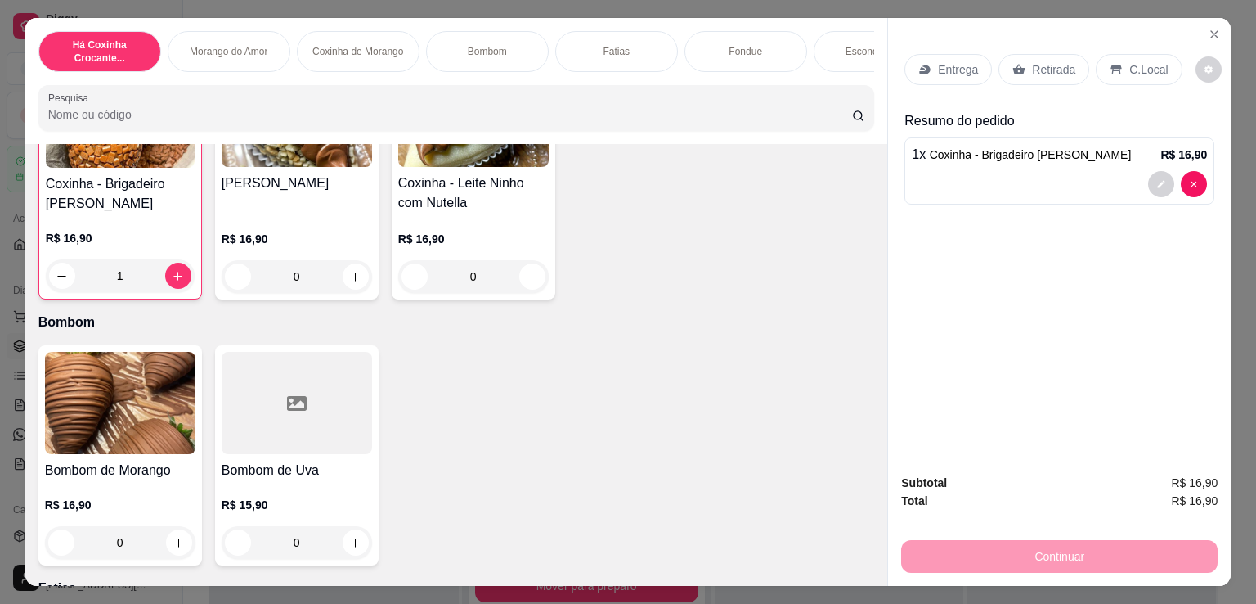
type input "1"
click at [526, 278] on icon "increase-product-quantity" at bounding box center [532, 276] width 12 height 12
type input "1"
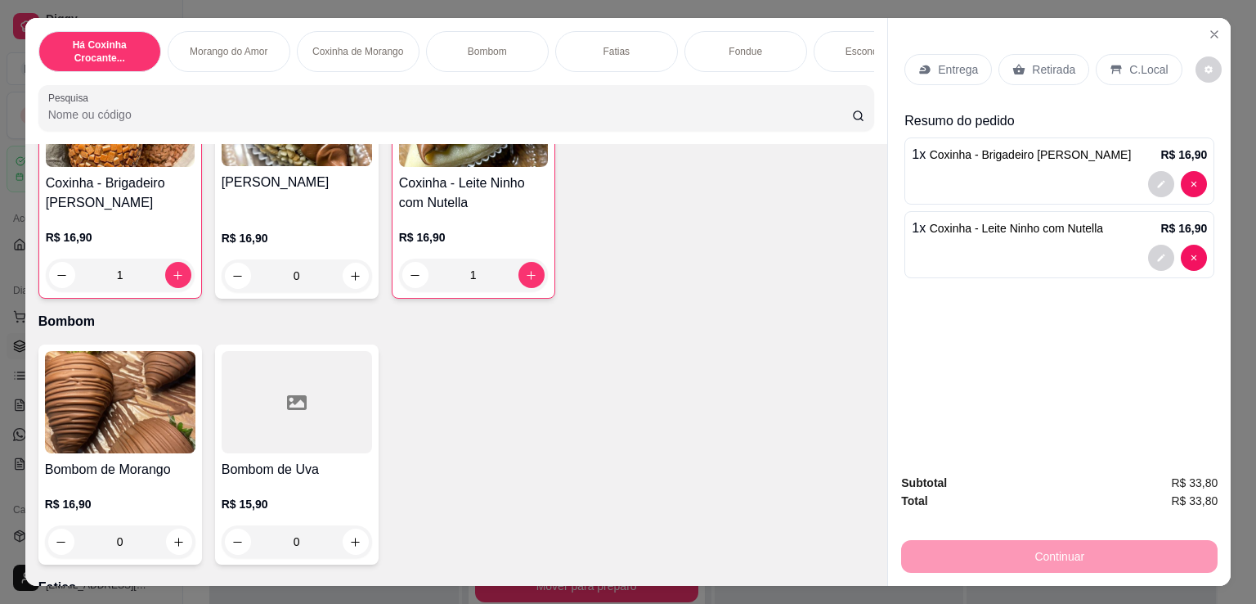
click at [1049, 61] on p "Retirada" at bounding box center [1053, 69] width 43 height 16
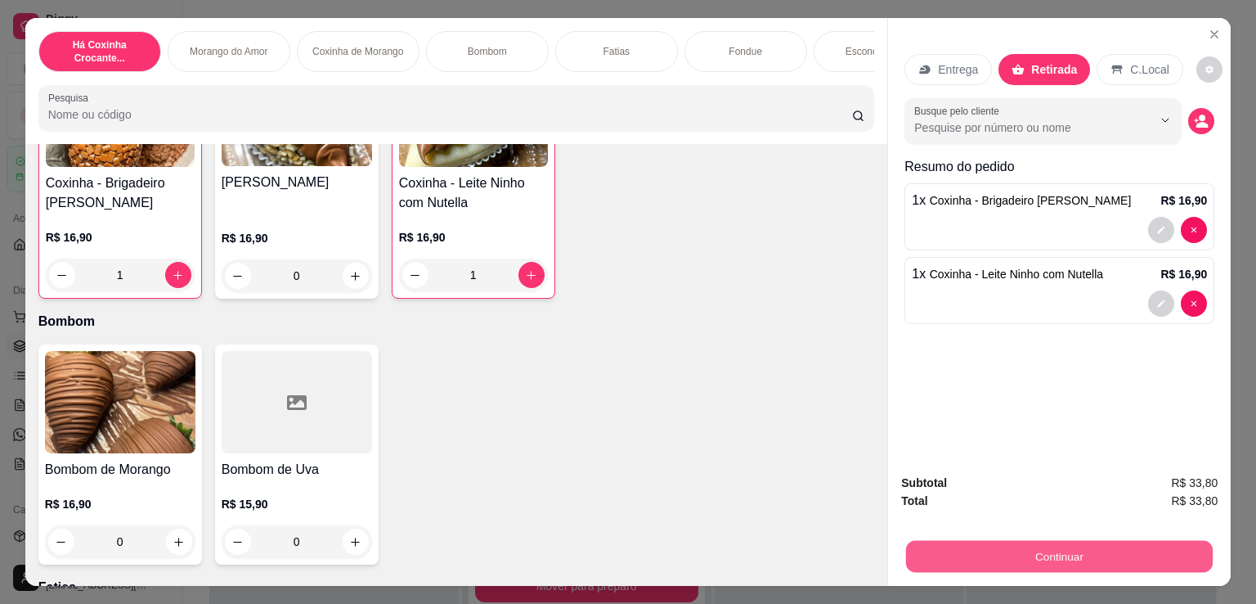
click at [1090, 542] on button "Continuar" at bounding box center [1059, 556] width 307 height 32
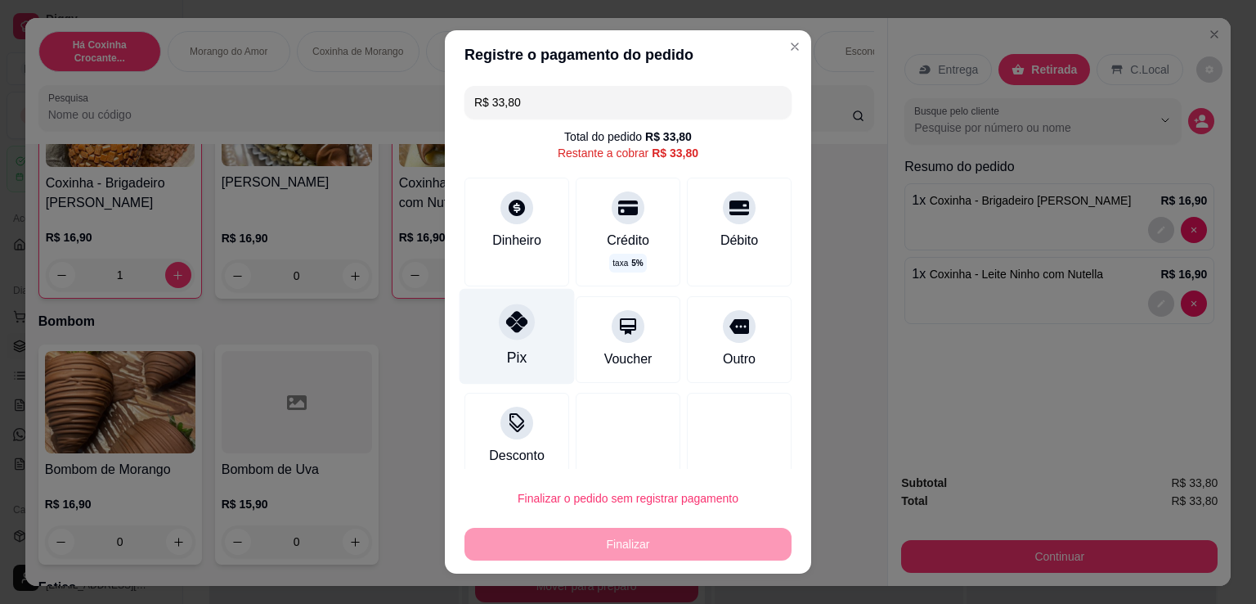
click at [523, 339] on div "Pix" at bounding box center [517, 337] width 115 height 96
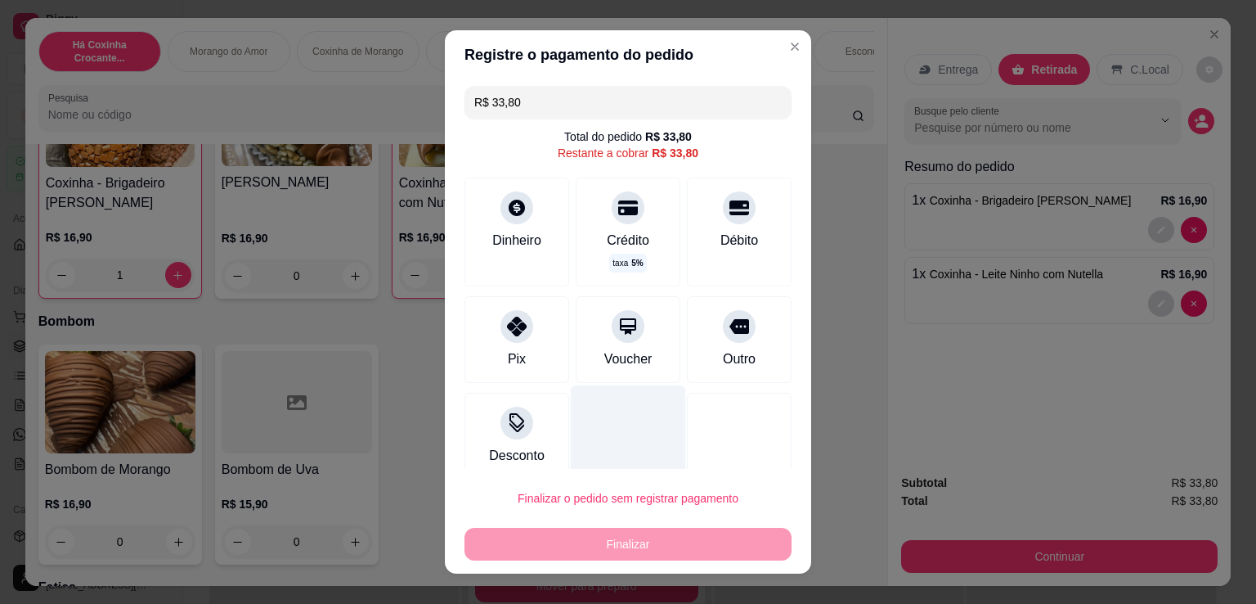
type input "R$ 0,00"
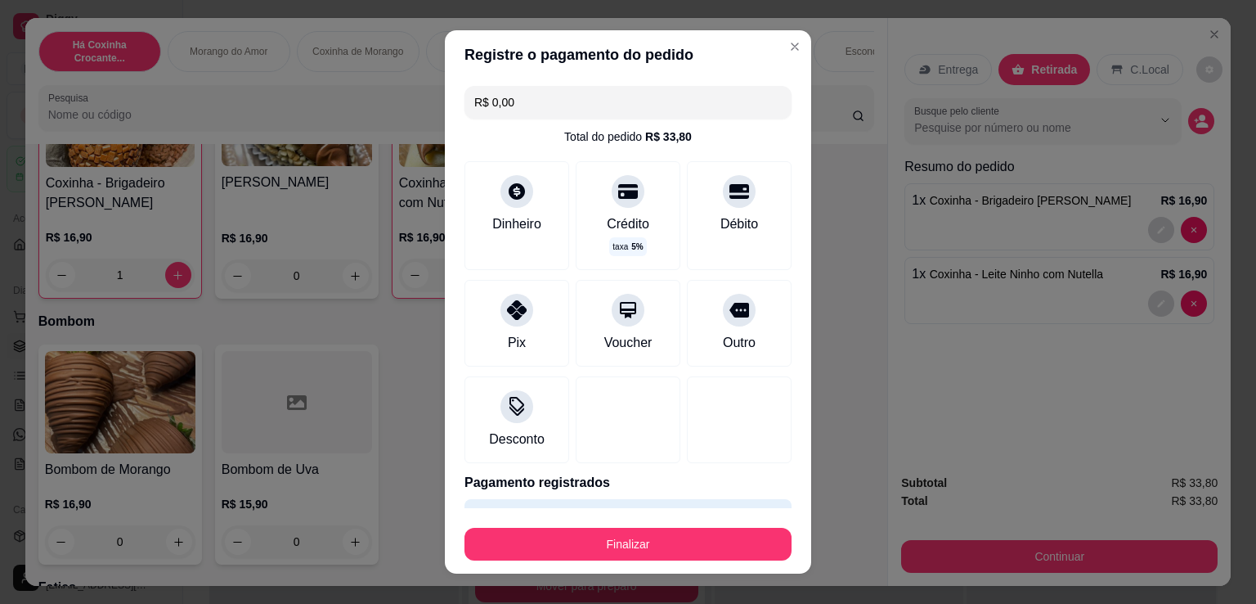
scroll to position [46, 0]
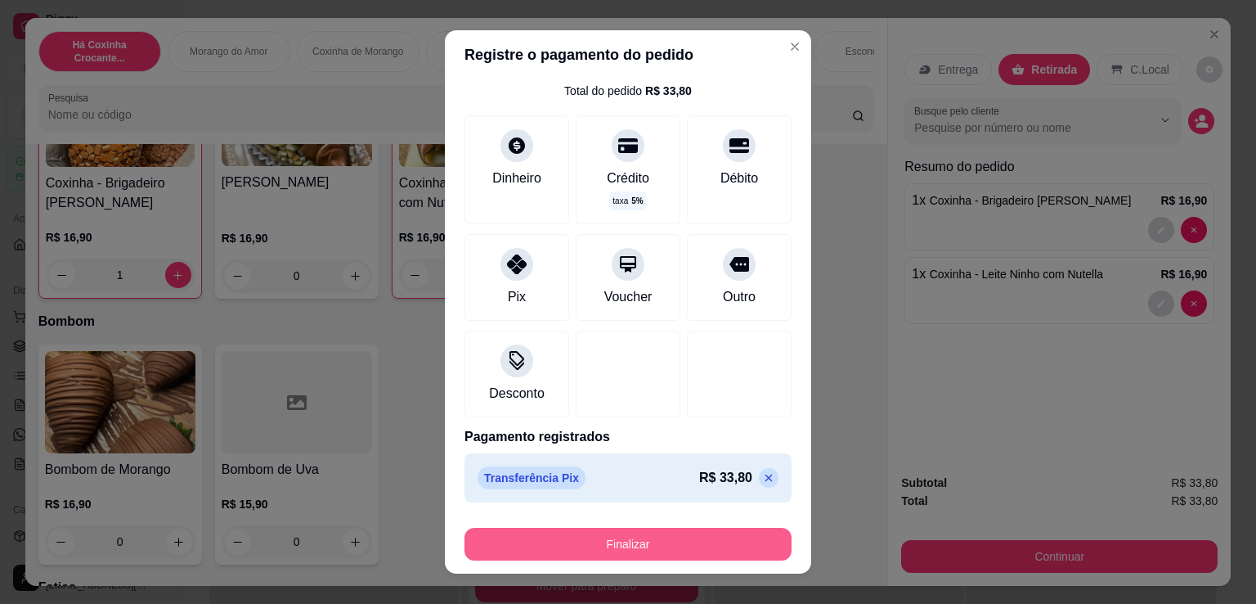
click at [678, 531] on button "Finalizar" at bounding box center [628, 544] width 327 height 33
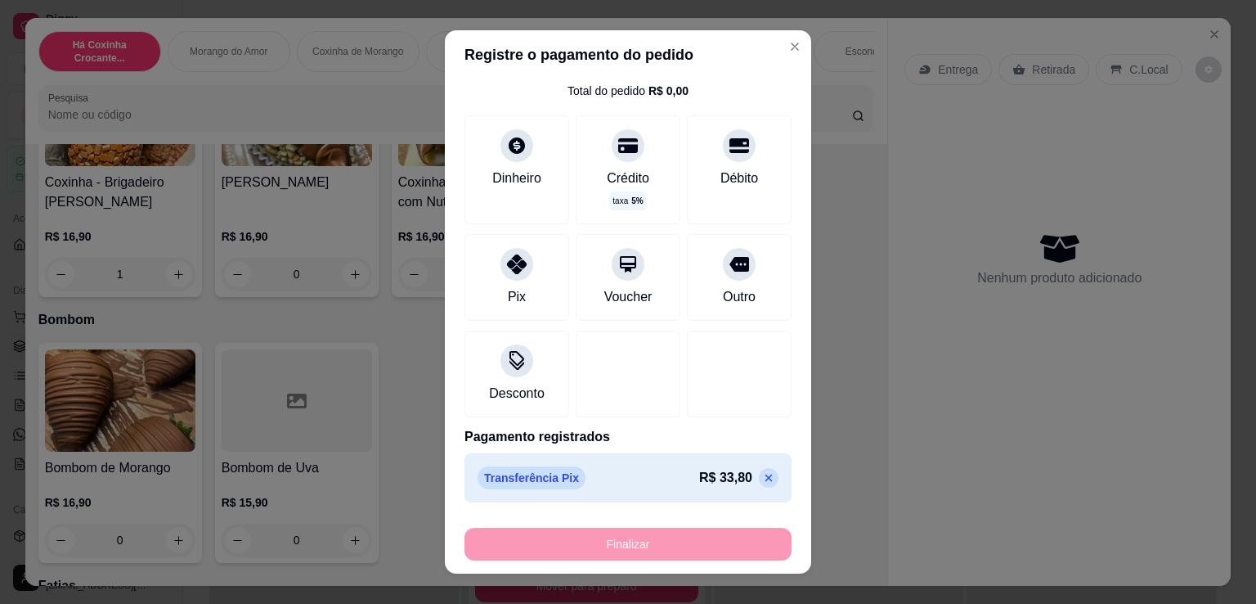
type input "0"
type input "-R$ 33,80"
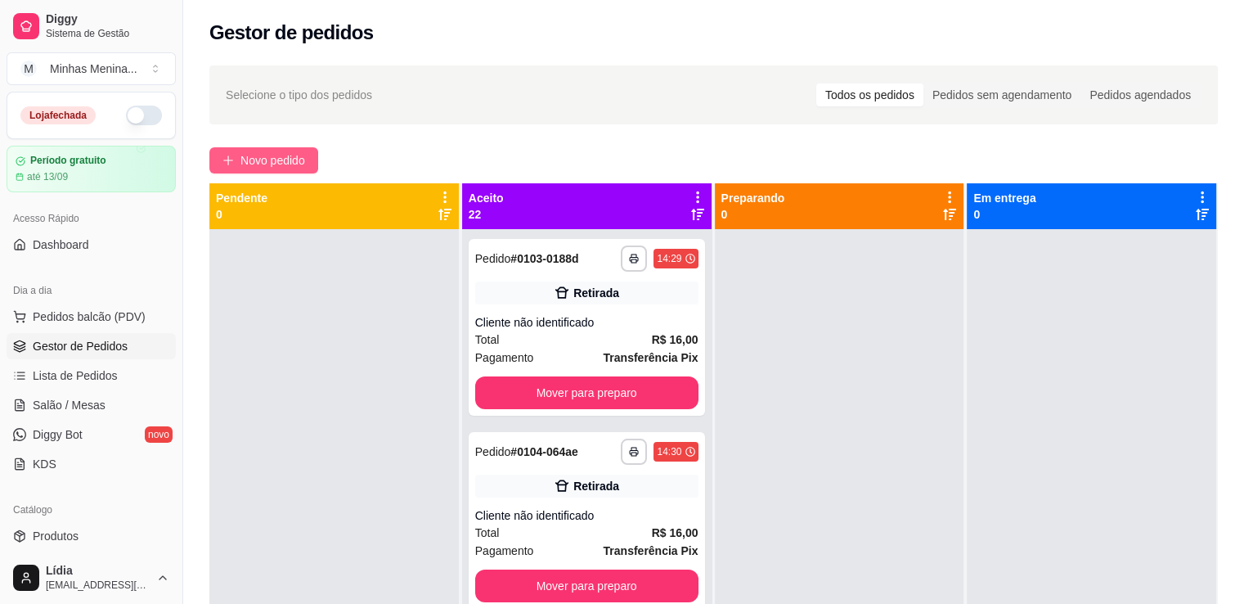
click at [294, 157] on span "Novo pedido" at bounding box center [272, 160] width 65 height 18
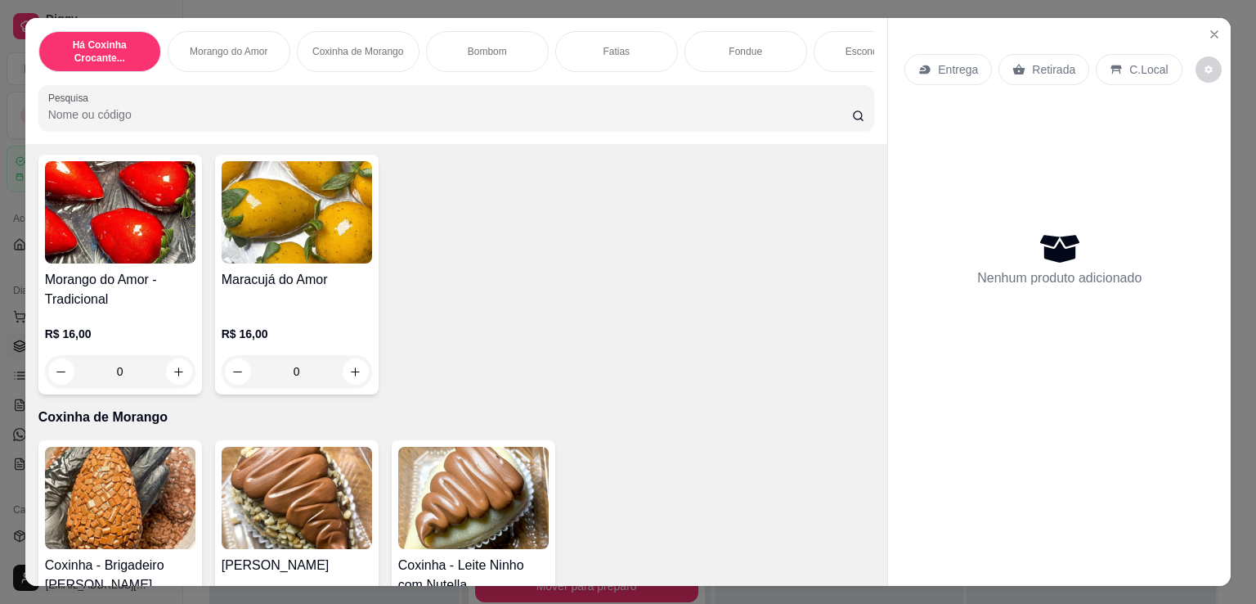
scroll to position [763, 0]
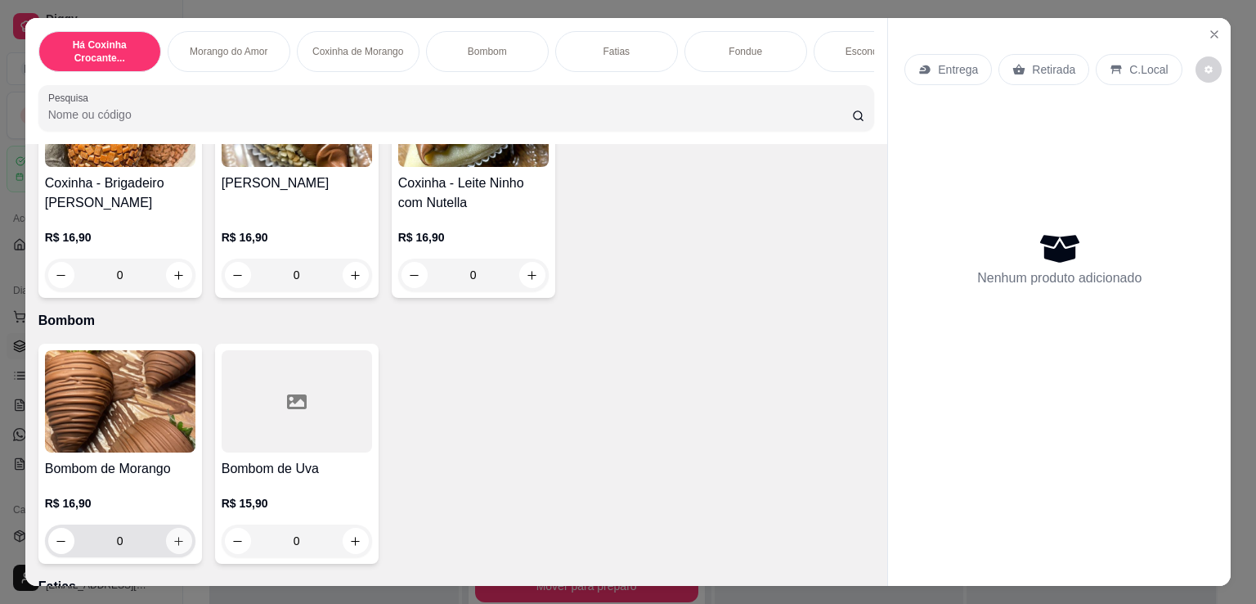
click at [173, 544] on icon "increase-product-quantity" at bounding box center [179, 541] width 12 height 12
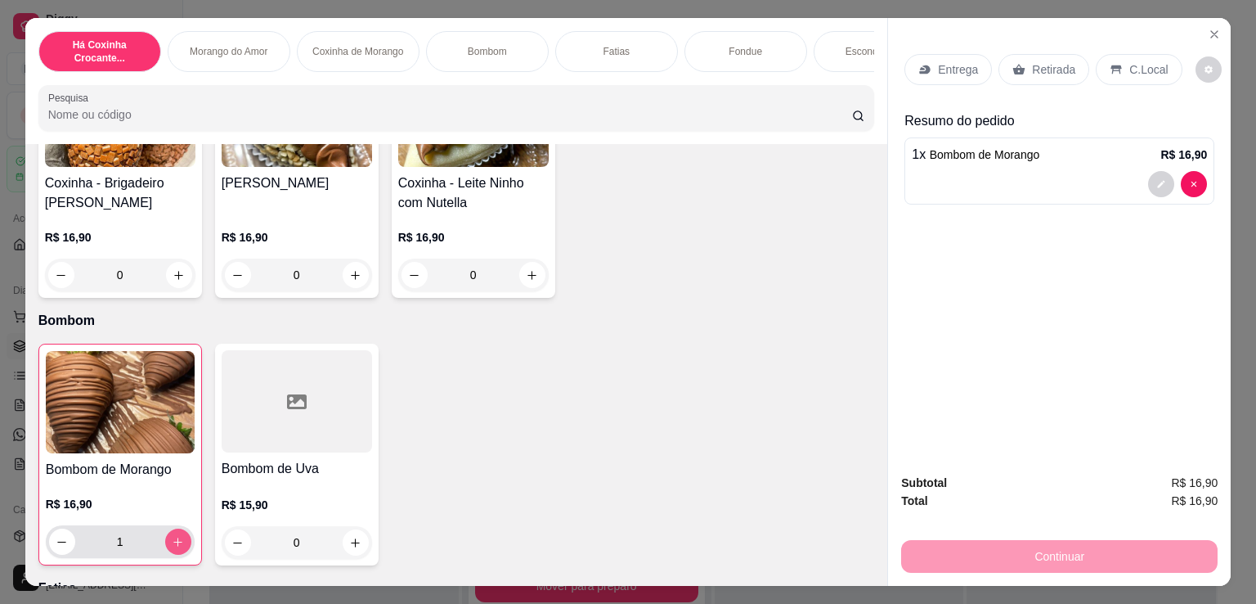
click at [172, 546] on icon "increase-product-quantity" at bounding box center [178, 542] width 12 height 12
type input "2"
click at [967, 61] on p "Entrega" at bounding box center [958, 69] width 40 height 16
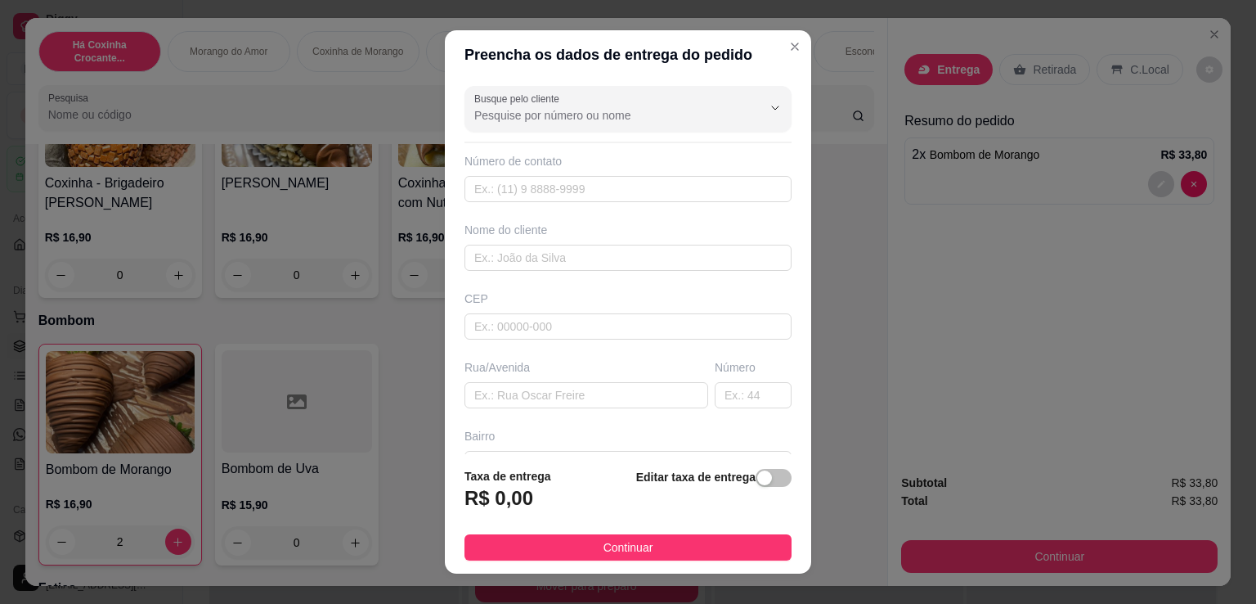
click at [762, 482] on span "button" at bounding box center [774, 478] width 36 height 18
drag, startPoint x: 576, startPoint y: 505, endPoint x: 378, endPoint y: 514, distance: 198.2
click at [364, 513] on div "Preencha os dados de entrega do pedido Busque pelo cliente Número de contato No…" at bounding box center [628, 302] width 1256 height 604
type input "40,00"
click at [681, 560] on footer "Taxa de entrega 40,00 Editar taxa de entrega Continuar" at bounding box center [628, 512] width 366 height 123
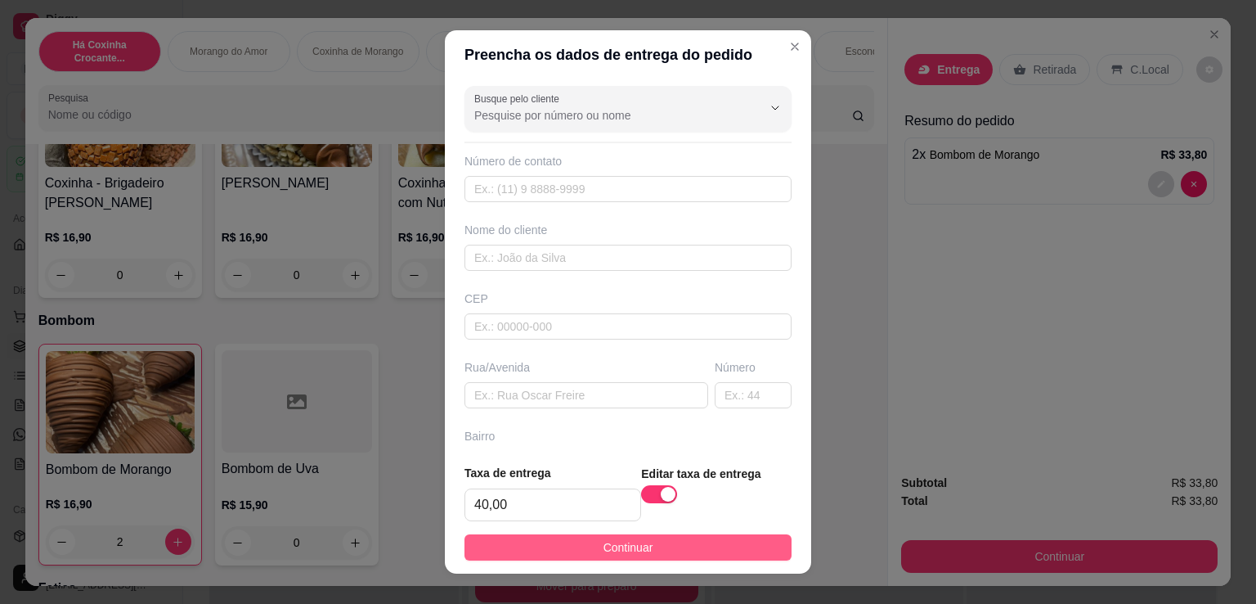
click at [680, 555] on button "Continuar" at bounding box center [628, 547] width 327 height 26
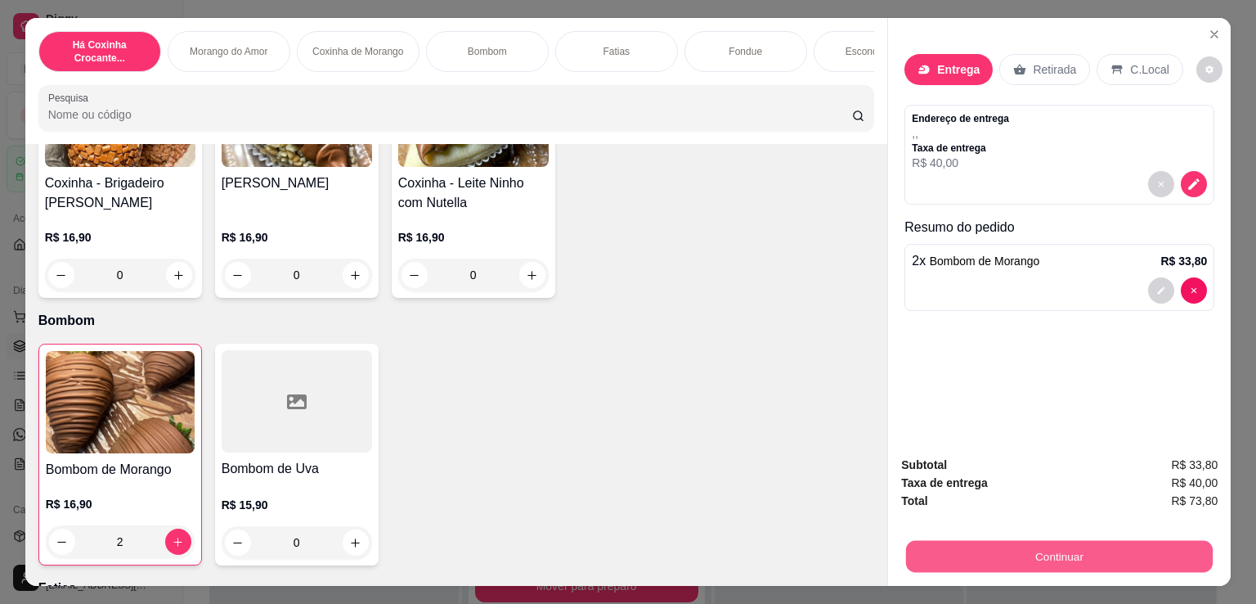
click at [1058, 547] on button "Continuar" at bounding box center [1059, 556] width 307 height 32
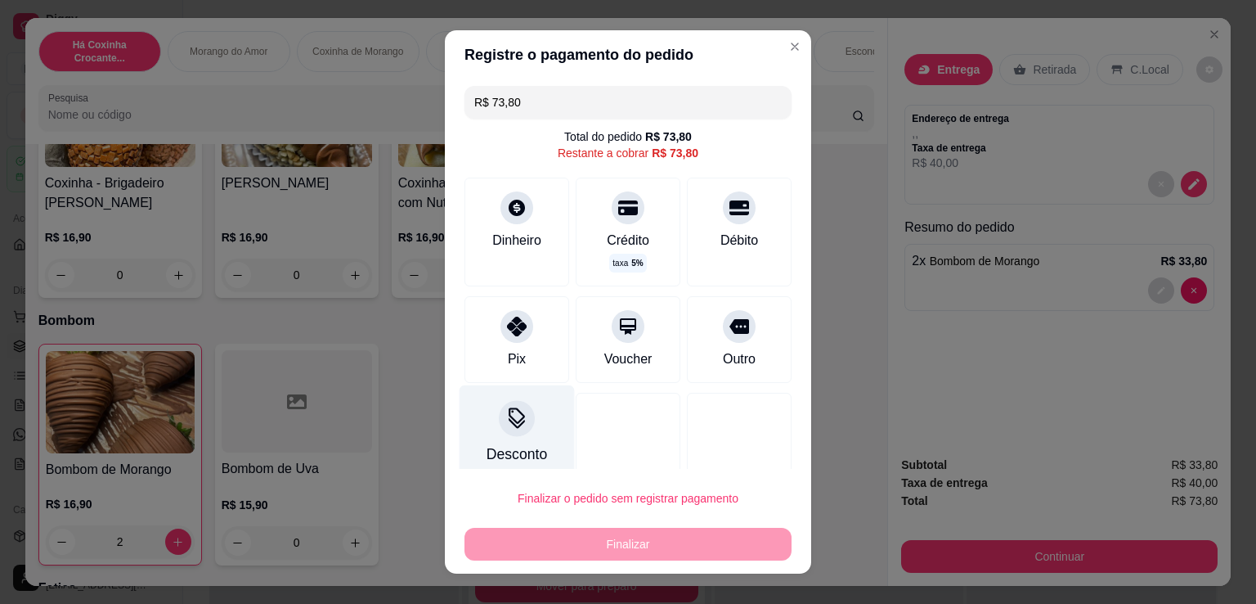
click at [523, 440] on div "Desconto" at bounding box center [517, 433] width 115 height 96
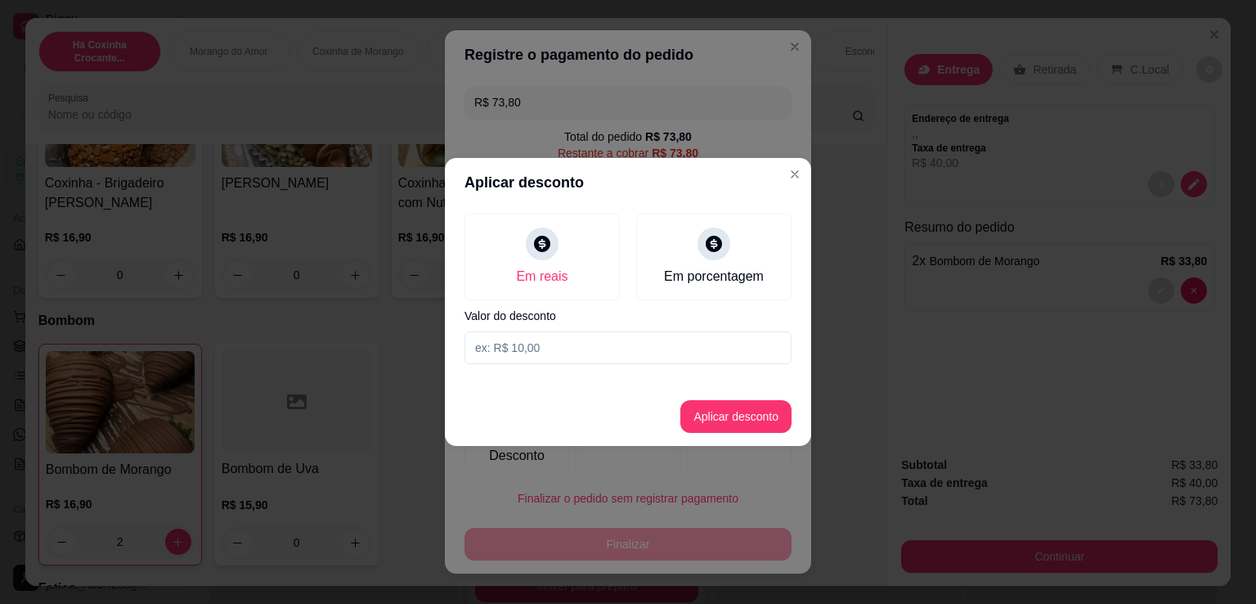
click at [704, 366] on div "Em reais Em porcentagem Valor do desconto" at bounding box center [628, 289] width 366 height 164
click at [711, 348] on input at bounding box center [628, 347] width 327 height 33
type input "1,80"
click at [744, 420] on button "Aplicar desconto" at bounding box center [736, 417] width 107 height 32
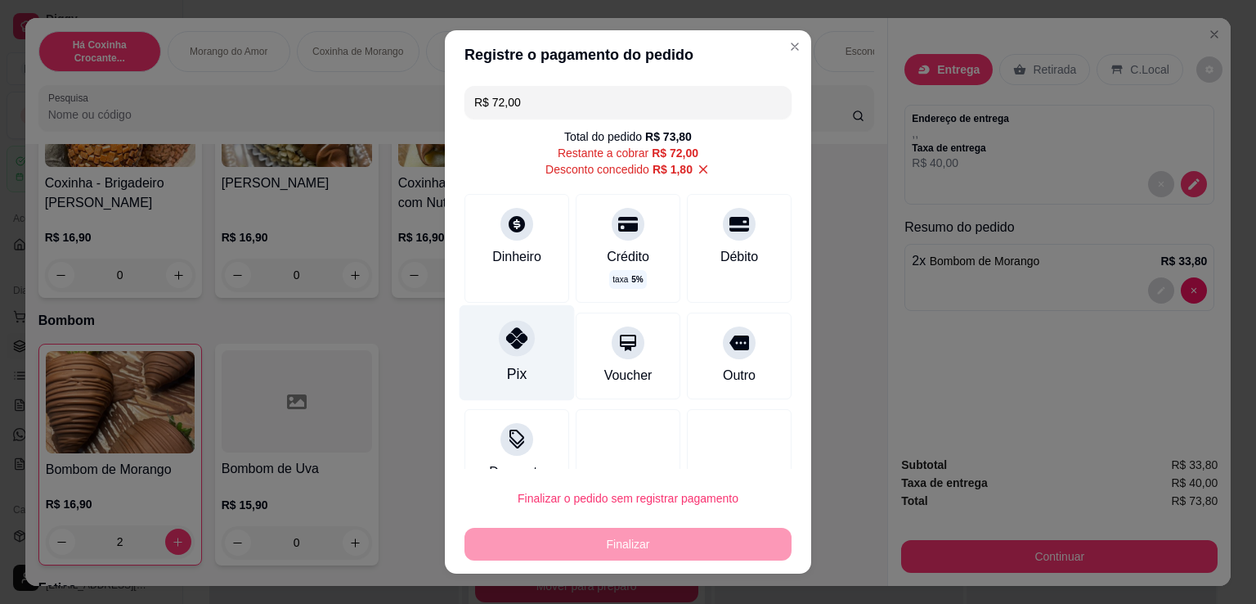
click at [493, 361] on div "Pix" at bounding box center [517, 353] width 115 height 96
type input "R$ 0,00"
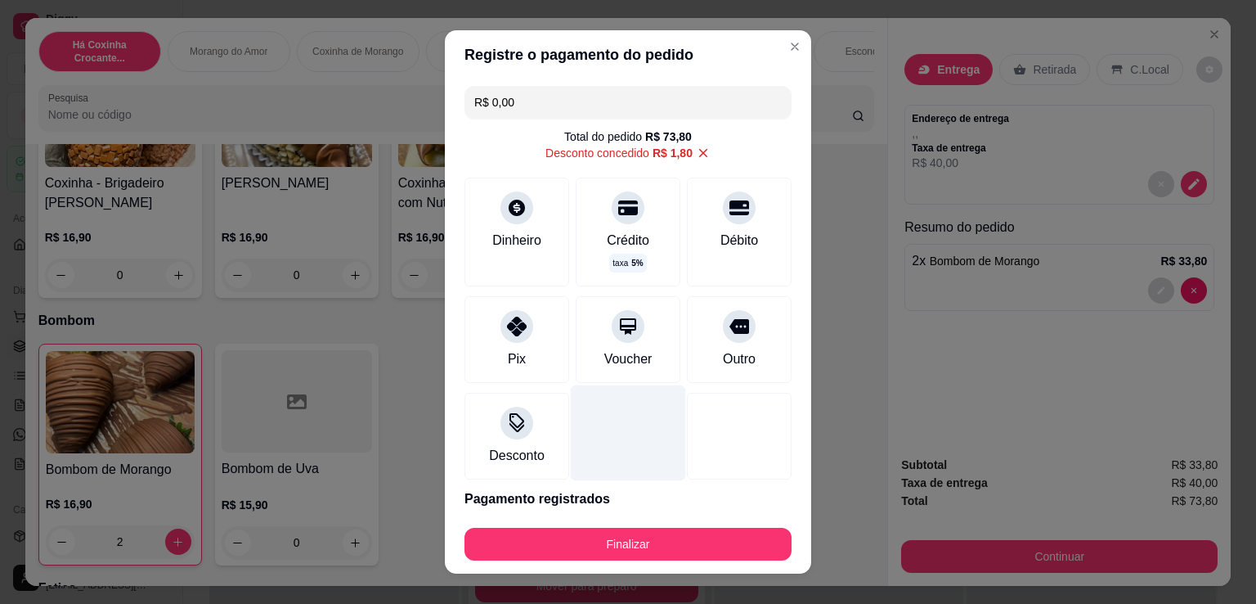
scroll to position [62, 0]
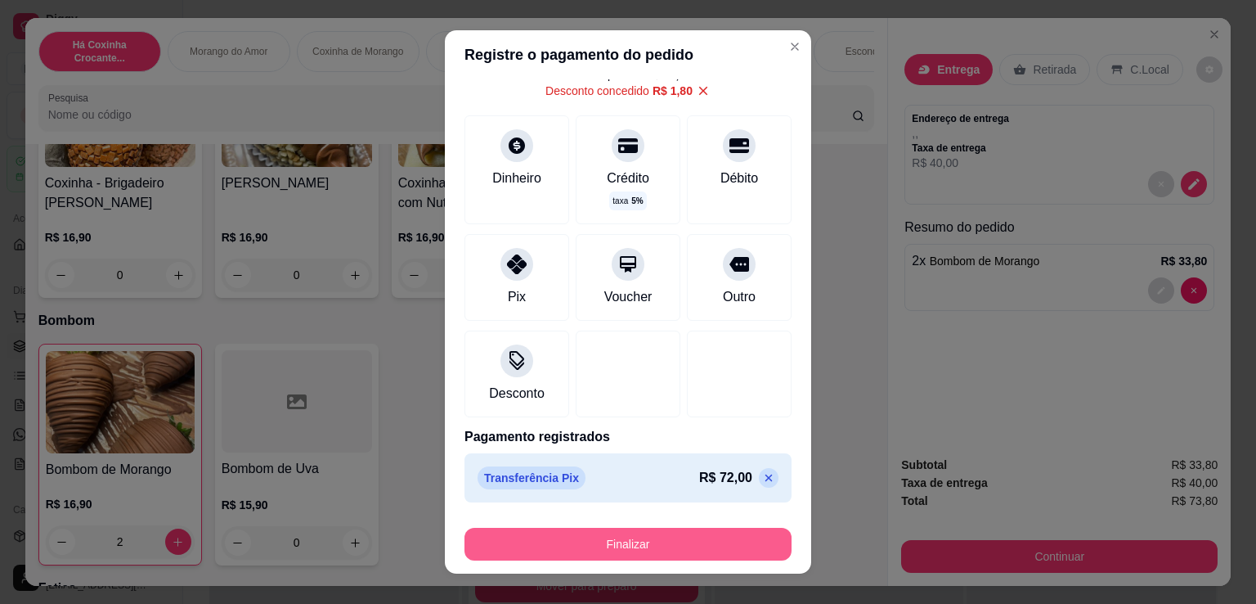
click at [705, 531] on button "Finalizar" at bounding box center [628, 544] width 327 height 33
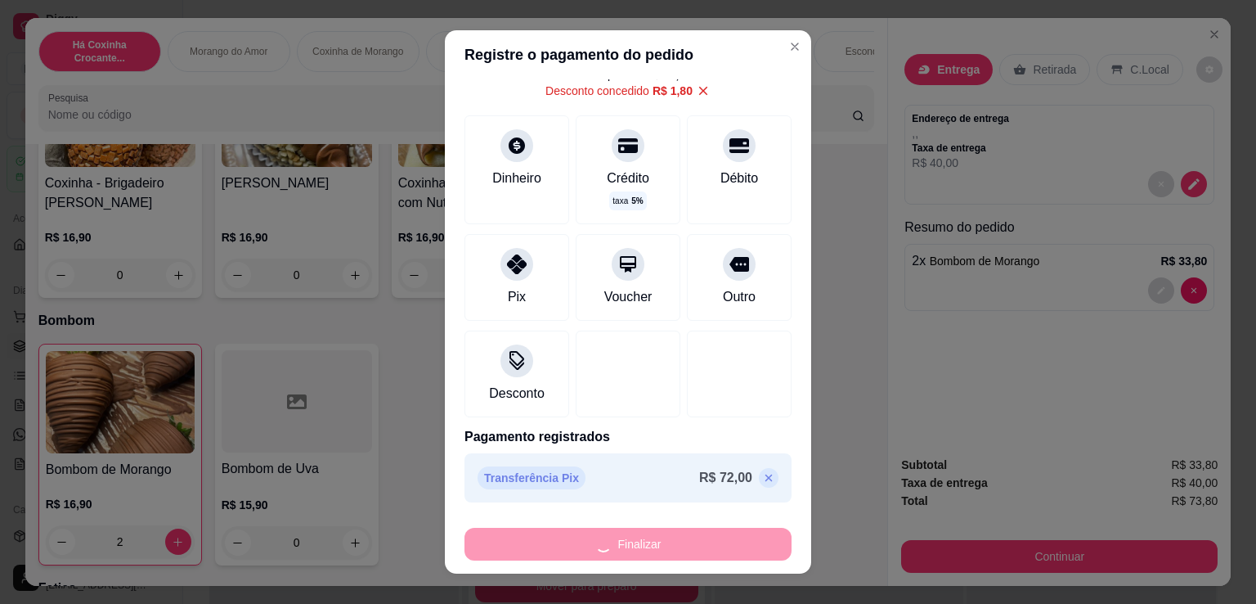
type input "0"
type input "-R$ 73,80"
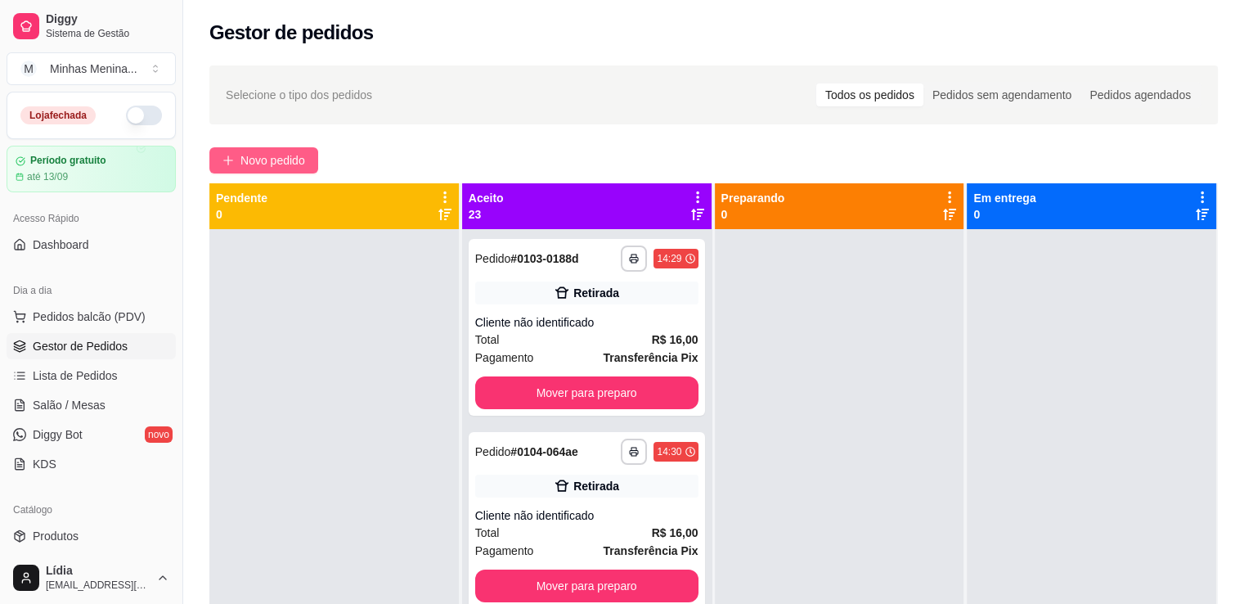
click at [240, 158] on span "Novo pedido" at bounding box center [272, 160] width 65 height 18
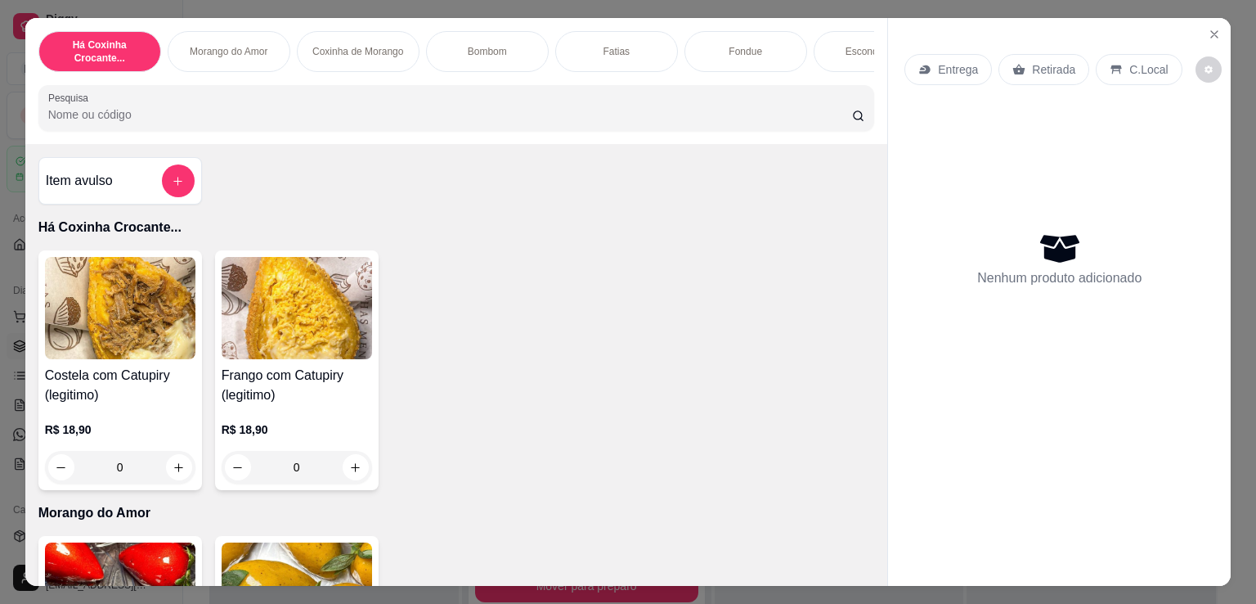
scroll to position [381, 0]
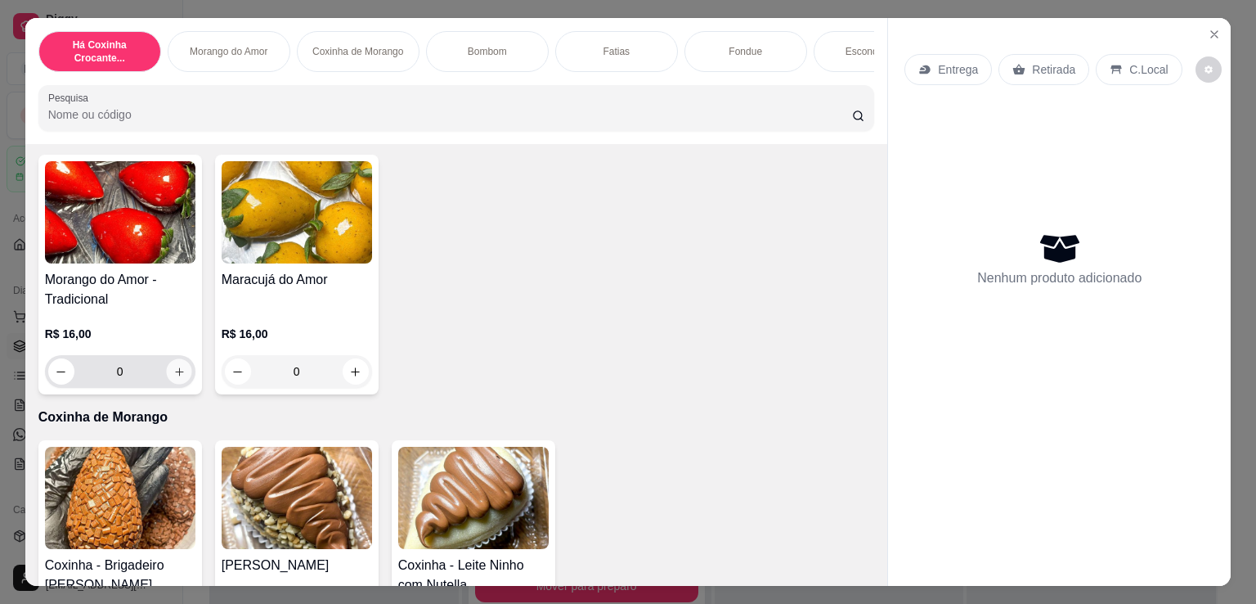
click at [175, 375] on icon "increase-product-quantity" at bounding box center [179, 371] width 8 height 8
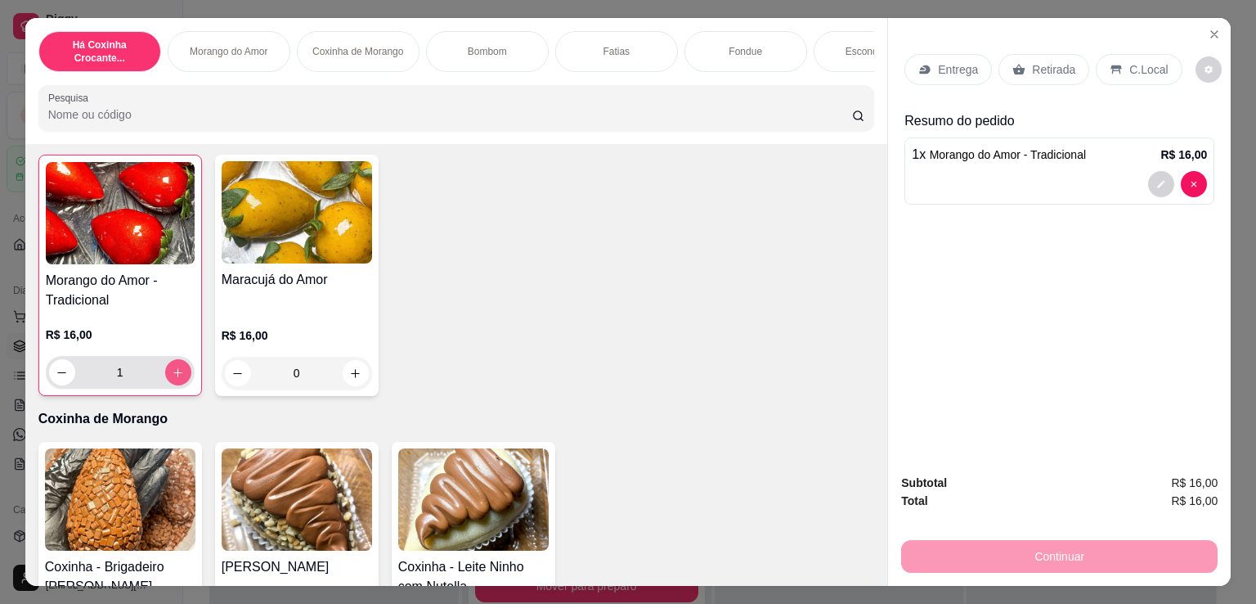
click at [172, 377] on icon "increase-product-quantity" at bounding box center [178, 372] width 12 height 12
type input "2"
click at [351, 377] on icon "increase-product-quantity" at bounding box center [355, 373] width 9 height 9
type input "1"
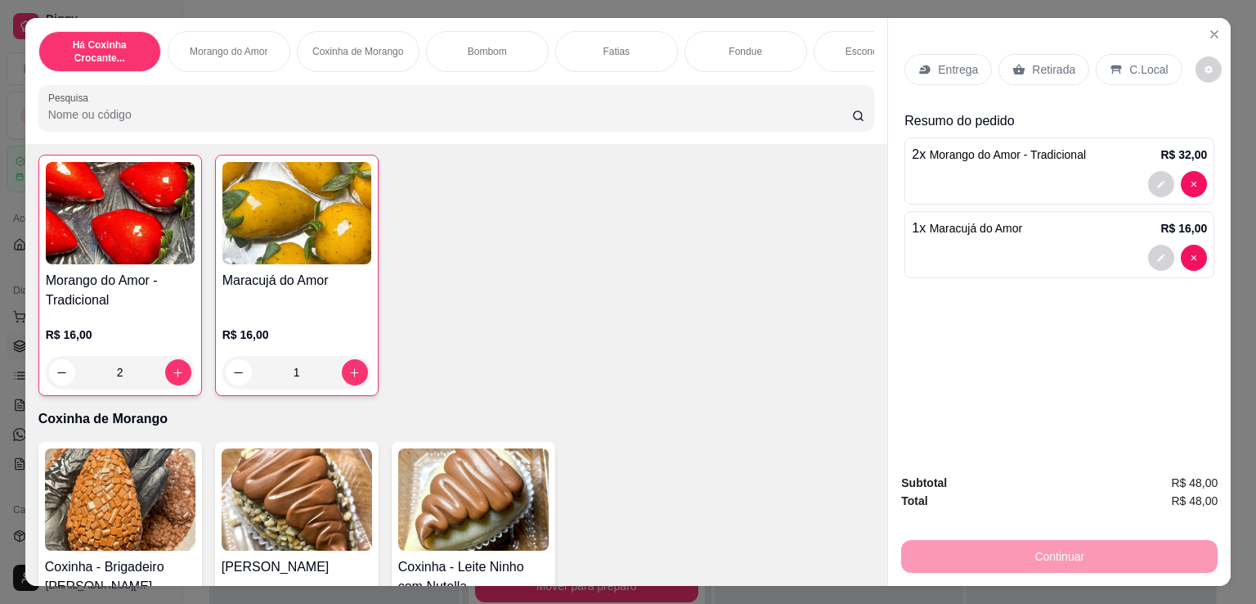
click at [1037, 61] on p "Retirada" at bounding box center [1053, 69] width 43 height 16
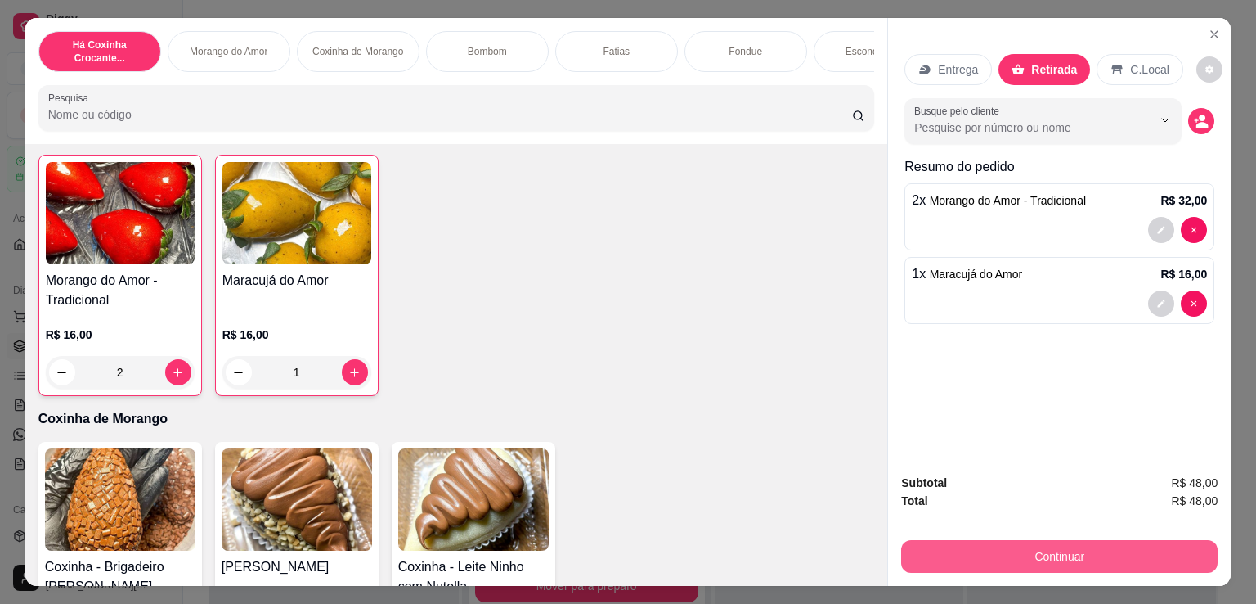
click at [1090, 564] on button "Continuar" at bounding box center [1059, 556] width 317 height 33
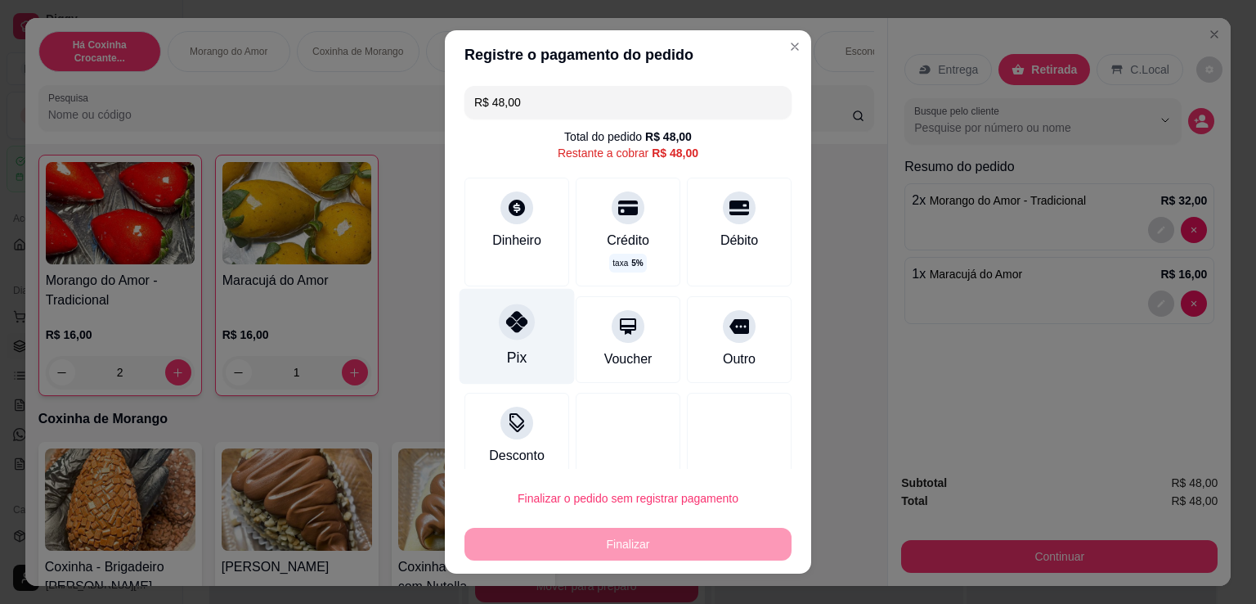
click at [529, 352] on div "Pix" at bounding box center [517, 337] width 115 height 96
type input "R$ 0,00"
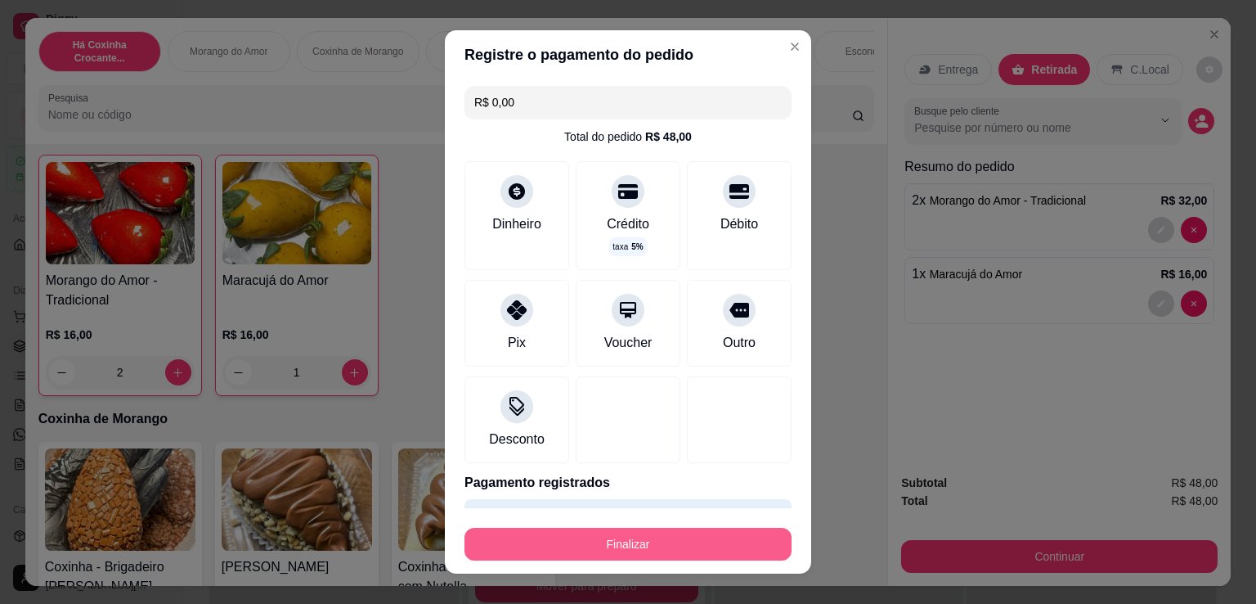
click at [610, 540] on button "Finalizar" at bounding box center [628, 544] width 327 height 33
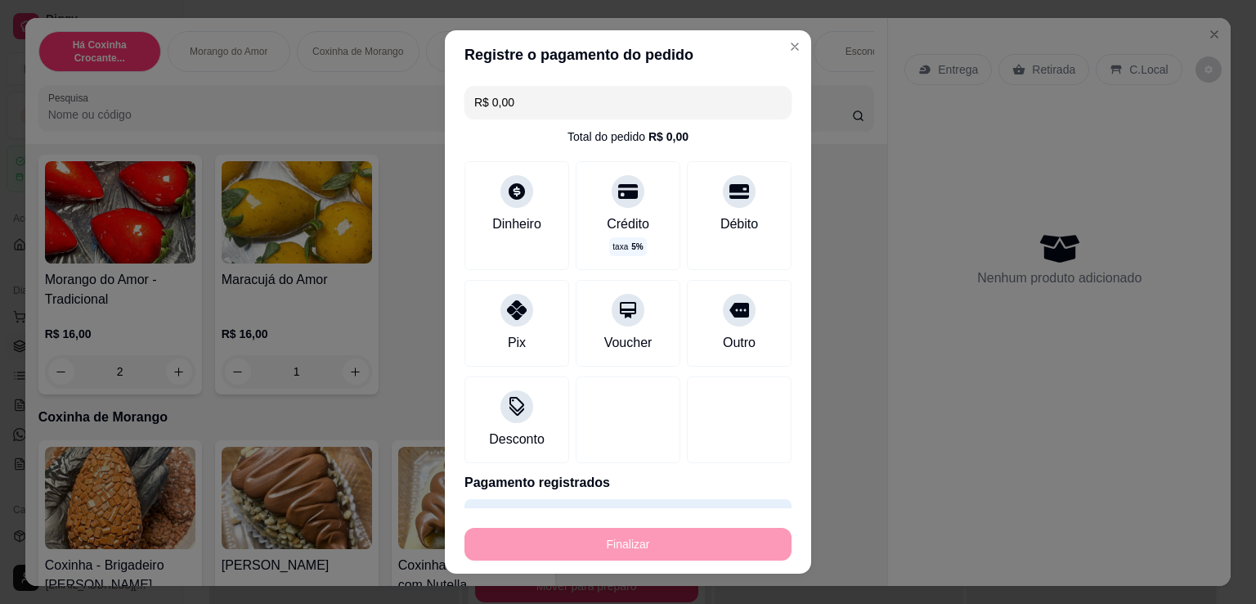
type input "0"
type input "-R$ 48,00"
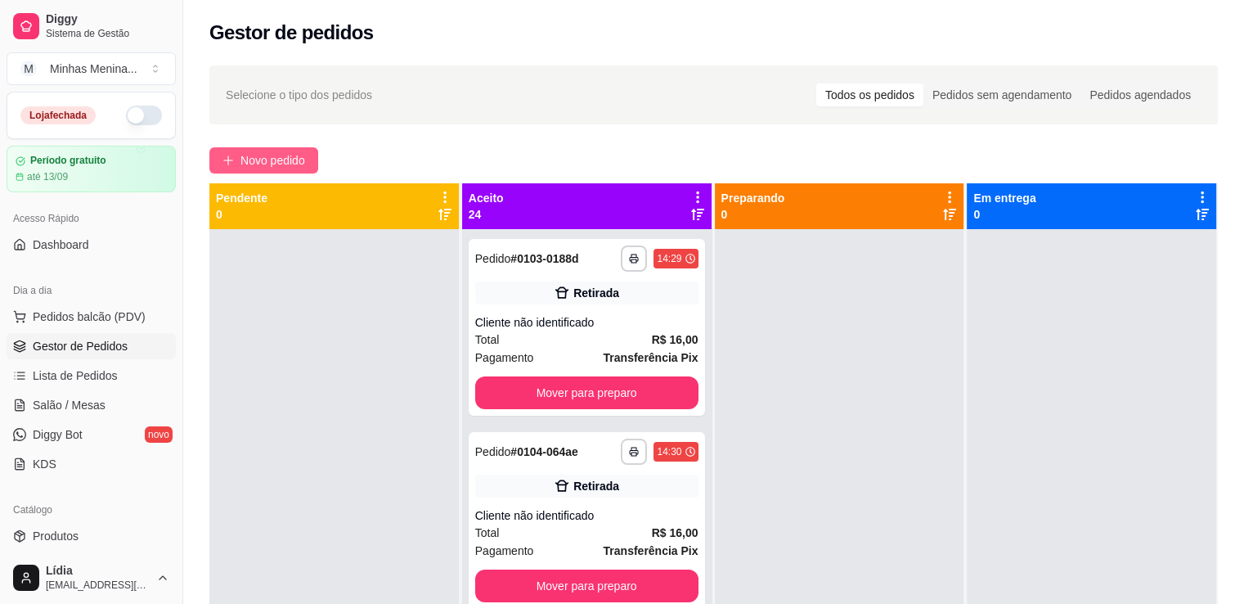
click at [296, 156] on span "Novo pedido" at bounding box center [272, 160] width 65 height 18
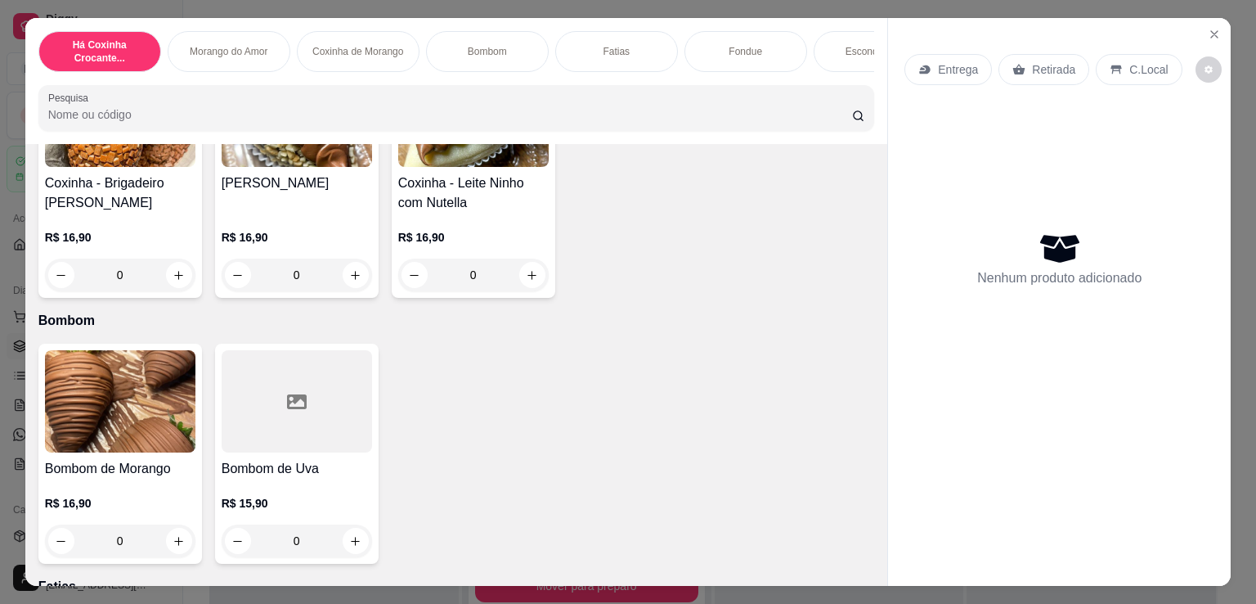
scroll to position [1145, 0]
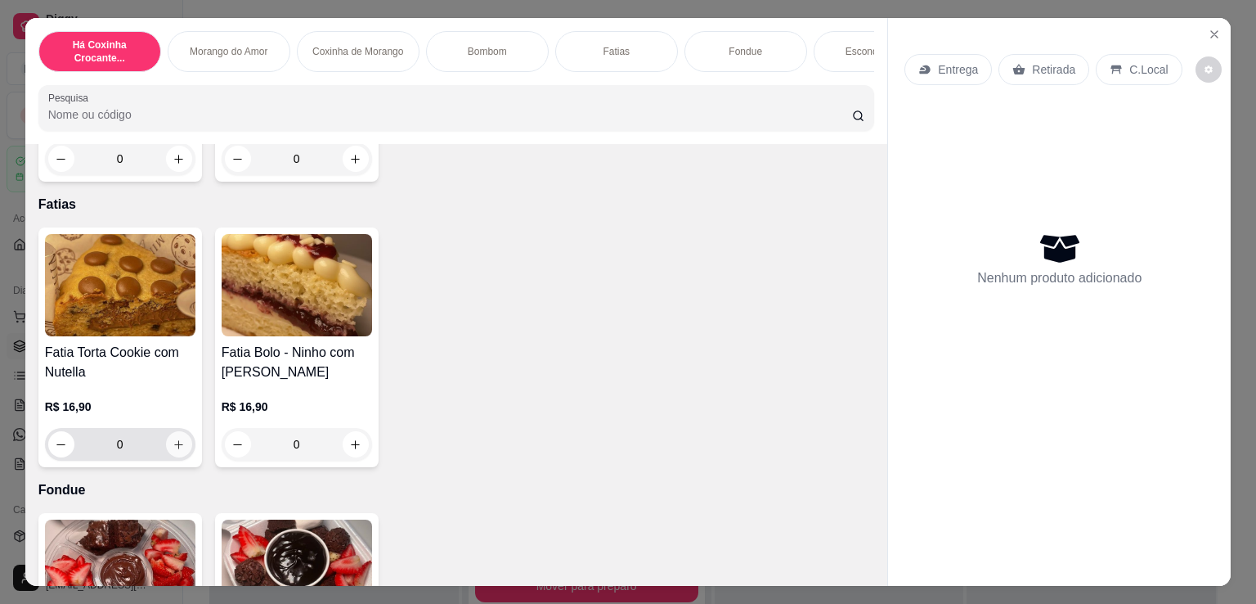
click at [180, 451] on button "increase-product-quantity" at bounding box center [179, 444] width 26 height 26
type input "1"
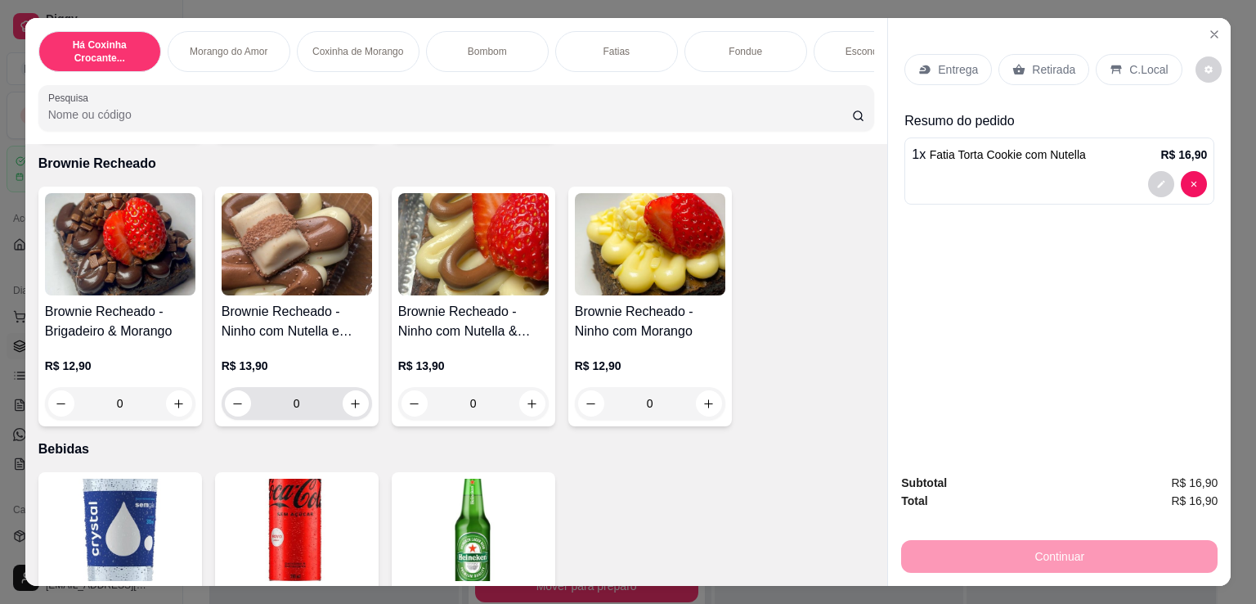
scroll to position [1908, 0]
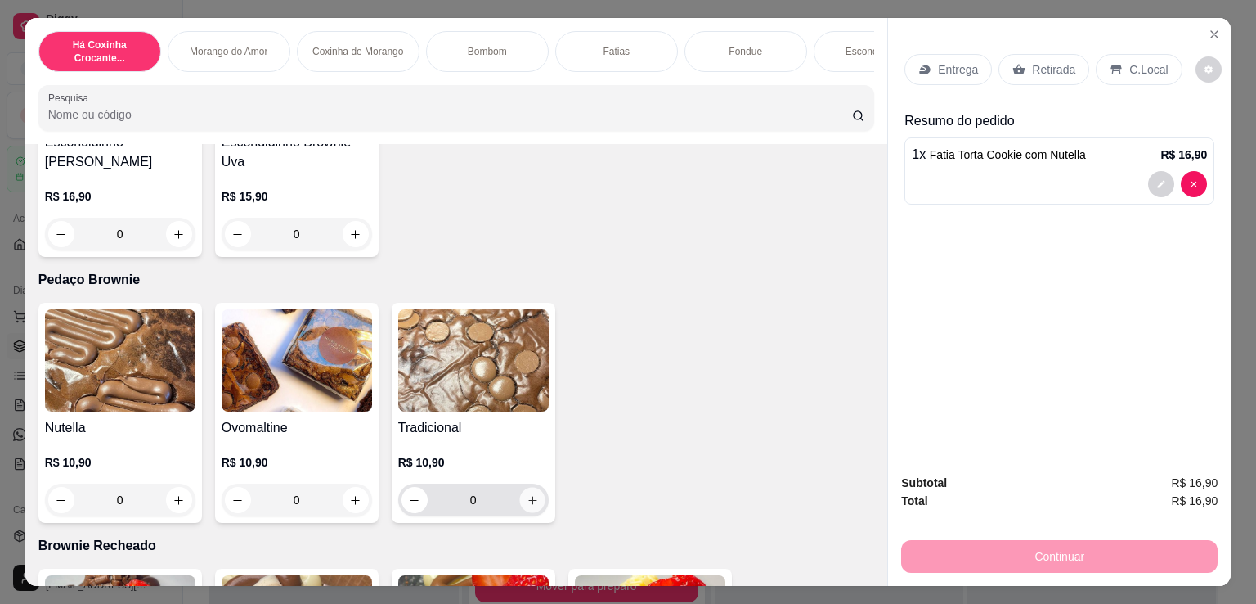
click at [526, 506] on icon "increase-product-quantity" at bounding box center [532, 500] width 12 height 12
type input "1"
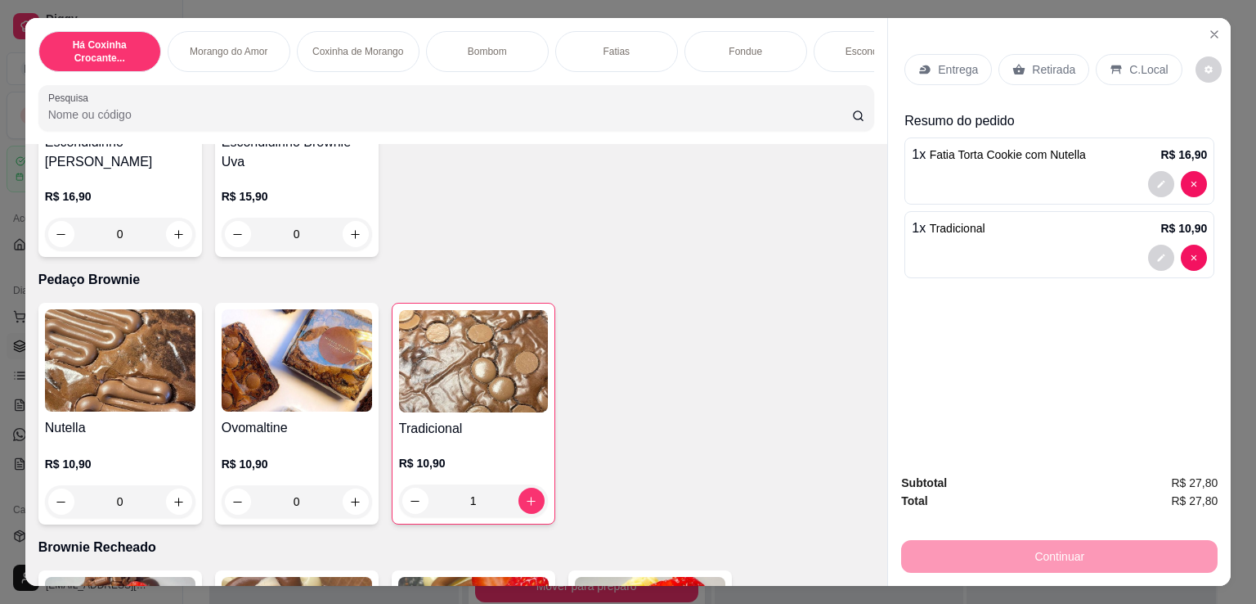
click at [1032, 65] on p "Retirada" at bounding box center [1053, 69] width 43 height 16
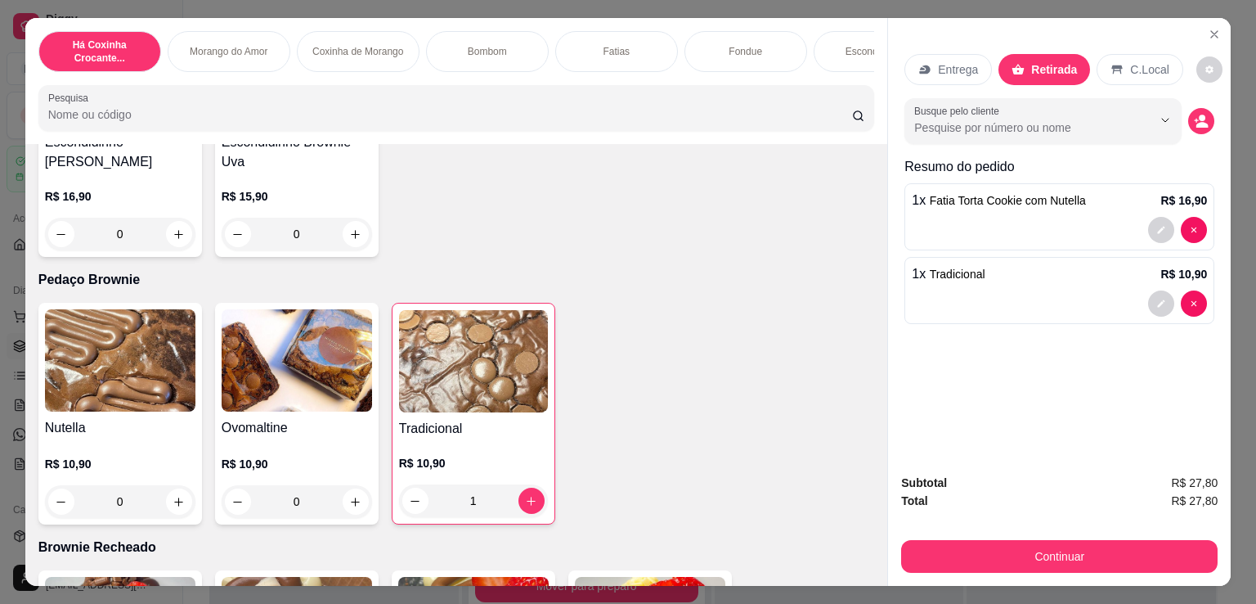
click at [1092, 571] on div "Subtotal R$ 27,80 Total R$ 27,80 Continuar" at bounding box center [1059, 522] width 343 height 125
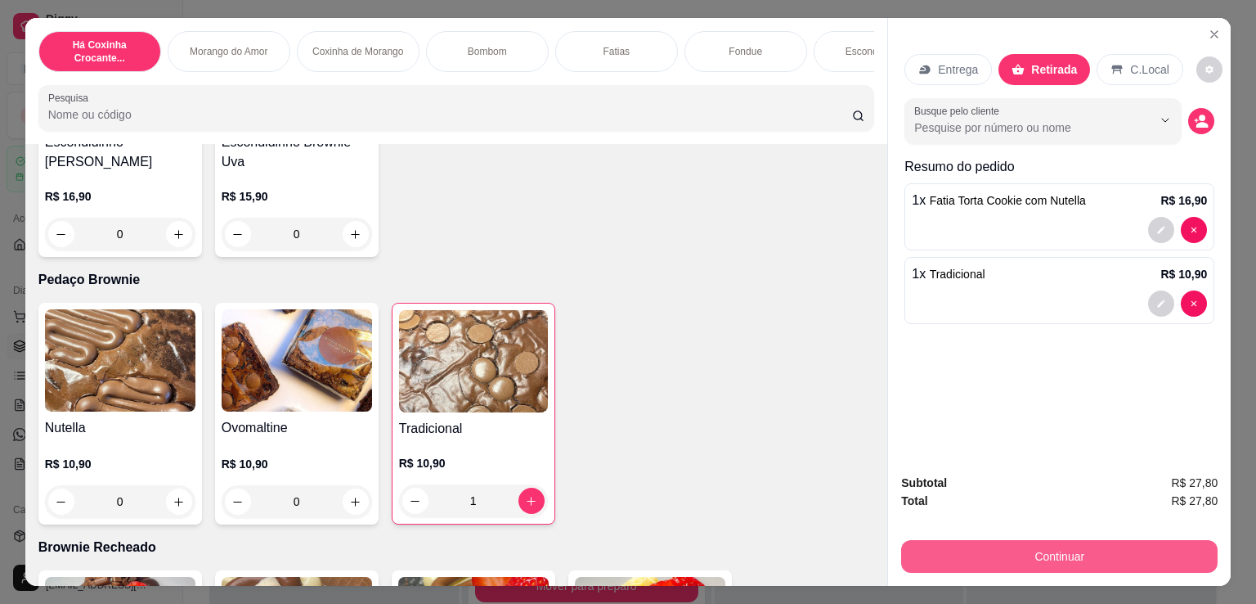
click at [1080, 554] on button "Continuar" at bounding box center [1059, 556] width 317 height 33
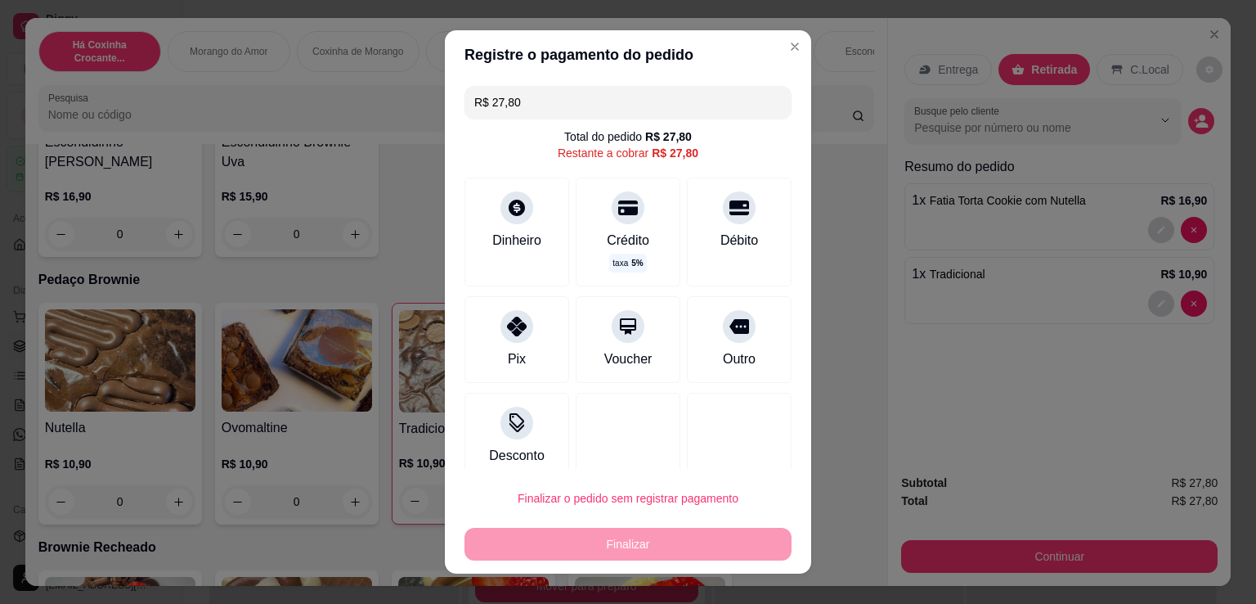
drag, startPoint x: 514, startPoint y: 363, endPoint x: 587, endPoint y: 529, distance: 181.6
click at [515, 366] on div "Pix" at bounding box center [517, 339] width 105 height 87
type input "R$ 0,00"
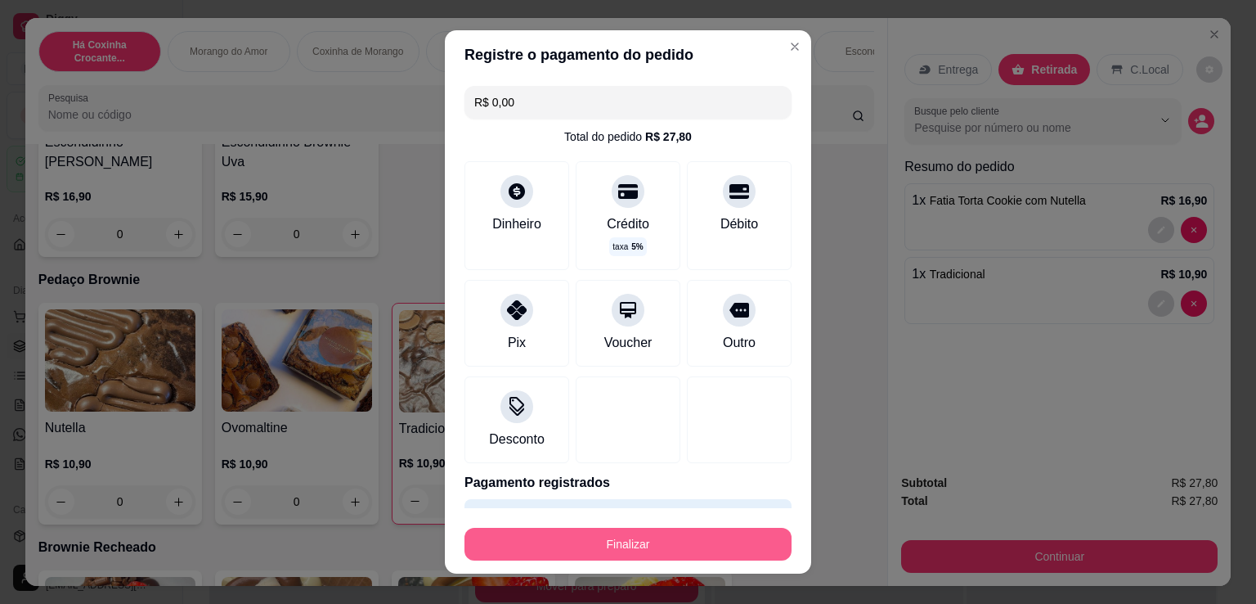
click at [606, 541] on button "Finalizar" at bounding box center [628, 544] width 327 height 33
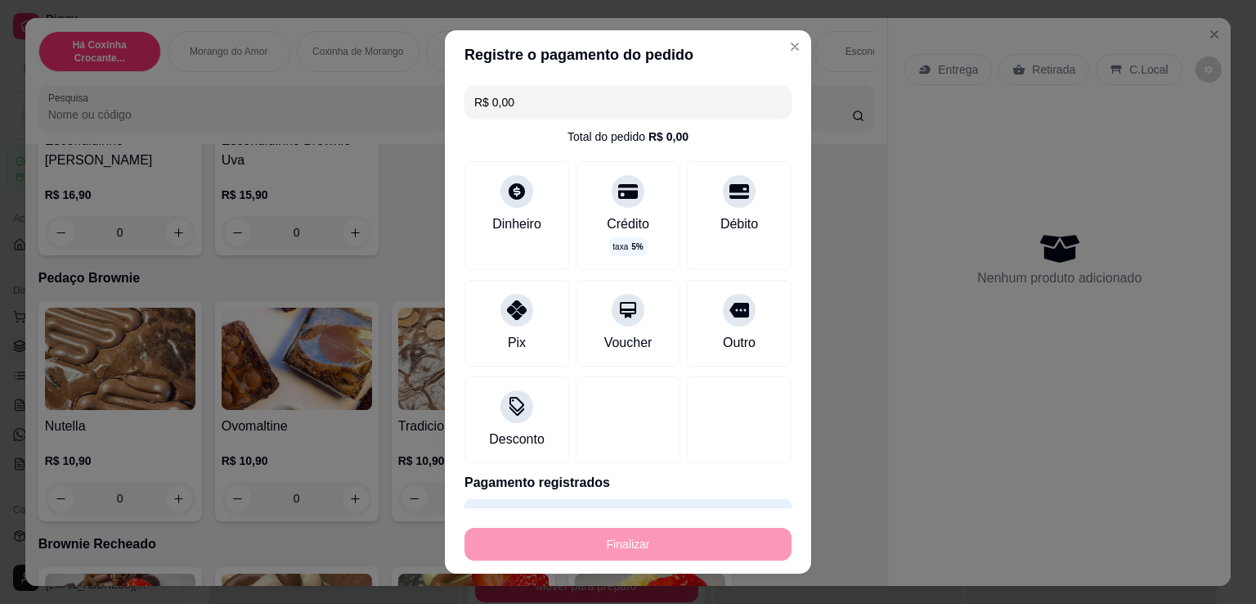
type input "0"
type input "-R$ 27,80"
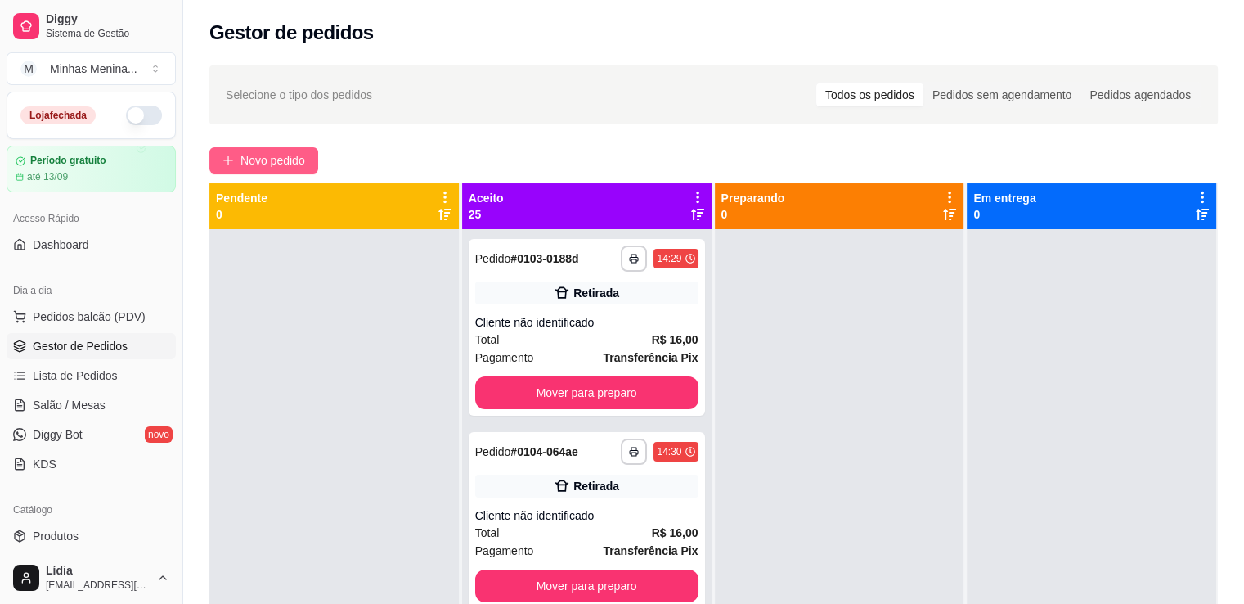
click at [260, 167] on span "Novo pedido" at bounding box center [272, 160] width 65 height 18
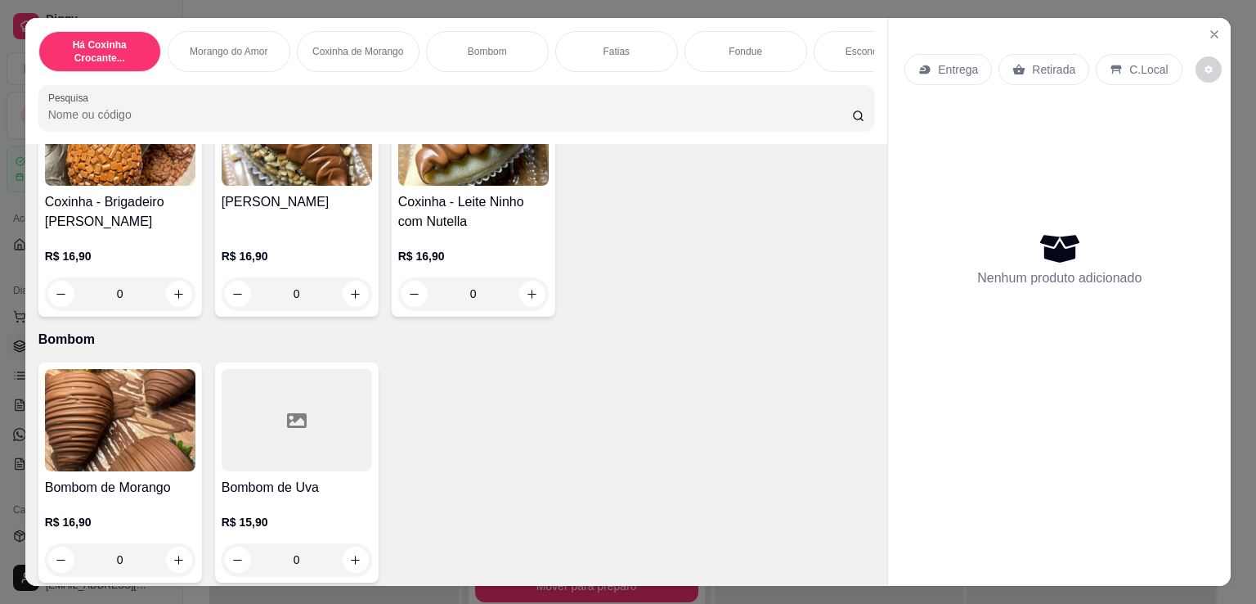
scroll to position [763, 0]
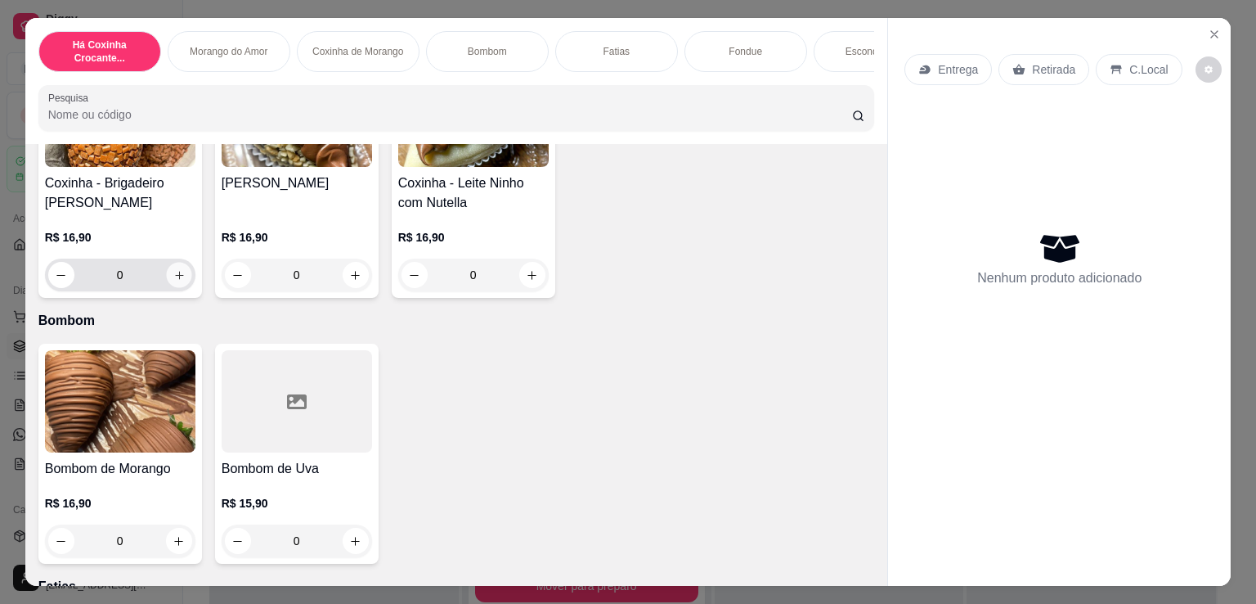
click at [175, 279] on icon "increase-product-quantity" at bounding box center [179, 275] width 8 height 8
type input "1"
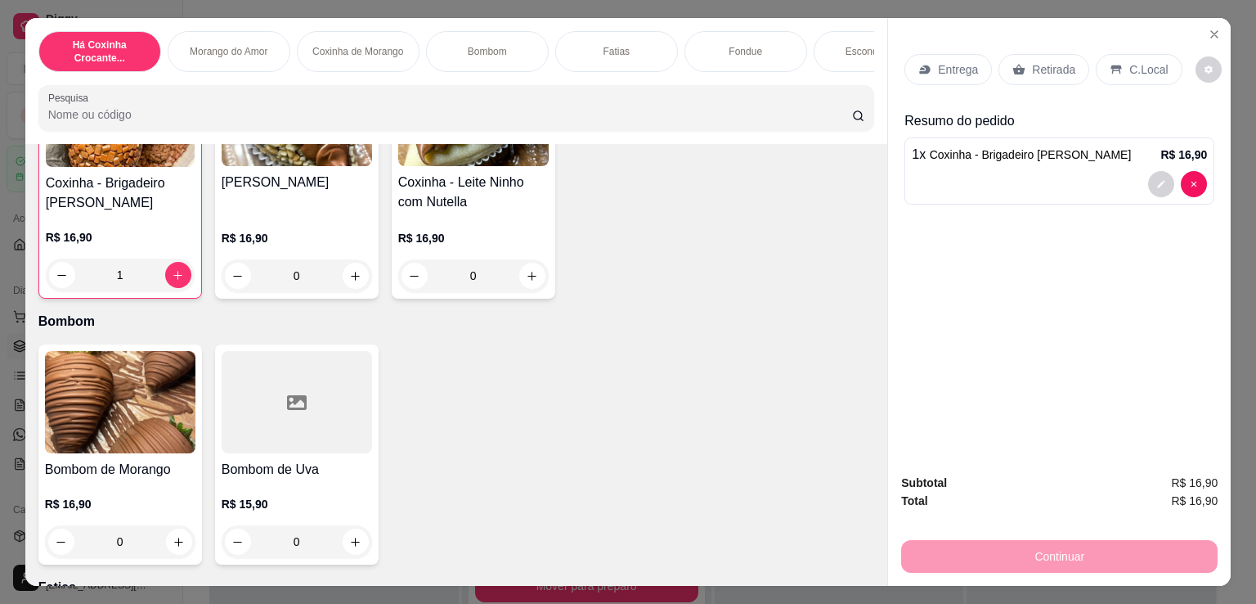
click at [1043, 78] on div "Entrega Retirada C.Local" at bounding box center [1060, 69] width 310 height 57
click at [1039, 68] on p "Retirada" at bounding box center [1053, 69] width 43 height 16
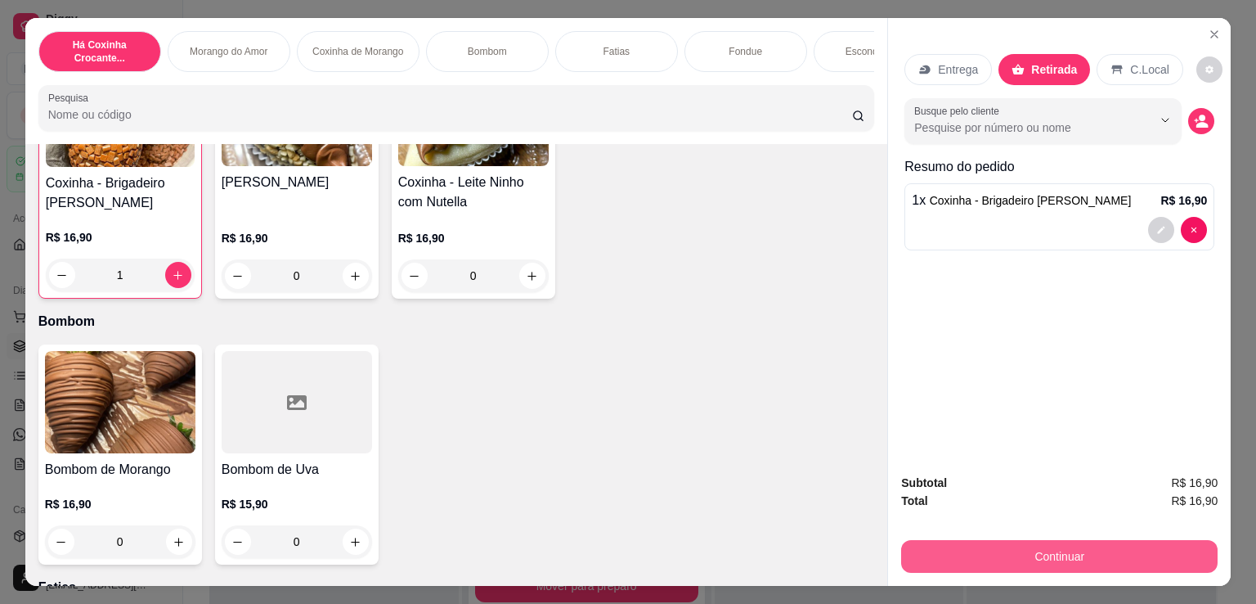
click at [1168, 547] on button "Continuar" at bounding box center [1059, 556] width 317 height 33
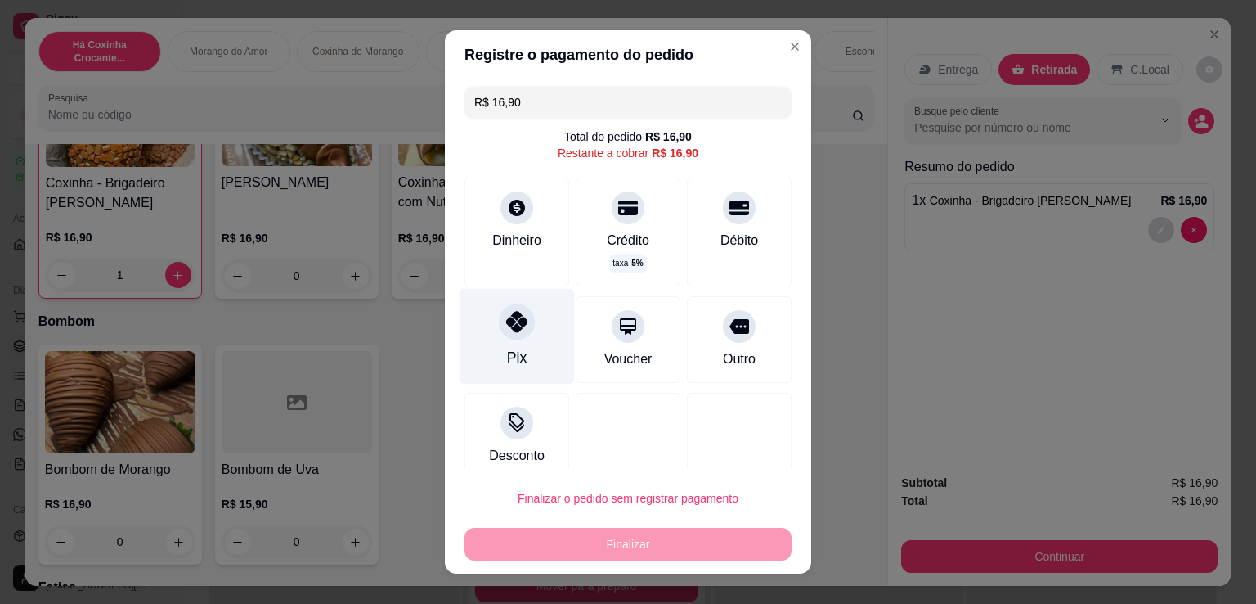
click at [507, 350] on div "Pix" at bounding box center [517, 357] width 20 height 21
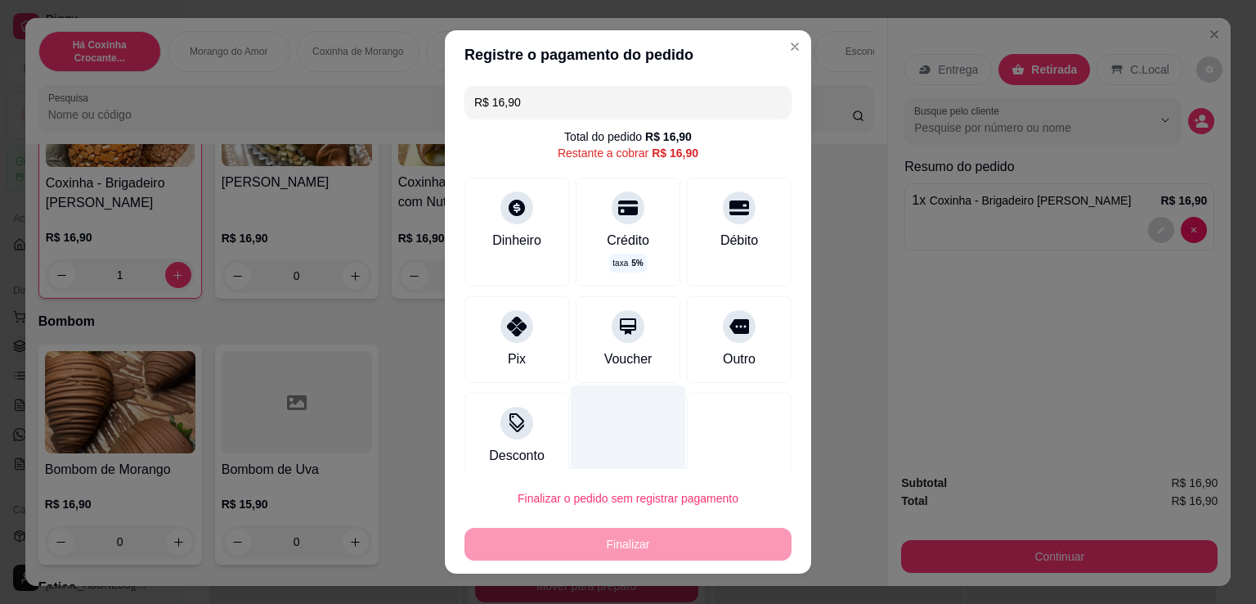
type input "R$ 0,00"
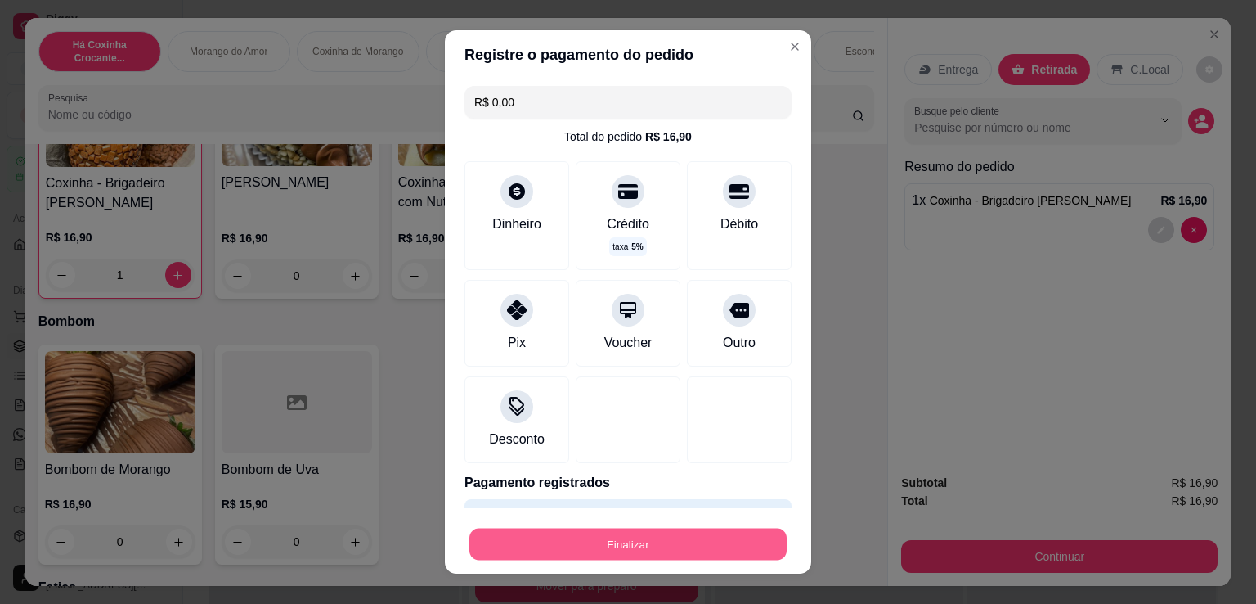
click at [641, 547] on button "Finalizar" at bounding box center [627, 544] width 317 height 32
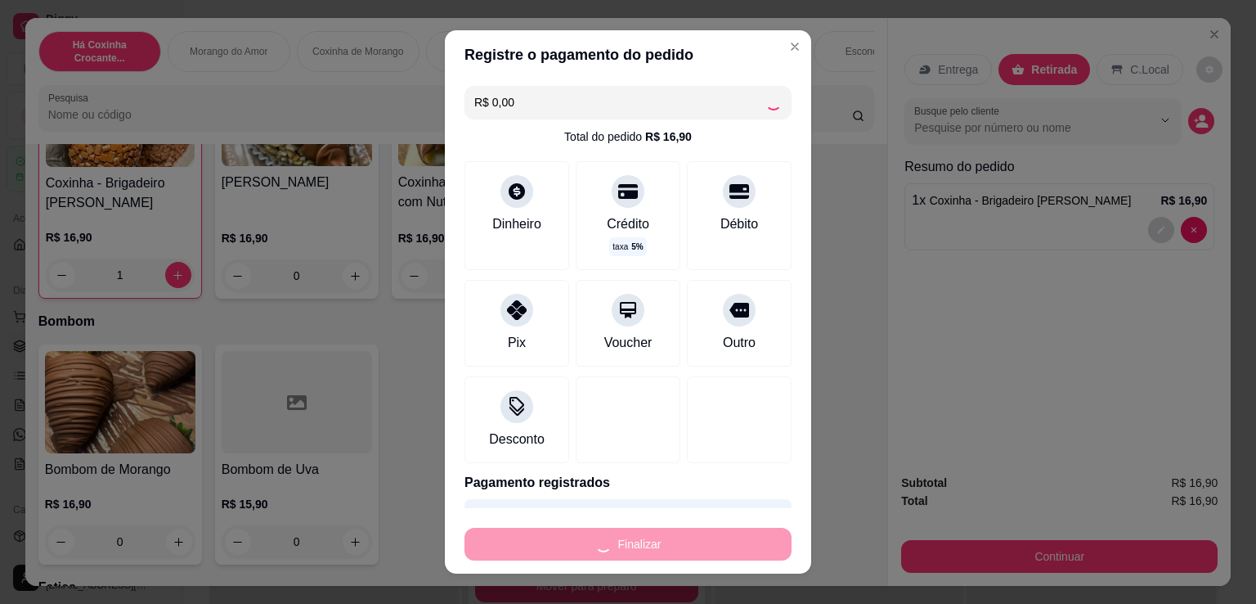
type input "0"
type input "-R$ 16,90"
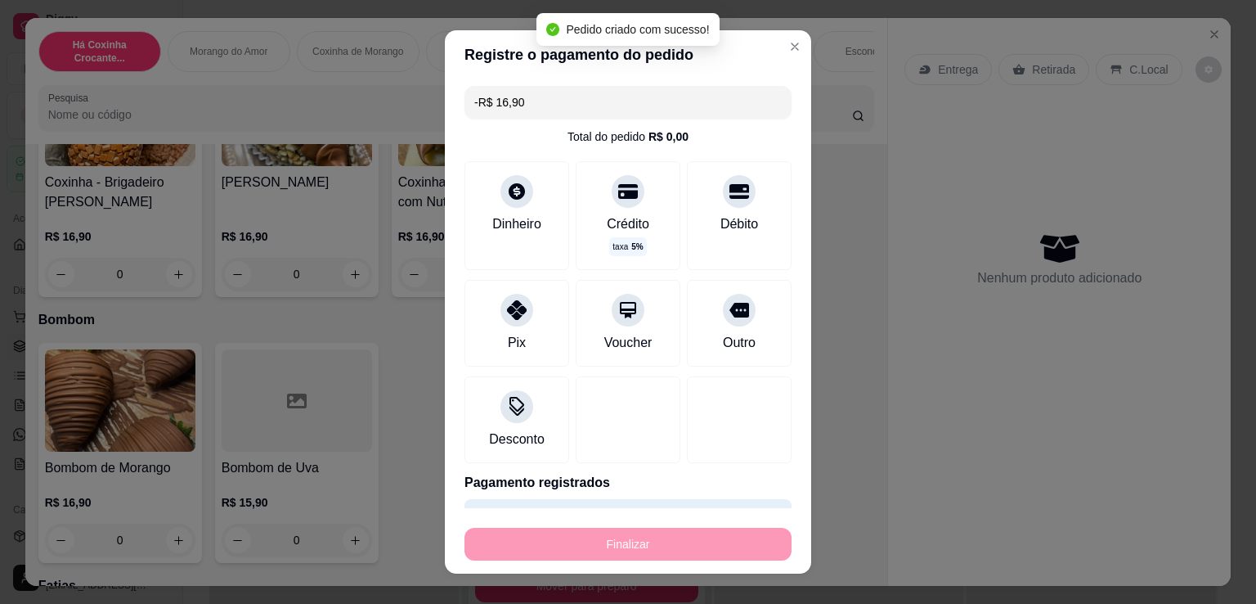
scroll to position [763, 0]
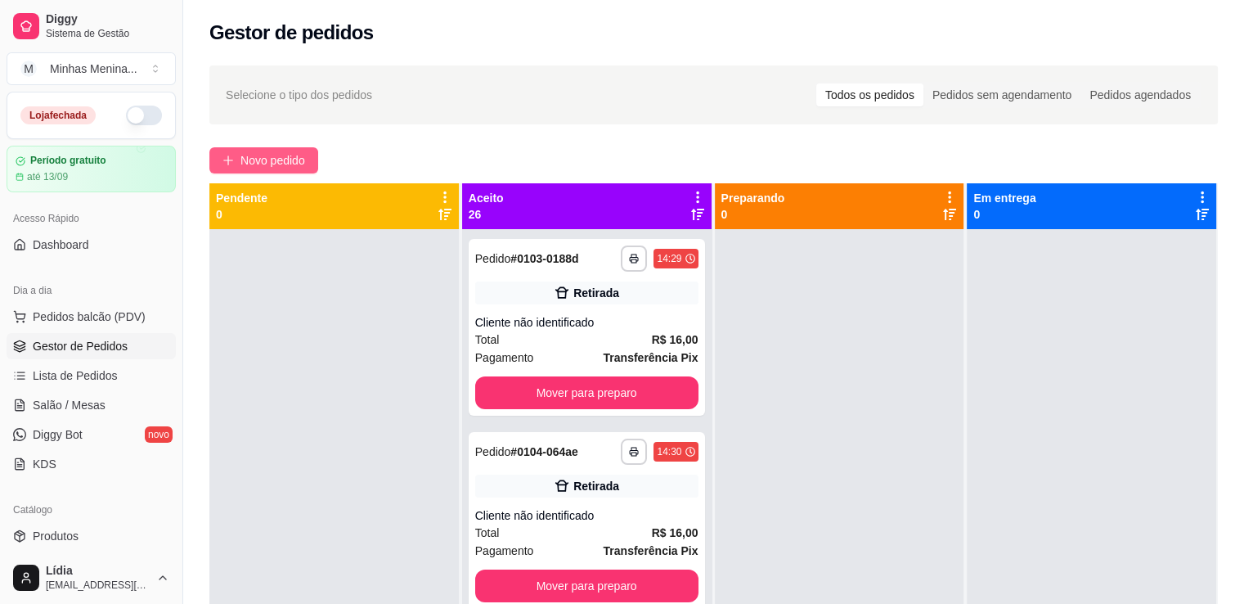
click at [284, 157] on span "Novo pedido" at bounding box center [272, 160] width 65 height 18
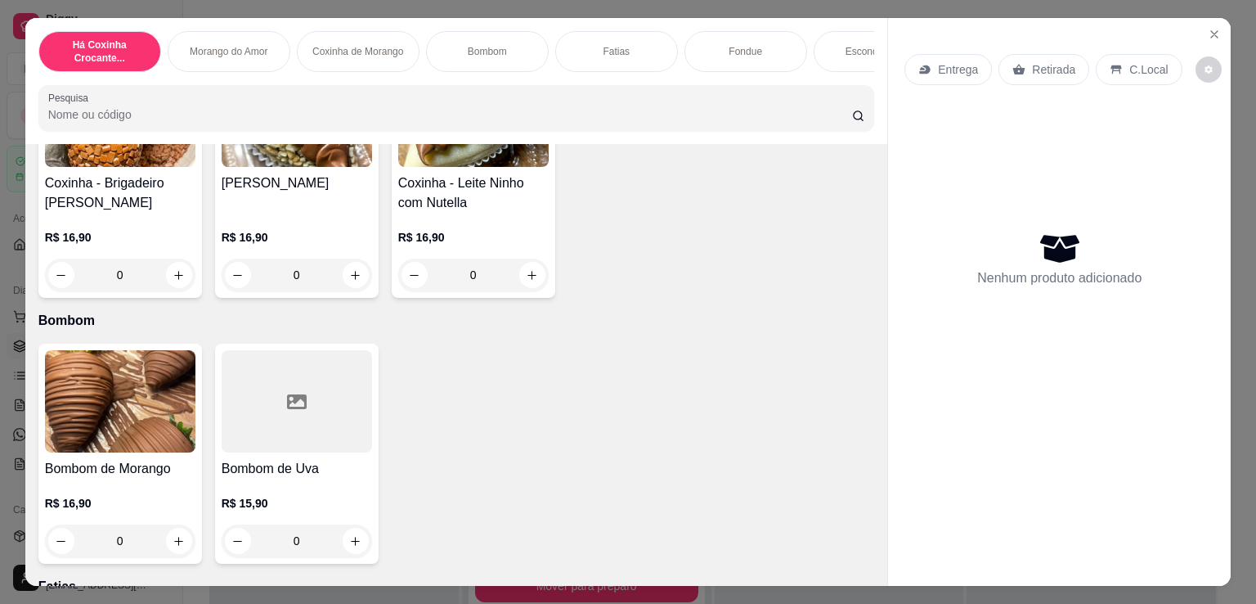
scroll to position [381, 0]
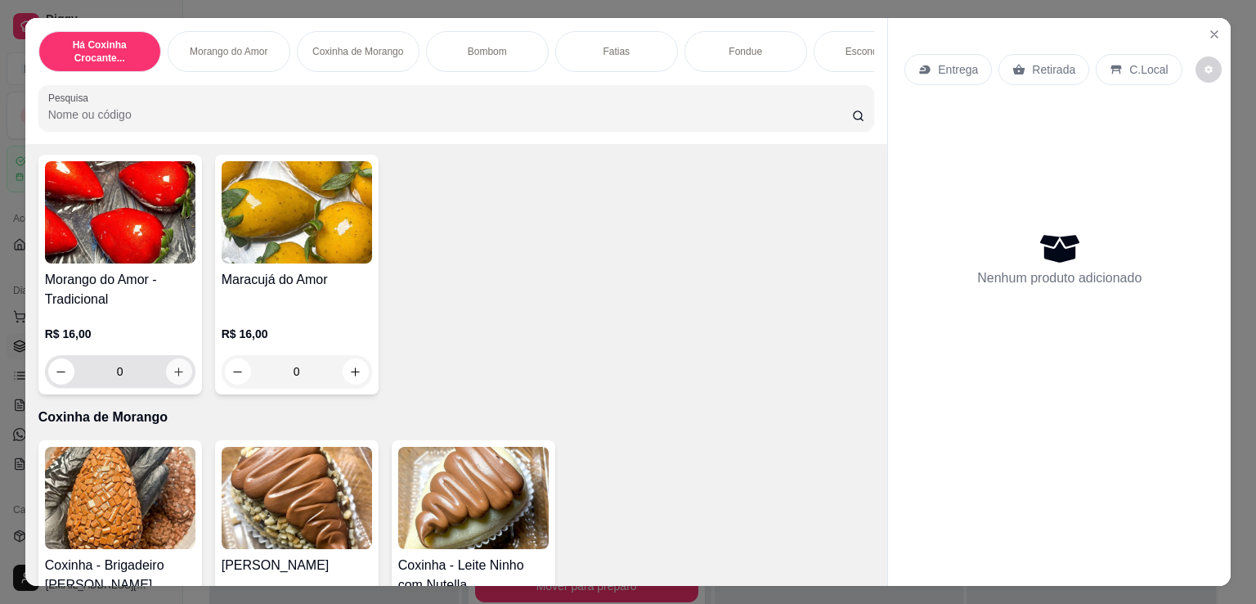
click at [181, 381] on button "increase-product-quantity" at bounding box center [179, 371] width 26 height 26
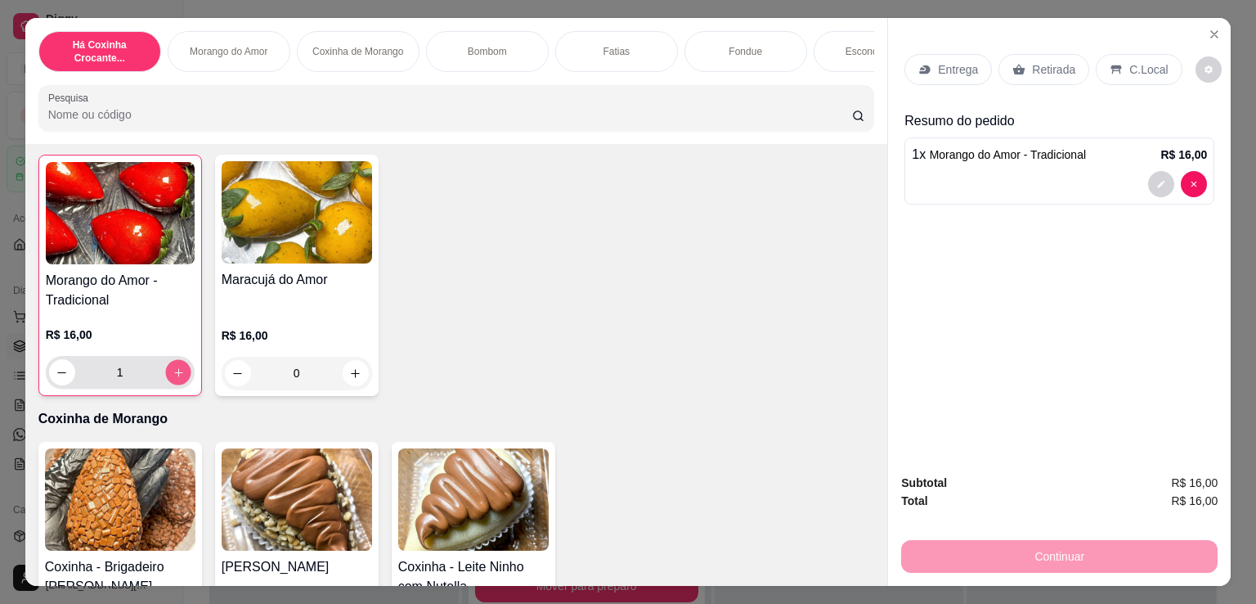
click at [181, 381] on button "increase-product-quantity" at bounding box center [177, 372] width 25 height 25
click at [181, 381] on button "increase-product-quantity" at bounding box center [178, 372] width 26 height 26
click at [181, 381] on button "increase-product-quantity" at bounding box center [177, 372] width 25 height 25
type input "5"
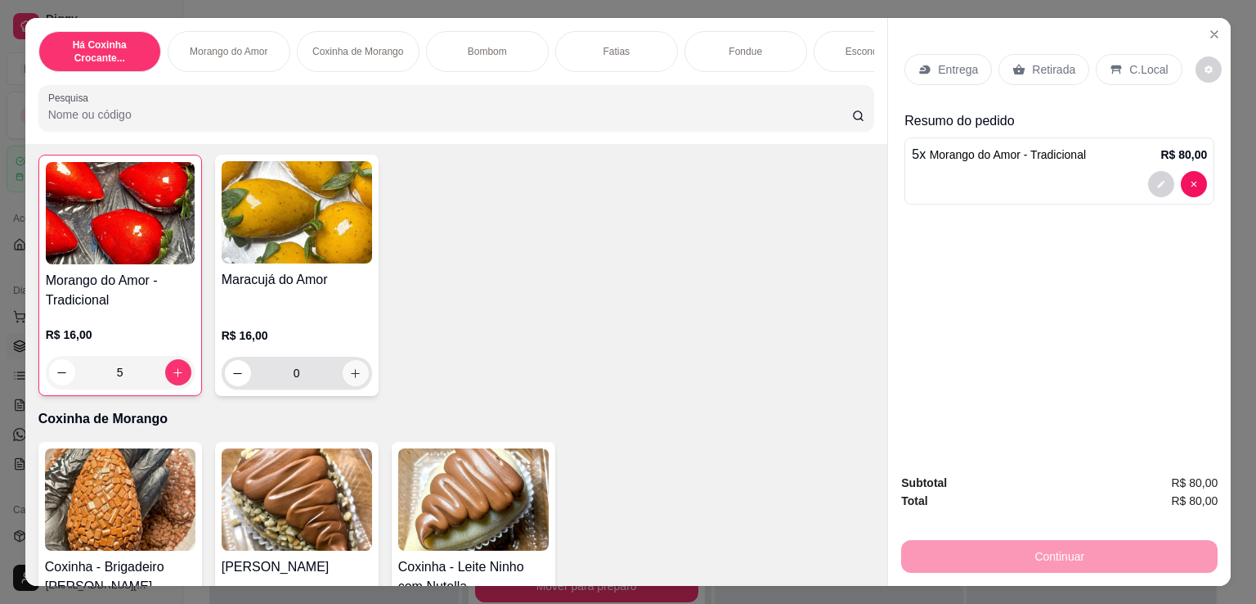
click at [352, 377] on icon "increase-product-quantity" at bounding box center [355, 373] width 12 height 12
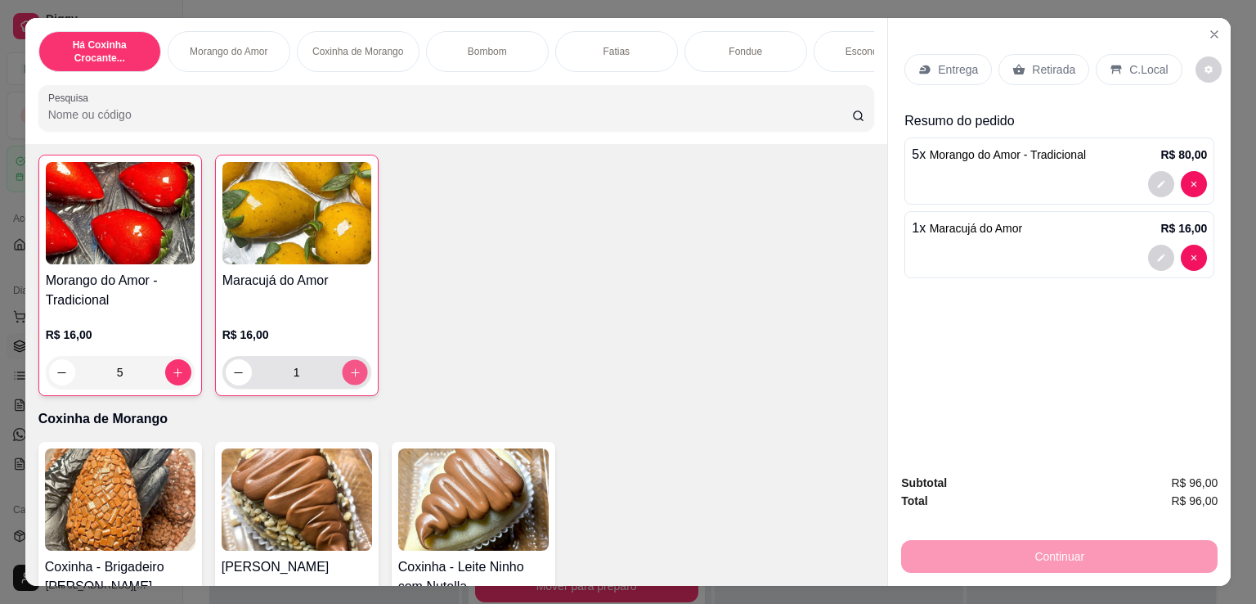
click at [352, 377] on icon "increase-product-quantity" at bounding box center [354, 372] width 12 height 12
click at [232, 379] on icon "decrease-product-quantity" at bounding box center [238, 372] width 12 height 12
type input "3"
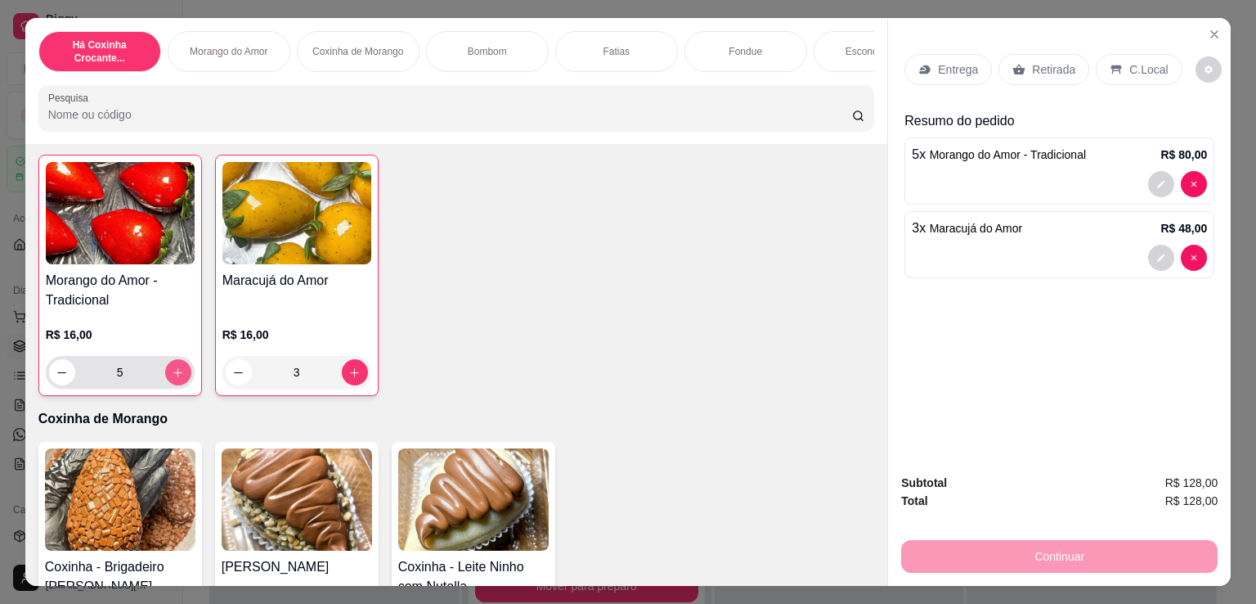
click at [173, 376] on icon "increase-product-quantity" at bounding box center [177, 372] width 9 height 9
type input "7"
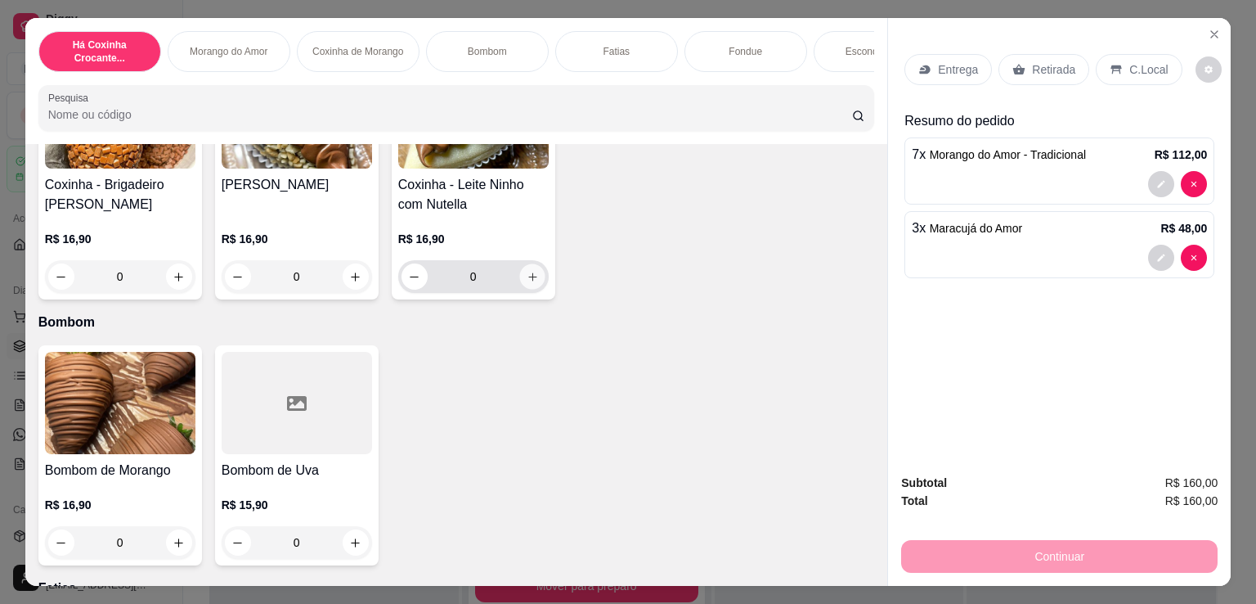
click at [534, 280] on button "increase-product-quantity" at bounding box center [531, 276] width 25 height 25
type input "1"
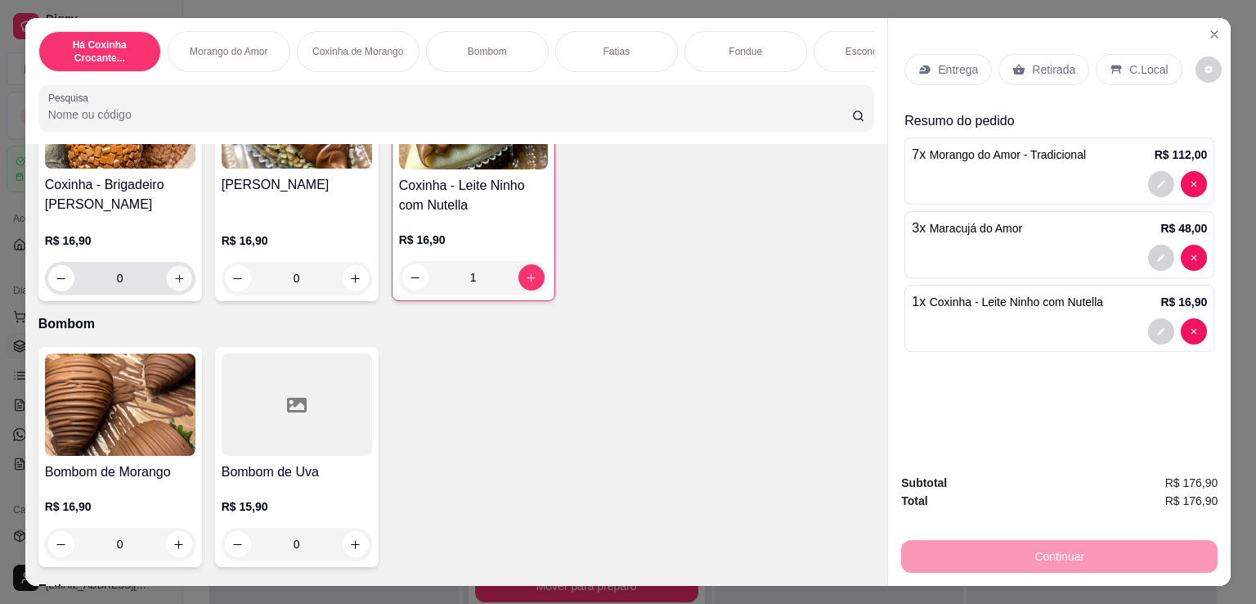
click at [174, 285] on icon "increase-product-quantity" at bounding box center [179, 278] width 12 height 12
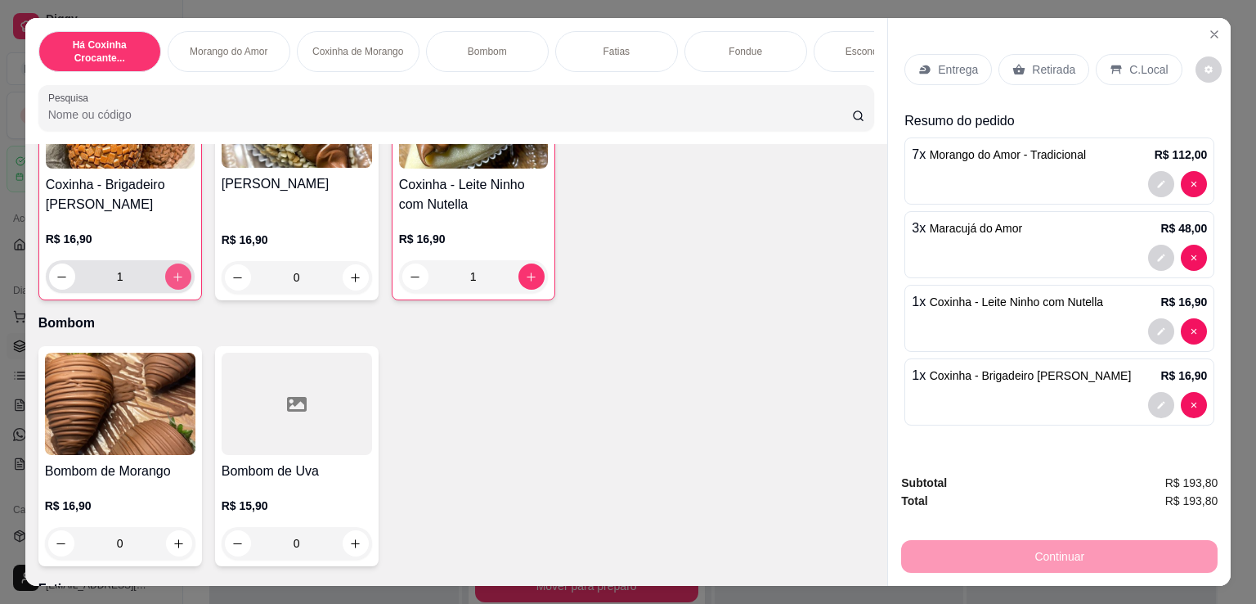
click at [173, 281] on icon "increase-product-quantity" at bounding box center [177, 276] width 9 height 9
type input "2"
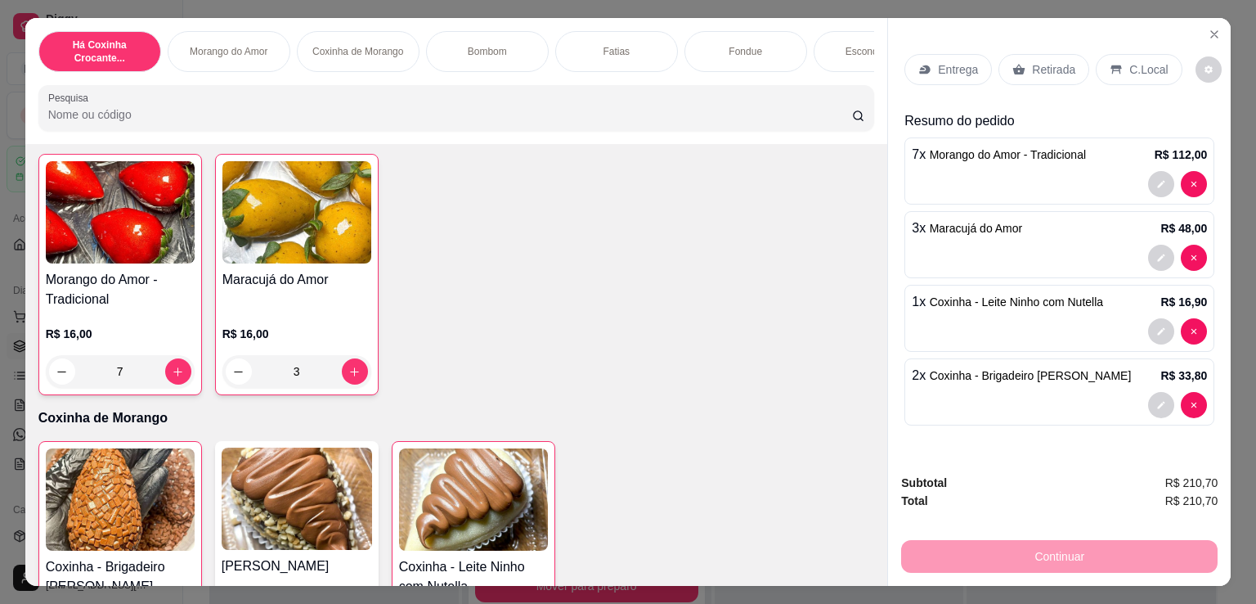
scroll to position [0, 0]
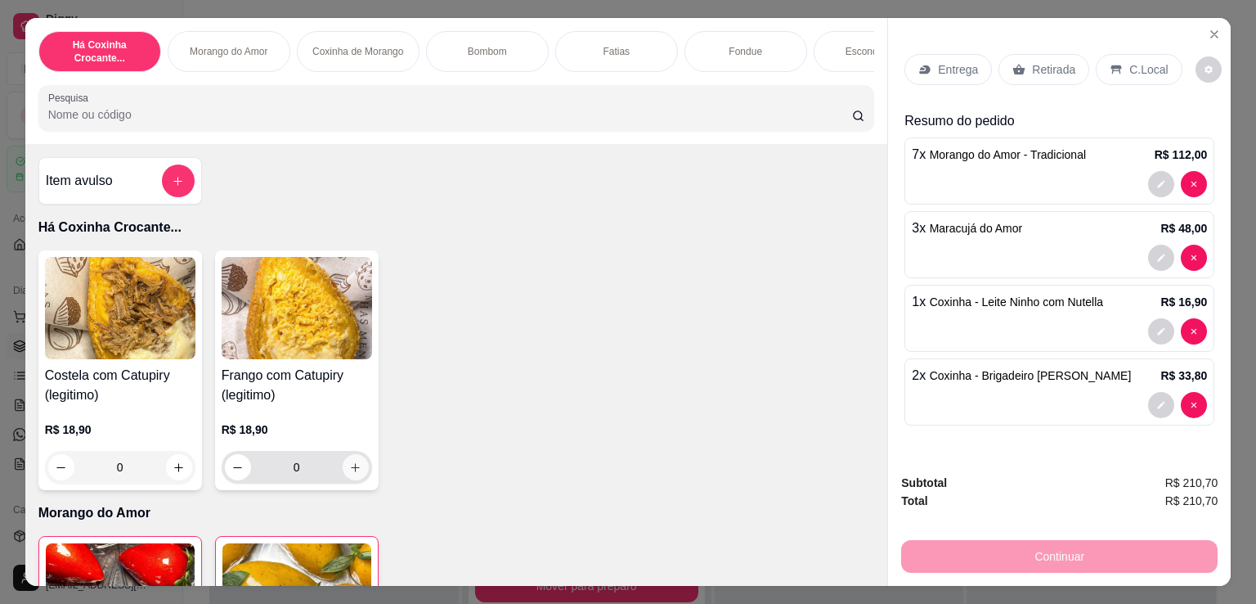
click at [349, 469] on icon "increase-product-quantity" at bounding box center [355, 467] width 12 height 12
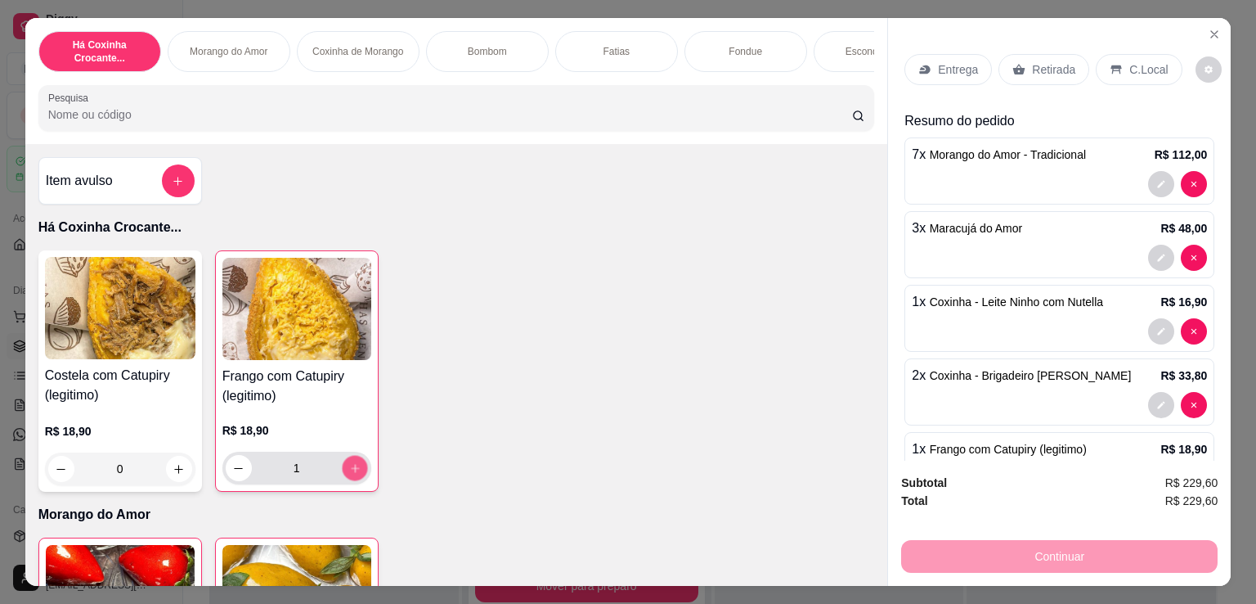
click at [348, 469] on icon "increase-product-quantity" at bounding box center [354, 468] width 12 height 12
type input "3"
click at [179, 469] on button "increase-product-quantity" at bounding box center [179, 469] width 26 height 26
type input "1"
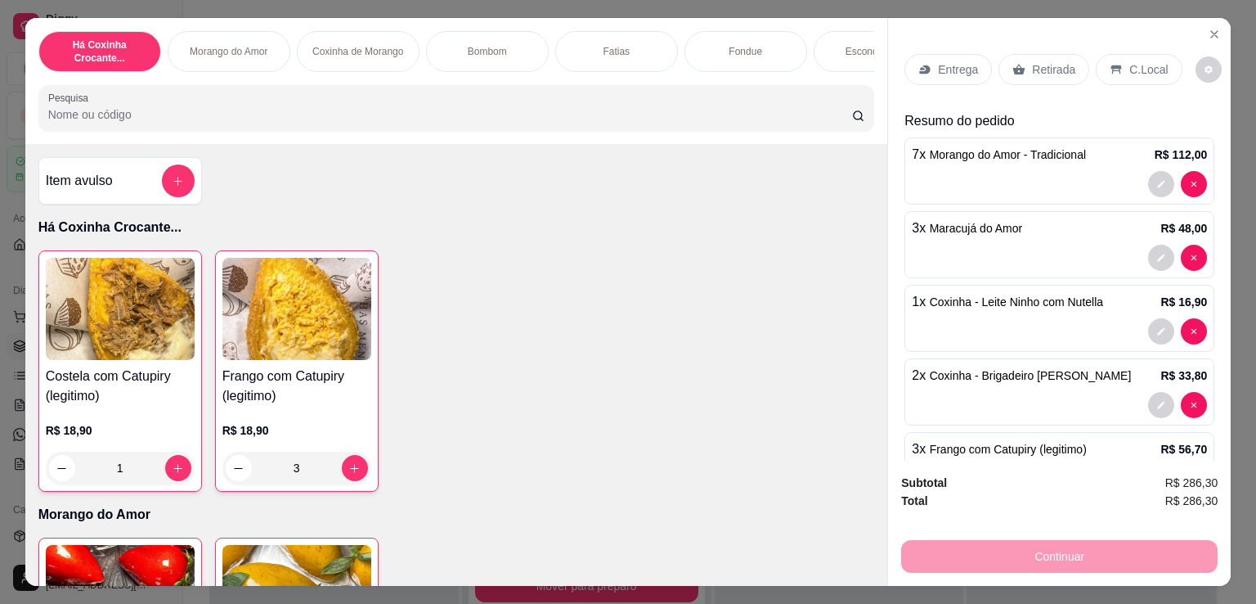
click at [1047, 70] on p "Retirada" at bounding box center [1053, 69] width 43 height 16
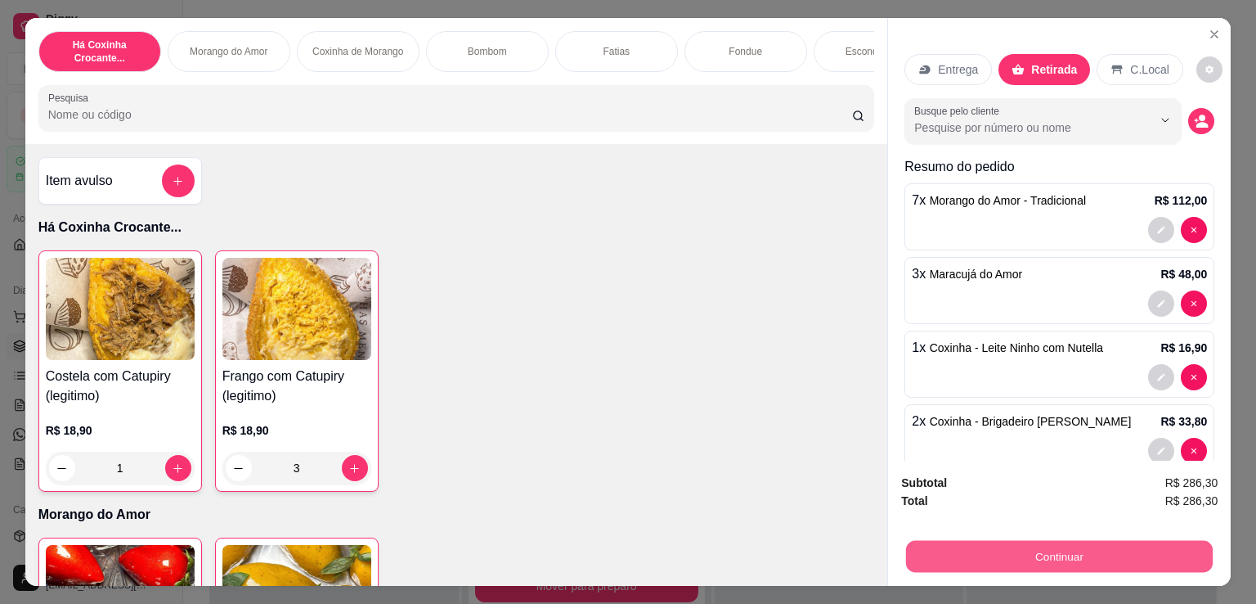
click at [1125, 563] on button "Continuar" at bounding box center [1059, 556] width 307 height 32
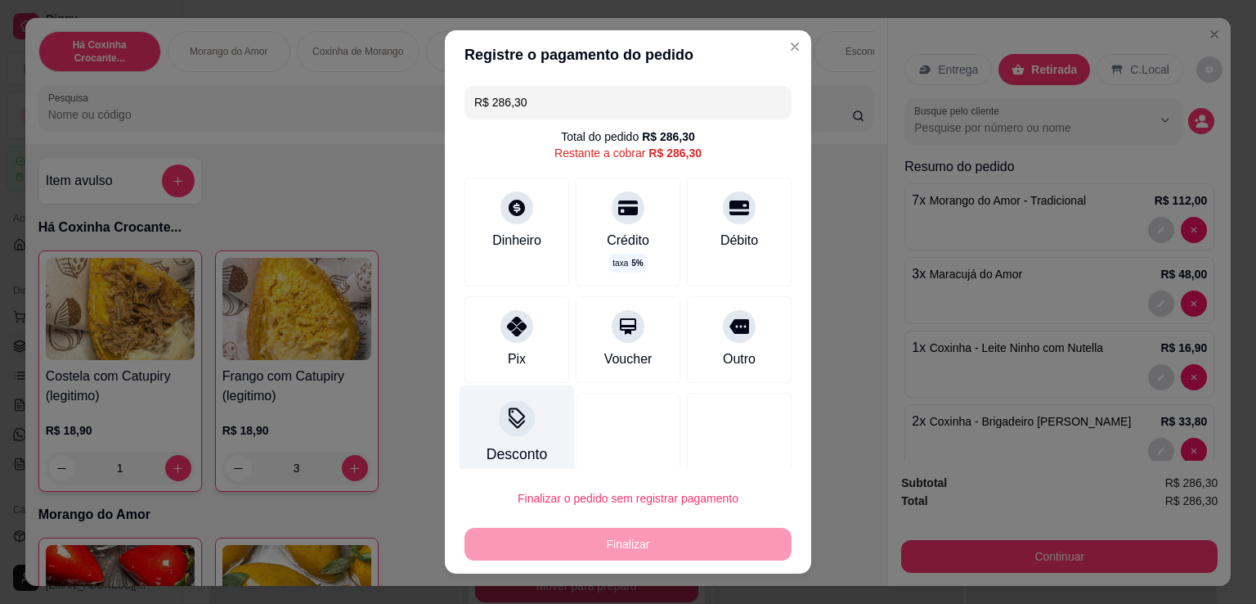
click at [510, 443] on div "Desconto" at bounding box center [517, 433] width 115 height 96
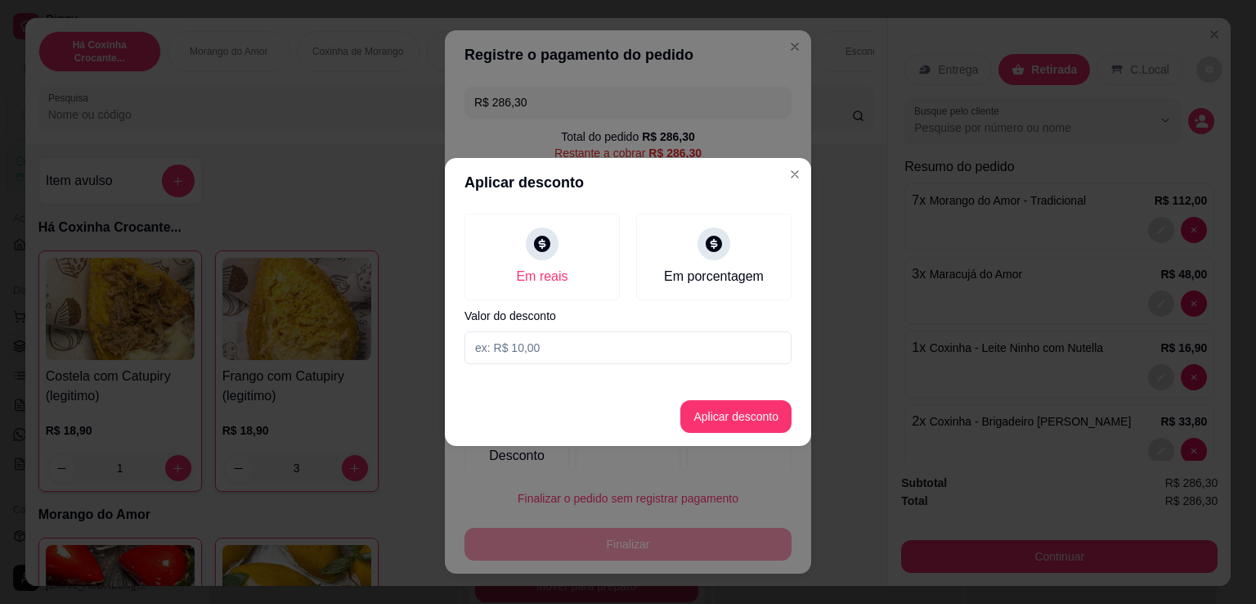
click at [586, 357] on input at bounding box center [628, 347] width 327 height 33
type input "64,00"
click at [770, 420] on button "Aplicar desconto" at bounding box center [736, 417] width 107 height 32
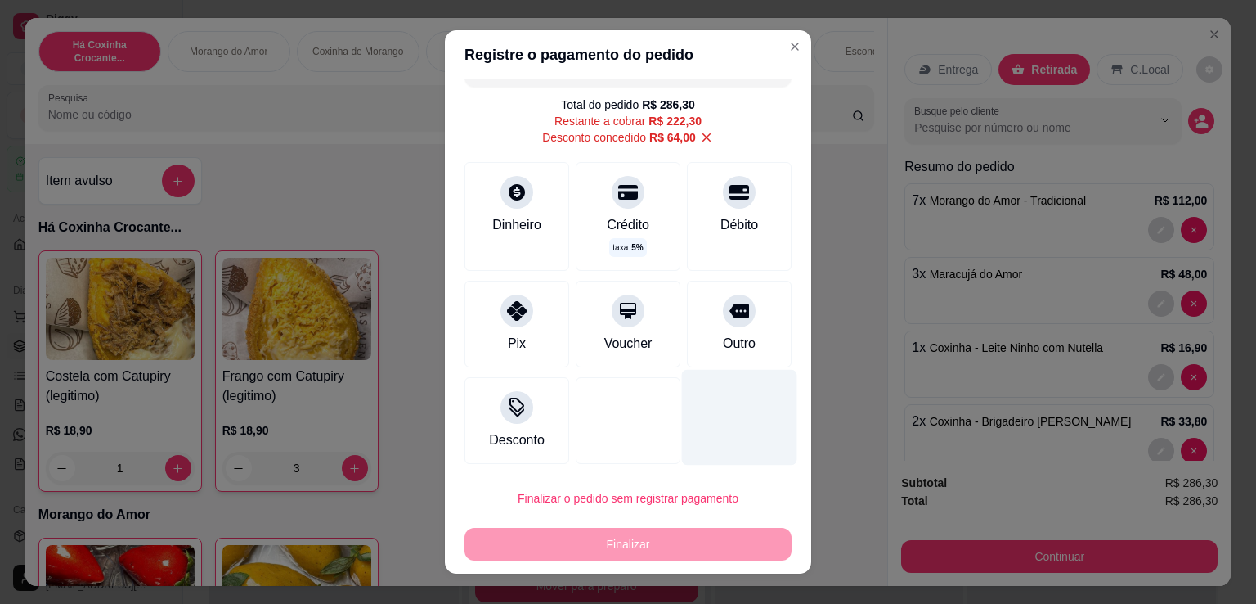
scroll to position [33, 0]
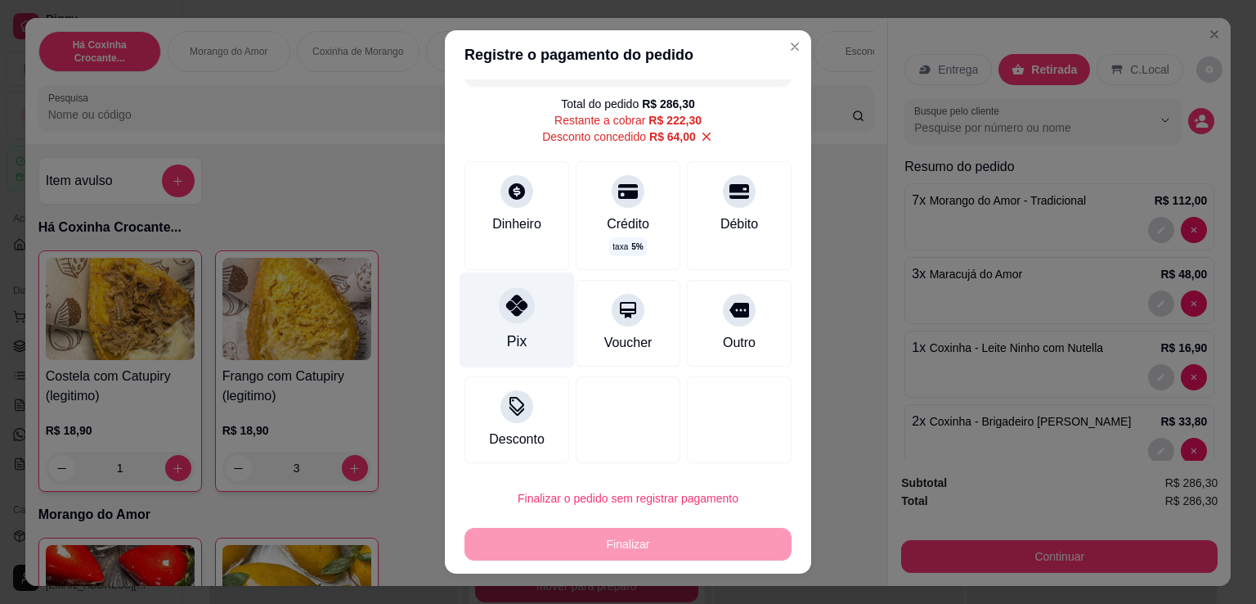
click at [507, 333] on div "Pix" at bounding box center [517, 340] width 20 height 21
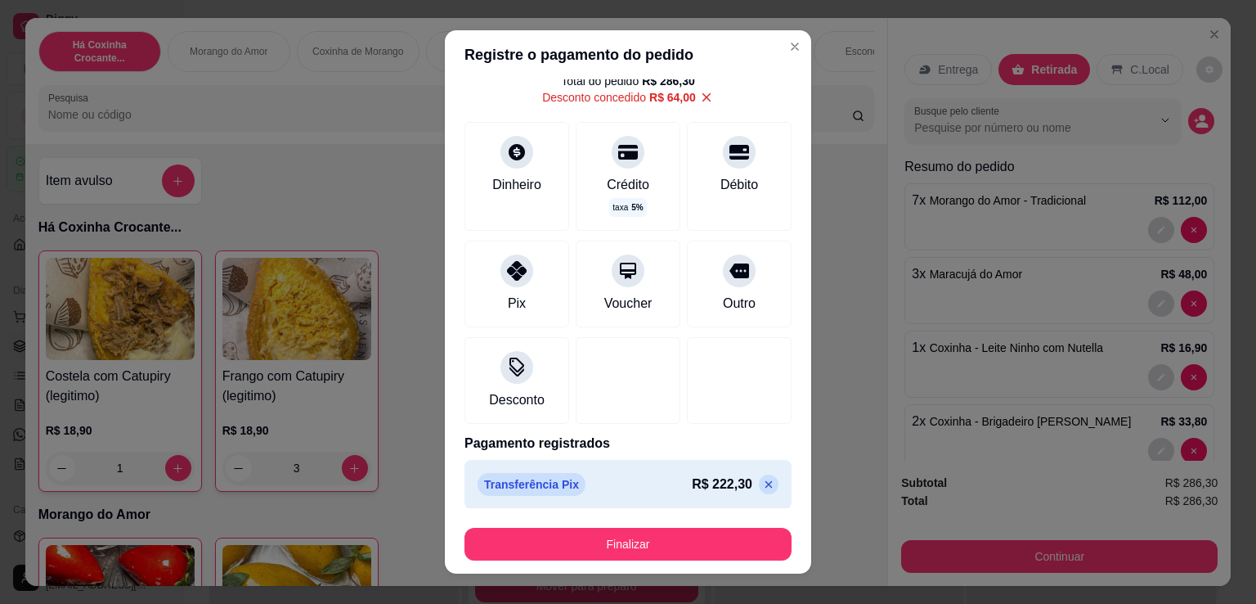
scroll to position [62, 0]
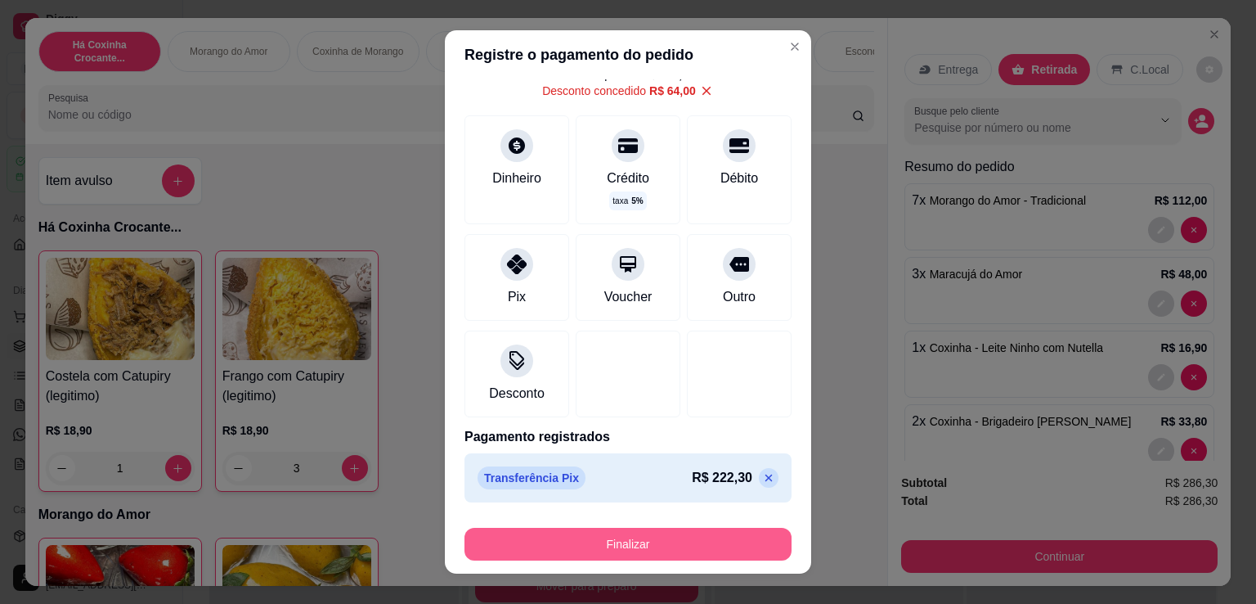
click at [729, 550] on button "Finalizar" at bounding box center [628, 544] width 327 height 33
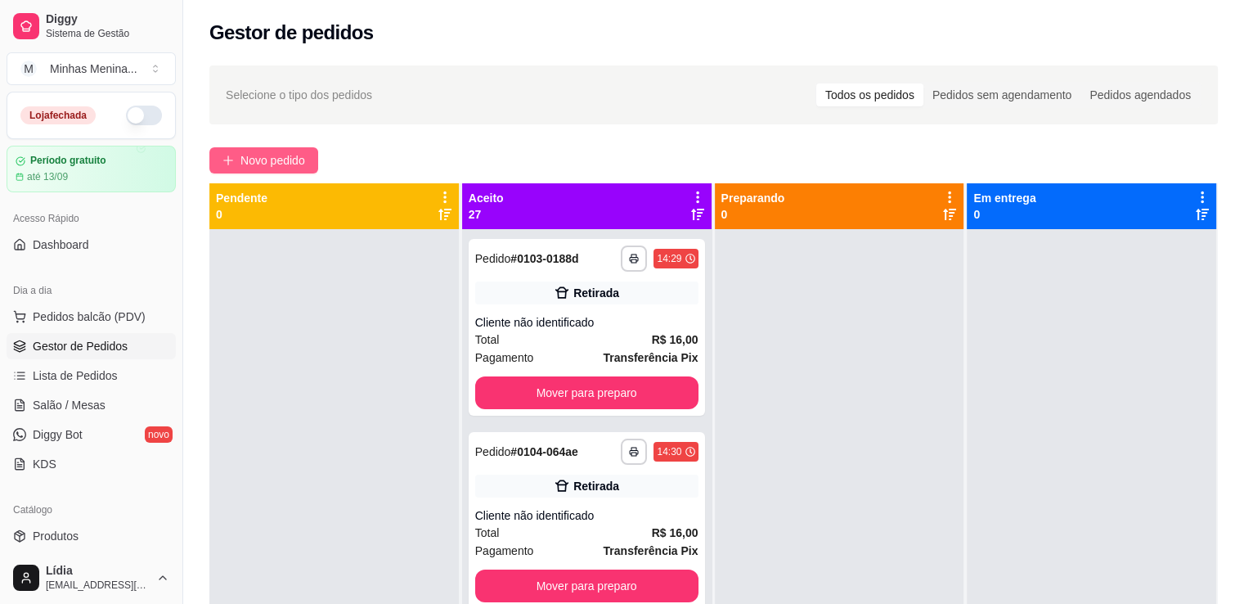
drag, startPoint x: 268, startPoint y: 176, endPoint x: 265, endPoint y: 168, distance: 8.8
click at [266, 171] on div "**********" at bounding box center [713, 431] width 1061 height 751
click at [264, 157] on span "Novo pedido" at bounding box center [272, 160] width 65 height 18
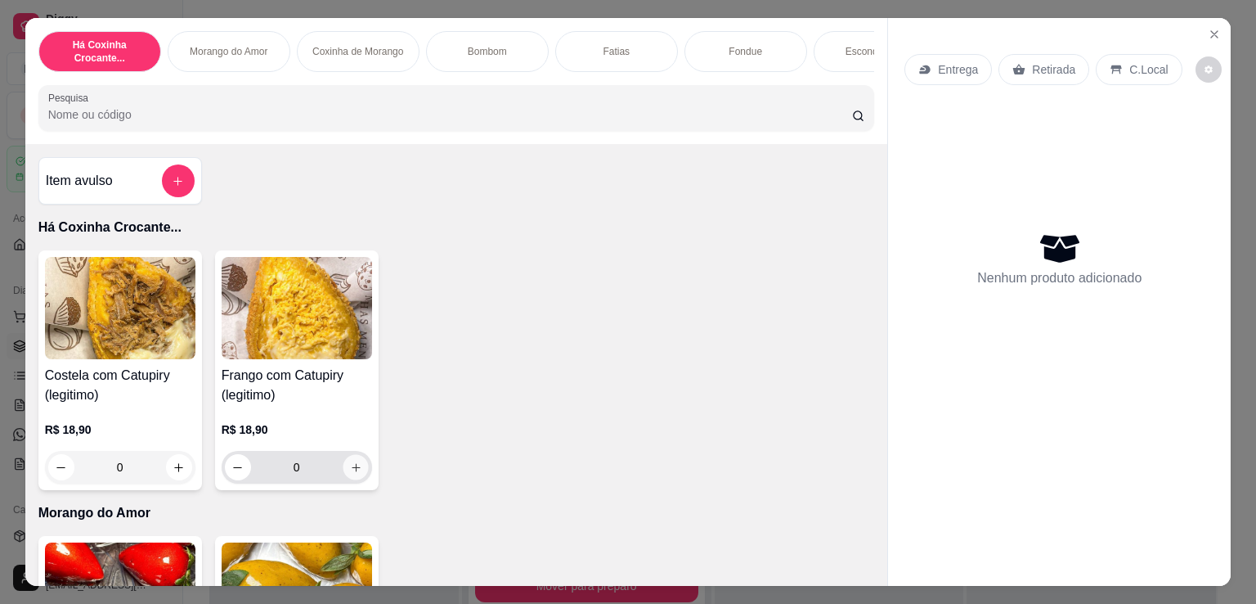
click at [352, 478] on button "increase-product-quantity" at bounding box center [355, 467] width 25 height 25
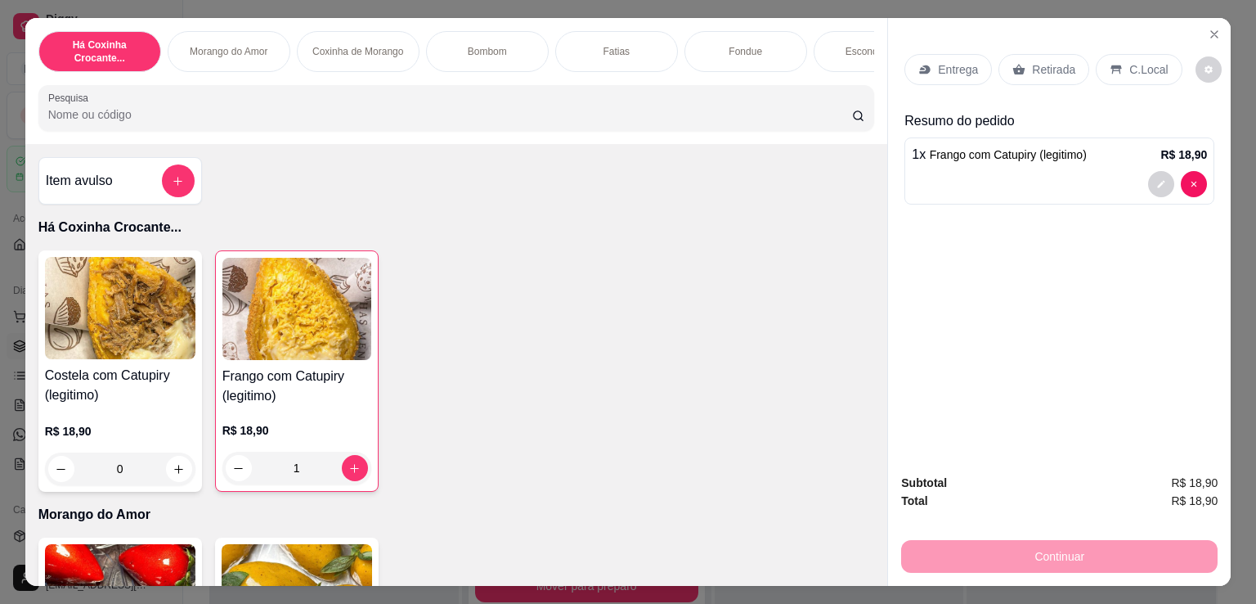
scroll to position [381, 0]
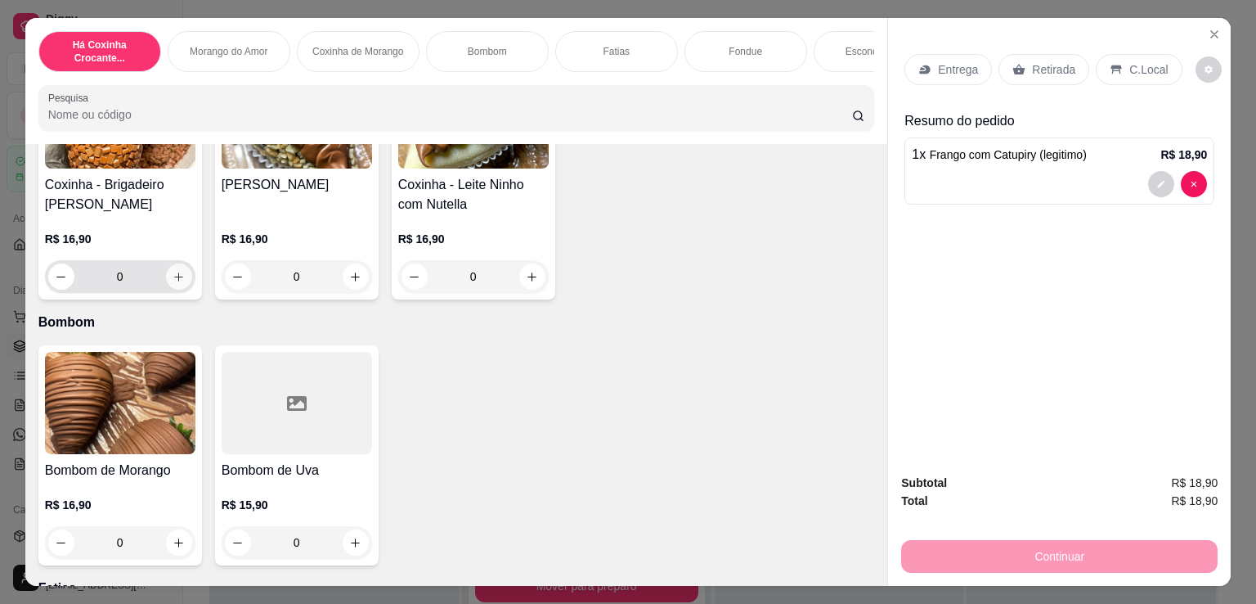
click at [175, 272] on button "increase-product-quantity" at bounding box center [179, 276] width 26 height 26
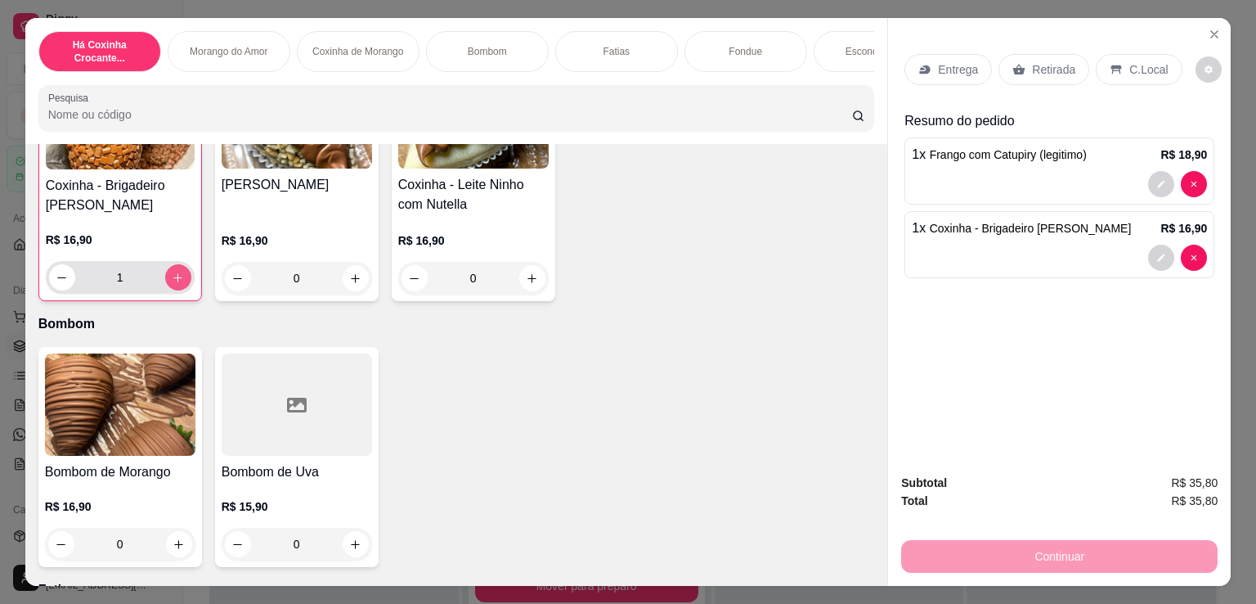
scroll to position [764, 0]
click at [945, 64] on p "Entrega" at bounding box center [958, 69] width 40 height 16
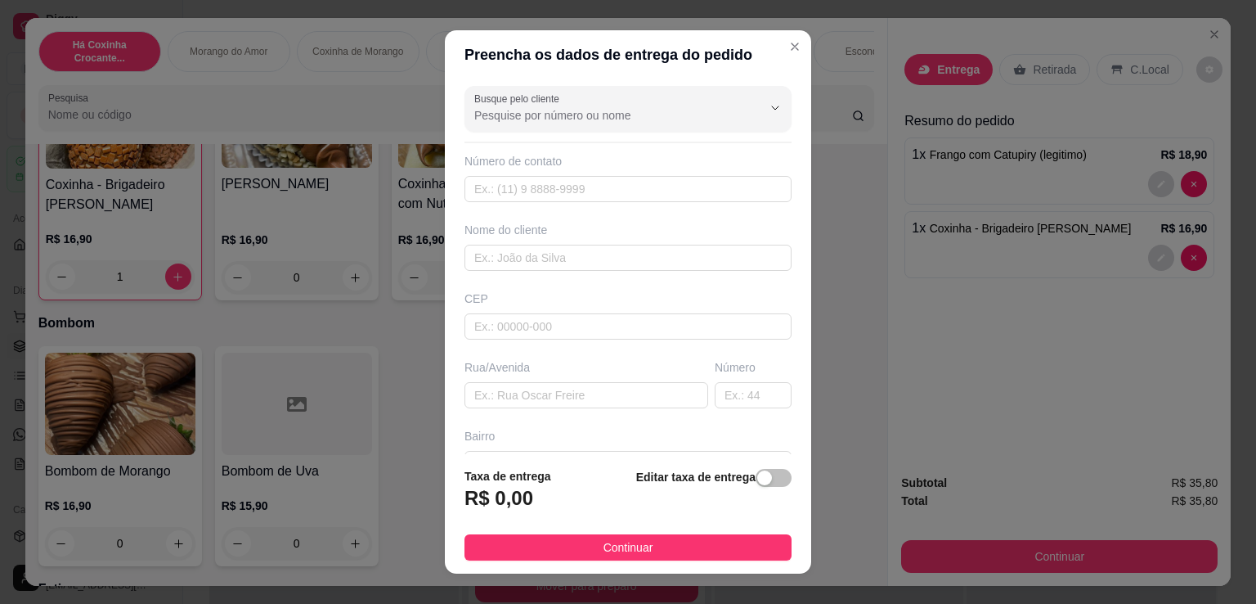
drag, startPoint x: 754, startPoint y: 483, endPoint x: 720, endPoint y: 467, distance: 38.0
click at [756, 484] on span "button" at bounding box center [774, 478] width 36 height 18
click at [573, 504] on input "0,00" at bounding box center [552, 504] width 175 height 31
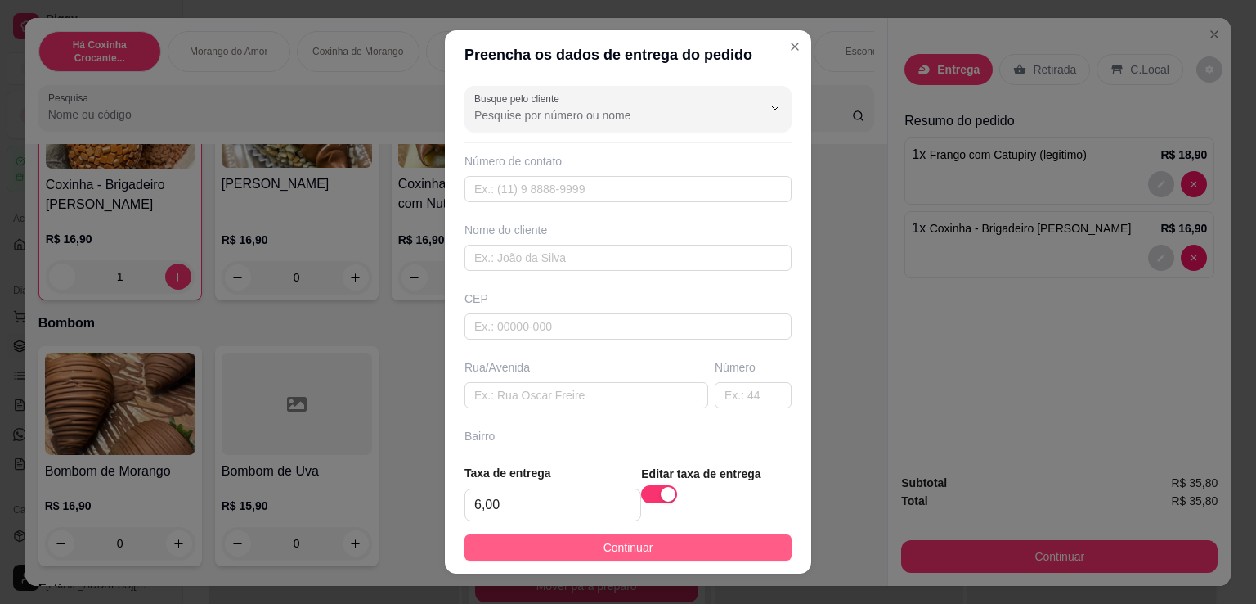
click at [749, 541] on button "Continuar" at bounding box center [628, 547] width 327 height 26
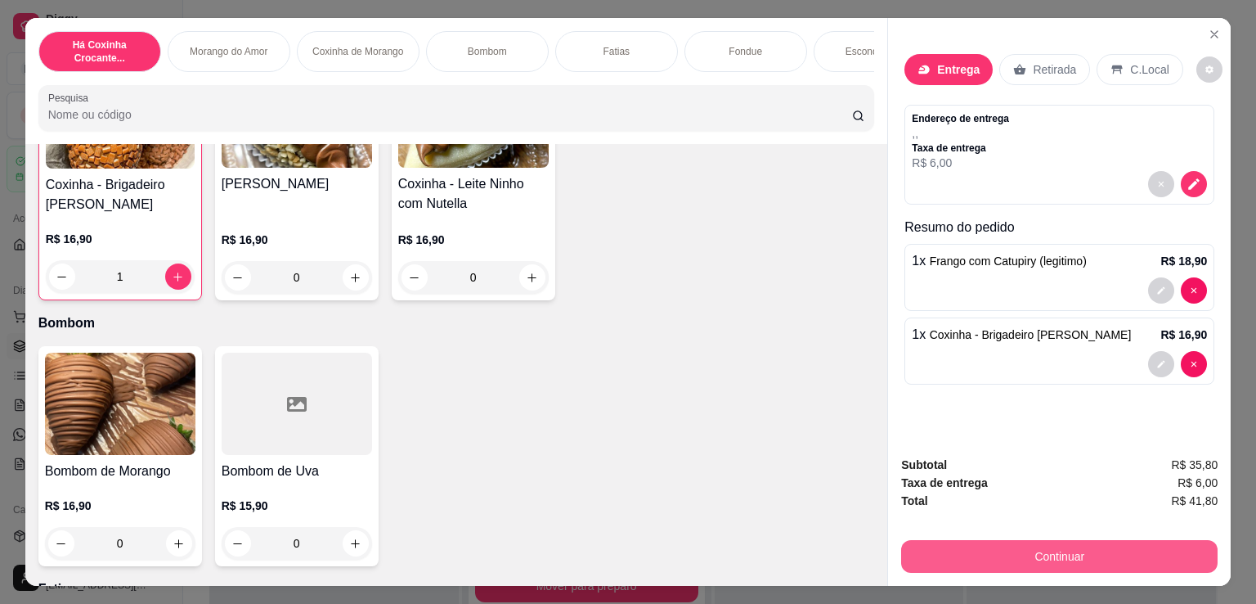
click at [1011, 556] on button "Continuar" at bounding box center [1059, 556] width 317 height 33
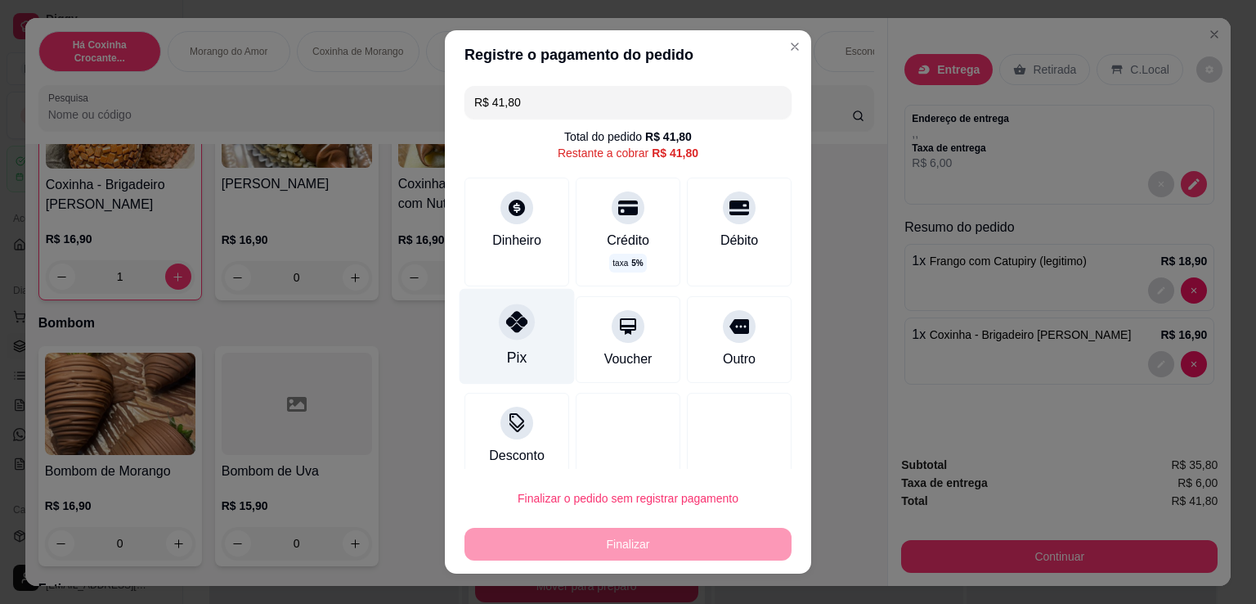
click at [517, 344] on div "Pix" at bounding box center [517, 337] width 115 height 96
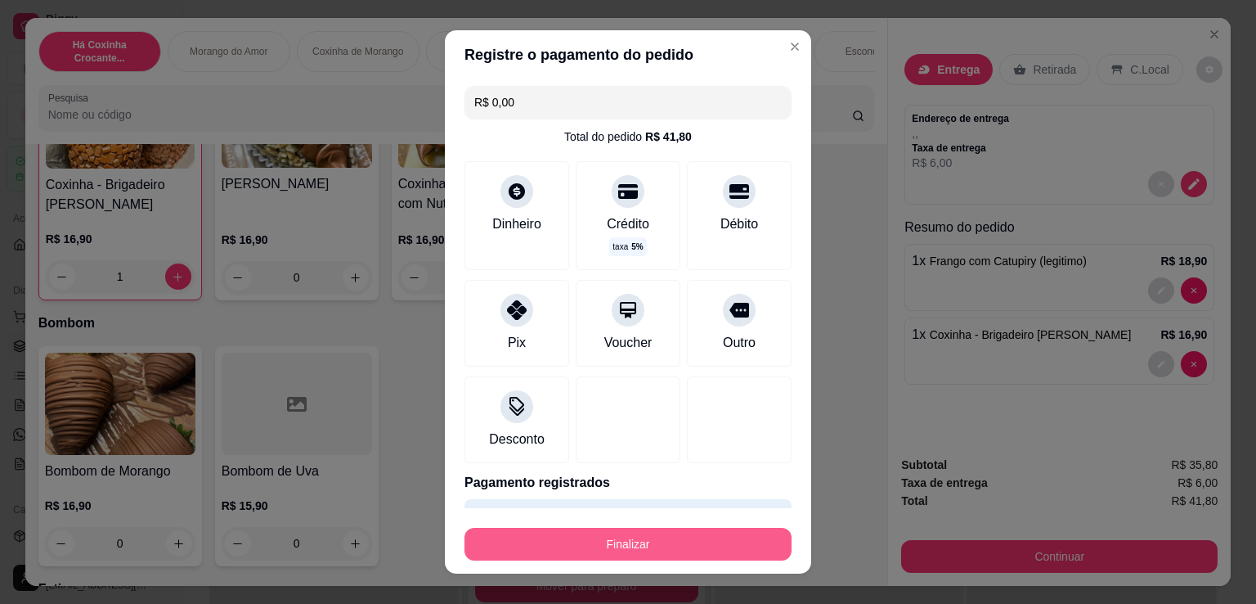
click at [645, 537] on button "Finalizar" at bounding box center [628, 544] width 327 height 33
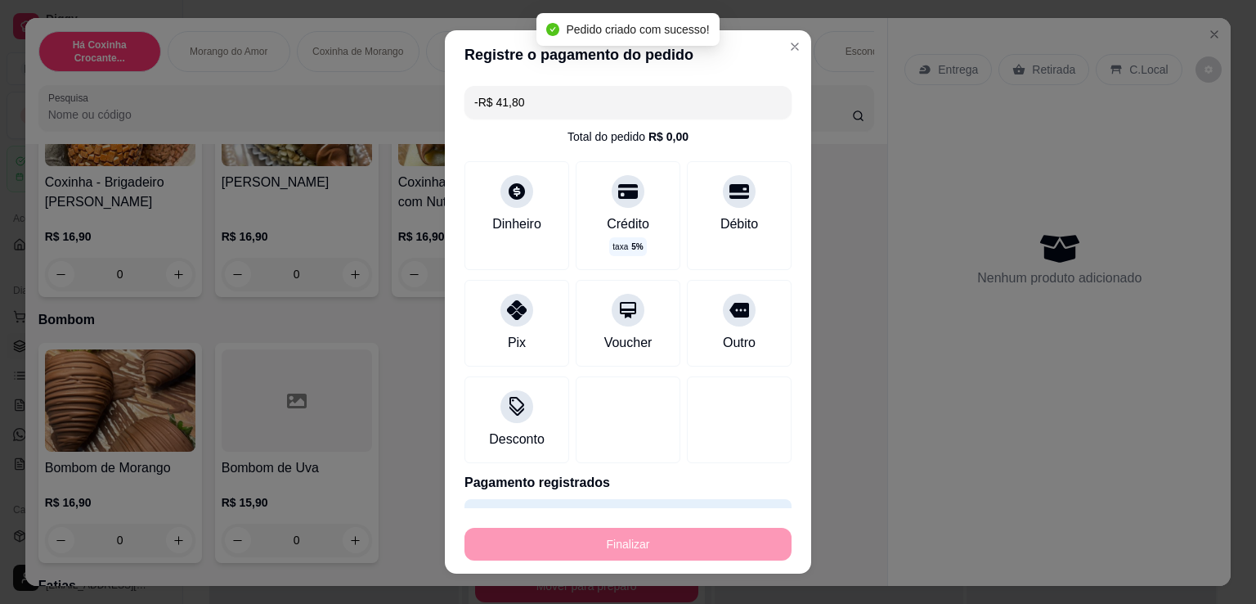
scroll to position [762, 0]
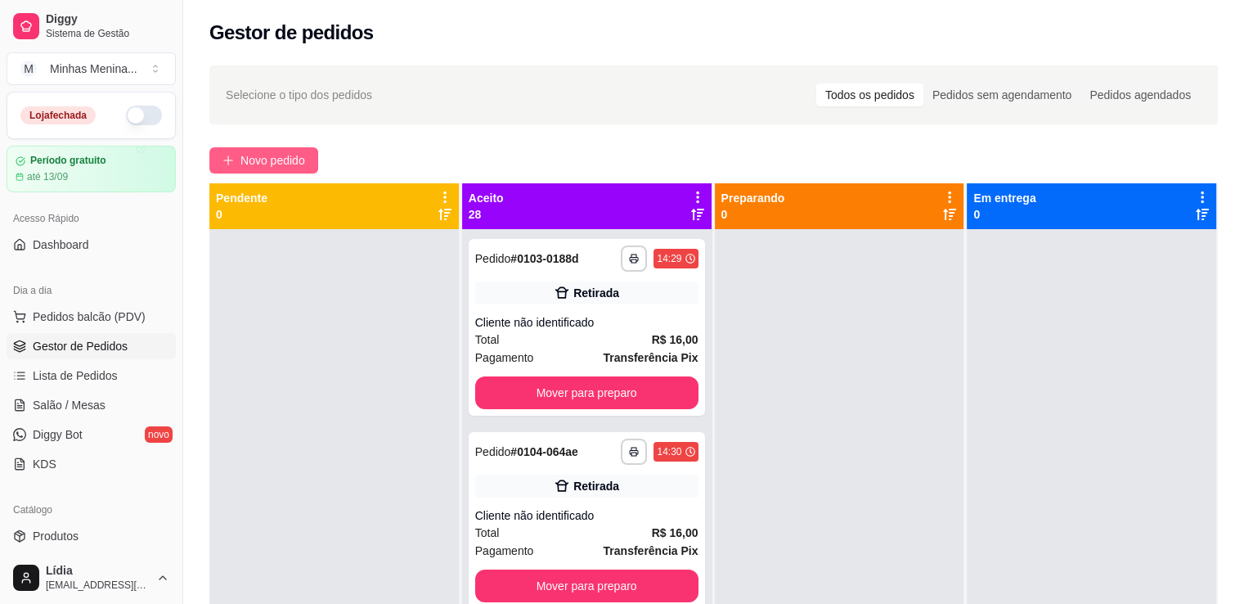
click at [258, 163] on span "Novo pedido" at bounding box center [272, 160] width 65 height 18
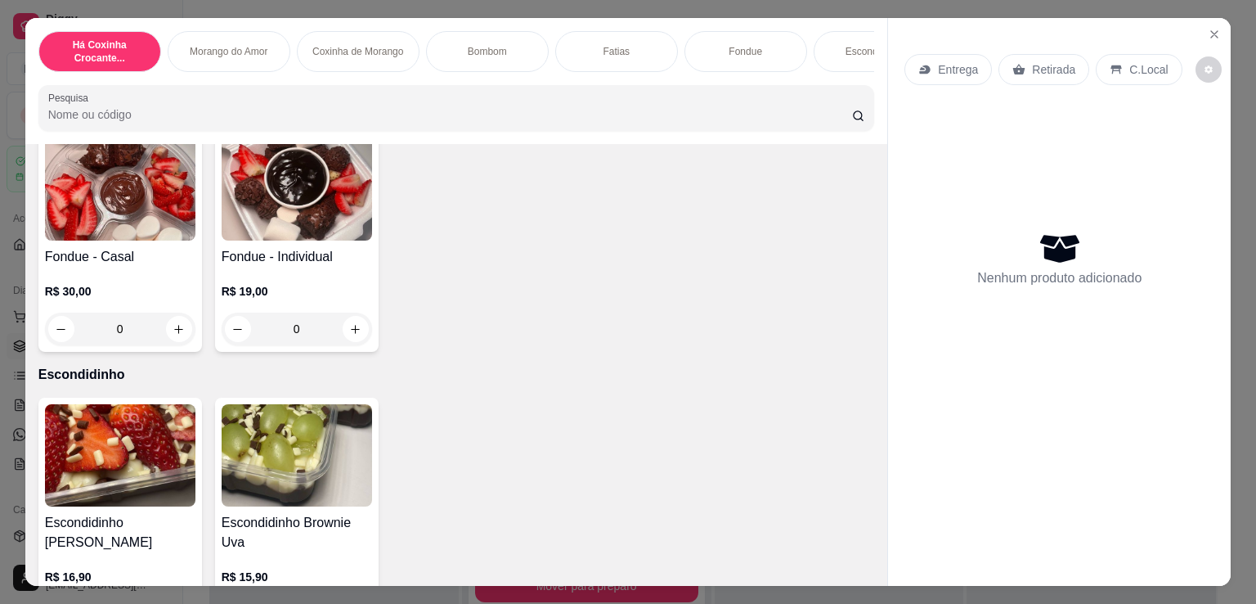
scroll to position [1145, 0]
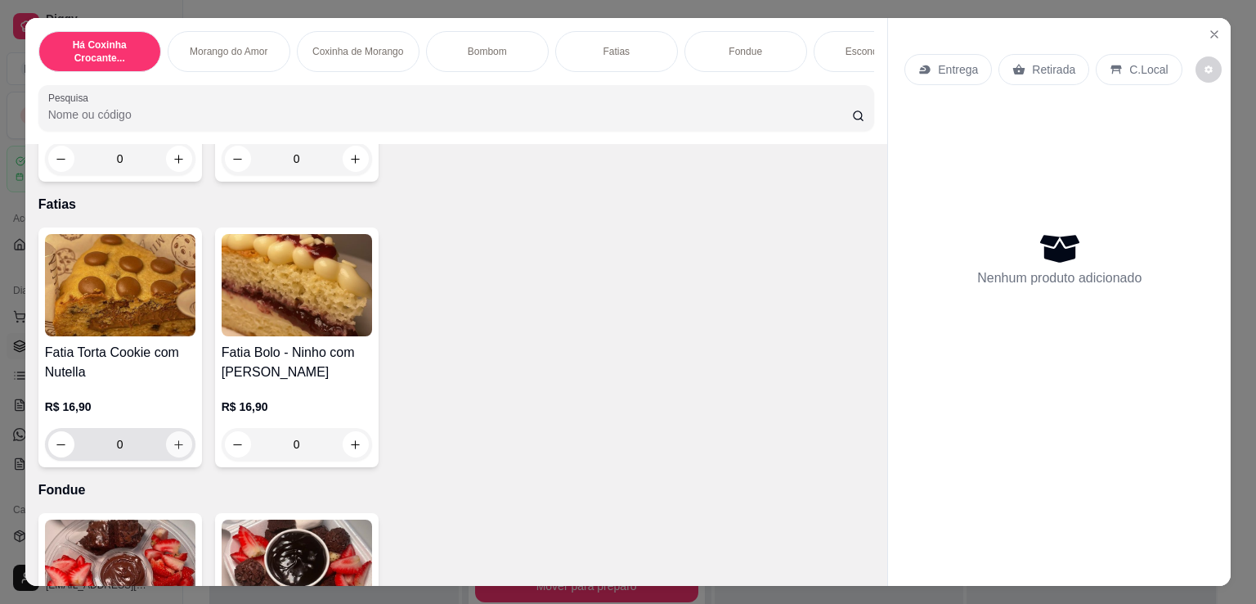
click at [173, 456] on button "increase-product-quantity" at bounding box center [179, 444] width 26 height 26
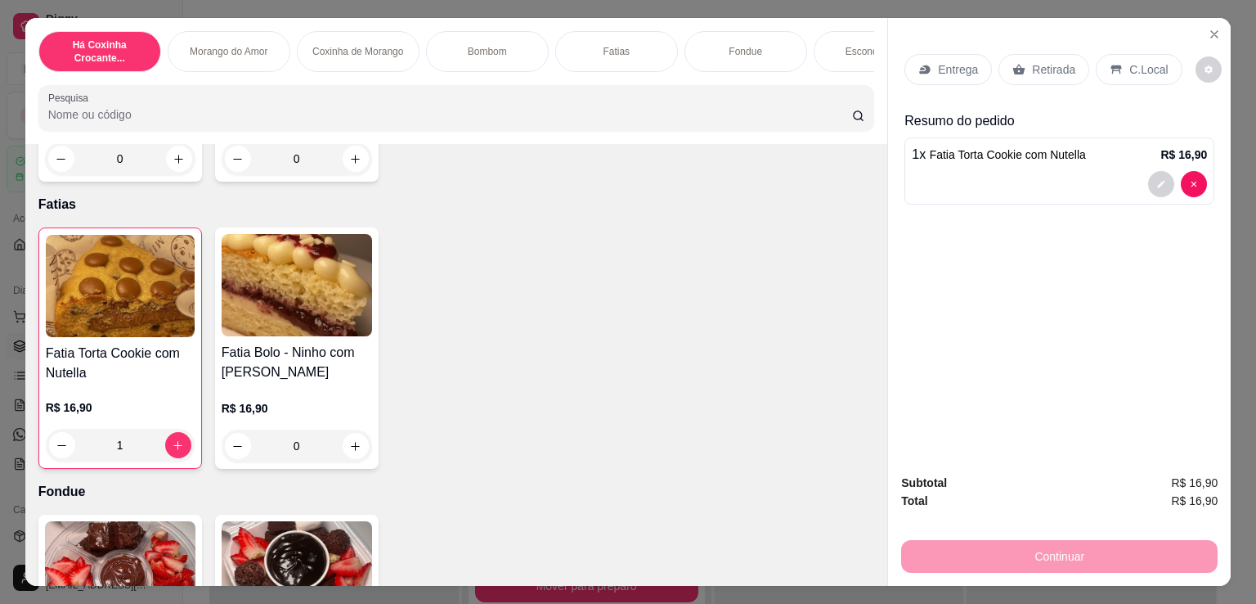
click at [1055, 61] on p "Retirada" at bounding box center [1053, 69] width 43 height 16
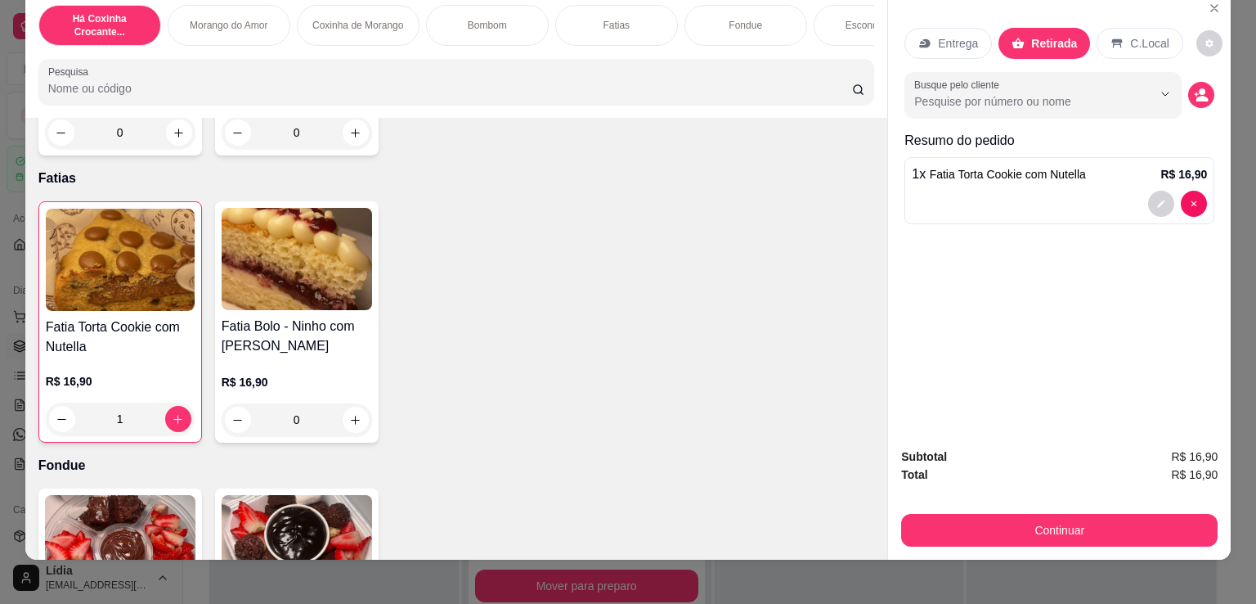
scroll to position [40, 0]
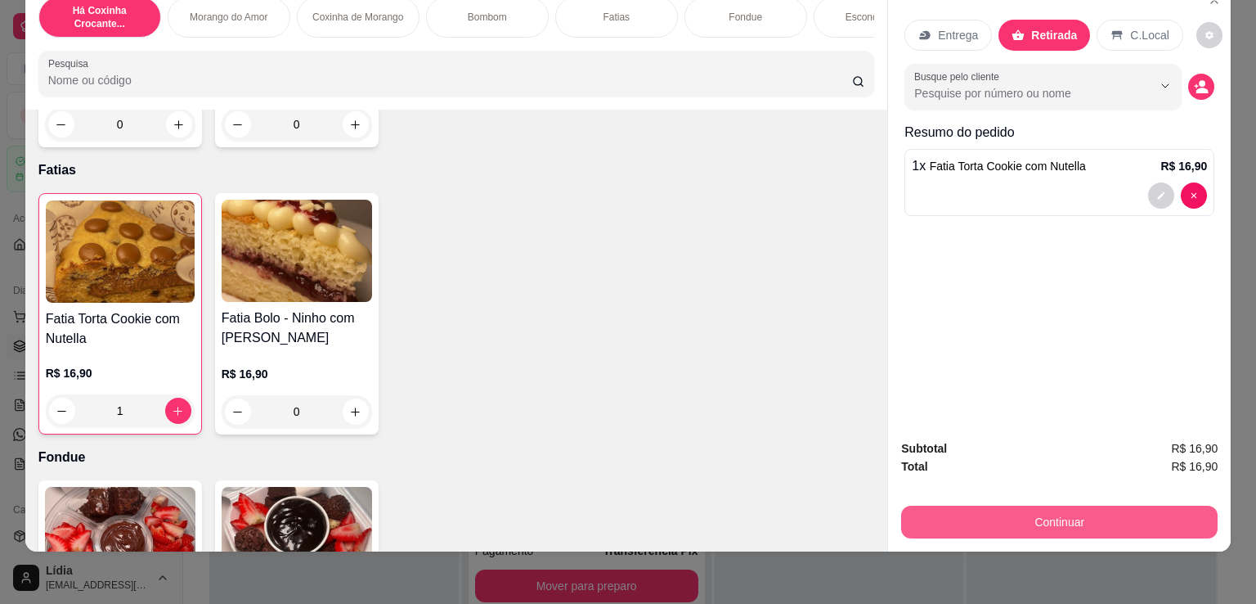
click at [1083, 514] on button "Continuar" at bounding box center [1059, 521] width 317 height 33
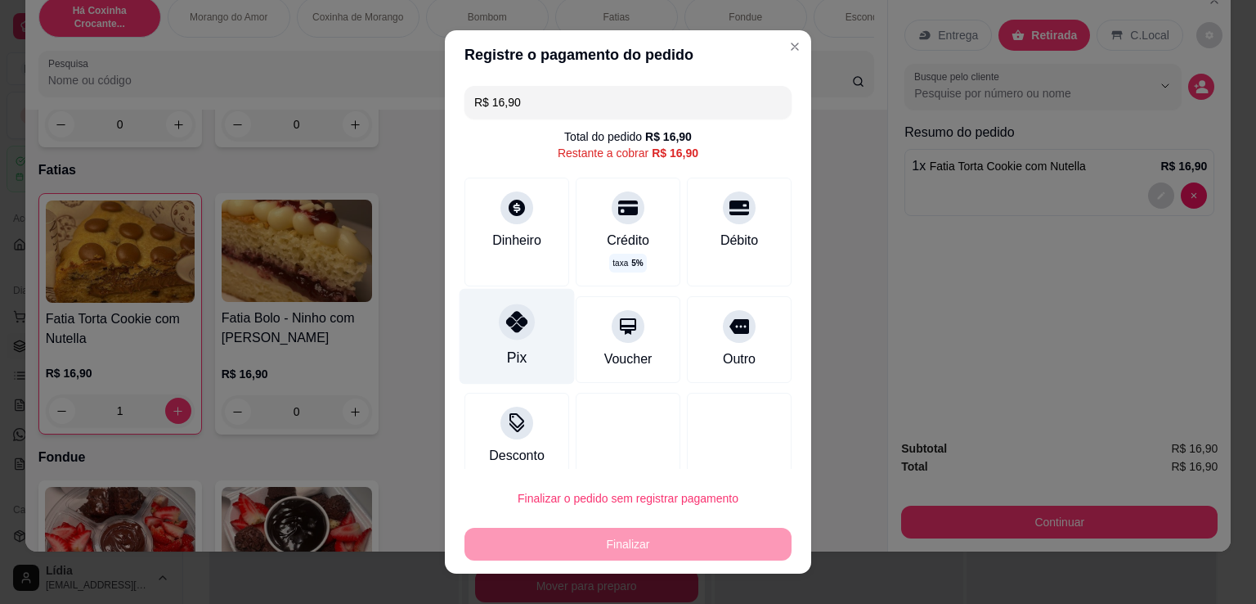
click at [515, 325] on icon at bounding box center [516, 321] width 21 height 21
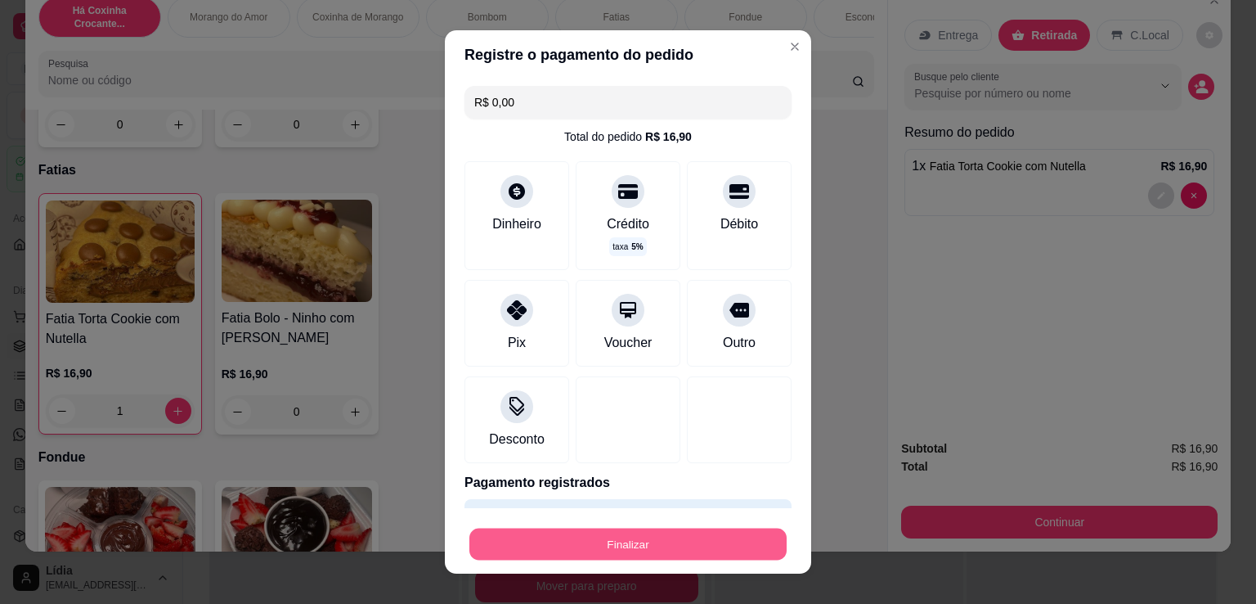
click at [648, 541] on button "Finalizar" at bounding box center [627, 544] width 317 height 32
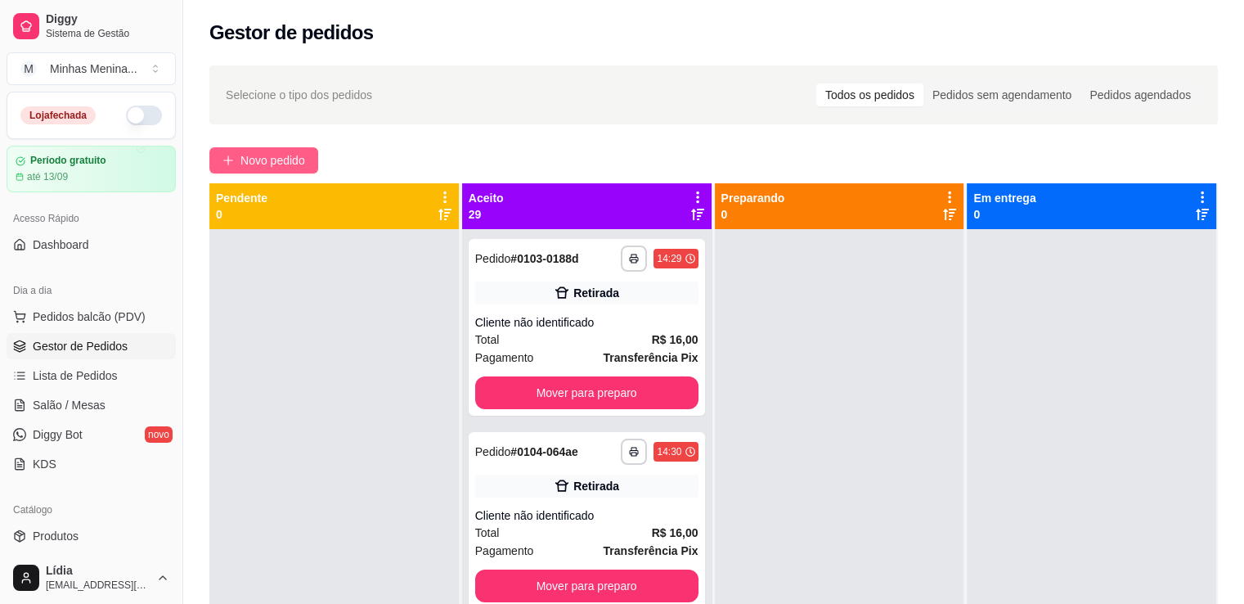
click at [232, 161] on icon "plus" at bounding box center [227, 160] width 11 height 11
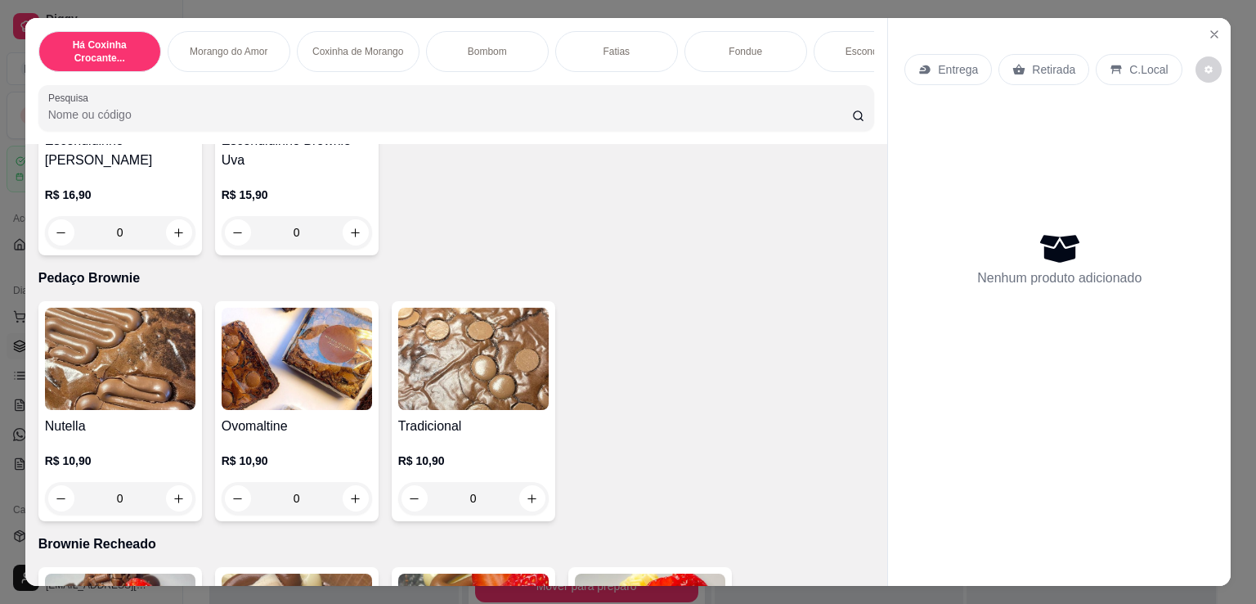
scroll to position [1526, 0]
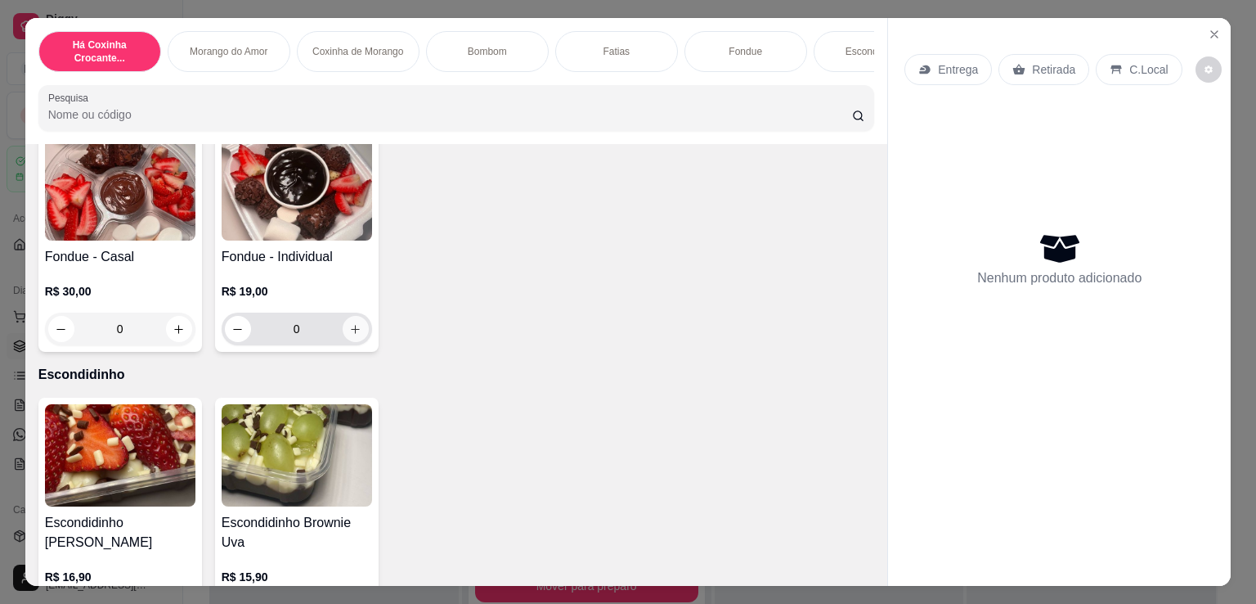
click at [353, 333] on icon "increase-product-quantity" at bounding box center [355, 329] width 12 height 12
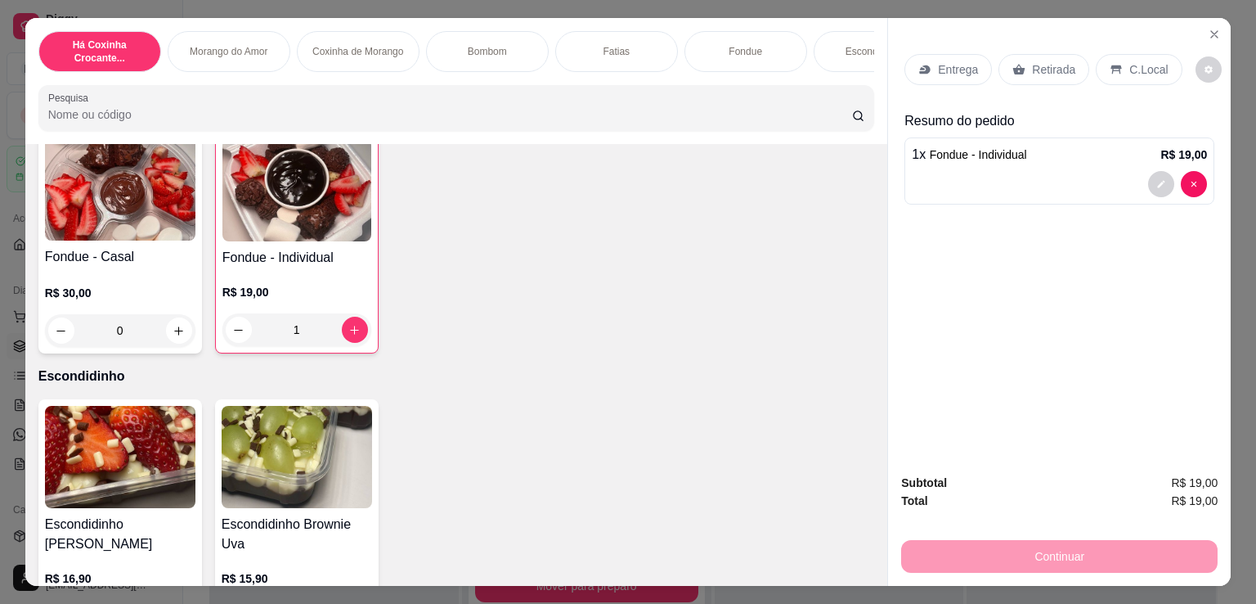
scroll to position [1908, 0]
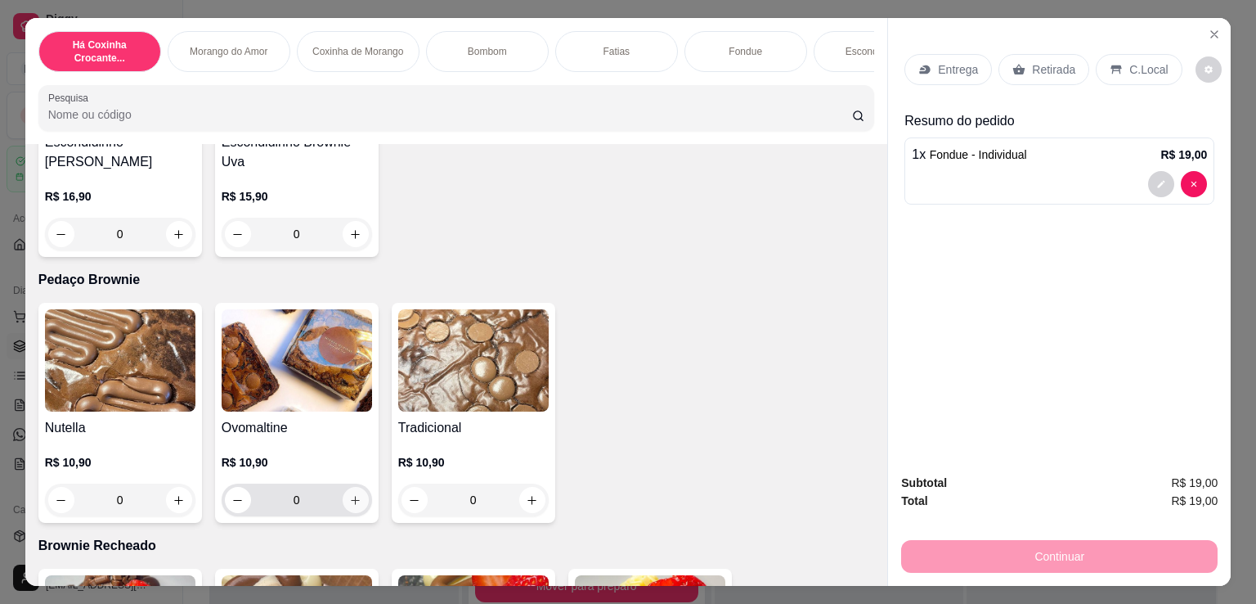
click at [362, 512] on div "0" at bounding box center [297, 499] width 150 height 33
click at [350, 506] on icon "increase-product-quantity" at bounding box center [355, 500] width 12 height 12
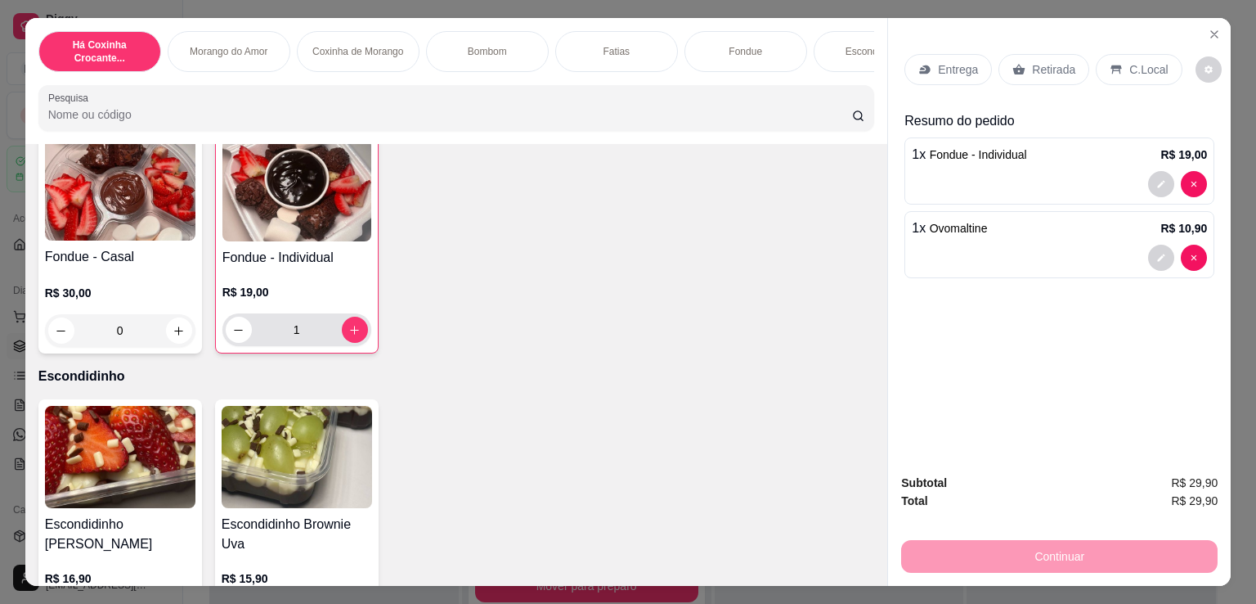
scroll to position [1145, 0]
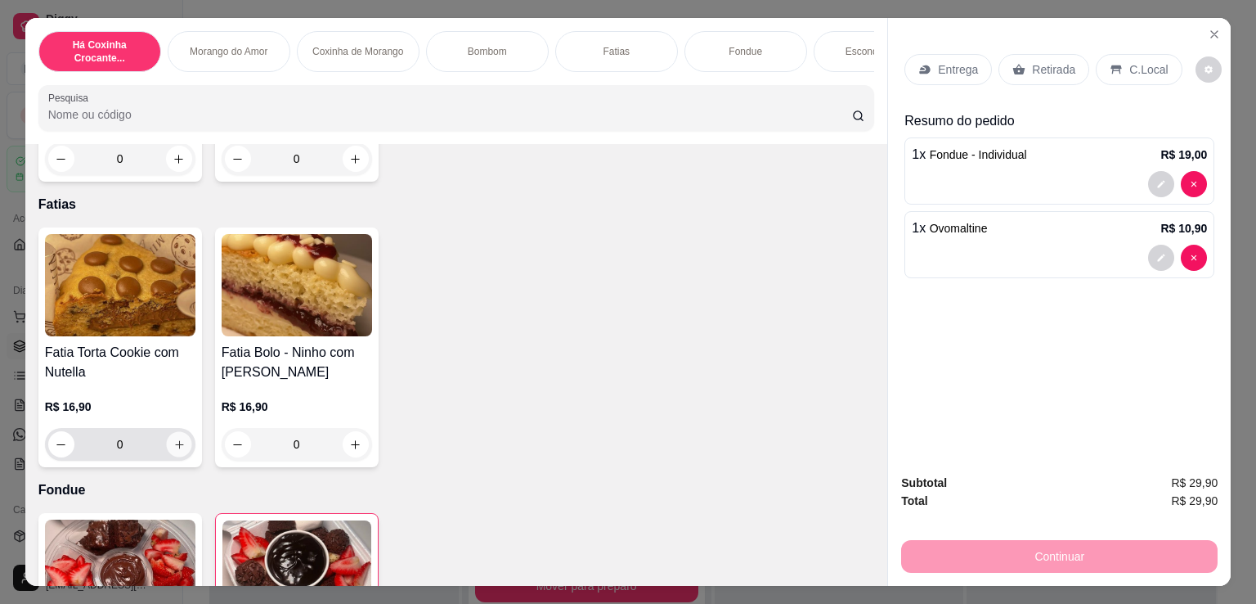
click at [178, 451] on icon "increase-product-quantity" at bounding box center [179, 444] width 12 height 12
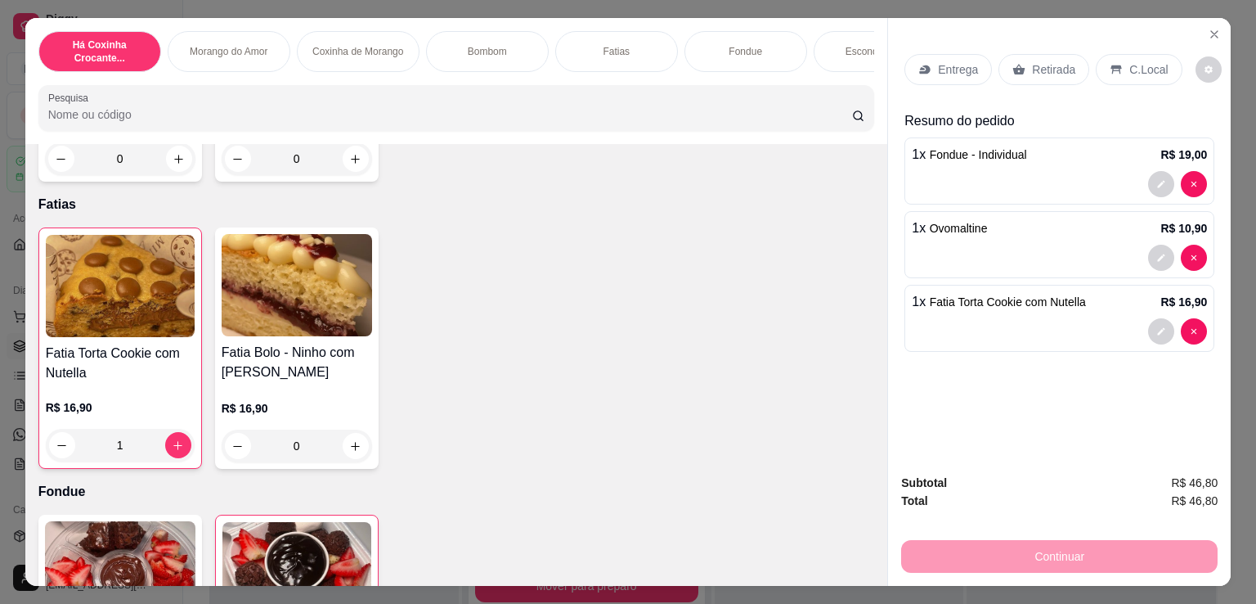
click at [1056, 42] on div "Entrega Retirada C.Local" at bounding box center [1060, 69] width 310 height 57
click at [1056, 47] on div "Entrega Retirada C.Local" at bounding box center [1060, 69] width 310 height 57
click at [1040, 61] on p "Retirada" at bounding box center [1053, 69] width 43 height 16
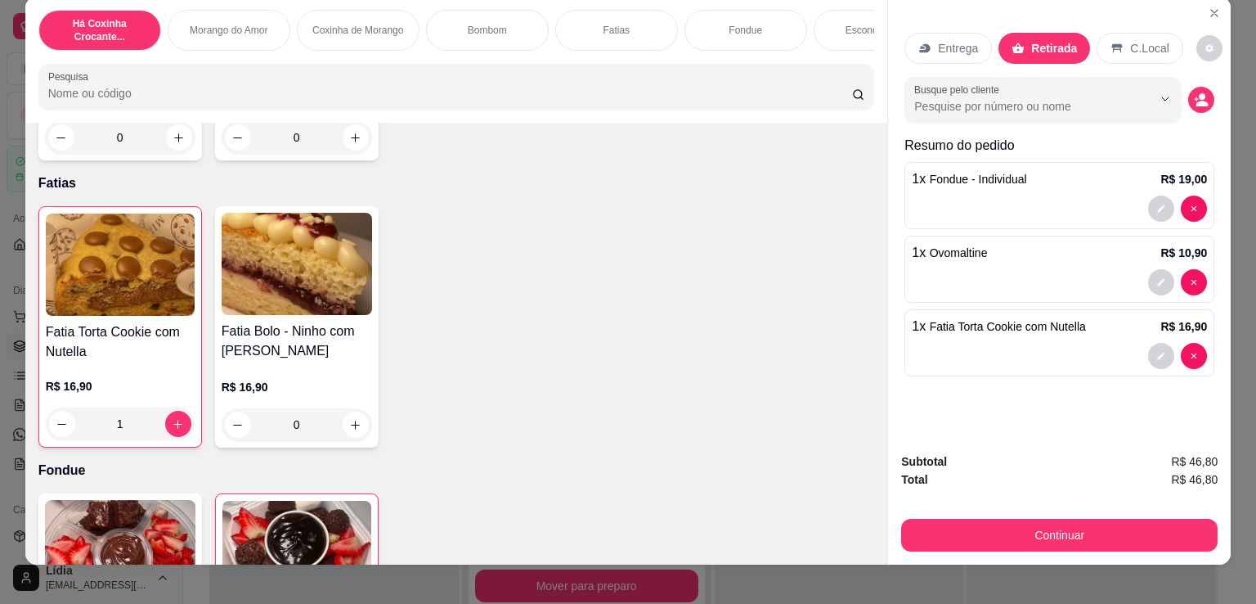
scroll to position [40, 0]
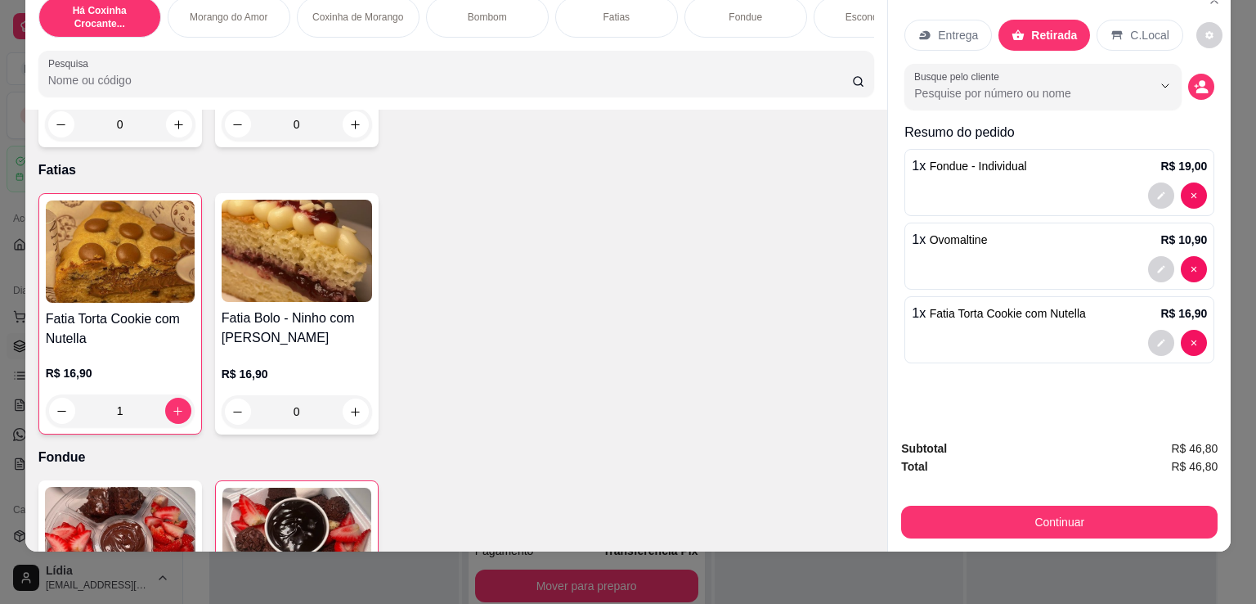
click at [1049, 505] on button "Continuar" at bounding box center [1059, 521] width 317 height 33
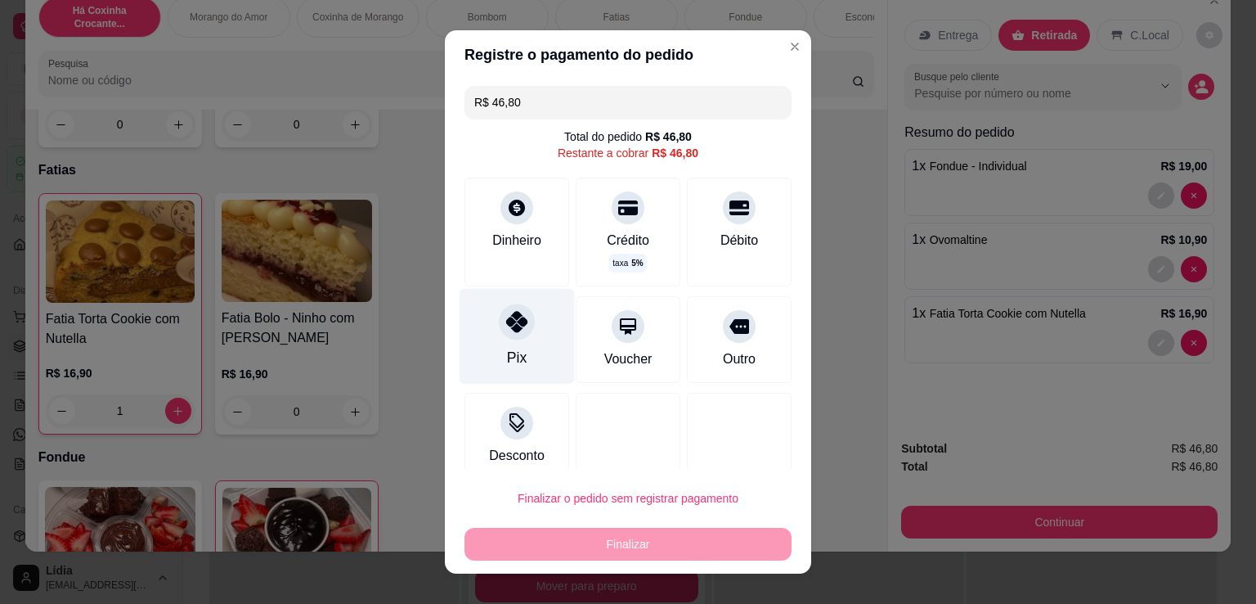
click at [515, 322] on icon at bounding box center [516, 321] width 21 height 21
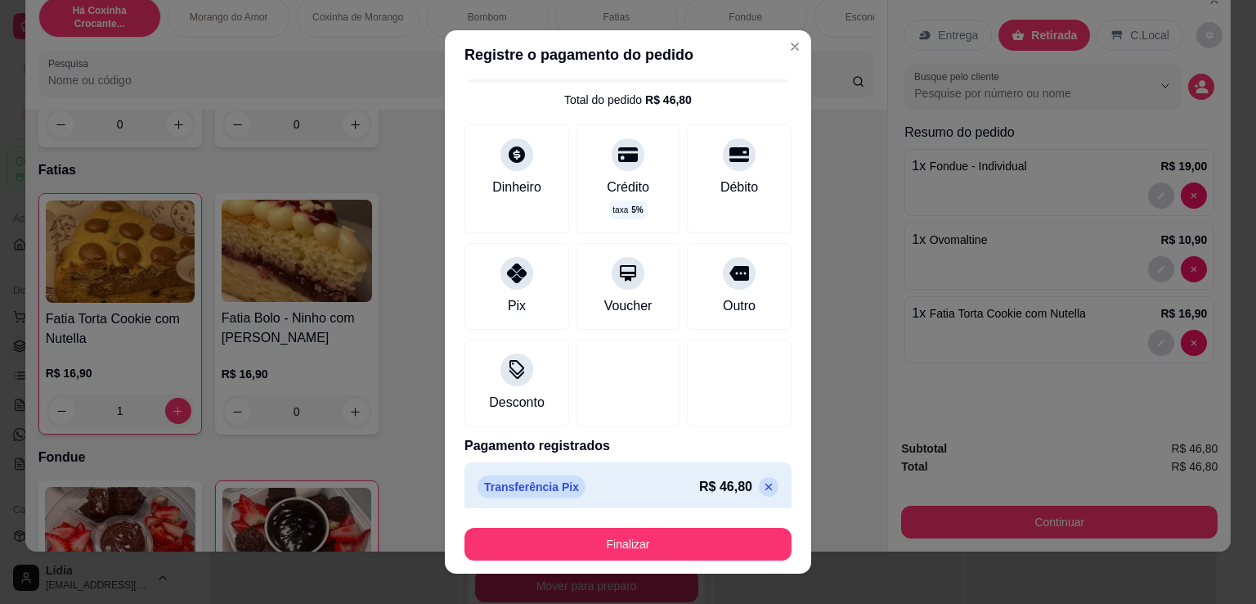
scroll to position [46, 0]
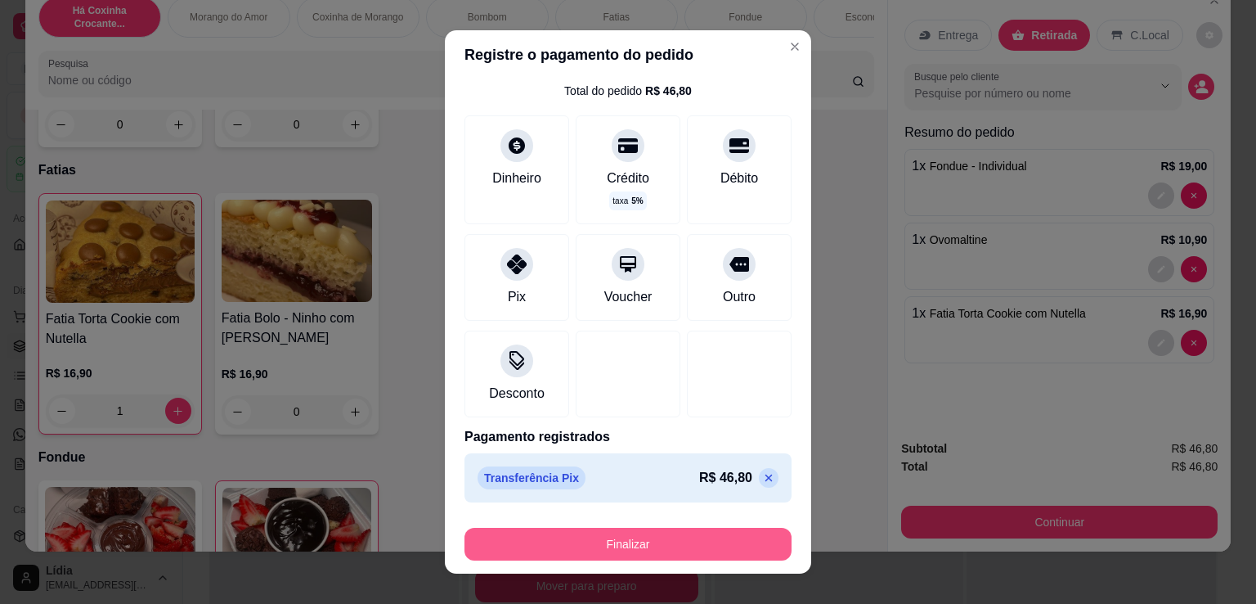
click at [730, 554] on button "Finalizar" at bounding box center [628, 544] width 327 height 33
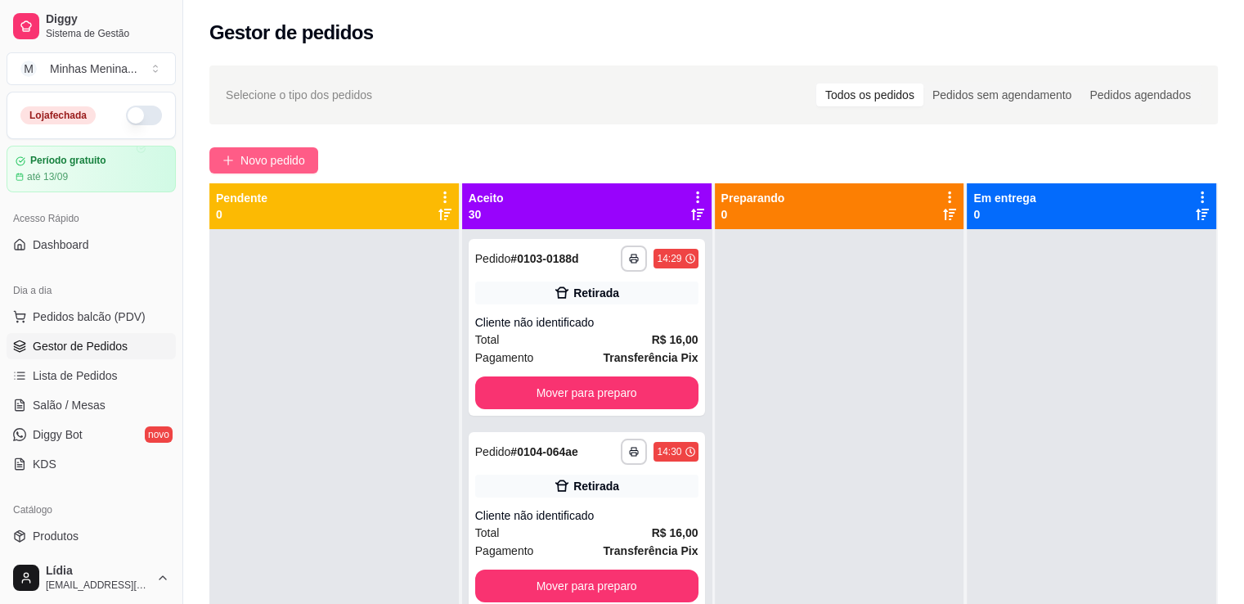
click at [290, 162] on span "Novo pedido" at bounding box center [272, 160] width 65 height 18
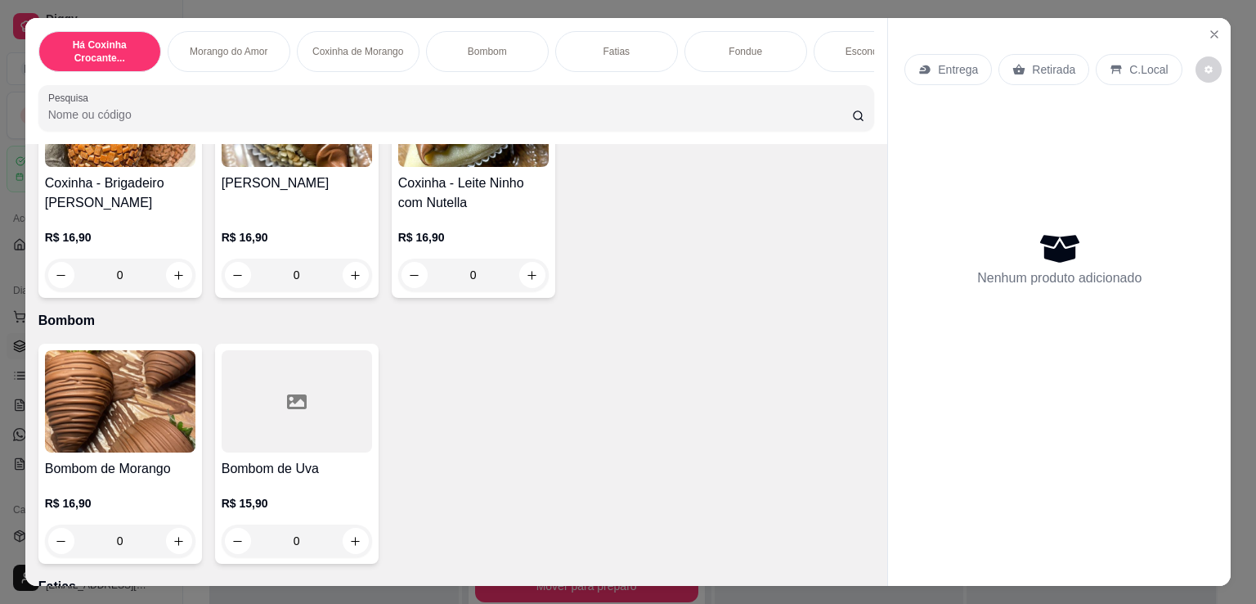
scroll to position [381, 0]
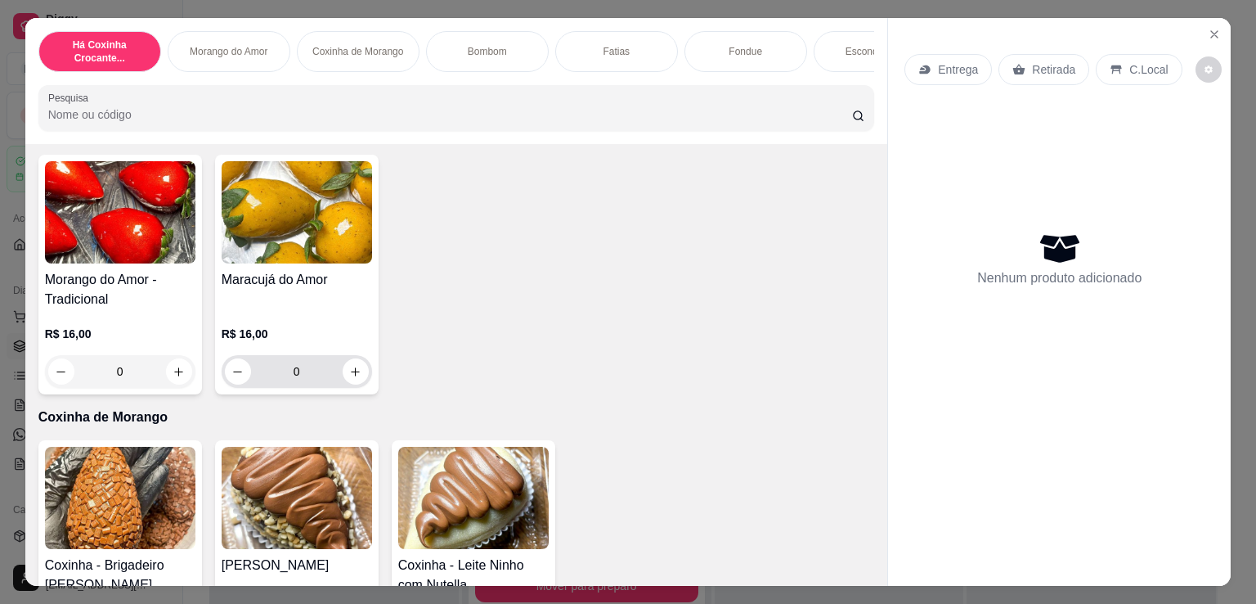
click at [348, 388] on div "0" at bounding box center [297, 371] width 144 height 33
click at [351, 378] on icon "increase-product-quantity" at bounding box center [355, 372] width 12 height 12
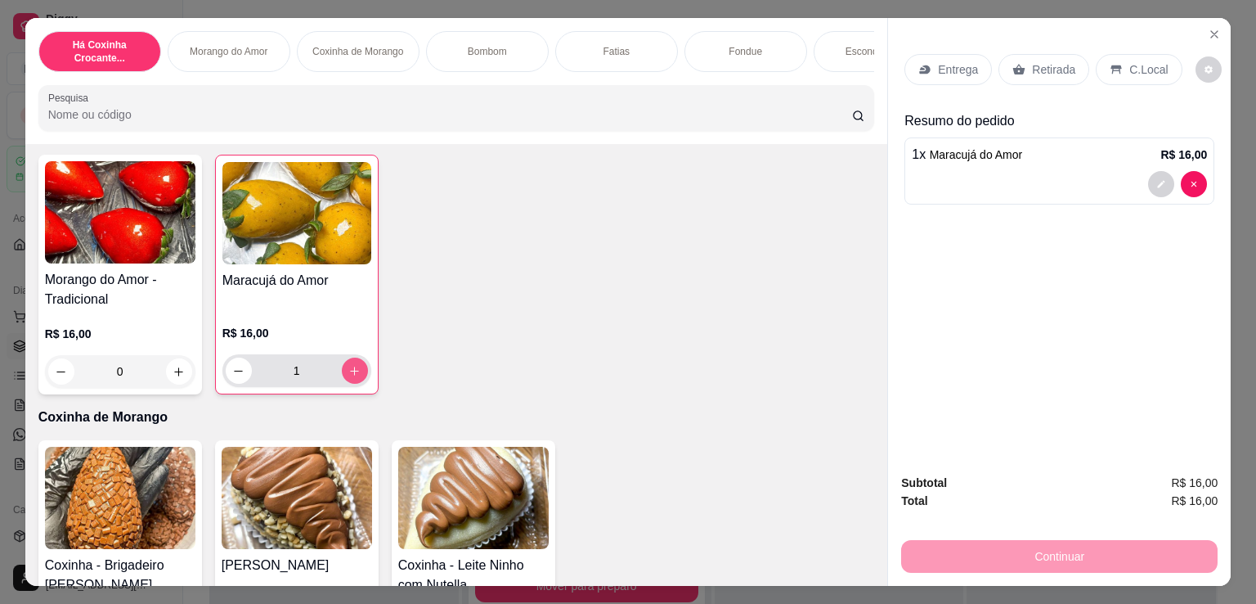
click at [352, 377] on icon "increase-product-quantity" at bounding box center [354, 371] width 12 height 12
click at [1062, 70] on p "Retirada" at bounding box center [1053, 69] width 43 height 16
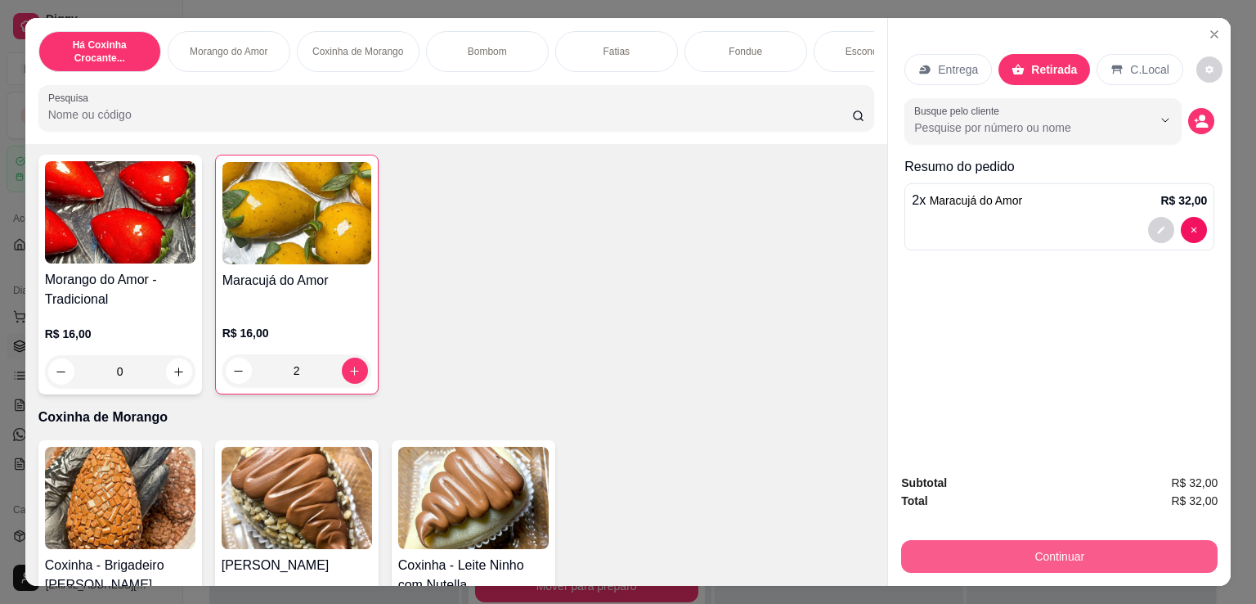
click at [1093, 546] on button "Continuar" at bounding box center [1059, 556] width 317 height 33
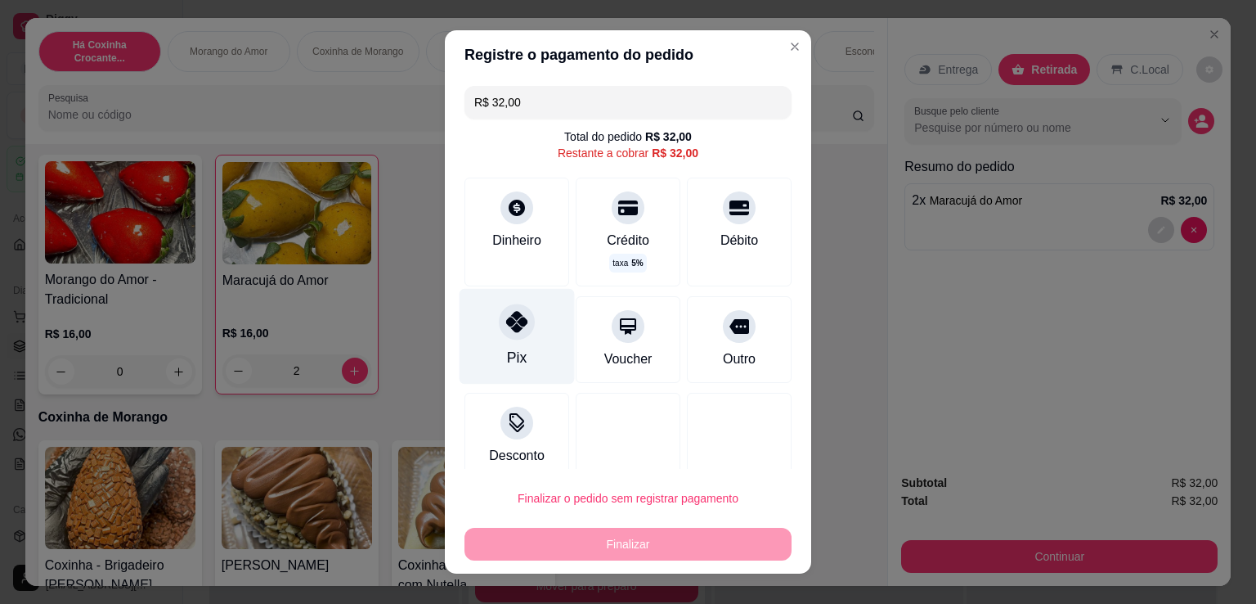
click at [517, 338] on div "Pix" at bounding box center [517, 337] width 115 height 96
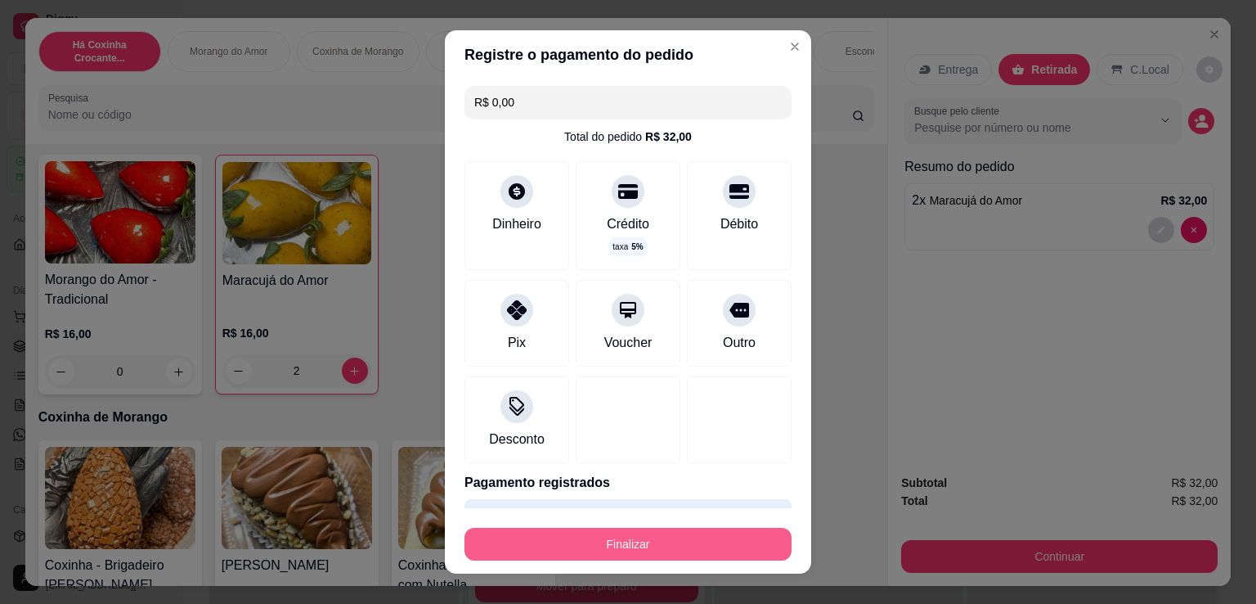
click at [654, 547] on button "Finalizar" at bounding box center [628, 544] width 327 height 33
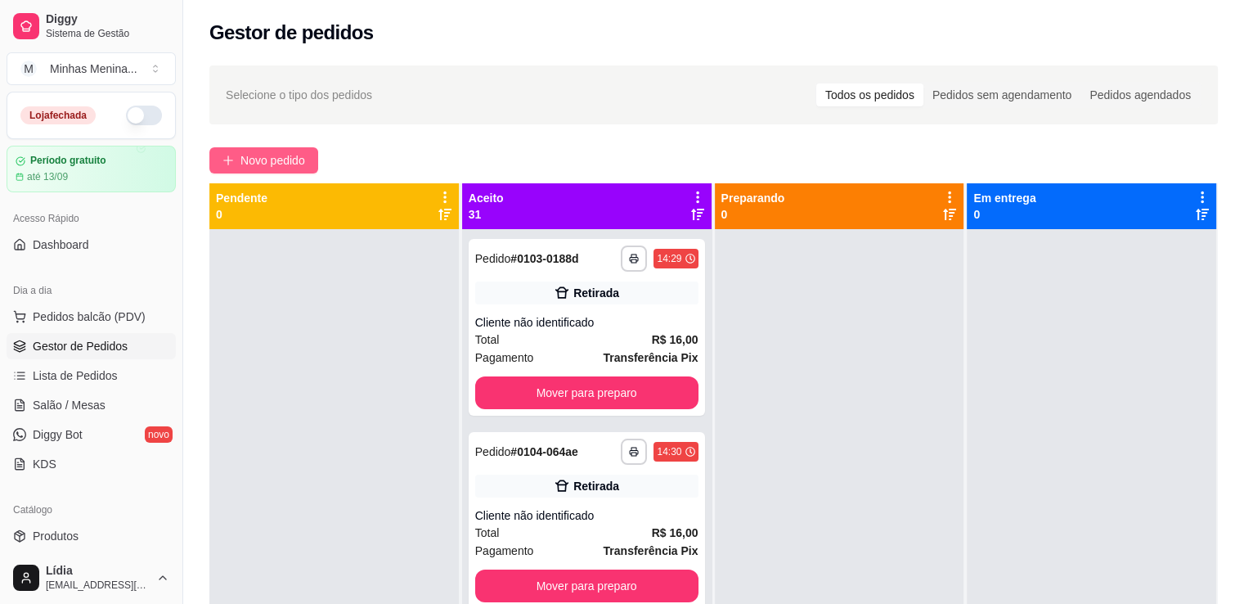
click at [267, 169] on button "Novo pedido" at bounding box center [263, 160] width 109 height 26
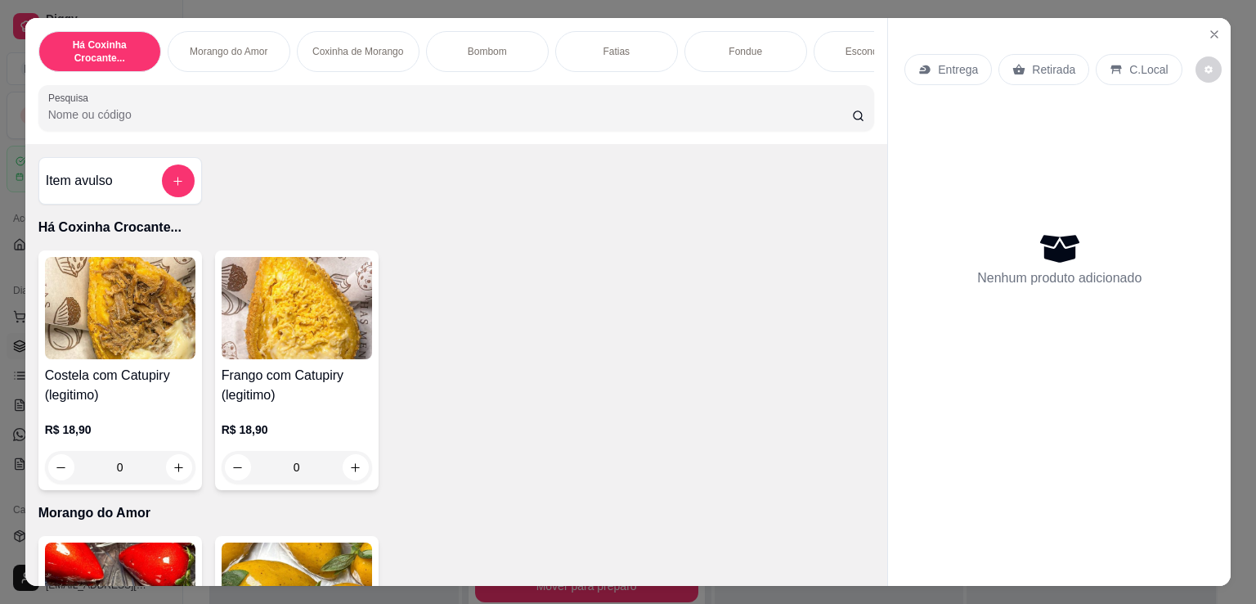
scroll to position [381, 0]
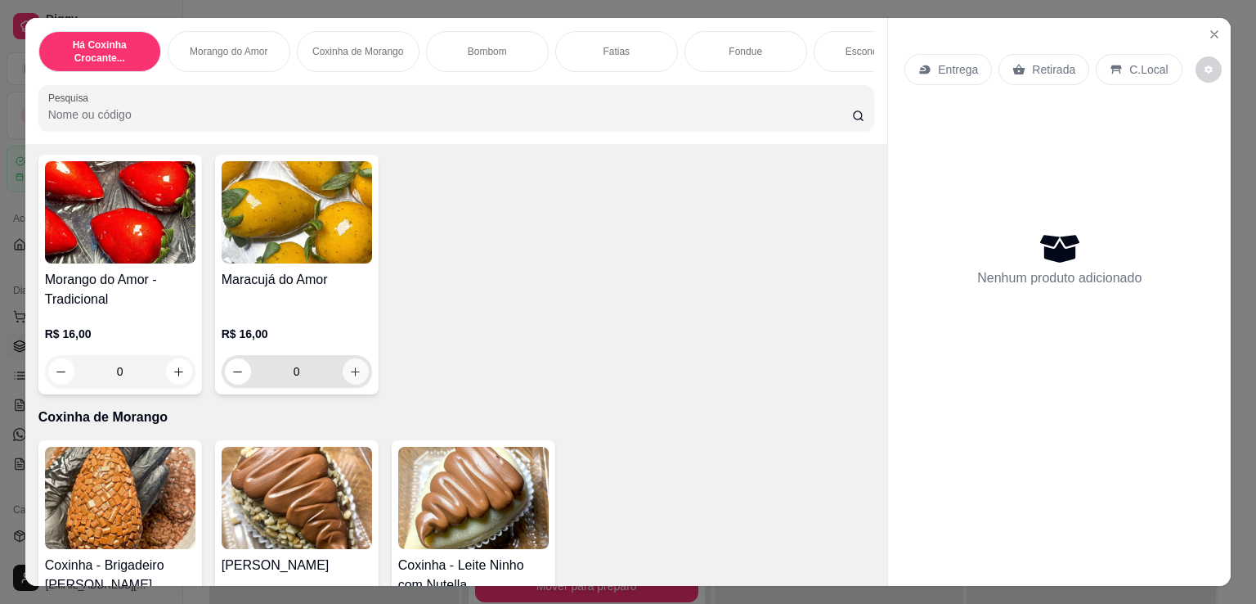
click at [347, 384] on button "increase-product-quantity" at bounding box center [356, 371] width 26 height 26
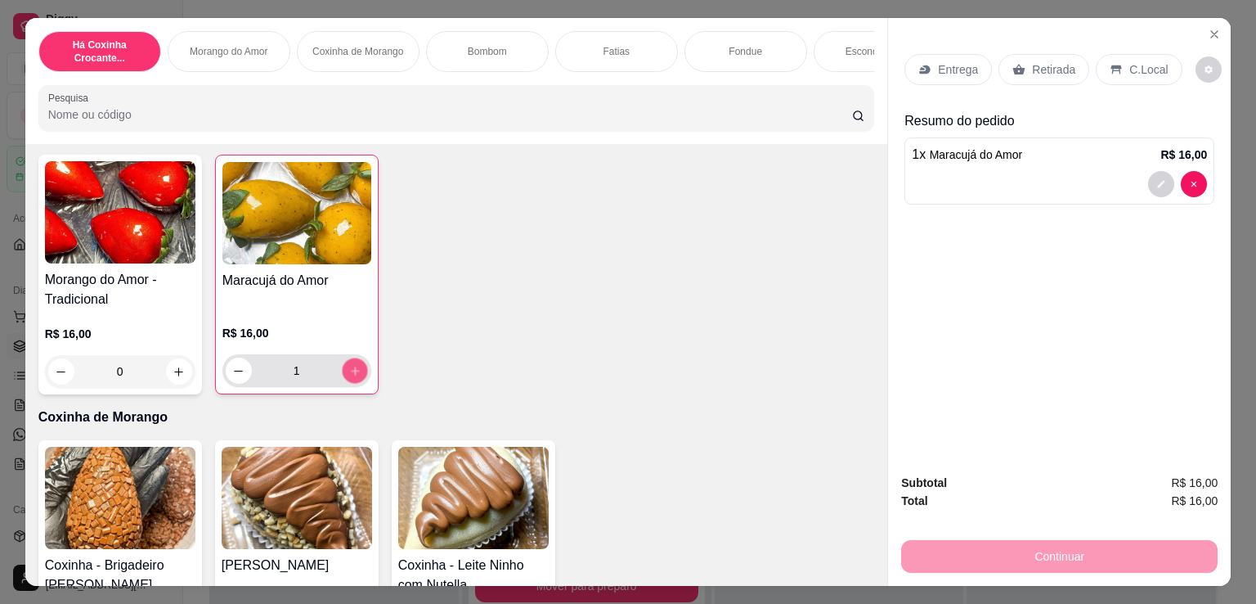
click at [347, 384] on button "increase-product-quantity" at bounding box center [354, 370] width 25 height 25
click at [1032, 68] on p "Retirada" at bounding box center [1053, 69] width 43 height 16
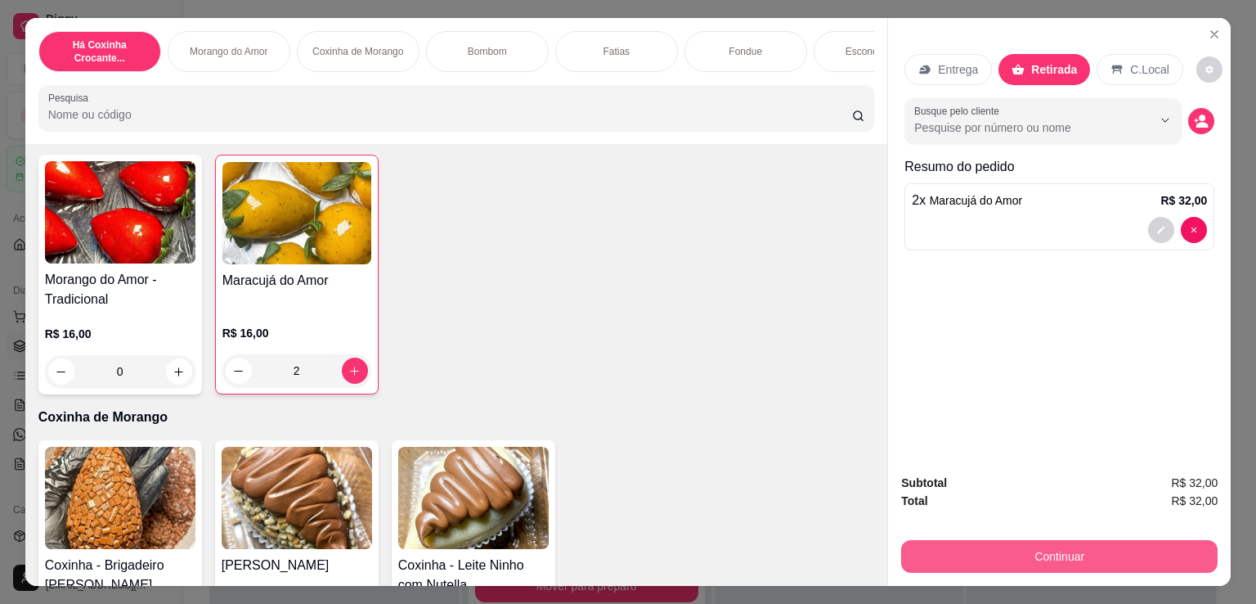
click at [1047, 550] on button "Continuar" at bounding box center [1059, 556] width 317 height 33
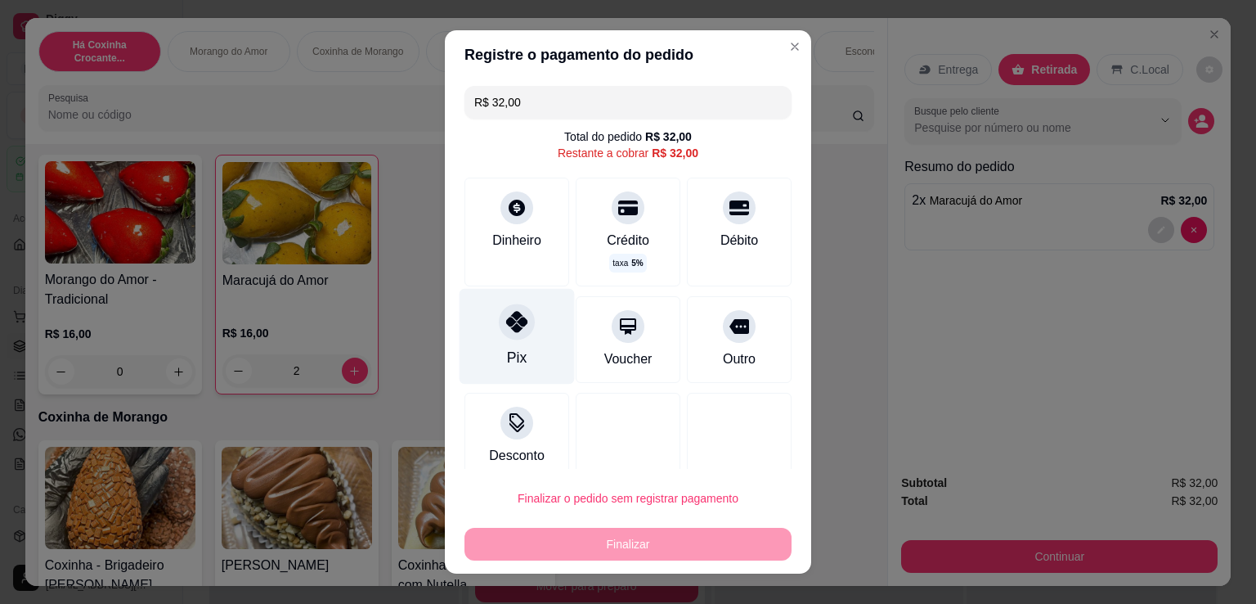
click at [514, 368] on div "Pix" at bounding box center [517, 337] width 115 height 96
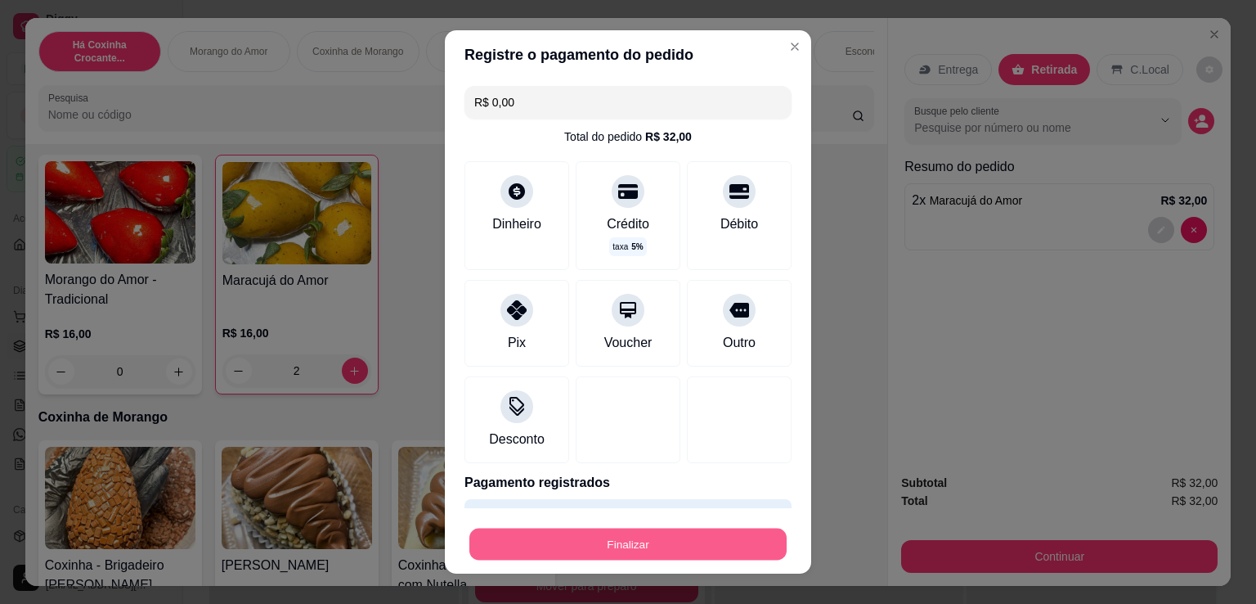
click at [685, 544] on button "Finalizar" at bounding box center [627, 544] width 317 height 32
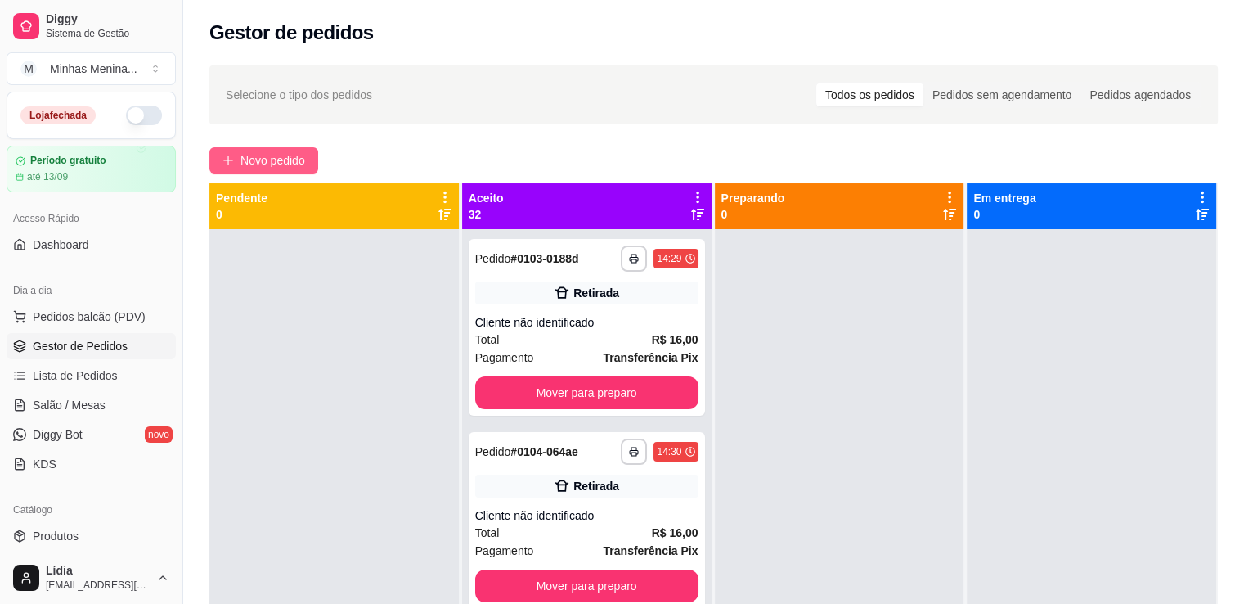
click at [228, 151] on button "Novo pedido" at bounding box center [263, 160] width 109 height 26
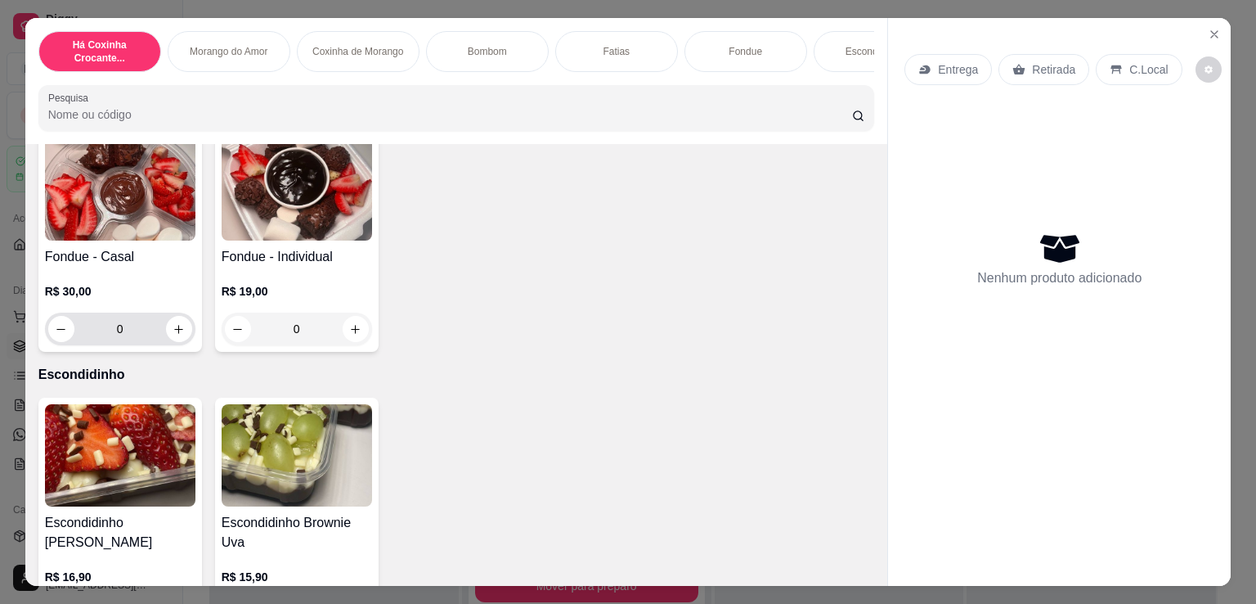
scroll to position [1145, 0]
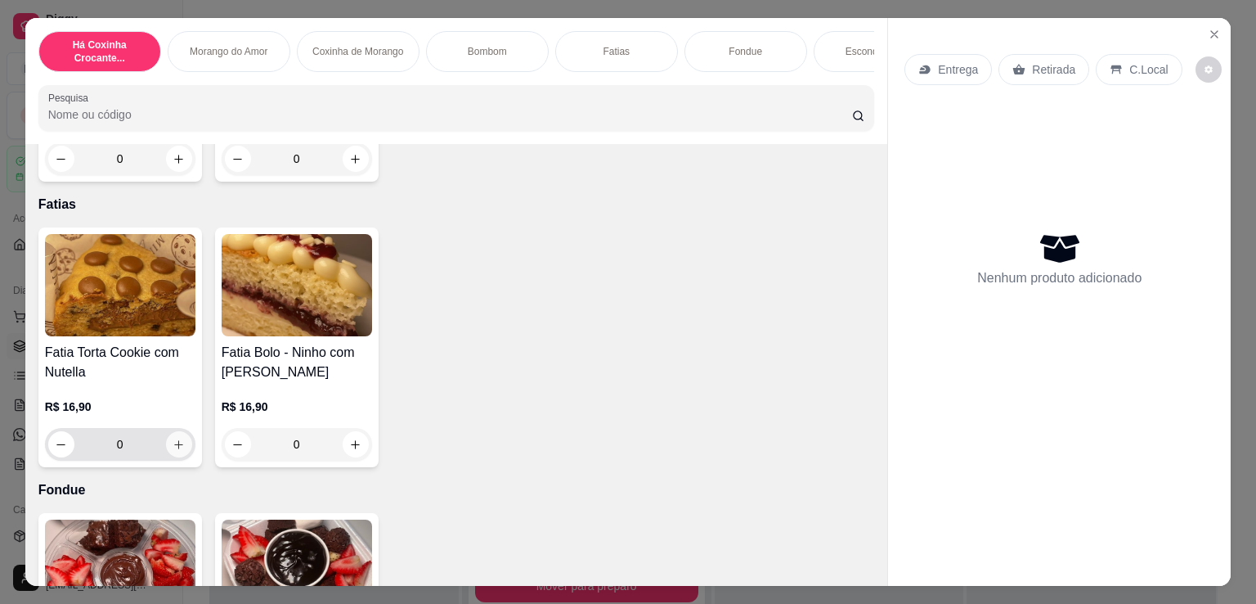
click at [177, 467] on div "Fatia Torta Cookie com Nutella R$ 16,90 0" at bounding box center [120, 347] width 164 height 240
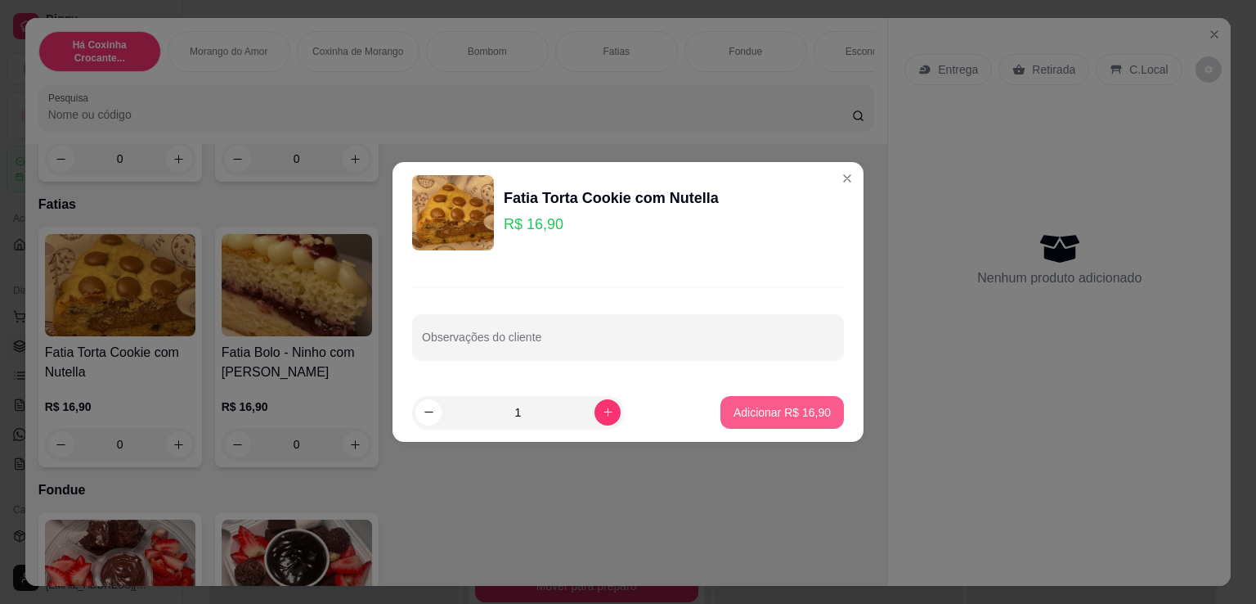
click at [788, 413] on p "Adicionar R$ 16,90" at bounding box center [782, 412] width 97 height 16
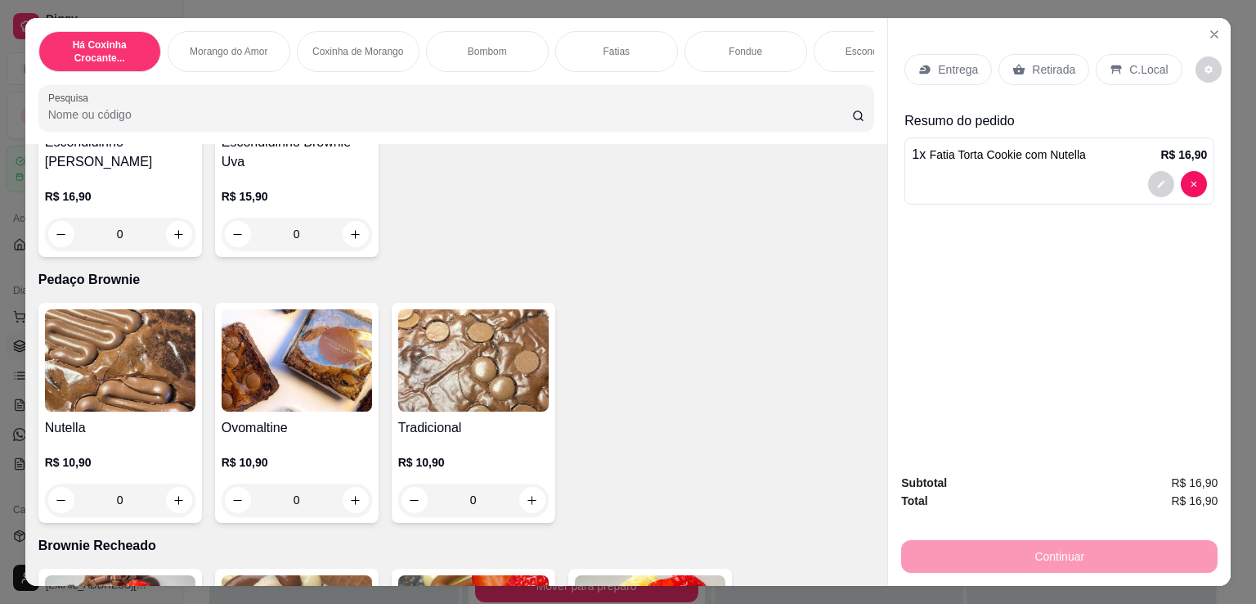
scroll to position [2290, 0]
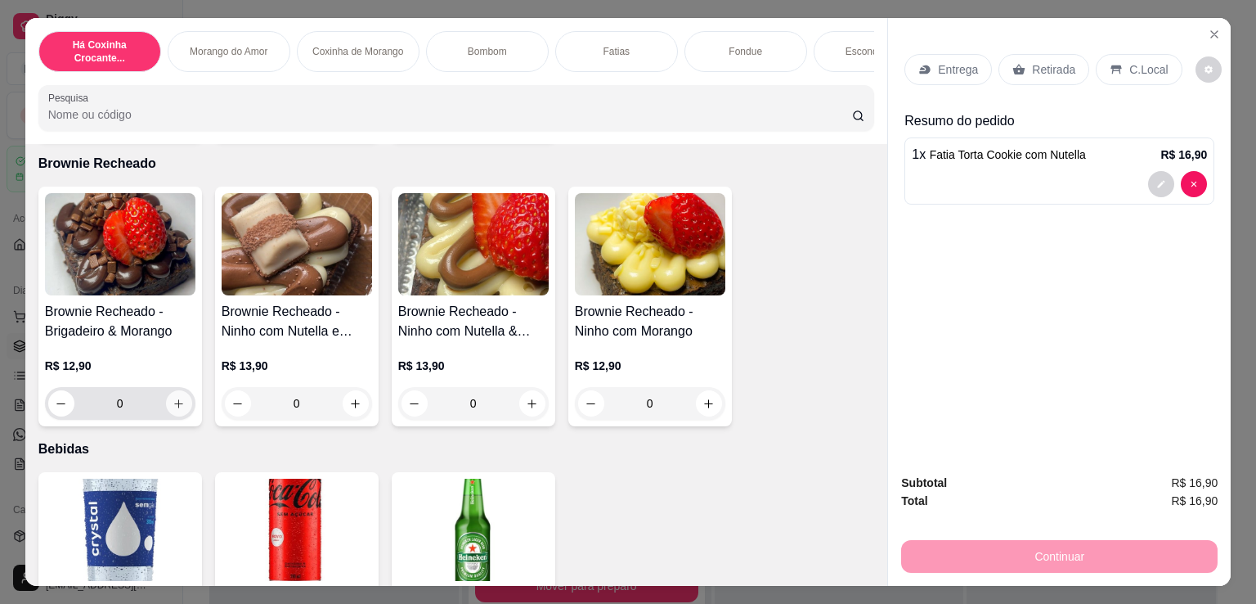
click at [173, 409] on icon "increase-product-quantity" at bounding box center [179, 403] width 12 height 12
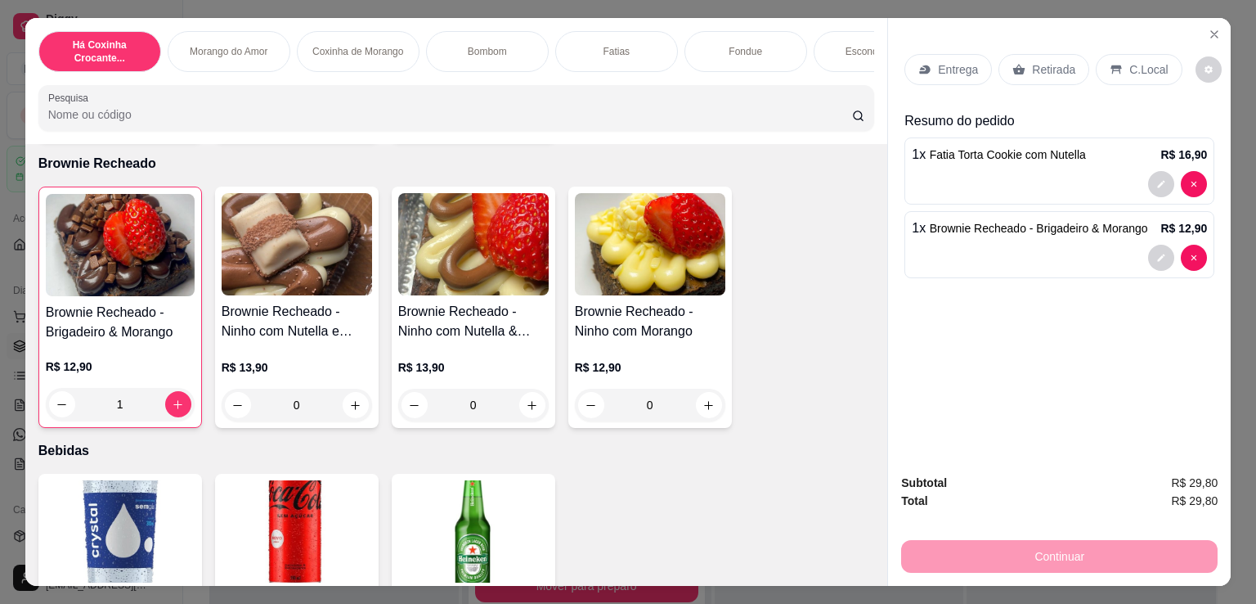
click at [1032, 70] on p "Retirada" at bounding box center [1053, 69] width 43 height 16
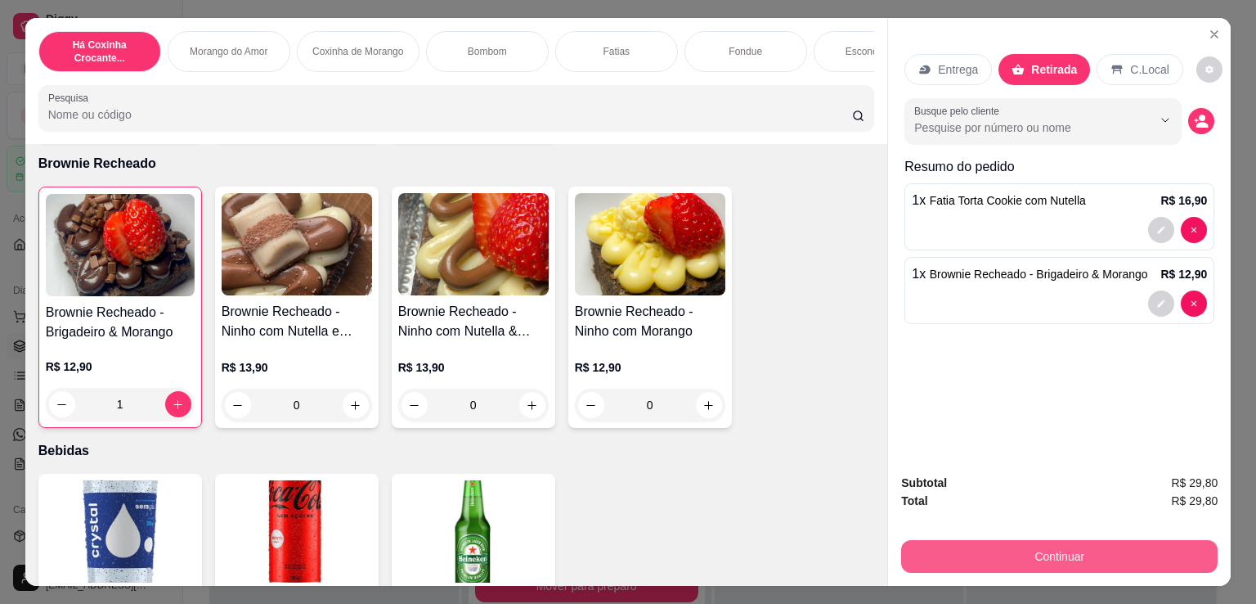
click at [1053, 550] on button "Continuar" at bounding box center [1059, 556] width 317 height 33
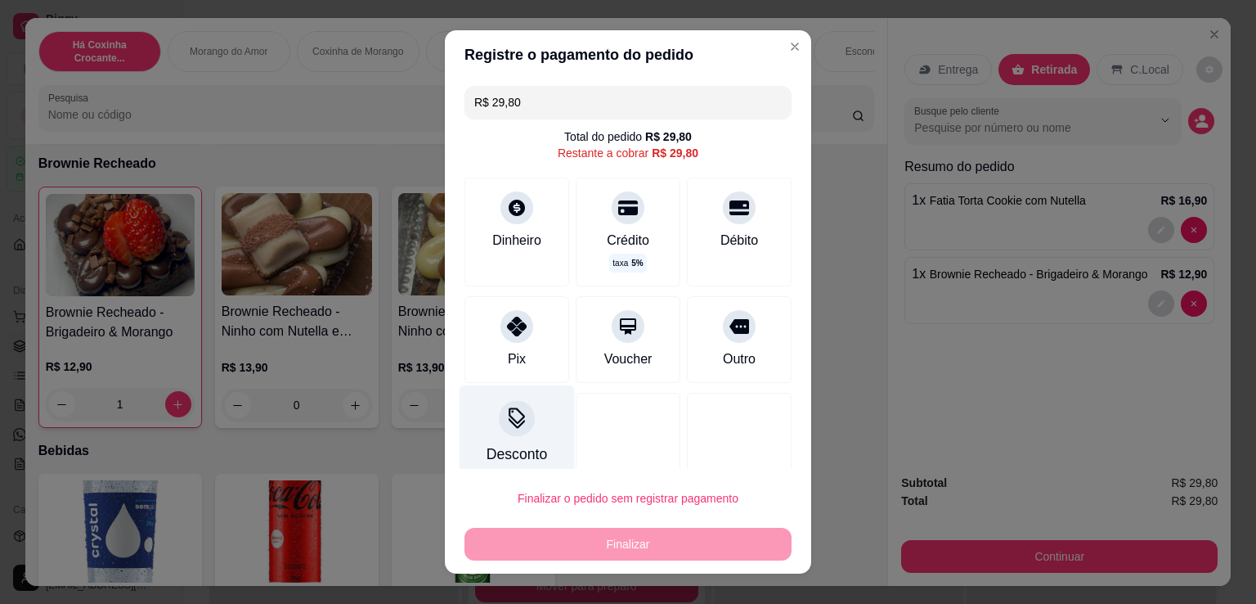
click at [516, 420] on icon at bounding box center [516, 417] width 21 height 21
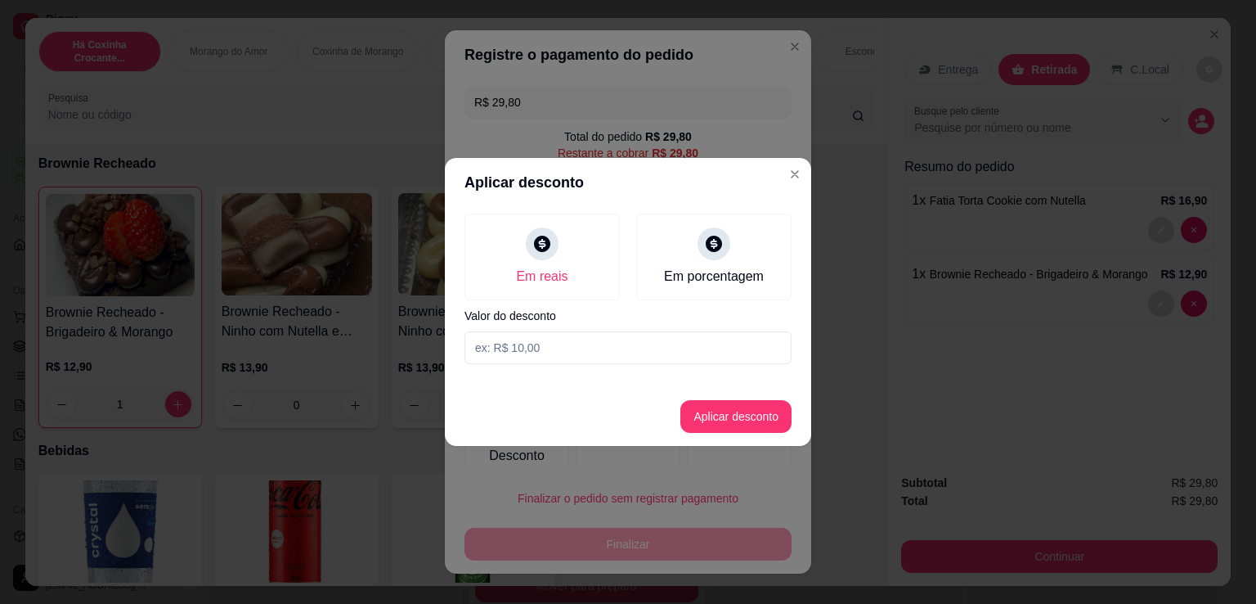
click at [595, 350] on input at bounding box center [628, 347] width 327 height 33
click at [716, 420] on button "Aplicar desconto" at bounding box center [736, 417] width 107 height 32
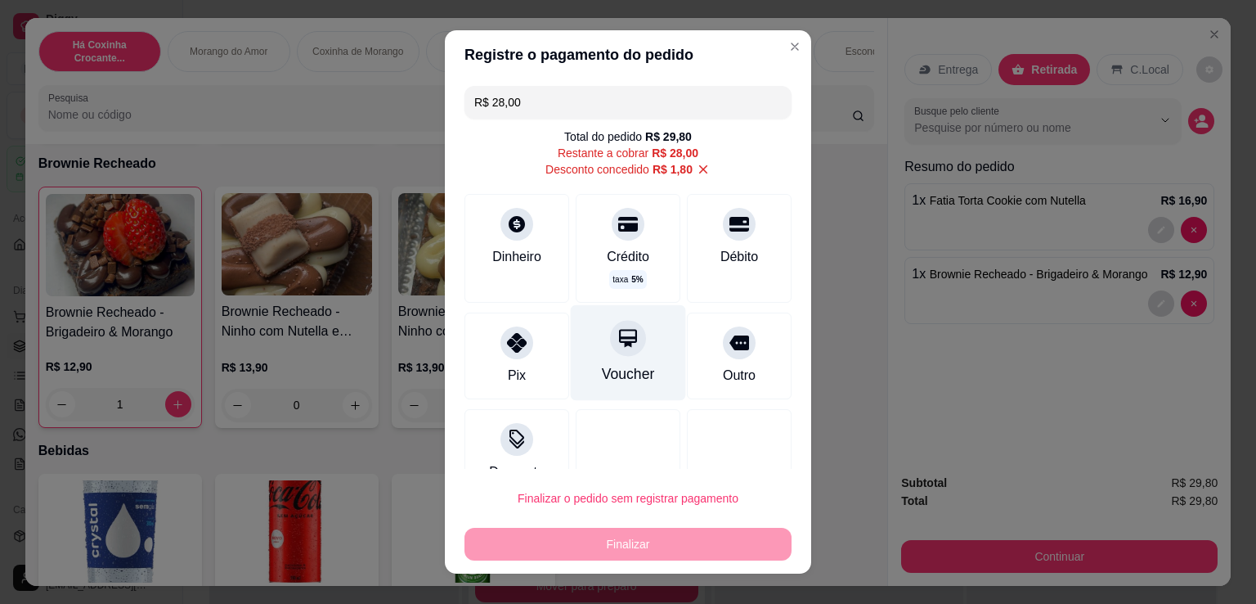
scroll to position [33, 0]
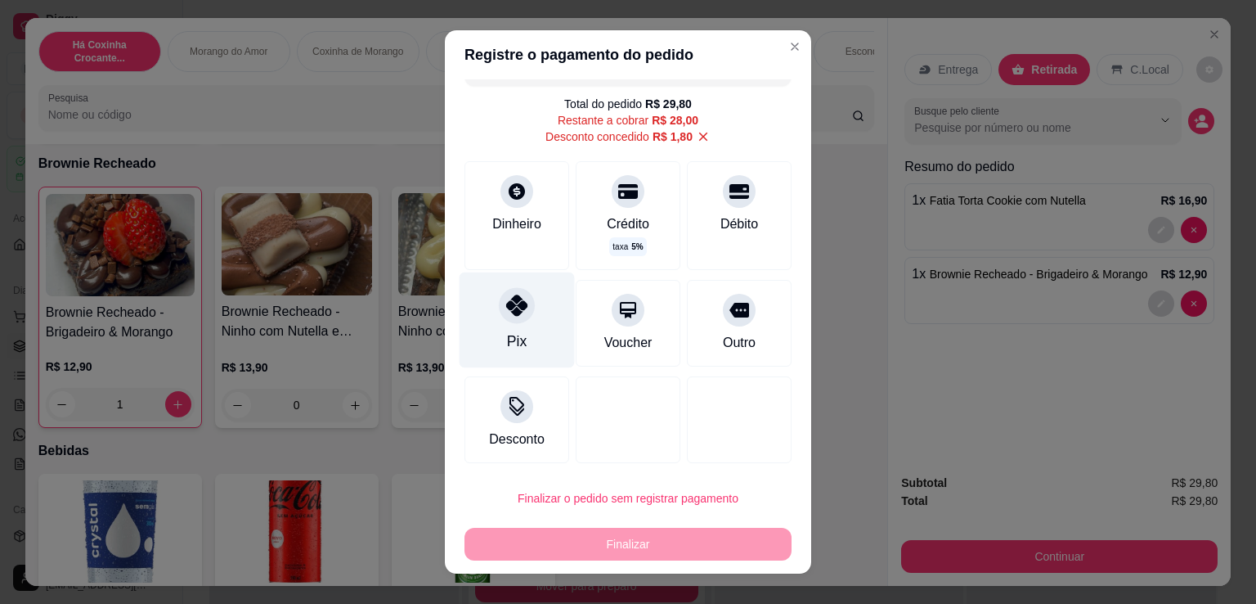
drag, startPoint x: 532, startPoint y: 338, endPoint x: 556, endPoint y: 339, distance: 24.6
click at [532, 338] on div "Pix" at bounding box center [517, 320] width 115 height 96
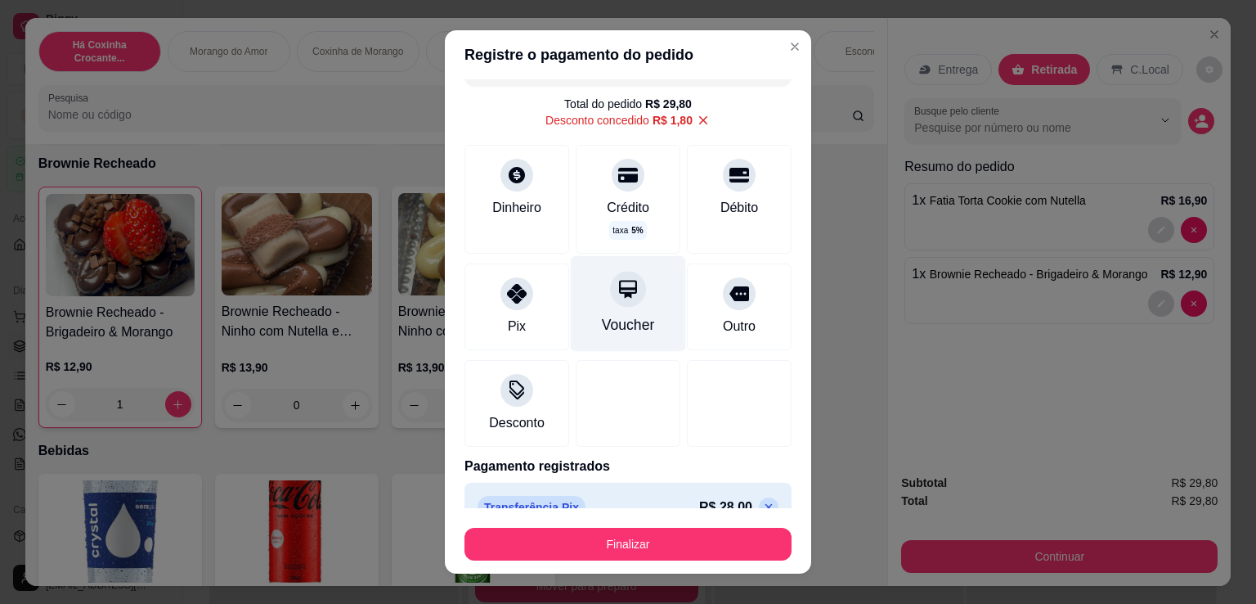
scroll to position [62, 0]
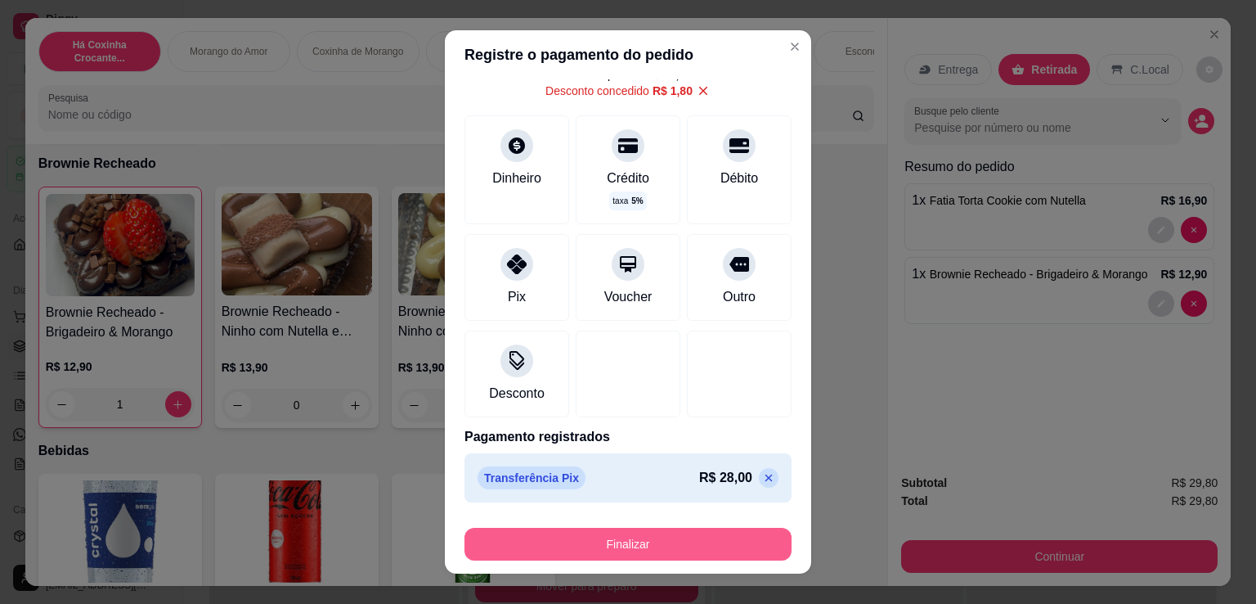
click at [659, 541] on button "Finalizar" at bounding box center [628, 544] width 327 height 33
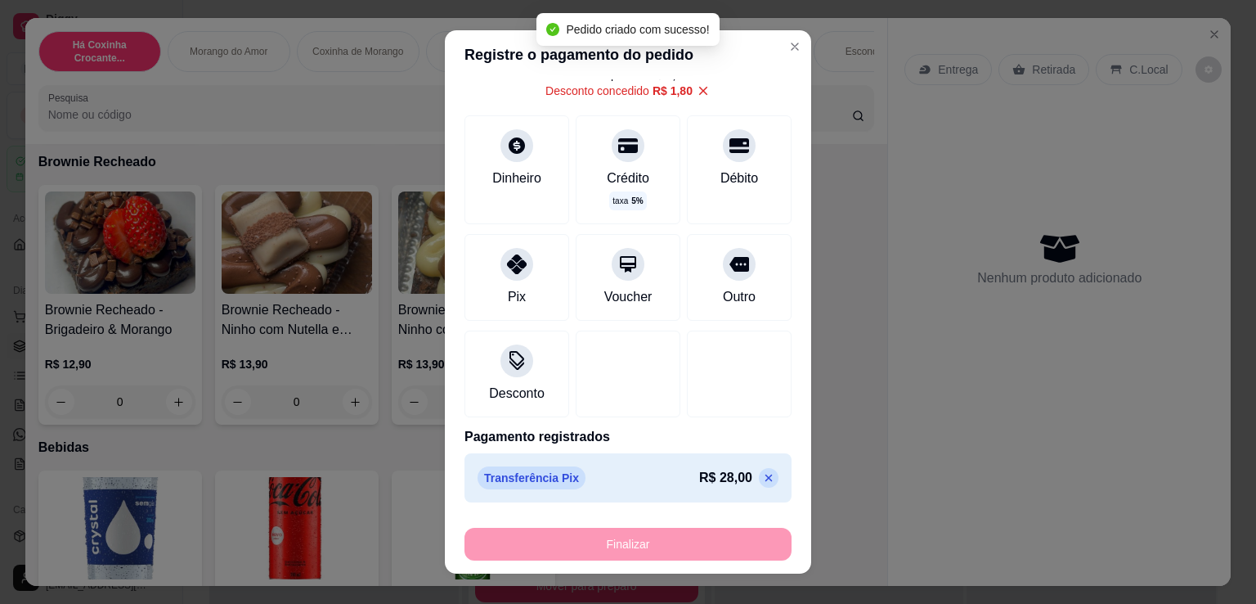
scroll to position [2288, 0]
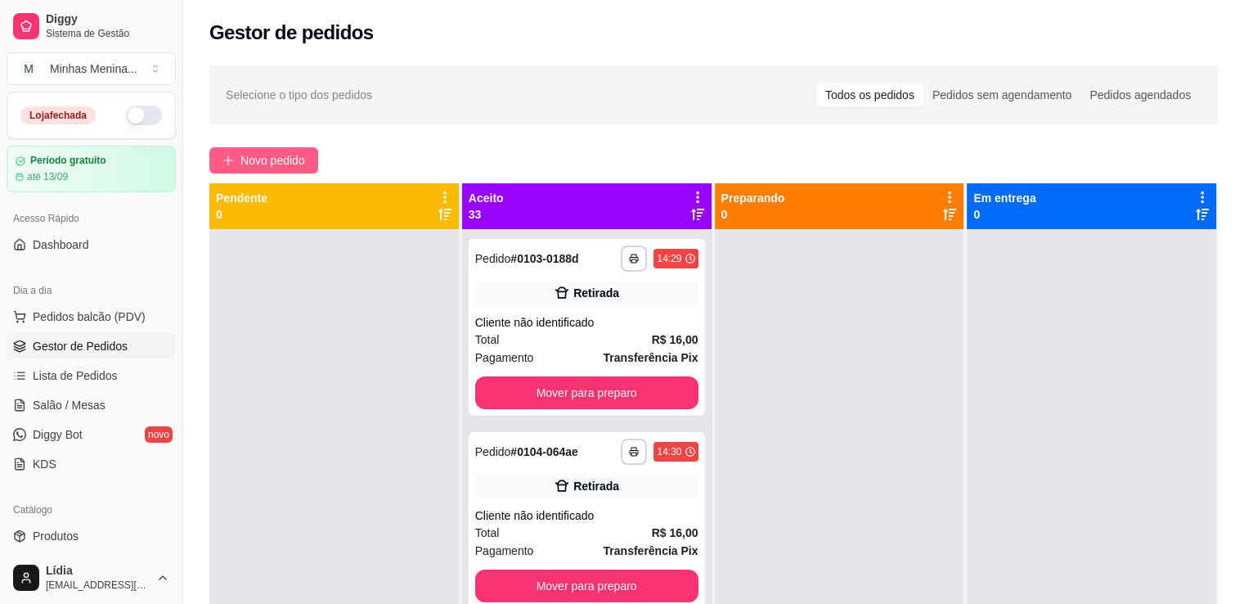
click at [222, 168] on button "Novo pedido" at bounding box center [263, 160] width 109 height 26
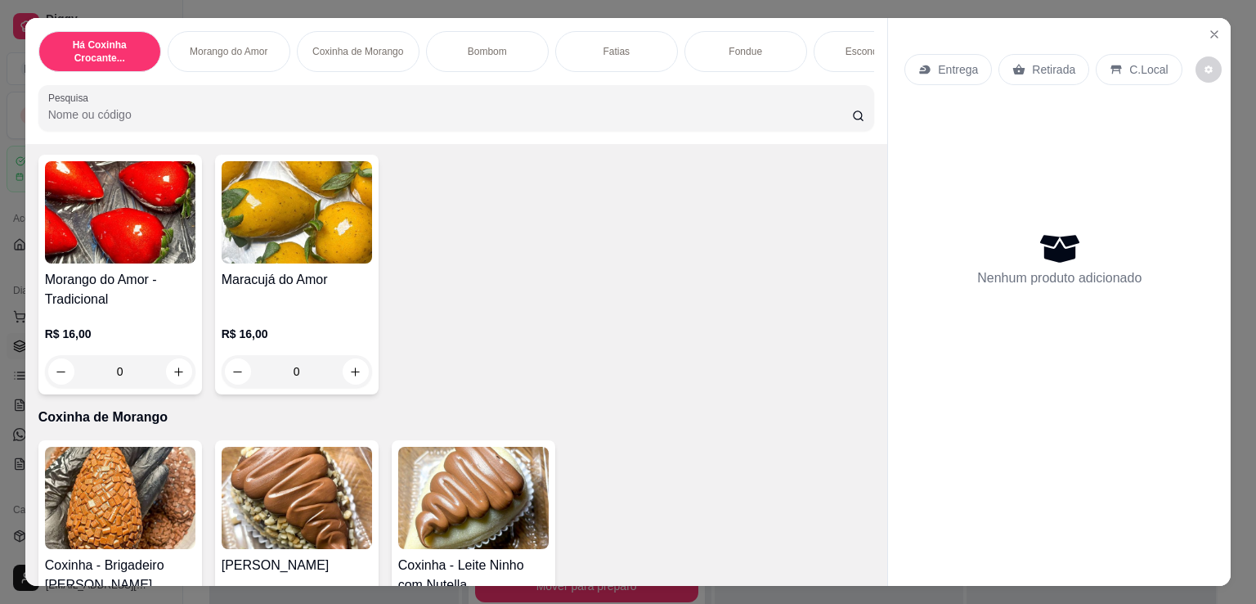
scroll to position [763, 0]
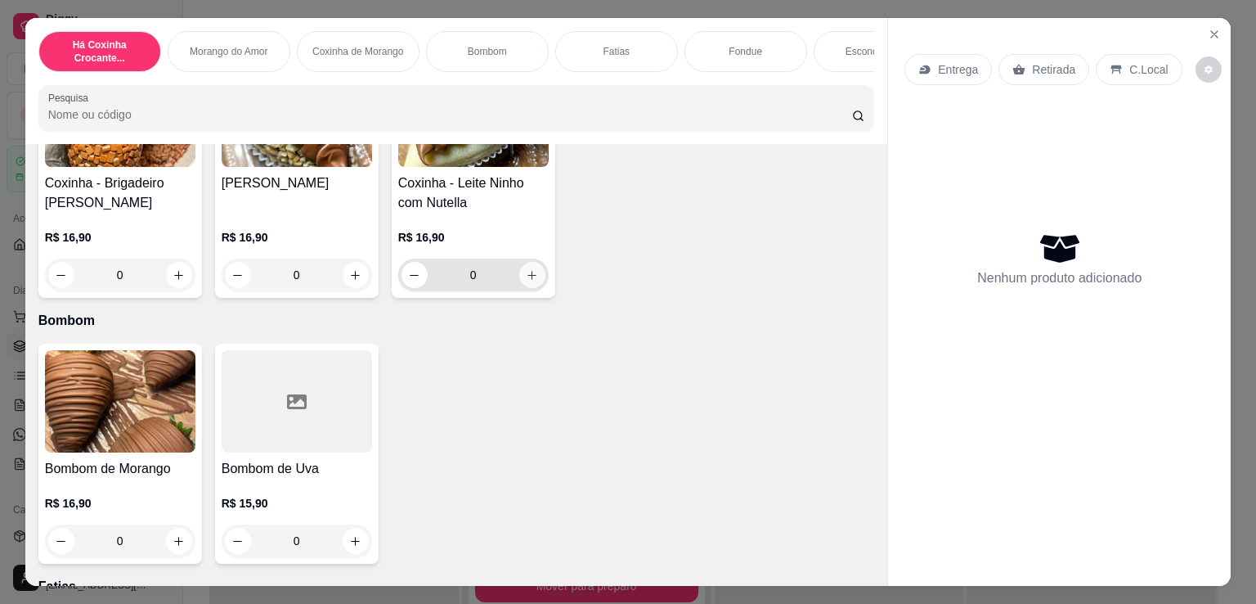
click at [529, 288] on button "increase-product-quantity" at bounding box center [532, 275] width 26 height 26
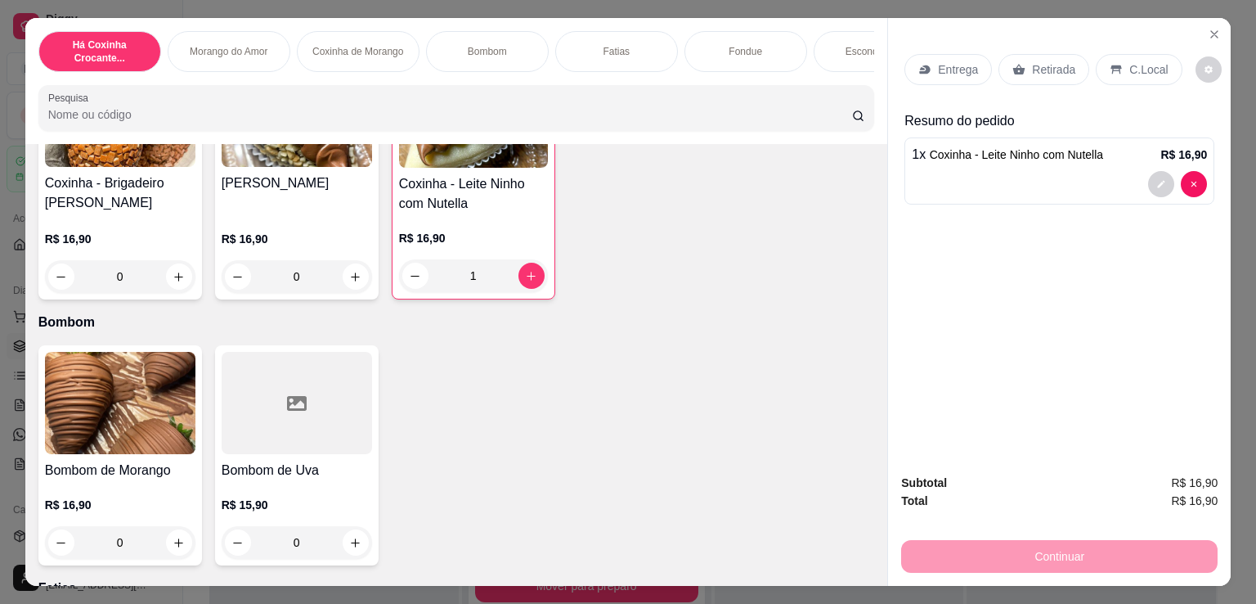
click at [1045, 61] on p "Retirada" at bounding box center [1053, 69] width 43 height 16
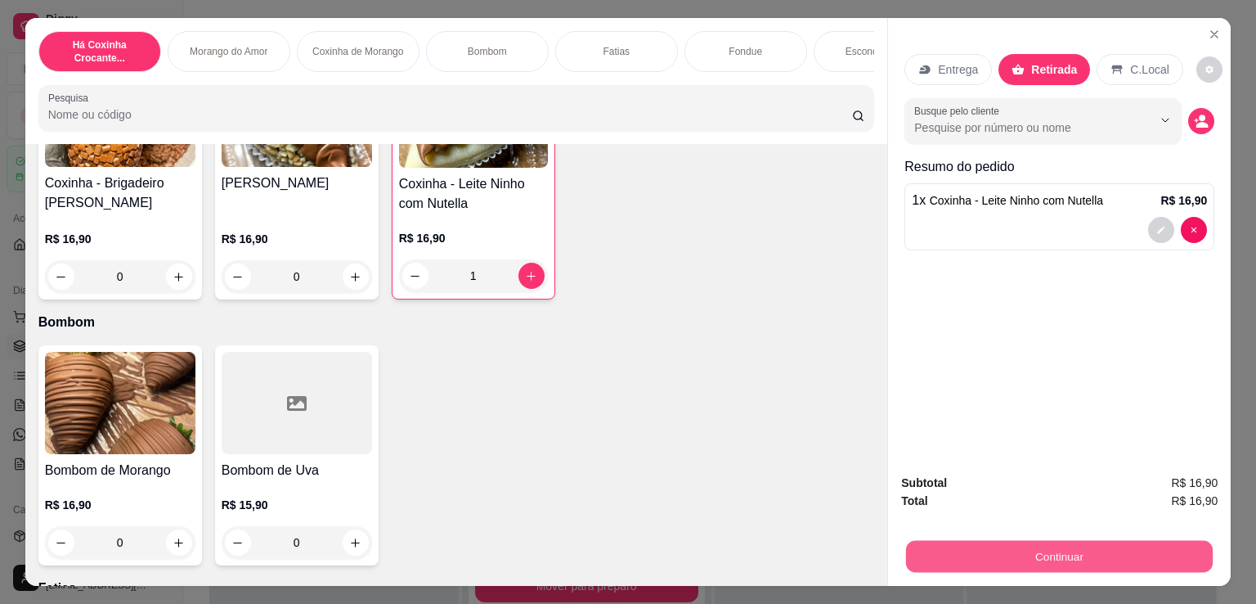
click at [1040, 548] on button "Continuar" at bounding box center [1059, 556] width 307 height 32
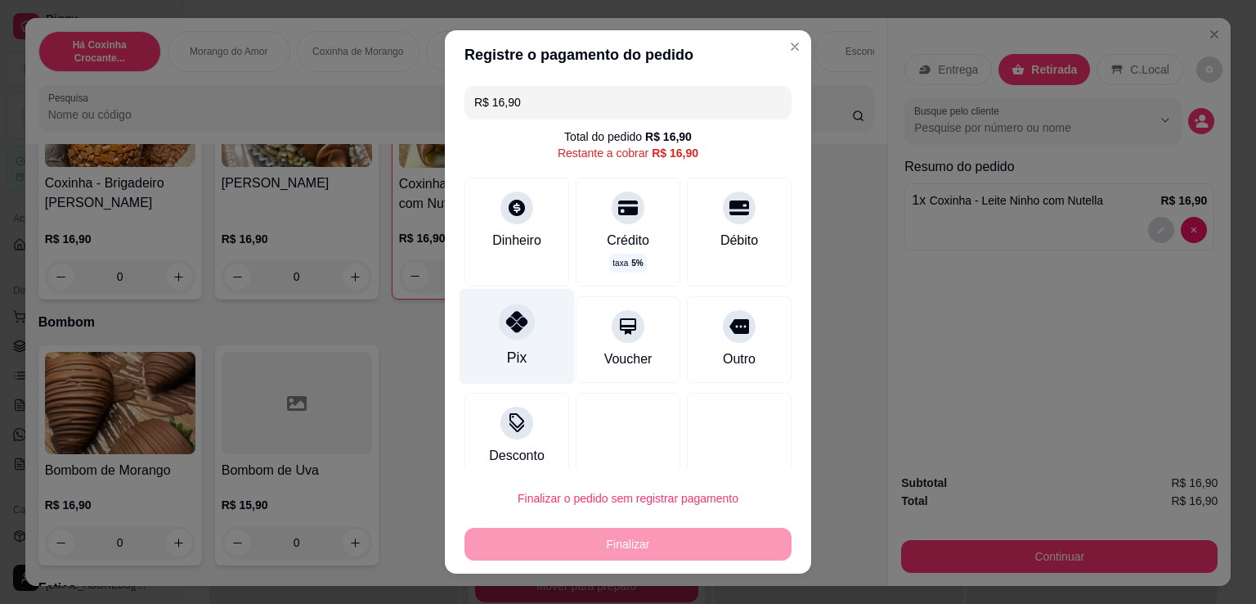
click at [528, 323] on div "Pix" at bounding box center [517, 337] width 115 height 96
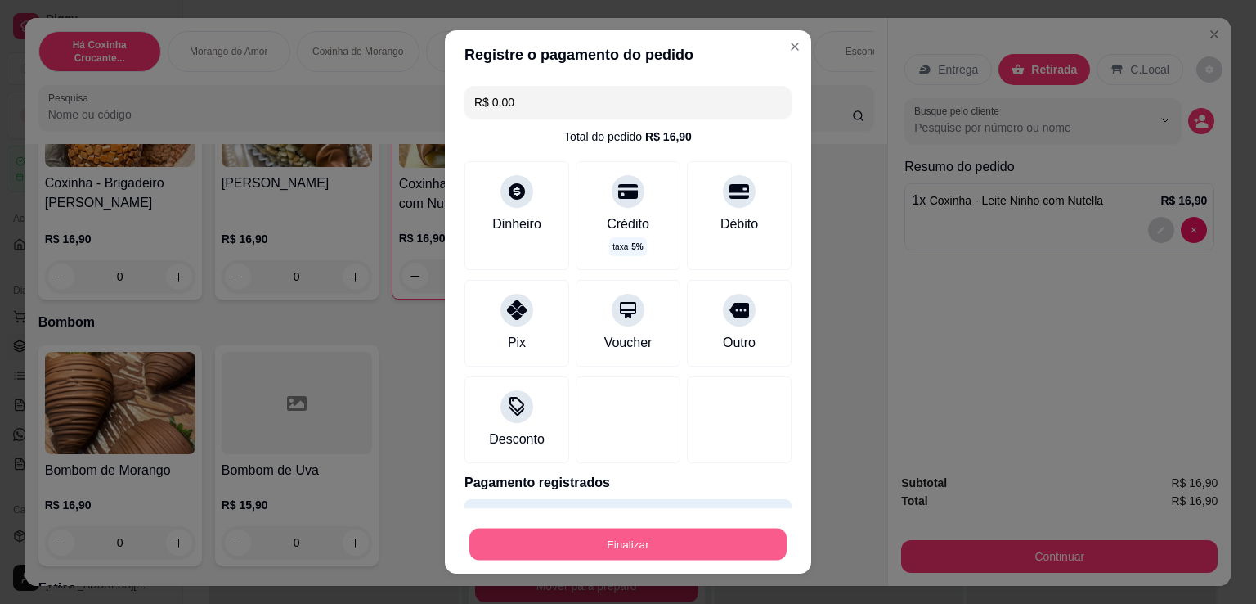
click at [643, 549] on button "Finalizar" at bounding box center [627, 544] width 317 height 32
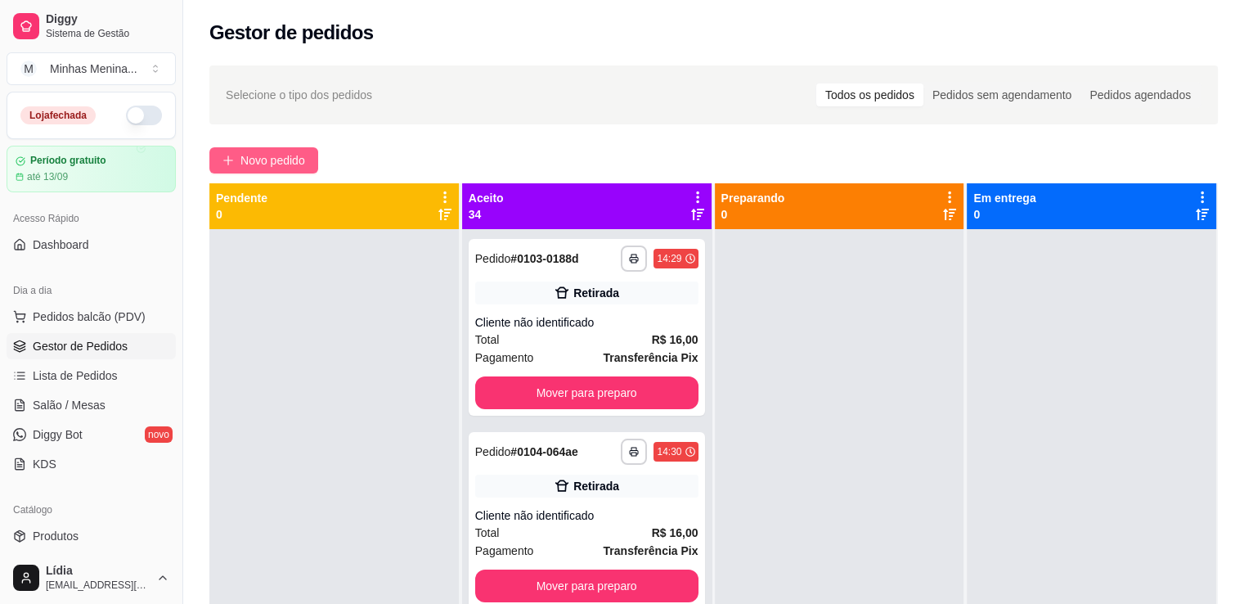
click at [275, 156] on span "Novo pedido" at bounding box center [272, 160] width 65 height 18
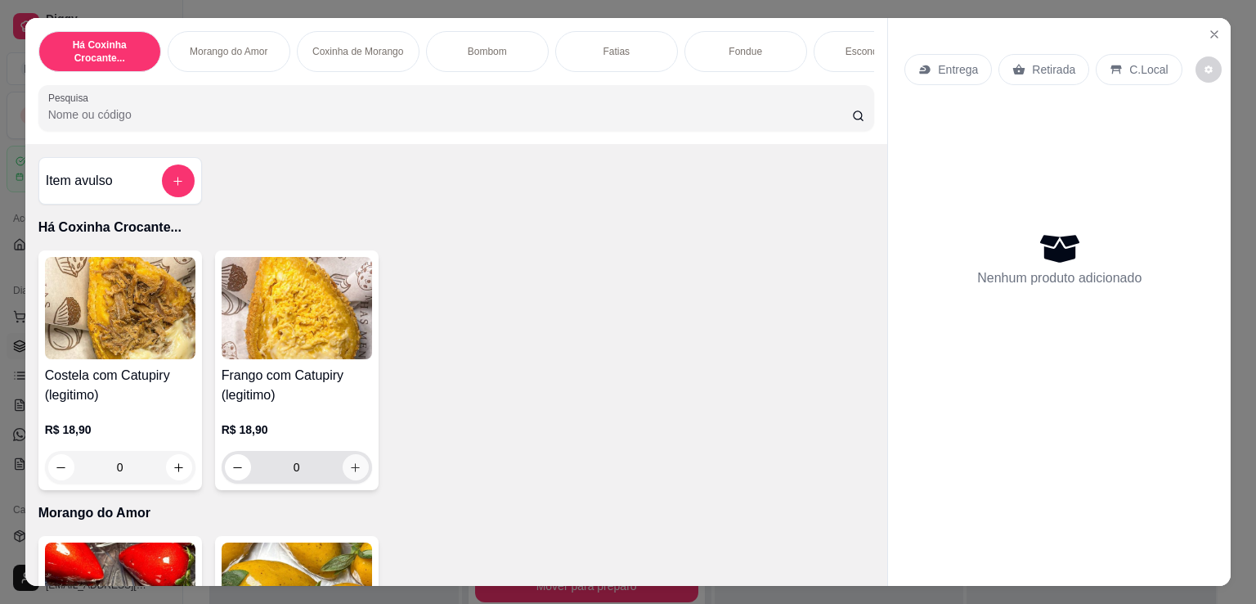
click at [351, 469] on icon "increase-product-quantity" at bounding box center [355, 467] width 12 height 12
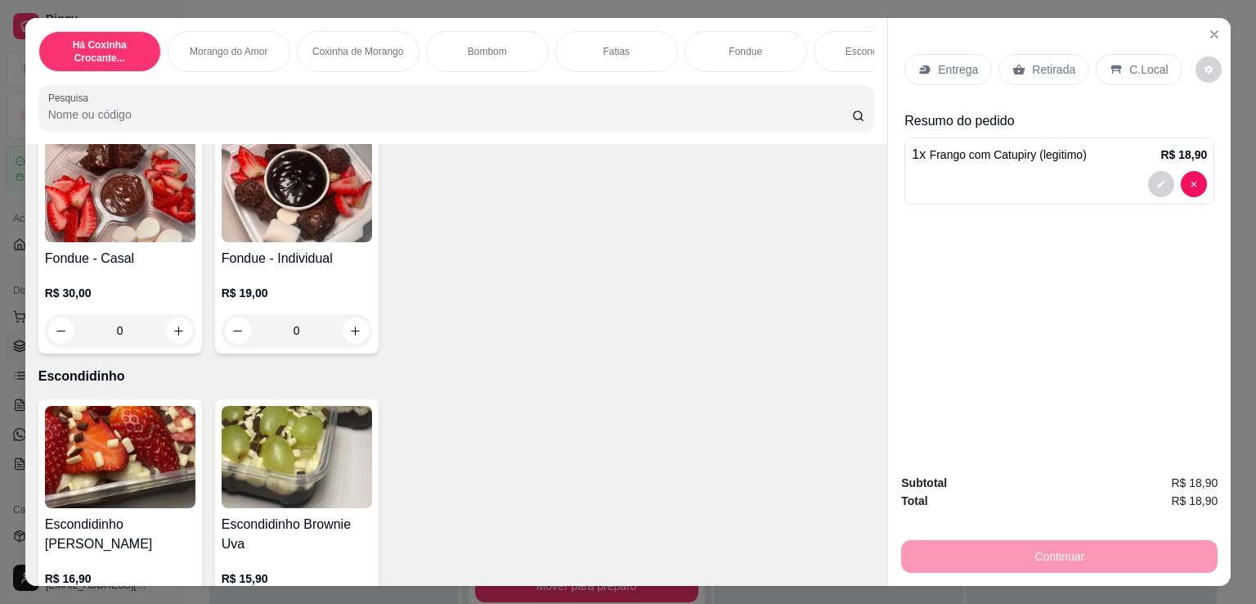
scroll to position [2290, 0]
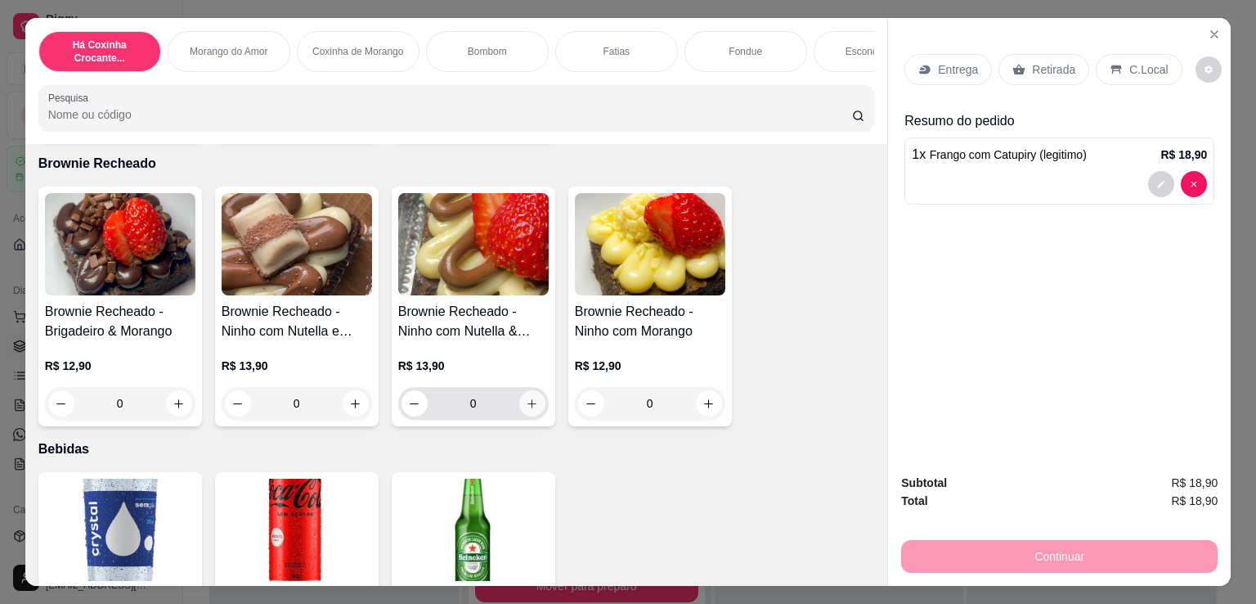
click at [530, 410] on icon "increase-product-quantity" at bounding box center [532, 403] width 12 height 12
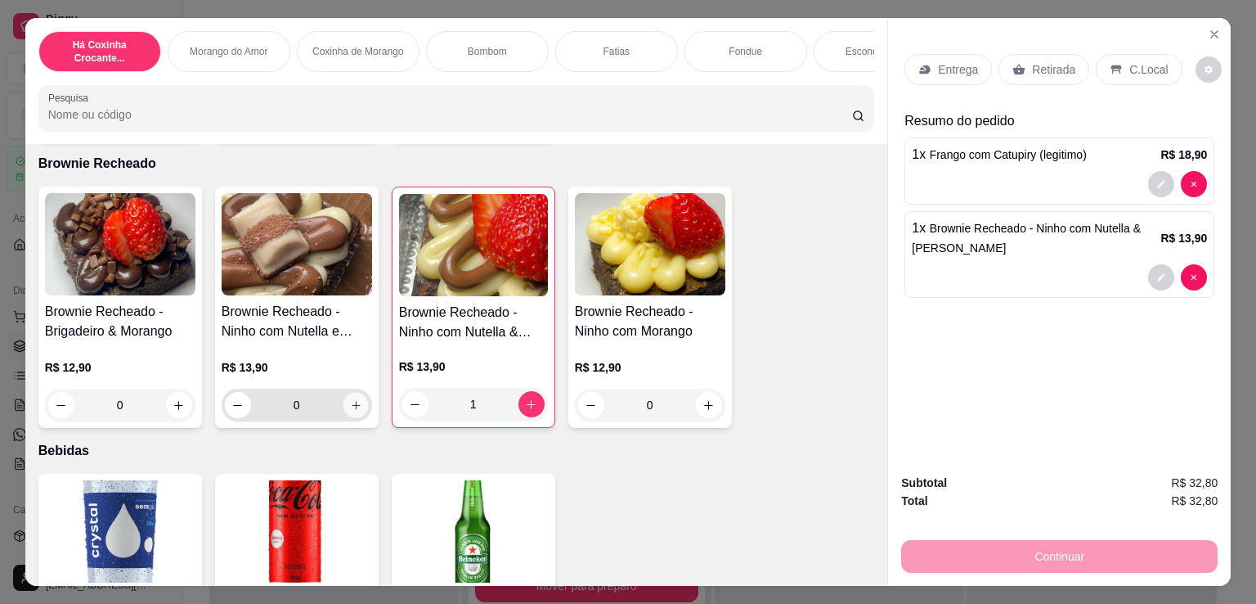
click at [353, 411] on icon "increase-product-quantity" at bounding box center [355, 405] width 12 height 12
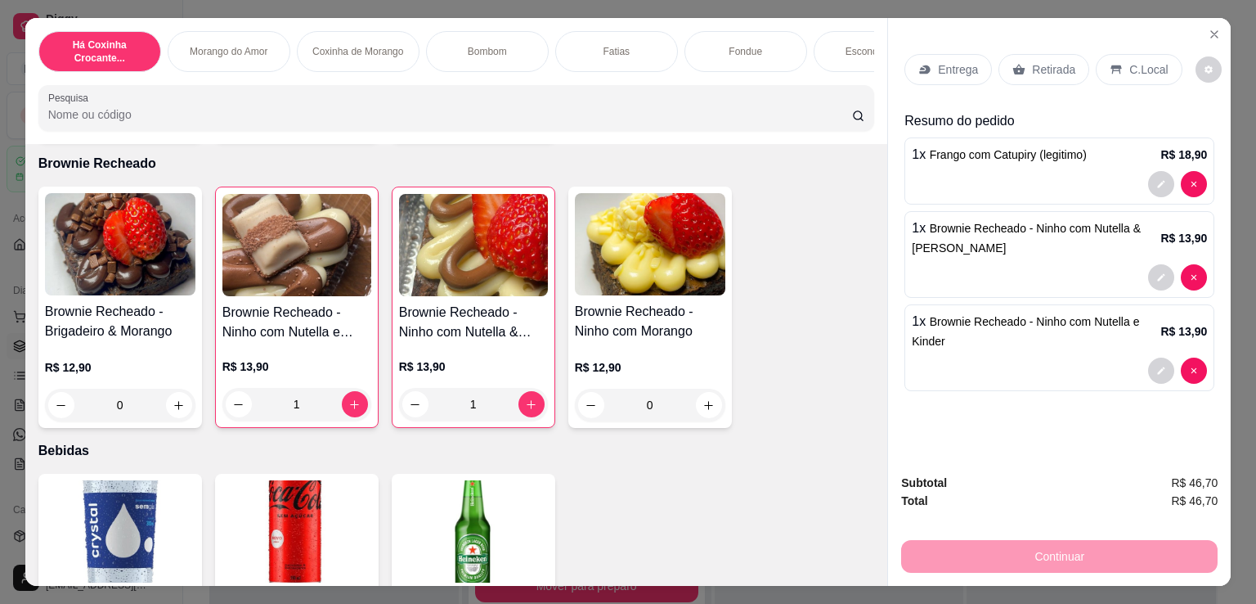
click at [1057, 82] on div "Entrega Retirada C.Local" at bounding box center [1060, 69] width 310 height 57
click at [1053, 67] on p "Retirada" at bounding box center [1053, 69] width 43 height 16
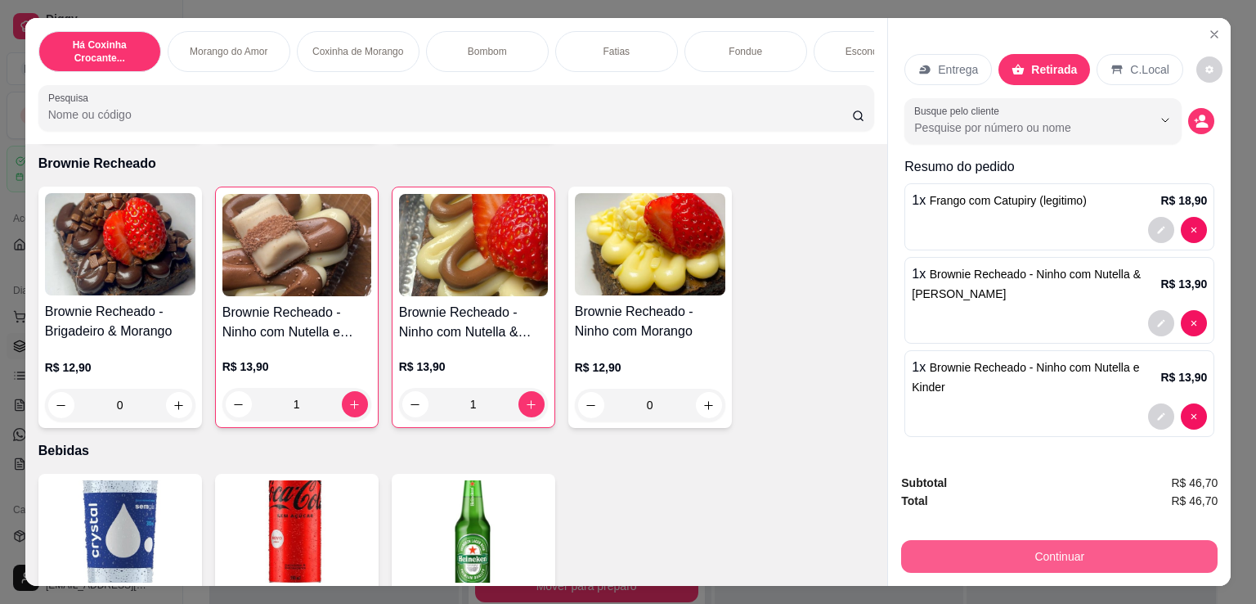
click at [1019, 552] on button "Continuar" at bounding box center [1059, 556] width 317 height 33
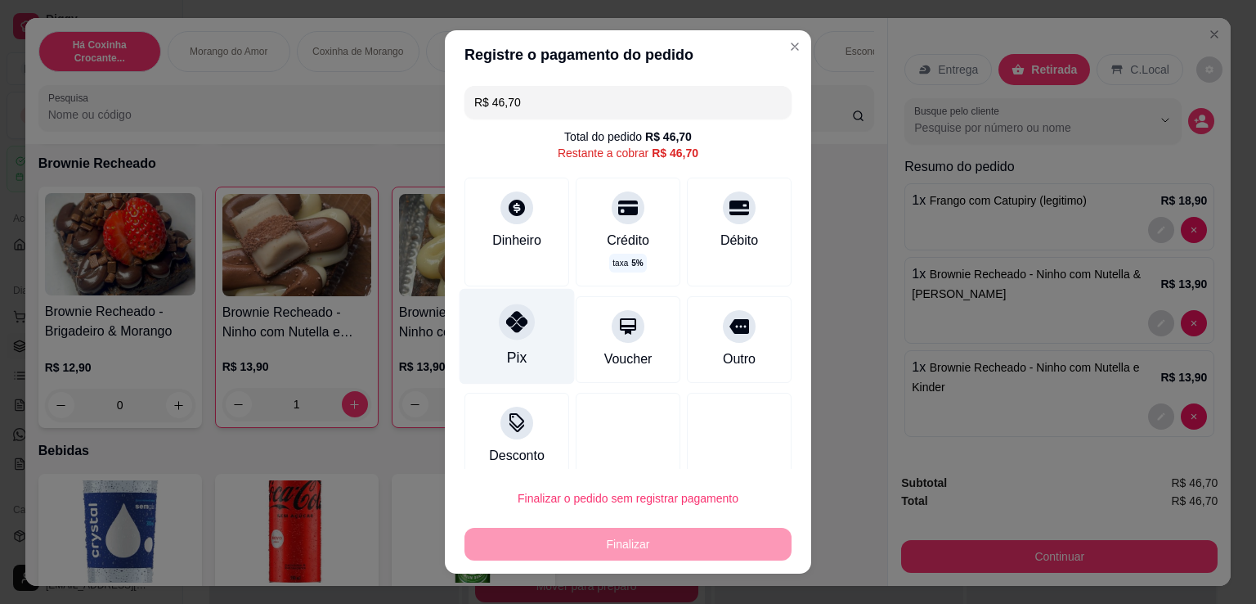
click at [512, 333] on div at bounding box center [517, 321] width 36 height 36
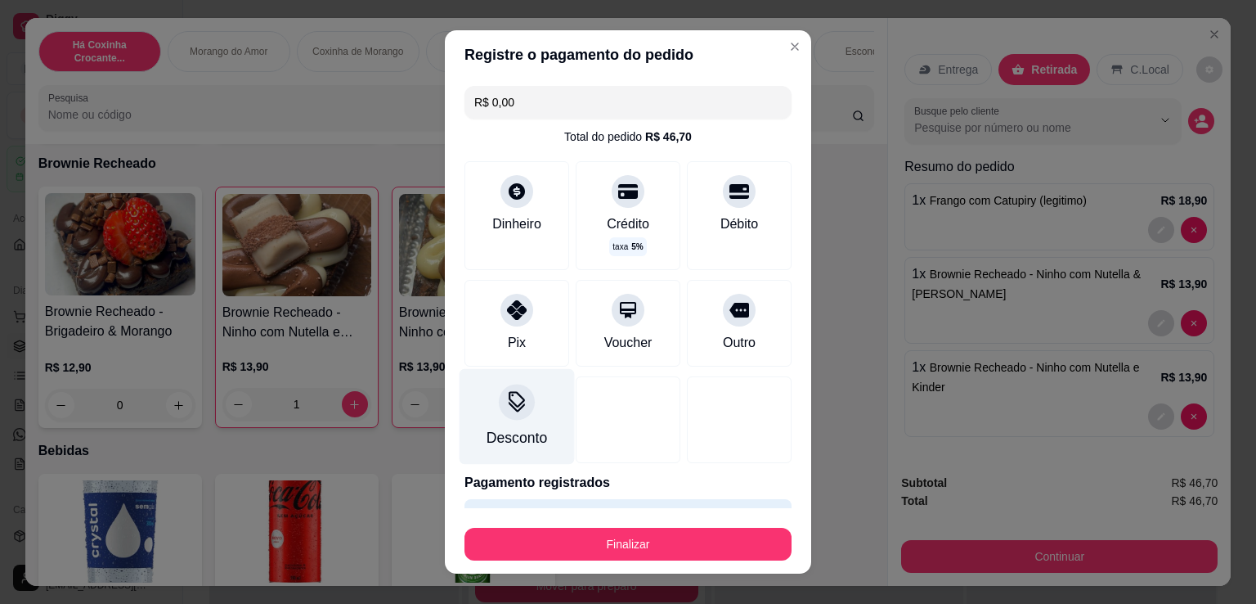
scroll to position [46, 0]
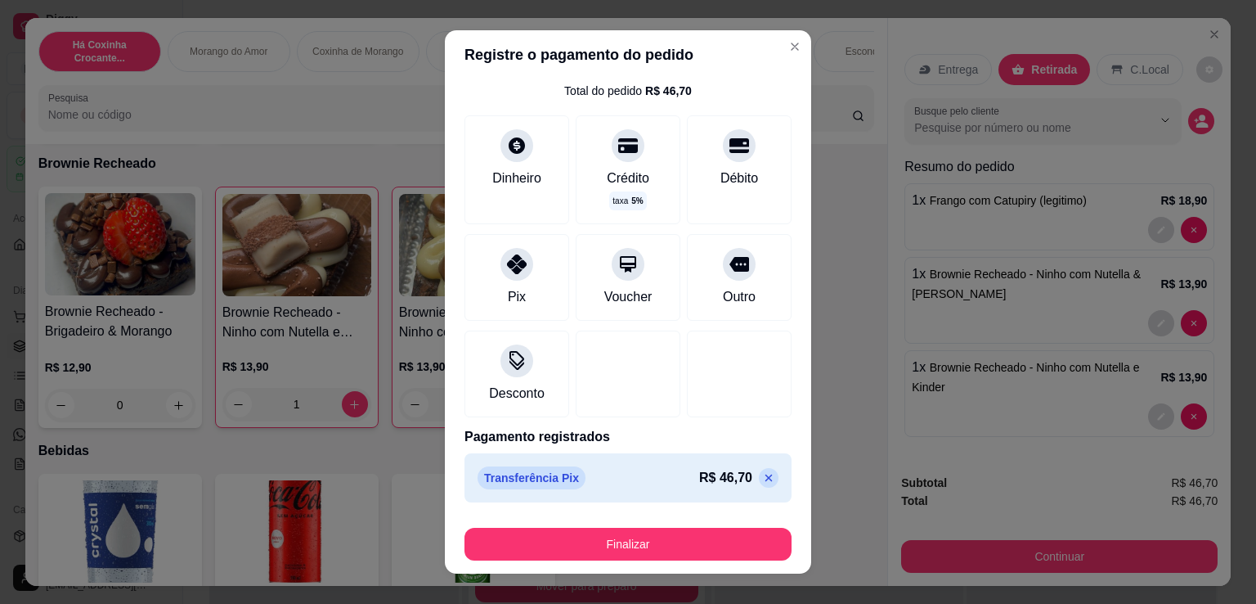
click at [762, 477] on icon at bounding box center [768, 477] width 13 height 13
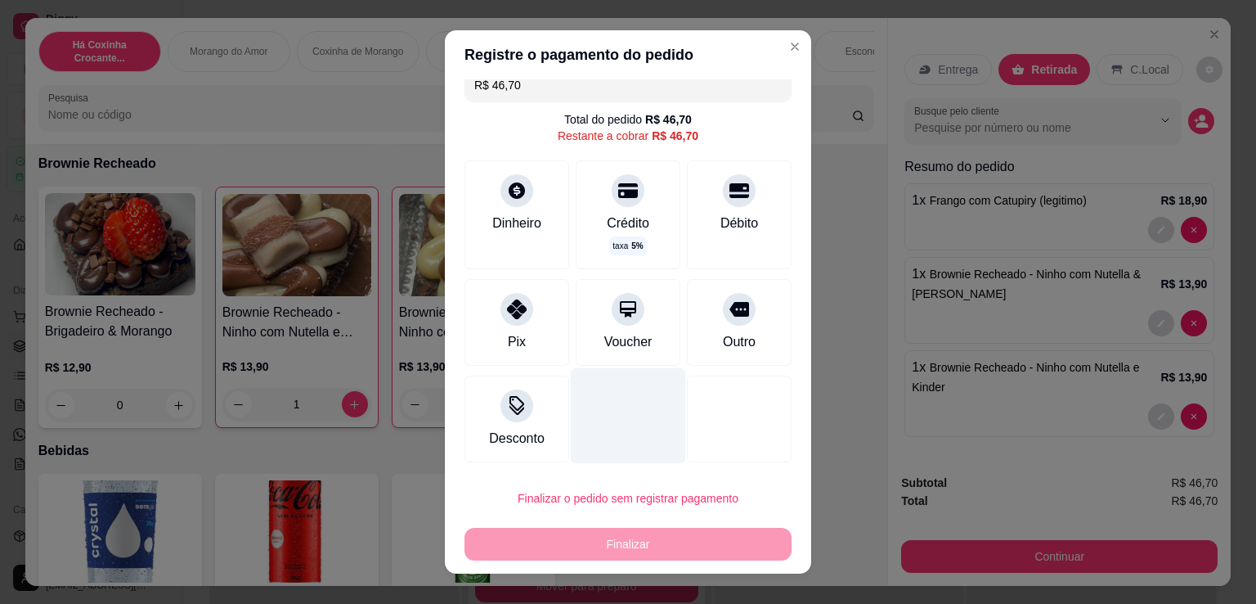
scroll to position [16, 0]
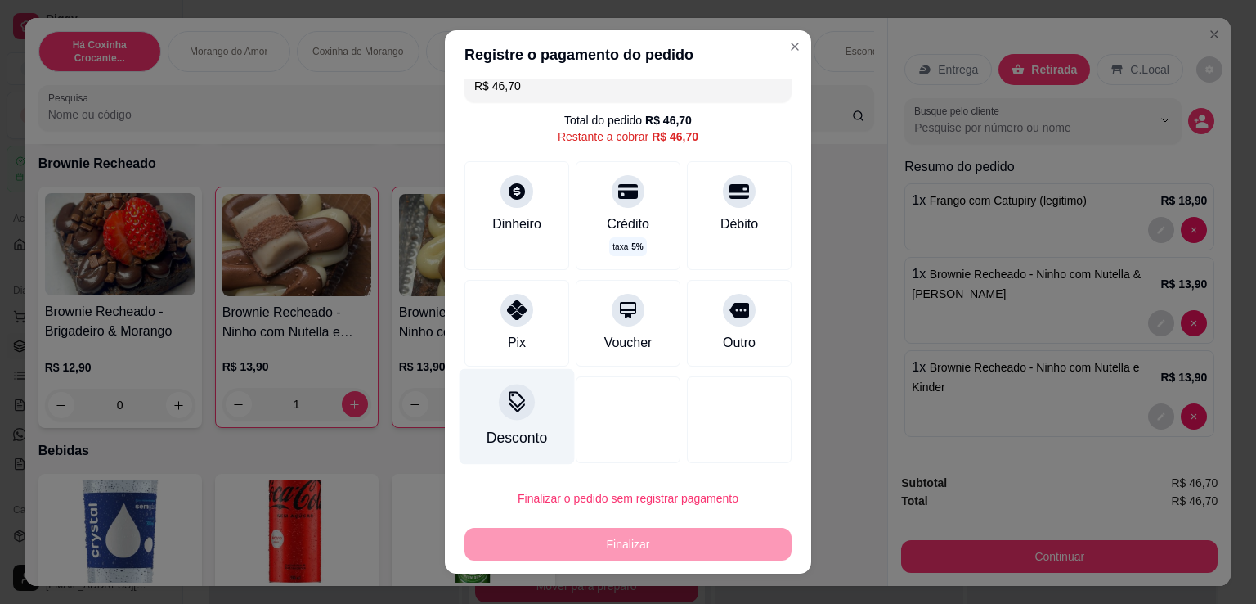
click at [523, 413] on div "Desconto" at bounding box center [517, 417] width 115 height 96
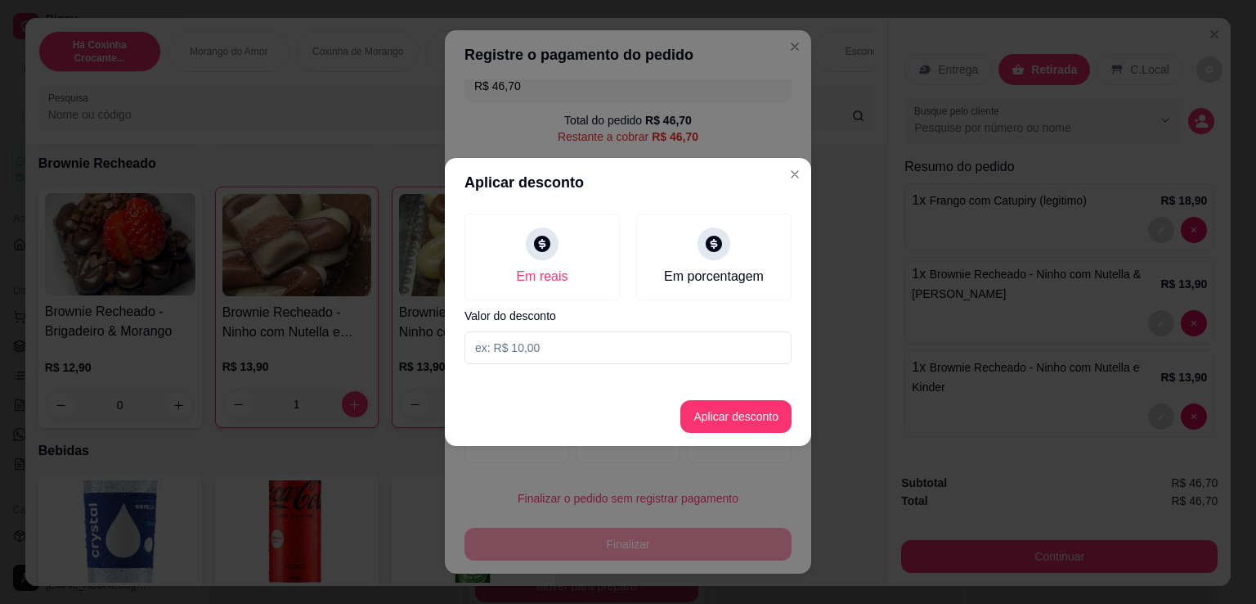
click at [566, 354] on input at bounding box center [628, 347] width 327 height 33
click at [761, 409] on button "Aplicar desconto" at bounding box center [735, 416] width 111 height 33
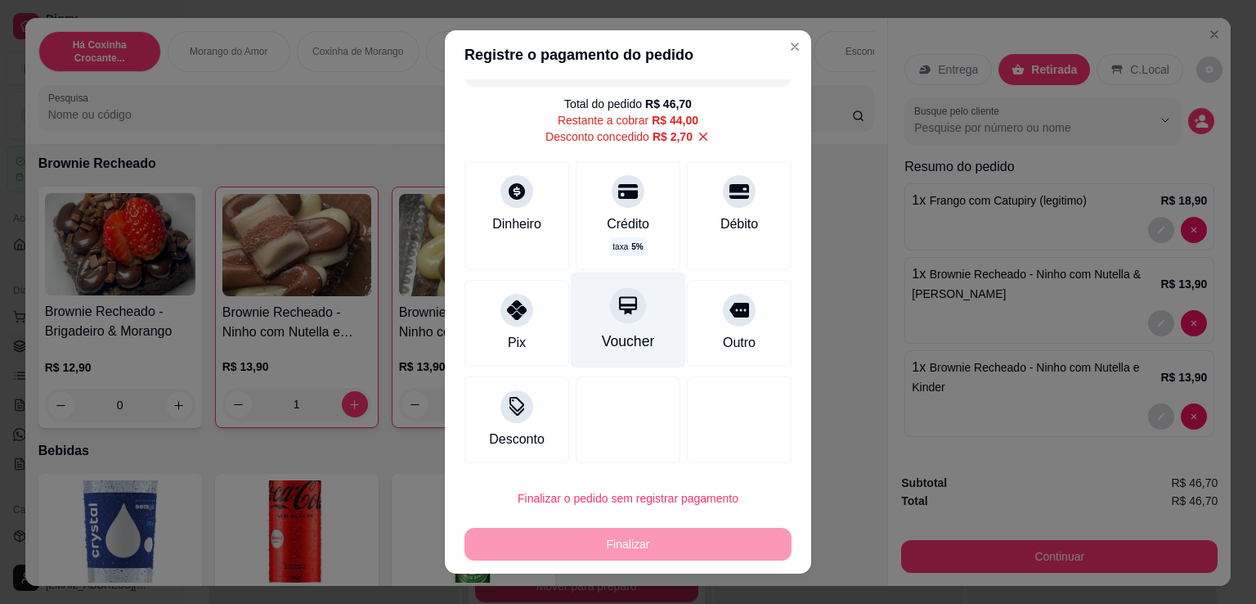
drag, startPoint x: 523, startPoint y: 333, endPoint x: 637, endPoint y: 315, distance: 115.1
click at [528, 328] on div "Pix" at bounding box center [517, 323] width 105 height 87
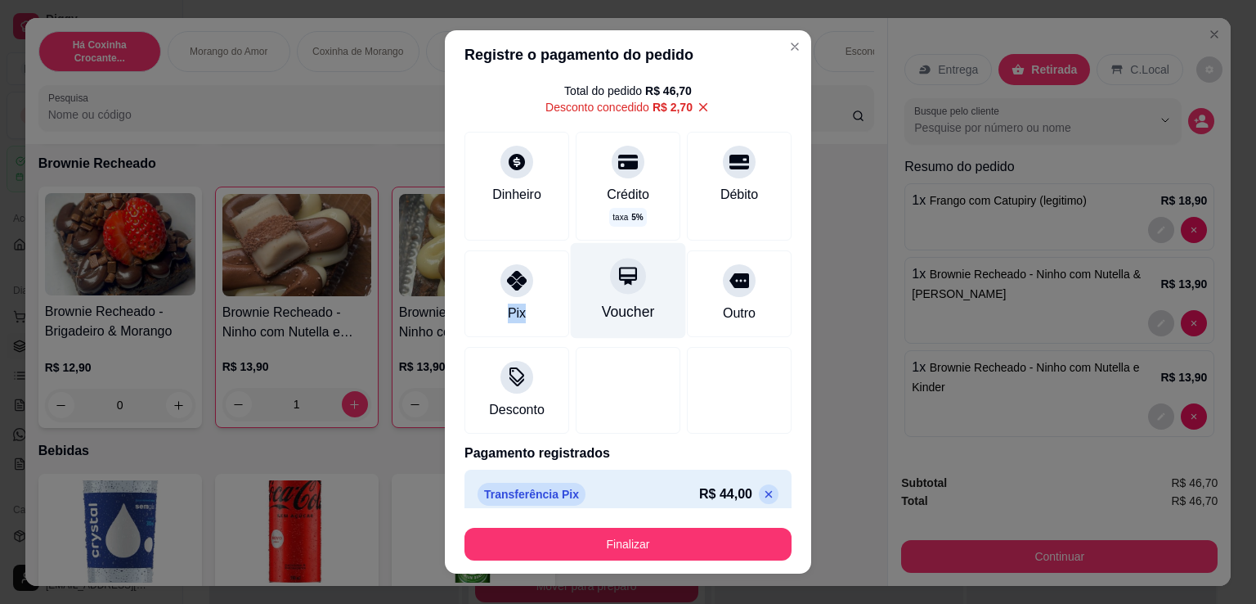
scroll to position [62, 0]
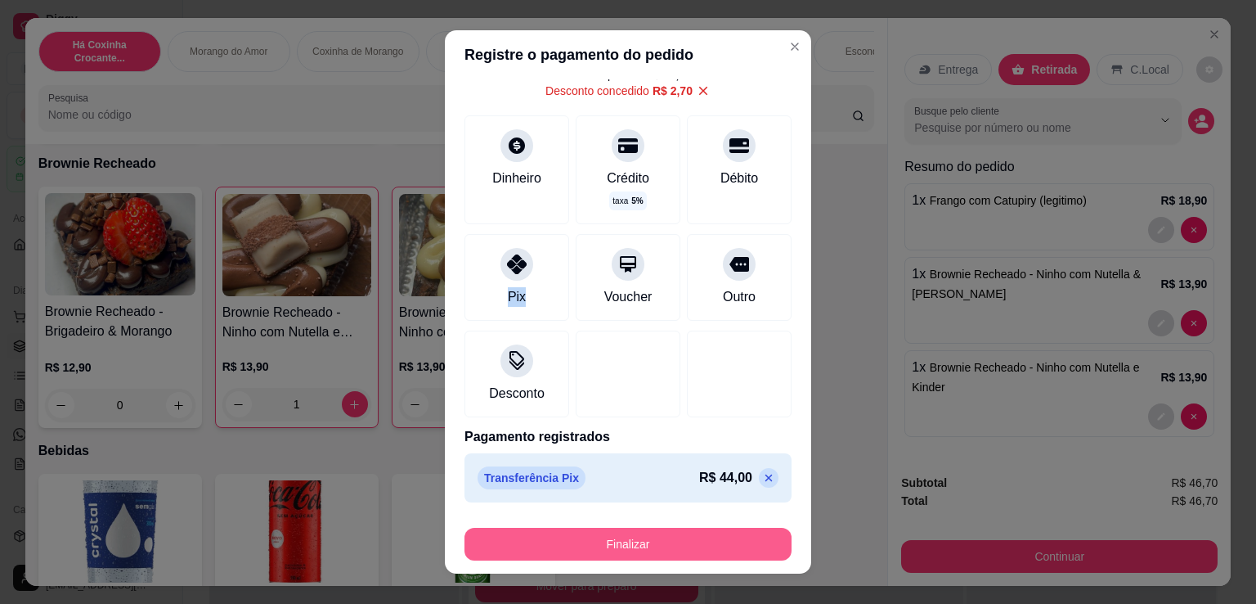
click at [650, 555] on button "Finalizar" at bounding box center [628, 544] width 327 height 33
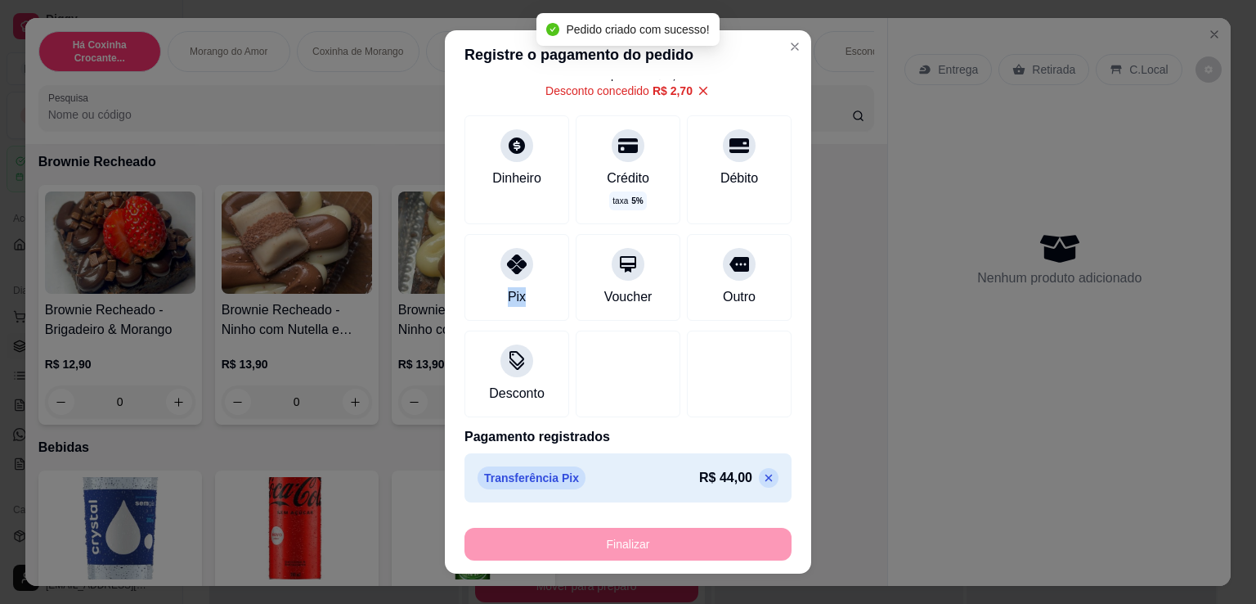
scroll to position [2288, 0]
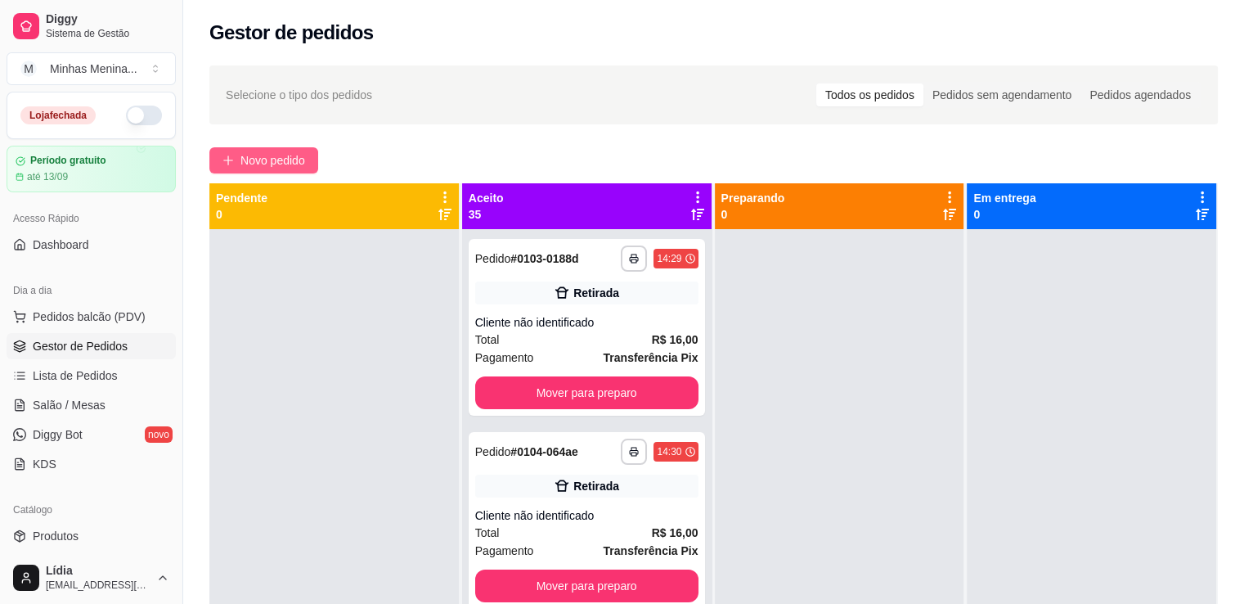
click at [278, 173] on button "Novo pedido" at bounding box center [263, 160] width 109 height 26
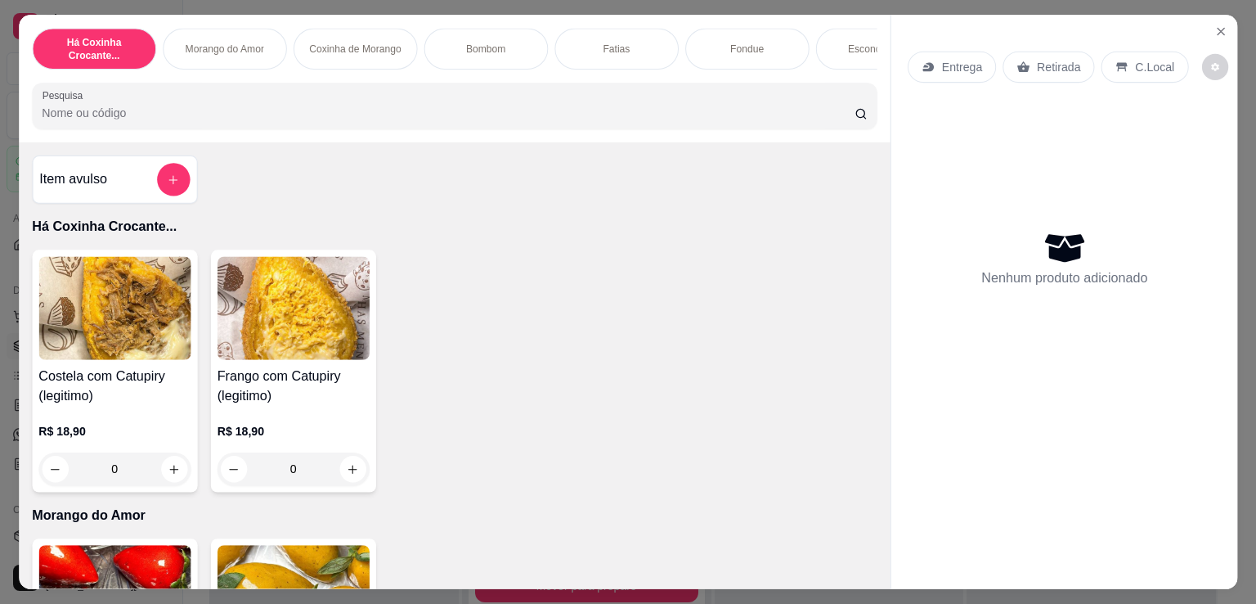
click at [277, 163] on div "Item avulso Há Coxinha Crocante... Costela com Catupiry (legitimo) R$ 18,90 0 F…" at bounding box center [455, 365] width 872 height 447
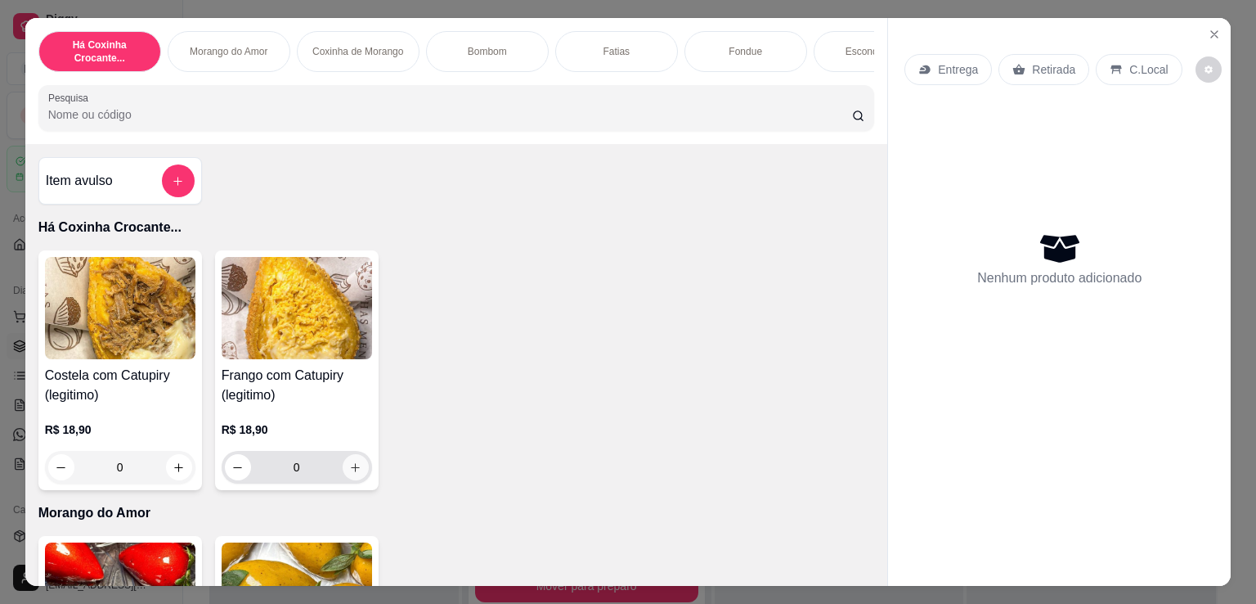
click at [349, 472] on icon "increase-product-quantity" at bounding box center [355, 467] width 12 height 12
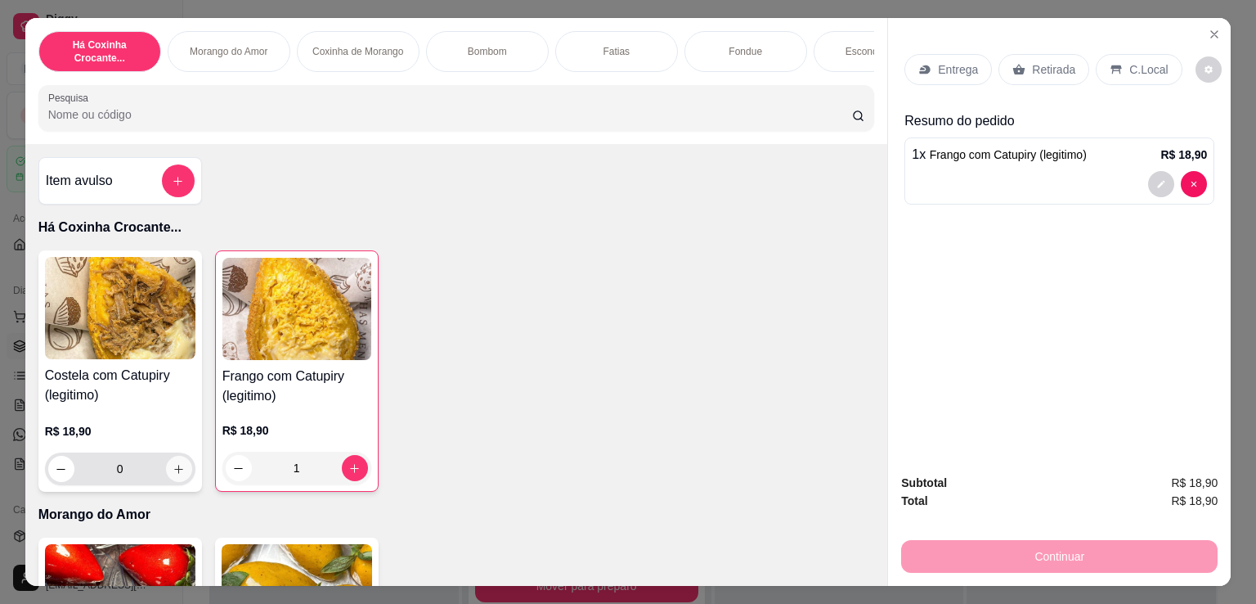
click at [173, 475] on icon "increase-product-quantity" at bounding box center [179, 469] width 12 height 12
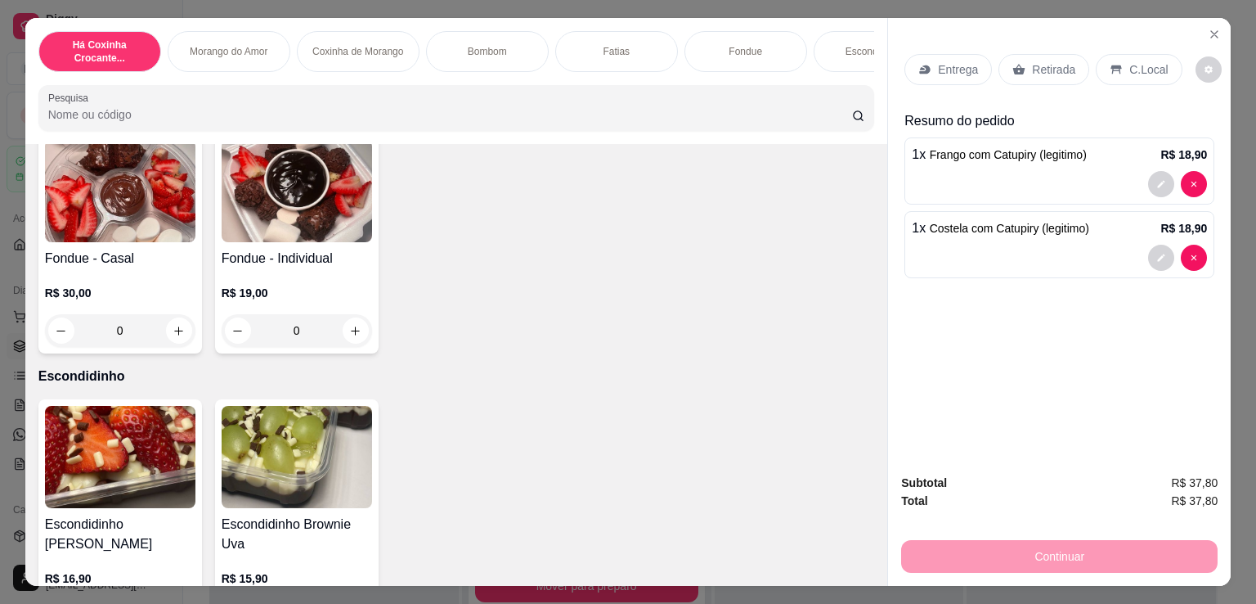
scroll to position [1908, 0]
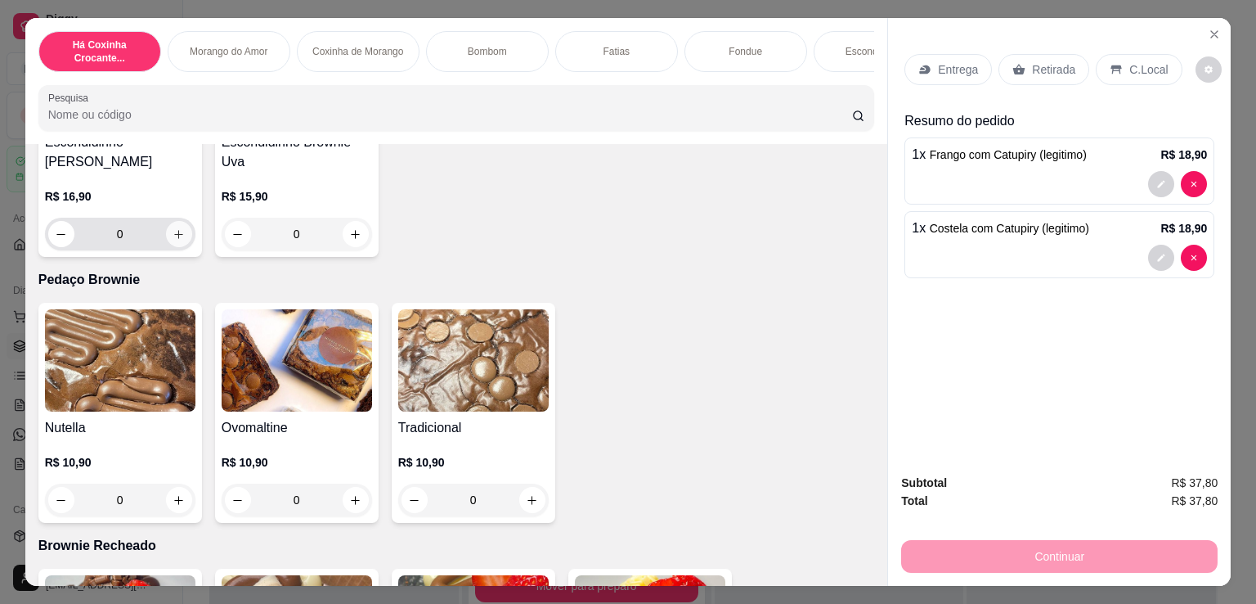
click at [173, 240] on icon "increase-product-quantity" at bounding box center [179, 234] width 12 height 12
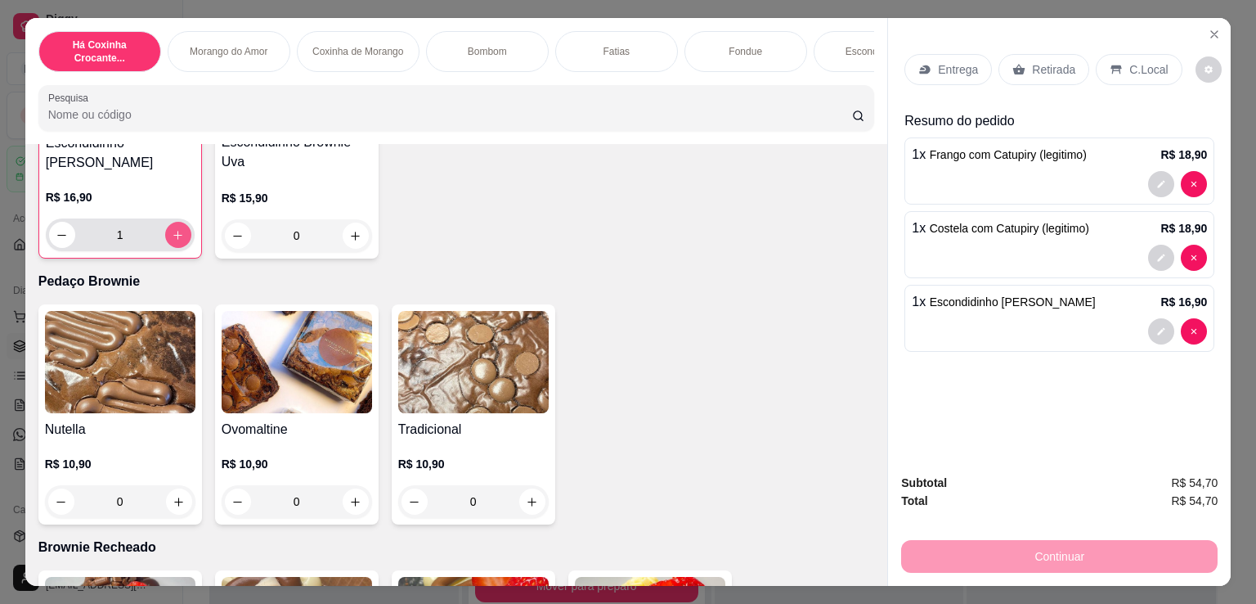
scroll to position [1909, 0]
click at [357, 244] on button "increase-product-quantity" at bounding box center [356, 235] width 26 height 26
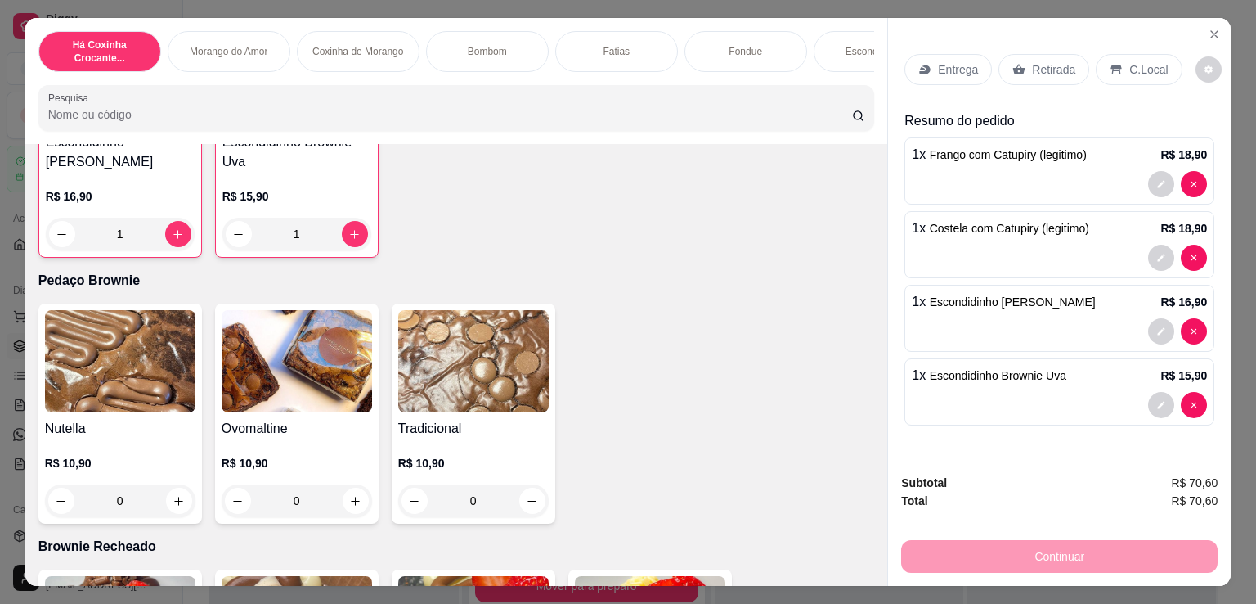
click at [1032, 63] on p "Retirada" at bounding box center [1053, 69] width 43 height 16
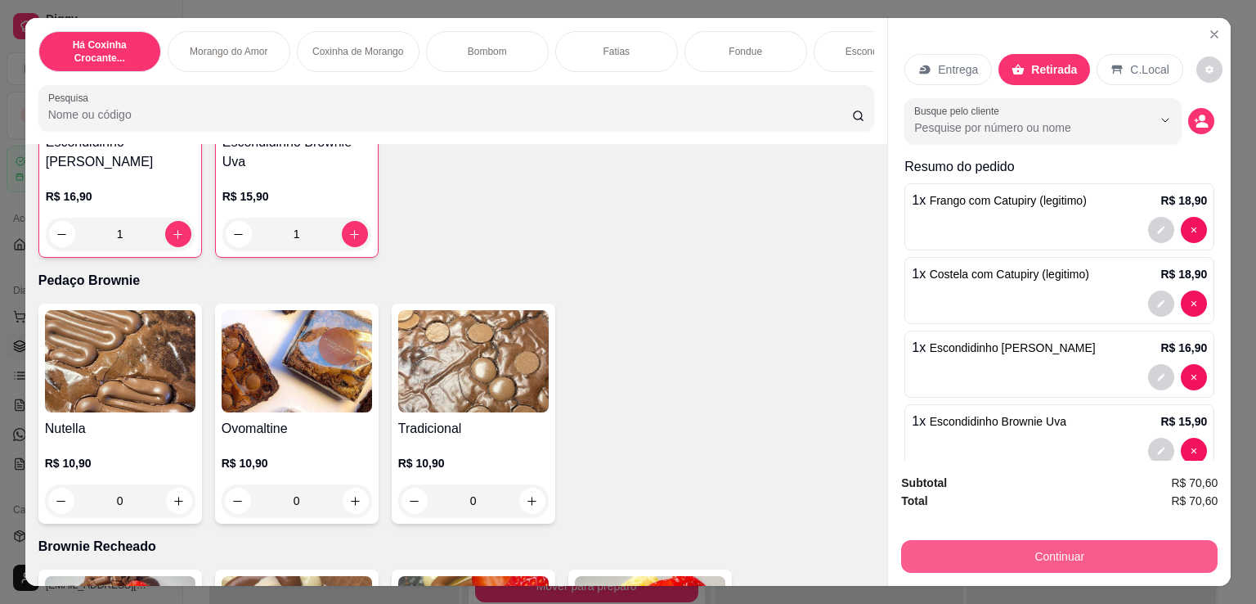
click at [1017, 550] on button "Continuar" at bounding box center [1059, 556] width 317 height 33
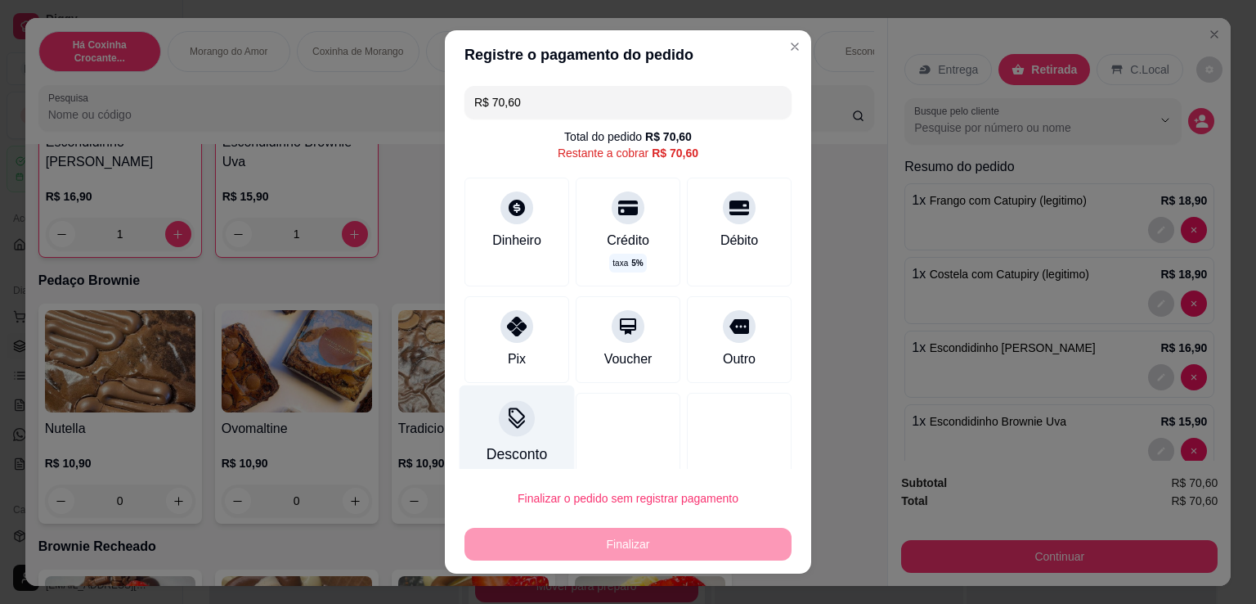
click at [510, 452] on div "Desconto" at bounding box center [517, 453] width 61 height 21
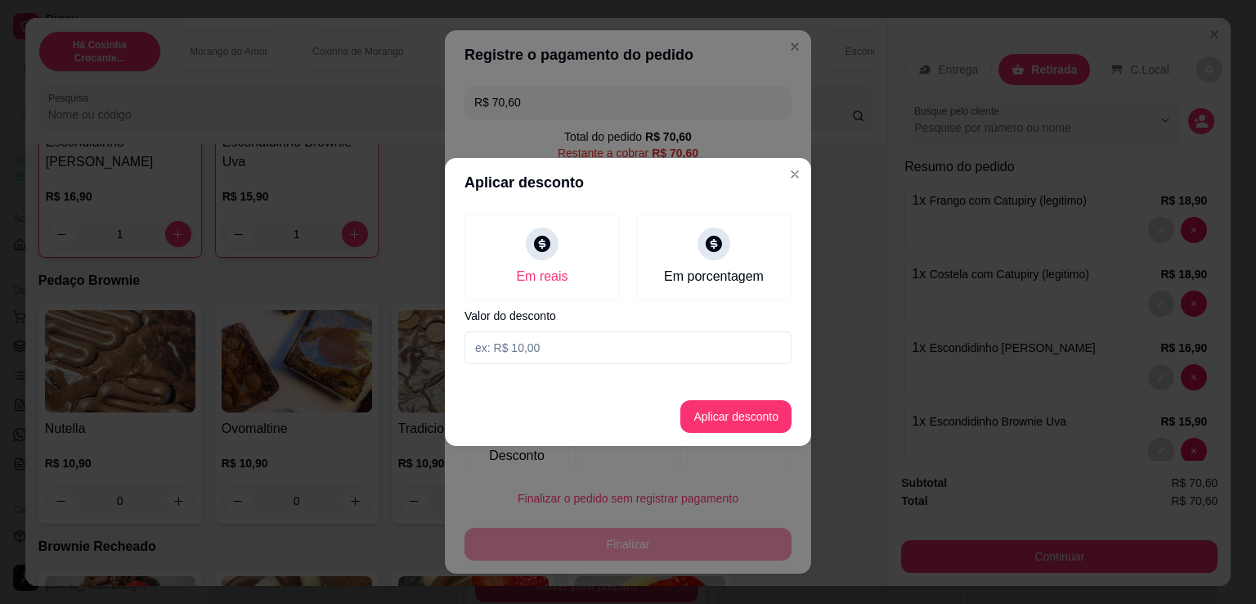
click at [613, 348] on input at bounding box center [628, 347] width 327 height 33
click at [757, 408] on button "Aplicar desconto" at bounding box center [735, 416] width 111 height 33
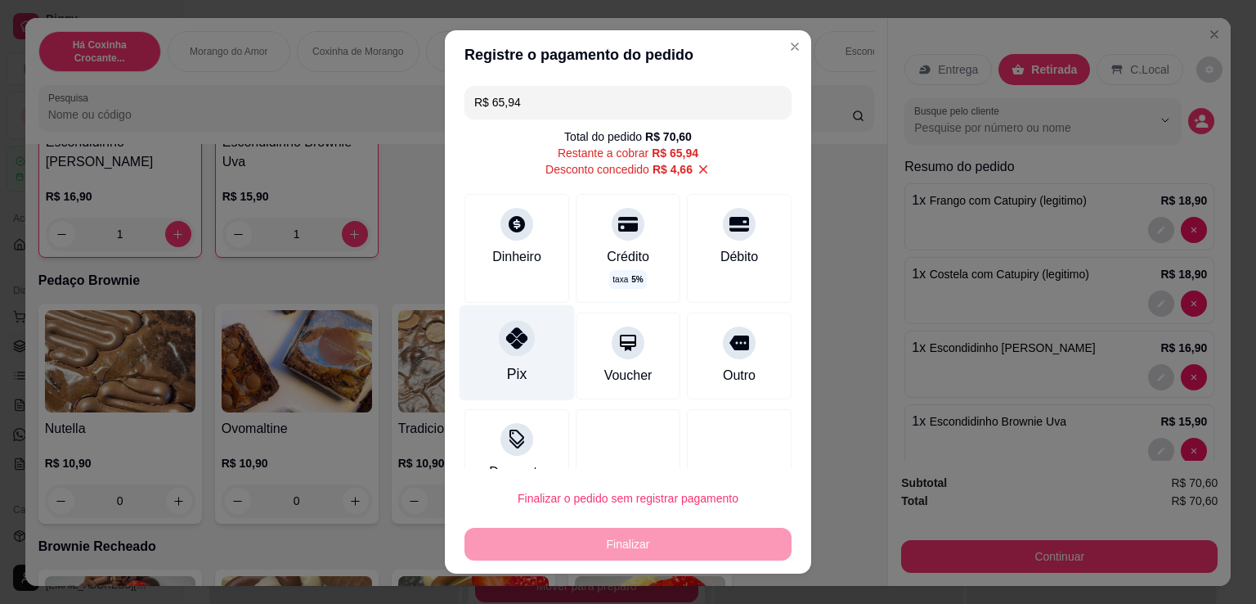
click at [519, 341] on div at bounding box center [517, 338] width 36 height 36
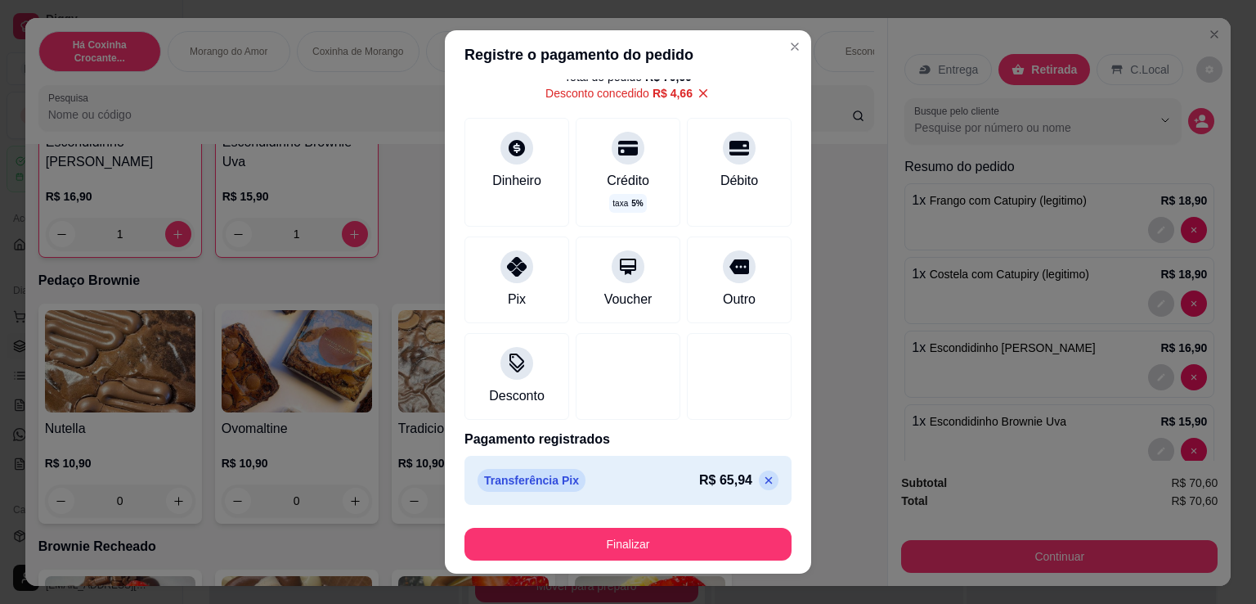
scroll to position [62, 0]
click at [766, 478] on icon at bounding box center [769, 477] width 7 height 7
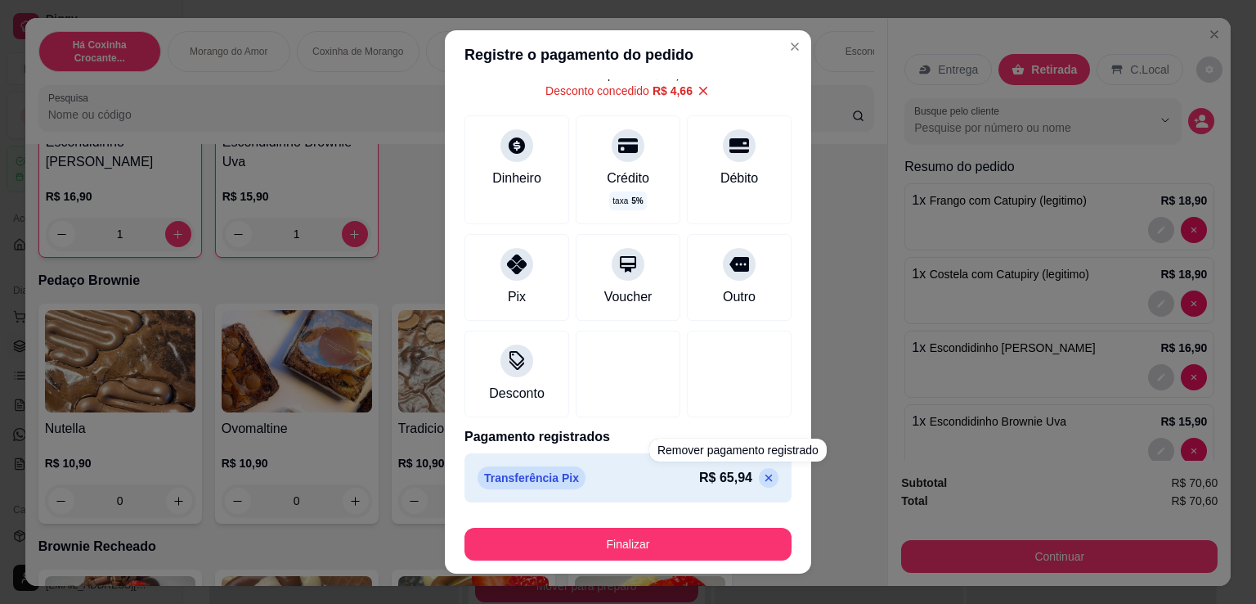
scroll to position [33, 0]
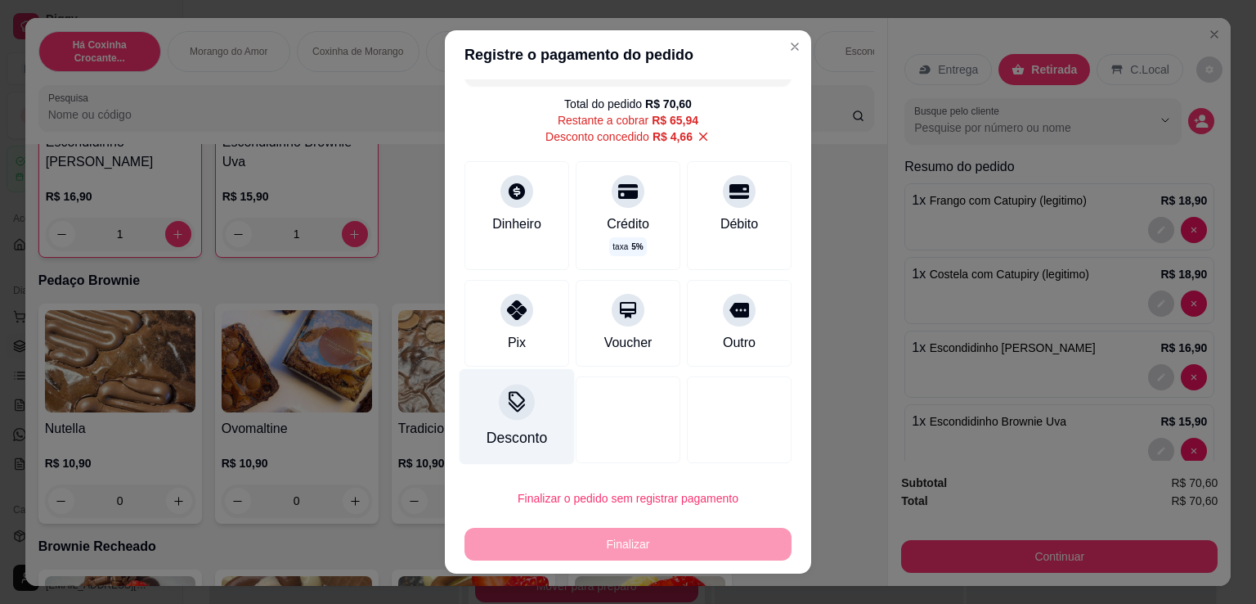
click at [507, 421] on div "Desconto" at bounding box center [517, 417] width 115 height 96
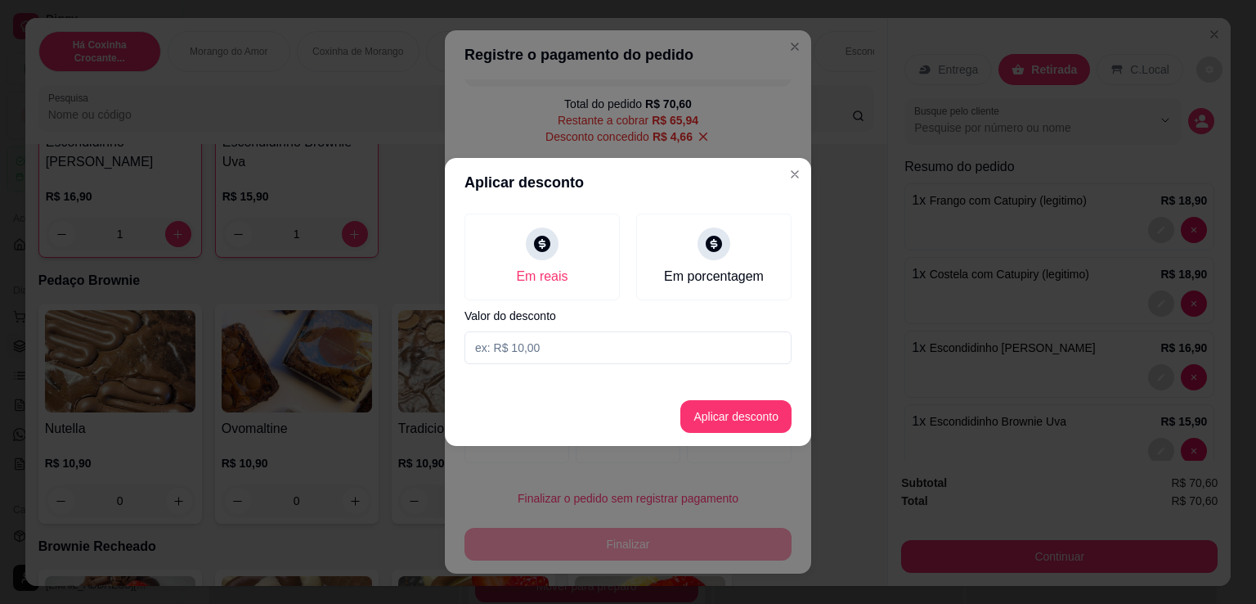
click at [599, 348] on input at bounding box center [628, 347] width 327 height 33
click at [733, 405] on button "Aplicar desconto" at bounding box center [735, 416] width 111 height 33
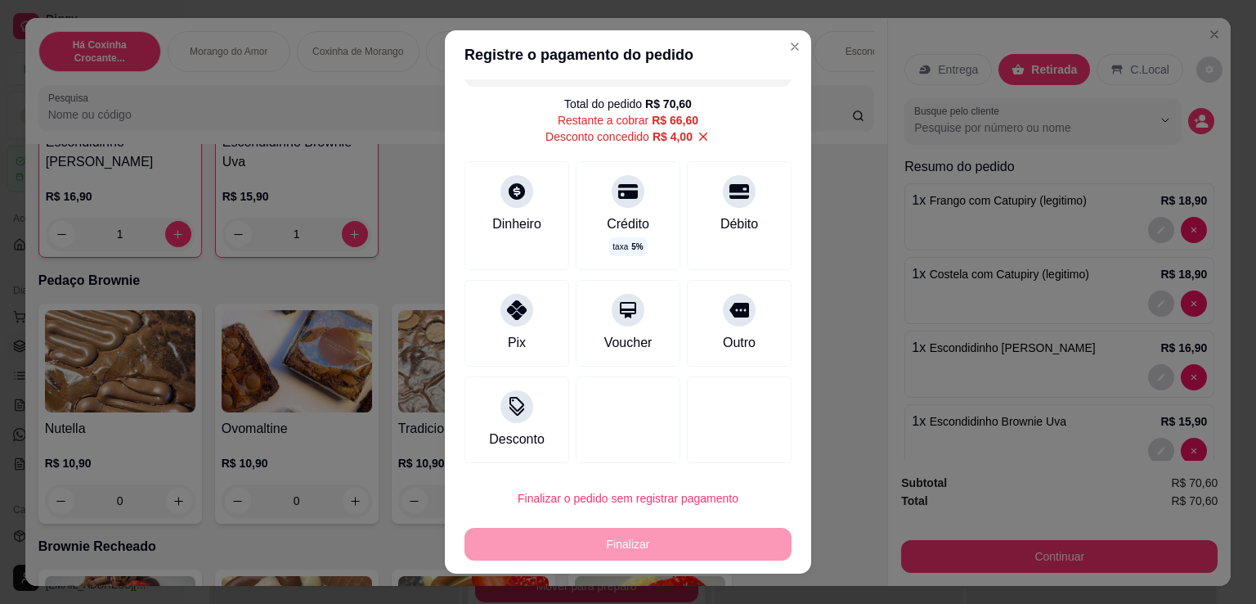
drag, startPoint x: 517, startPoint y: 335, endPoint x: 550, endPoint y: 328, distance: 34.2
click at [517, 332] on div "Pix" at bounding box center [517, 323] width 105 height 87
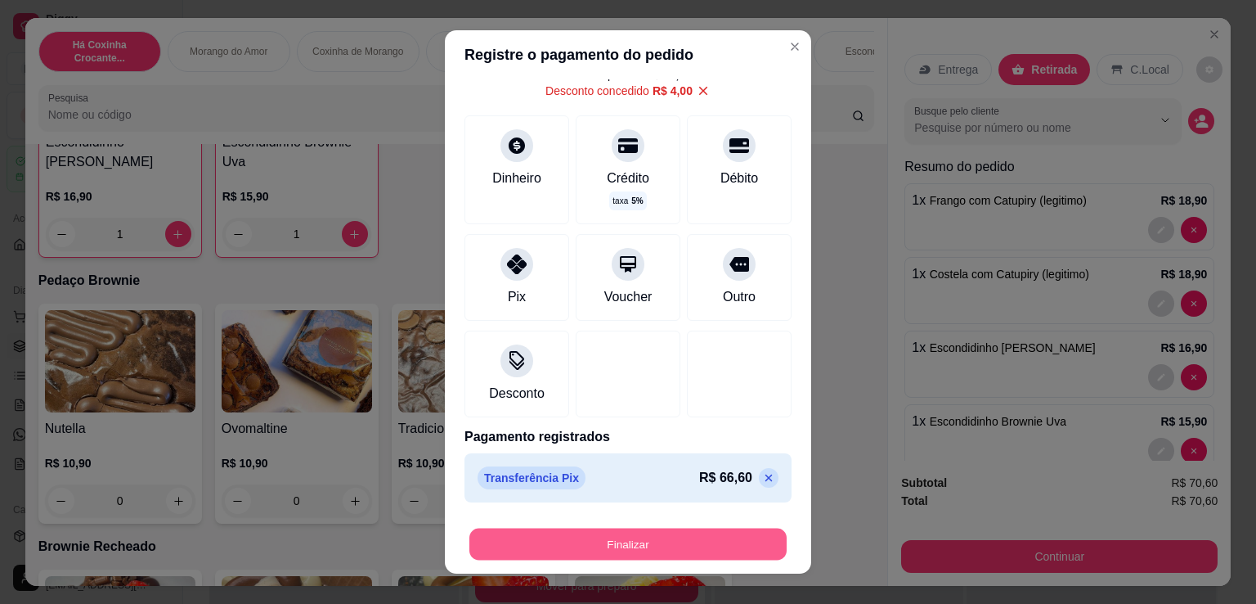
click at [710, 539] on button "Finalizar" at bounding box center [627, 544] width 317 height 32
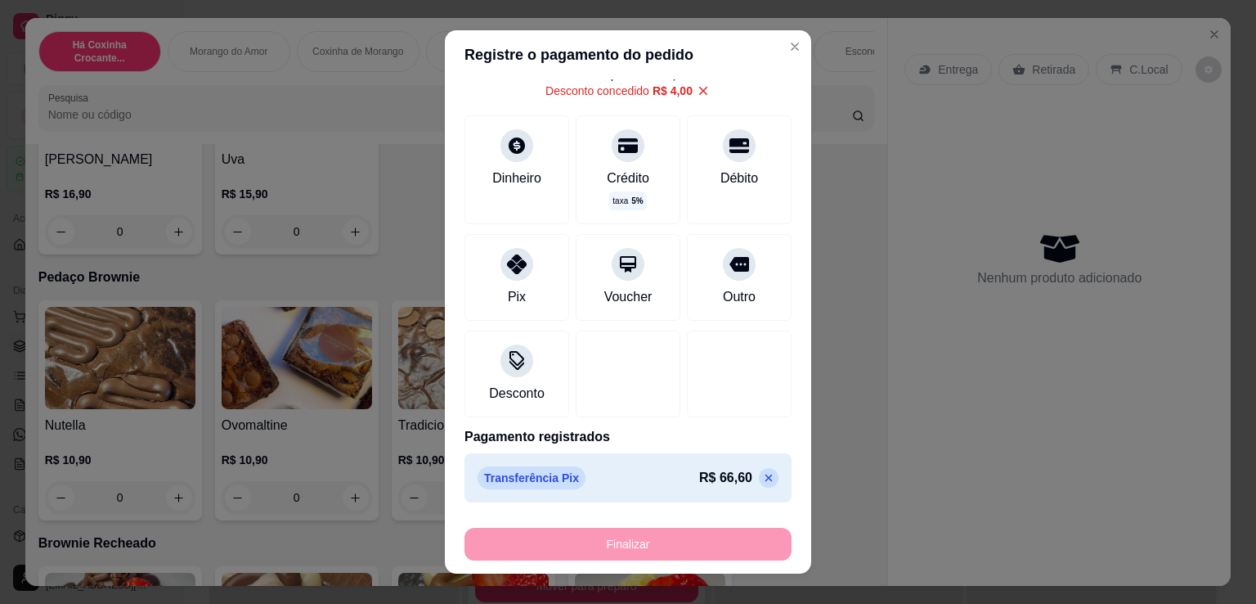
scroll to position [1907, 0]
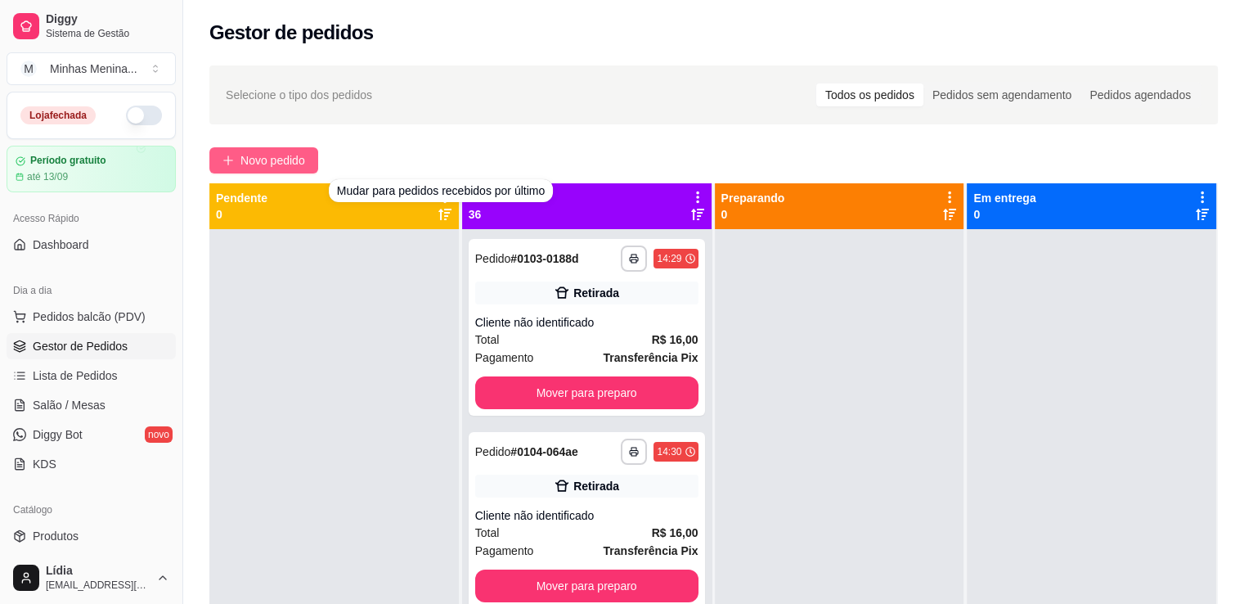
click at [292, 171] on button "Novo pedido" at bounding box center [263, 160] width 109 height 26
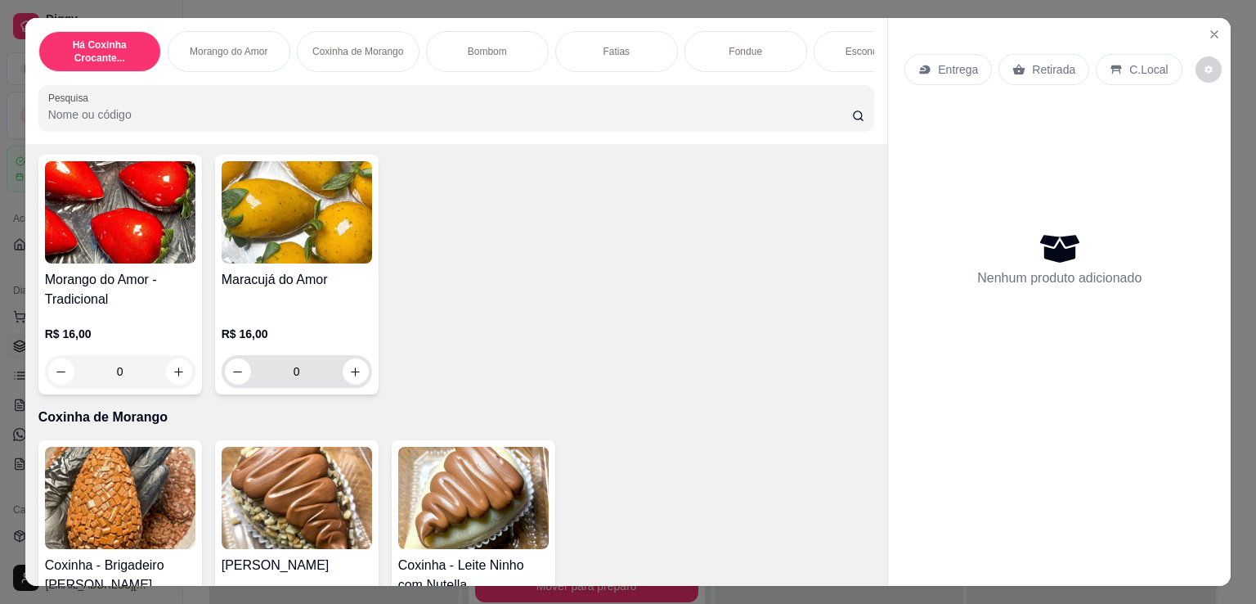
scroll to position [763, 0]
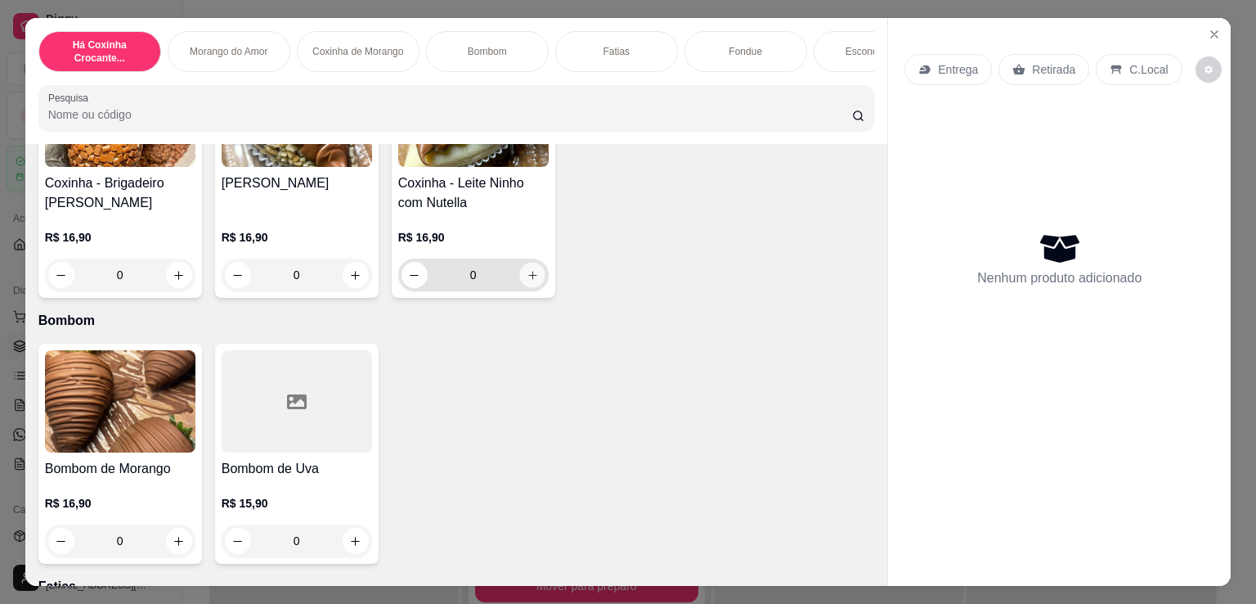
click at [524, 288] on button "increase-product-quantity" at bounding box center [531, 275] width 25 height 25
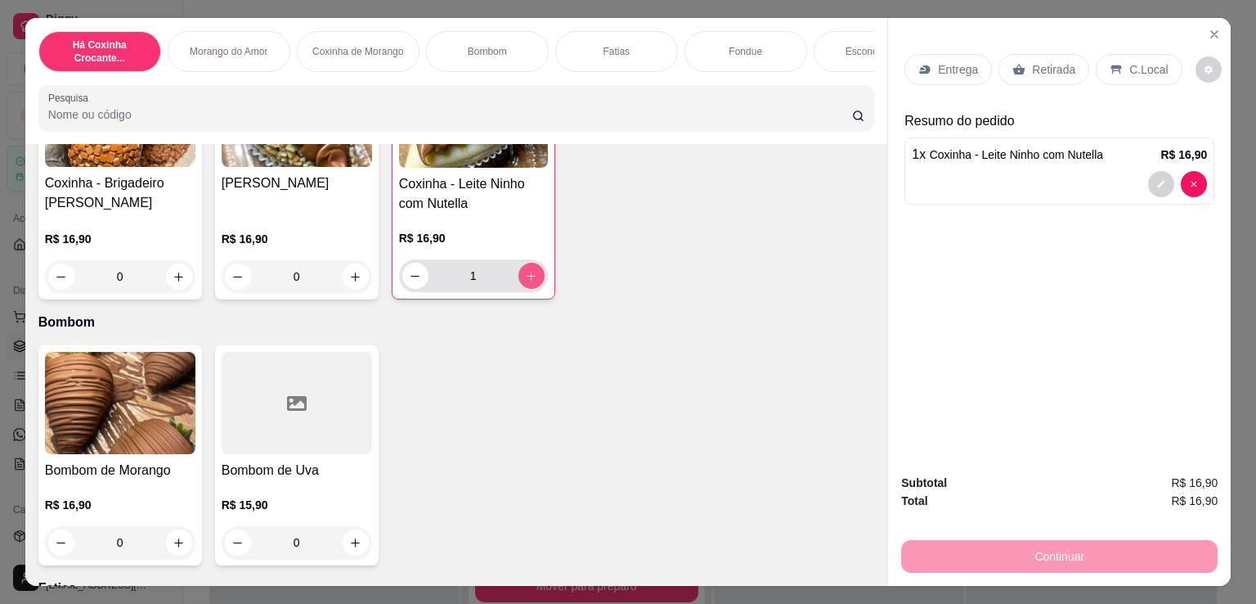
scroll to position [1145, 0]
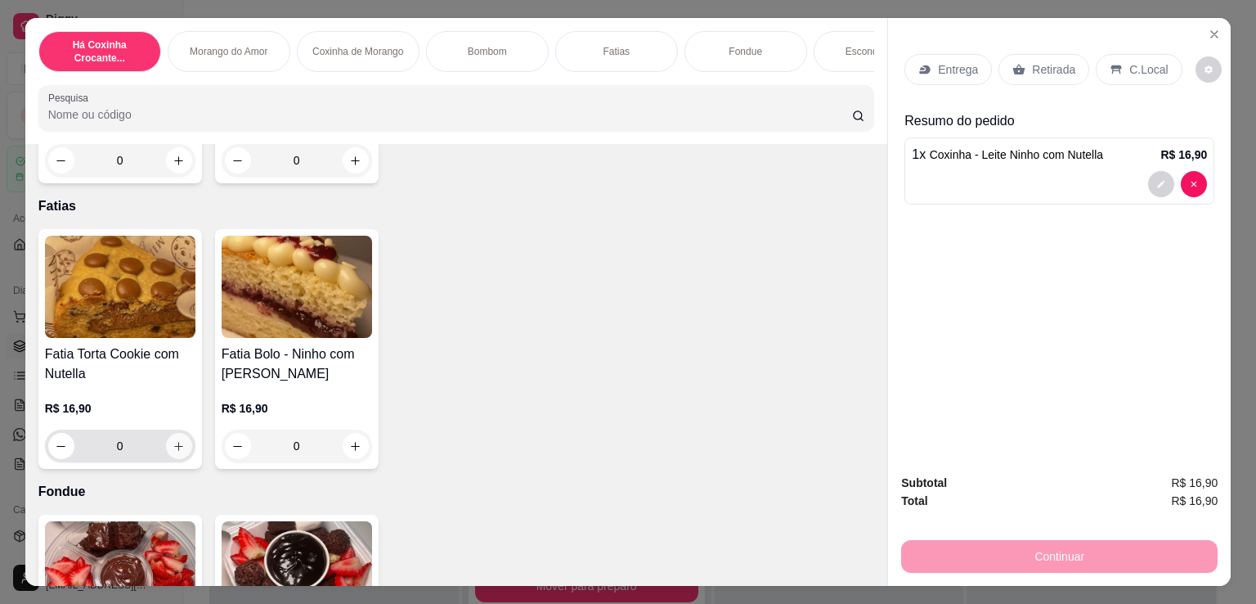
click at [175, 452] on icon "increase-product-quantity" at bounding box center [179, 446] width 12 height 12
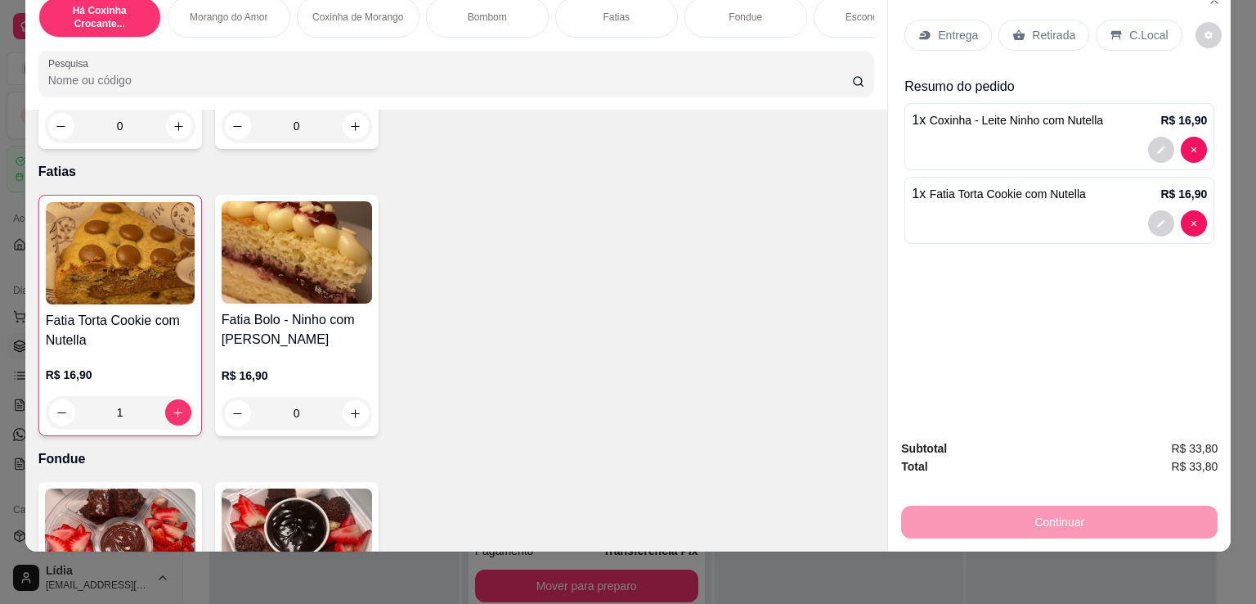
scroll to position [763, 0]
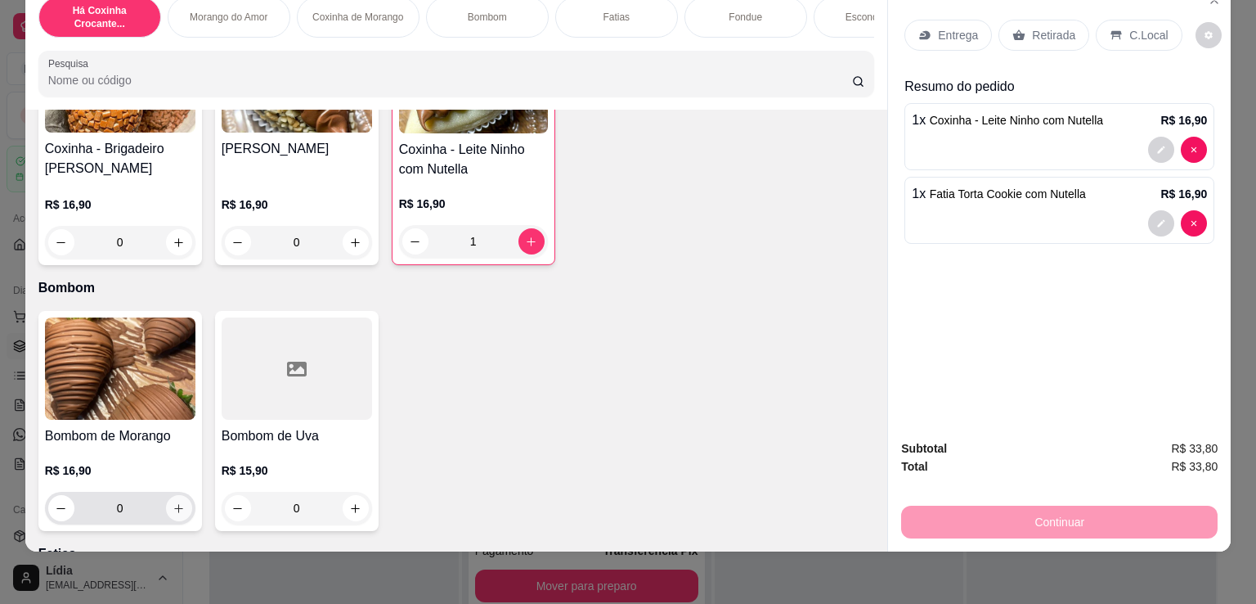
click at [173, 511] on icon "increase-product-quantity" at bounding box center [179, 508] width 12 height 12
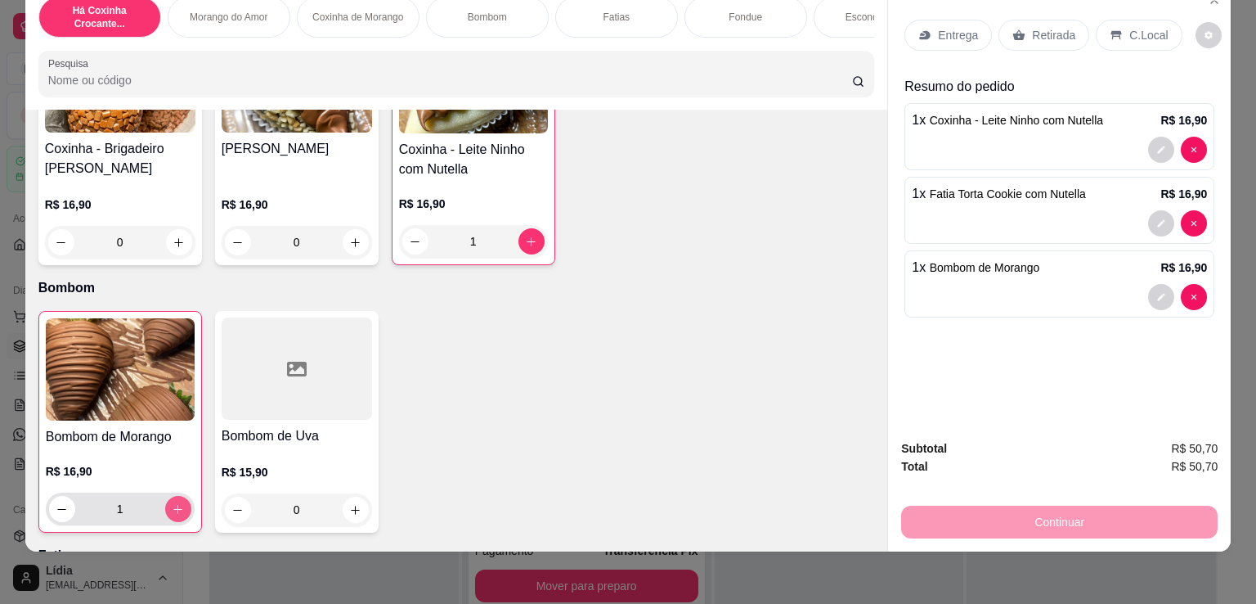
click at [172, 511] on icon "increase-product-quantity" at bounding box center [178, 509] width 12 height 12
click at [348, 231] on button "increase-product-quantity" at bounding box center [356, 242] width 26 height 26
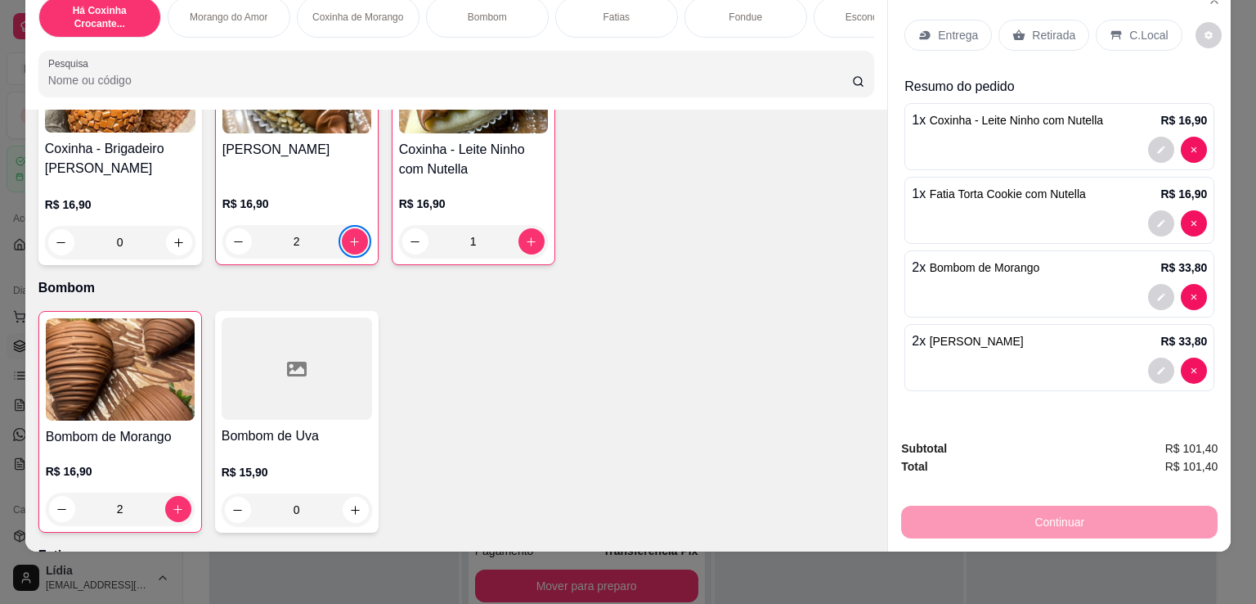
click at [958, 27] on p "Entrega" at bounding box center [958, 35] width 40 height 16
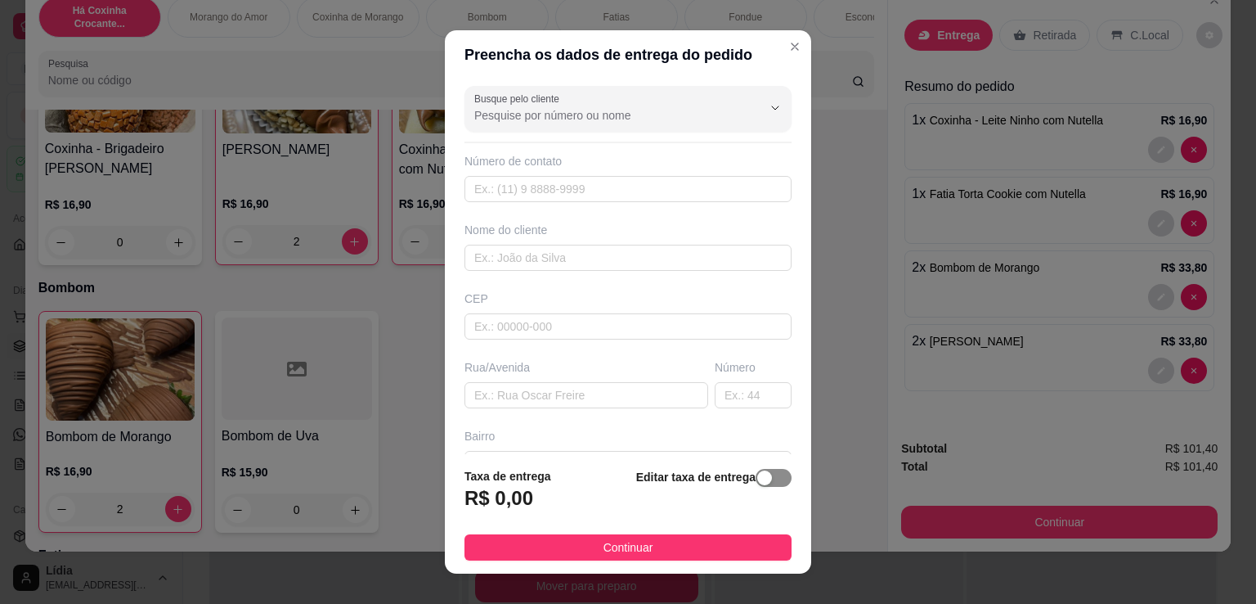
click at [759, 482] on span "button" at bounding box center [774, 478] width 36 height 18
drag, startPoint x: 458, startPoint y: 494, endPoint x: 352, endPoint y: 494, distance: 105.5
click at [352, 494] on div "Preencha os dados de entrega do pedido Busque pelo cliente Número de contato No…" at bounding box center [628, 302] width 1256 height 604
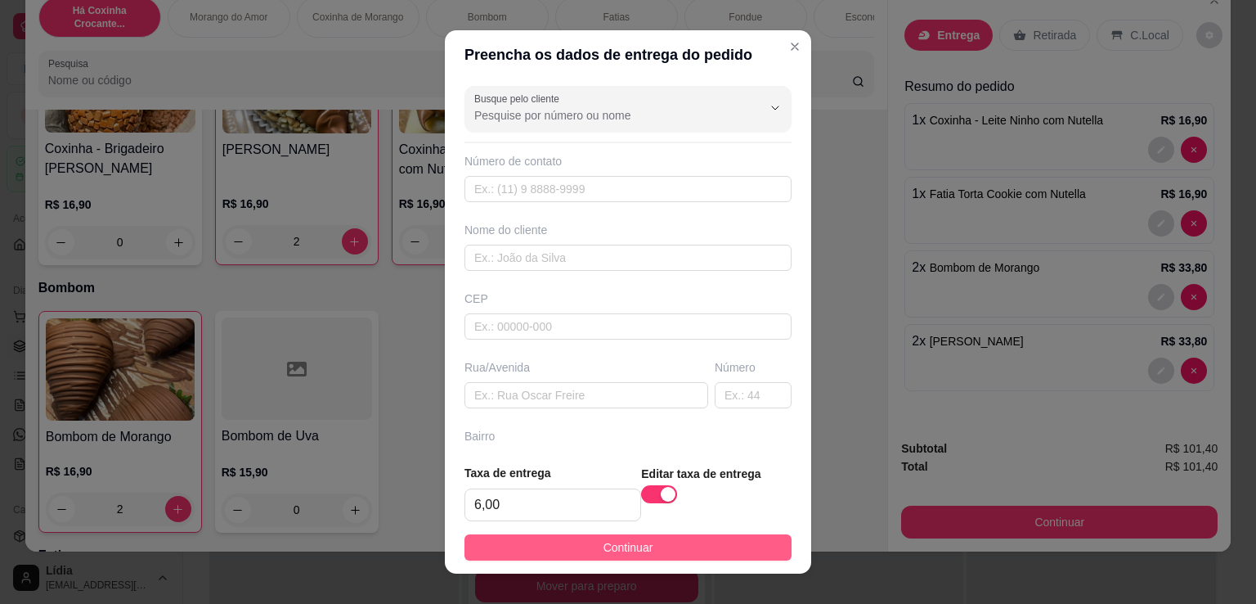
click at [671, 537] on button "Continuar" at bounding box center [628, 547] width 327 height 26
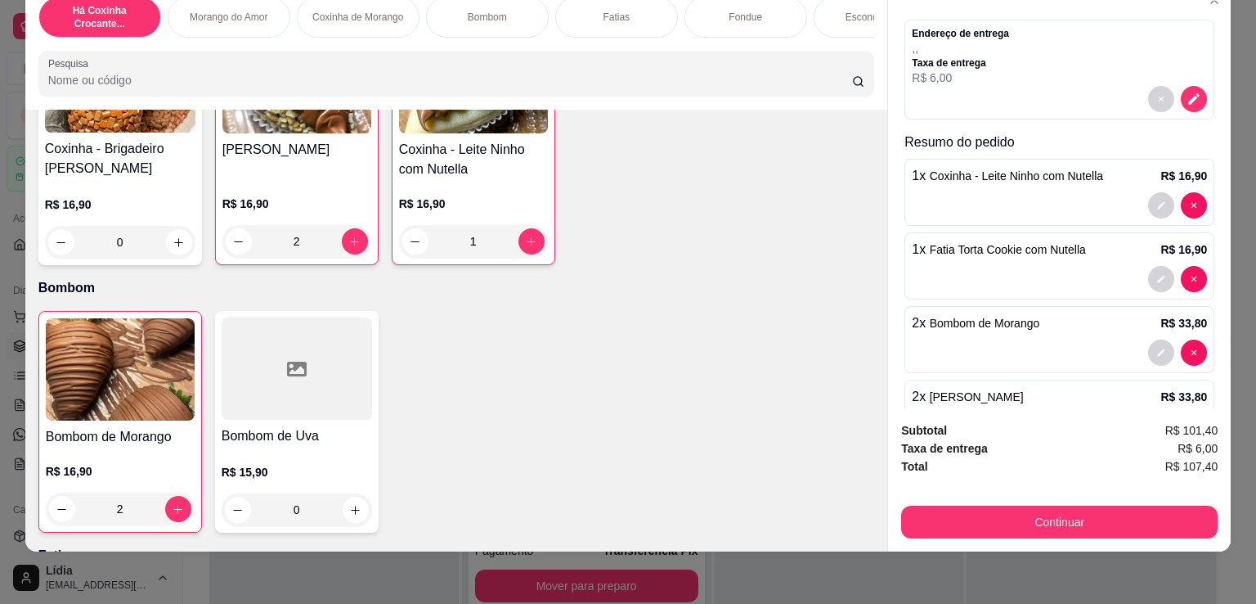
scroll to position [110, 0]
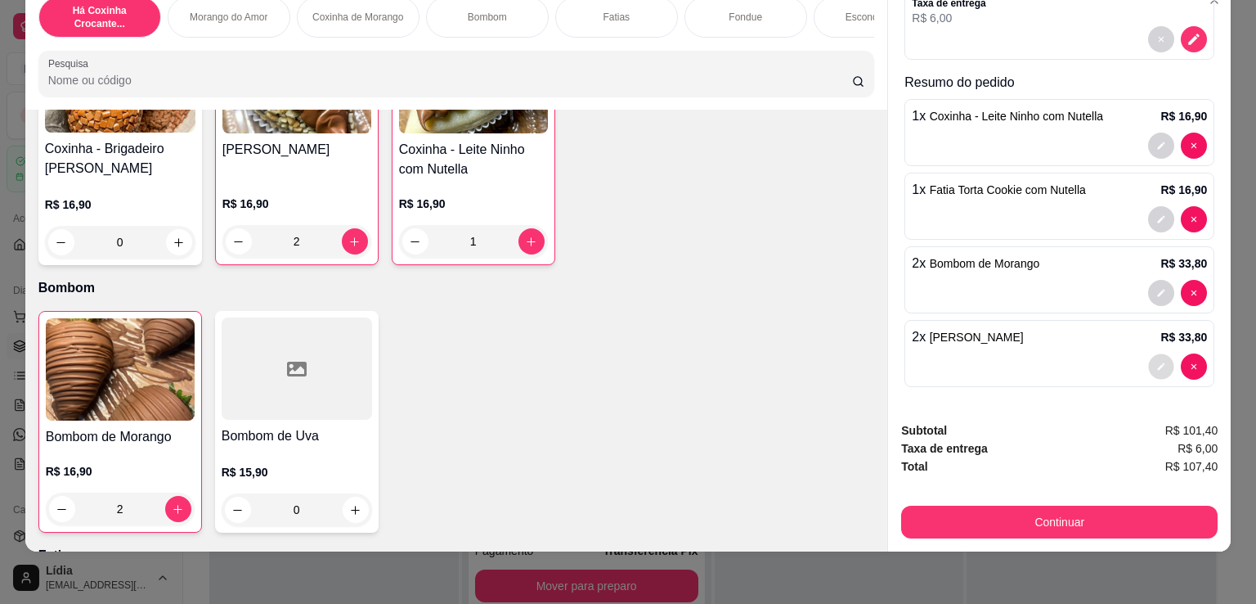
click at [1149, 361] on button "decrease-product-quantity" at bounding box center [1161, 366] width 25 height 25
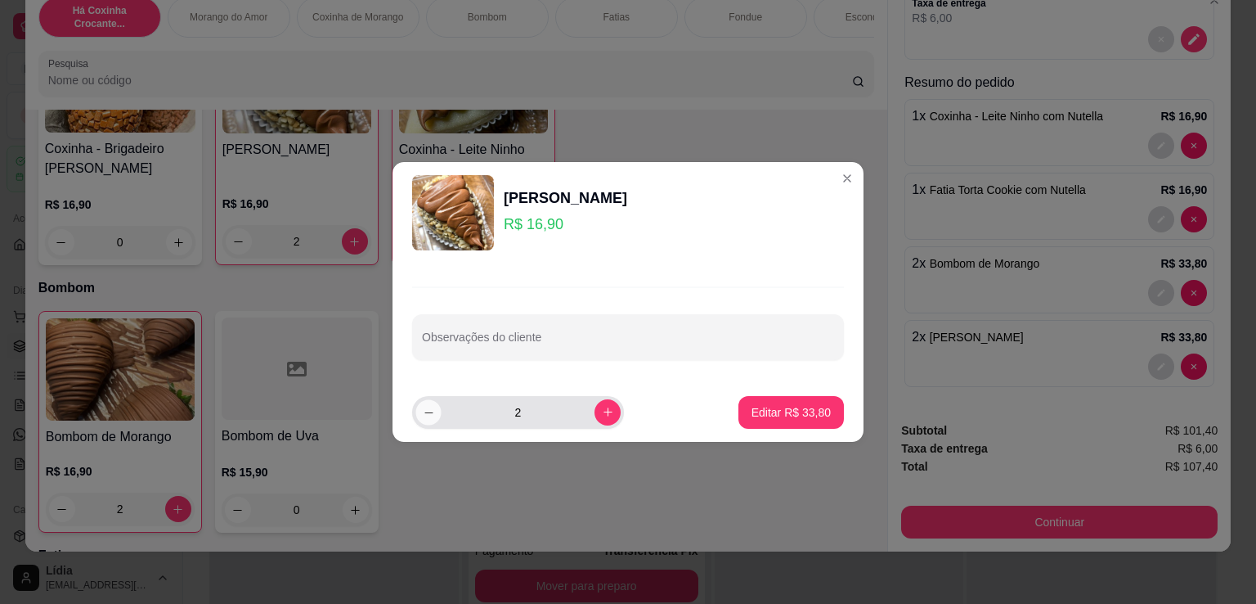
click at [417, 416] on button "decrease-product-quantity" at bounding box center [427, 411] width 25 height 25
click at [773, 413] on p "Editar R$ 16,90" at bounding box center [791, 412] width 79 height 16
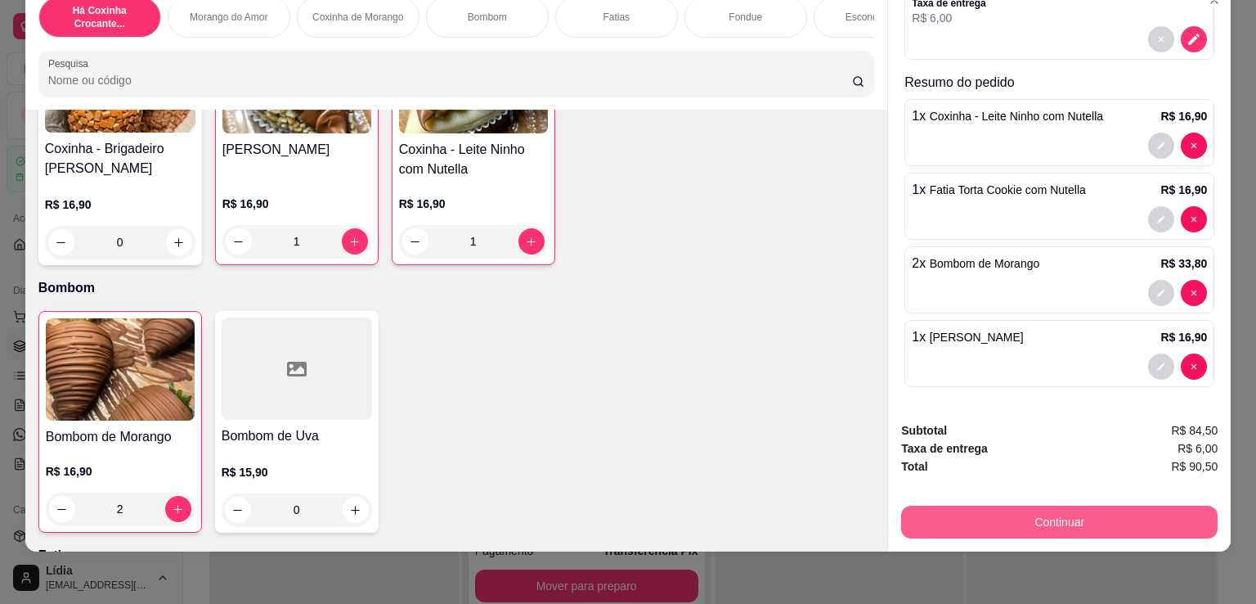
click at [1050, 519] on button "Continuar" at bounding box center [1059, 521] width 317 height 33
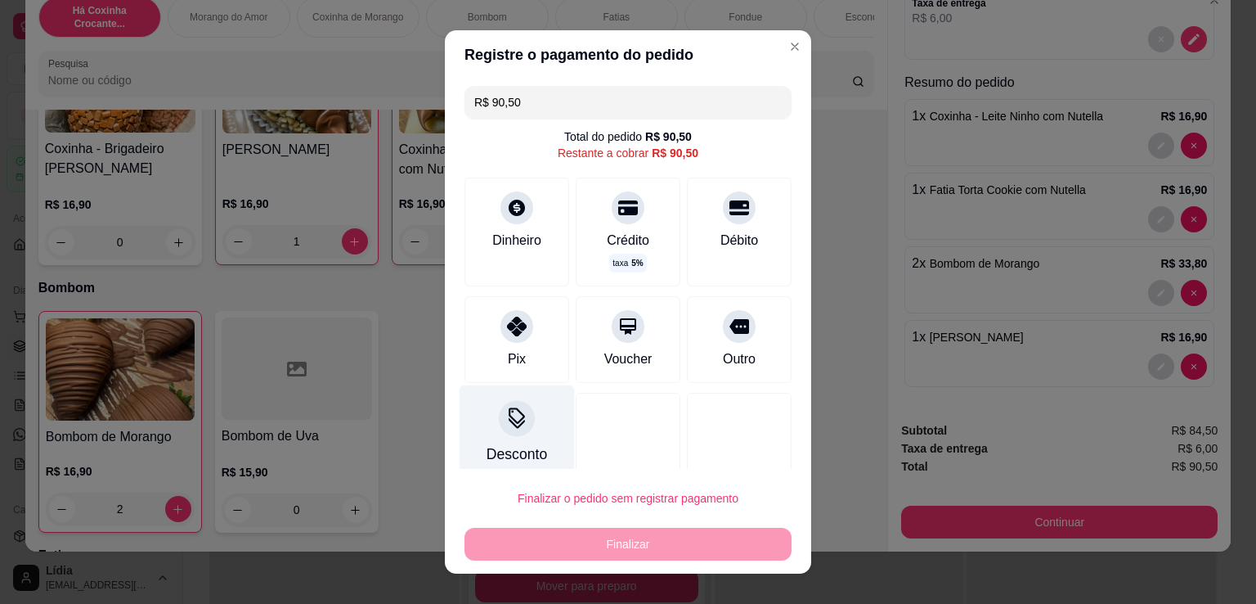
click at [509, 413] on icon at bounding box center [517, 415] width 16 height 16
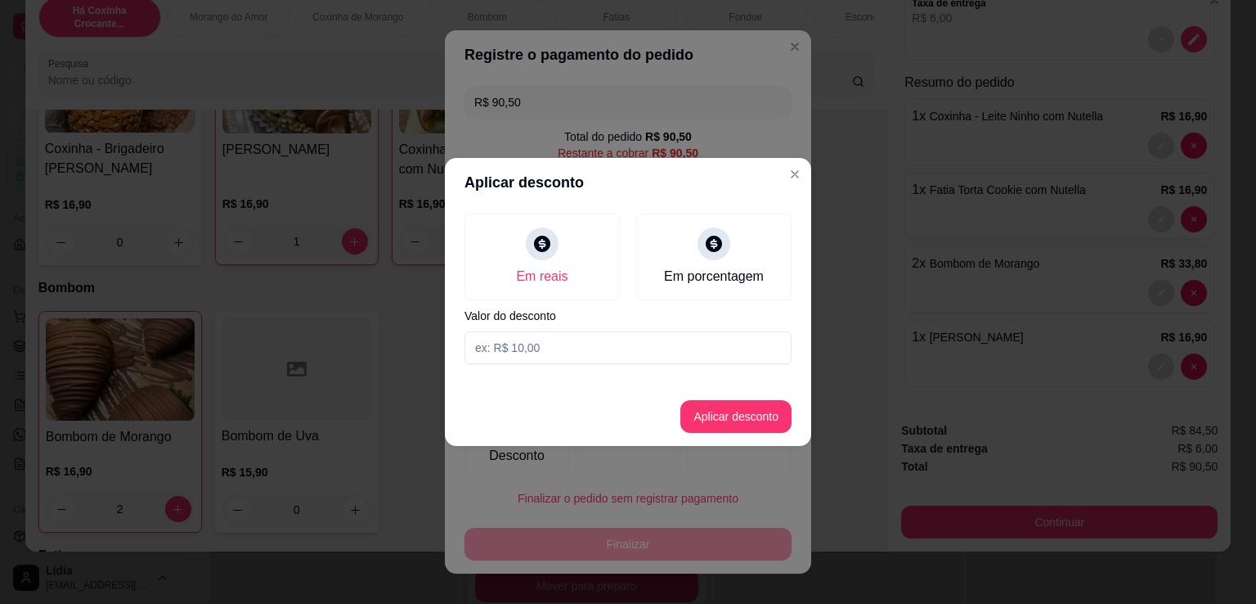
click at [654, 349] on input at bounding box center [628, 347] width 327 height 33
click at [739, 421] on button "Aplicar desconto" at bounding box center [735, 416] width 111 height 33
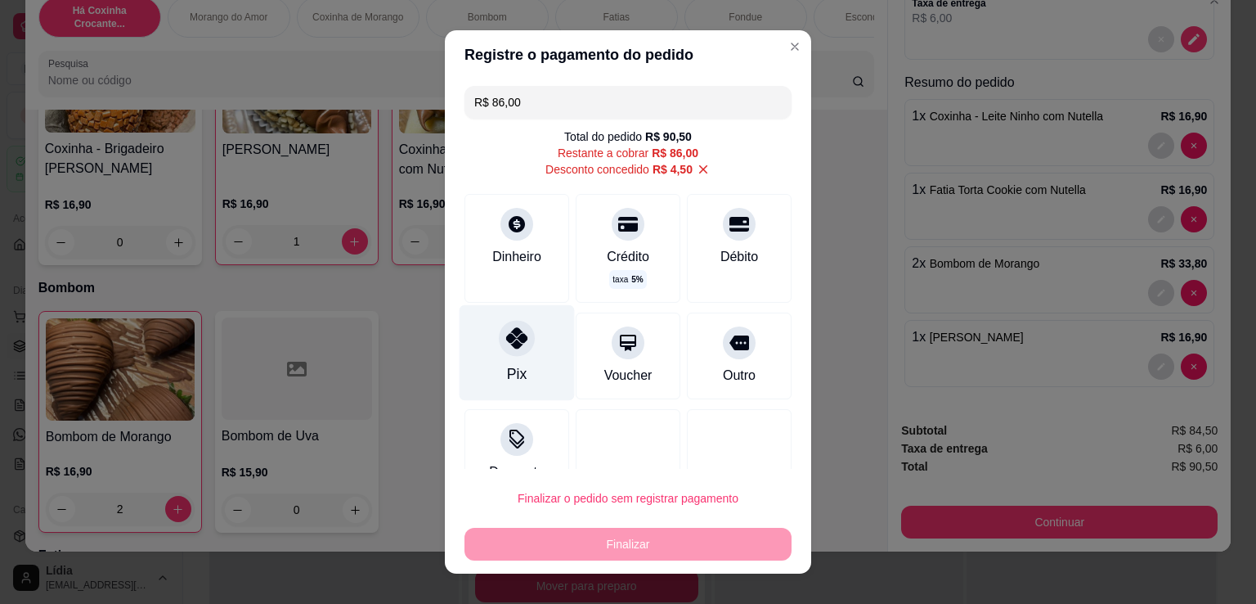
click at [527, 361] on div "Pix" at bounding box center [517, 353] width 115 height 96
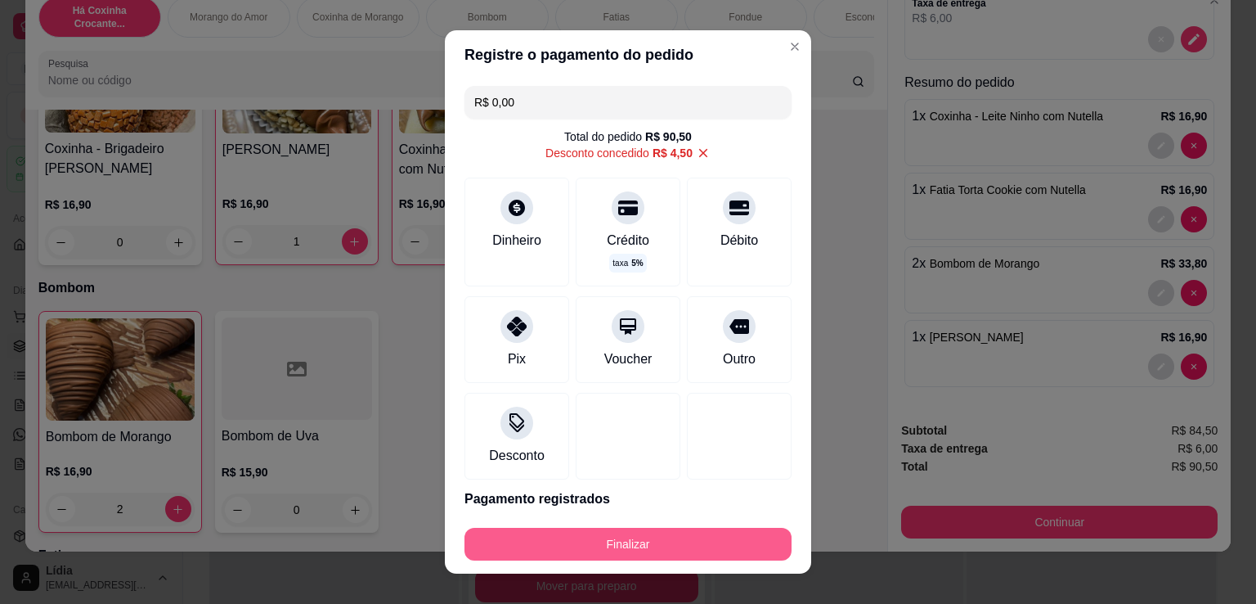
click at [608, 546] on button "Finalizar" at bounding box center [628, 544] width 327 height 33
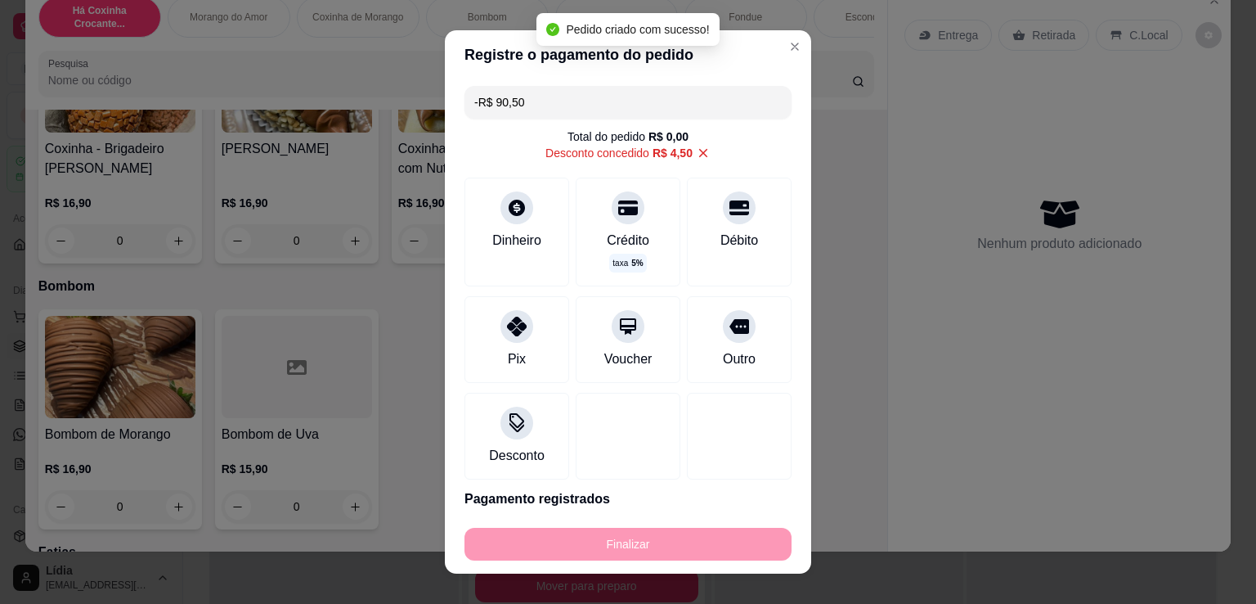
scroll to position [0, 0]
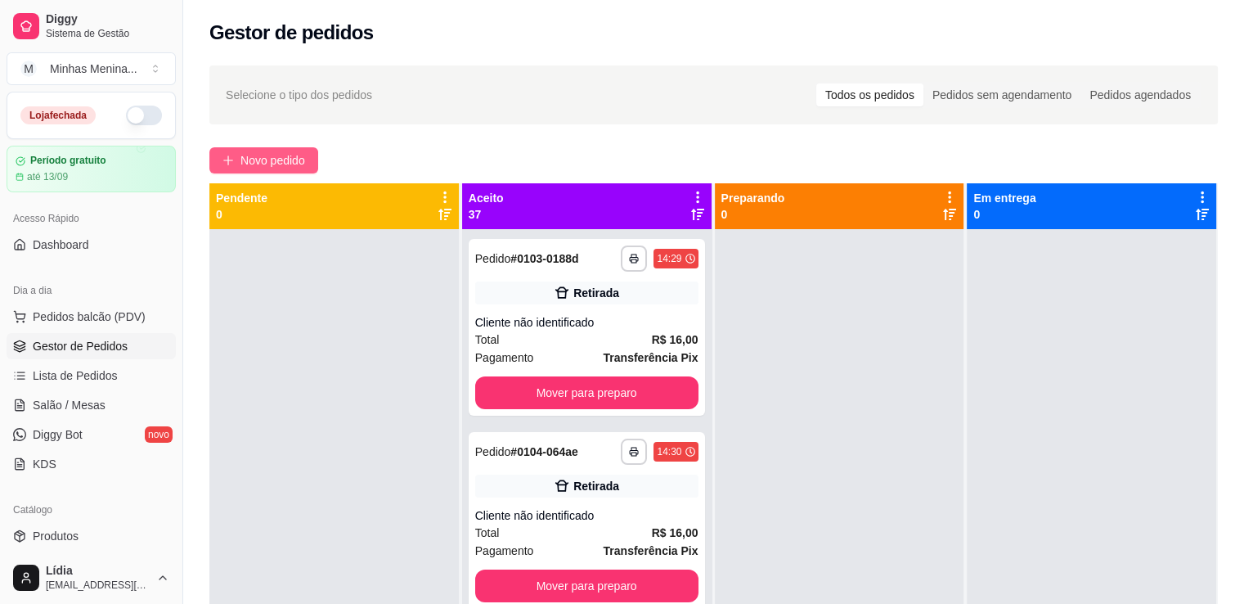
click at [267, 158] on span "Novo pedido" at bounding box center [272, 160] width 65 height 18
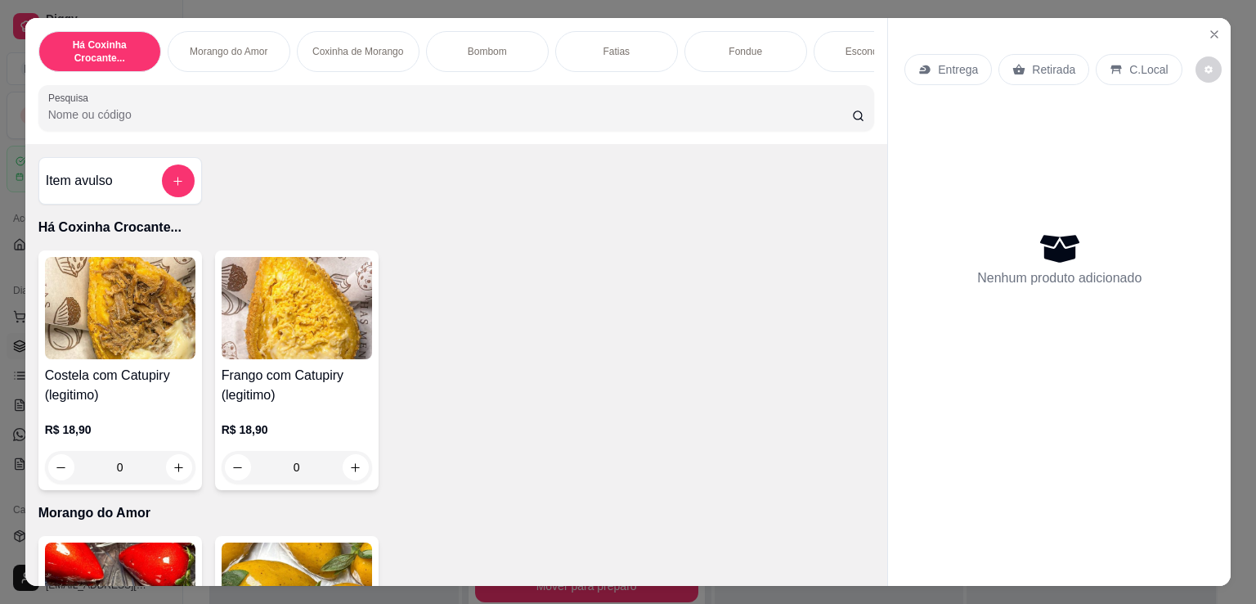
scroll to position [763, 0]
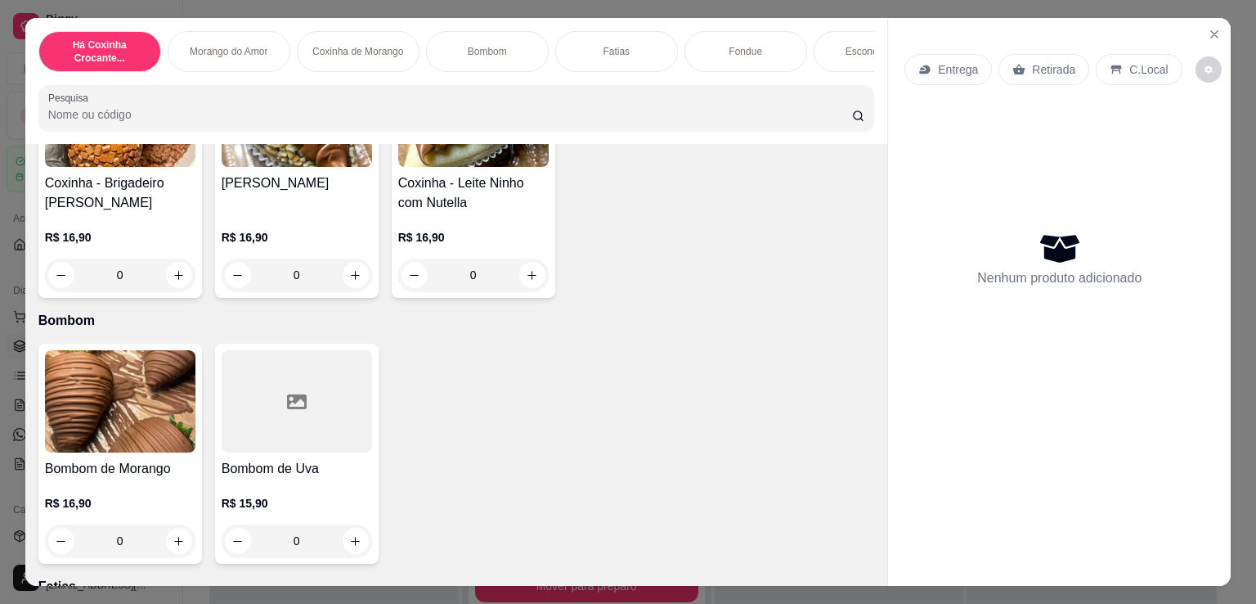
click at [334, 285] on input "0" at bounding box center [297, 274] width 92 height 33
click at [343, 284] on button "increase-product-quantity" at bounding box center [356, 275] width 26 height 26
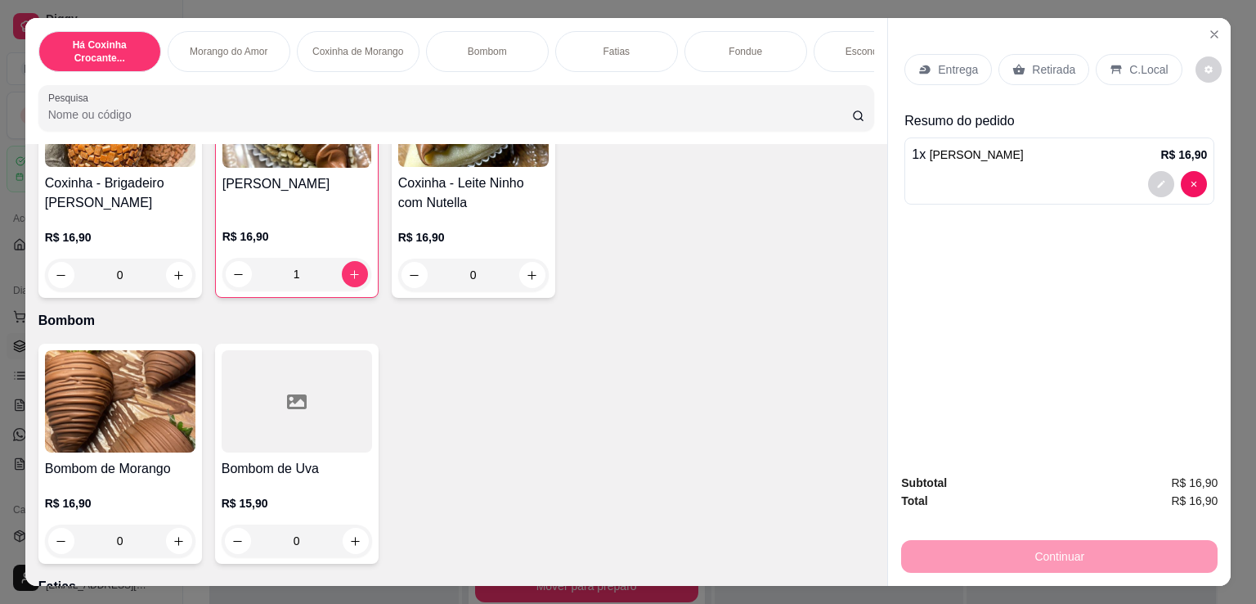
click at [1038, 74] on div "Retirada" at bounding box center [1044, 69] width 91 height 31
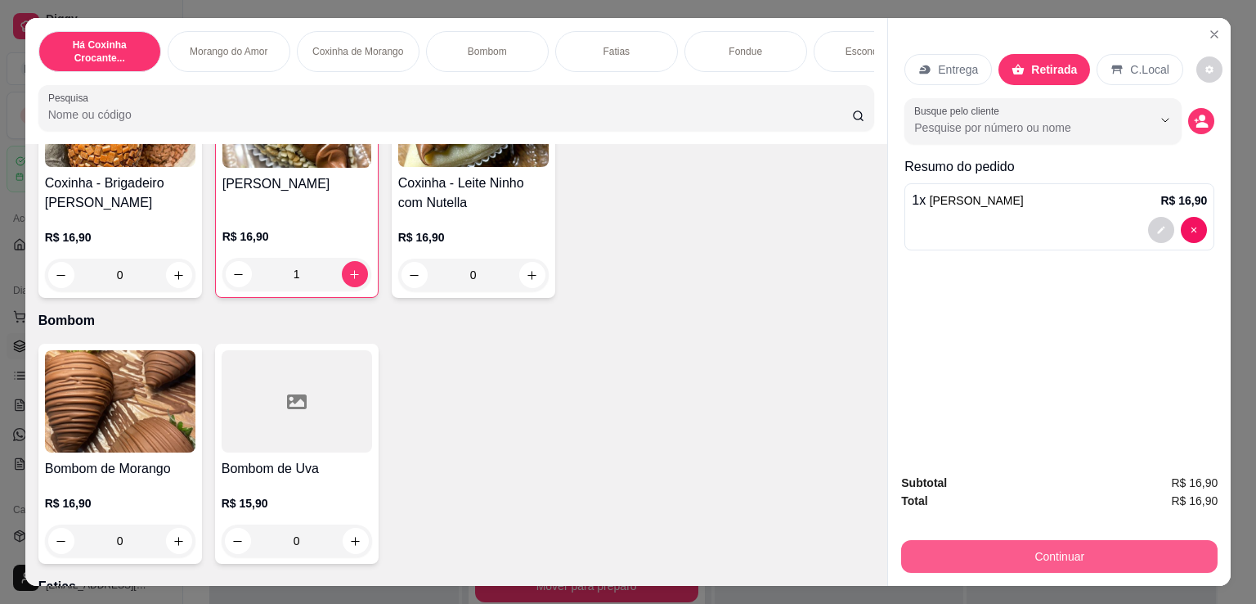
click at [1075, 540] on button "Continuar" at bounding box center [1059, 556] width 317 height 33
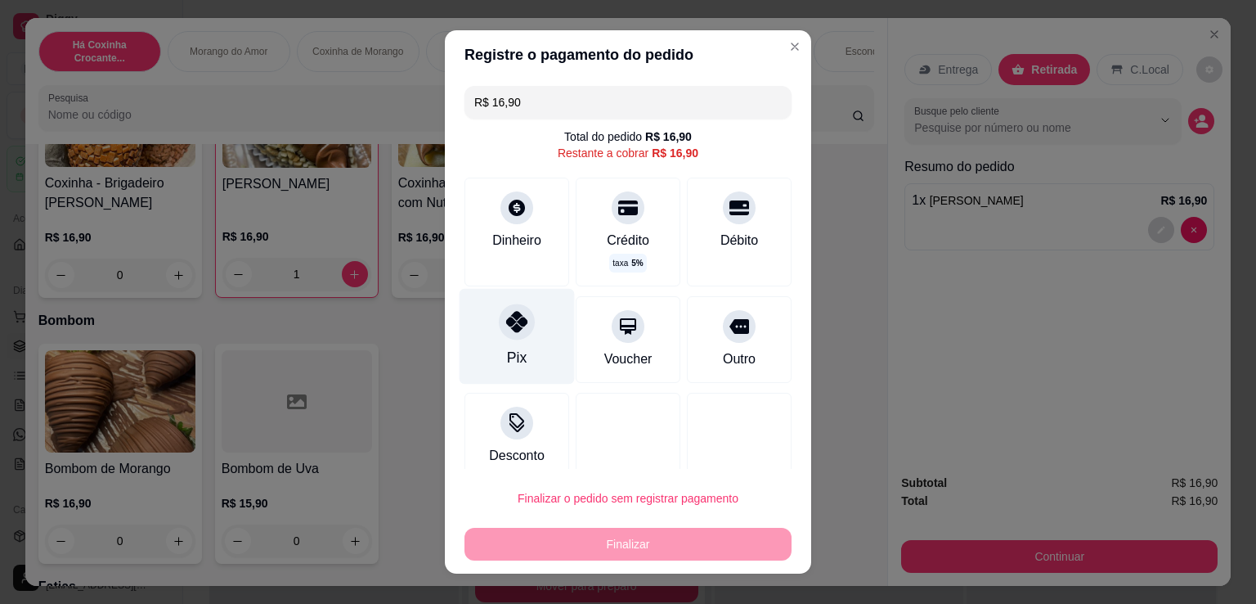
click at [514, 359] on div "Pix" at bounding box center [517, 357] width 20 height 21
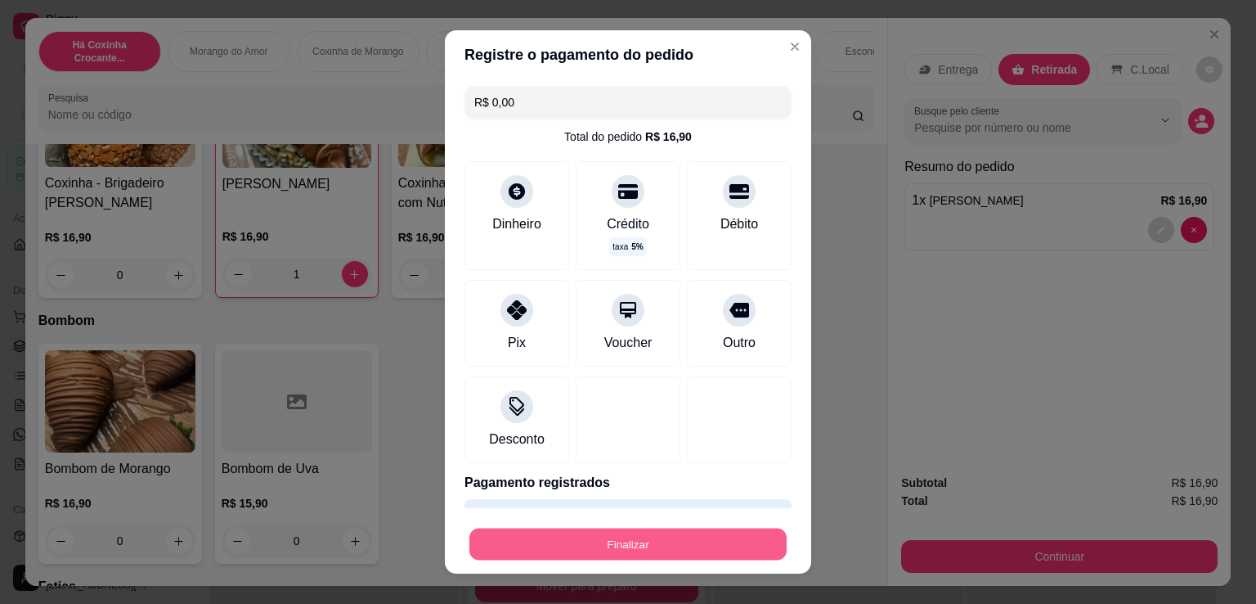
click at [707, 529] on button "Finalizar" at bounding box center [627, 544] width 317 height 32
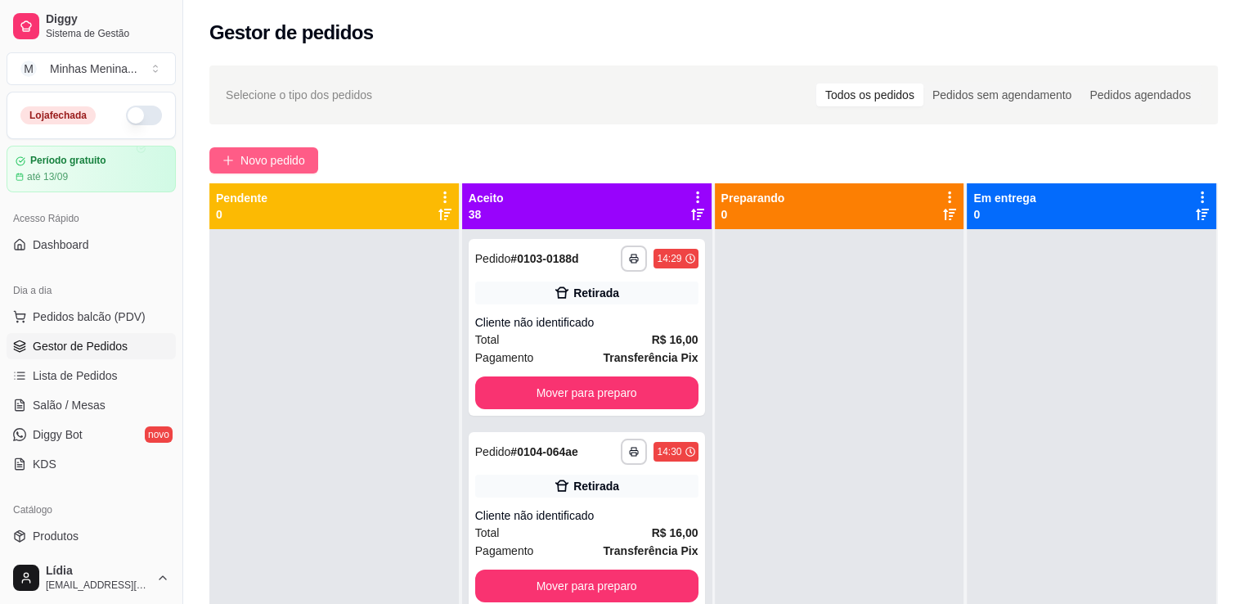
click at [263, 155] on span "Novo pedido" at bounding box center [272, 160] width 65 height 18
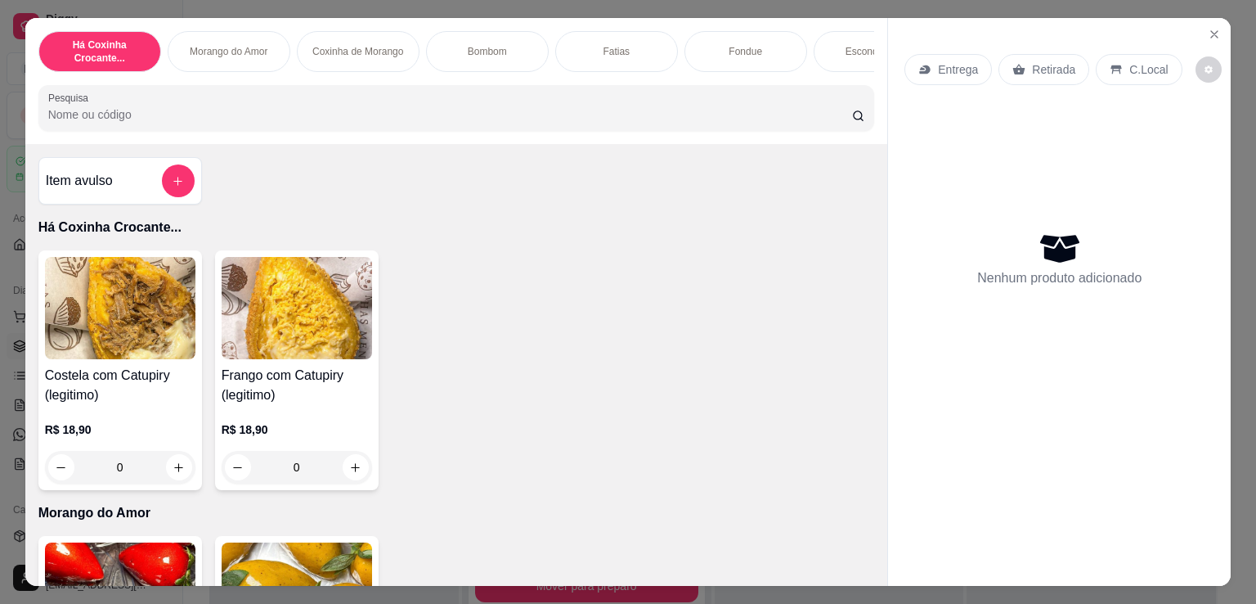
scroll to position [381, 0]
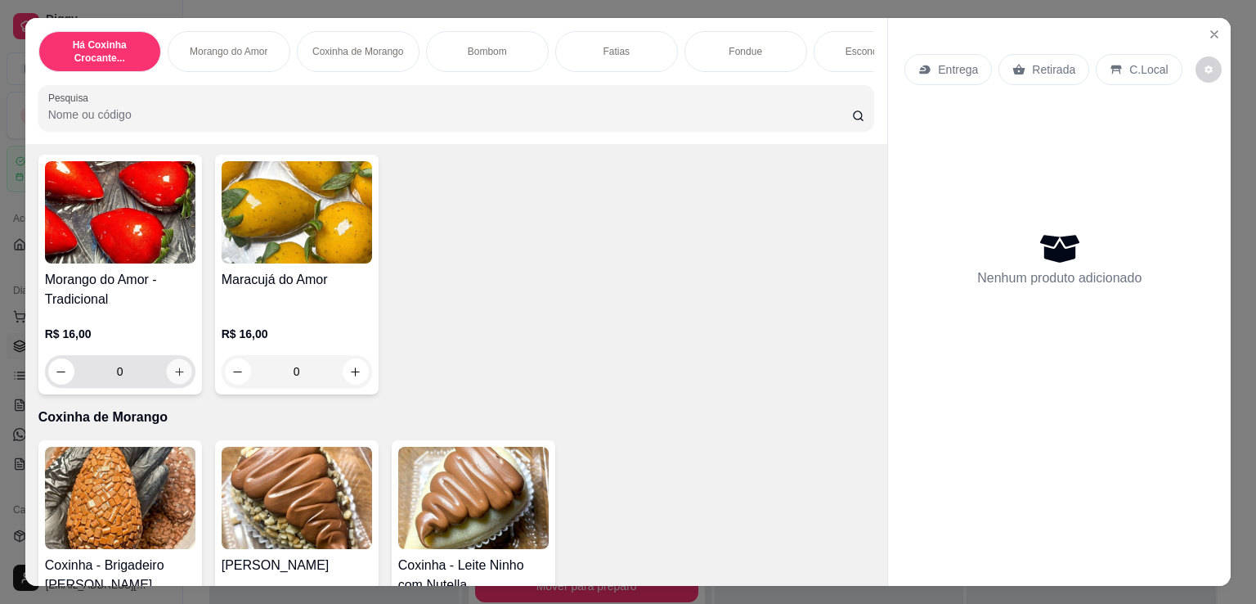
click at [173, 375] on icon "increase-product-quantity" at bounding box center [179, 372] width 12 height 12
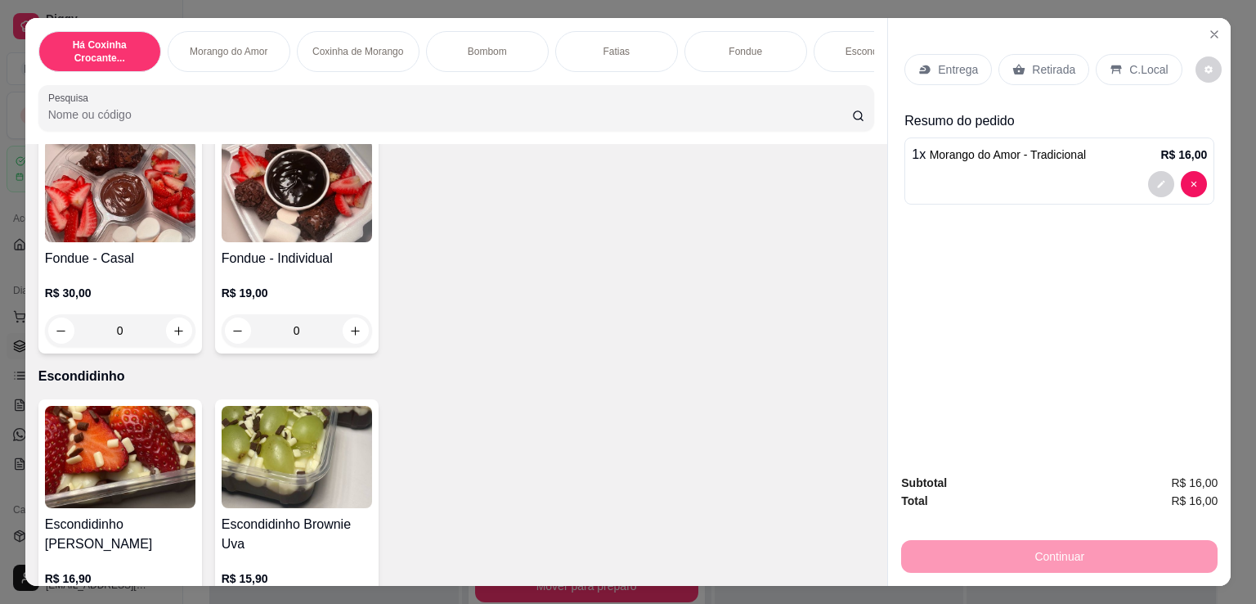
scroll to position [1908, 0]
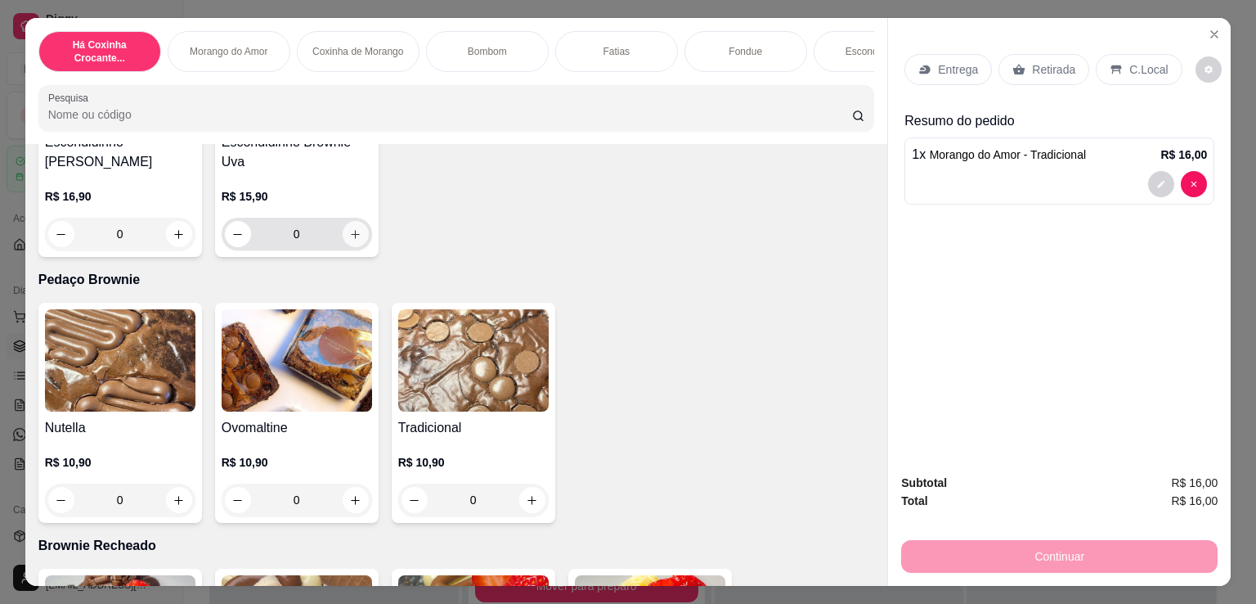
click at [359, 243] on button "increase-product-quantity" at bounding box center [356, 234] width 26 height 26
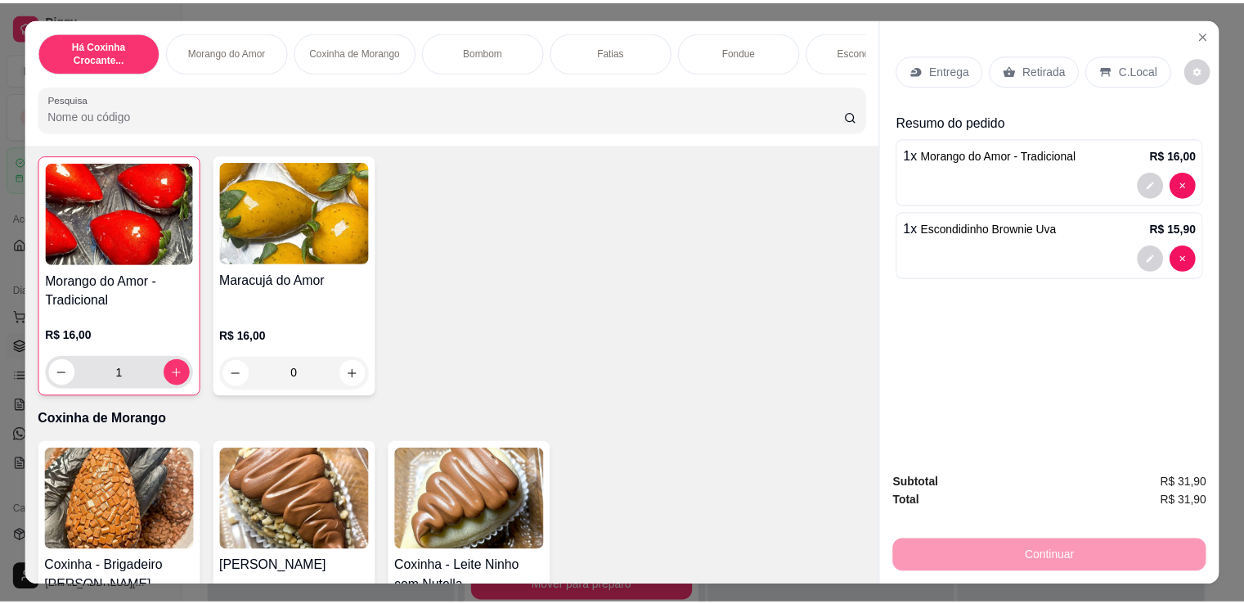
scroll to position [0, 0]
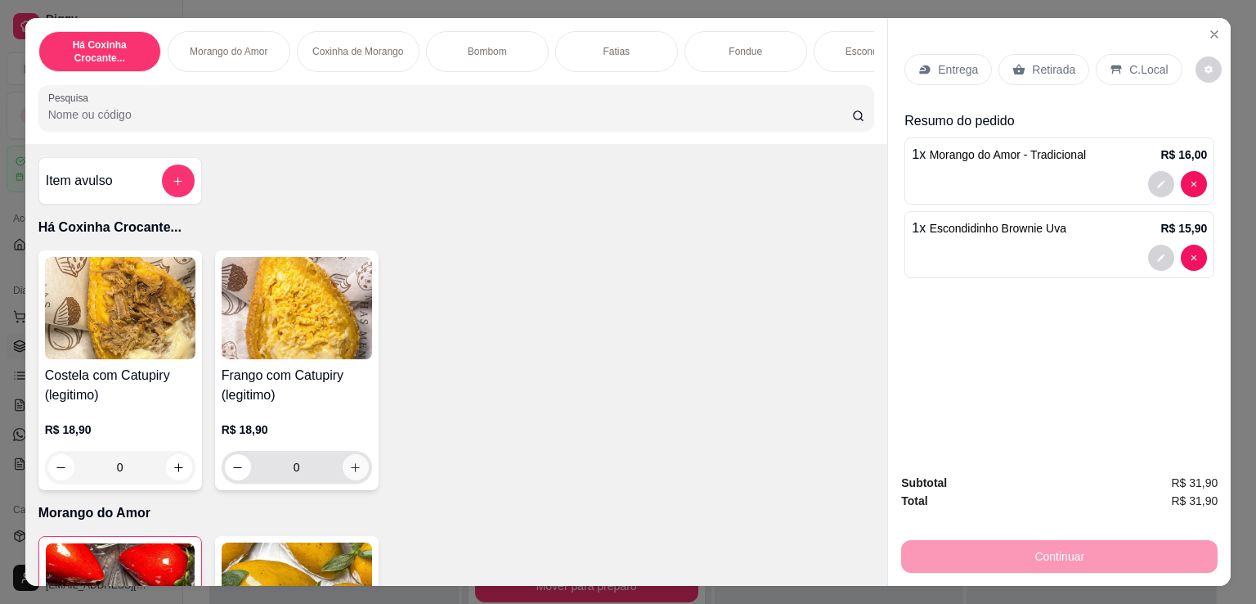
click at [352, 474] on icon "increase-product-quantity" at bounding box center [355, 467] width 12 height 12
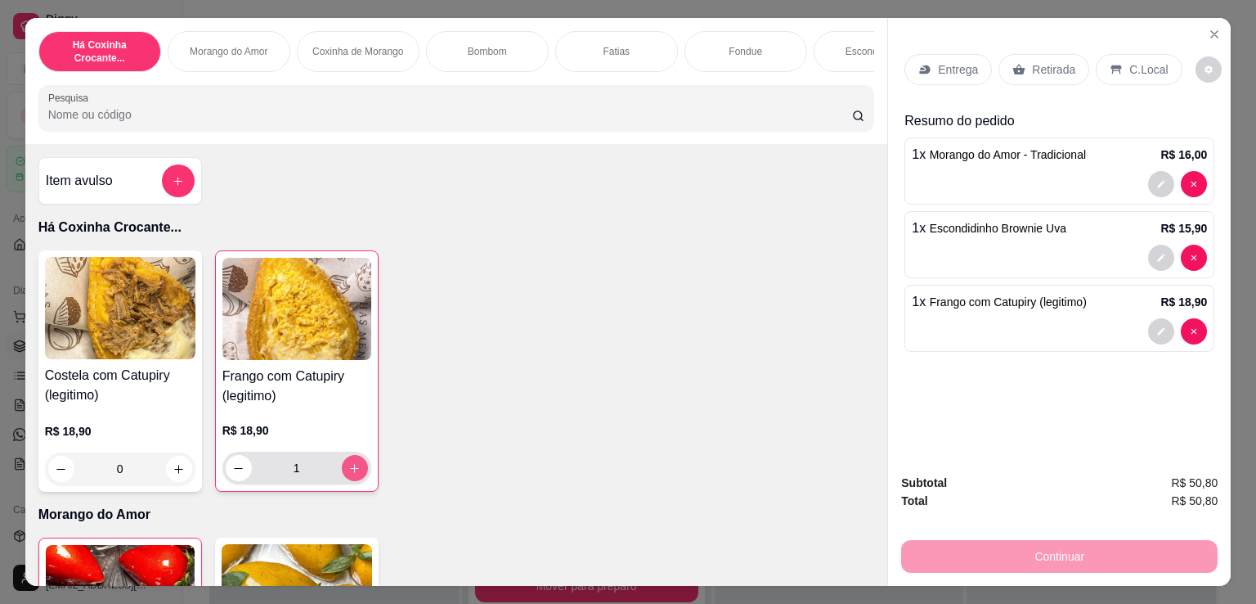
click at [348, 474] on icon "increase-product-quantity" at bounding box center [354, 468] width 12 height 12
click at [1017, 65] on icon at bounding box center [1019, 69] width 13 height 13
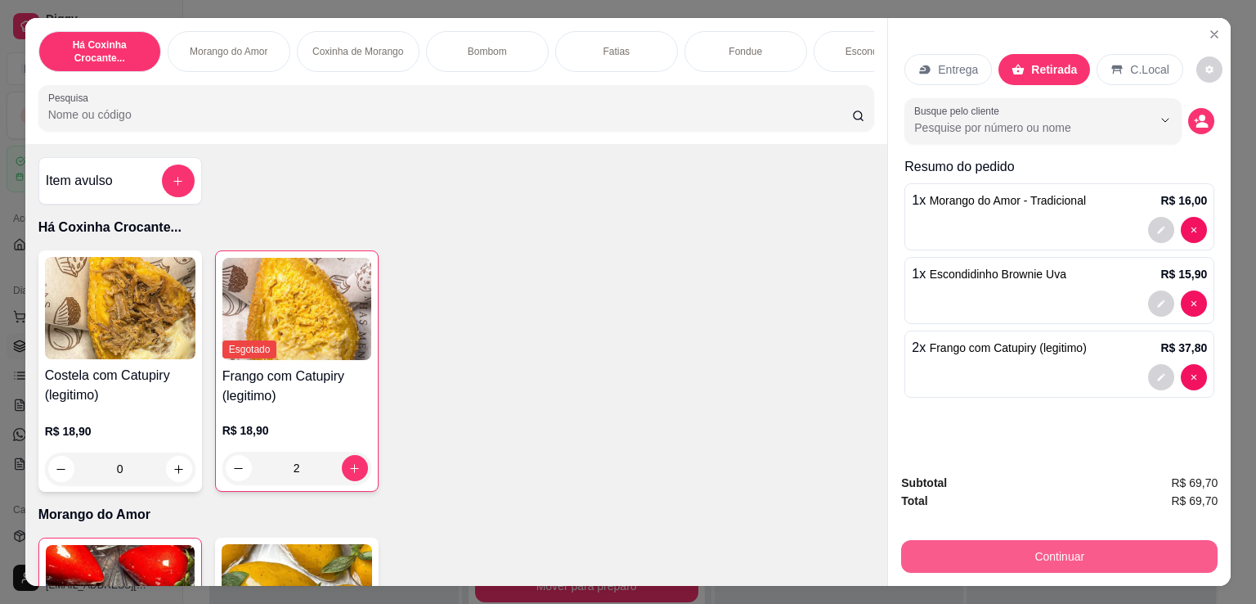
click at [1089, 544] on button "Continuar" at bounding box center [1059, 556] width 317 height 33
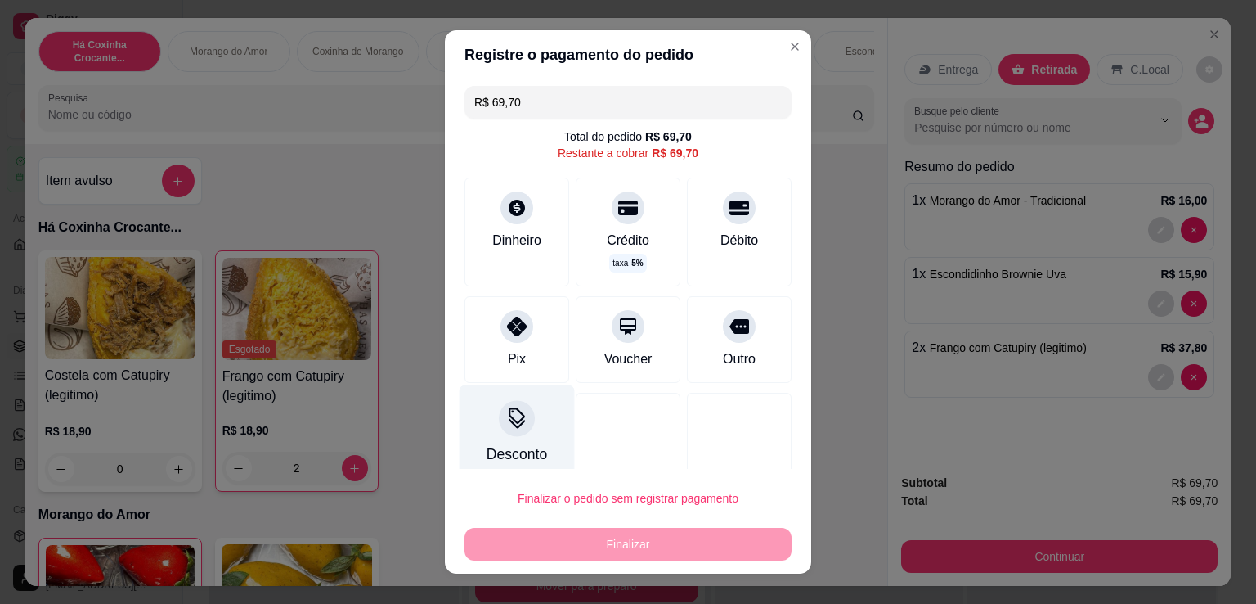
click at [516, 451] on div "Desconto" at bounding box center [517, 453] width 61 height 21
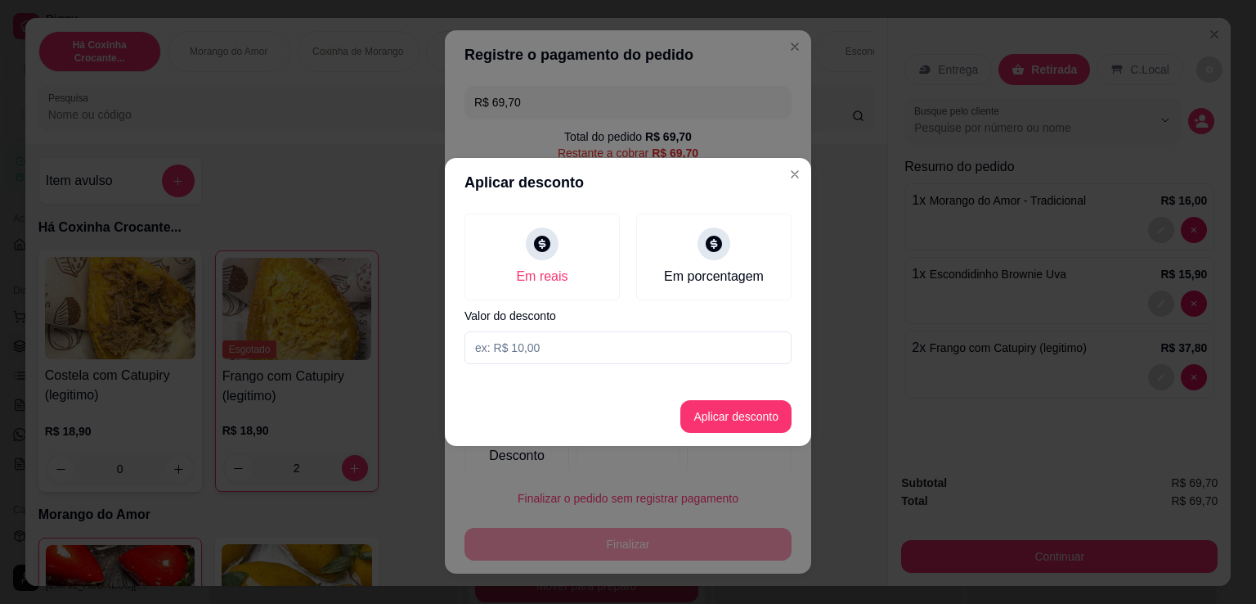
click at [613, 343] on input at bounding box center [628, 347] width 327 height 33
click at [749, 429] on button "Aplicar desconto" at bounding box center [735, 416] width 111 height 33
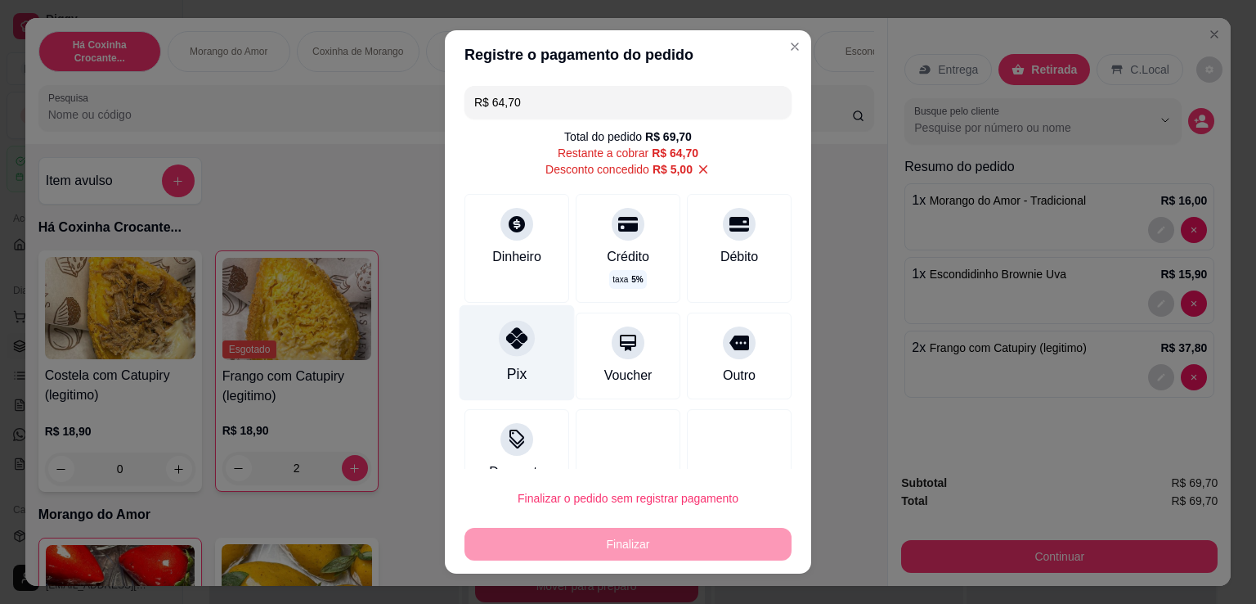
click at [539, 348] on div "Pix" at bounding box center [517, 353] width 115 height 96
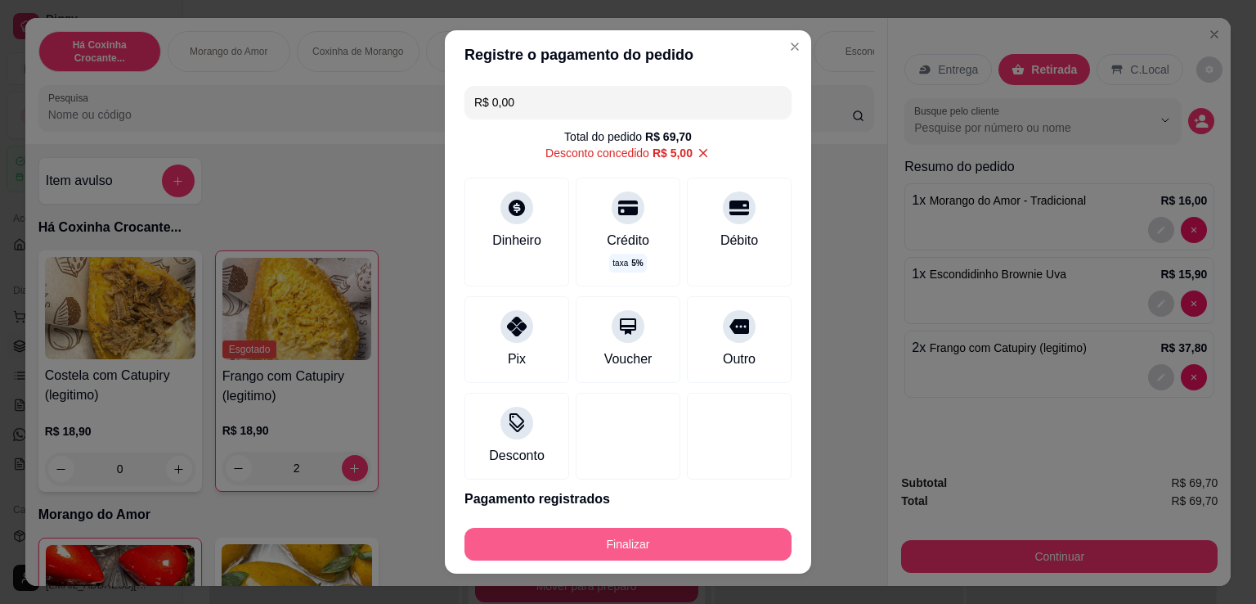
click at [662, 546] on button "Finalizar" at bounding box center [628, 544] width 327 height 33
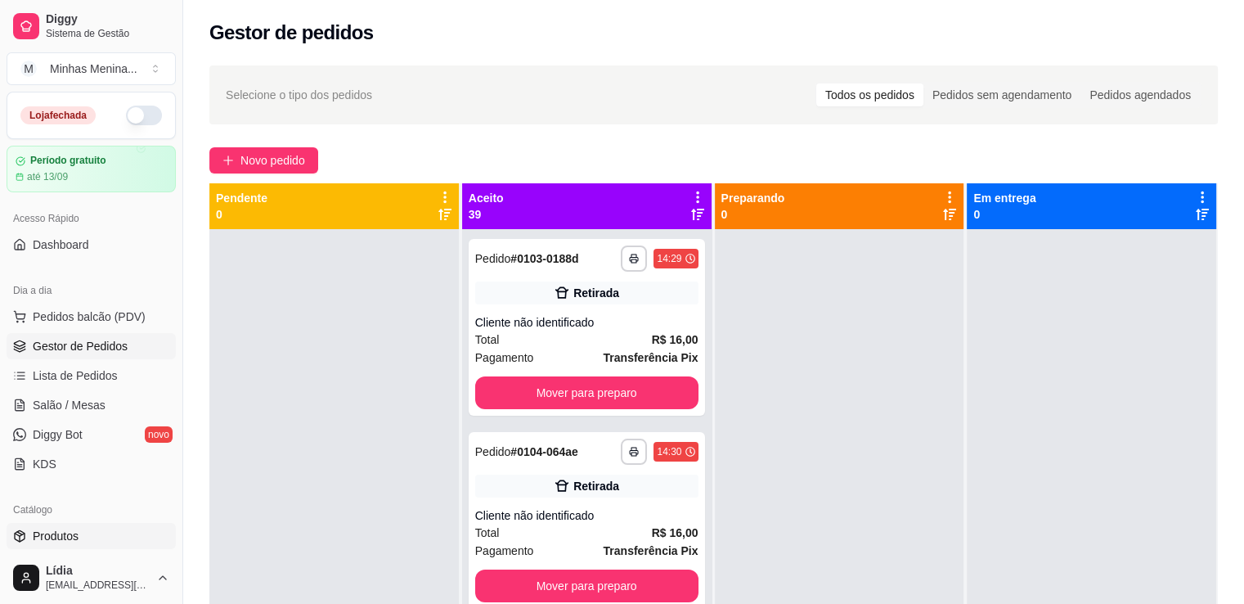
click at [80, 545] on link "Produtos" at bounding box center [91, 536] width 169 height 26
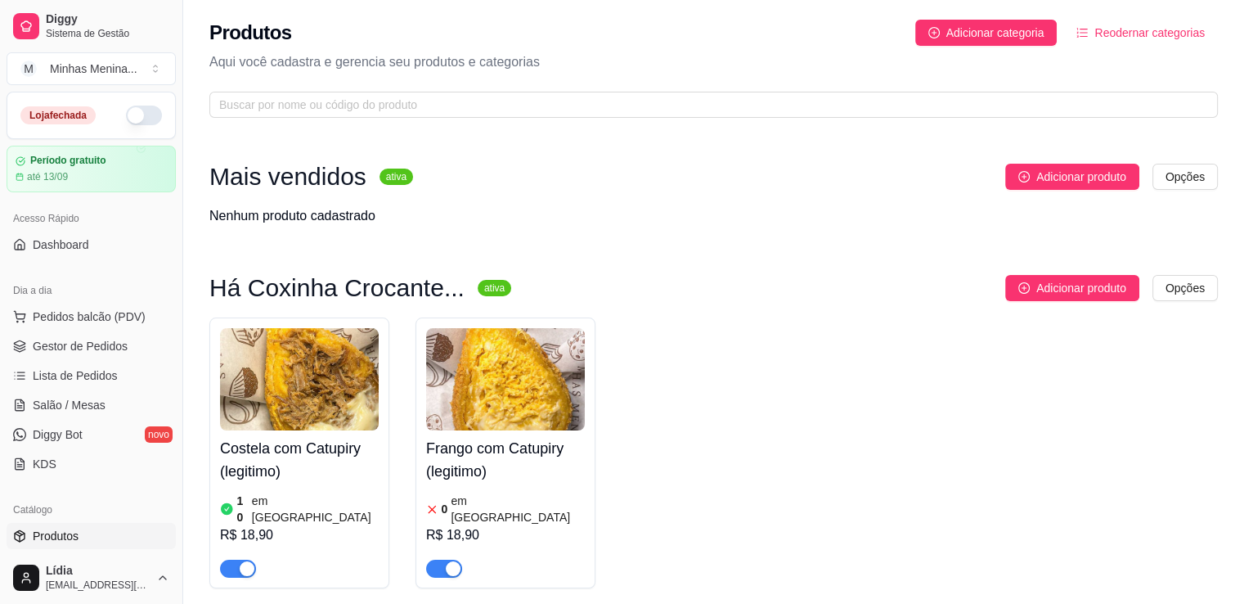
click at [491, 391] on img at bounding box center [505, 379] width 159 height 102
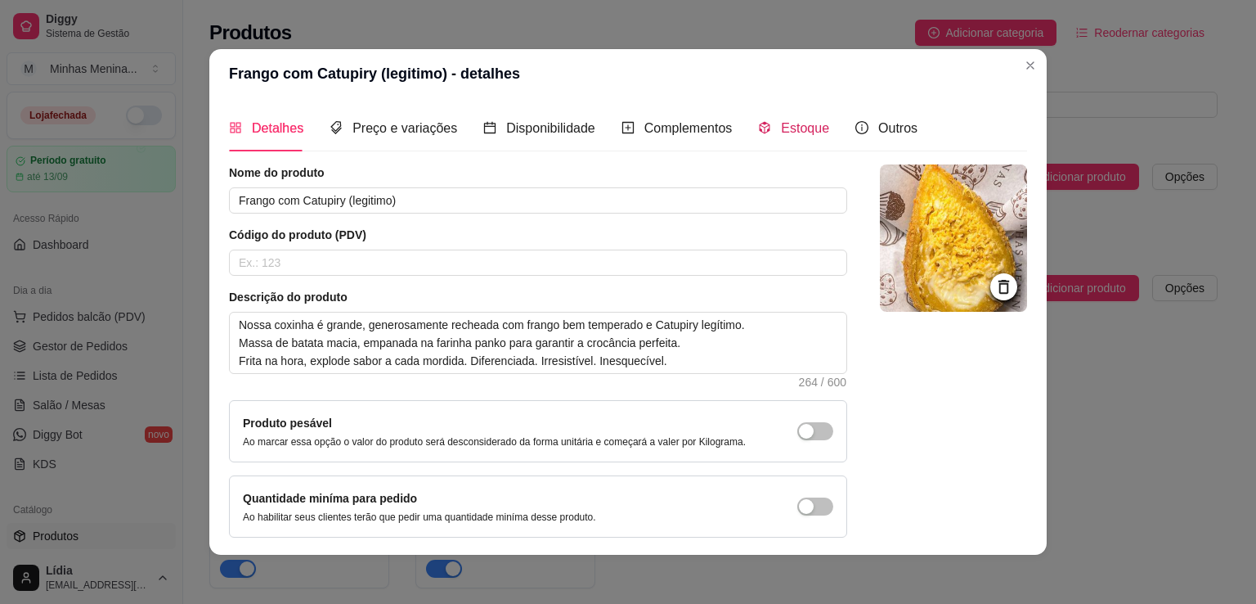
click at [781, 130] on span "Estoque" at bounding box center [805, 128] width 48 height 14
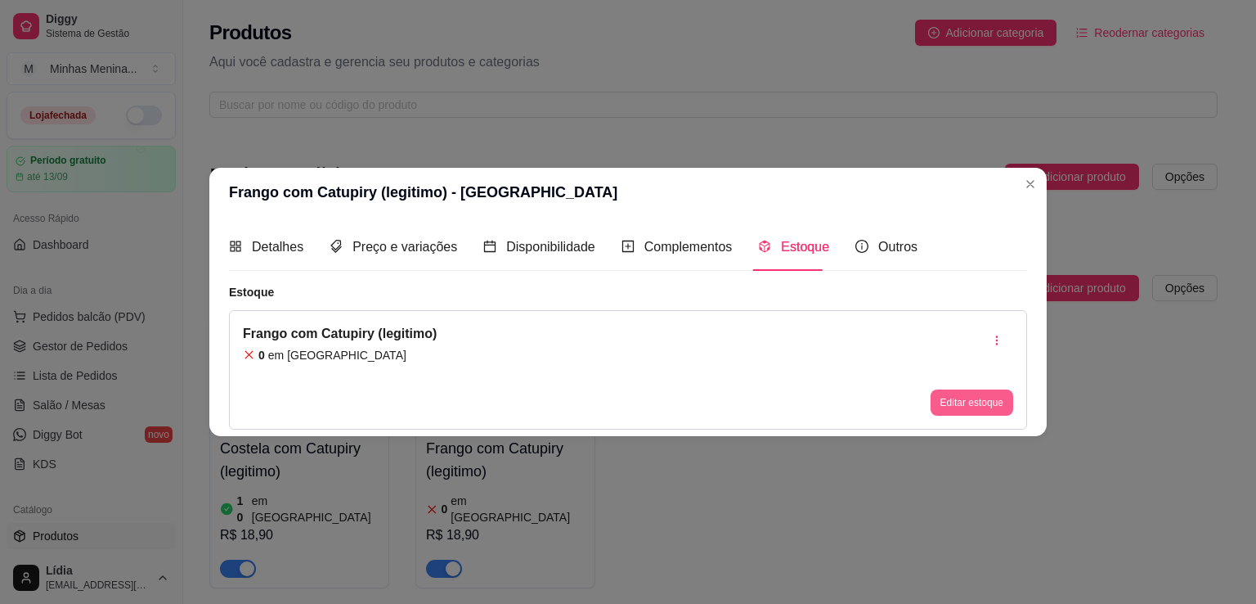
click at [977, 397] on button "Editar estoque" at bounding box center [972, 402] width 83 height 26
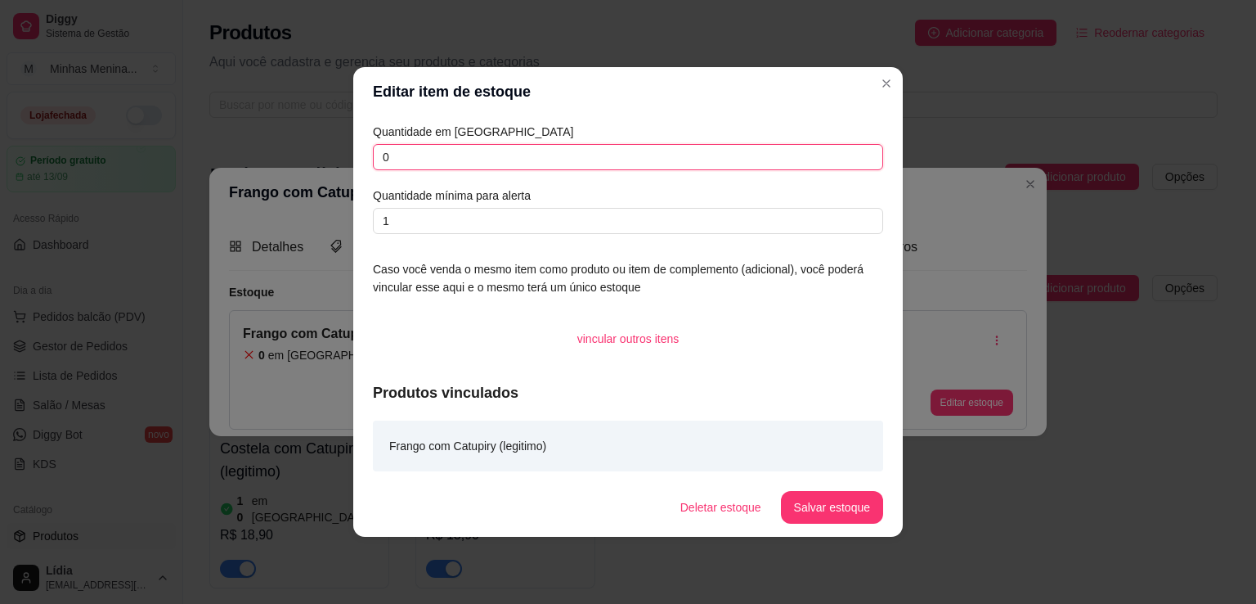
click at [471, 158] on input "0" at bounding box center [628, 157] width 510 height 26
click at [838, 516] on button "Salvar estoque" at bounding box center [832, 507] width 102 height 33
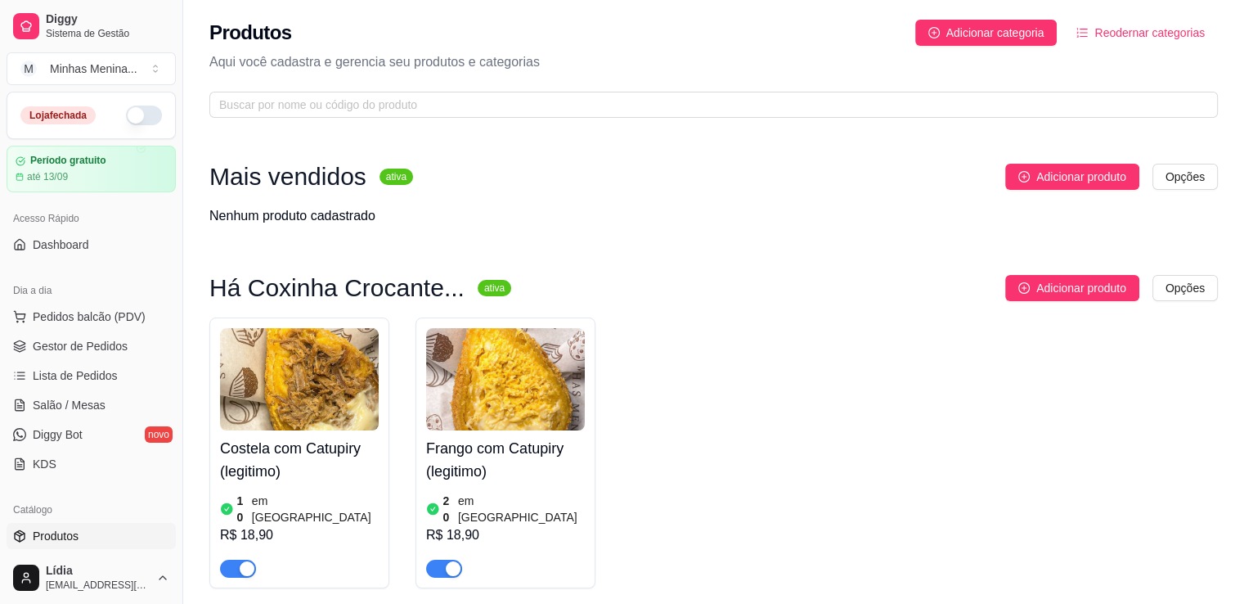
drag, startPoint x: 221, startPoint y: 358, endPoint x: 244, endPoint y: 358, distance: 22.9
click at [244, 358] on div "Costela com Catupiry (legitimo) 10 em estoque R$ 18,90" at bounding box center [299, 452] width 180 height 271
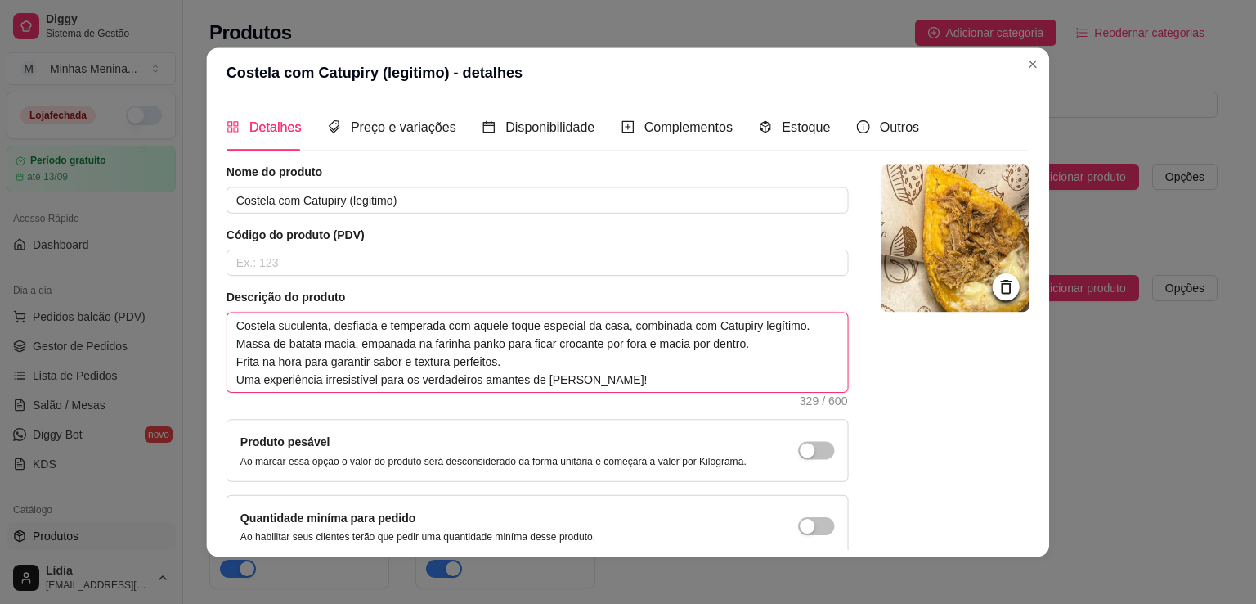
click at [341, 357] on textarea "Costela suculenta, desfiada e temperada com aquele toque especial da casa, comb…" at bounding box center [537, 351] width 621 height 79
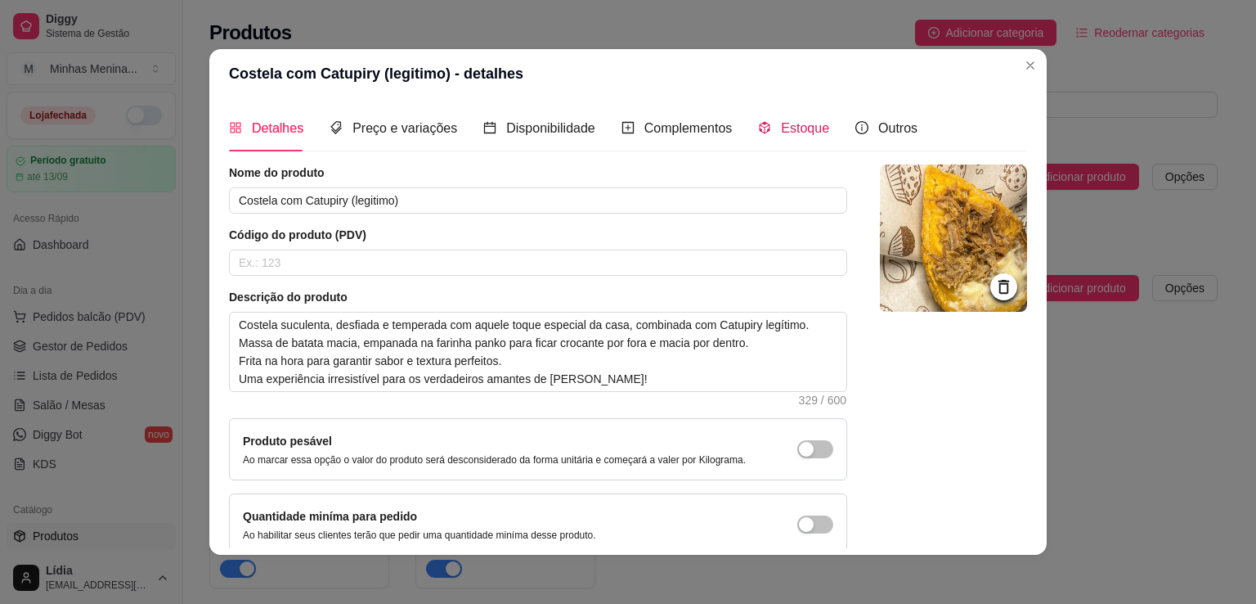
click at [790, 132] on span "Estoque" at bounding box center [805, 128] width 48 height 14
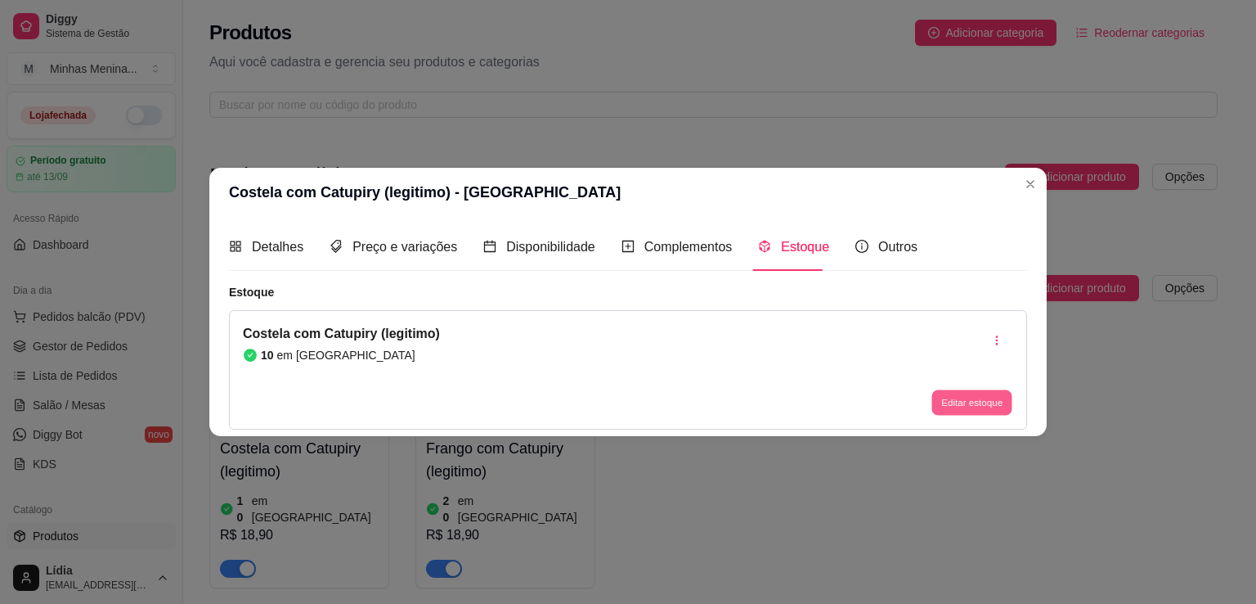
click at [983, 394] on button "Editar estoque" at bounding box center [972, 401] width 80 height 25
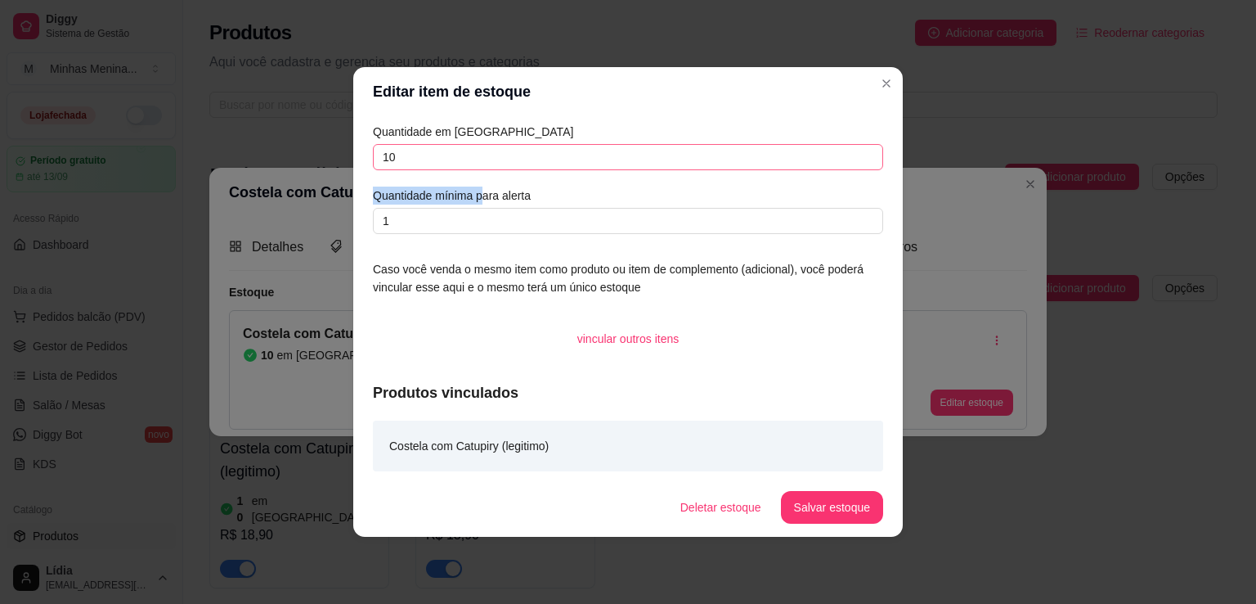
click at [292, 168] on div "Editar item de estoque Quantidade em estoque 10 Quantidade mínima para alerta 1…" at bounding box center [628, 302] width 1256 height 604
click at [486, 160] on input "10" at bounding box center [628, 157] width 510 height 26
click at [484, 160] on input "10" at bounding box center [628, 157] width 510 height 26
click at [813, 514] on button "Salvar estoque" at bounding box center [832, 507] width 102 height 33
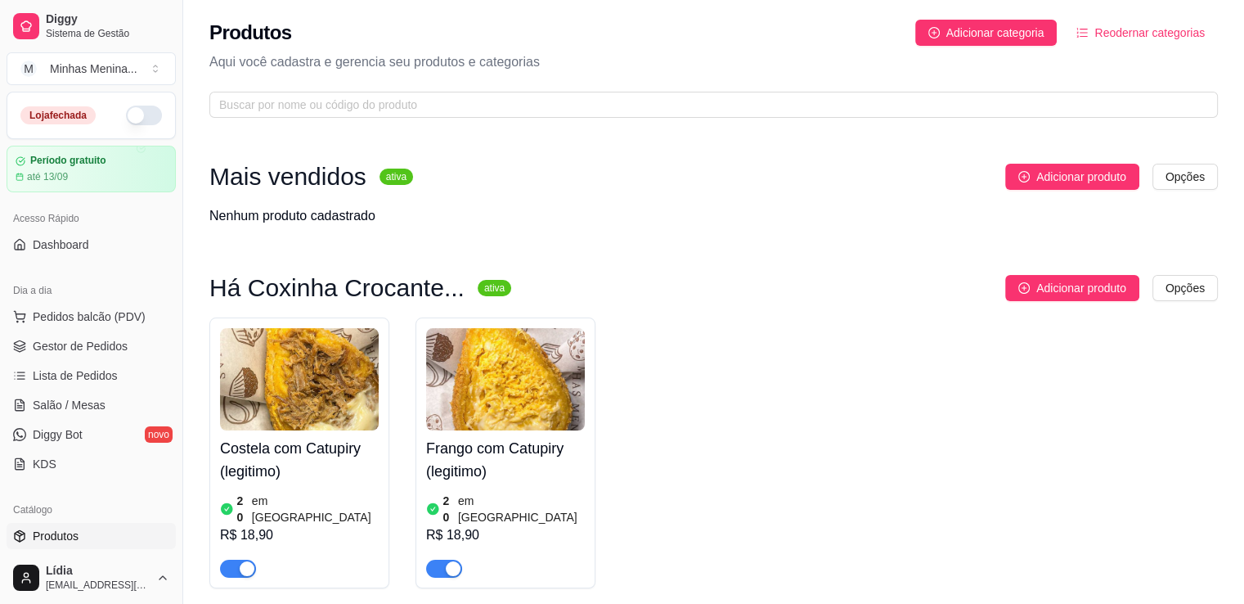
scroll to position [382, 0]
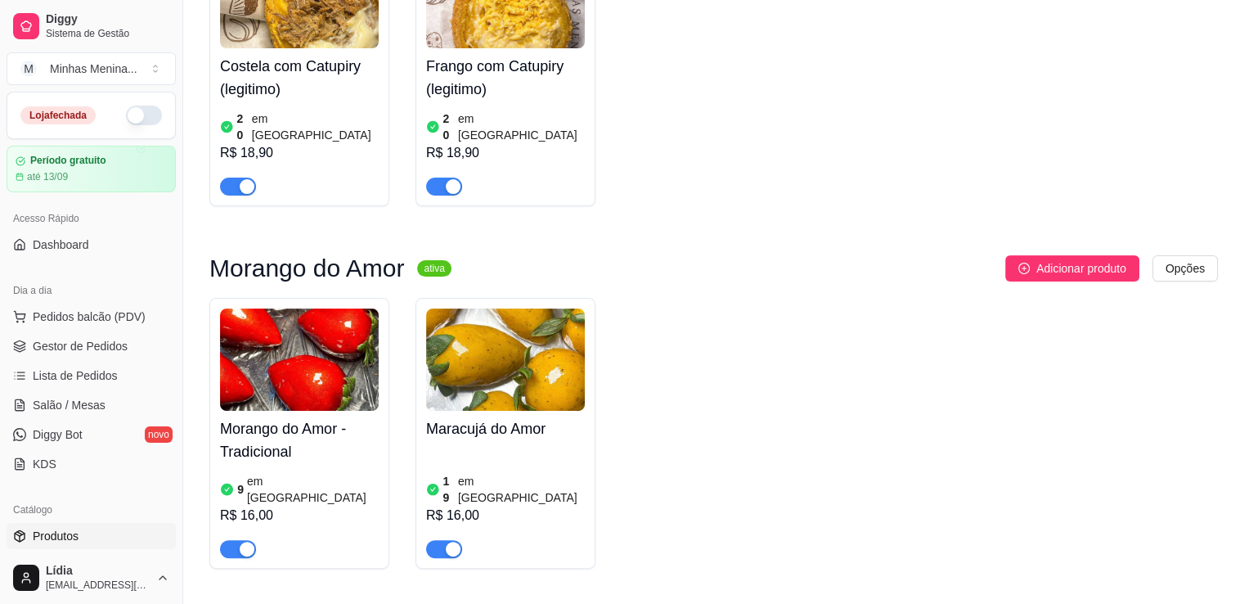
click at [304, 357] on img at bounding box center [299, 359] width 159 height 102
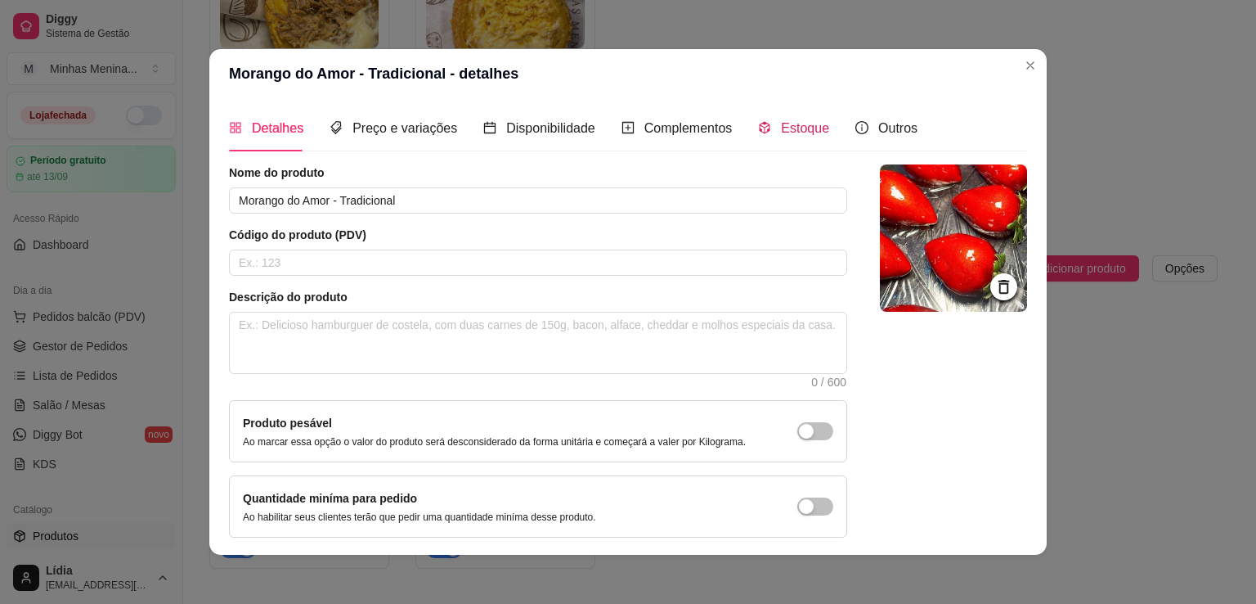
click at [783, 130] on span "Estoque" at bounding box center [805, 128] width 48 height 14
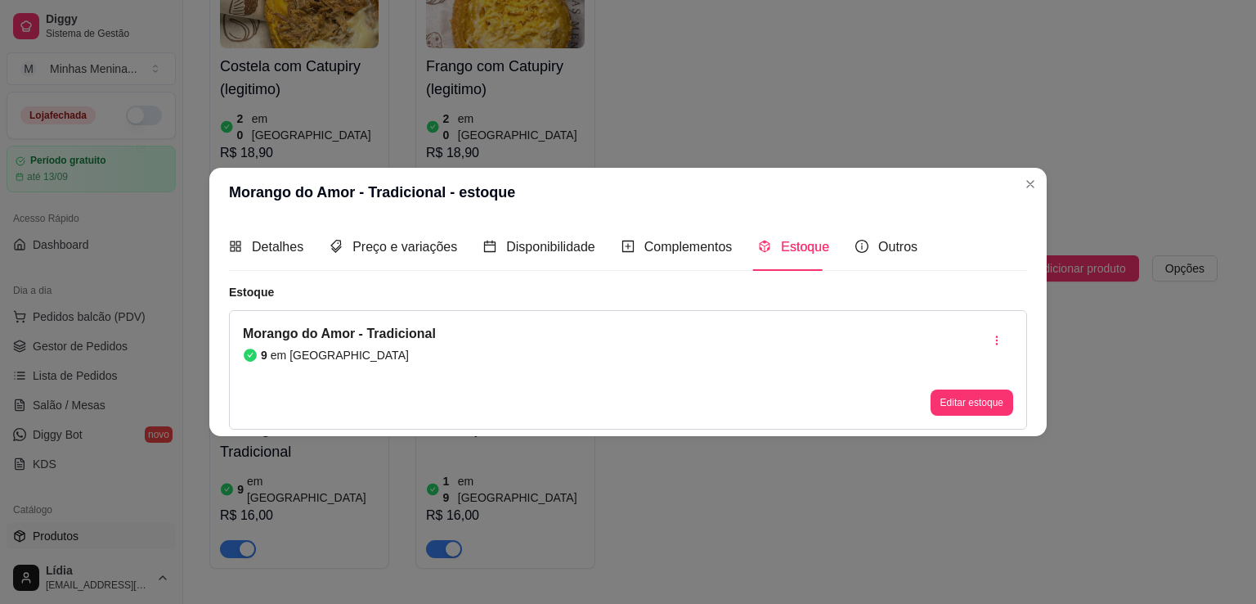
click at [984, 394] on button "Editar estoque" at bounding box center [972, 402] width 83 height 26
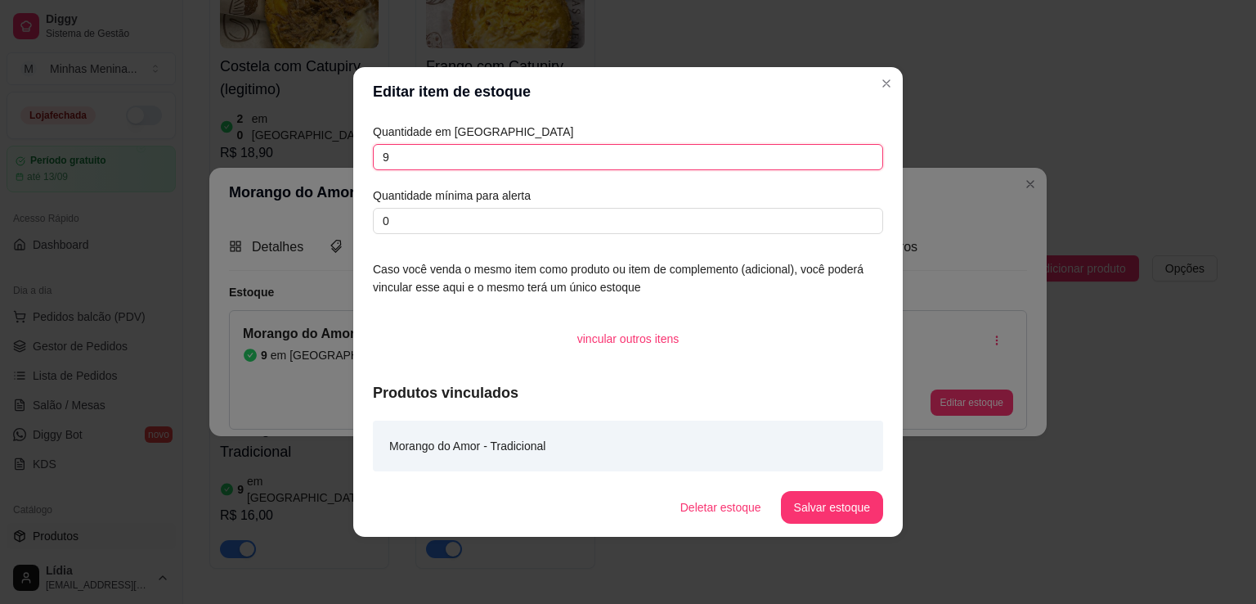
drag, startPoint x: 442, startPoint y: 164, endPoint x: 305, endPoint y: 158, distance: 136.7
click at [307, 159] on div "Editar item de estoque Quantidade em estoque 9 Quantidade mínima para alerta 0 …" at bounding box center [628, 302] width 1256 height 604
click at [840, 515] on button "Salvar estoque" at bounding box center [832, 507] width 102 height 33
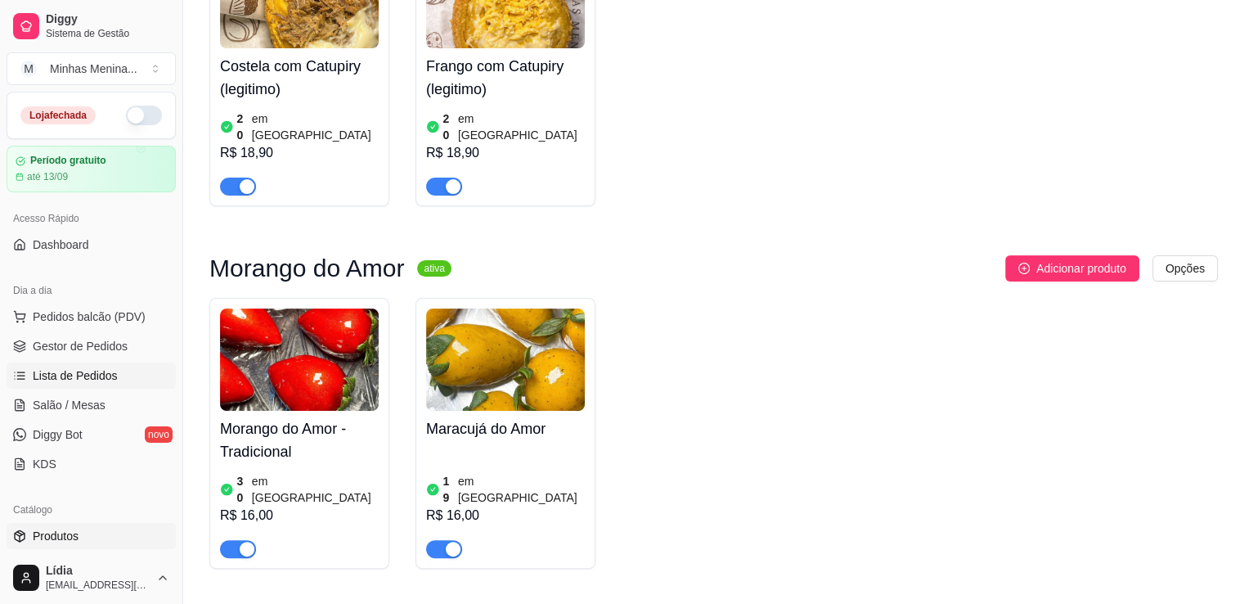
scroll to position [381, 0]
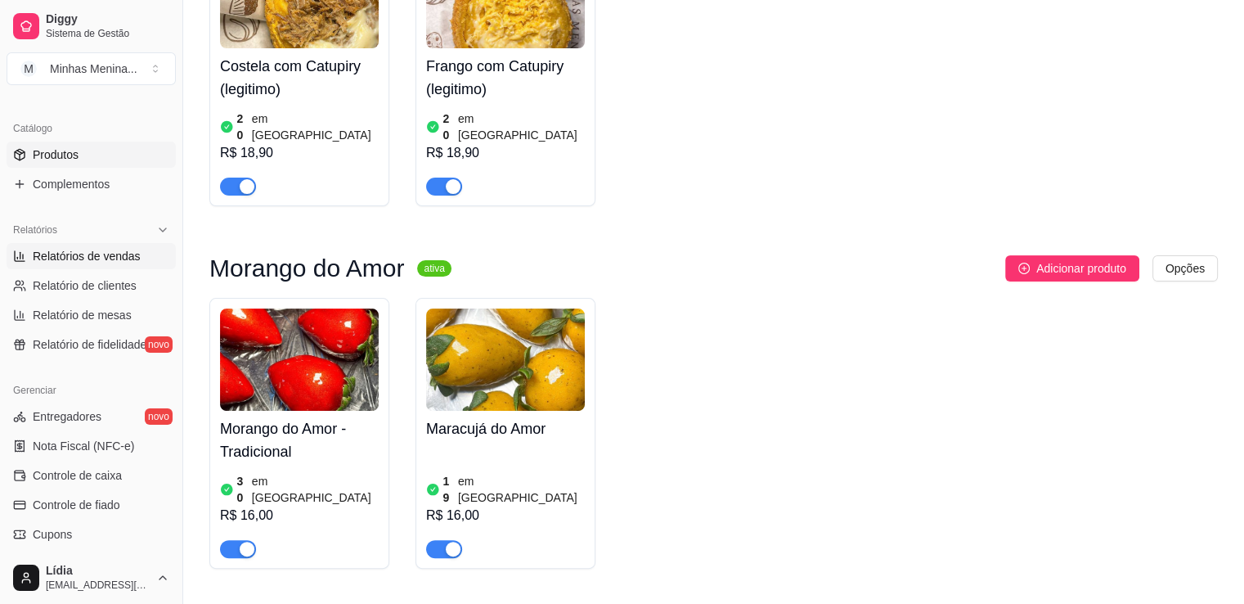
click at [106, 261] on span "Relatórios de vendas" at bounding box center [87, 256] width 108 height 16
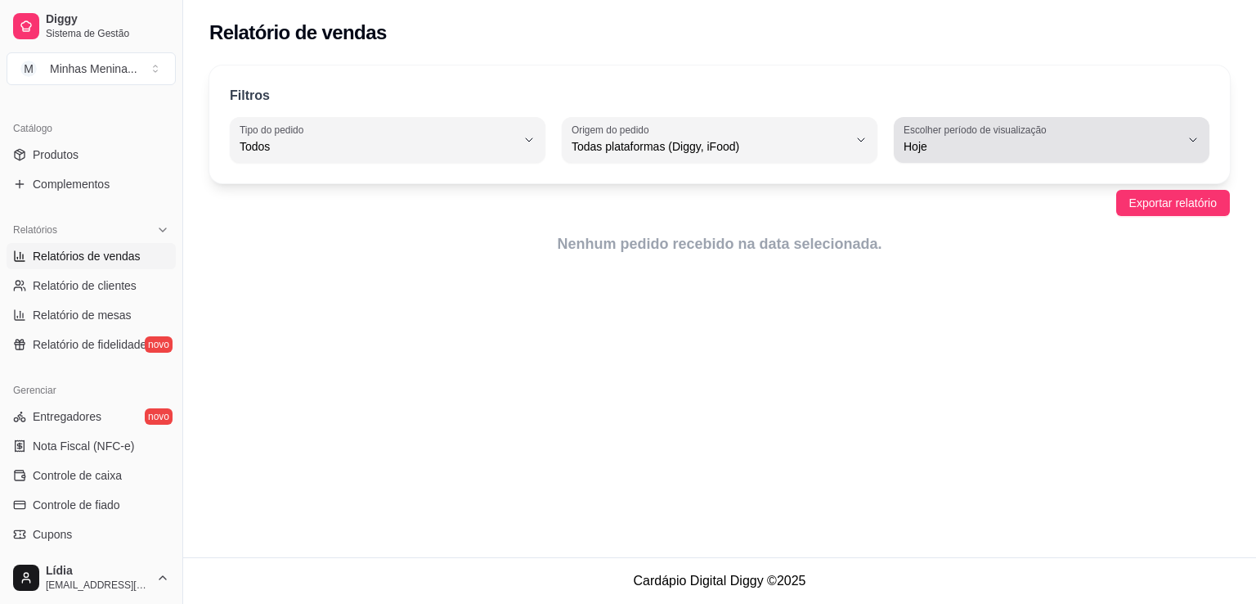
click at [1143, 141] on span "Hoje" at bounding box center [1042, 146] width 276 height 16
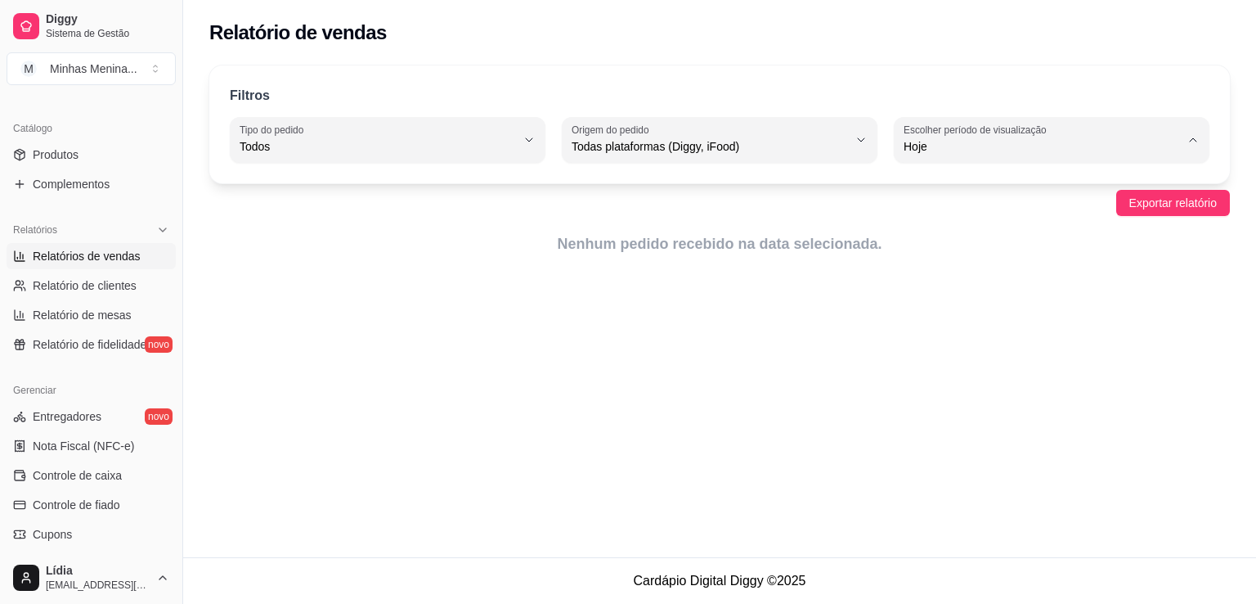
click at [943, 289] on span "30 dias" at bounding box center [1044, 292] width 263 height 16
click at [1165, 201] on span "Exportar relatório" at bounding box center [1173, 203] width 88 height 18
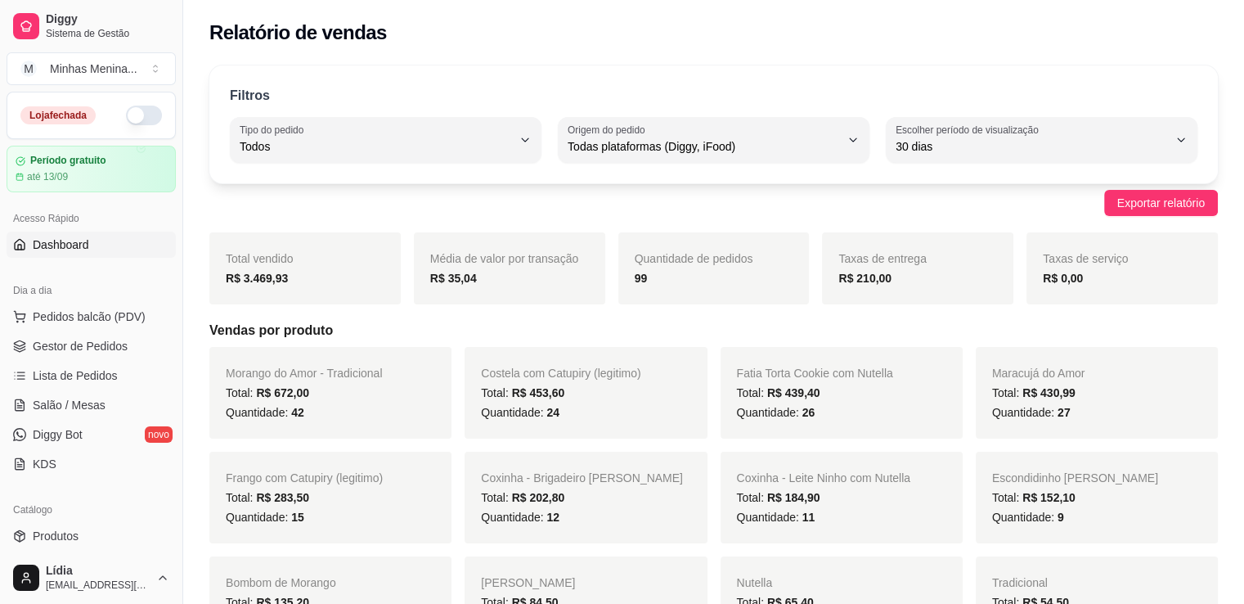
click at [88, 249] on span "Dashboard" at bounding box center [61, 244] width 56 height 16
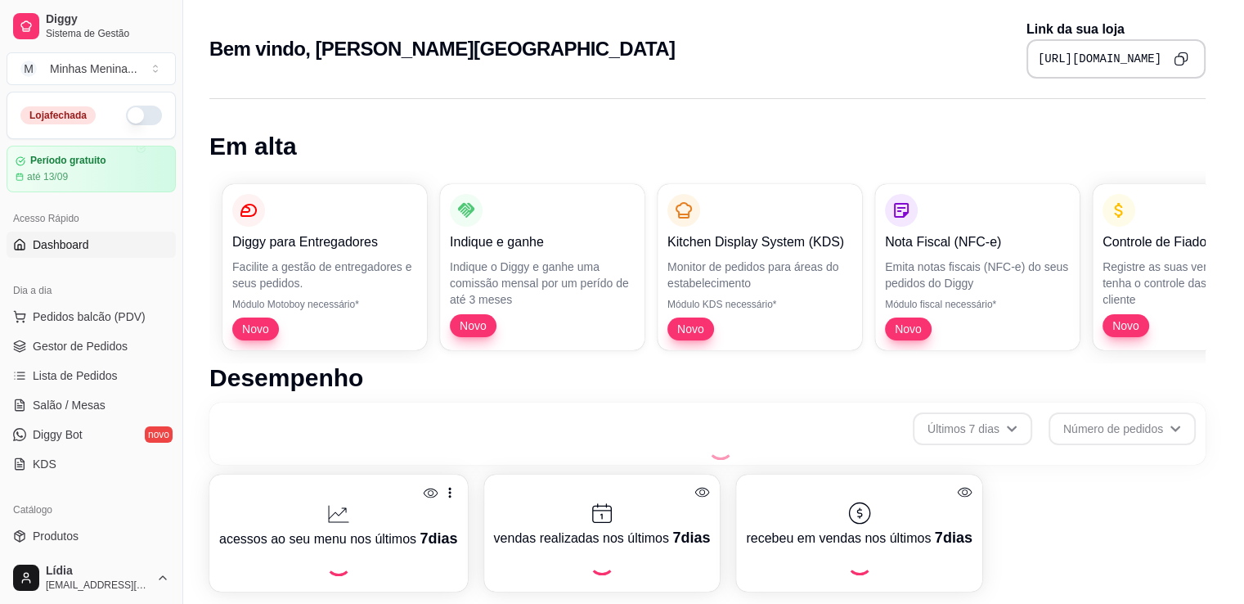
scroll to position [561, 0]
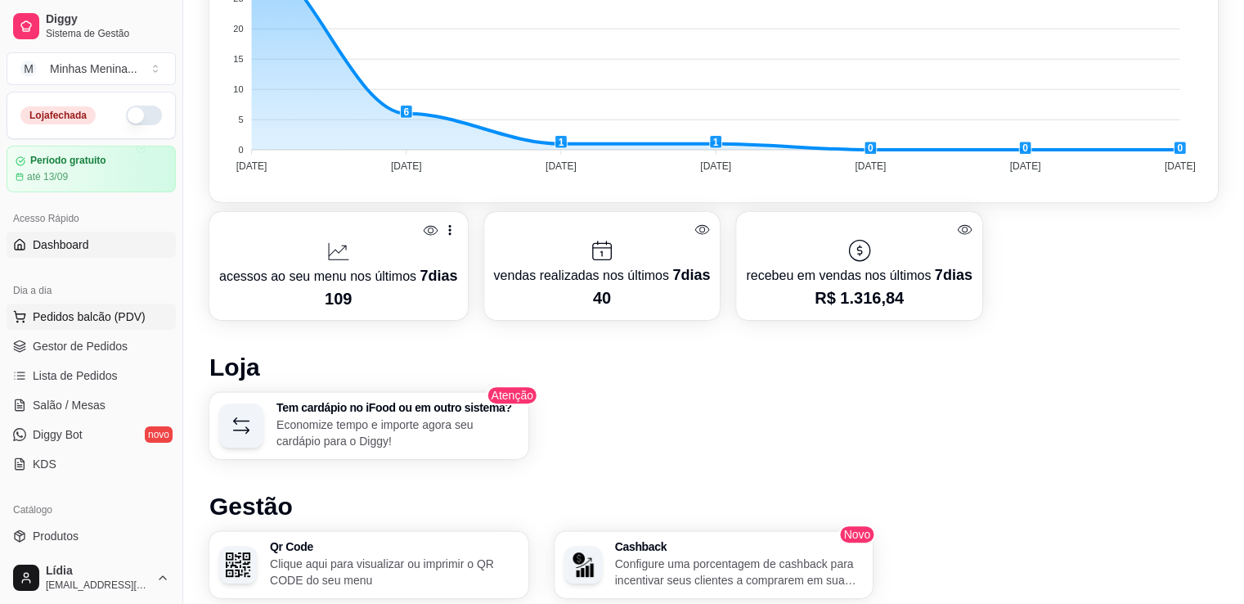
click at [131, 312] on span "Pedidos balcão (PDV)" at bounding box center [89, 316] width 113 height 16
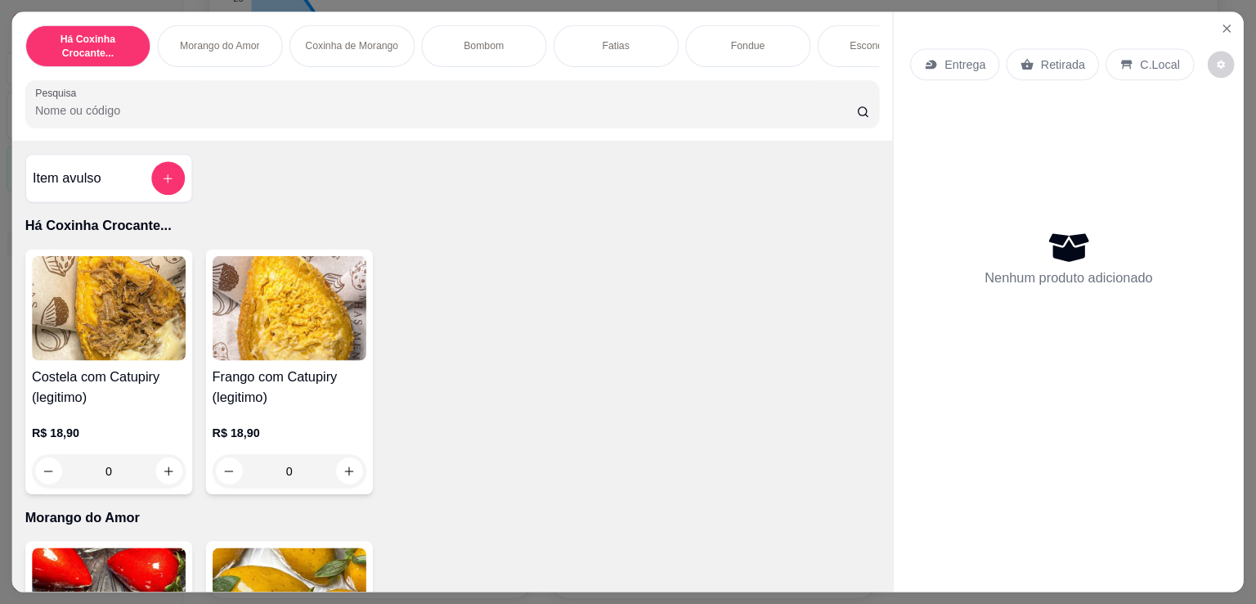
click at [92, 348] on img at bounding box center [109, 308] width 154 height 105
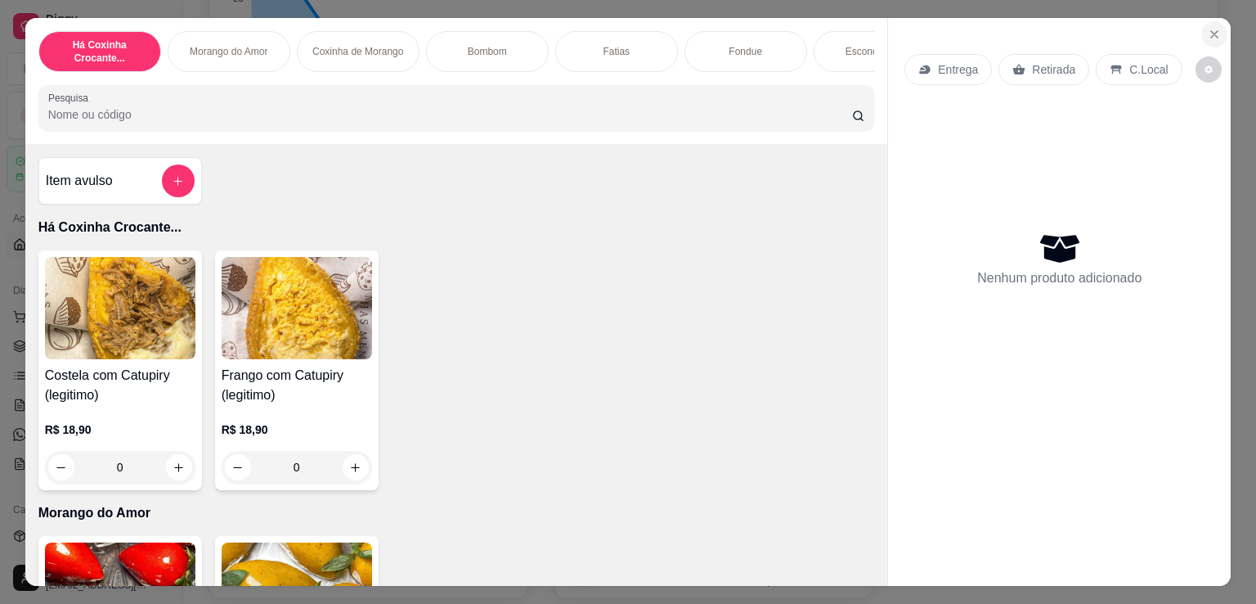
click at [1208, 28] on icon "Close" at bounding box center [1214, 34] width 13 height 13
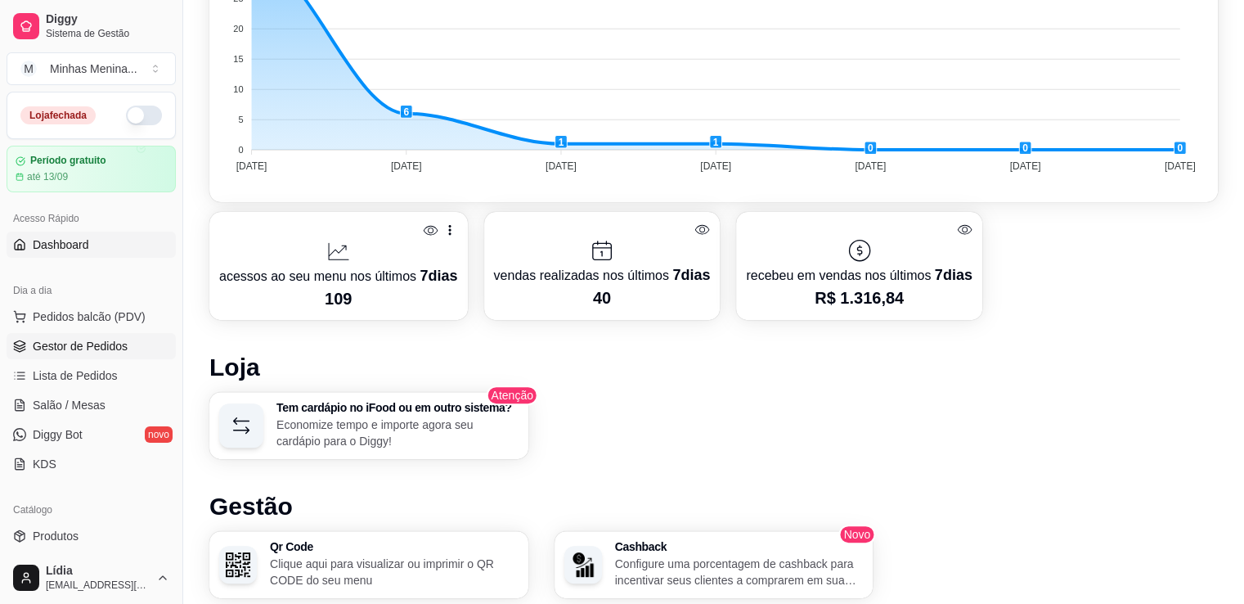
click at [56, 348] on span "Gestor de Pedidos" at bounding box center [80, 346] width 95 height 16
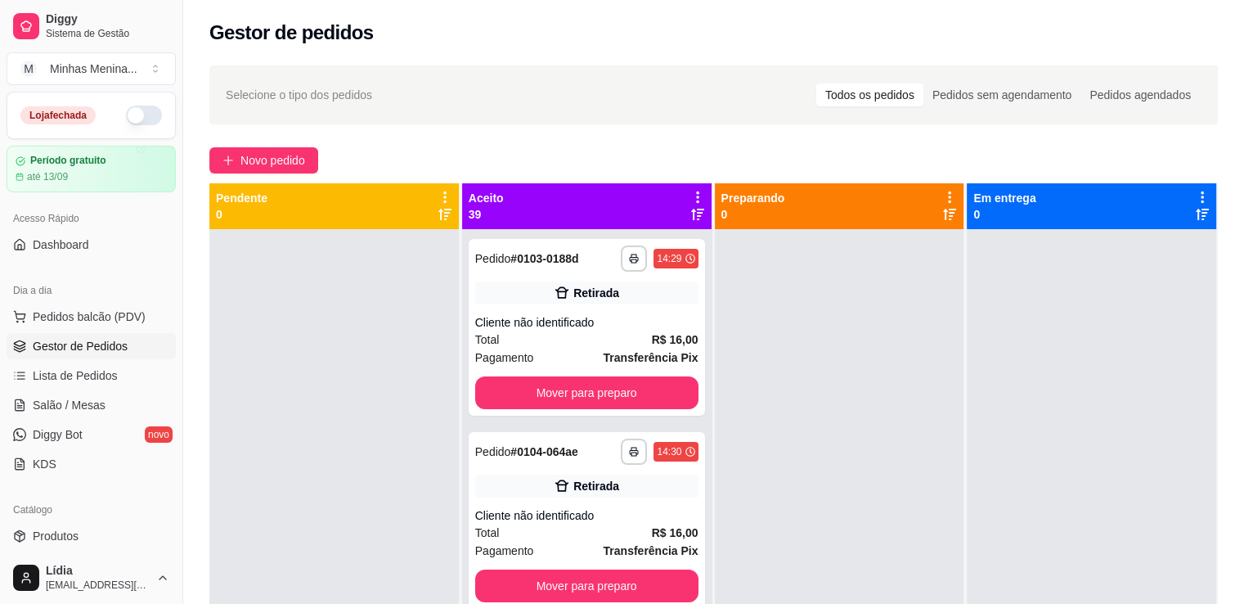
click at [696, 200] on icon at bounding box center [697, 196] width 3 height 11
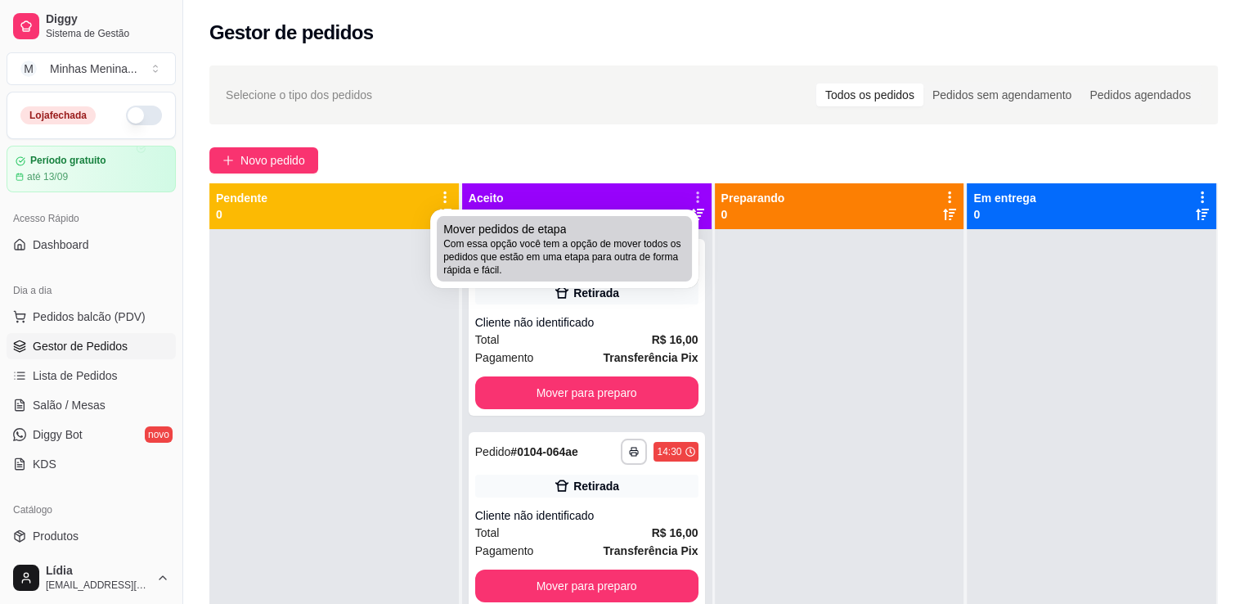
click at [630, 233] on div "Mover pedidos de etapa Com essa opção você tem a opção de mover todos os pedido…" at bounding box center [564, 249] width 242 height 56
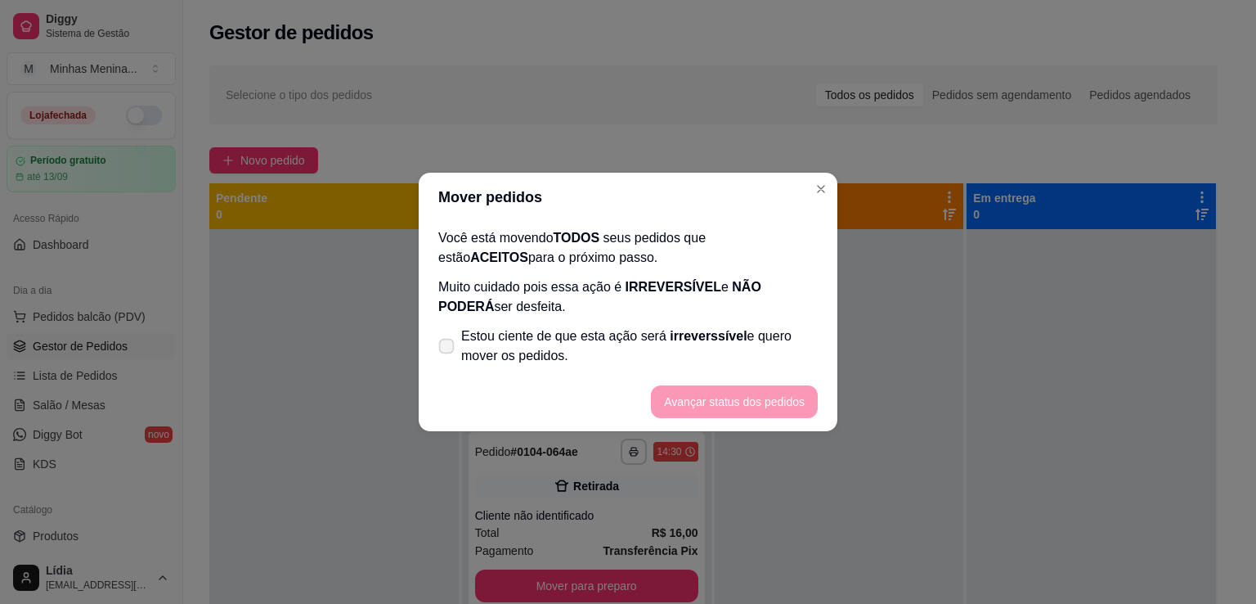
click at [445, 348] on icon at bounding box center [446, 345] width 12 height 9
click at [445, 349] on input "Estou ciente de que esta ação será irreverssível e quero mover os pedidos." at bounding box center [443, 354] width 11 height 11
click at [790, 406] on button "Avançar status dos pedidos" at bounding box center [734, 401] width 167 height 33
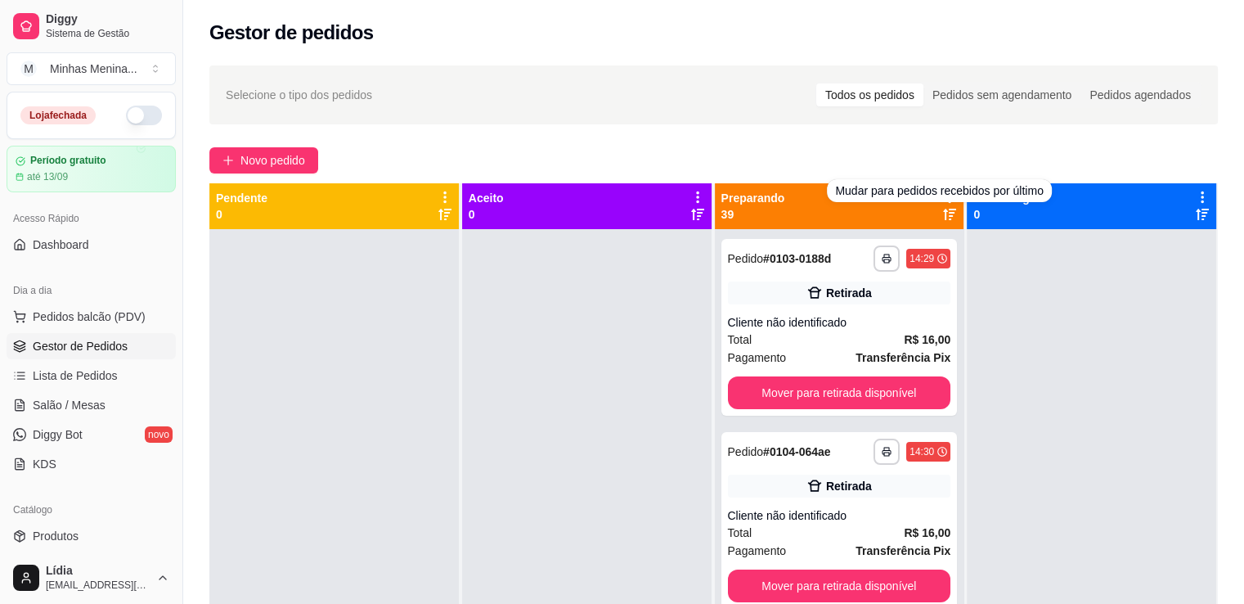
click at [941, 196] on div "Mudar para pedidos recebidos por último" at bounding box center [939, 190] width 224 height 23
click at [936, 176] on div "**********" at bounding box center [713, 431] width 1061 height 751
click at [923, 170] on div "Novo pedido" at bounding box center [713, 160] width 1008 height 26
click at [589, 302] on div at bounding box center [586, 531] width 249 height 604
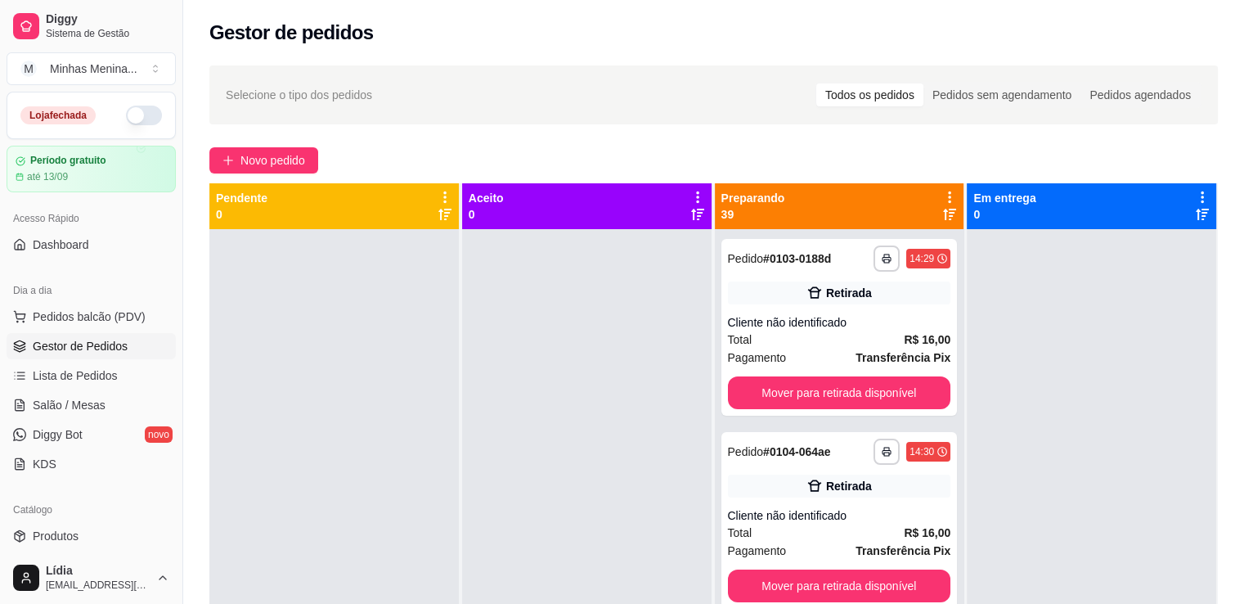
click at [948, 202] on icon at bounding box center [949, 196] width 3 height 11
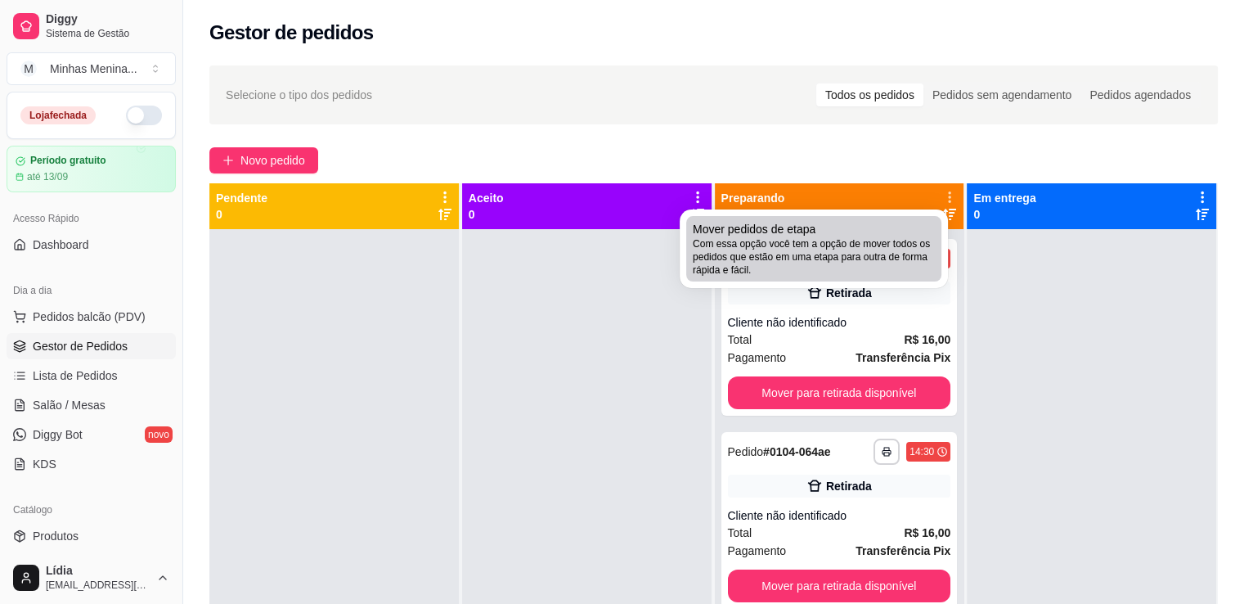
click at [862, 248] on span "Com essa opção você tem a opção de mover todos os pedidos que estão em uma etap…" at bounding box center [814, 256] width 242 height 39
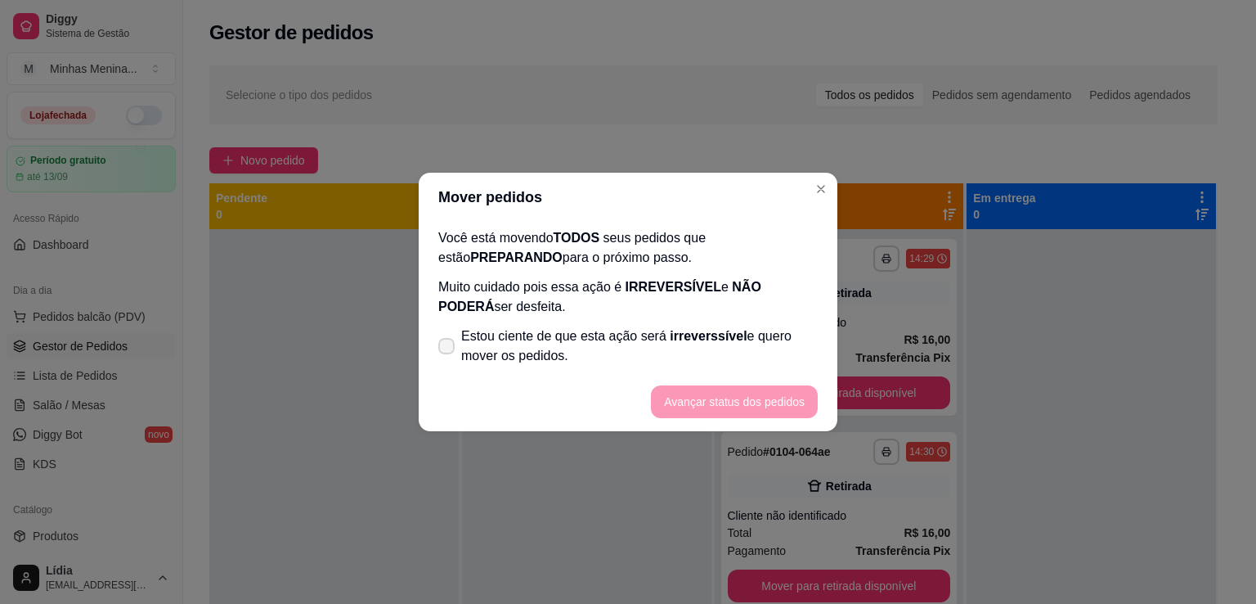
click at [450, 338] on span at bounding box center [446, 346] width 16 height 16
click at [448, 349] on input "Estou ciente de que esta ação será irreverssível e quero mover os pedidos." at bounding box center [443, 354] width 11 height 11
click at [713, 387] on button "Avançar status dos pedidos" at bounding box center [734, 401] width 167 height 33
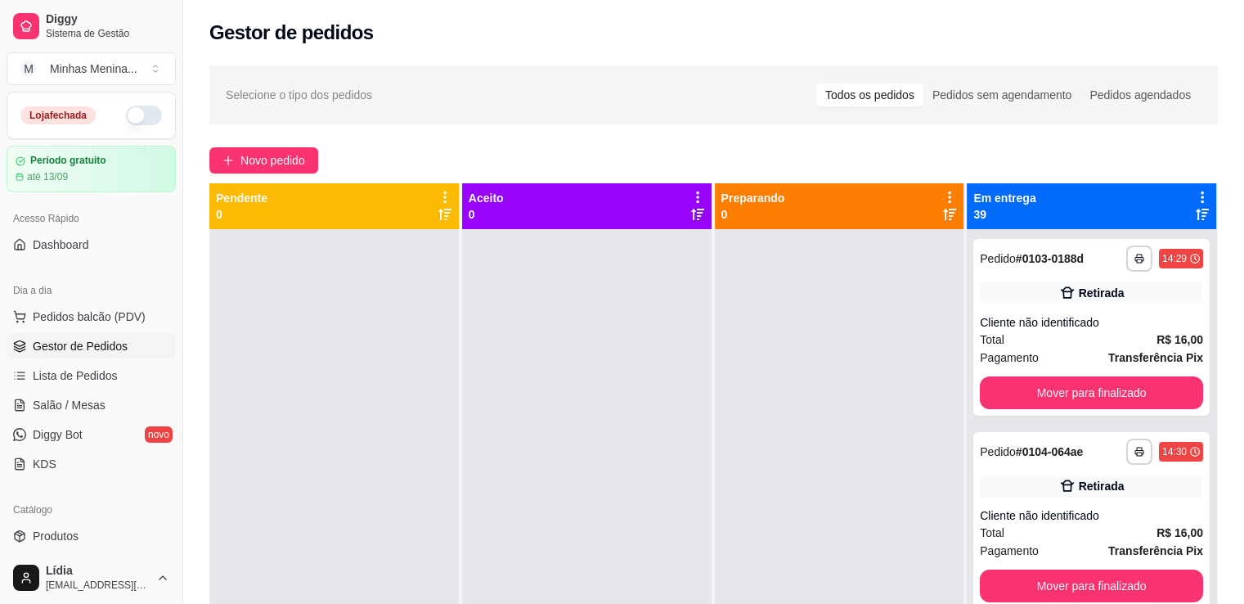
click at [1198, 197] on div "Em entrega 39" at bounding box center [1091, 206] width 249 height 46
click at [1195, 200] on icon at bounding box center [1202, 197] width 15 height 15
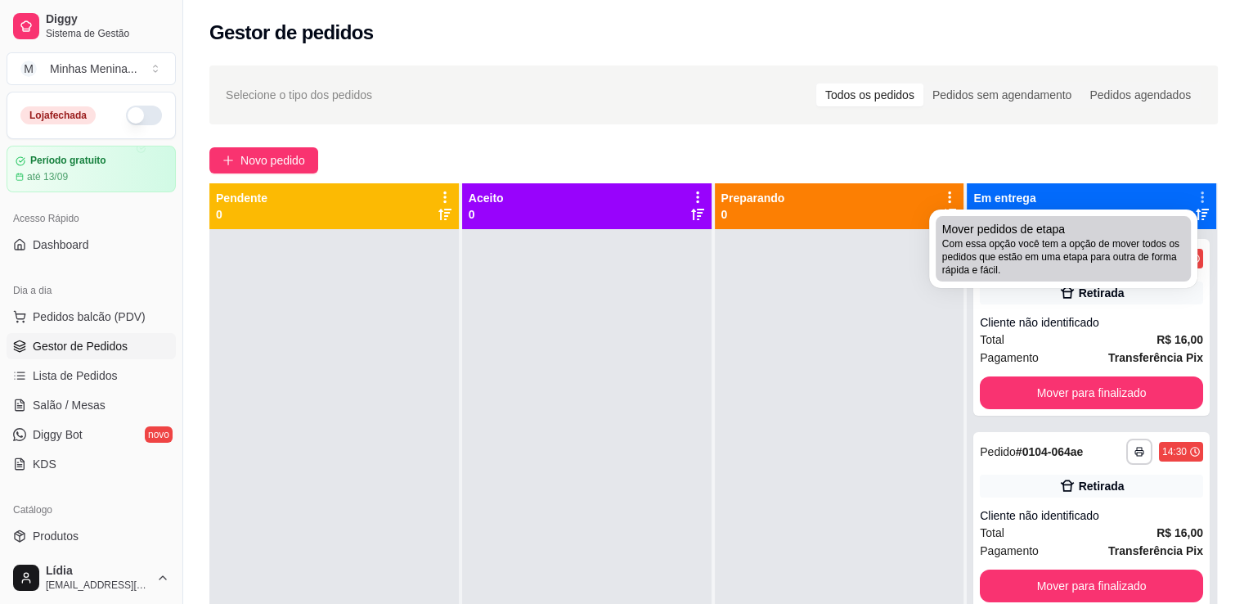
click at [1004, 258] on span "Com essa opção você tem a opção de mover todos os pedidos que estão em uma etap…" at bounding box center [1063, 256] width 242 height 39
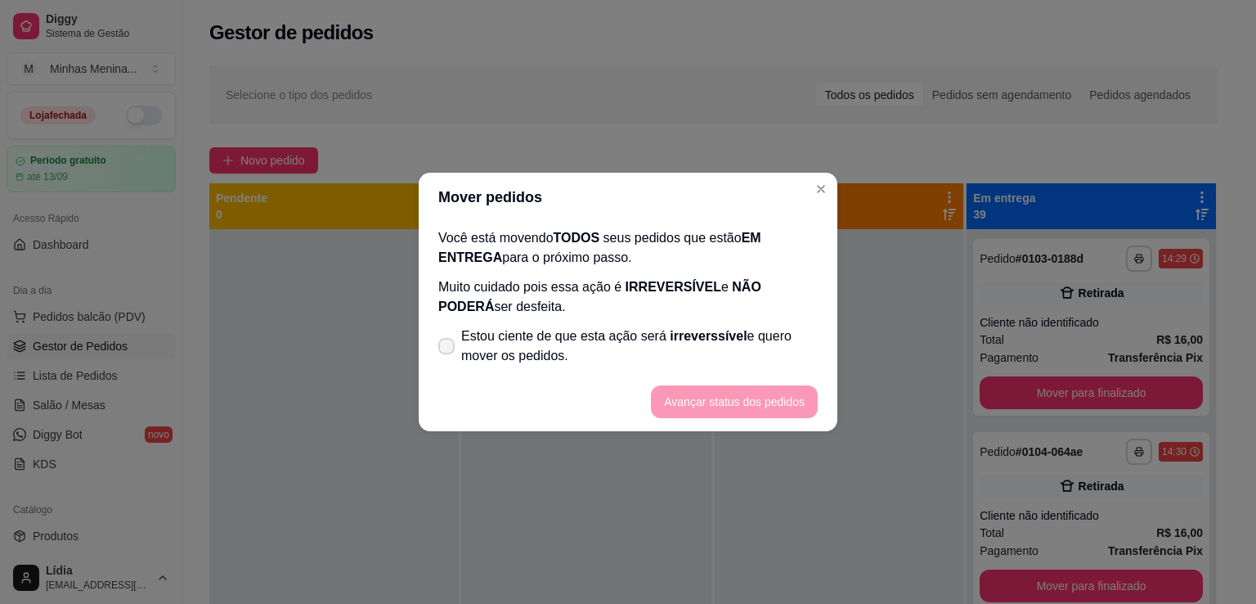
click at [455, 347] on label "Estou ciente de que esta ação será irreverssível e quero mover os pedidos." at bounding box center [628, 346] width 393 height 52
click at [448, 349] on input "Estou ciente de que esta ação será irreverssível e quero mover os pedidos." at bounding box center [443, 354] width 11 height 11
click at [693, 388] on button "Avançar status dos pedidos" at bounding box center [734, 401] width 167 height 33
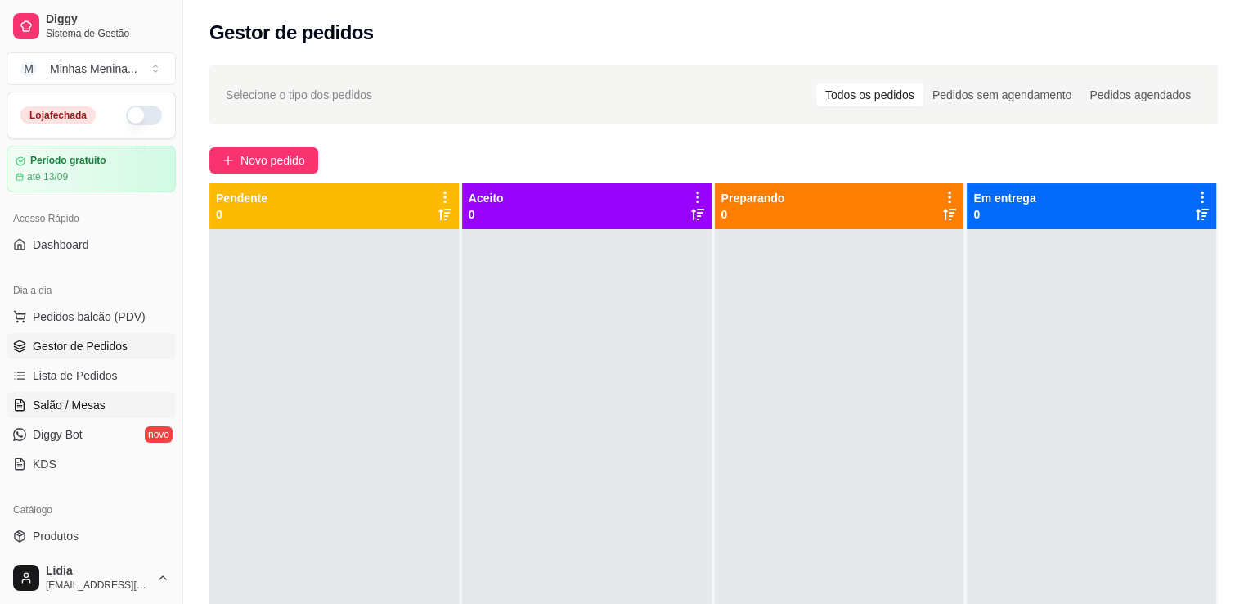
scroll to position [381, 0]
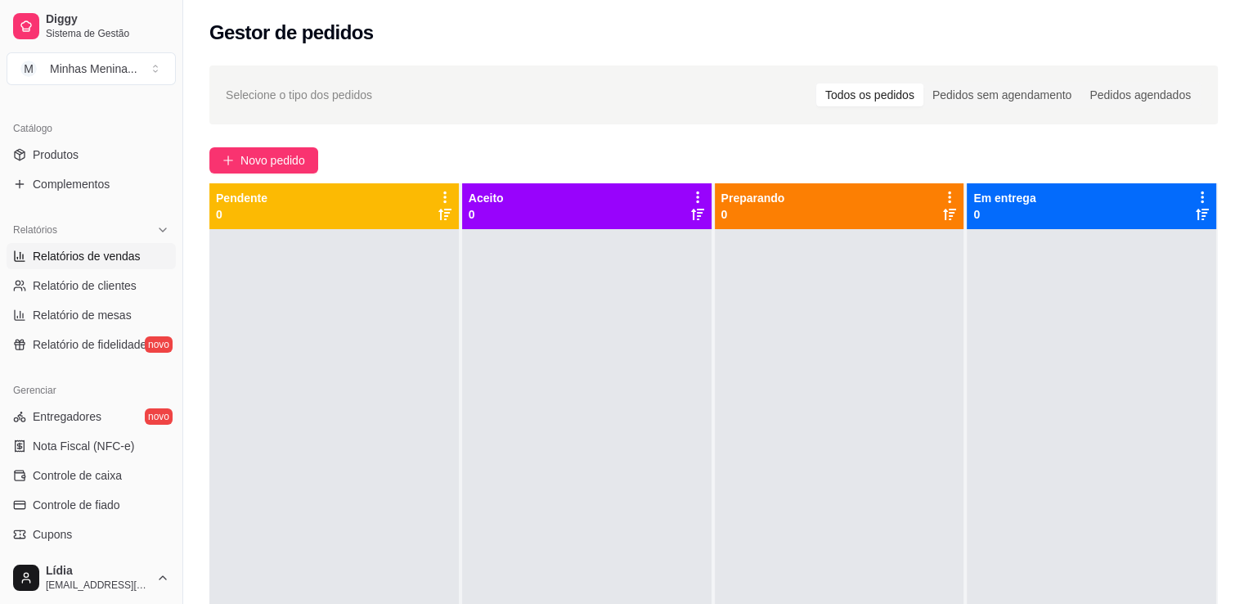
click at [101, 263] on link "Relatórios de vendas" at bounding box center [91, 256] width 169 height 26
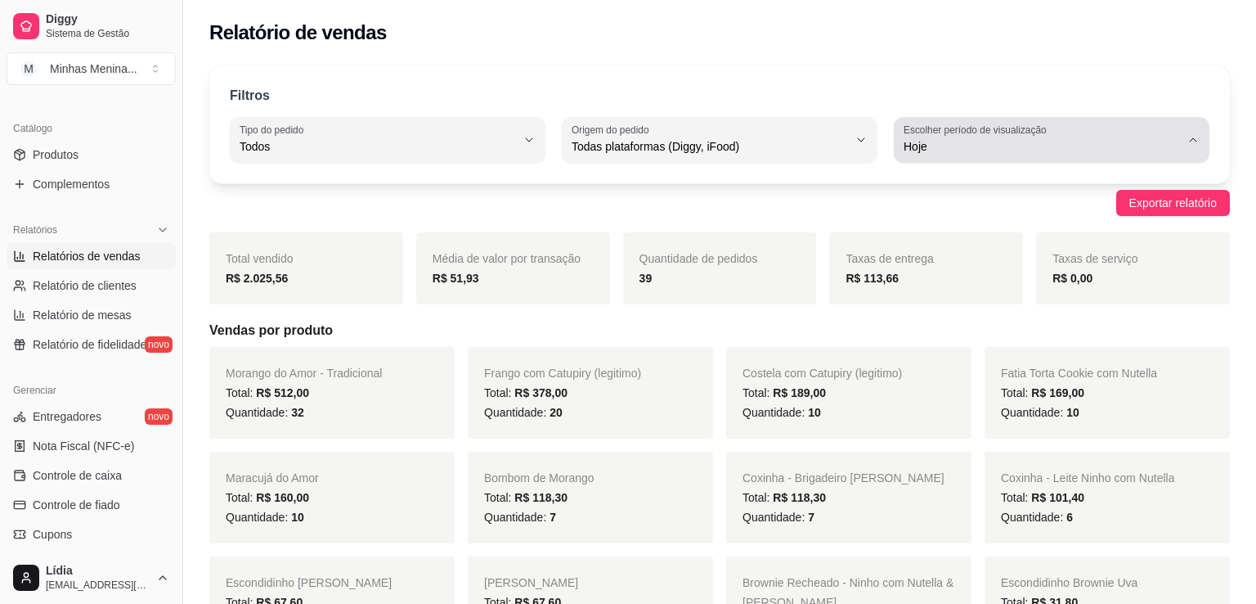
click at [1062, 132] on div "Hoje" at bounding box center [1042, 139] width 276 height 33
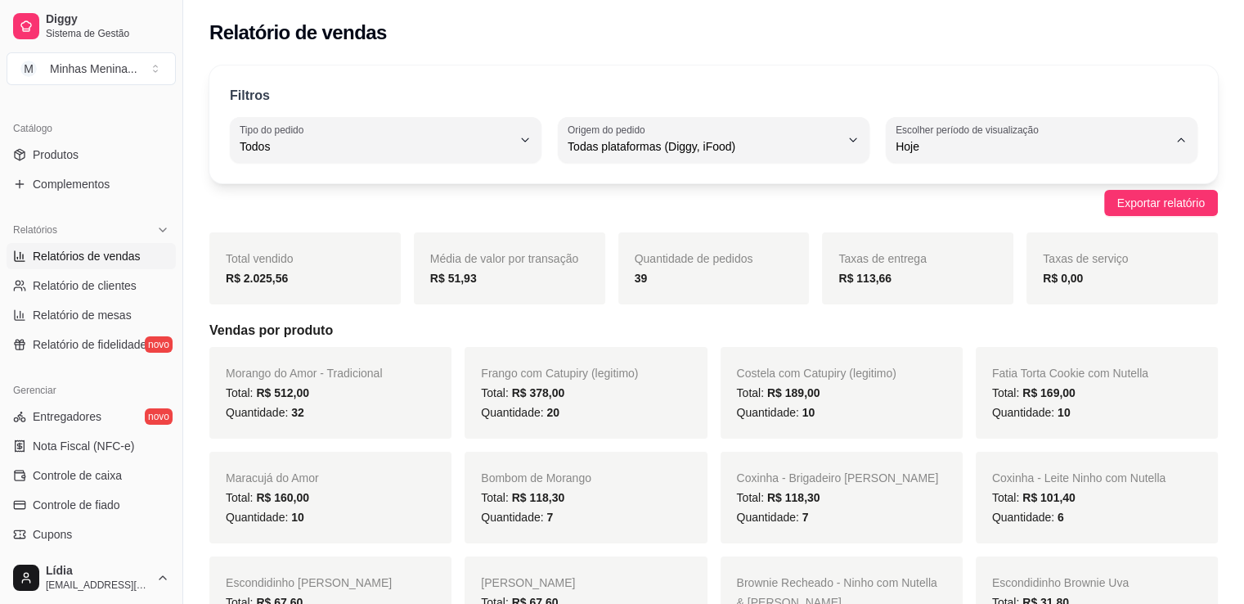
click at [929, 294] on span "30 dias" at bounding box center [1034, 292] width 258 height 16
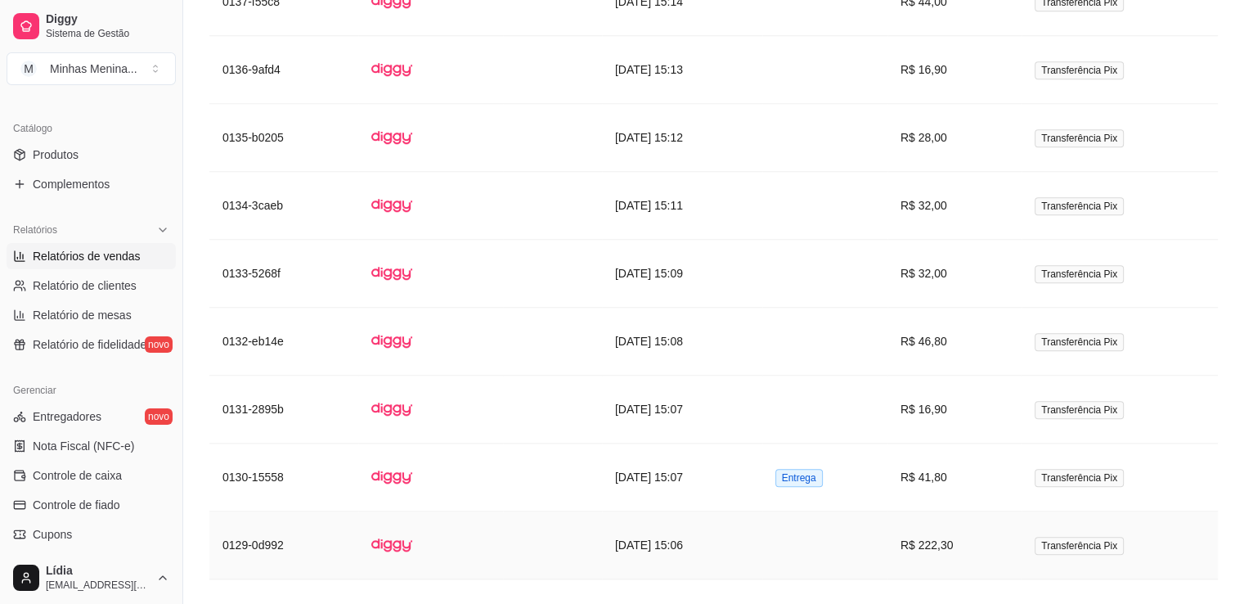
scroll to position [2768, 0]
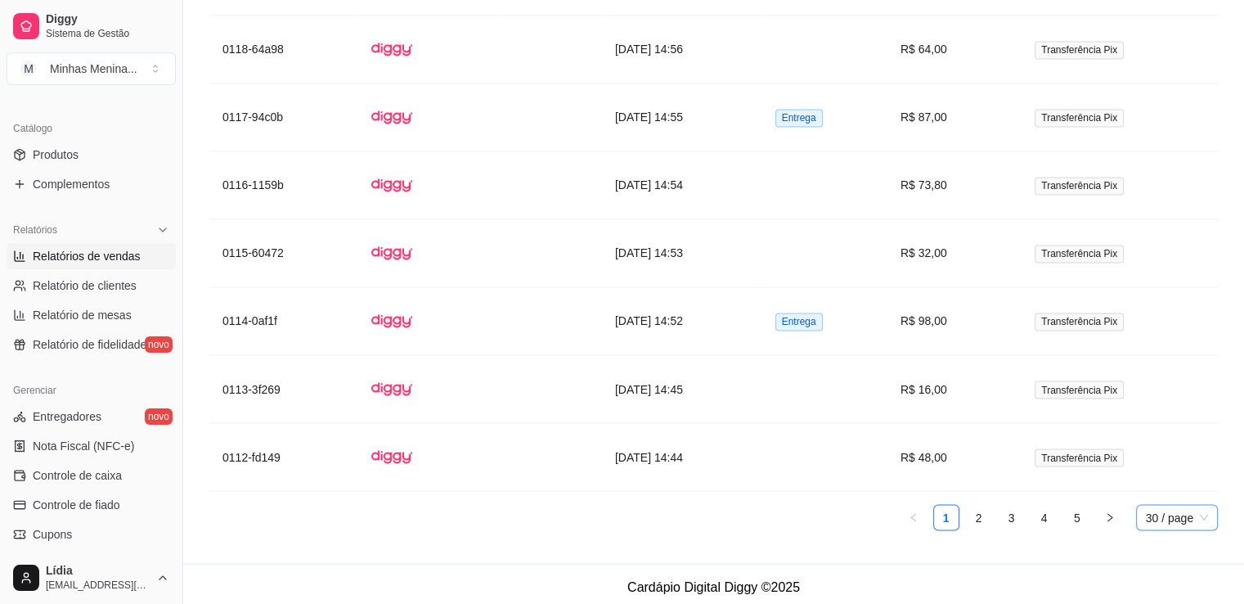
click at [1204, 519] on span "30 / page" at bounding box center [1177, 517] width 62 height 25
click at [1179, 482] on div "100 / page" at bounding box center [1177, 484] width 56 height 18
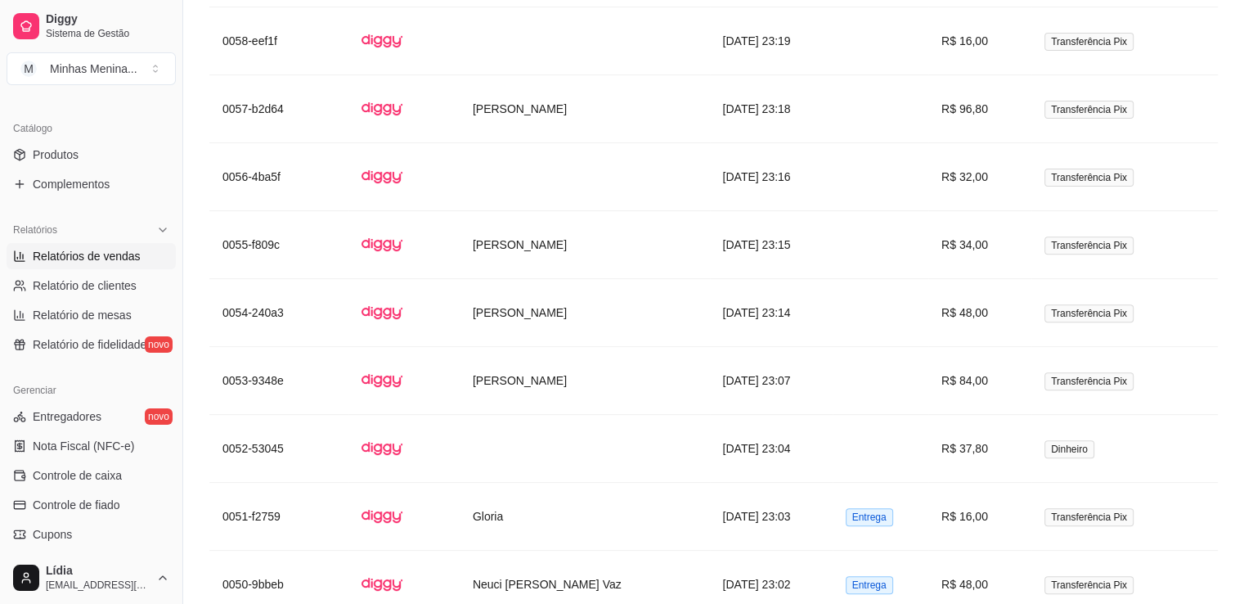
scroll to position [7509, 0]
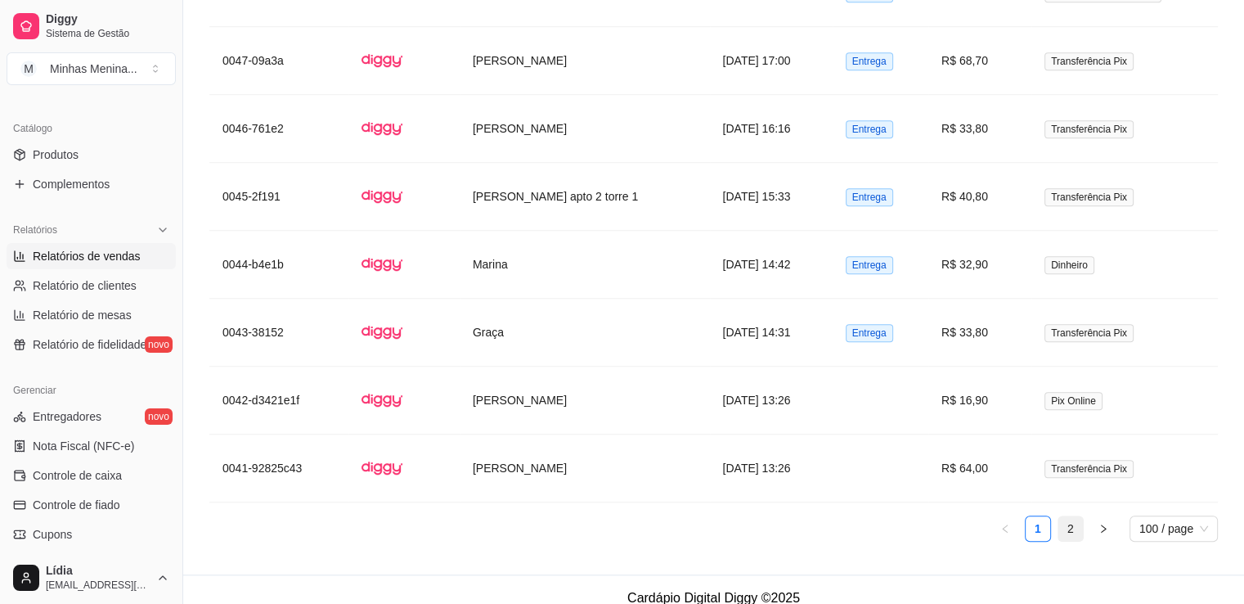
click at [1072, 516] on link "2" at bounding box center [1070, 528] width 25 height 25
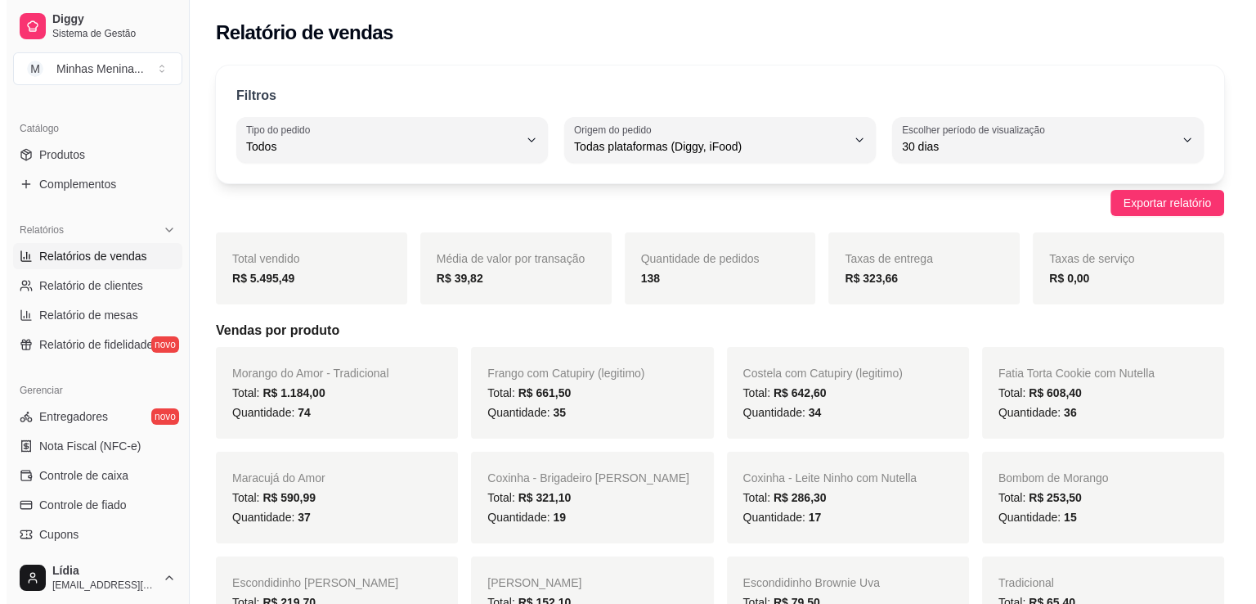
scroll to position [0, 0]
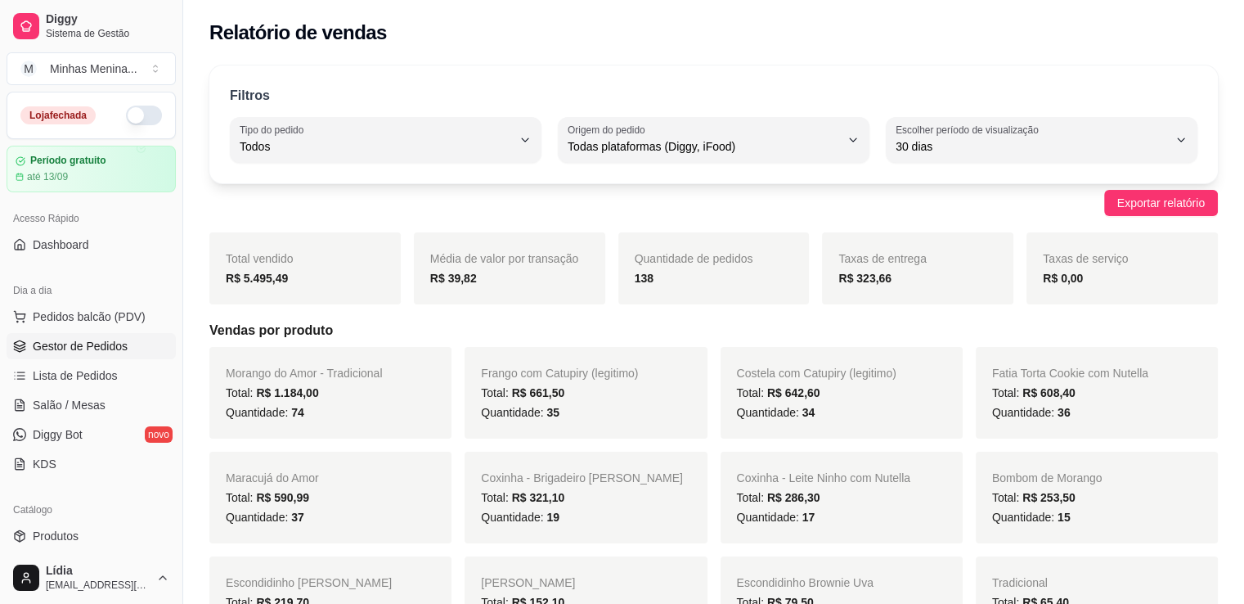
click at [96, 341] on span "Gestor de Pedidos" at bounding box center [80, 346] width 95 height 16
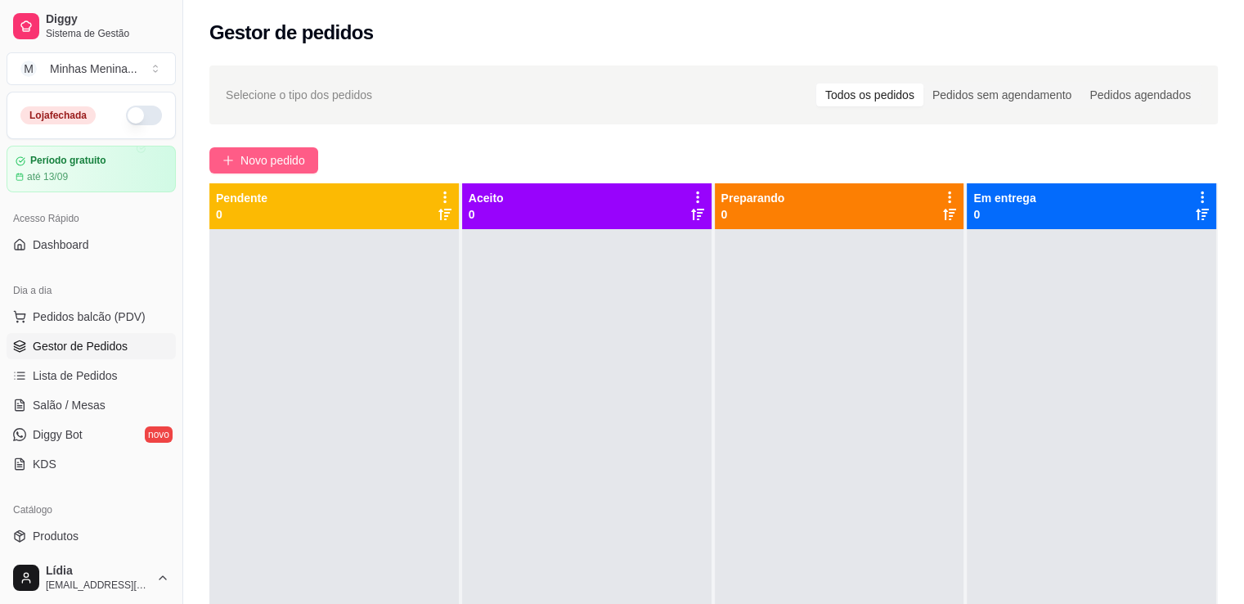
click at [260, 148] on button "Novo pedido" at bounding box center [263, 160] width 109 height 26
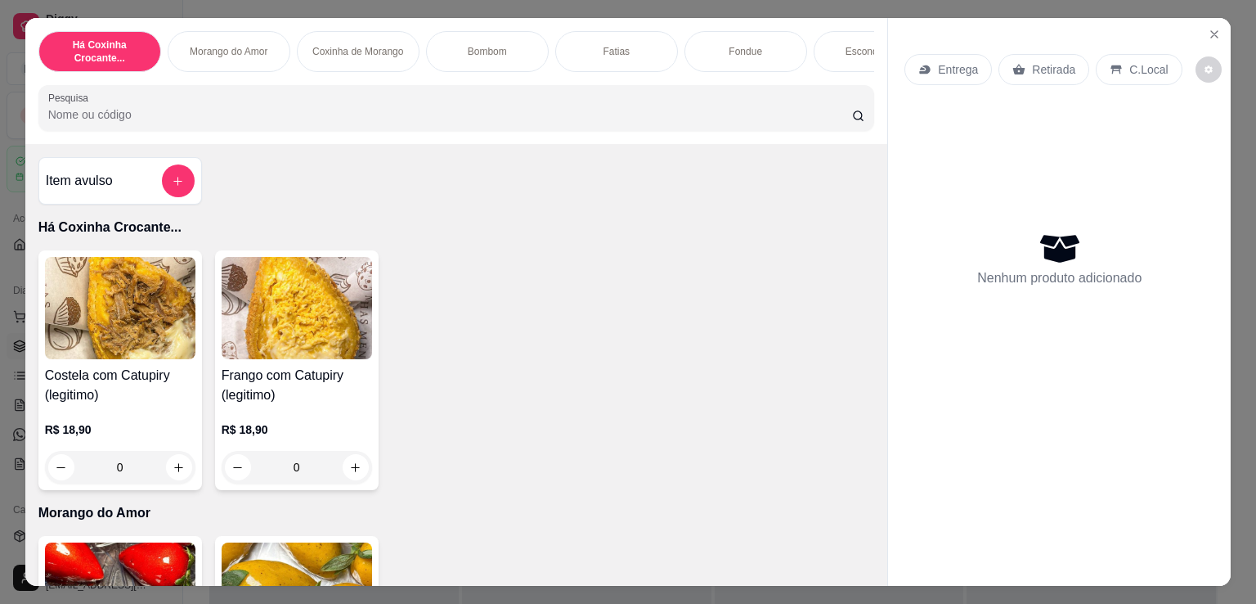
scroll to position [381, 0]
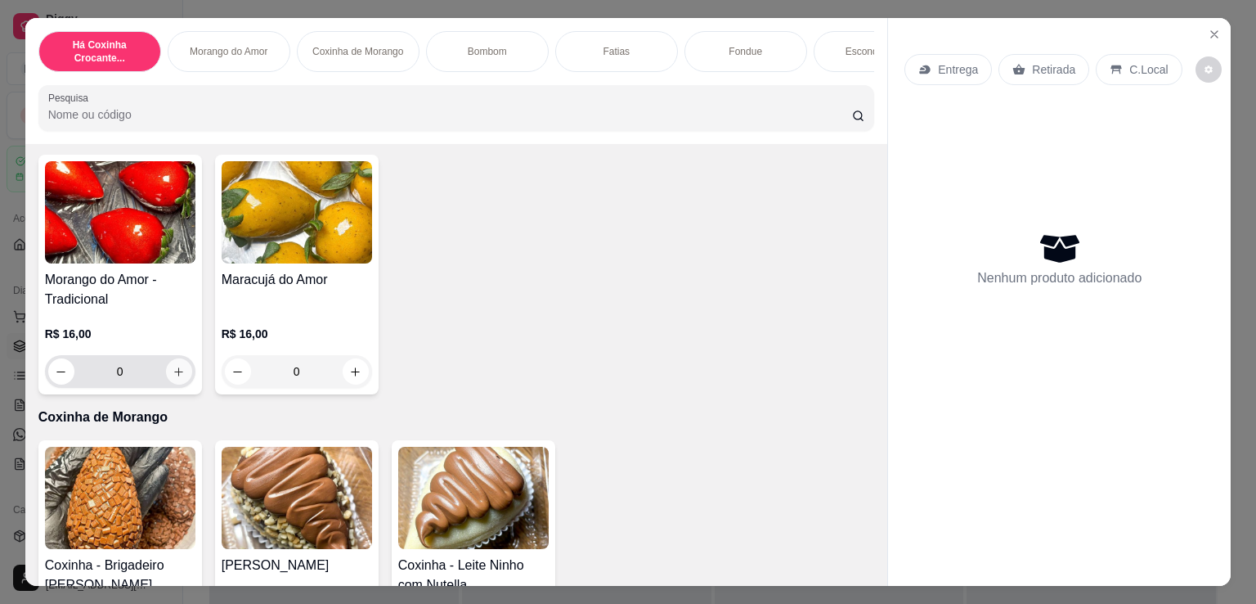
click at [173, 370] on icon "increase-product-quantity" at bounding box center [179, 372] width 12 height 12
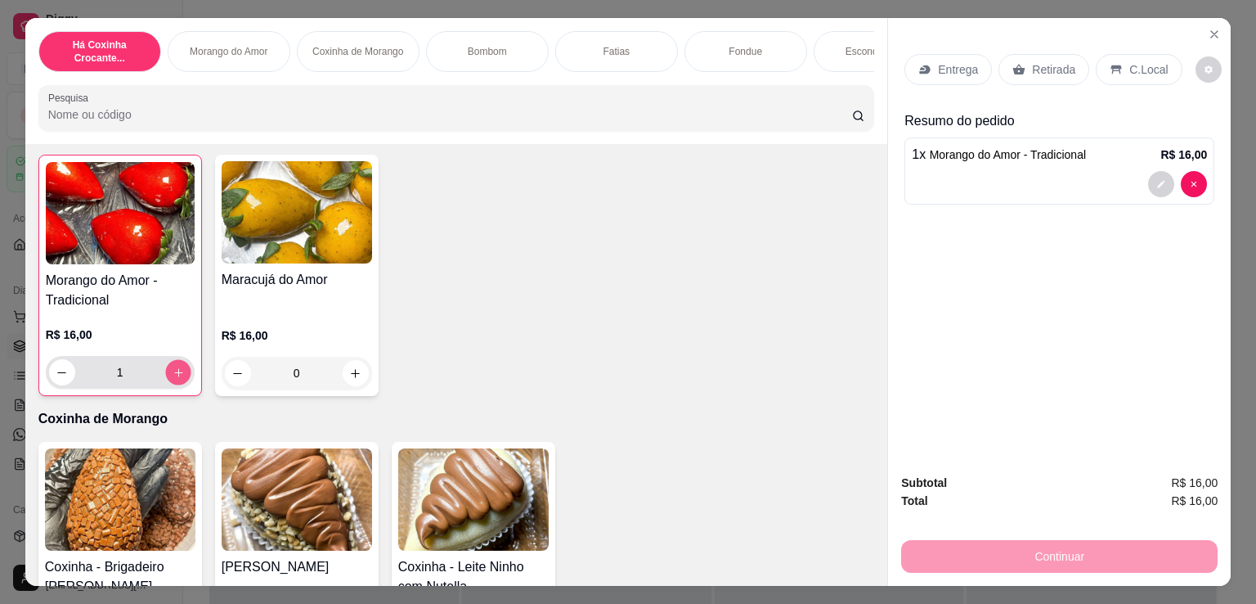
click at [173, 370] on icon "increase-product-quantity" at bounding box center [178, 372] width 12 height 12
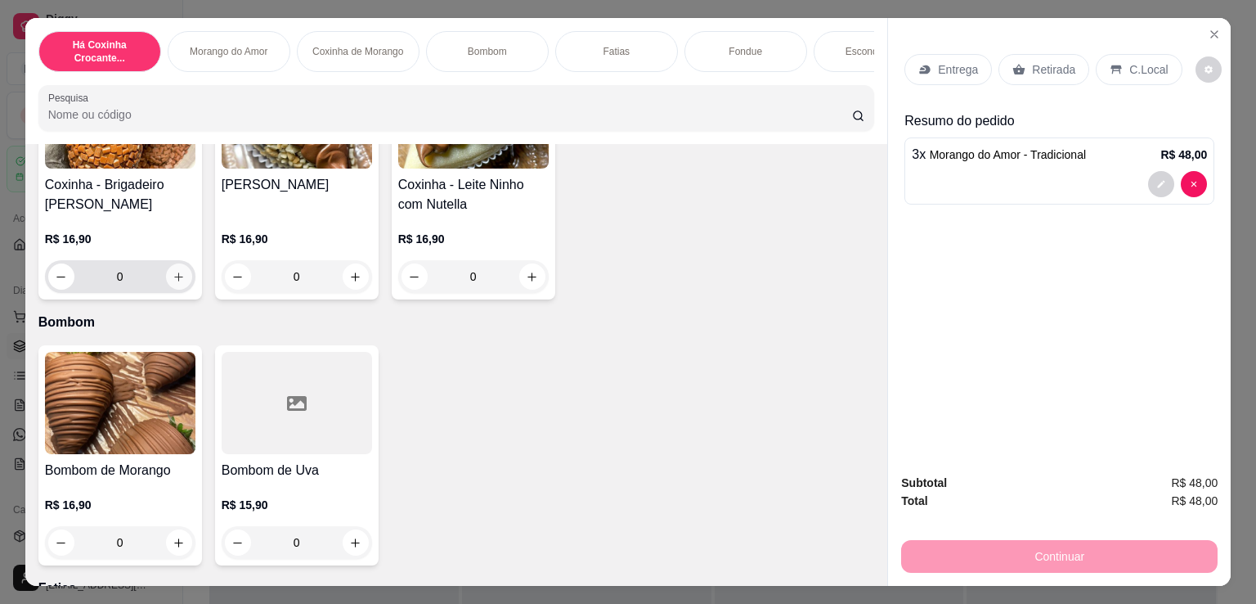
click at [177, 283] on icon "increase-product-quantity" at bounding box center [179, 277] width 12 height 12
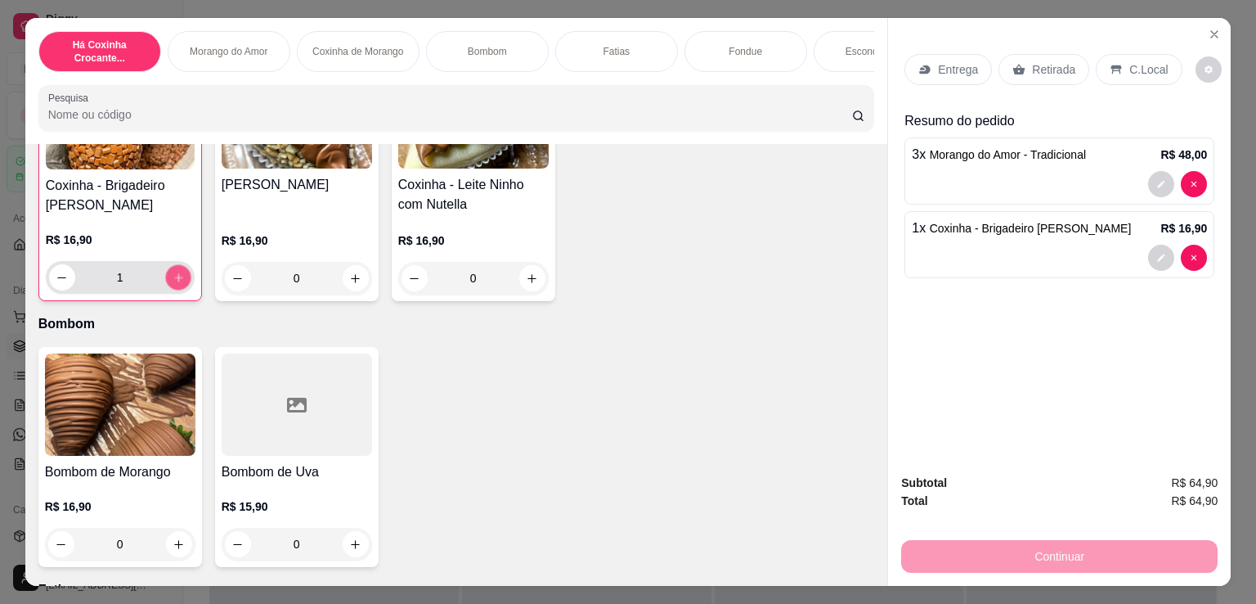
click at [177, 284] on icon "increase-product-quantity" at bounding box center [178, 278] width 12 height 12
click at [1061, 64] on p "Retirada" at bounding box center [1053, 69] width 43 height 16
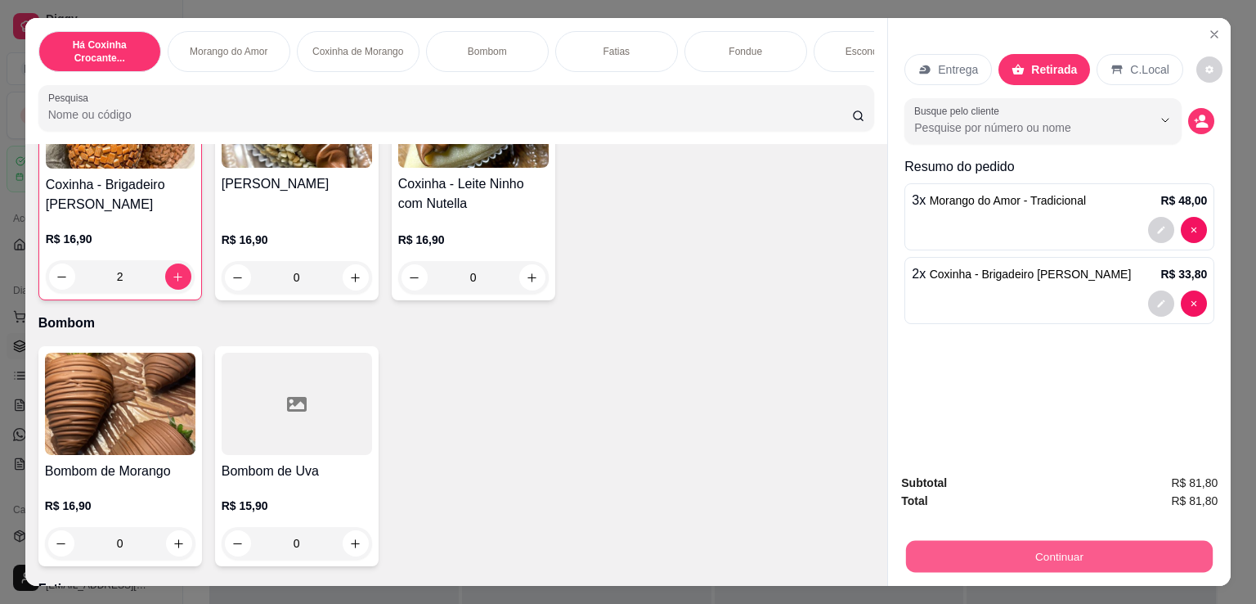
click at [1023, 560] on button "Continuar" at bounding box center [1059, 556] width 307 height 32
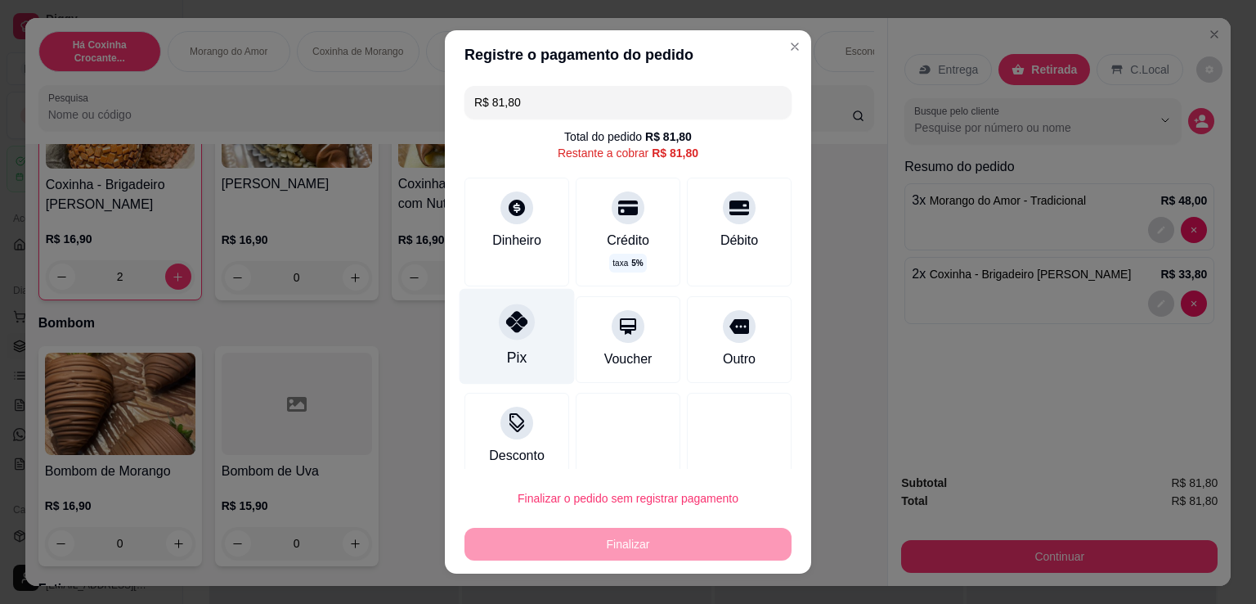
click at [507, 356] on div "Pix" at bounding box center [517, 357] width 20 height 21
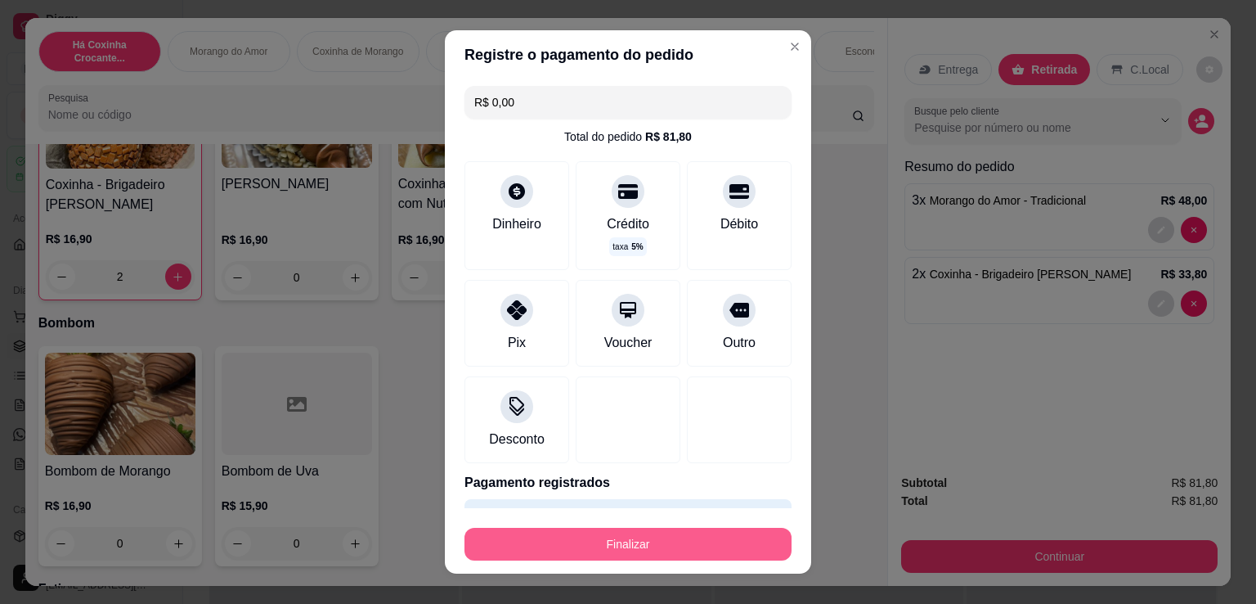
click at [641, 546] on button "Finalizar" at bounding box center [628, 544] width 327 height 33
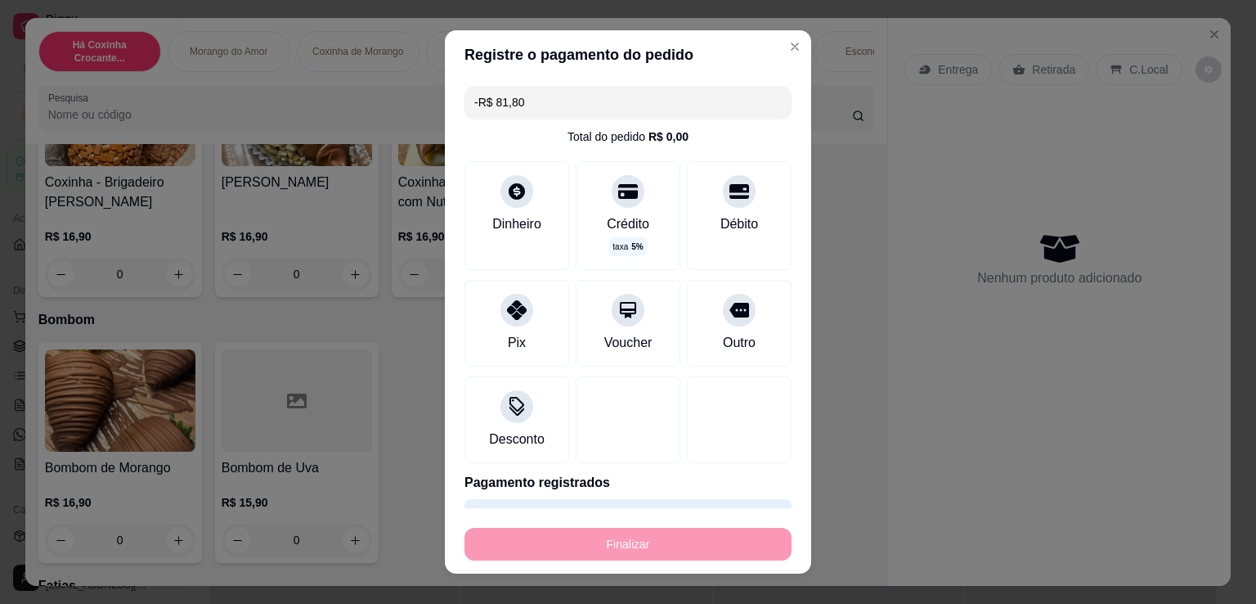
scroll to position [762, 0]
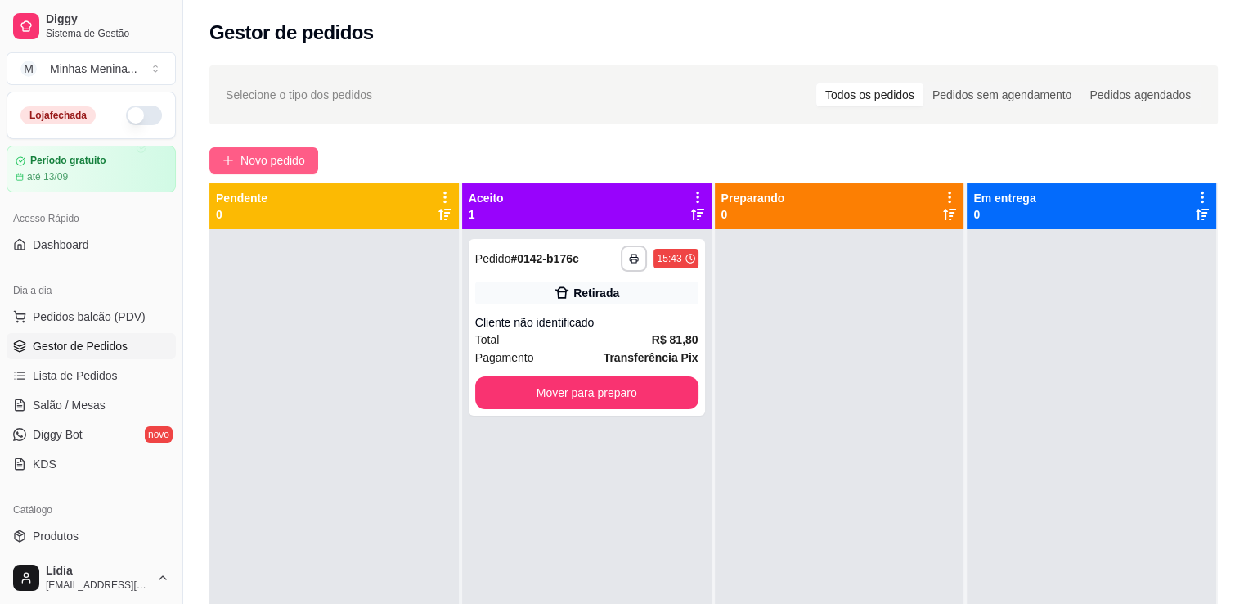
click at [265, 155] on span "Novo pedido" at bounding box center [272, 160] width 65 height 18
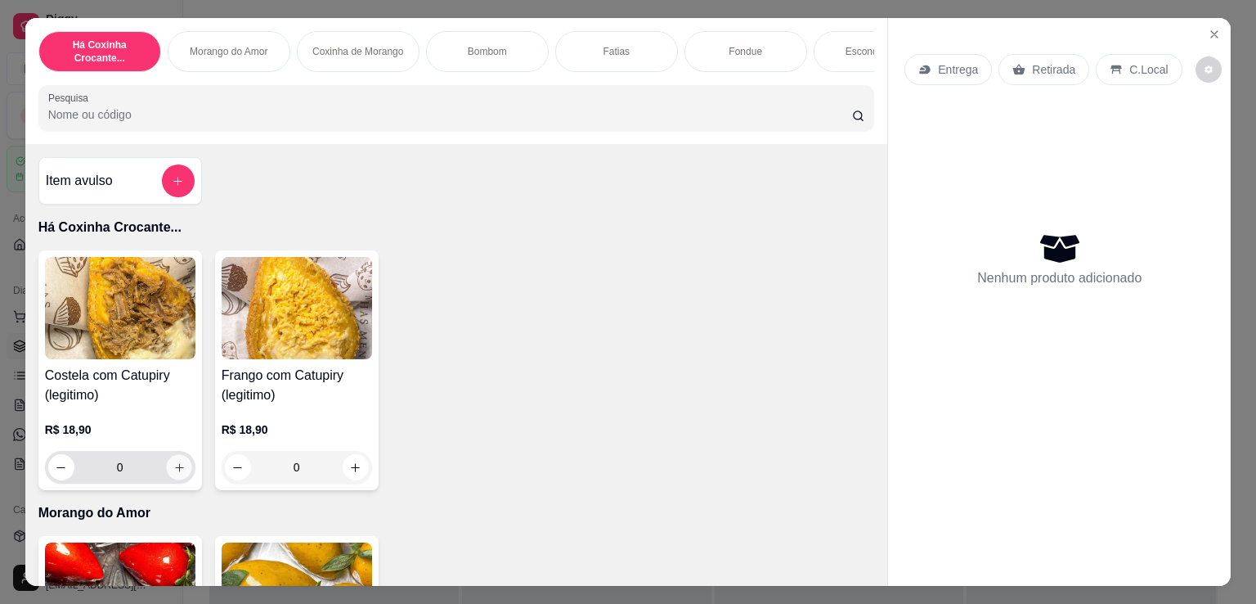
click at [173, 474] on icon "increase-product-quantity" at bounding box center [179, 467] width 12 height 12
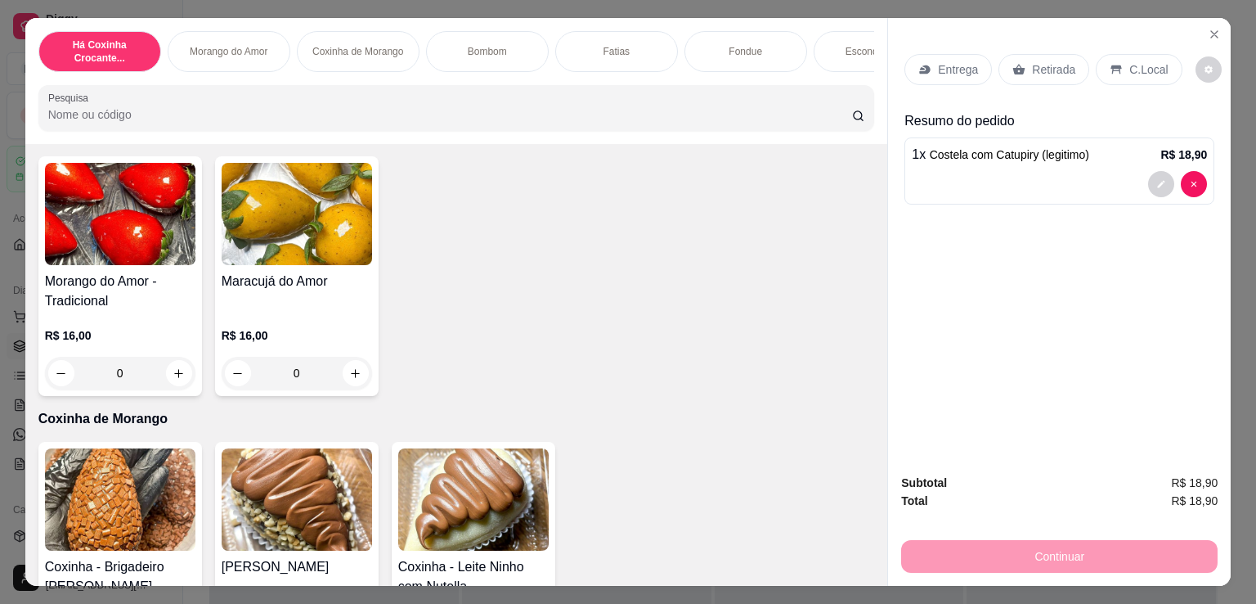
scroll to position [763, 0]
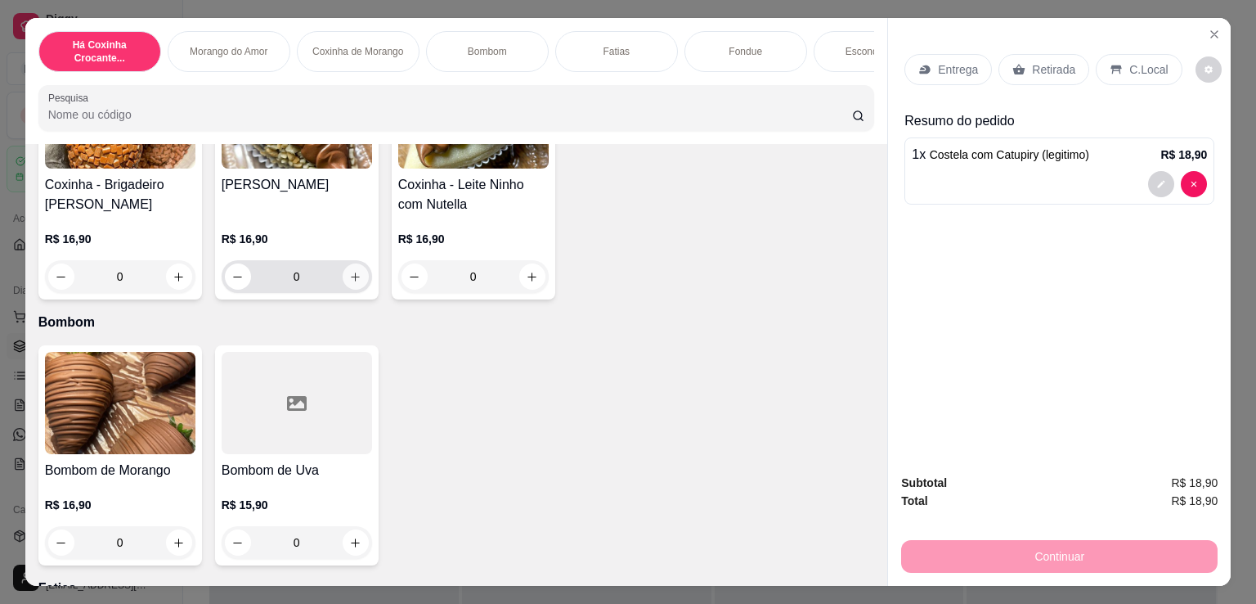
click at [354, 276] on icon "increase-product-quantity" at bounding box center [355, 277] width 12 height 12
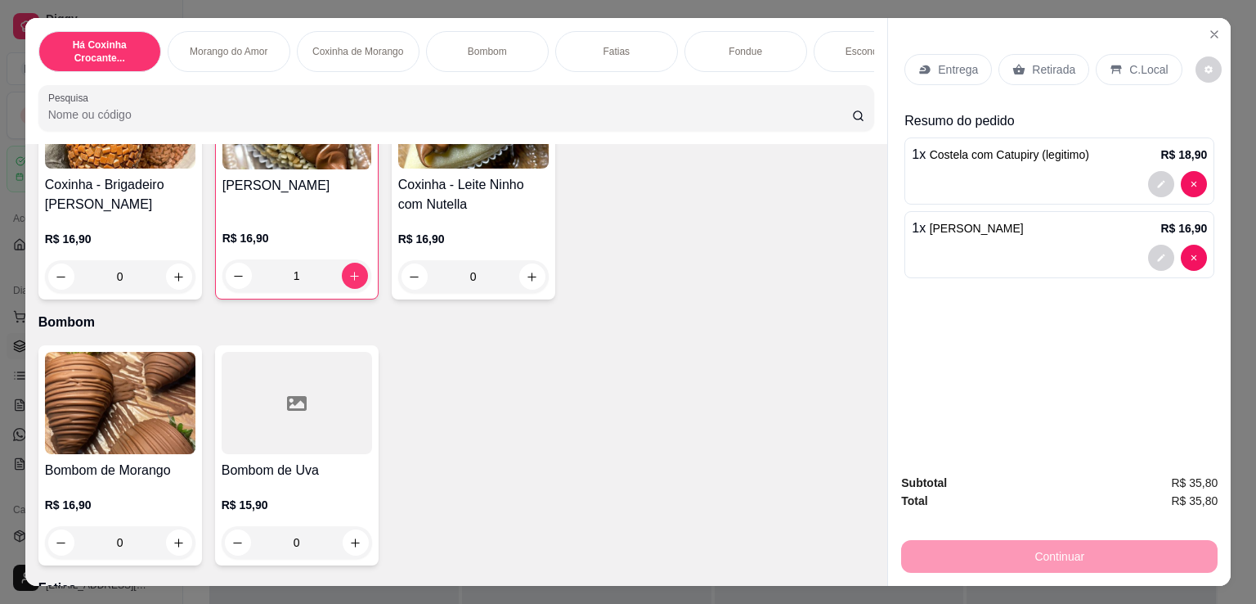
click at [1041, 65] on p "Retirada" at bounding box center [1053, 69] width 43 height 16
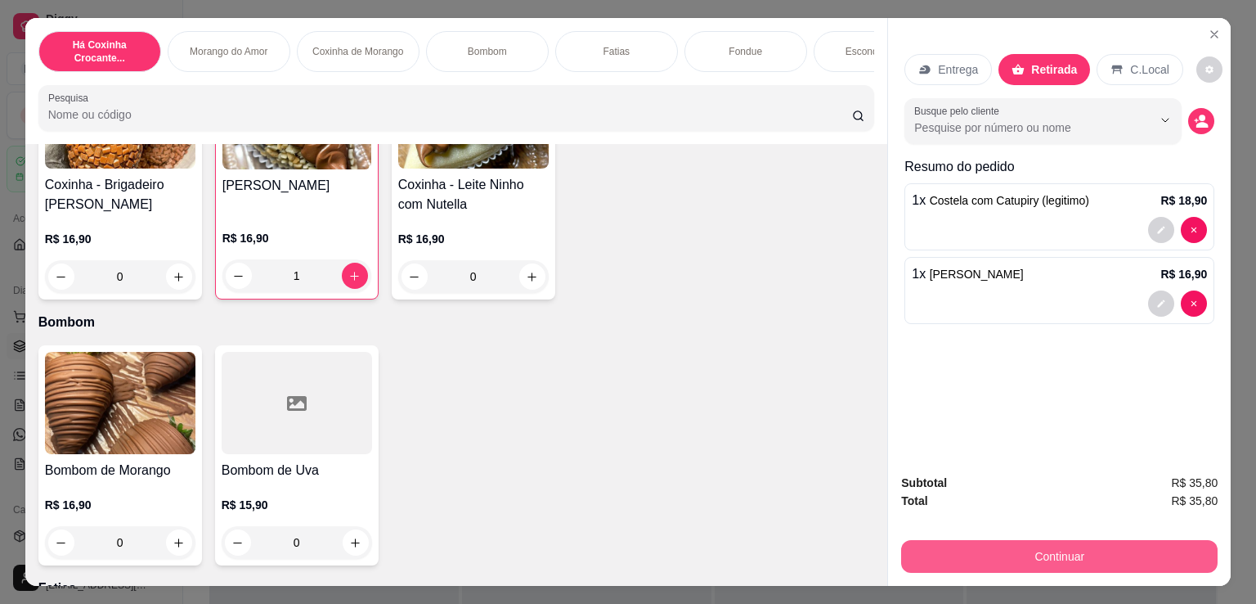
click at [1049, 554] on button "Continuar" at bounding box center [1059, 556] width 317 height 33
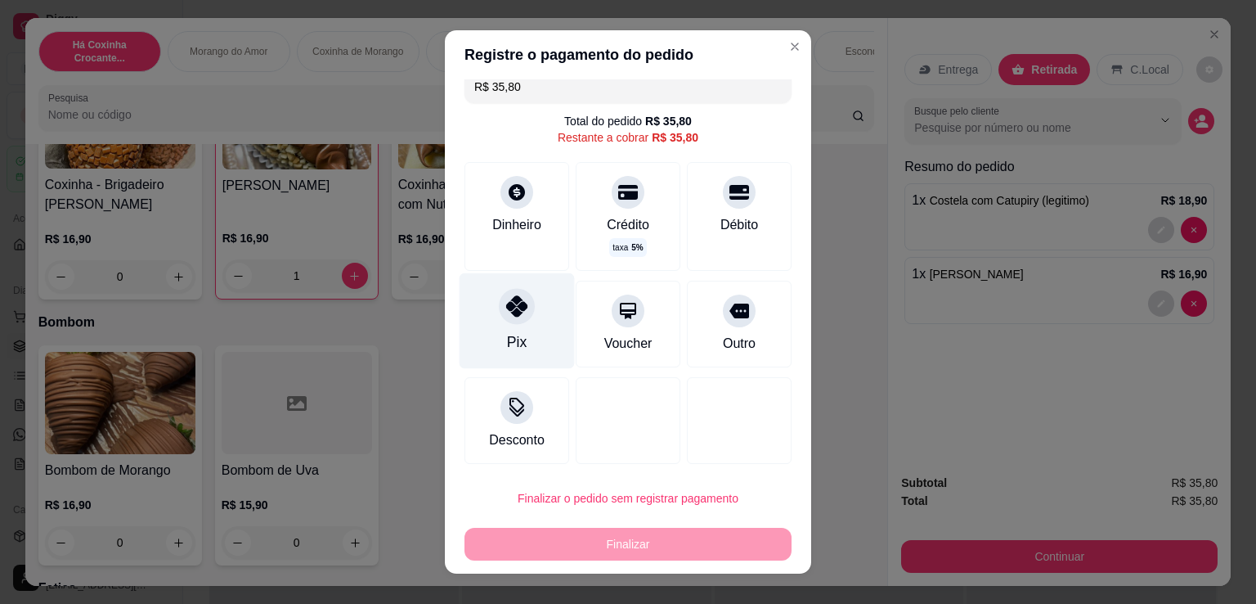
scroll to position [16, 0]
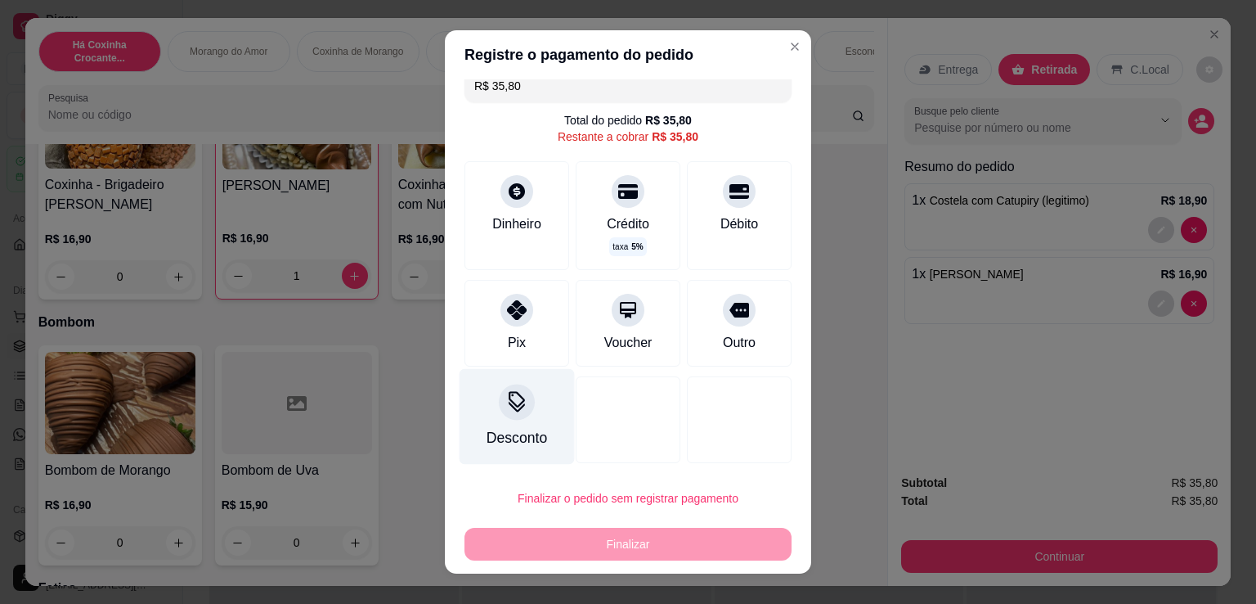
click at [519, 406] on div at bounding box center [517, 402] width 36 height 36
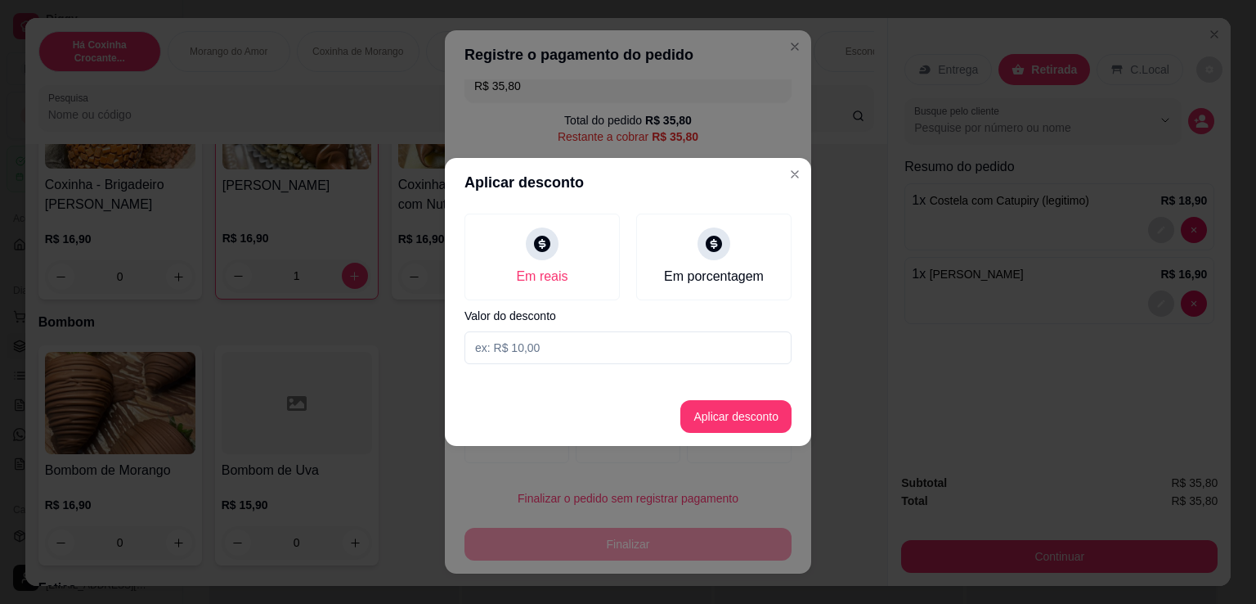
click at [546, 341] on input at bounding box center [628, 347] width 327 height 33
click at [720, 413] on button "Aplicar desconto" at bounding box center [736, 417] width 107 height 32
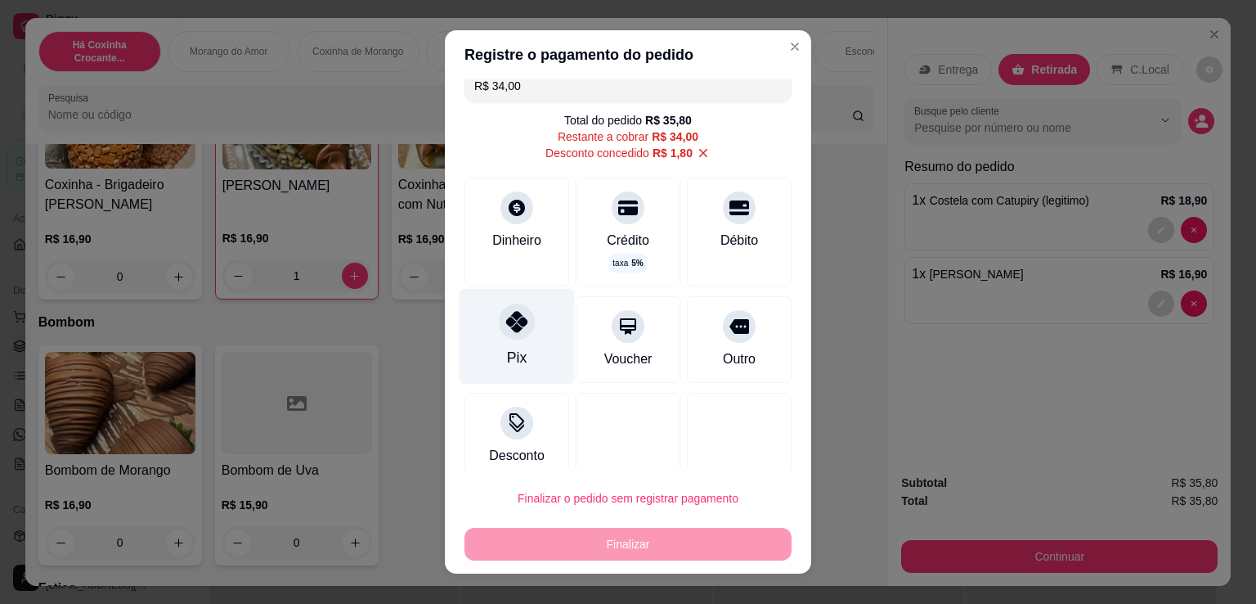
click at [508, 315] on icon at bounding box center [516, 321] width 21 height 21
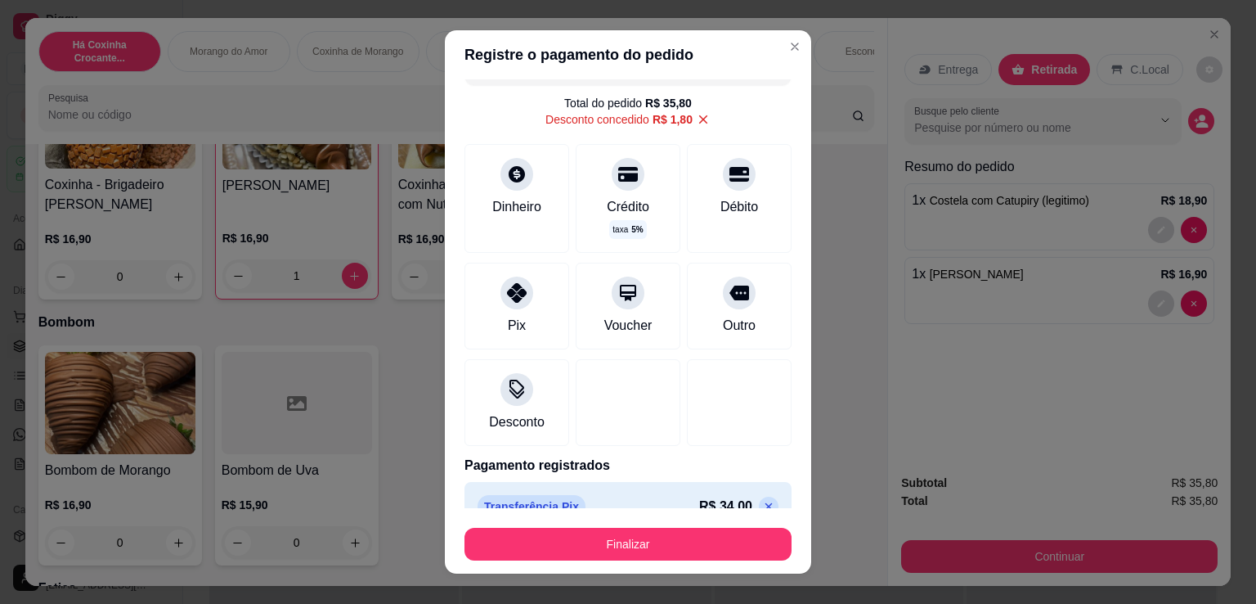
scroll to position [62, 0]
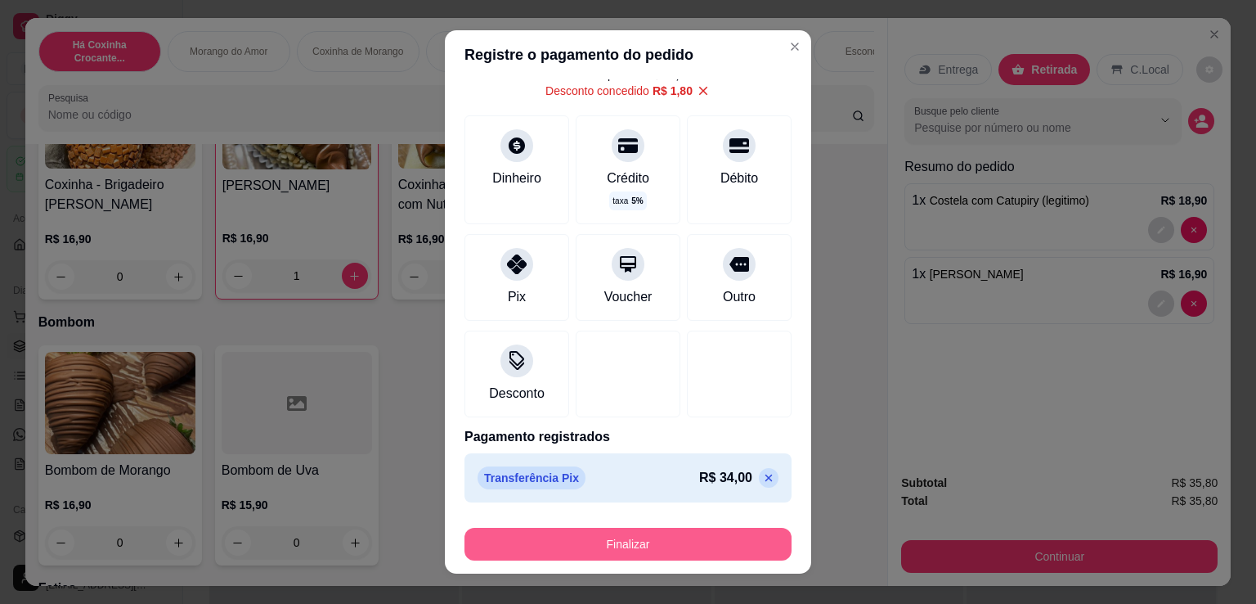
click at [705, 537] on button "Finalizar" at bounding box center [628, 544] width 327 height 33
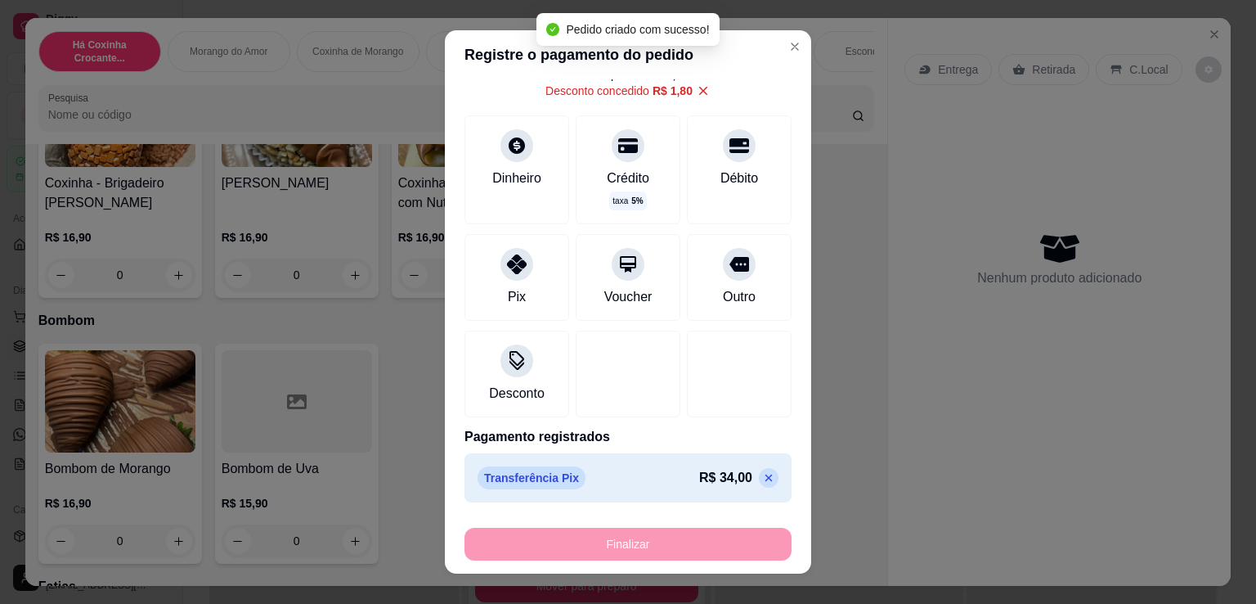
scroll to position [762, 0]
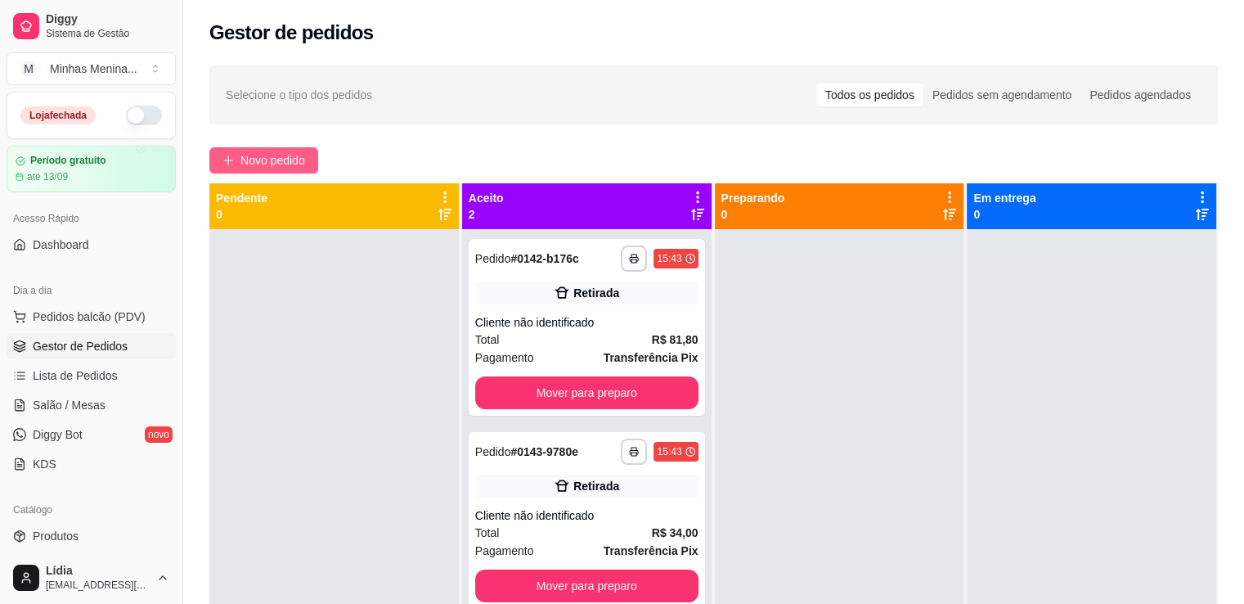
click at [261, 153] on button "Novo pedido" at bounding box center [263, 160] width 109 height 26
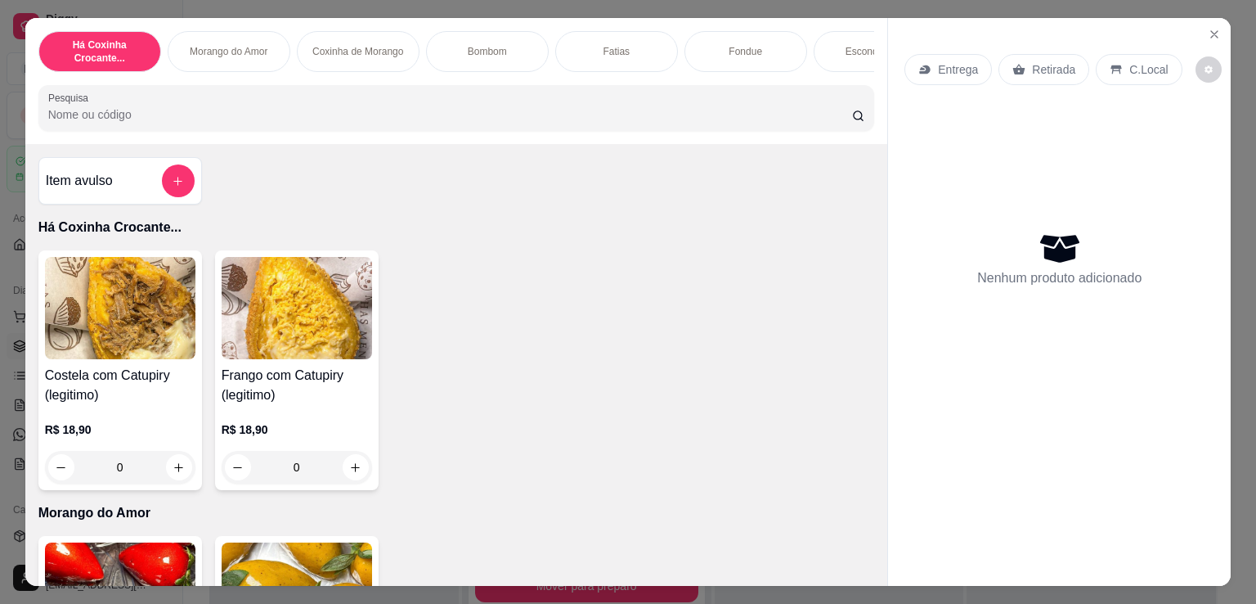
scroll to position [381, 0]
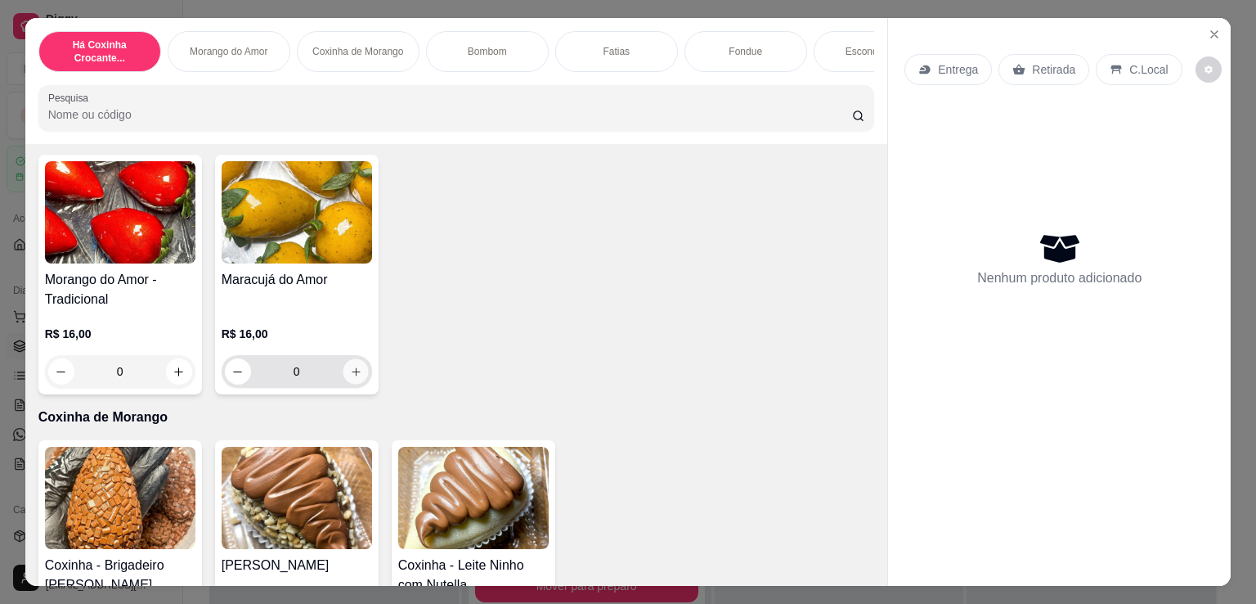
click at [349, 384] on button "increase-product-quantity" at bounding box center [355, 371] width 25 height 25
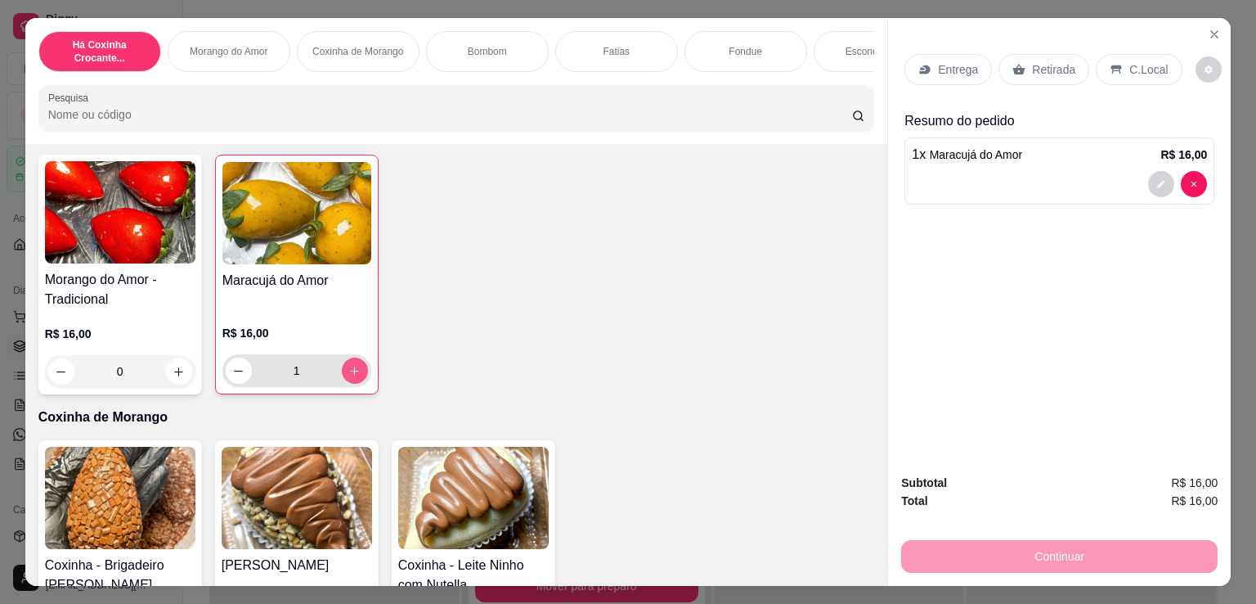
click at [349, 384] on button "increase-product-quantity" at bounding box center [355, 370] width 26 height 26
click at [357, 375] on button "increase-product-quantity" at bounding box center [355, 370] width 26 height 26
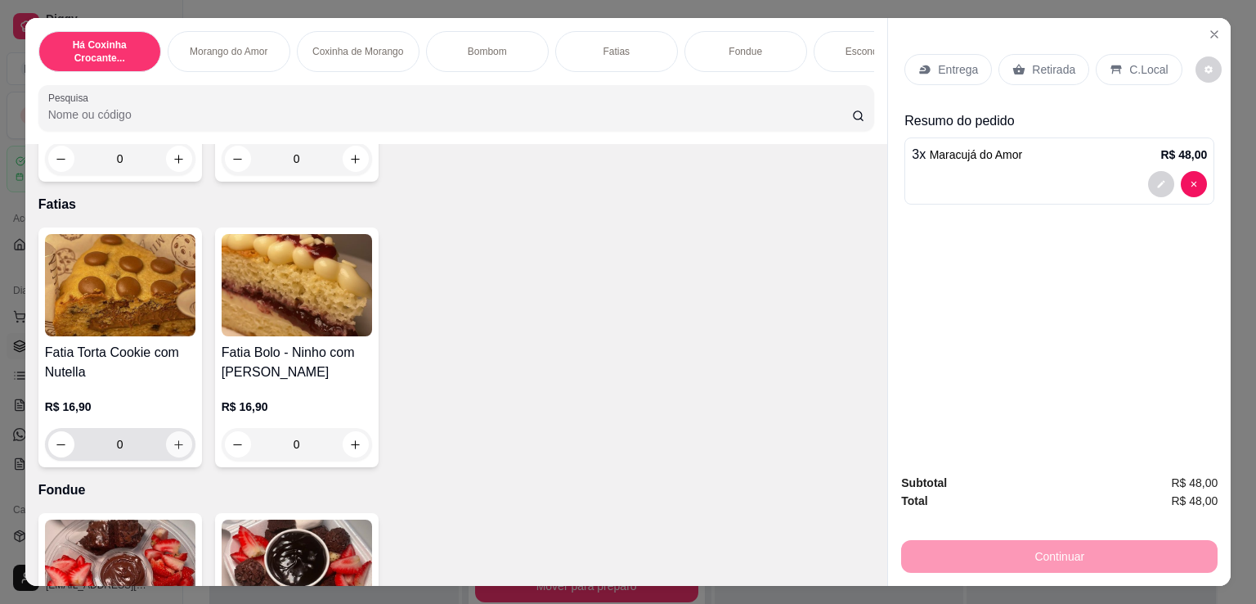
click at [182, 451] on button "increase-product-quantity" at bounding box center [179, 444] width 26 height 26
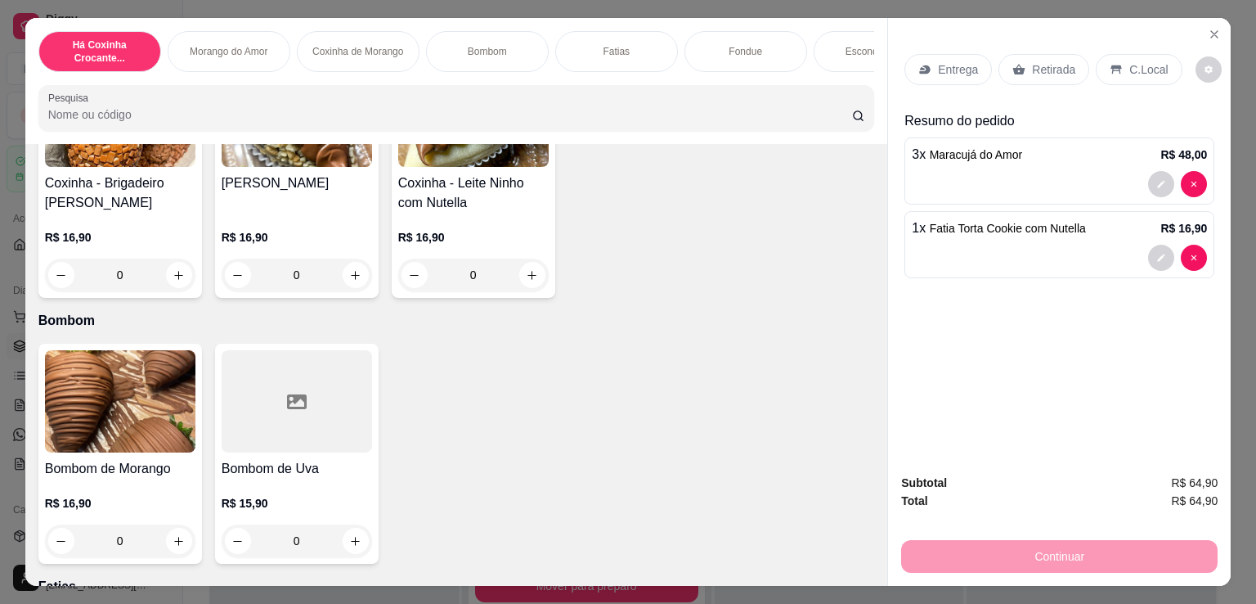
scroll to position [0, 0]
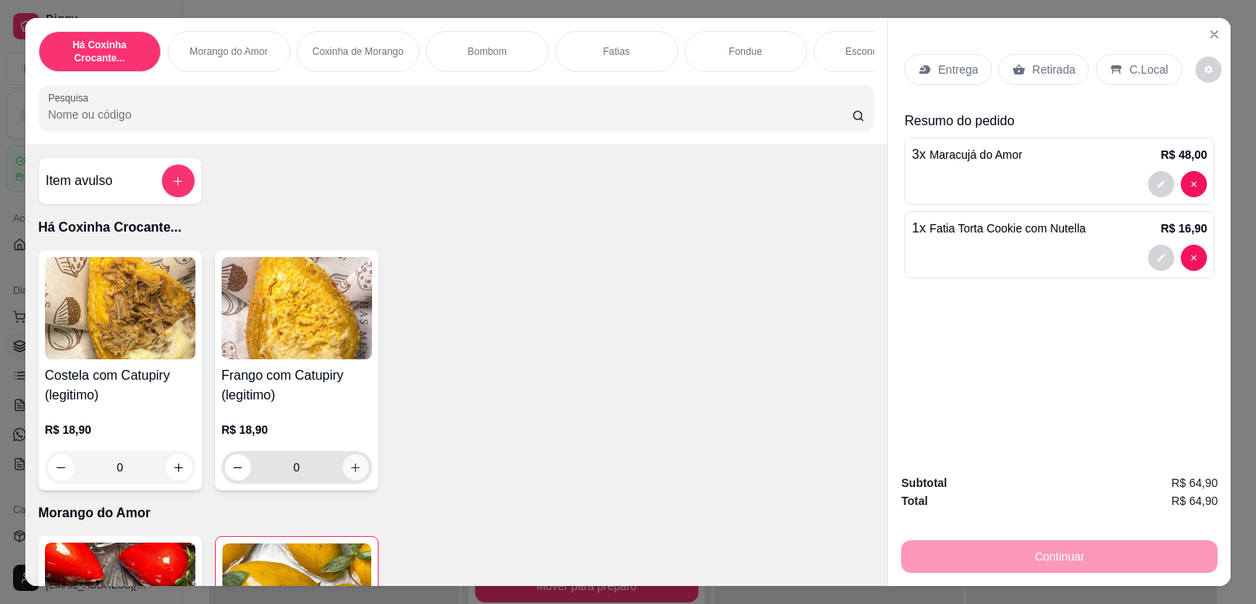
click at [352, 470] on icon "increase-product-quantity" at bounding box center [355, 467] width 12 height 12
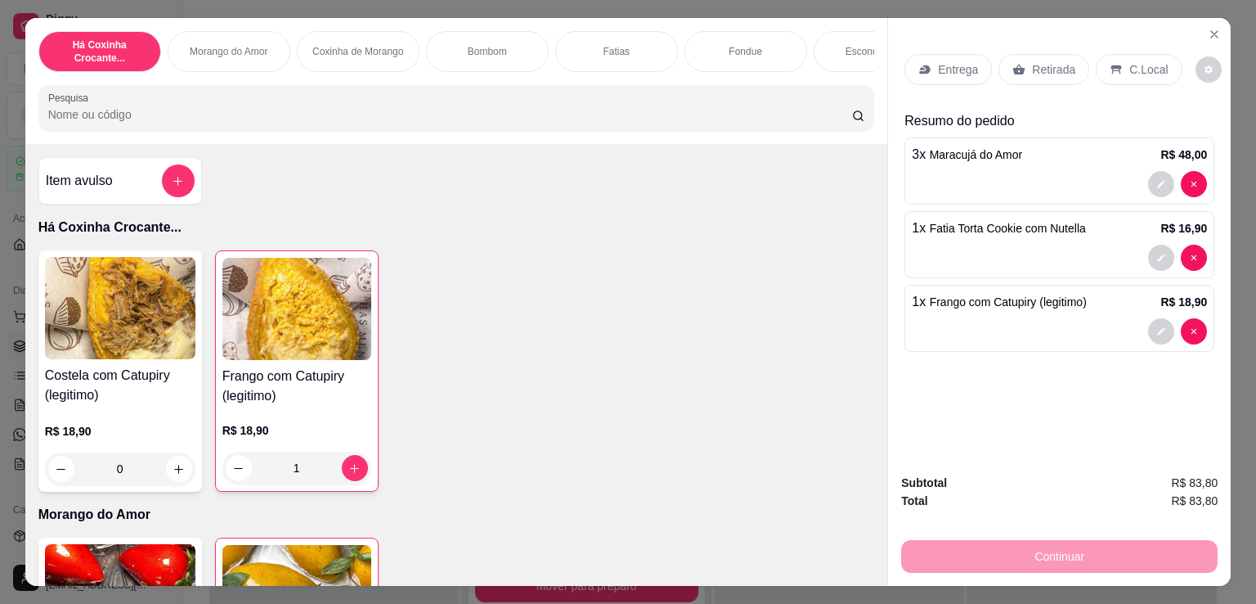
scroll to position [381, 0]
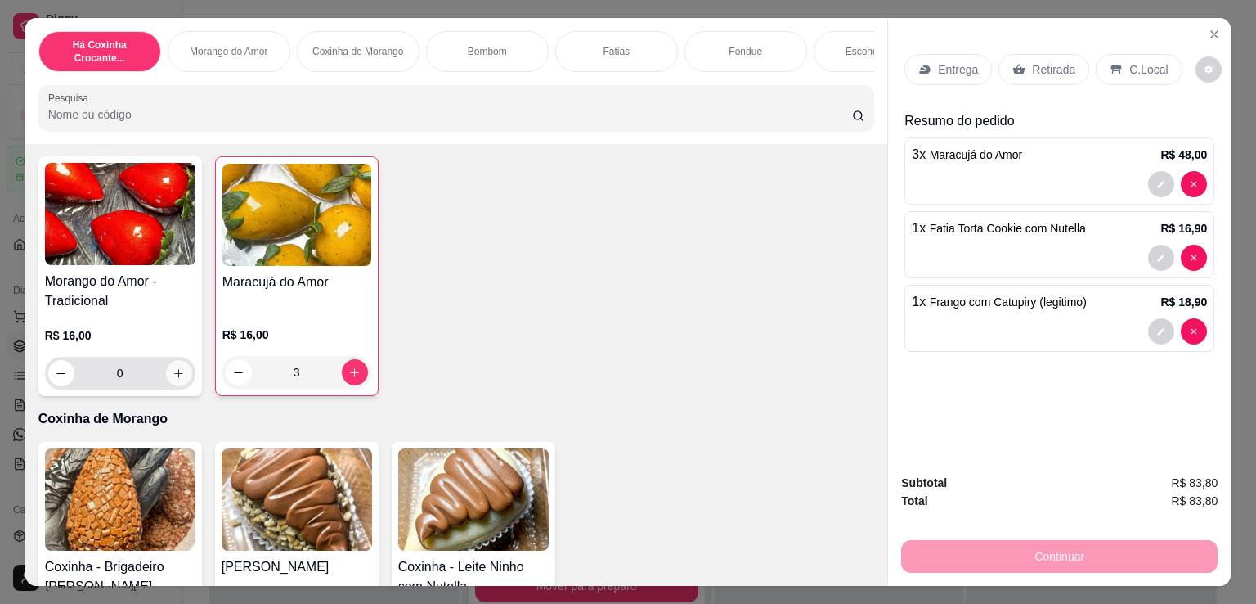
click at [173, 376] on icon "increase-product-quantity" at bounding box center [179, 373] width 12 height 12
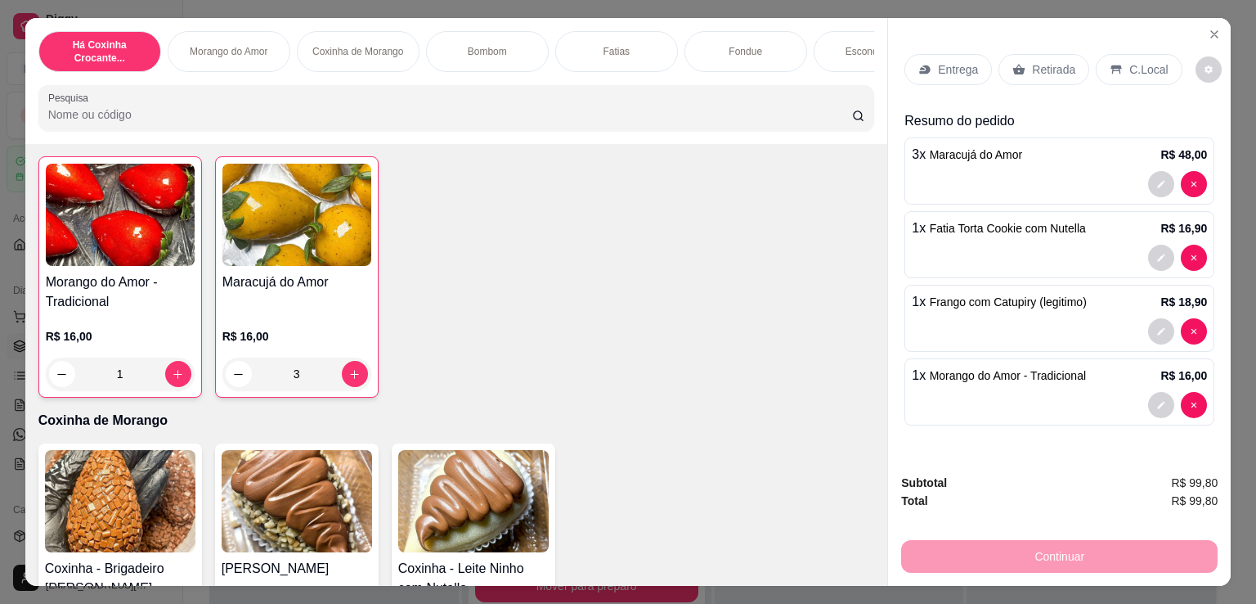
click at [1018, 70] on div "Retirada" at bounding box center [1044, 69] width 91 height 31
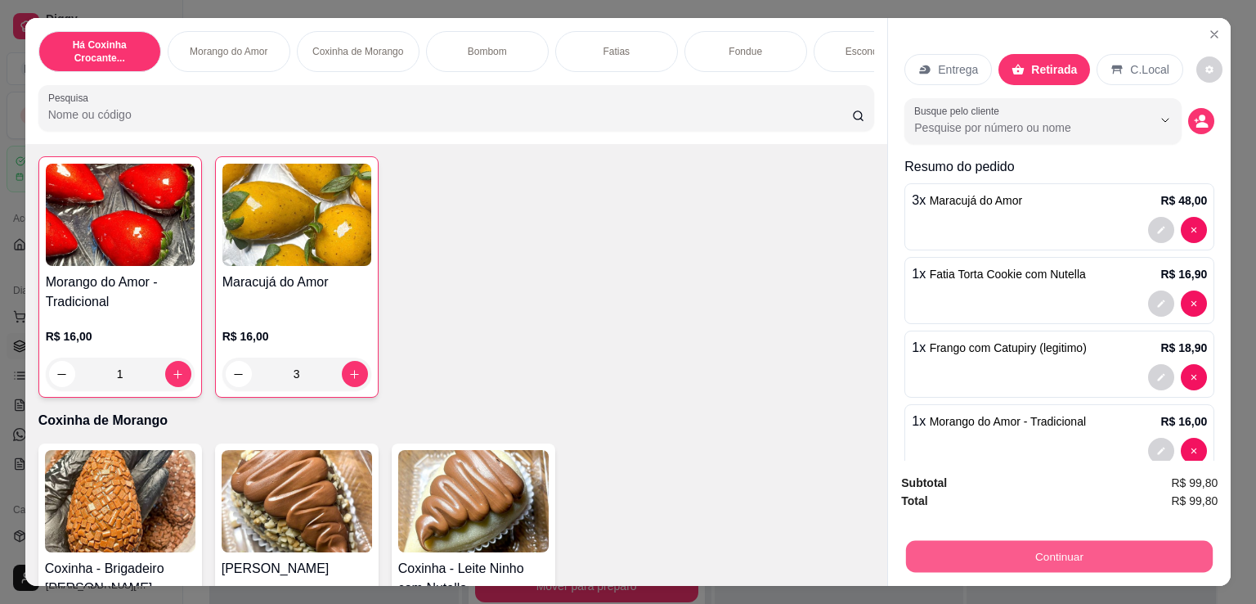
click at [1009, 551] on button "Continuar" at bounding box center [1059, 556] width 307 height 32
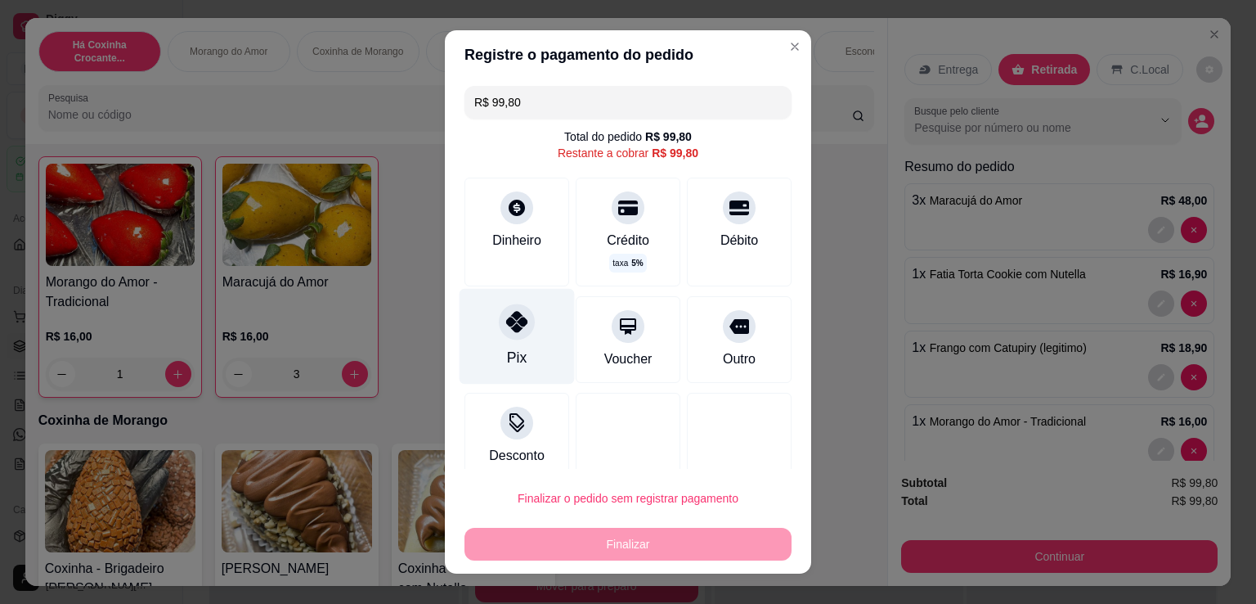
click at [513, 340] on div "Pix" at bounding box center [517, 337] width 115 height 96
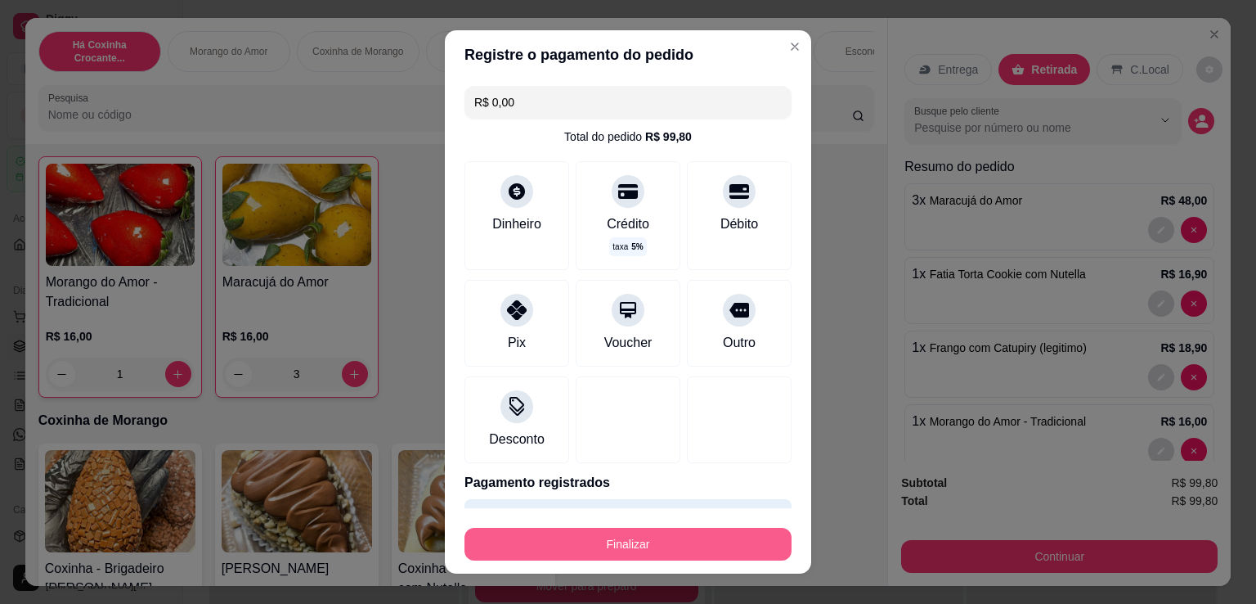
click at [601, 535] on button "Finalizar" at bounding box center [628, 544] width 327 height 33
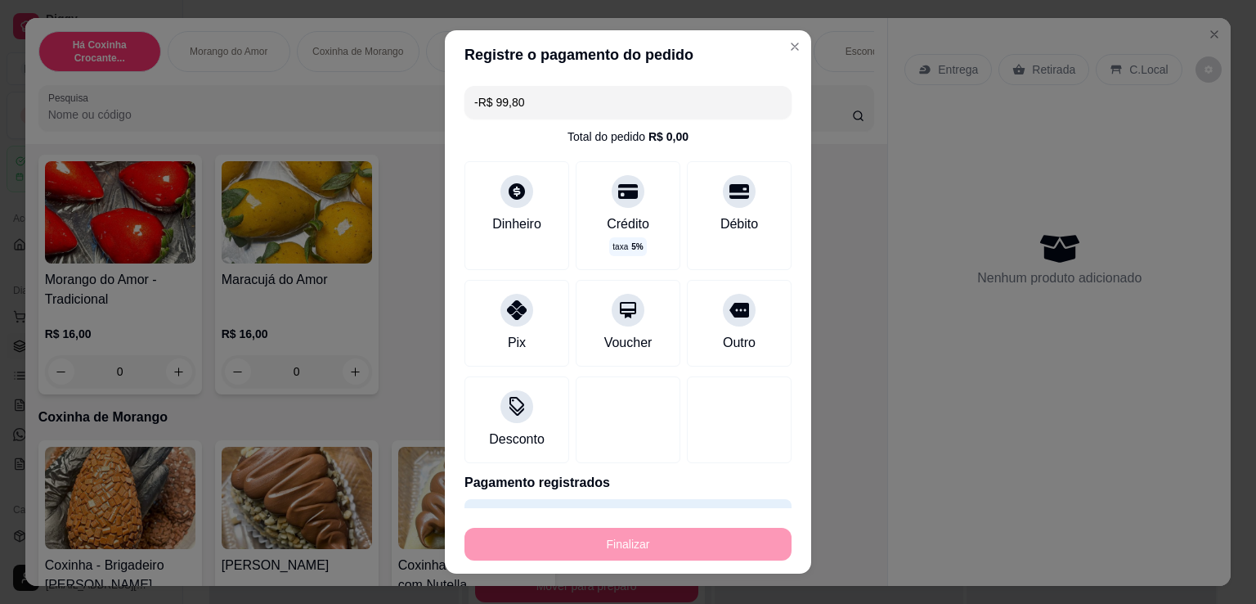
scroll to position [379, 0]
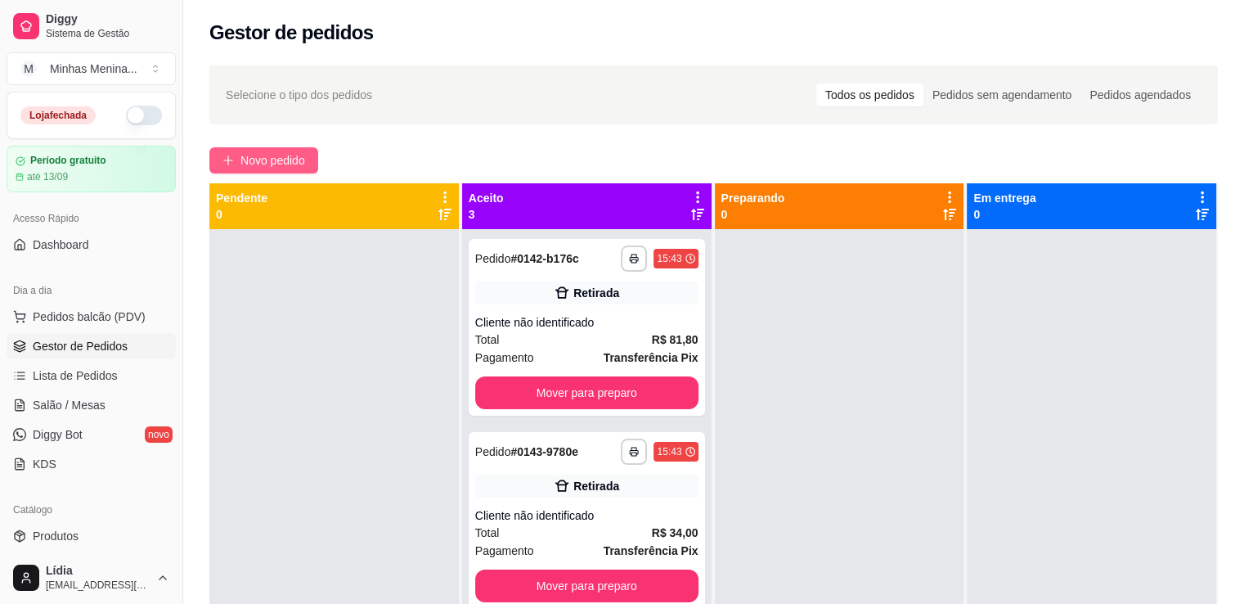
click at [298, 158] on span "Novo pedido" at bounding box center [272, 160] width 65 height 18
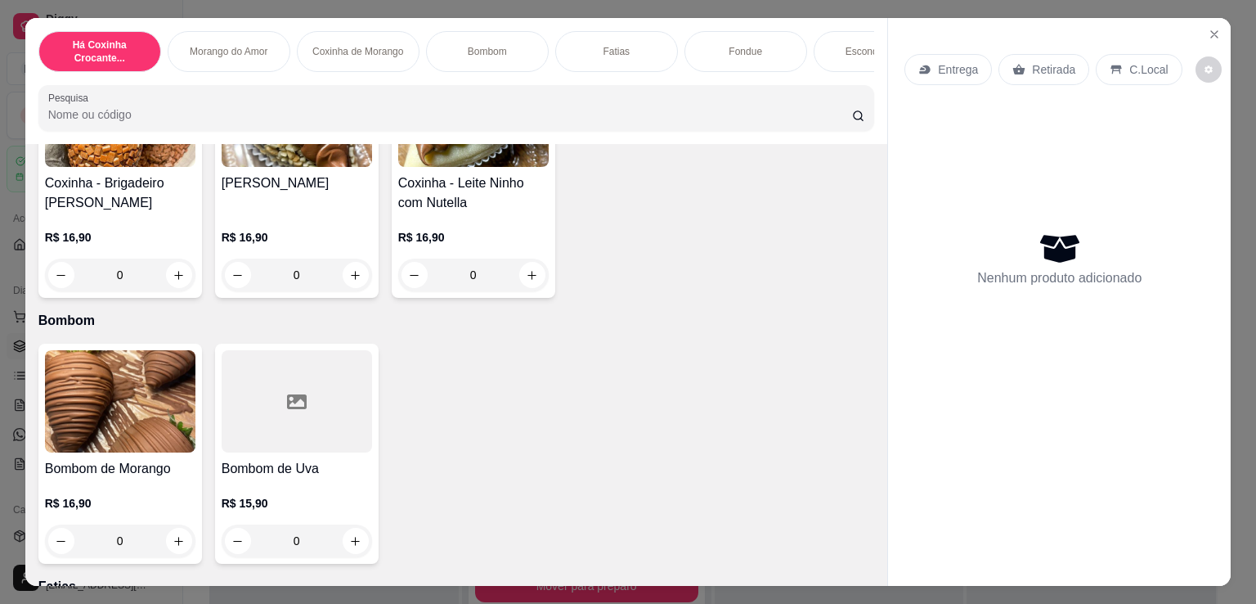
scroll to position [1145, 0]
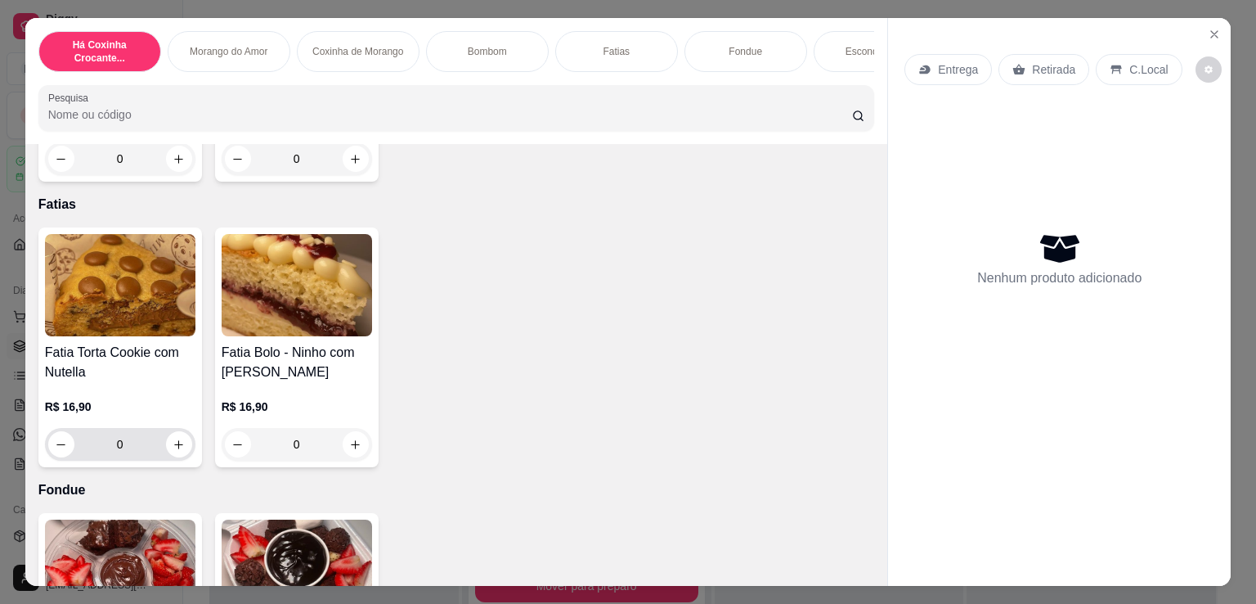
click at [186, 455] on div "0" at bounding box center [120, 444] width 150 height 33
click at [179, 450] on button "increase-product-quantity" at bounding box center [179, 444] width 26 height 26
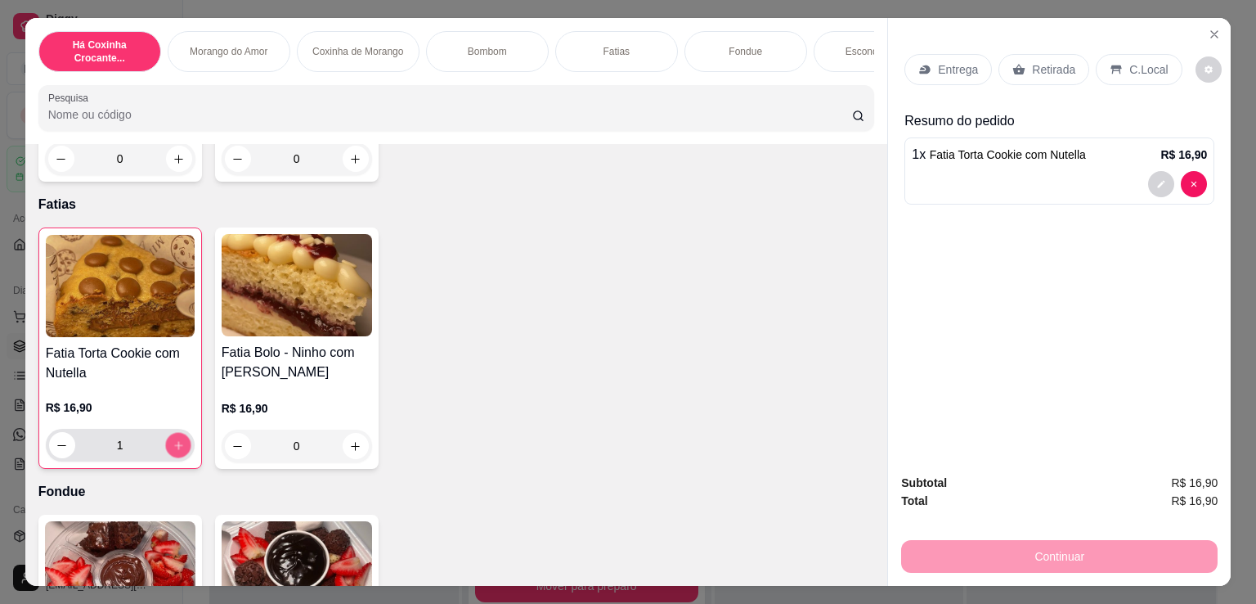
click at [179, 450] on button "increase-product-quantity" at bounding box center [177, 445] width 25 height 25
click at [179, 450] on button "increase-product-quantity" at bounding box center [178, 445] width 26 height 26
click at [967, 66] on p "Entrega" at bounding box center [958, 69] width 40 height 16
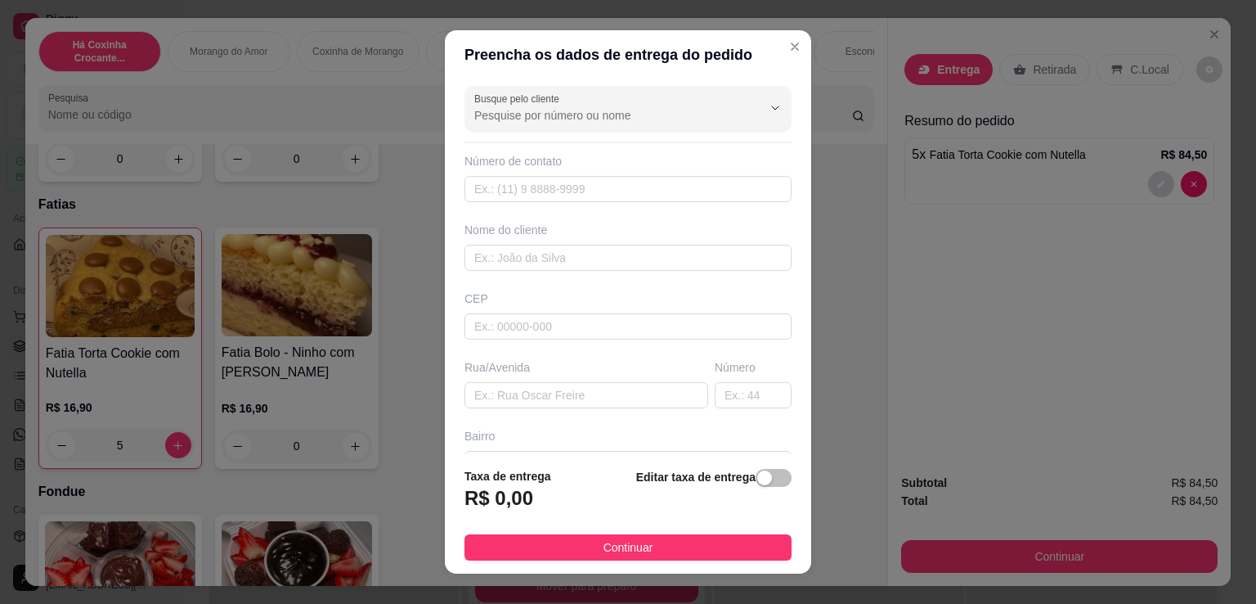
scroll to position [174, 0]
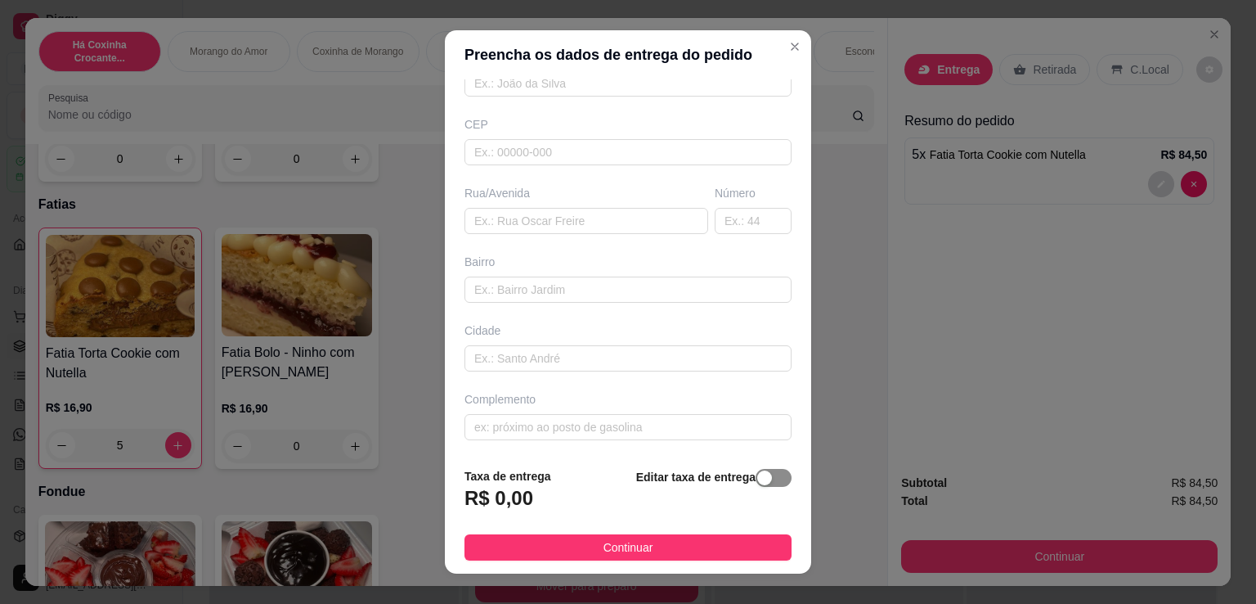
click at [757, 479] on div "button" at bounding box center [764, 477] width 15 height 15
drag, startPoint x: 411, startPoint y: 495, endPoint x: 327, endPoint y: 485, distance: 84.8
click at [330, 489] on div "Preencha os dados de entrega do pedido Busque pelo cliente Número de contato No…" at bounding box center [628, 302] width 1256 height 604
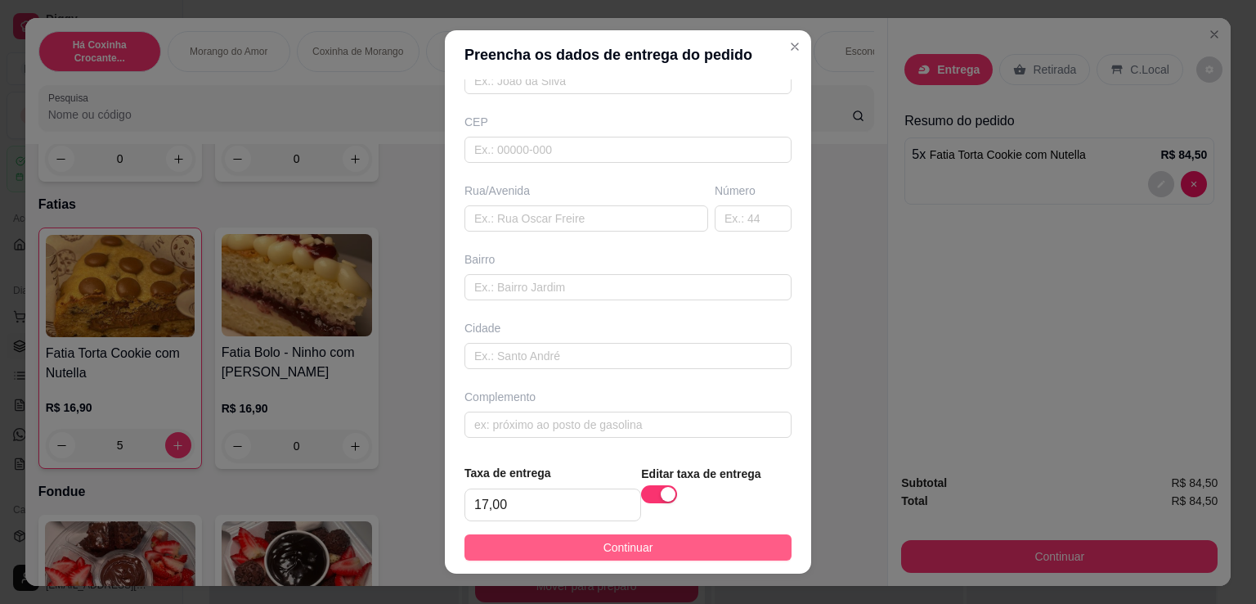
click at [618, 551] on span "Continuar" at bounding box center [629, 547] width 50 height 18
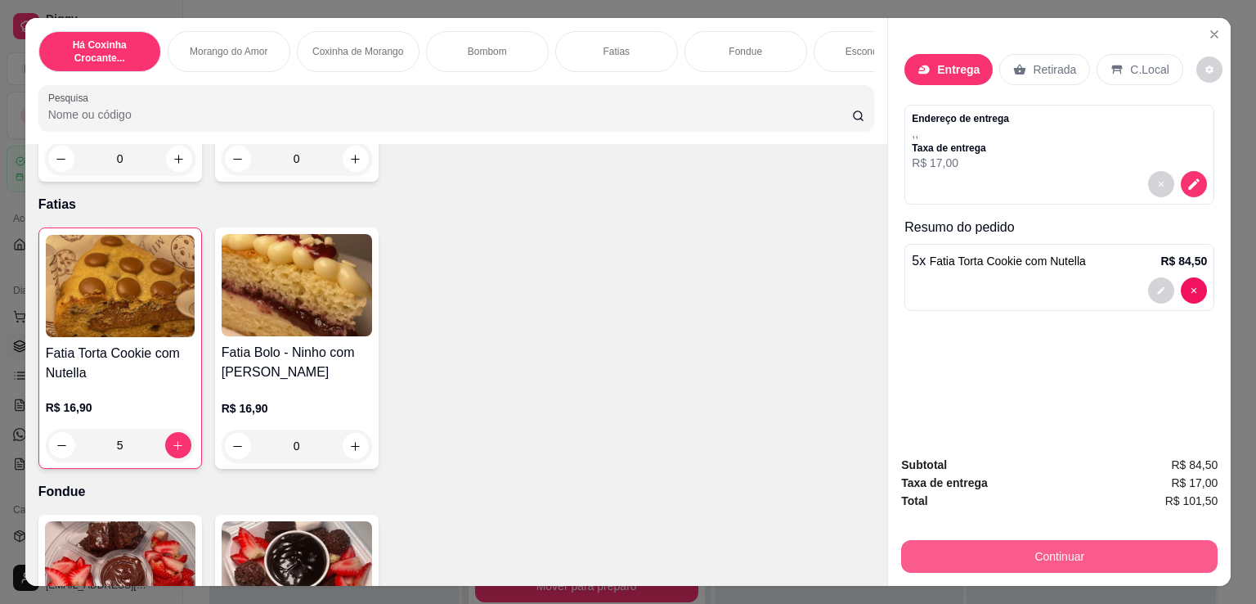
click at [991, 560] on button "Continuar" at bounding box center [1059, 556] width 317 height 33
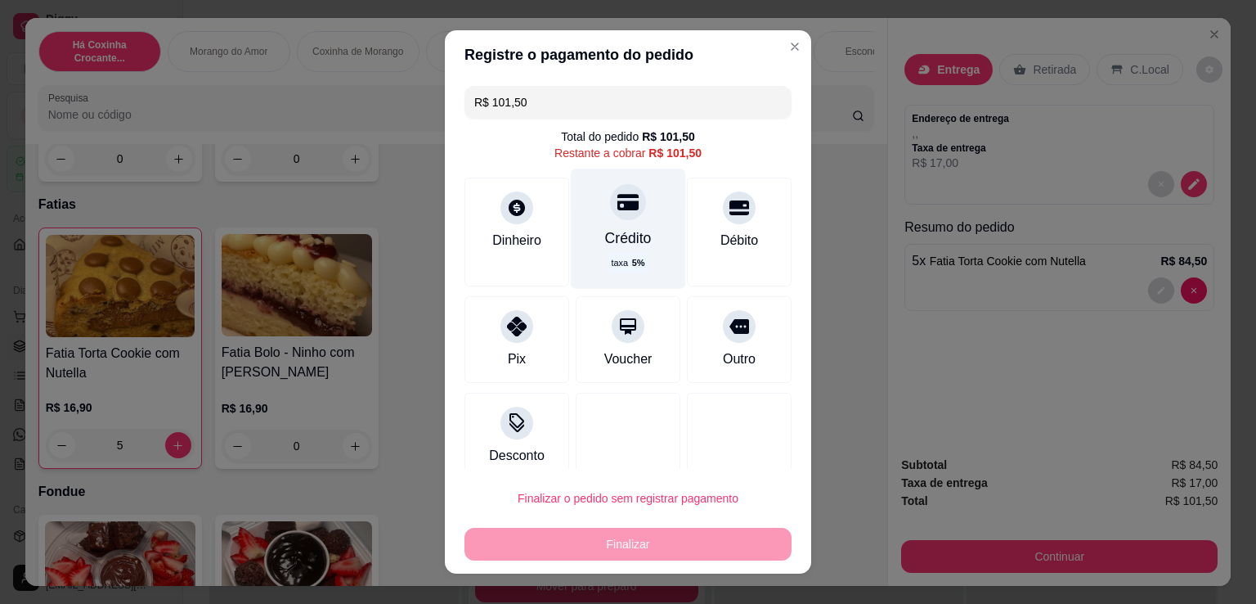
click at [611, 218] on div at bounding box center [628, 202] width 36 height 36
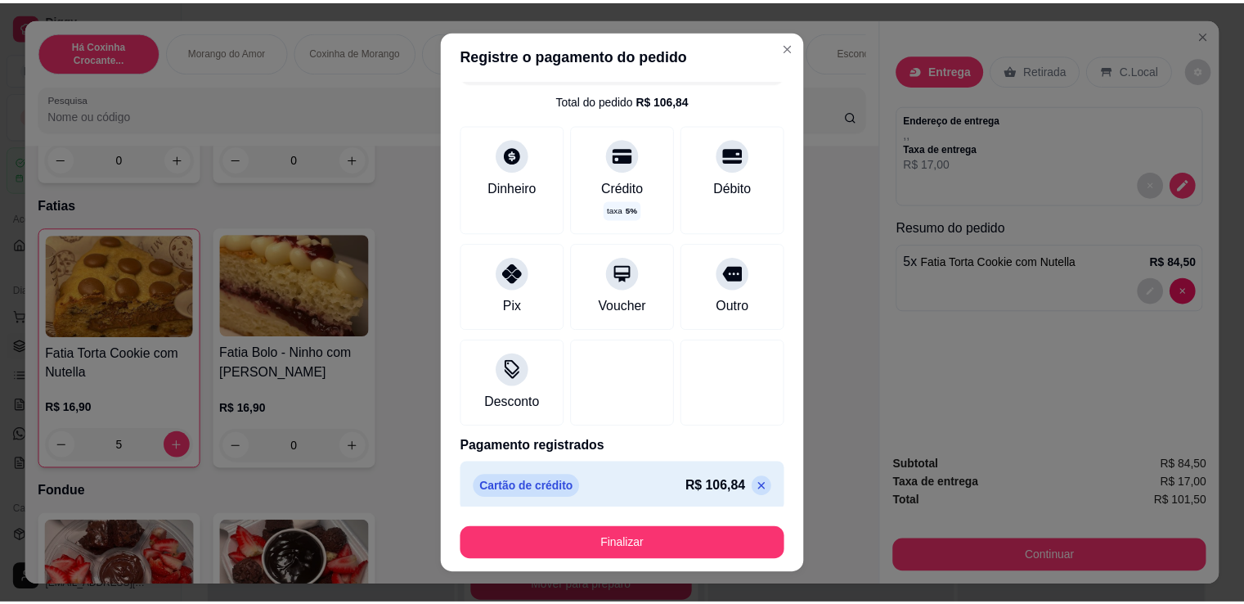
scroll to position [46, 0]
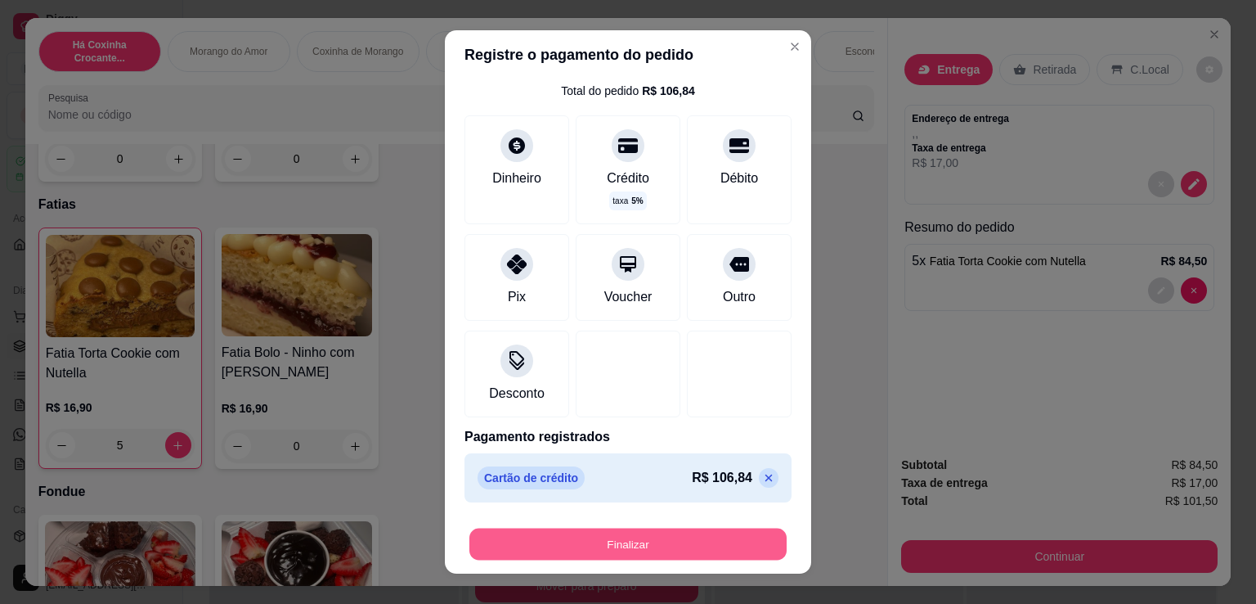
click at [685, 531] on button "Finalizar" at bounding box center [627, 544] width 317 height 32
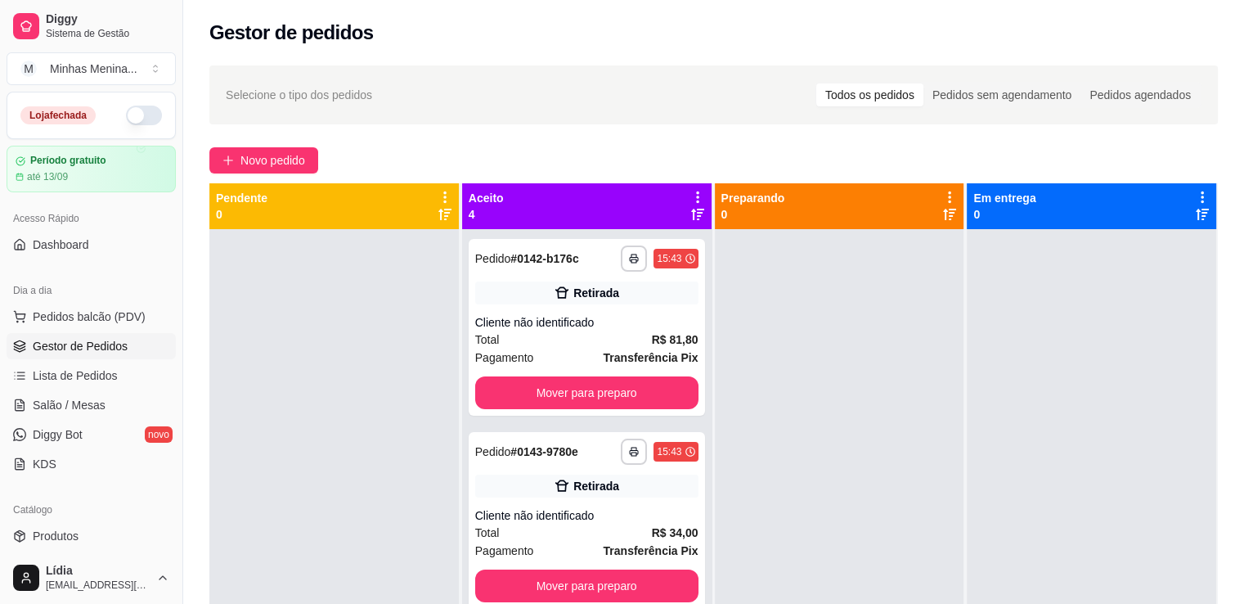
click at [690, 195] on icon at bounding box center [697, 197] width 15 height 15
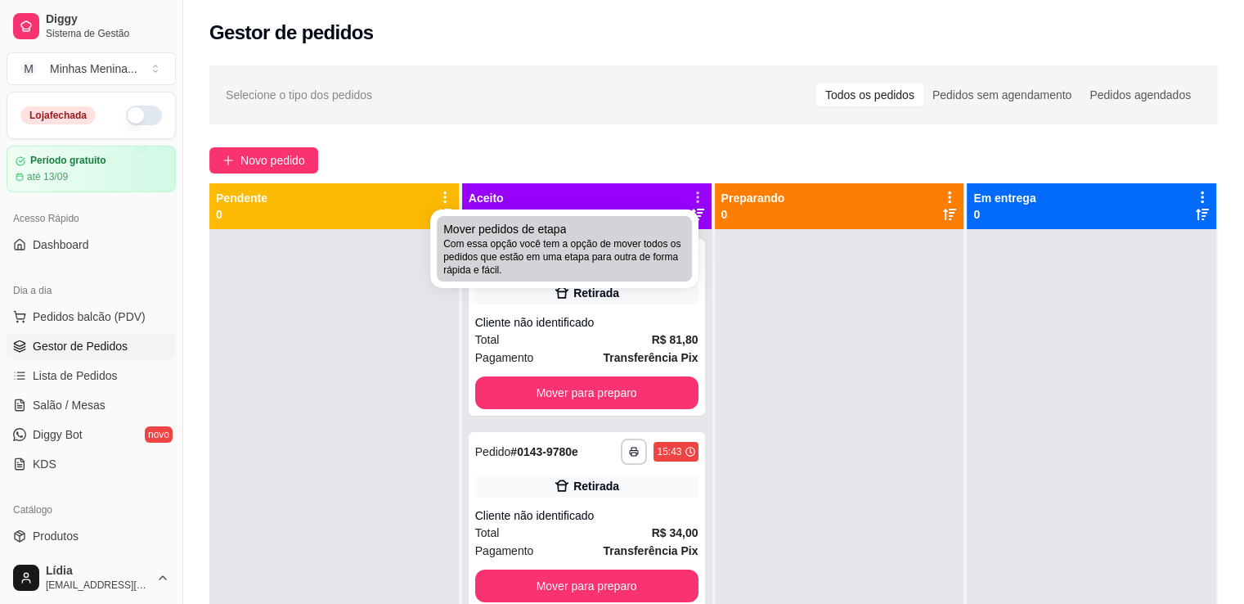
click at [619, 247] on span "Com essa opção você tem a opção de mover todos os pedidos que estão em uma etap…" at bounding box center [564, 256] width 242 height 39
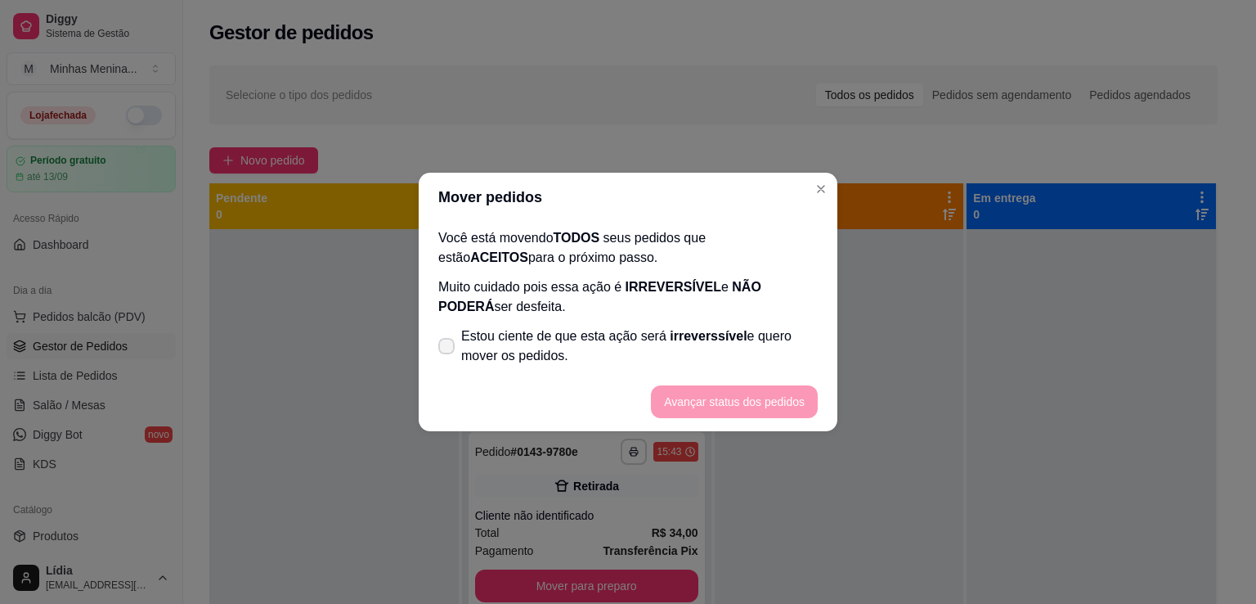
click at [438, 344] on label "Estou ciente de que esta ação será irreverssível e quero mover os pedidos." at bounding box center [628, 346] width 393 height 52
click at [438, 349] on input "Estou ciente de que esta ação será irreverssível e quero mover os pedidos." at bounding box center [443, 354] width 11 height 11
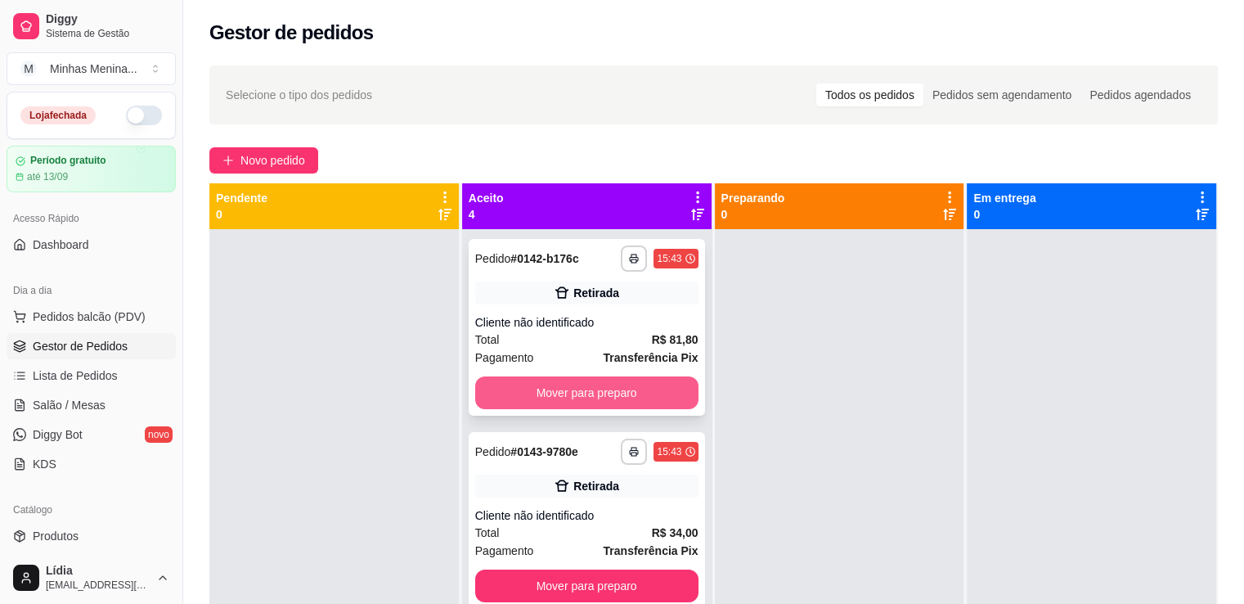
click at [644, 393] on button "Mover para preparo" at bounding box center [586, 392] width 223 height 33
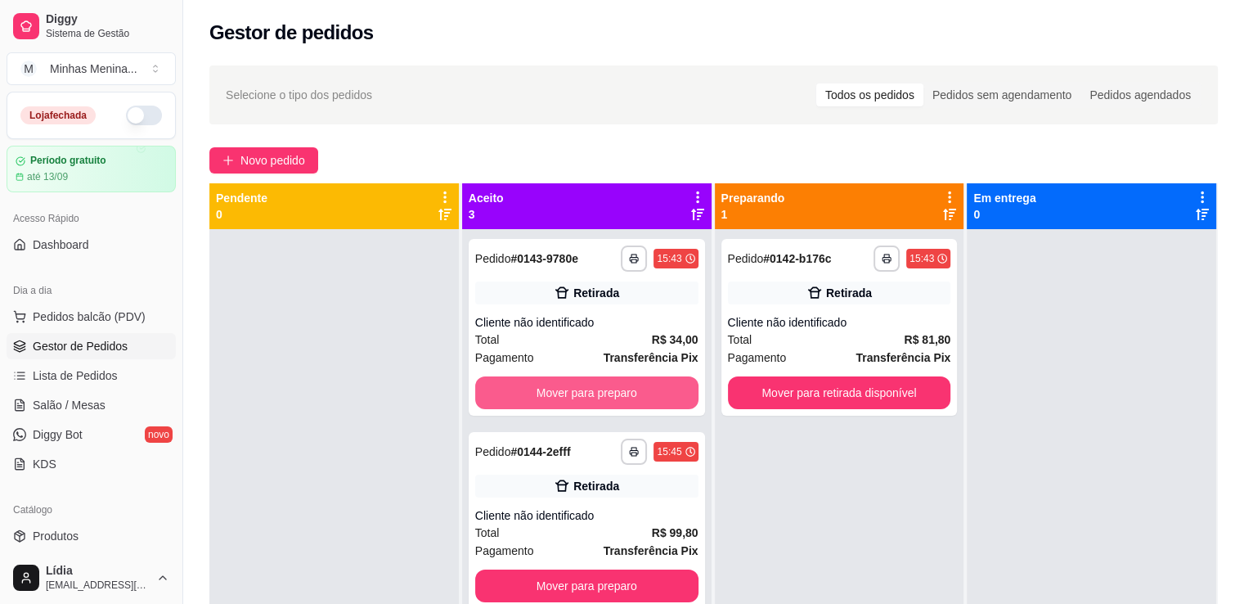
click at [644, 393] on button "Mover para preparo" at bounding box center [586, 392] width 223 height 33
click at [644, 393] on div "Mover para preparo" at bounding box center [586, 392] width 223 height 33
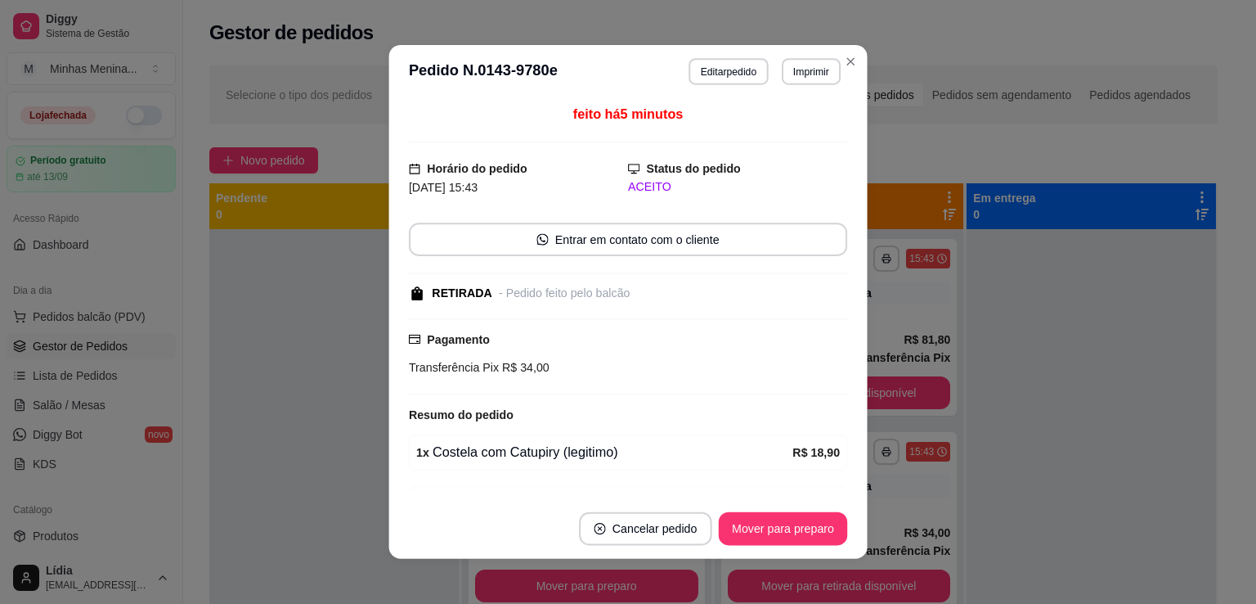
click at [644, 393] on div "feito há 5 minutos Horário do pedido [DATE] 15:43 Status do pedido ACEITO Entra…" at bounding box center [628, 298] width 438 height 387
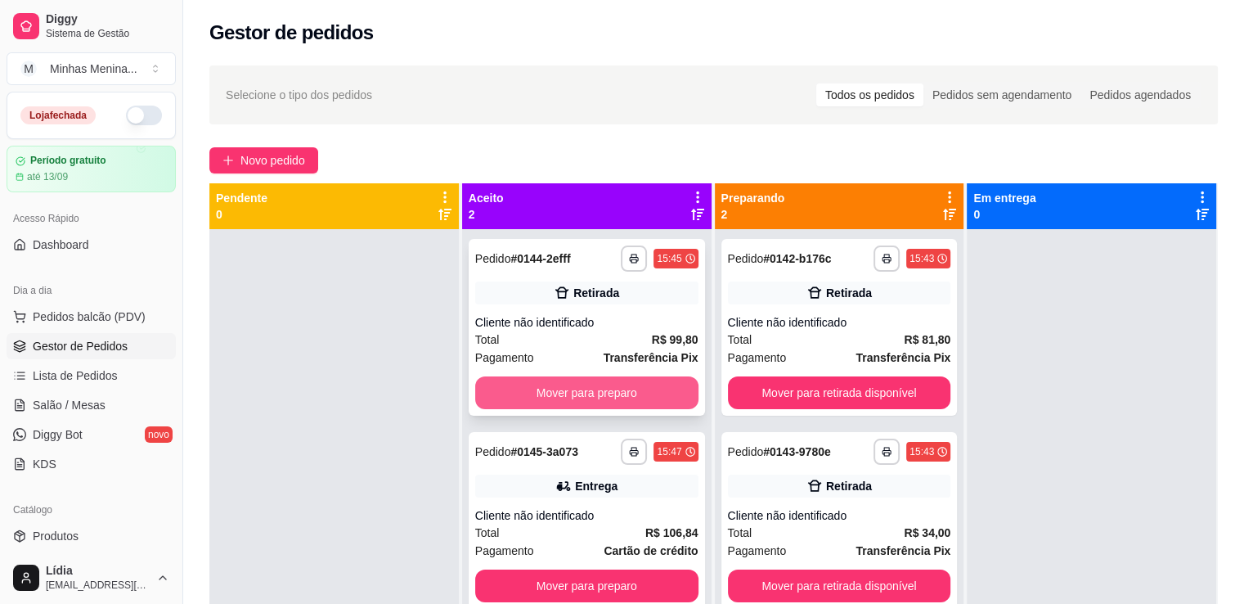
click at [644, 390] on button "Mover para preparo" at bounding box center [586, 392] width 223 height 33
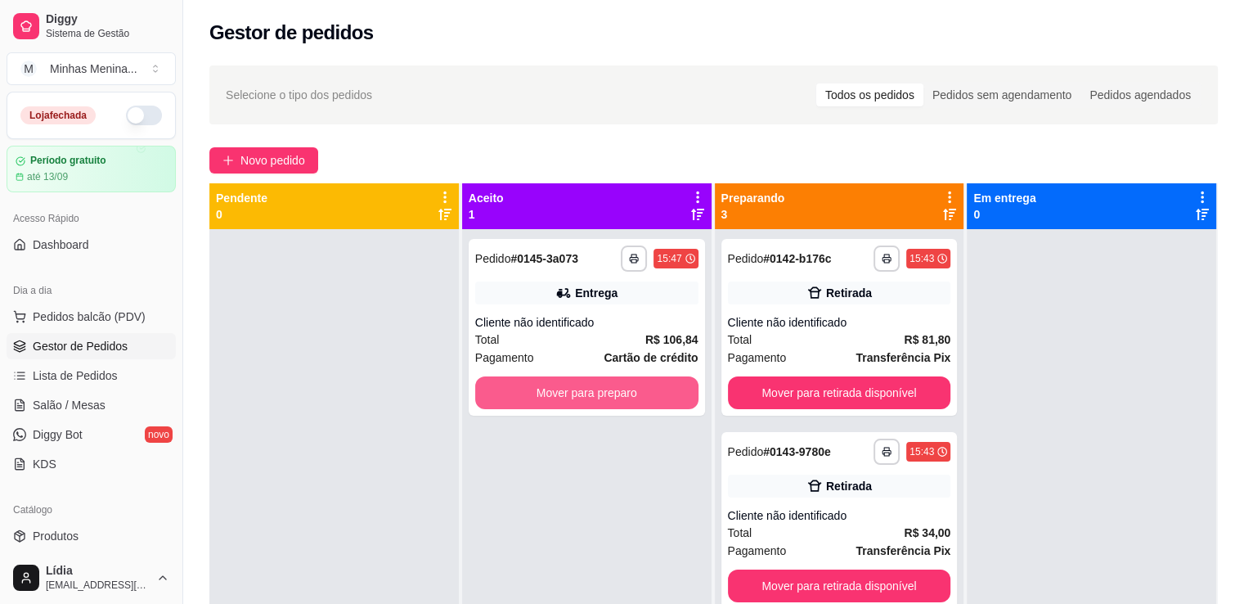
click at [644, 390] on button "Mover para preparo" at bounding box center [586, 392] width 223 height 33
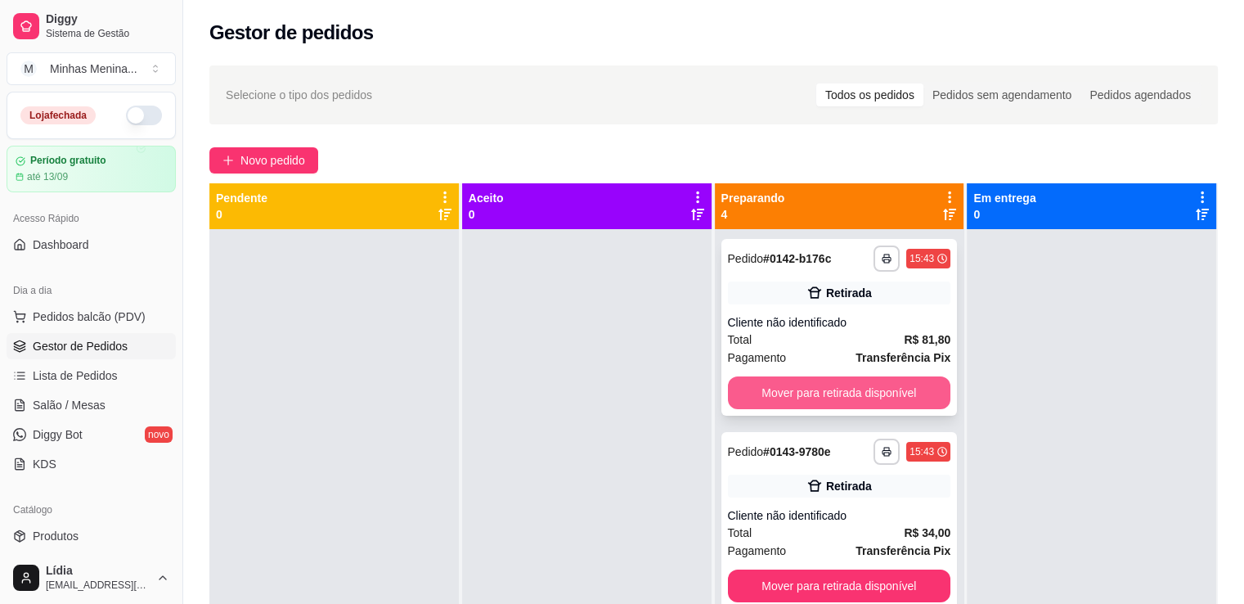
click at [829, 390] on button "Mover para retirada disponível" at bounding box center [839, 392] width 223 height 33
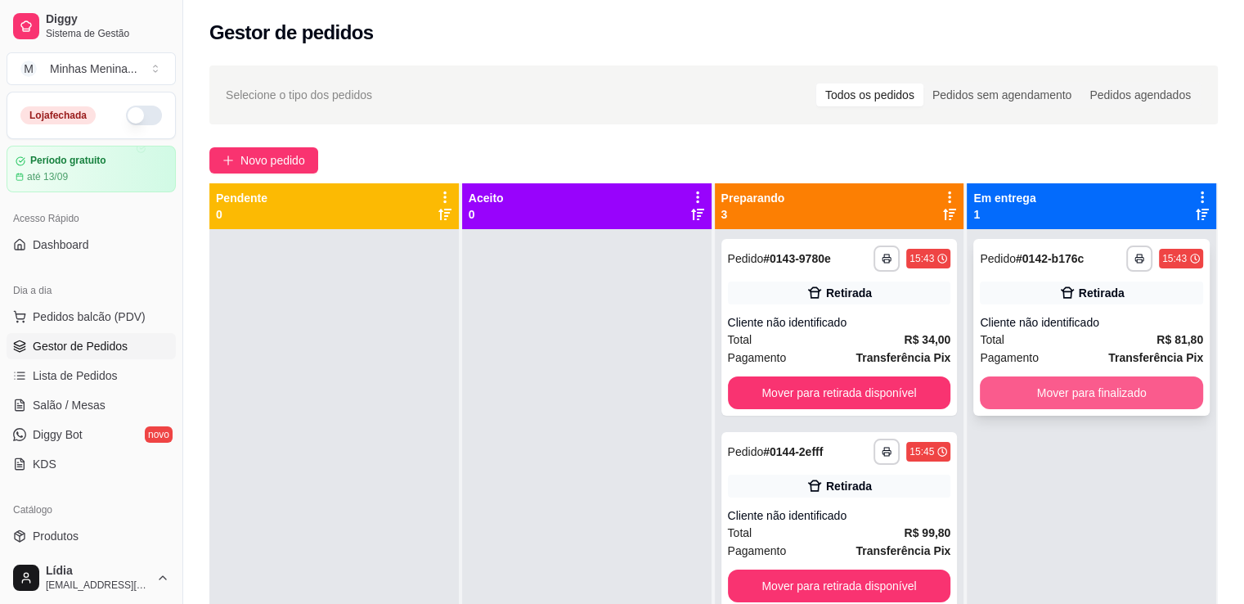
click at [998, 390] on button "Mover para finalizado" at bounding box center [1091, 392] width 223 height 33
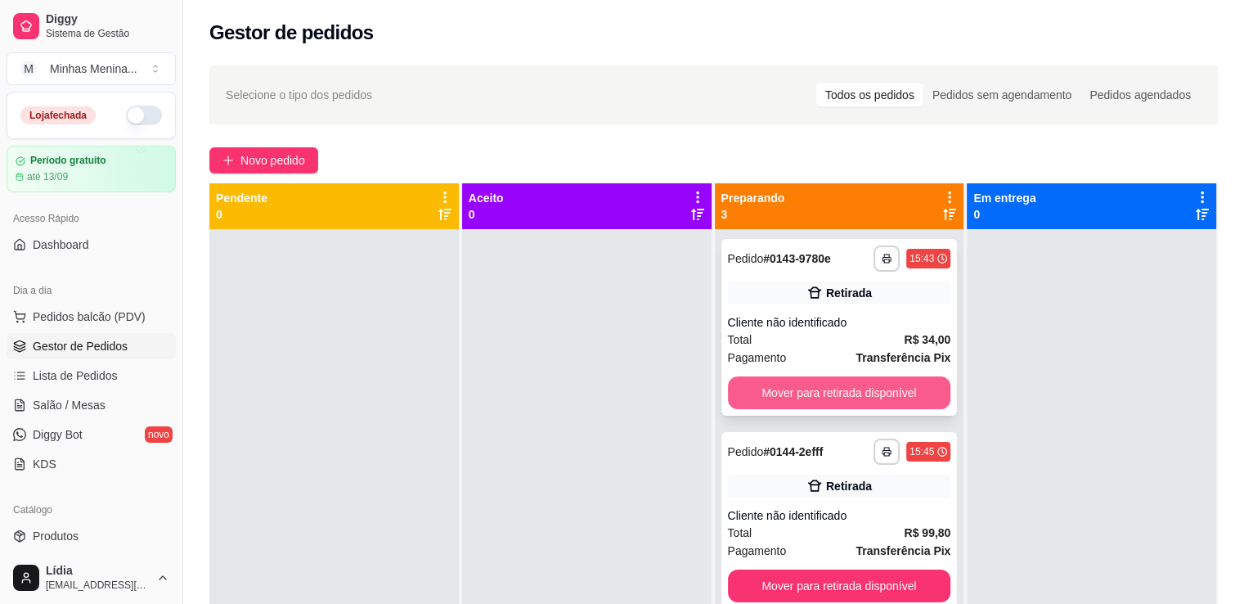
click at [898, 392] on button "Mover para retirada disponível" at bounding box center [839, 392] width 223 height 33
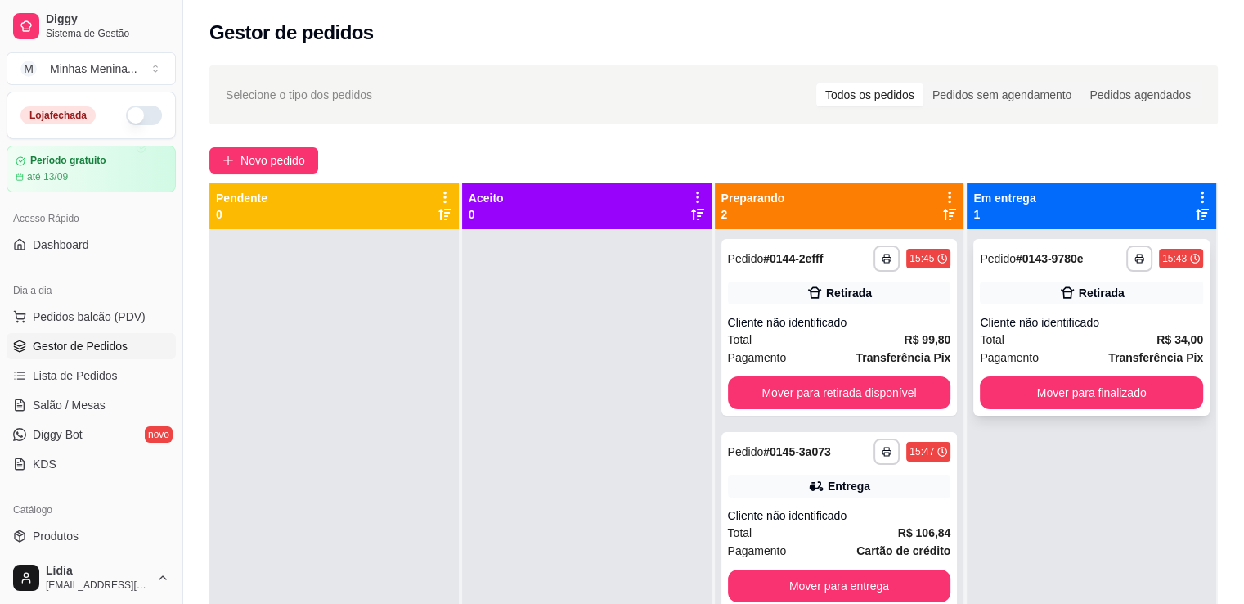
click at [973, 392] on div "**********" at bounding box center [1091, 327] width 236 height 177
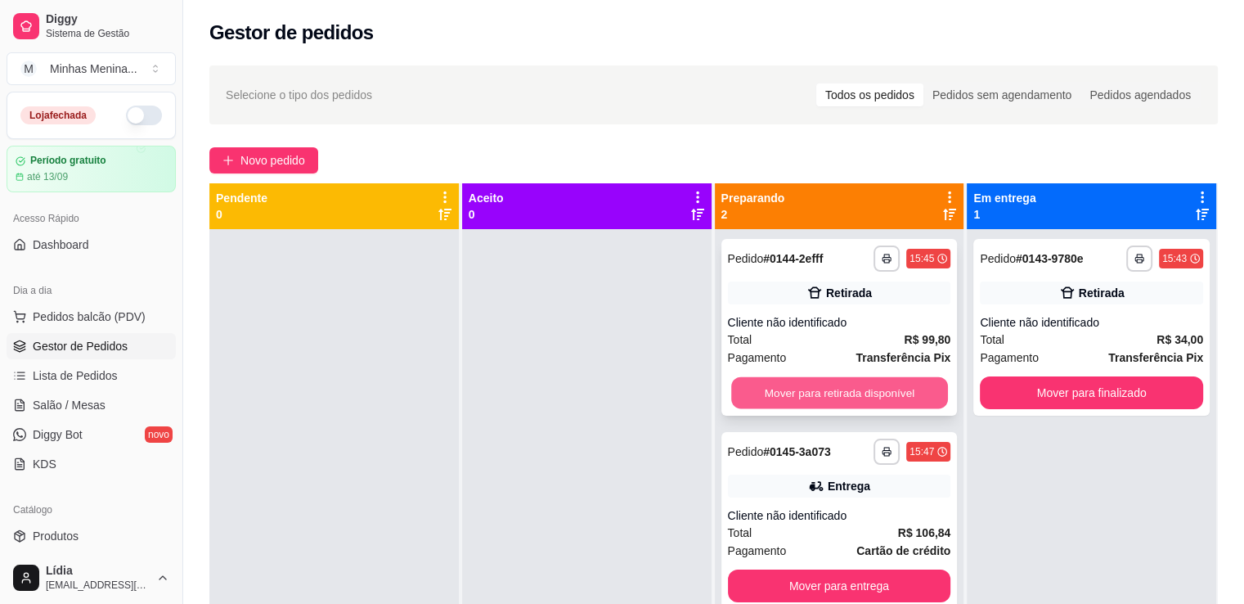
click at [870, 397] on button "Mover para retirada disponível" at bounding box center [839, 393] width 217 height 32
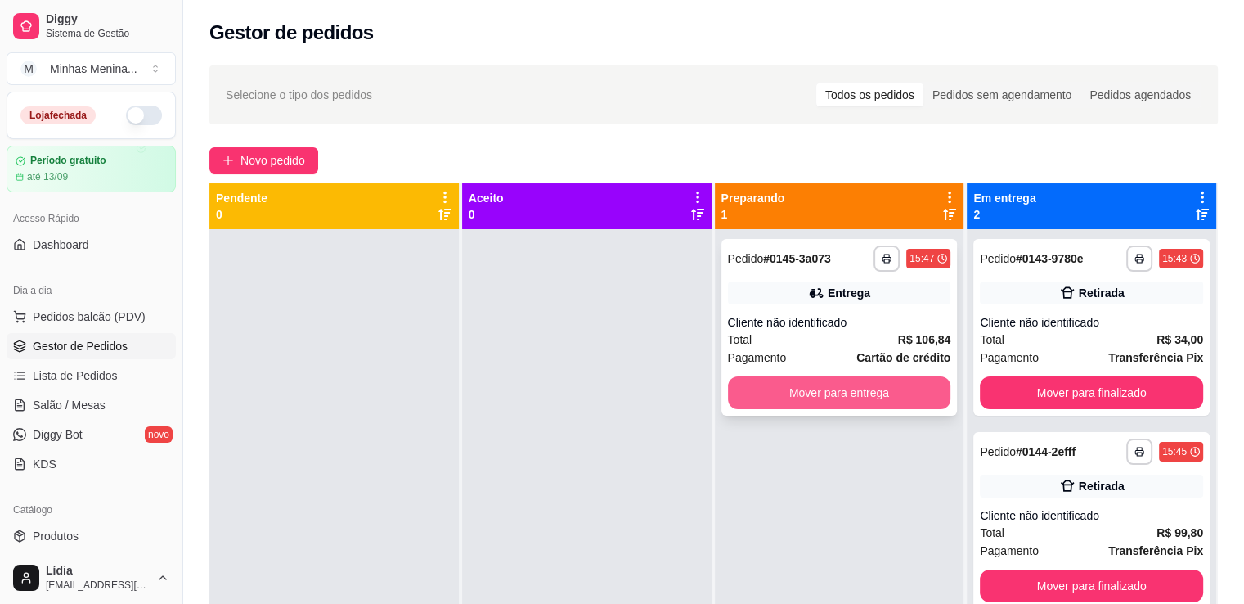
click at [892, 394] on button "Mover para entrega" at bounding box center [839, 392] width 223 height 33
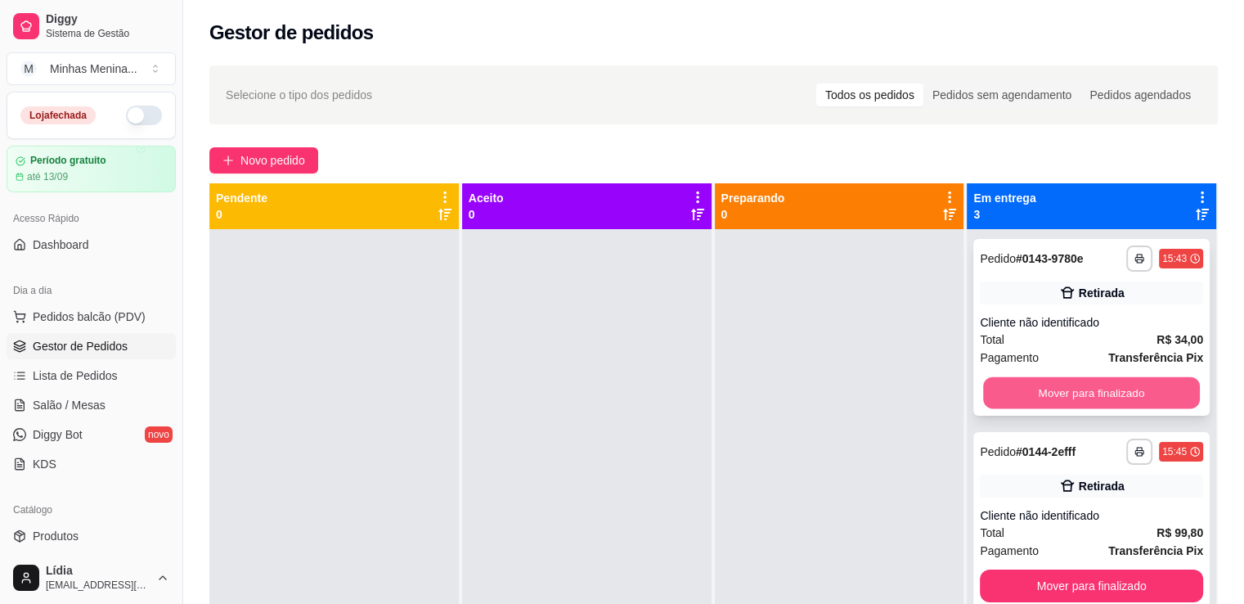
click at [1020, 394] on button "Mover para finalizado" at bounding box center [1091, 393] width 217 height 32
click at [1020, 394] on button "Mover para finalizado" at bounding box center [1091, 392] width 223 height 33
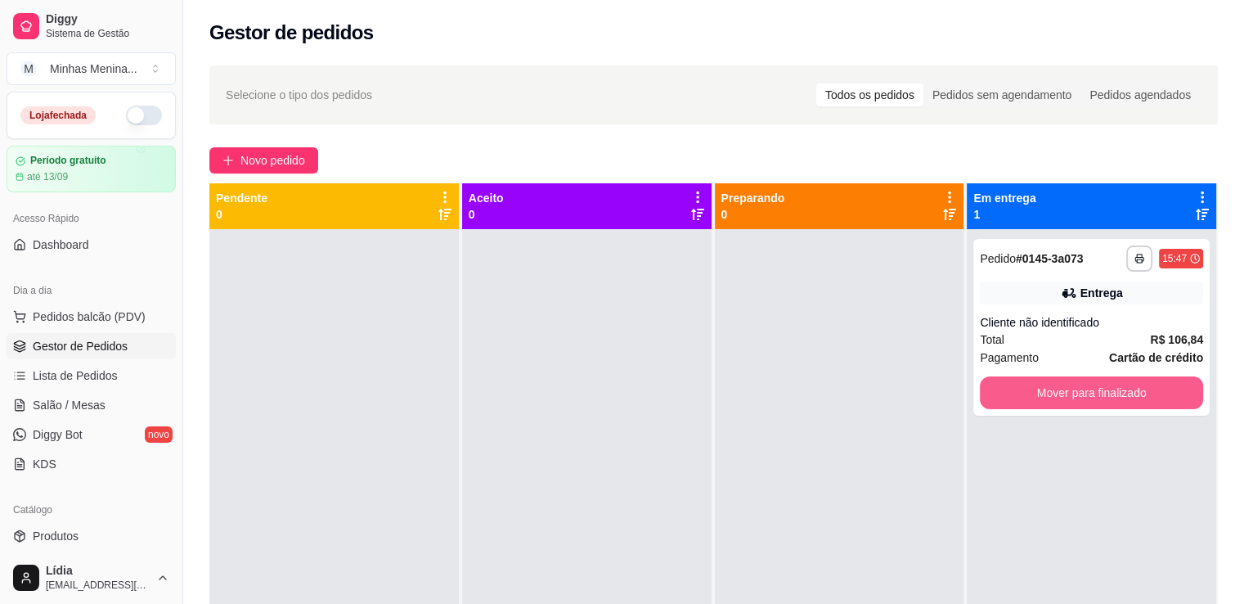
click at [1020, 394] on button "Mover para finalizado" at bounding box center [1091, 392] width 223 height 33
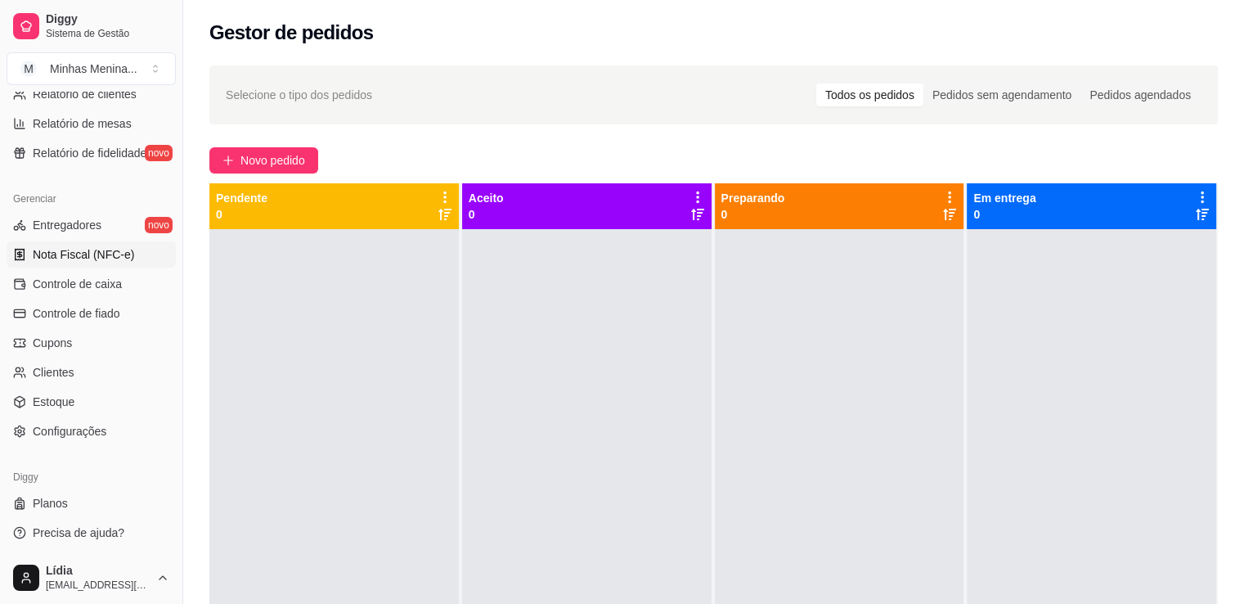
scroll to position [191, 0]
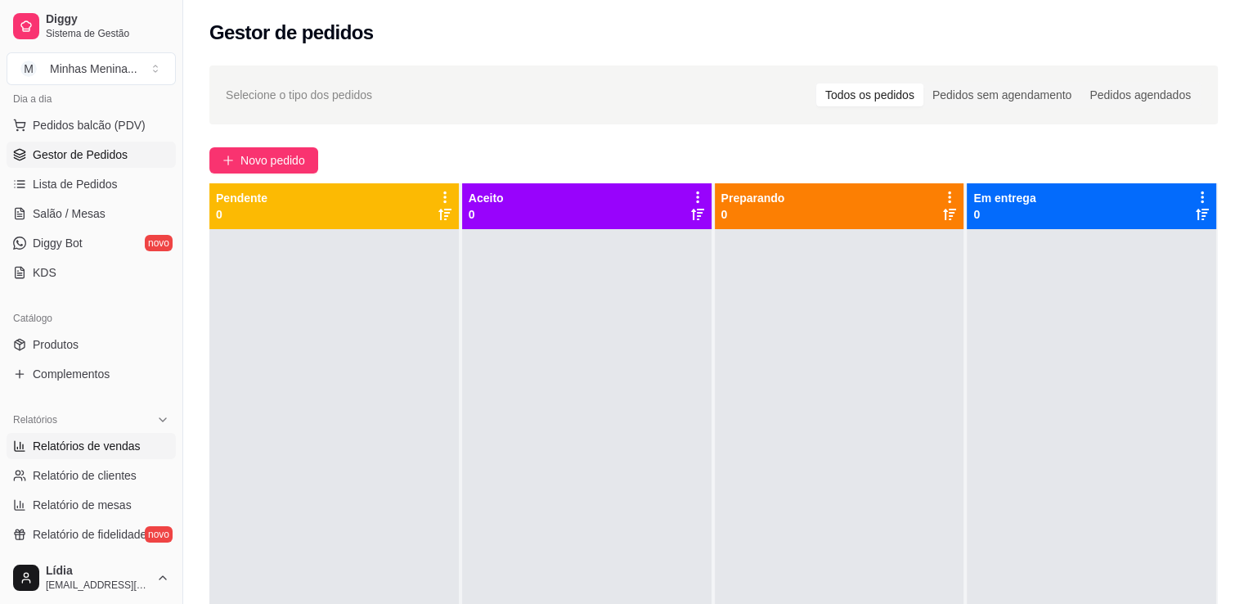
click at [109, 443] on span "Relatórios de vendas" at bounding box center [87, 446] width 108 height 16
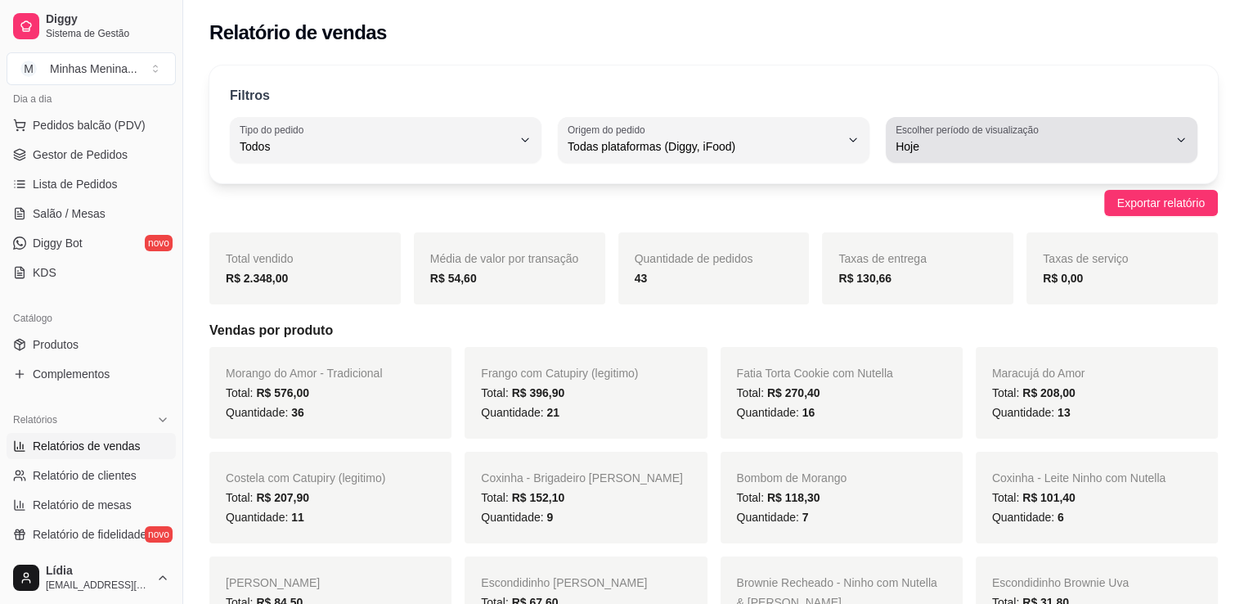
click at [1009, 141] on span "Hoje" at bounding box center [1032, 146] width 272 height 16
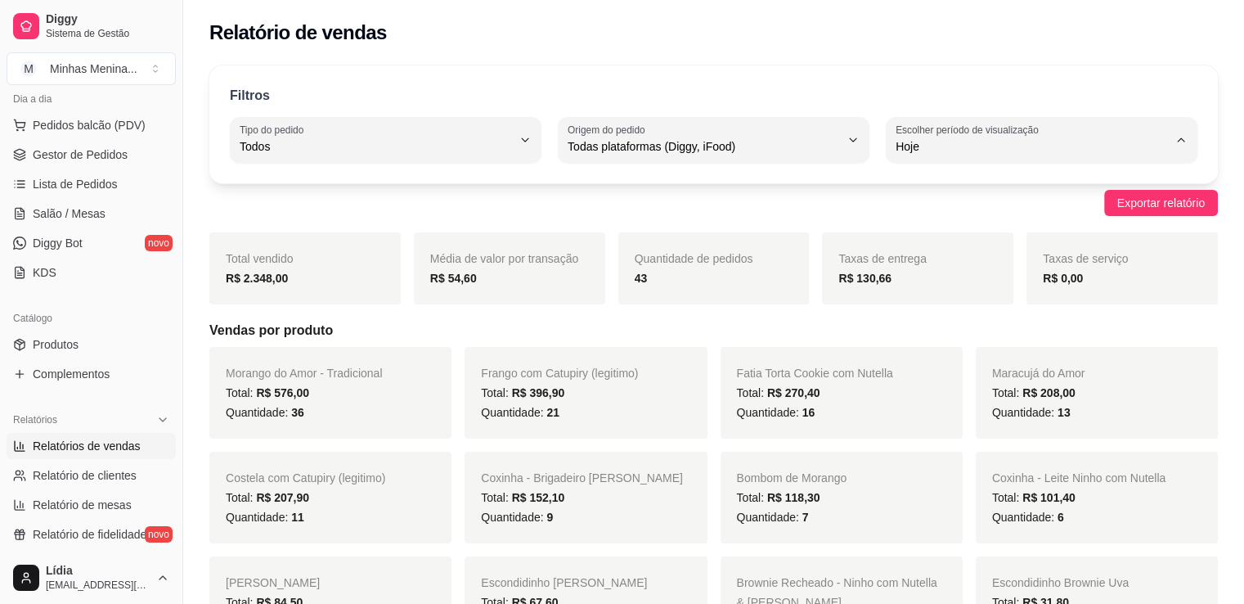
click at [924, 299] on span "30 dias" at bounding box center [1034, 292] width 258 height 16
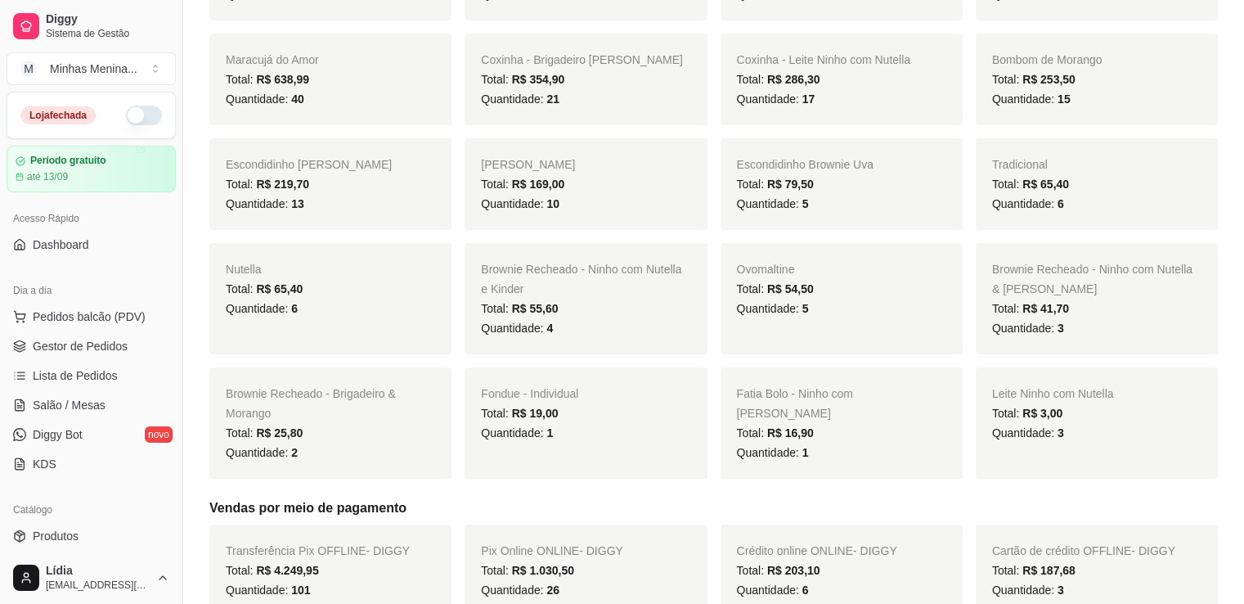
scroll to position [325, 0]
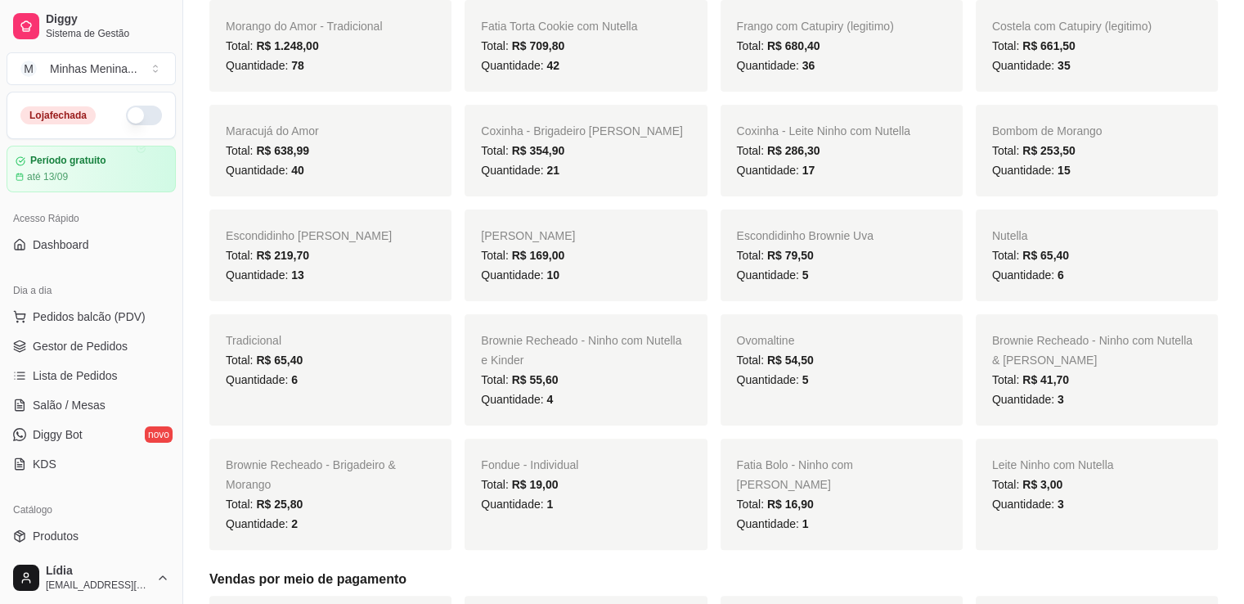
scroll to position [327, 0]
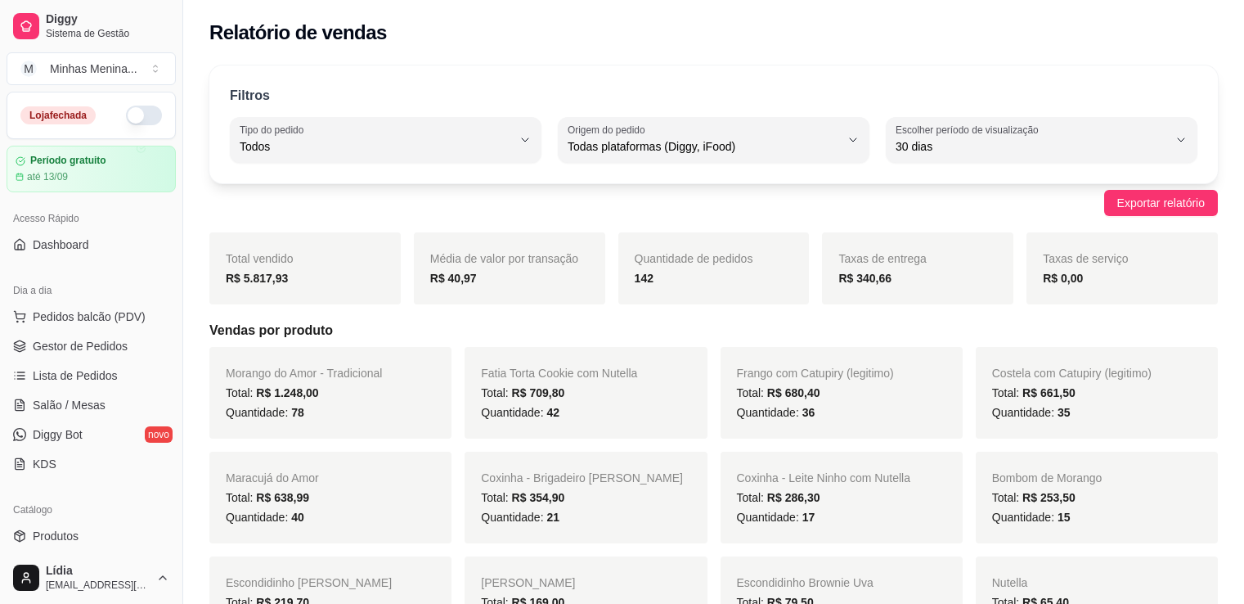
select select "ALL"
select select "30"
